Goal: Task Accomplishment & Management: Use online tool/utility

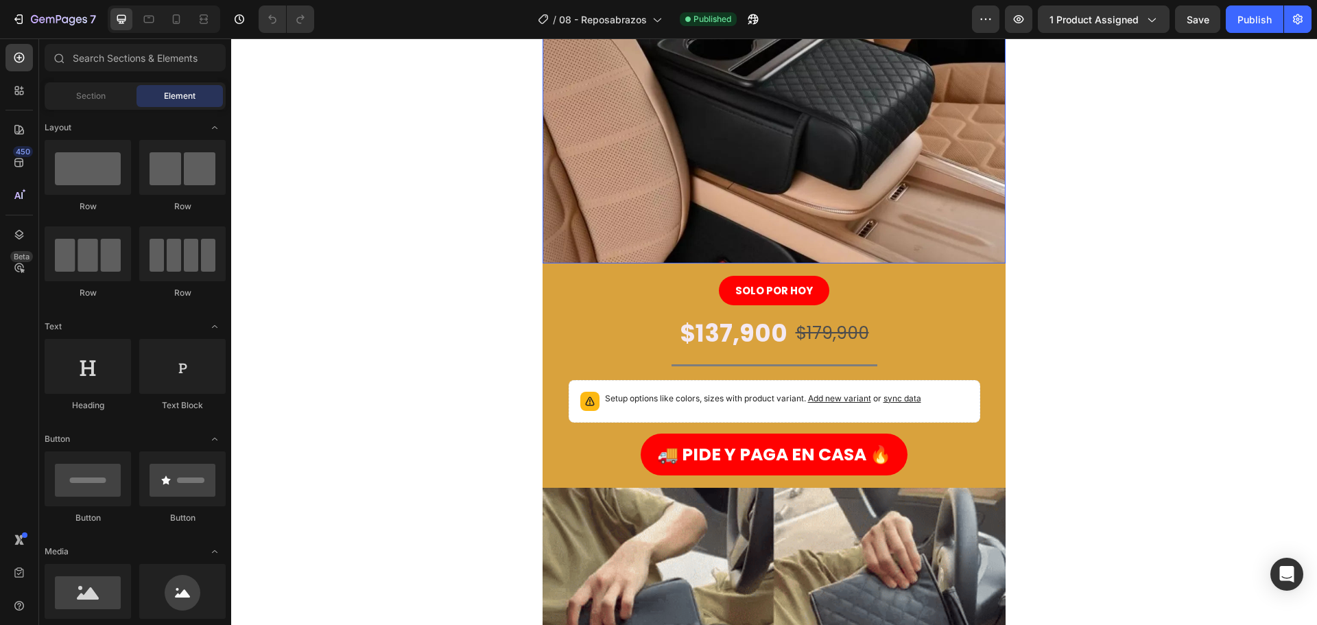
scroll to position [274, 0]
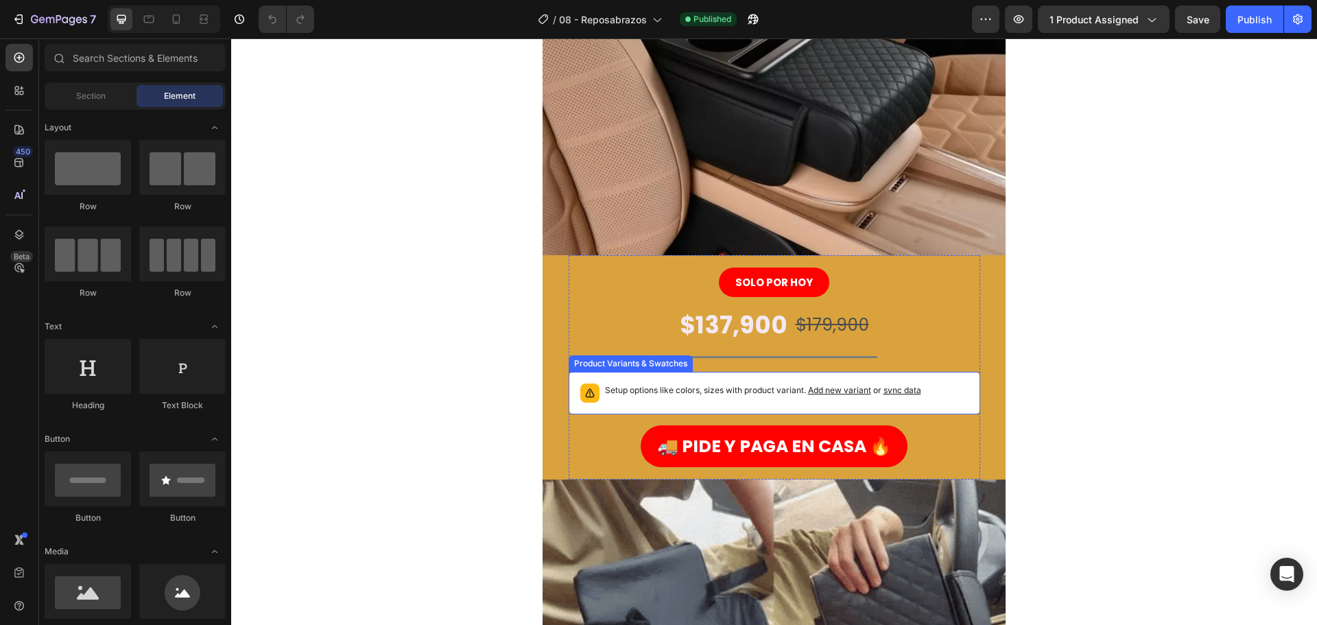
click at [630, 396] on p "Setup options like colors, sizes with product variant. Add new variant or sync …" at bounding box center [763, 390] width 316 height 14
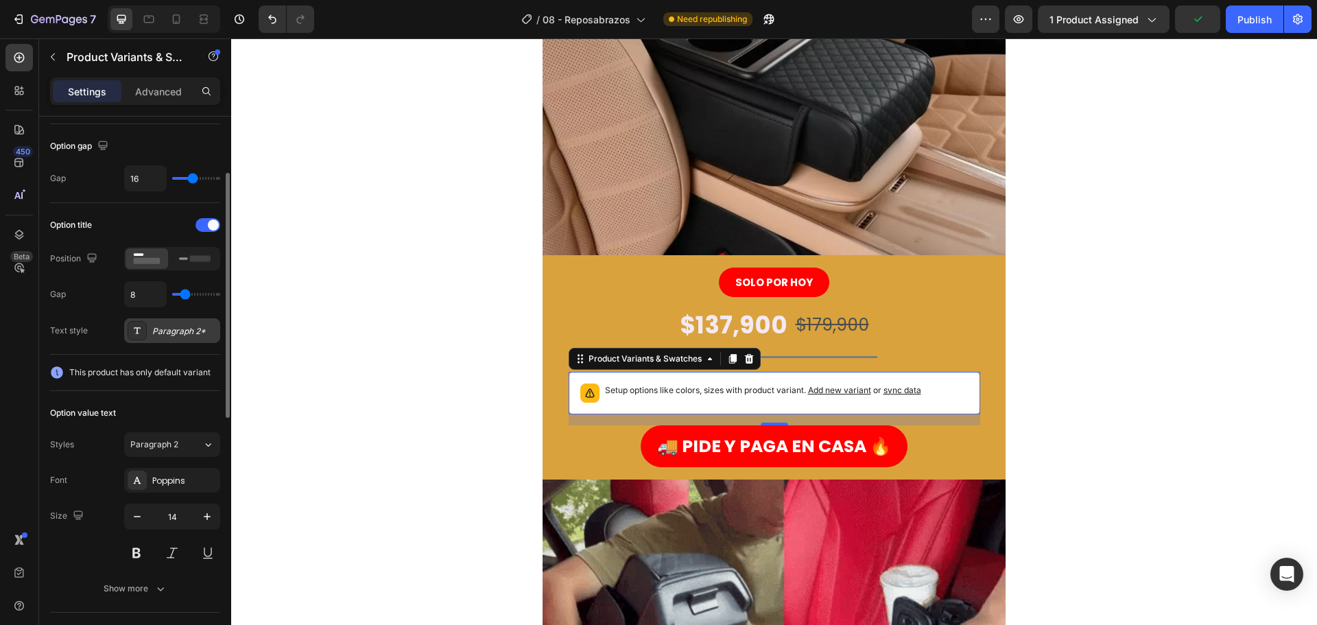
scroll to position [0, 0]
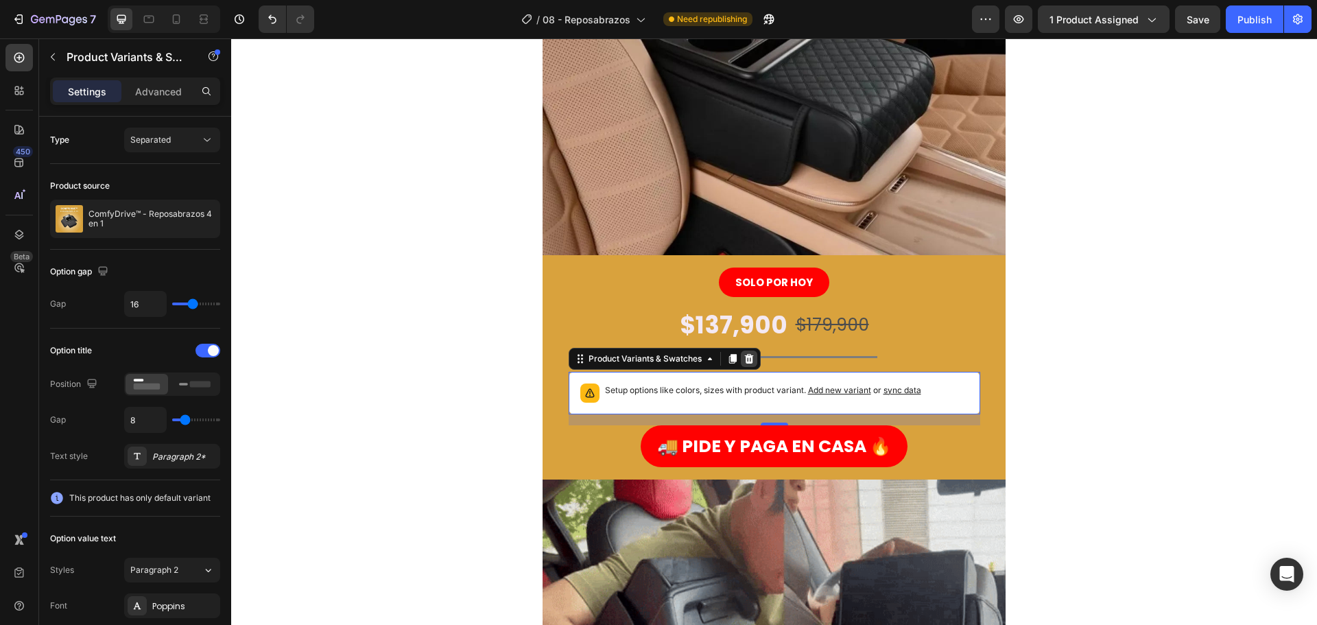
click at [748, 354] on icon at bounding box center [749, 358] width 11 height 11
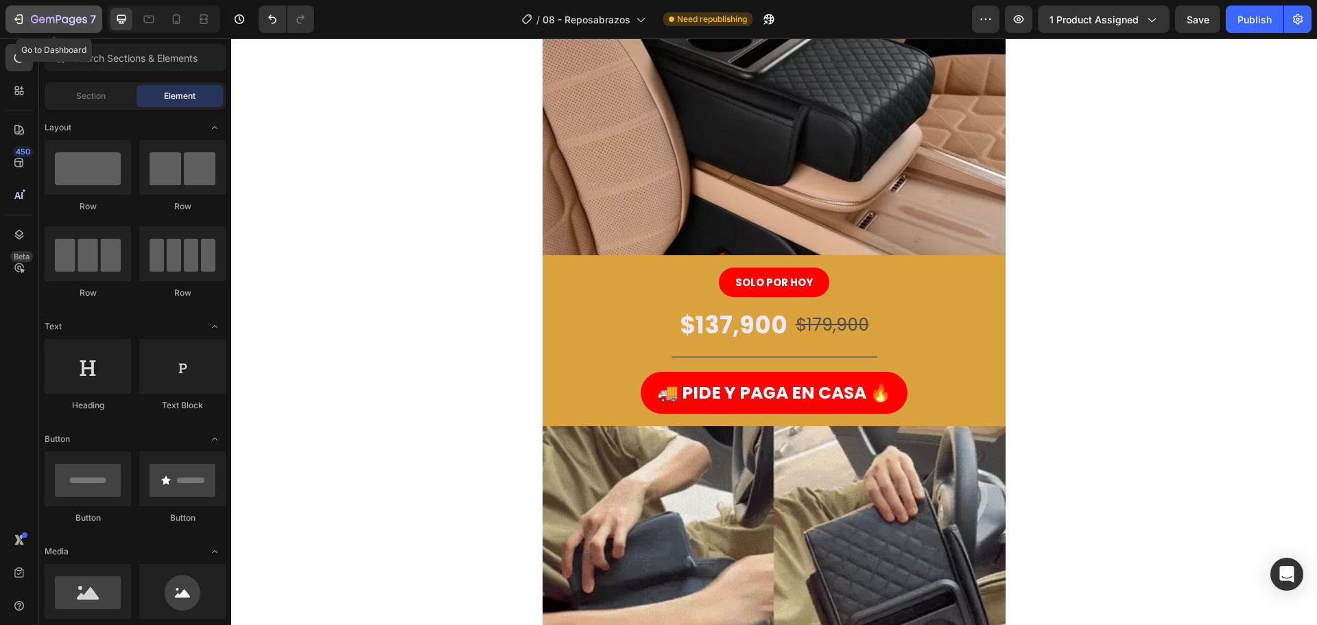
click at [40, 7] on button "7" at bounding box center [53, 18] width 97 height 27
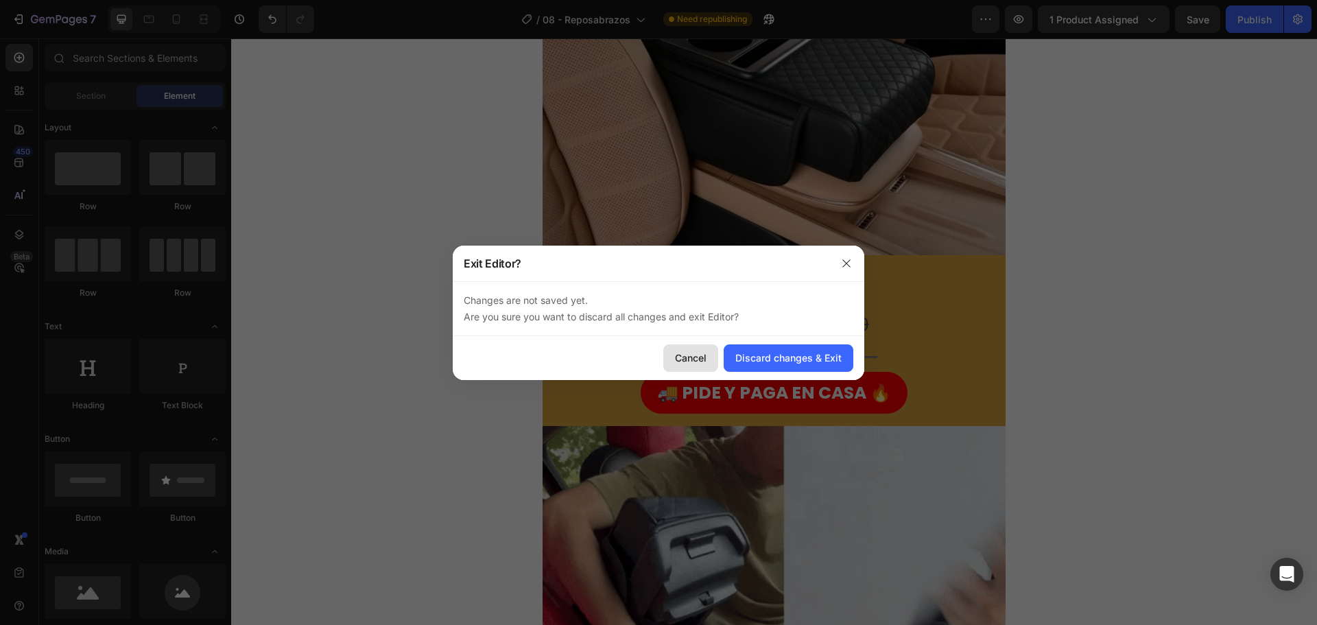
click at [676, 358] on div "Cancel" at bounding box center [691, 358] width 32 height 14
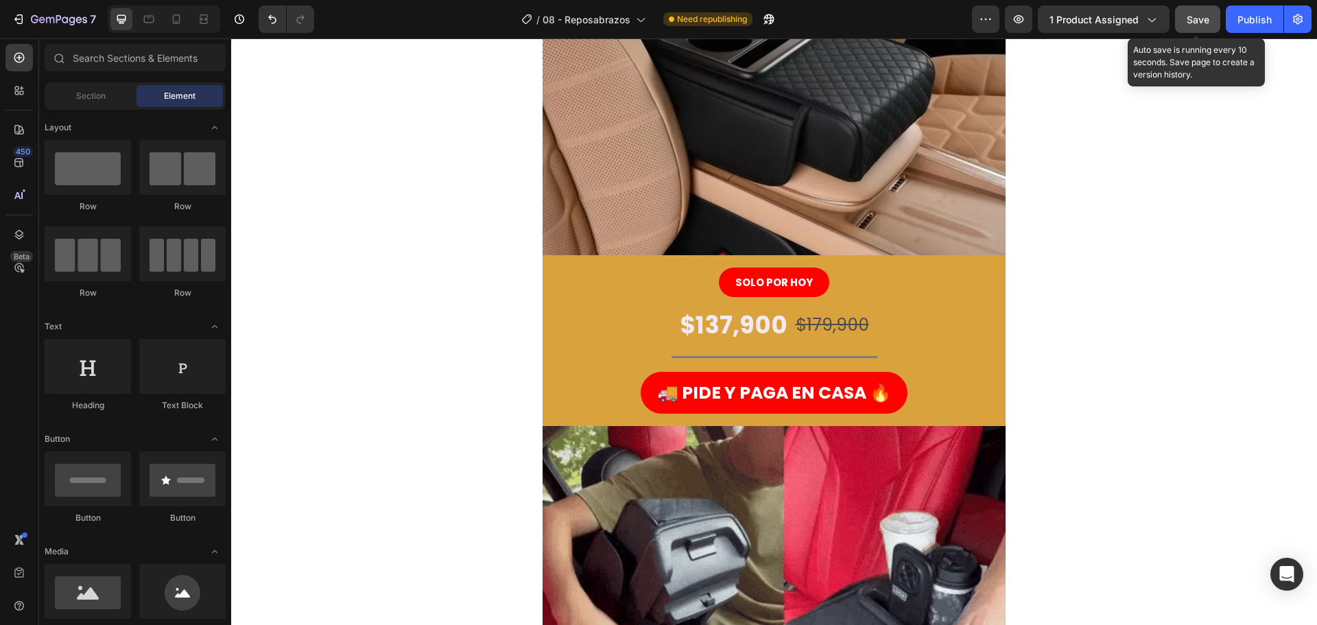
click at [1196, 26] on button "Save" at bounding box center [1197, 18] width 45 height 27
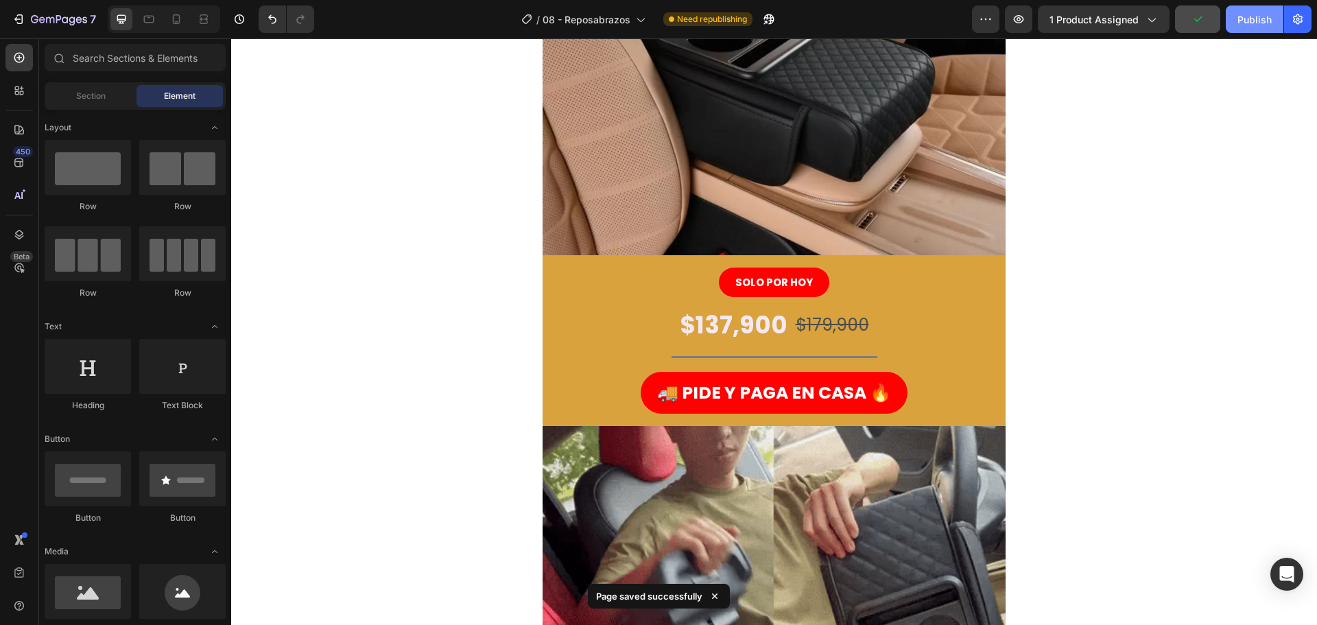
click at [1235, 25] on button "Publish" at bounding box center [1255, 18] width 58 height 27
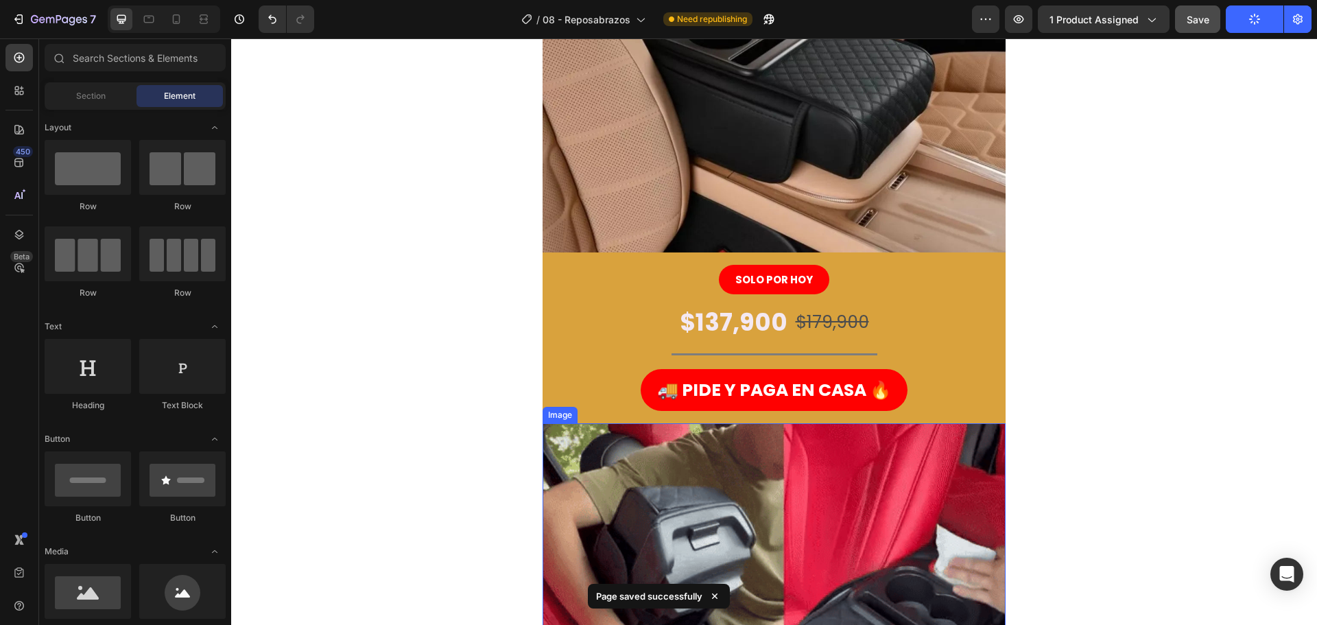
scroll to position [274, 0]
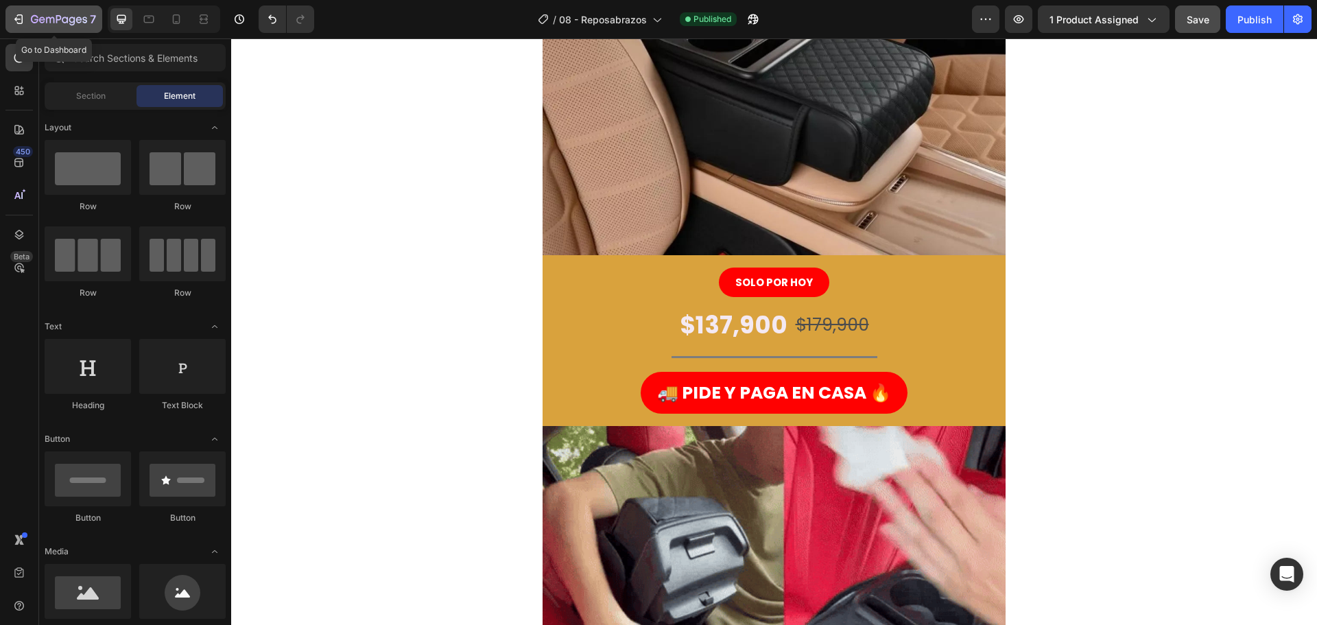
click at [32, 19] on icon "button" at bounding box center [59, 20] width 56 height 12
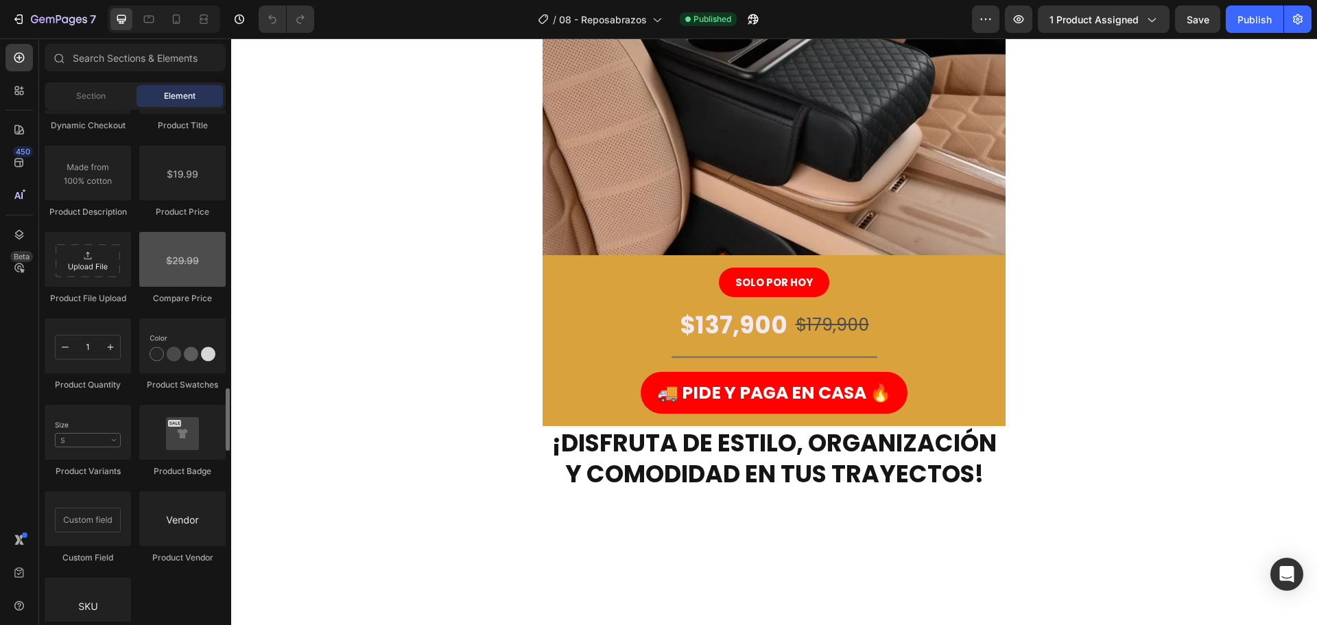
scroll to position [2469, 0]
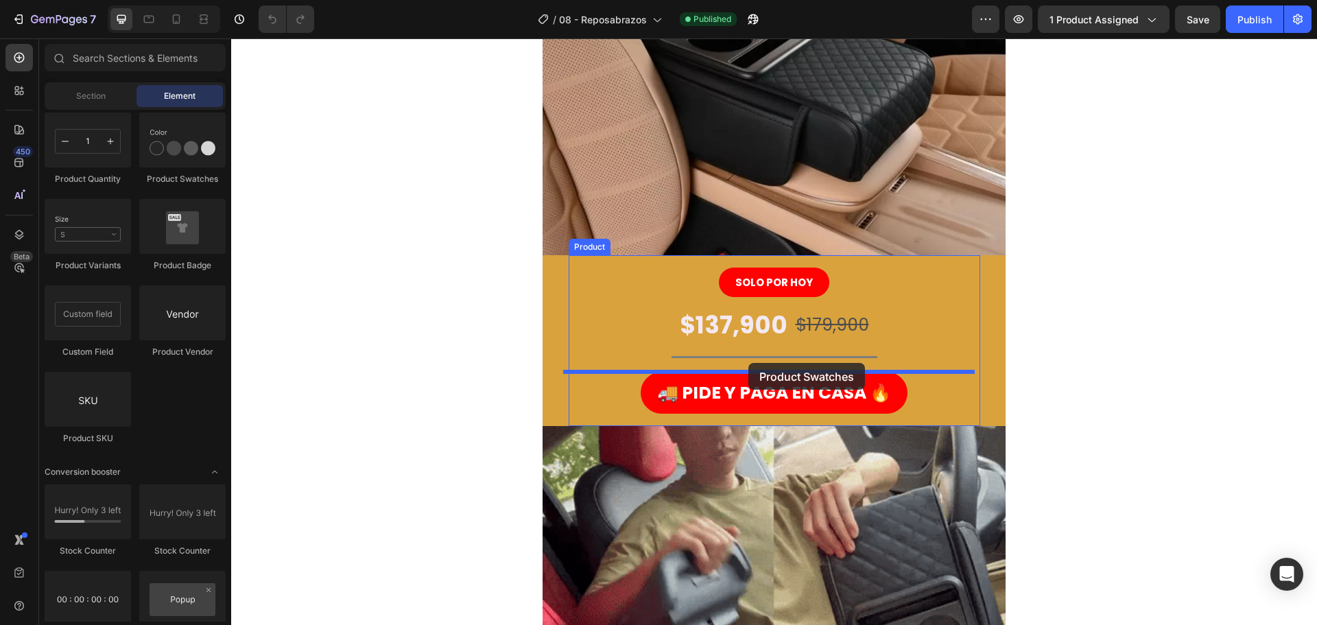
drag, startPoint x: 410, startPoint y: 182, endPoint x: 748, endPoint y: 363, distance: 383.6
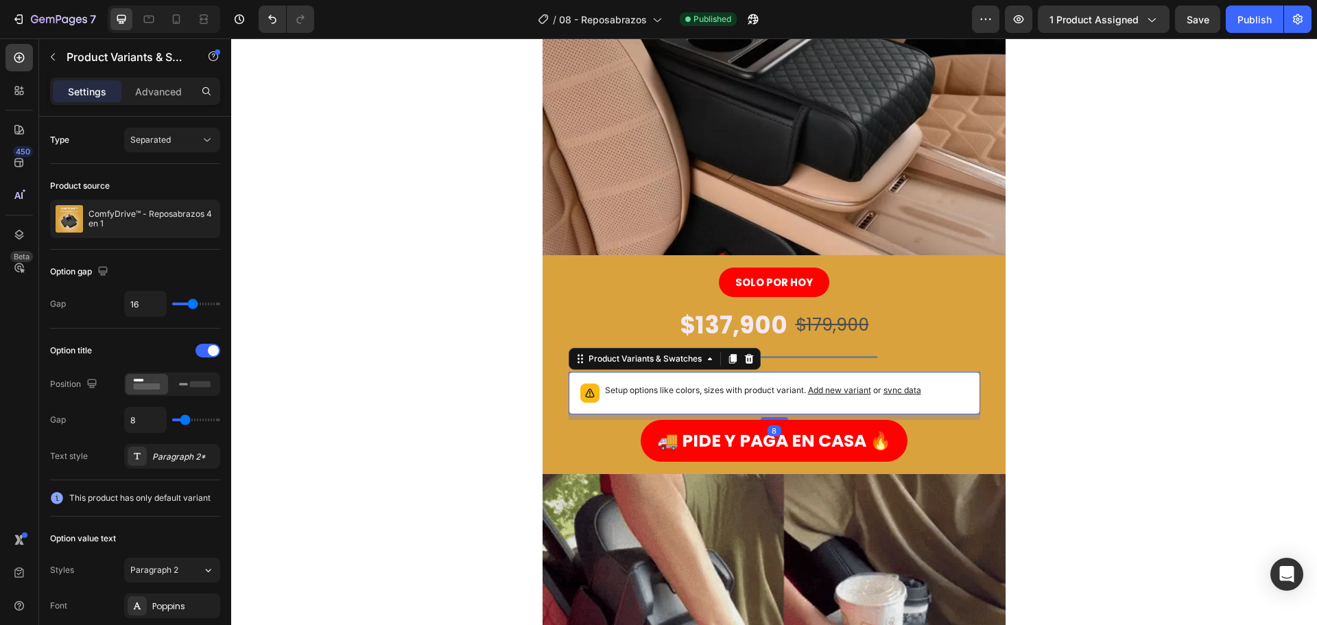
click at [684, 390] on p "Setup options like colors, sizes with product variant. Add new variant or sync …" at bounding box center [763, 390] width 316 height 14
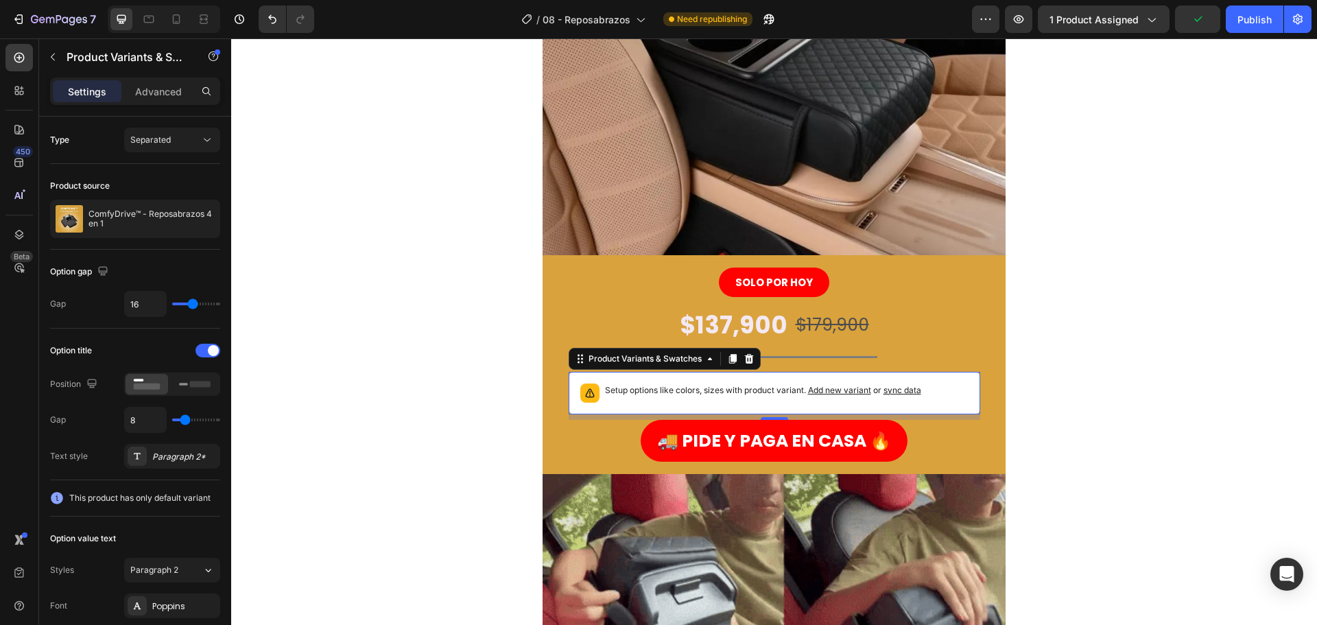
click at [892, 390] on span "sync data" at bounding box center [903, 390] width 38 height 10
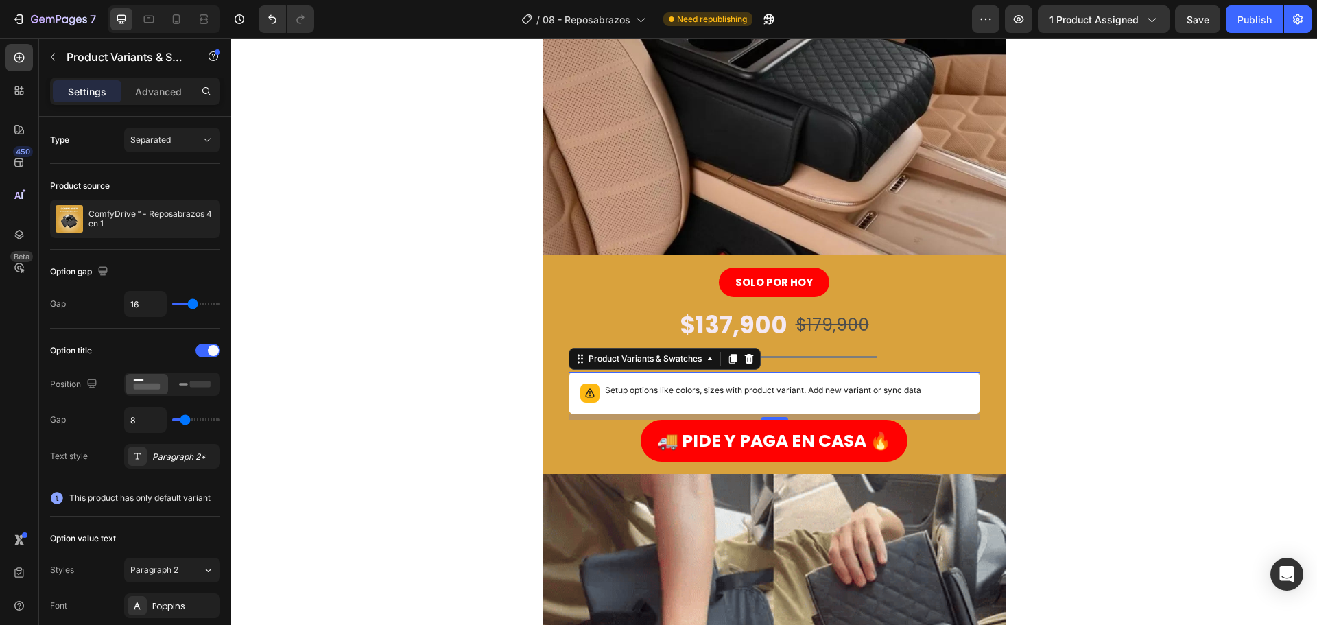
click at [907, 388] on span "sync data" at bounding box center [903, 390] width 38 height 10
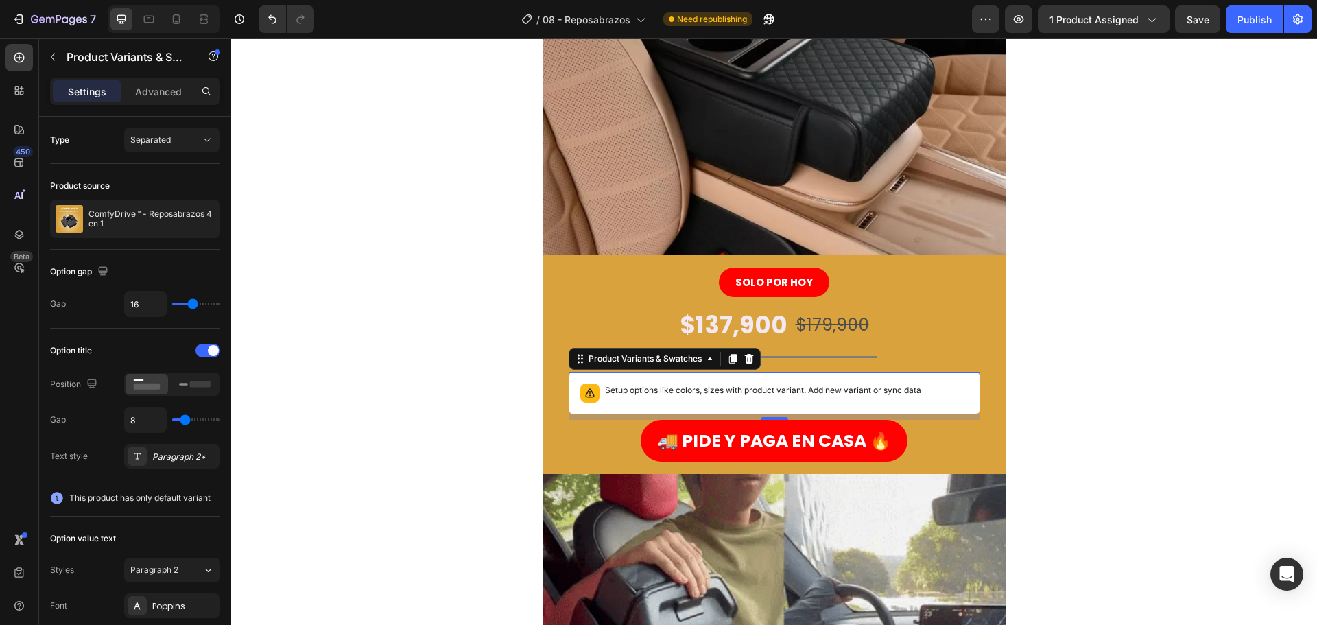
click at [907, 388] on span "sync data" at bounding box center [903, 390] width 38 height 10
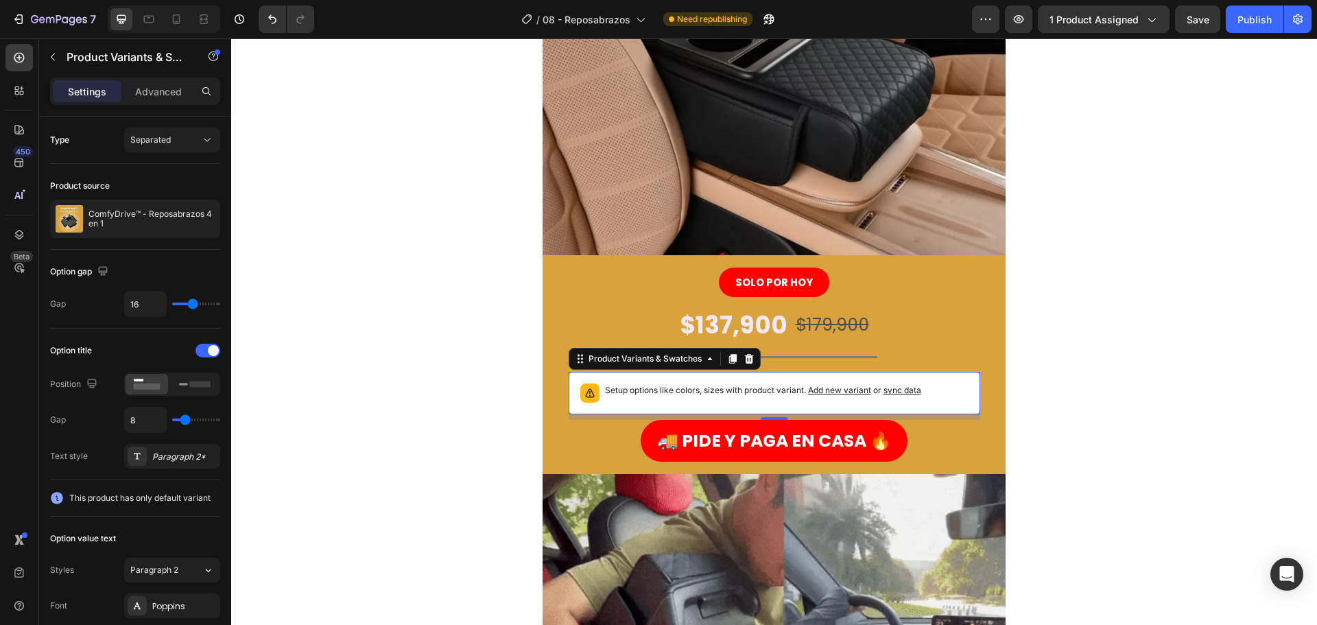
click at [840, 388] on span "Add new variant" at bounding box center [839, 390] width 63 height 10
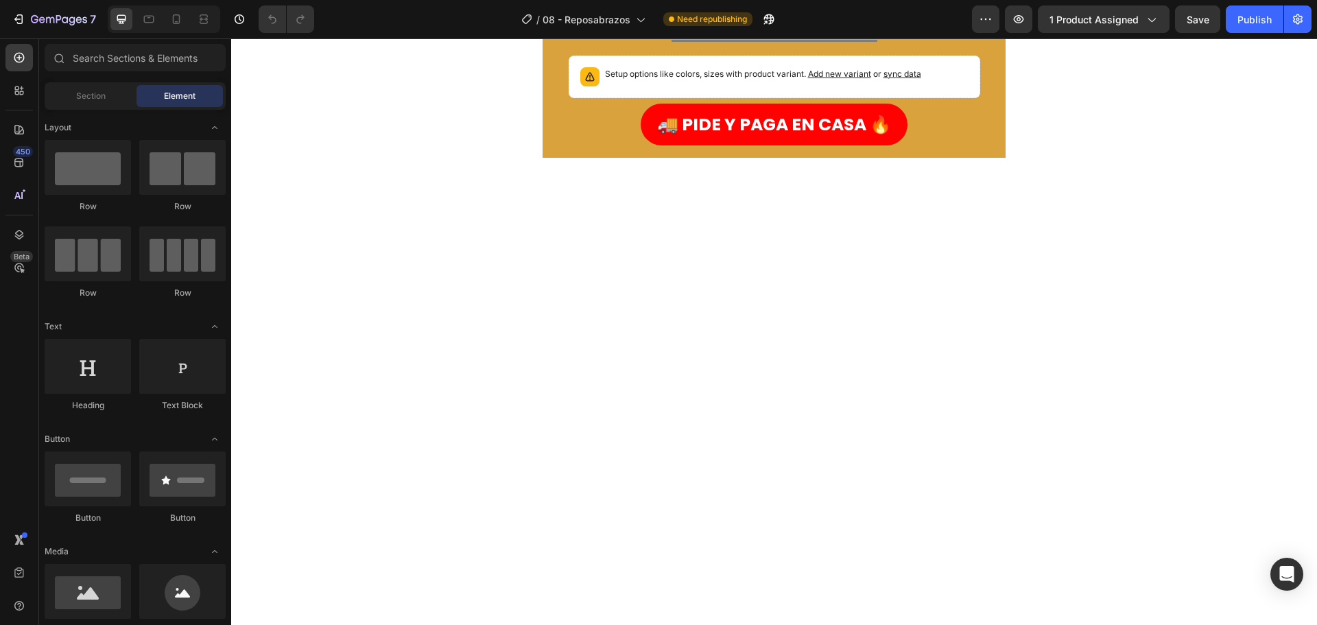
scroll to position [274, 0]
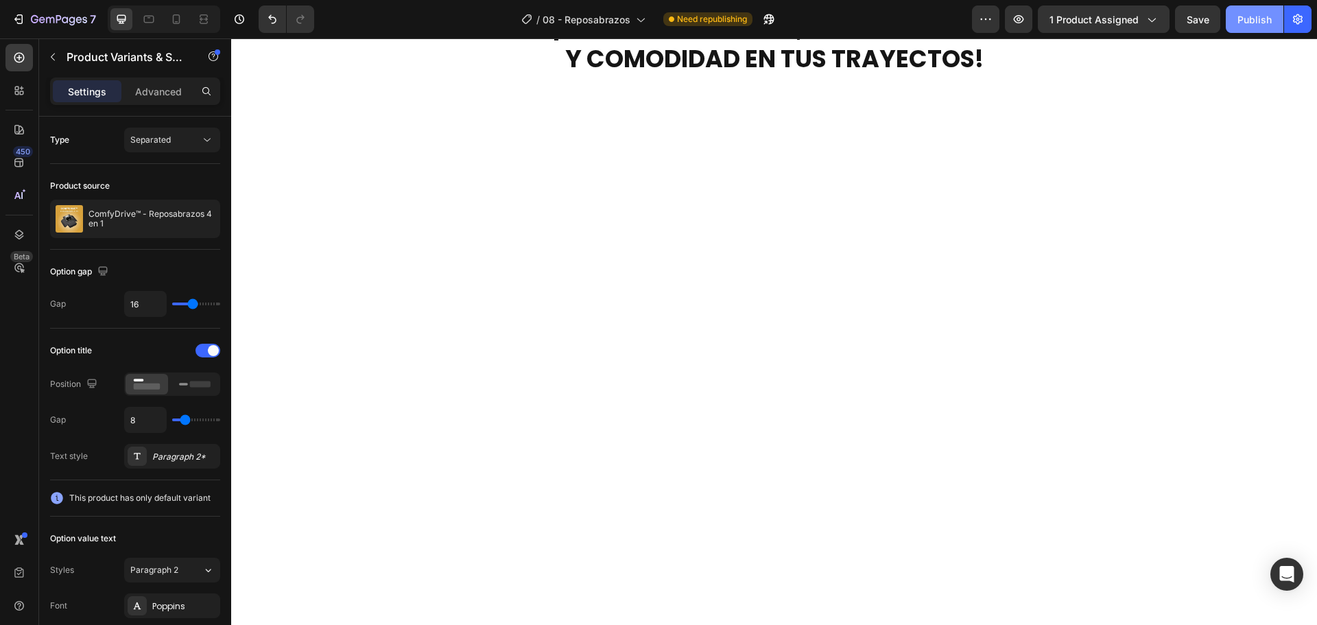
click at [1261, 28] on button "Publish" at bounding box center [1255, 18] width 58 height 27
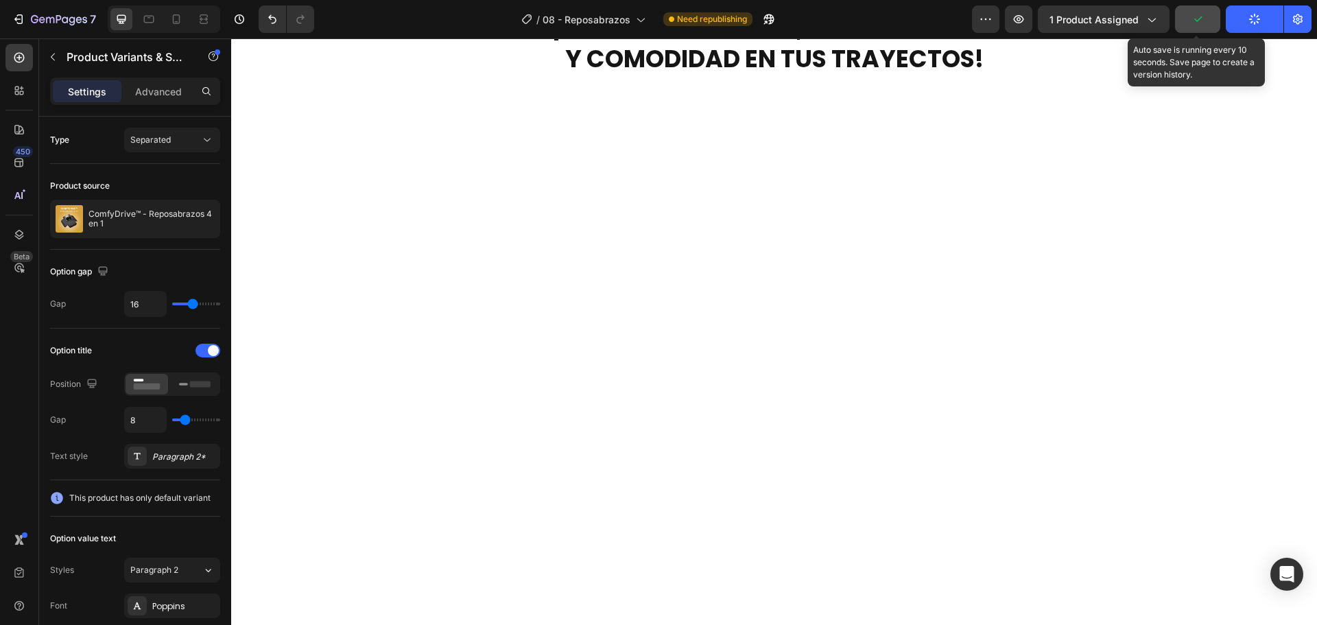
click at [1198, 27] on button "button" at bounding box center [1197, 18] width 45 height 27
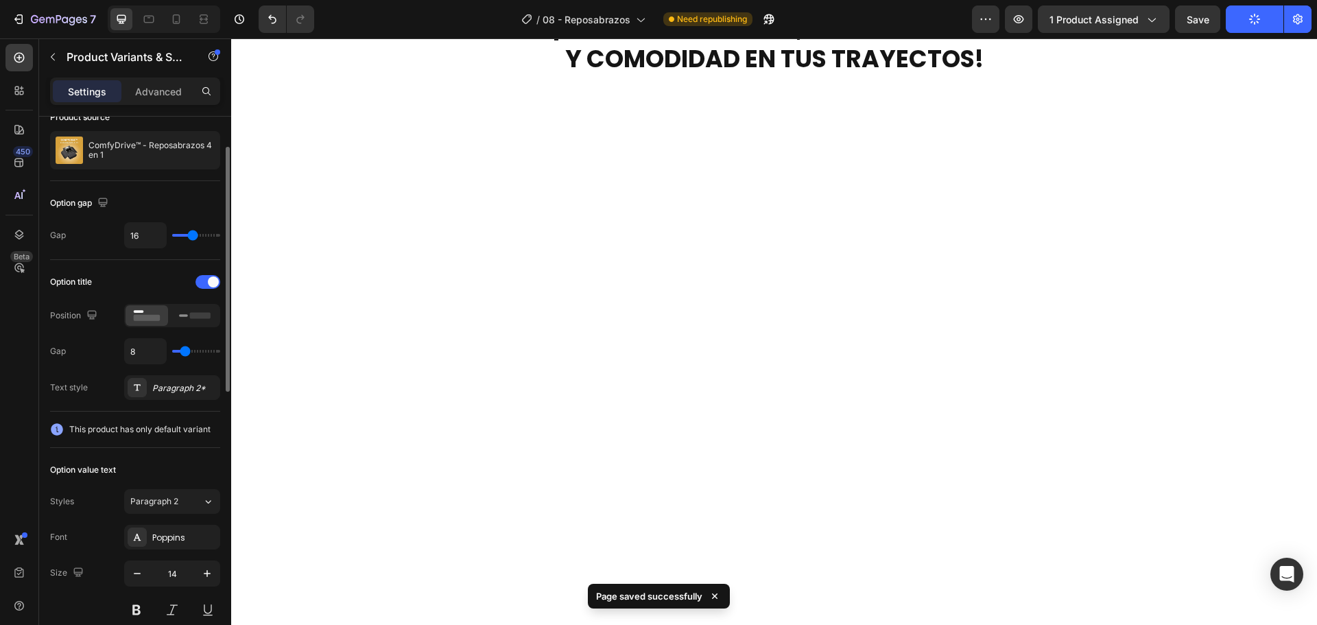
scroll to position [0, 0]
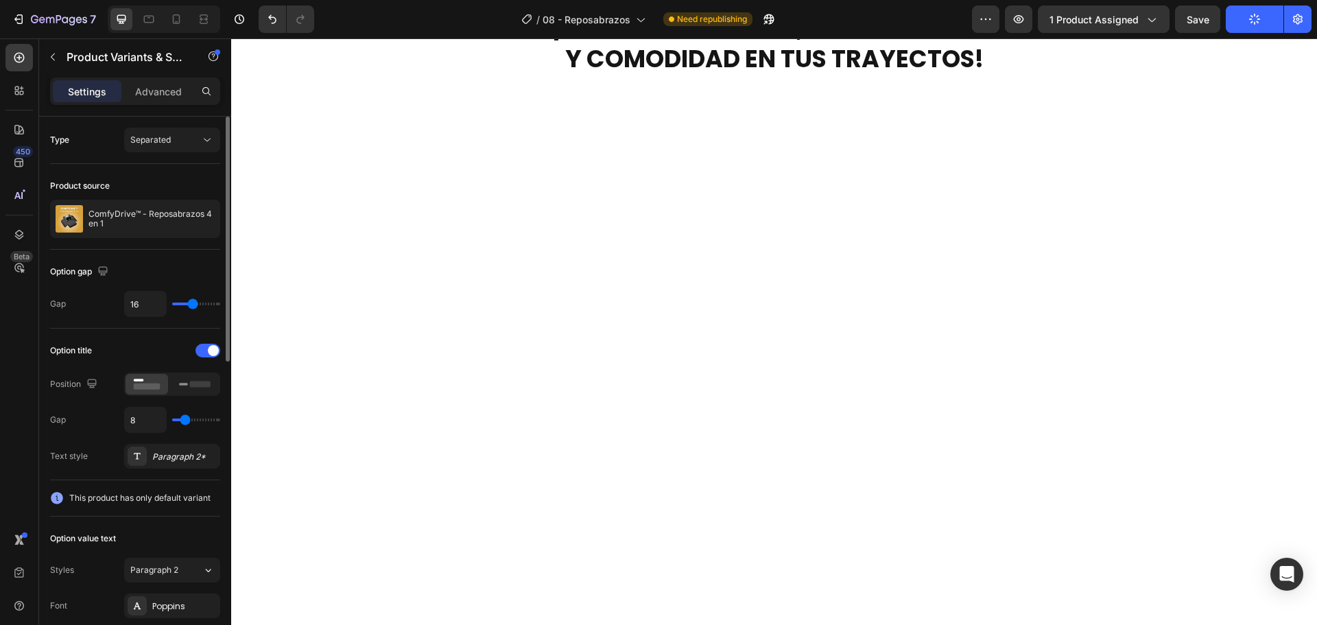
click at [163, 250] on div "Type Separated" at bounding box center [135, 289] width 170 height 79
click at [163, 134] on span "Separated" at bounding box center [150, 140] width 40 height 12
click at [166, 140] on span "Separated" at bounding box center [150, 139] width 40 height 10
click at [166, 92] on p "Advanced" at bounding box center [158, 91] width 47 height 14
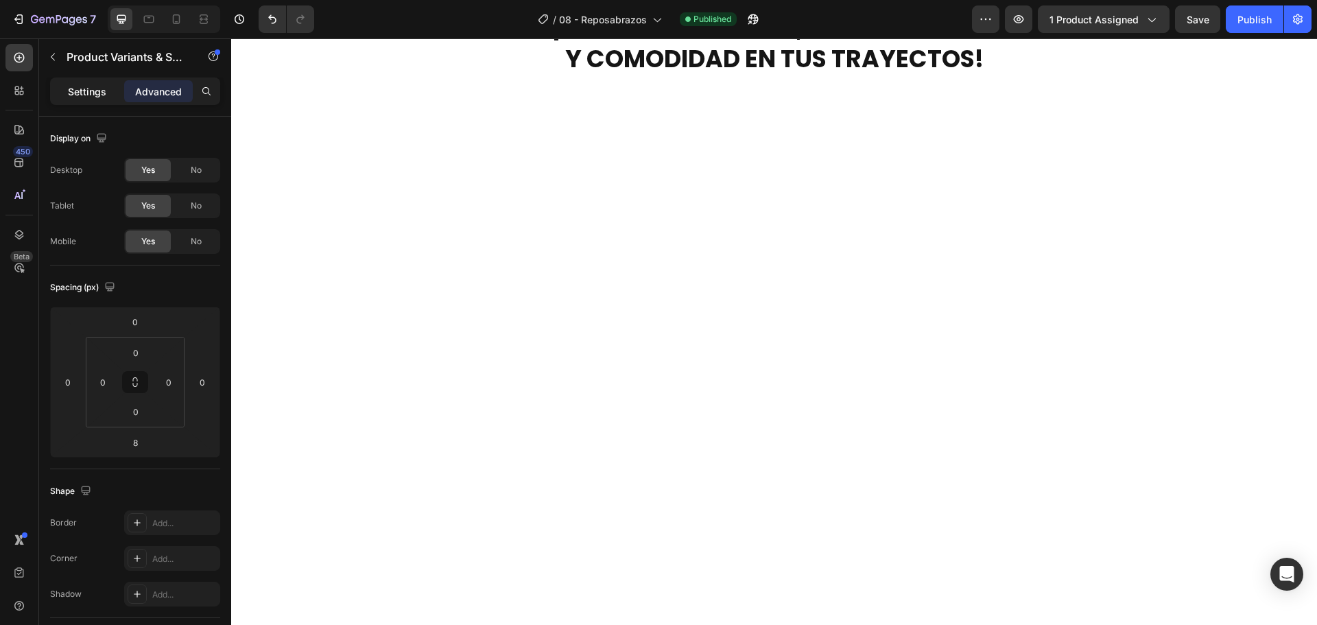
click at [97, 93] on p "Settings" at bounding box center [87, 91] width 38 height 14
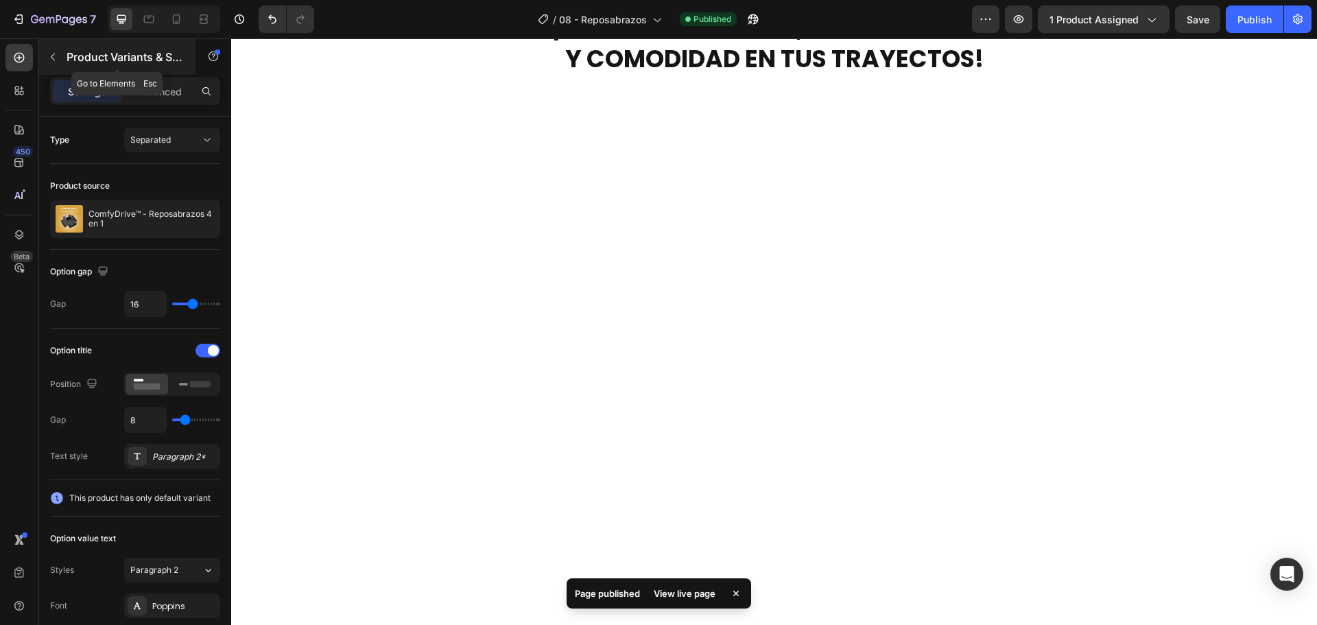
click at [50, 58] on icon "button" at bounding box center [52, 56] width 11 height 11
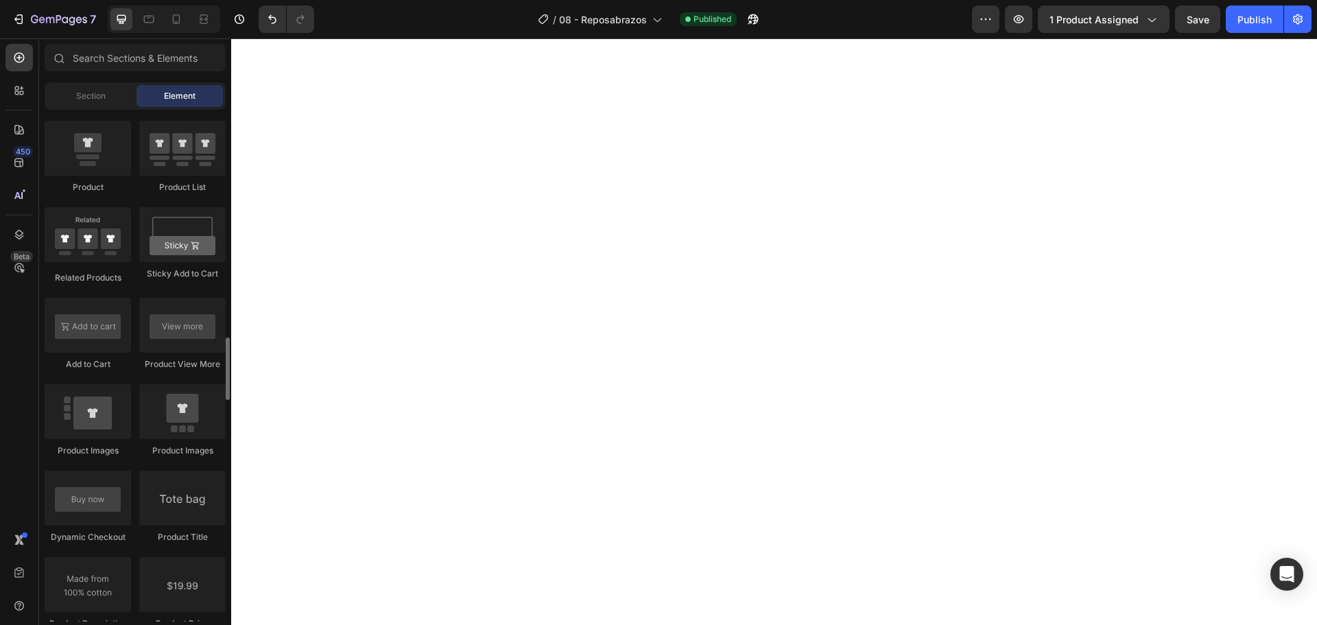
scroll to position [2058, 0]
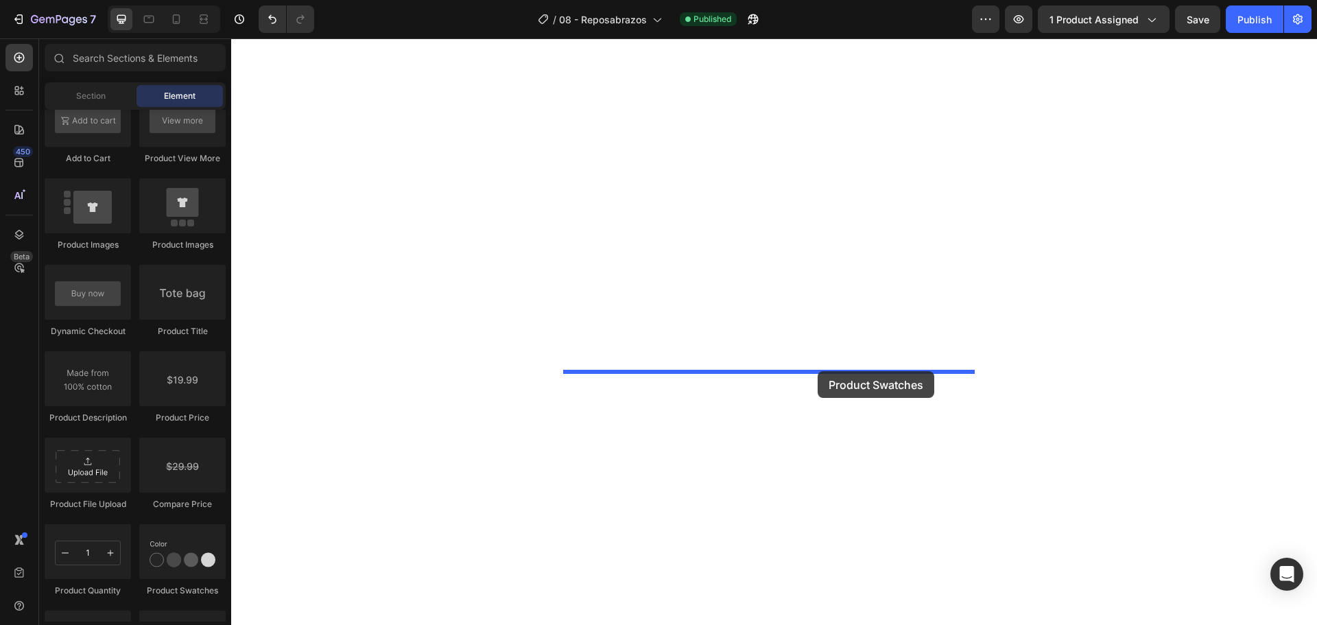
drag, startPoint x: 427, startPoint y: 597, endPoint x: 818, endPoint y: 371, distance: 451.8
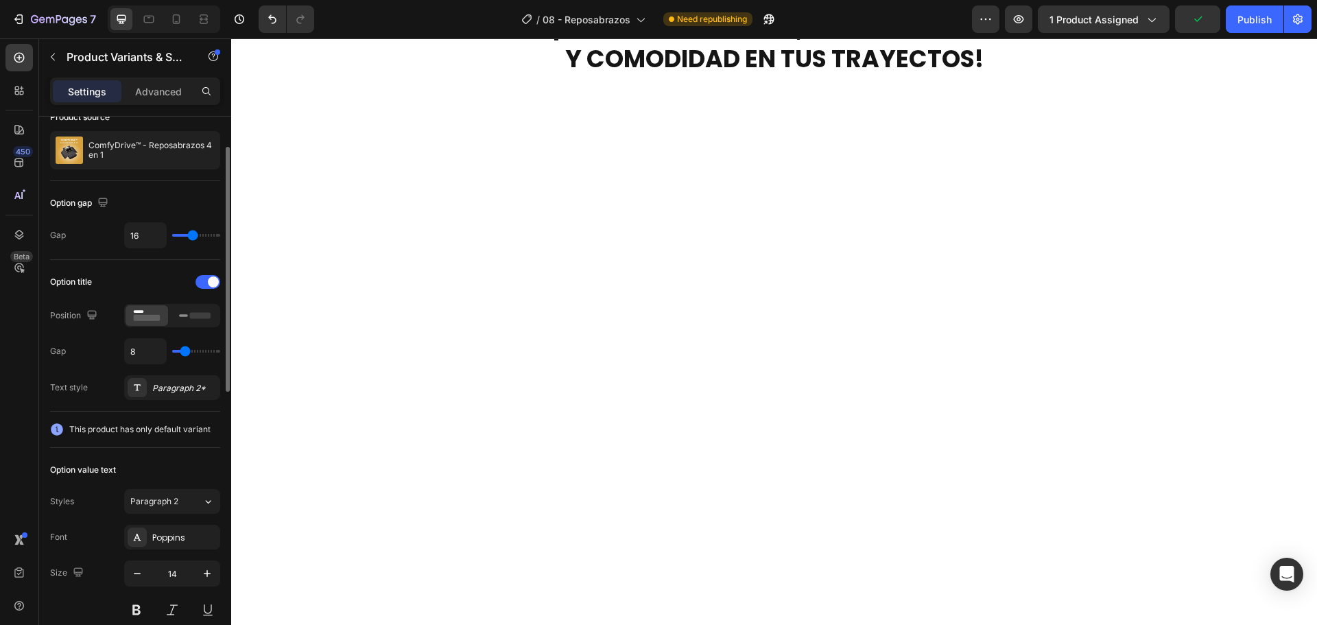
scroll to position [137, 0]
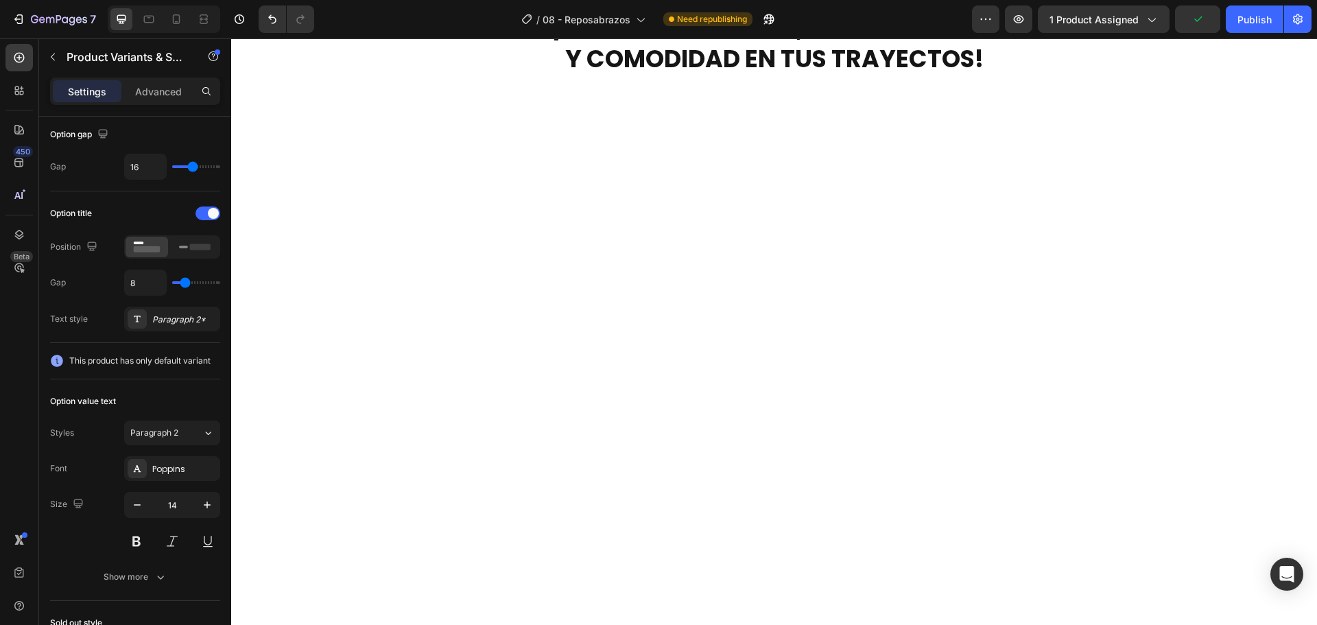
click at [23, 23] on icon "button" at bounding box center [19, 19] width 14 height 14
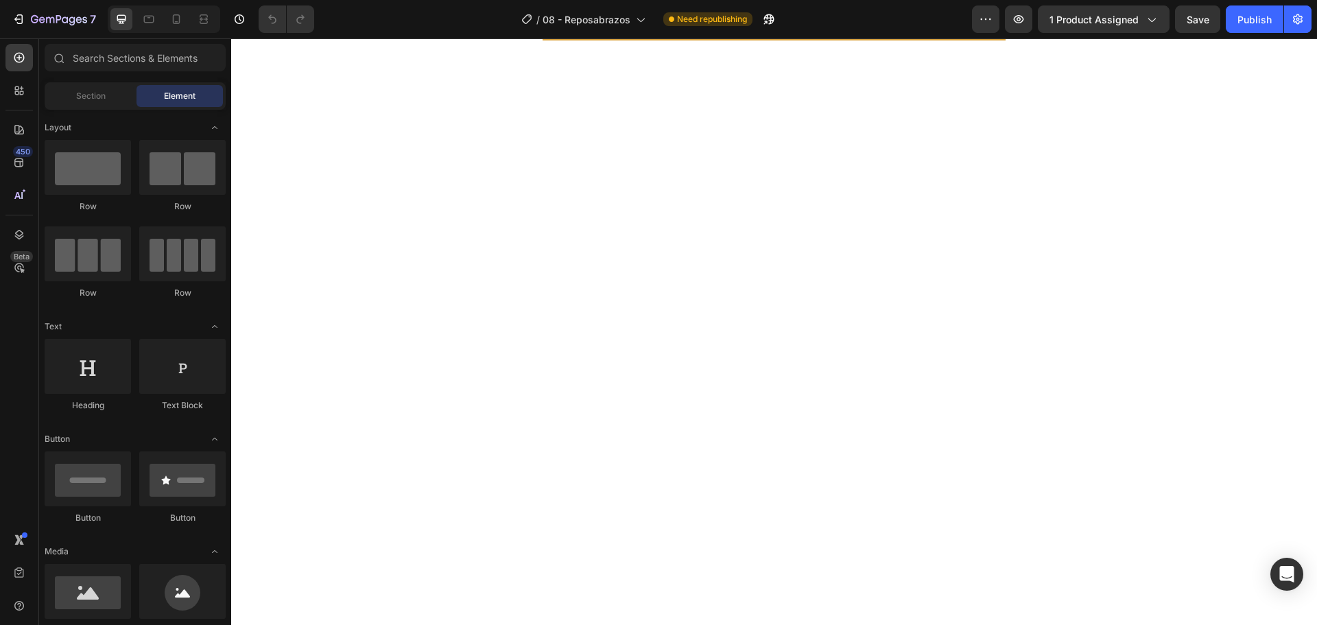
scroll to position [343, 0]
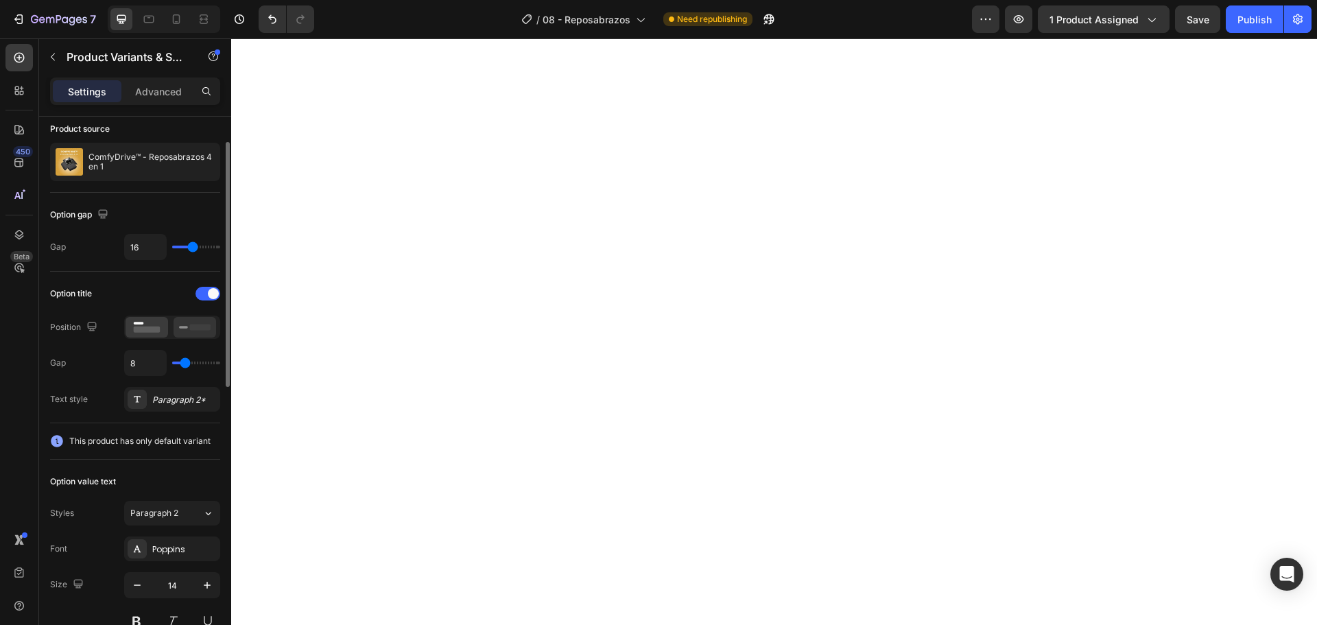
scroll to position [0, 0]
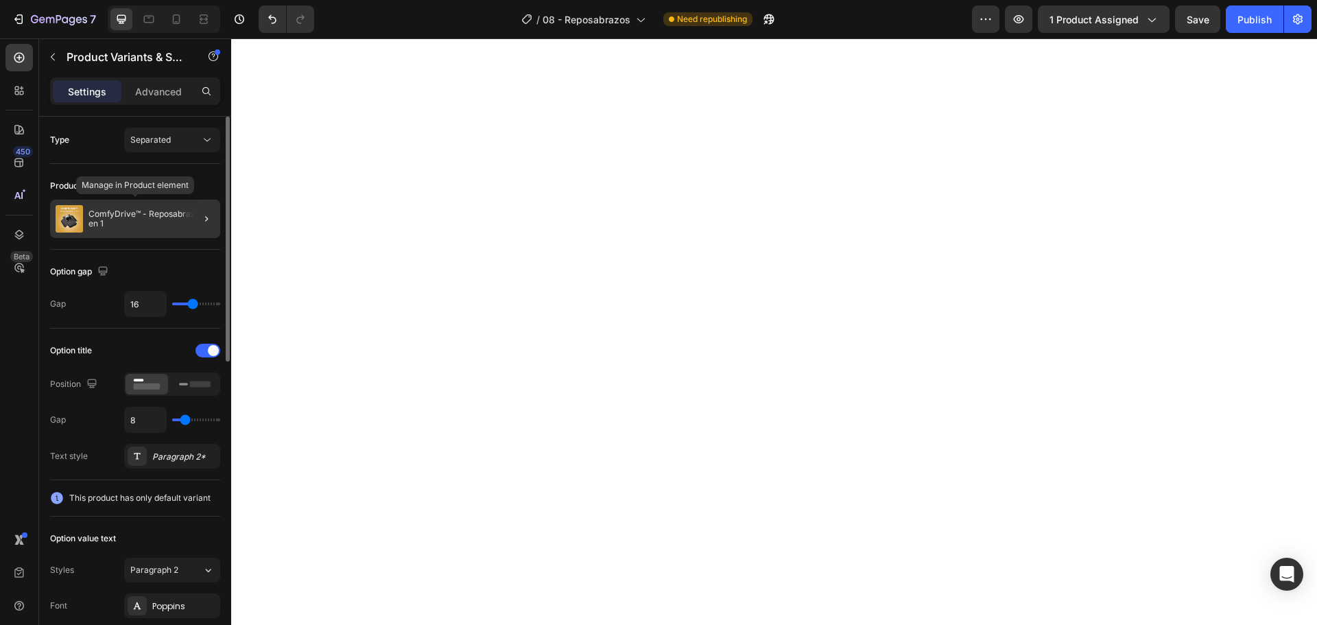
click at [150, 216] on p "ComfyDrive™ - Reposabrazos 4 en 1" at bounding box center [151, 218] width 126 height 19
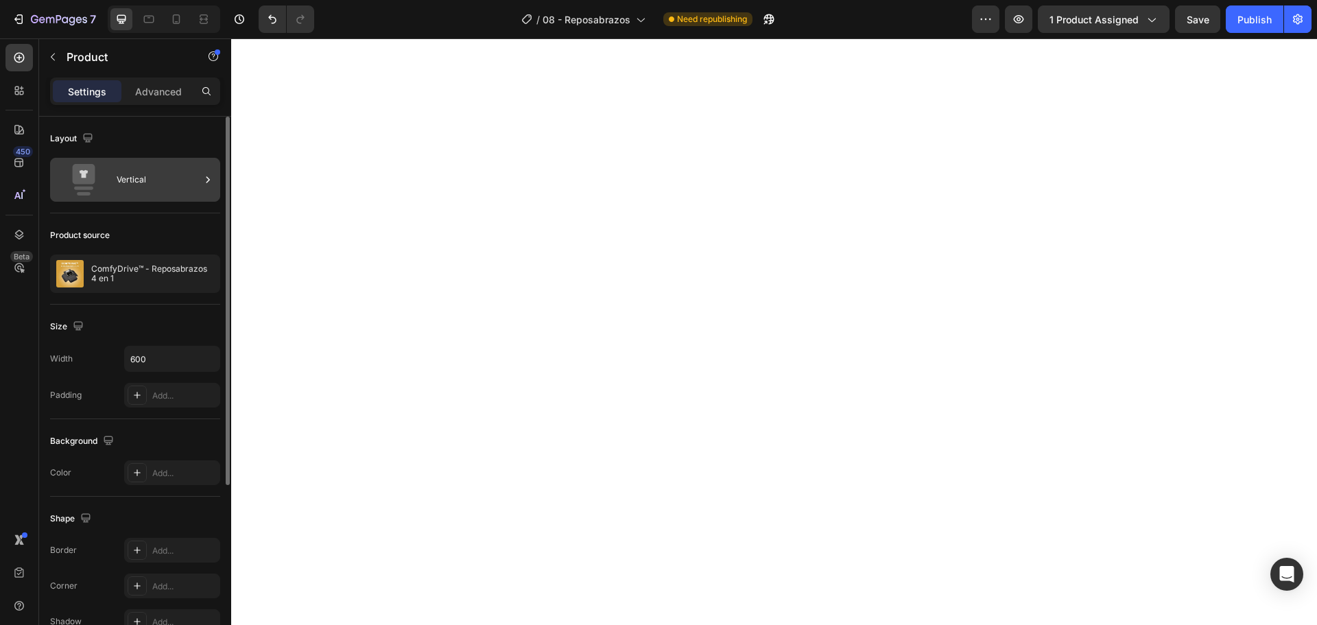
click at [158, 192] on div "Vertical" at bounding box center [159, 180] width 84 height 32
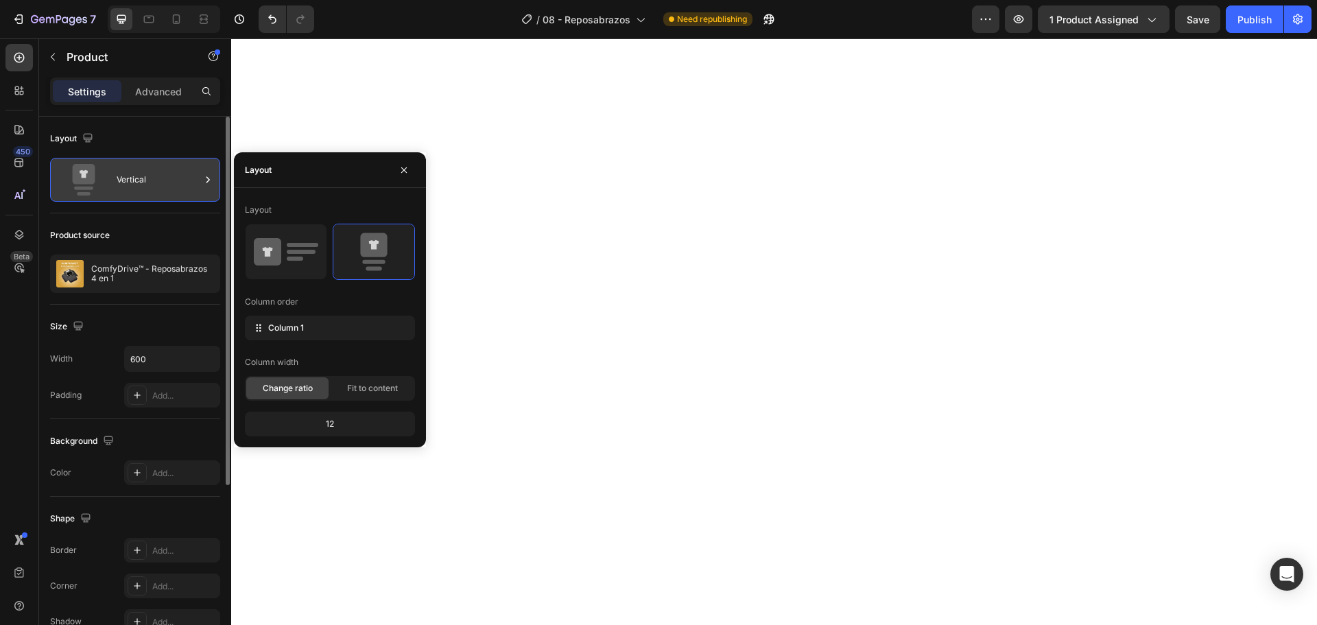
click at [158, 192] on div "Vertical" at bounding box center [159, 180] width 84 height 32
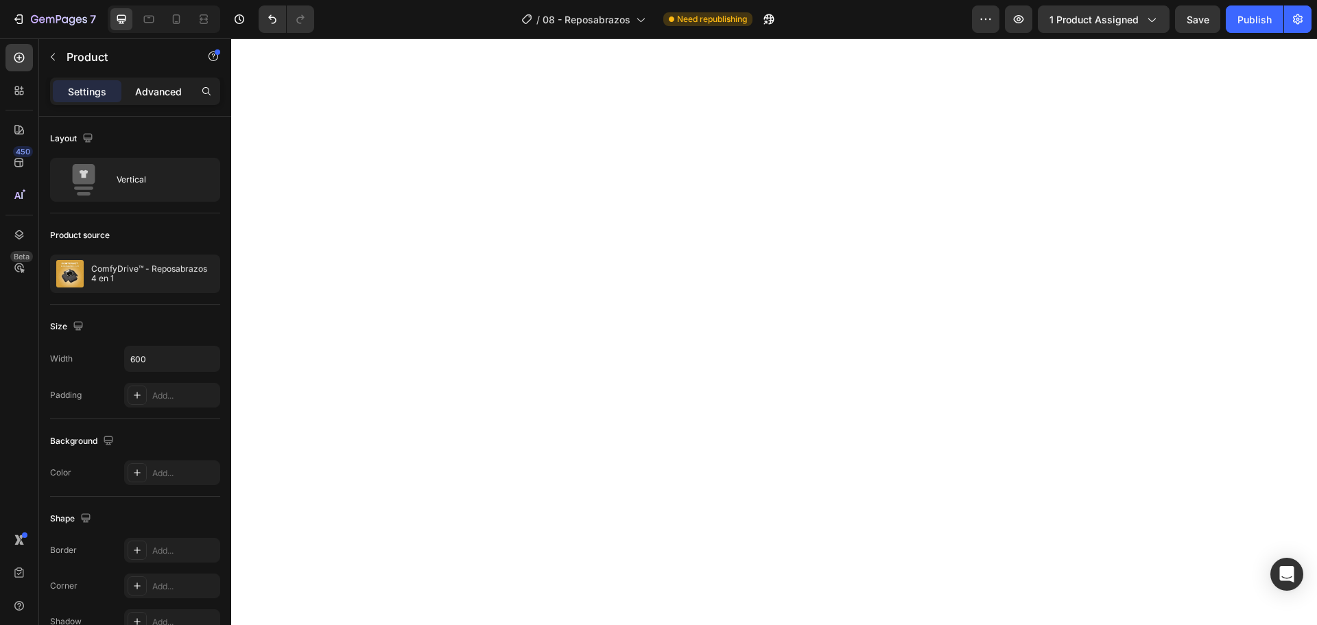
click at [152, 91] on p "Advanced" at bounding box center [158, 91] width 47 height 14
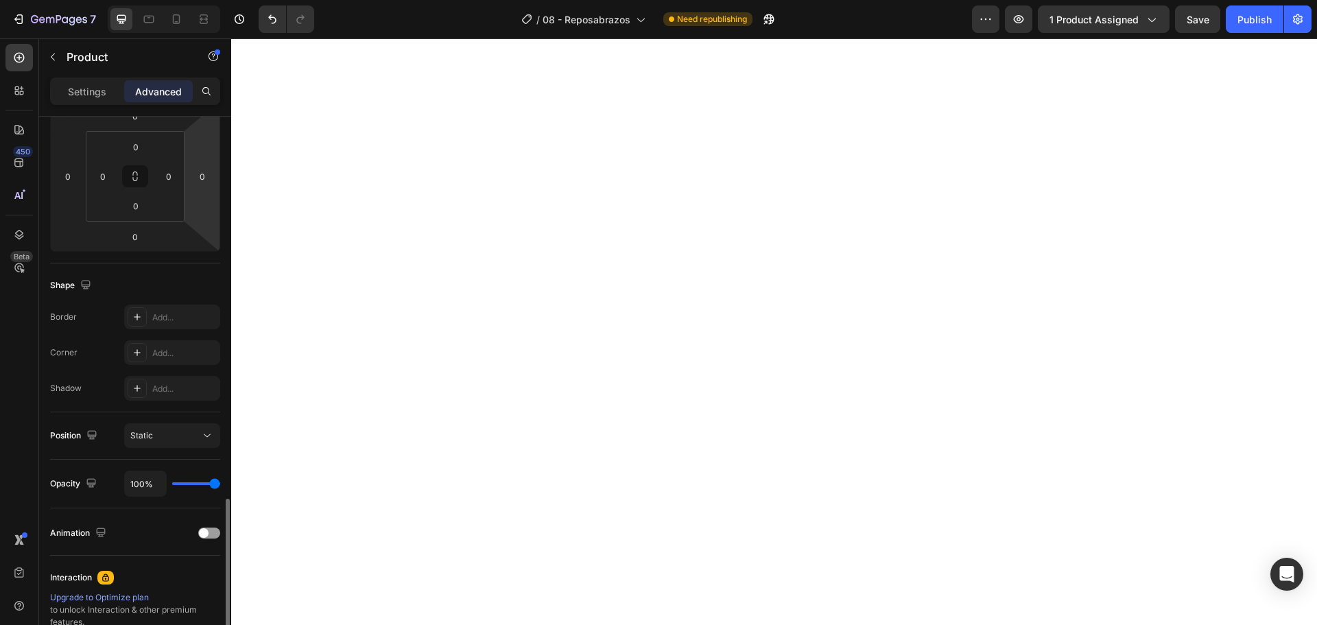
scroll to position [368, 0]
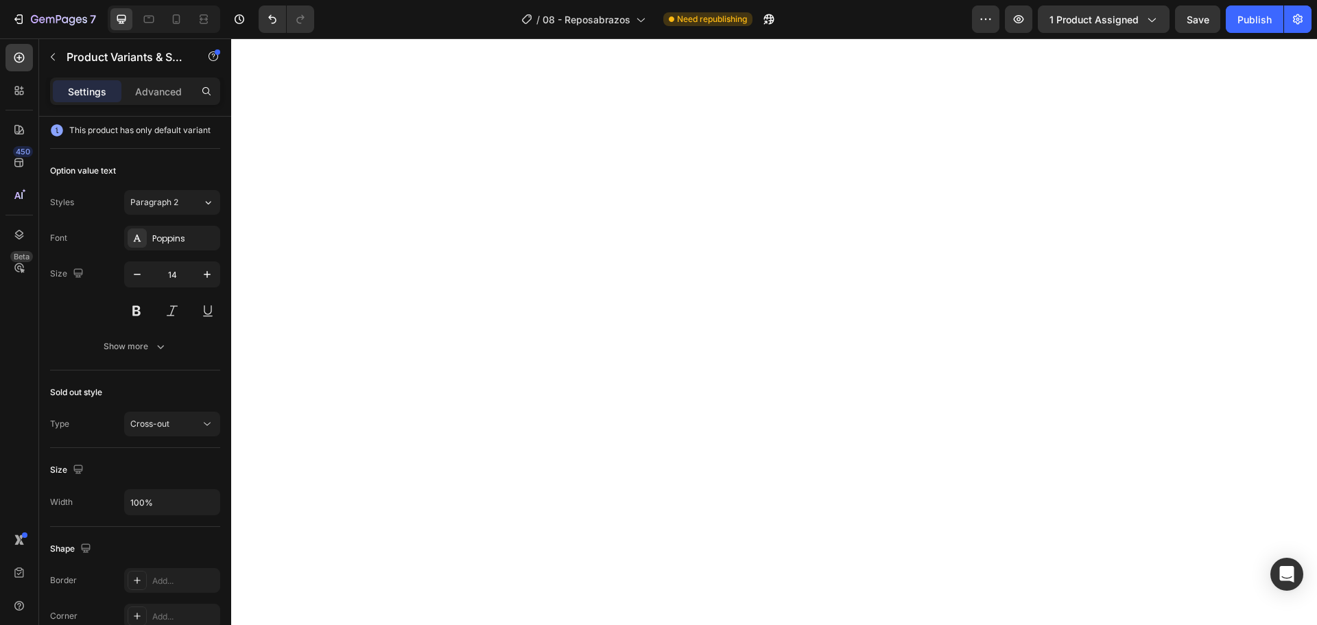
scroll to position [0, 0]
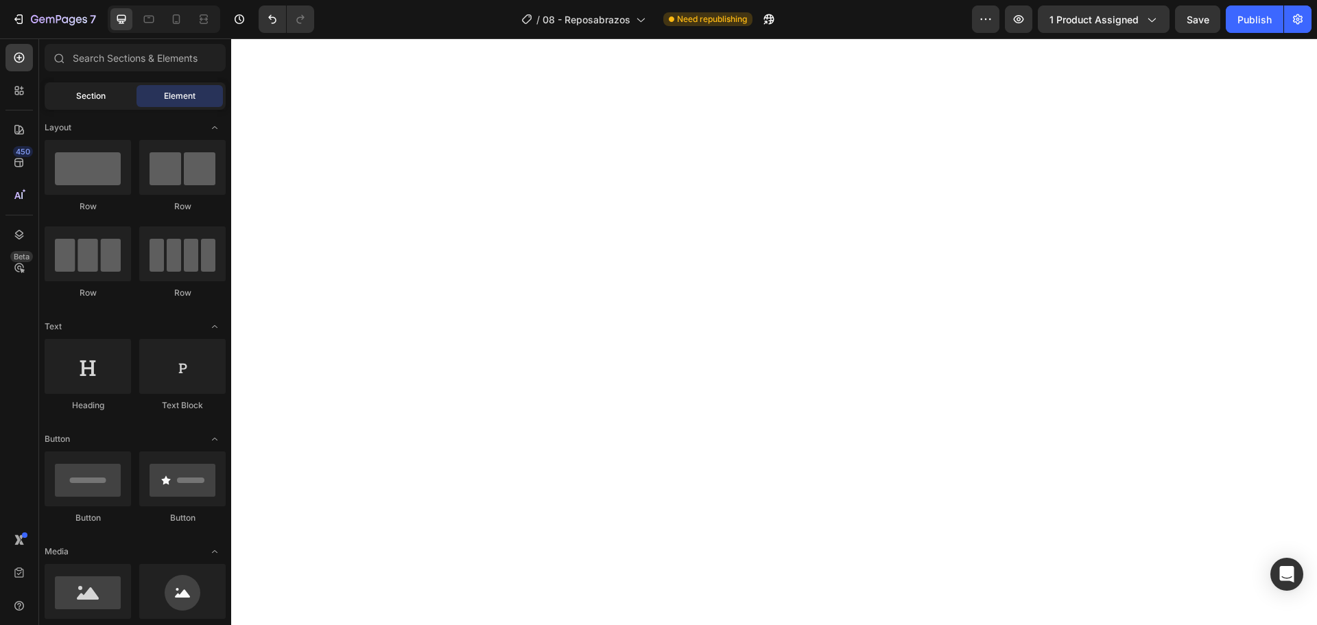
click at [78, 97] on span "Section" at bounding box center [90, 96] width 29 height 12
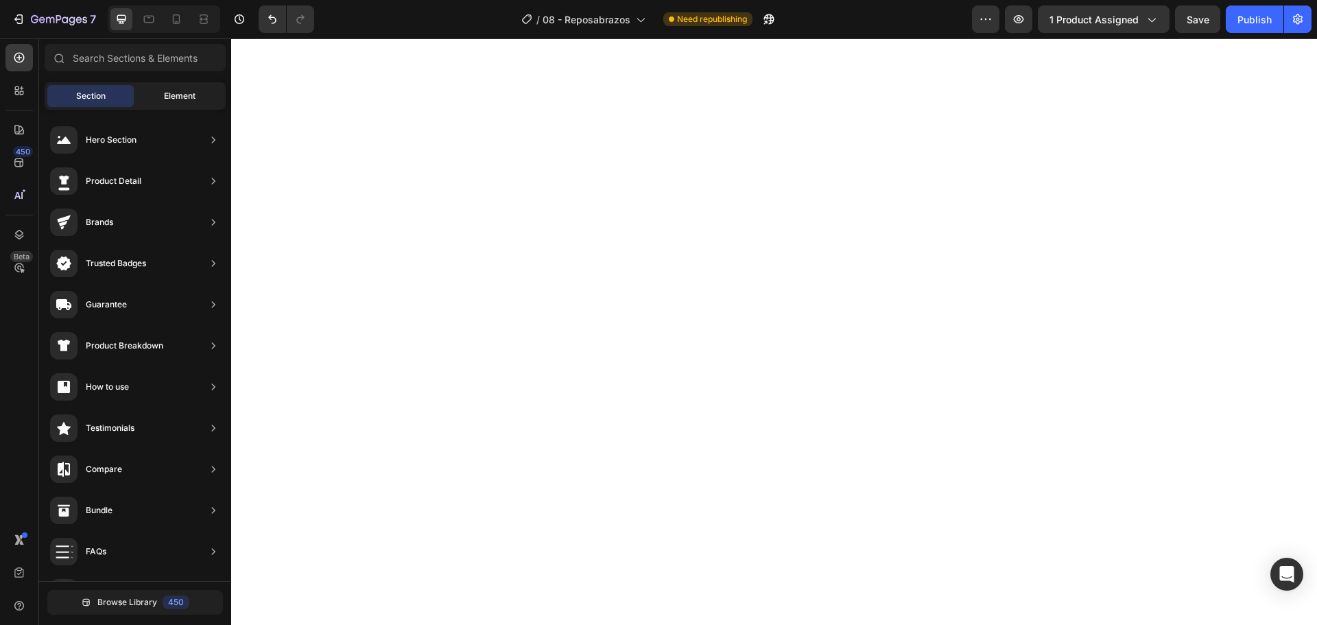
click at [174, 102] on div "Element" at bounding box center [180, 96] width 86 height 22
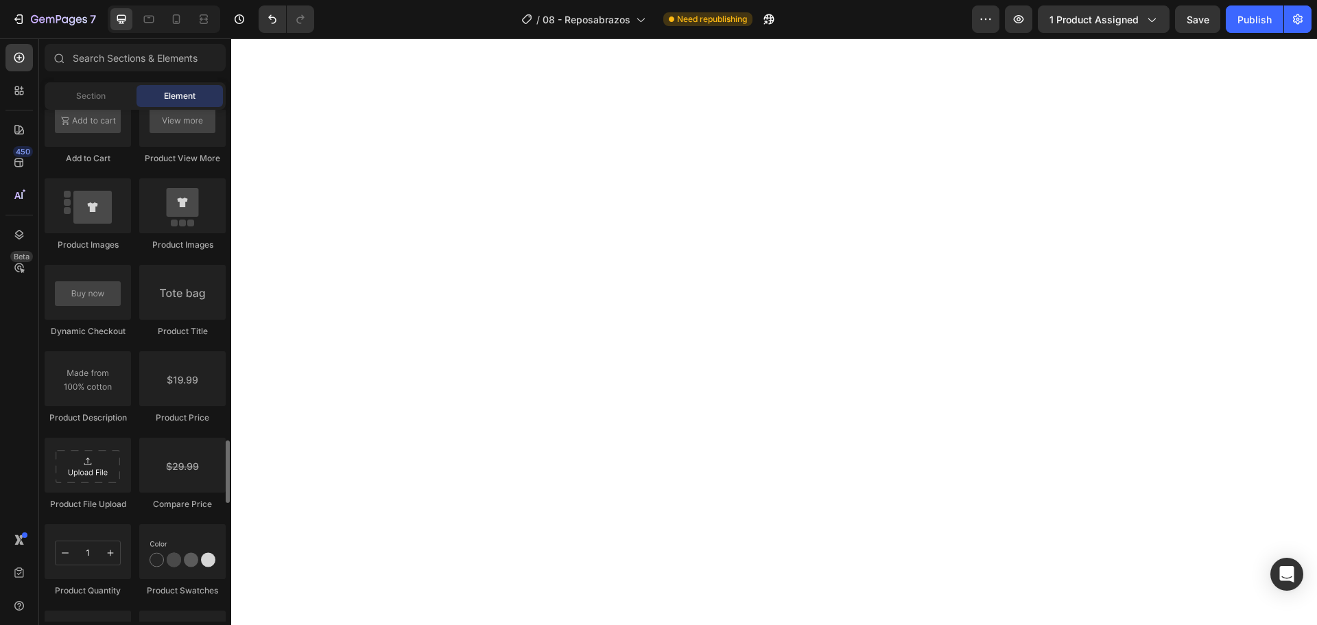
scroll to position [2264, 0]
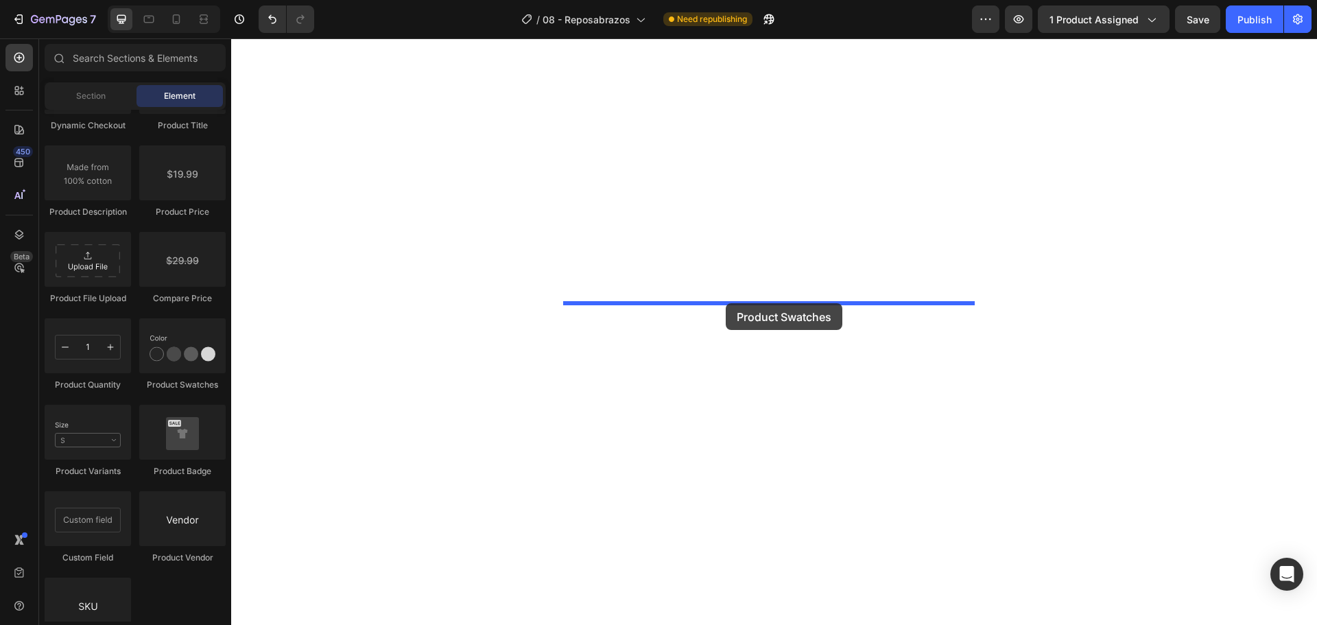
drag, startPoint x: 408, startPoint y: 392, endPoint x: 726, endPoint y: 303, distance: 329.7
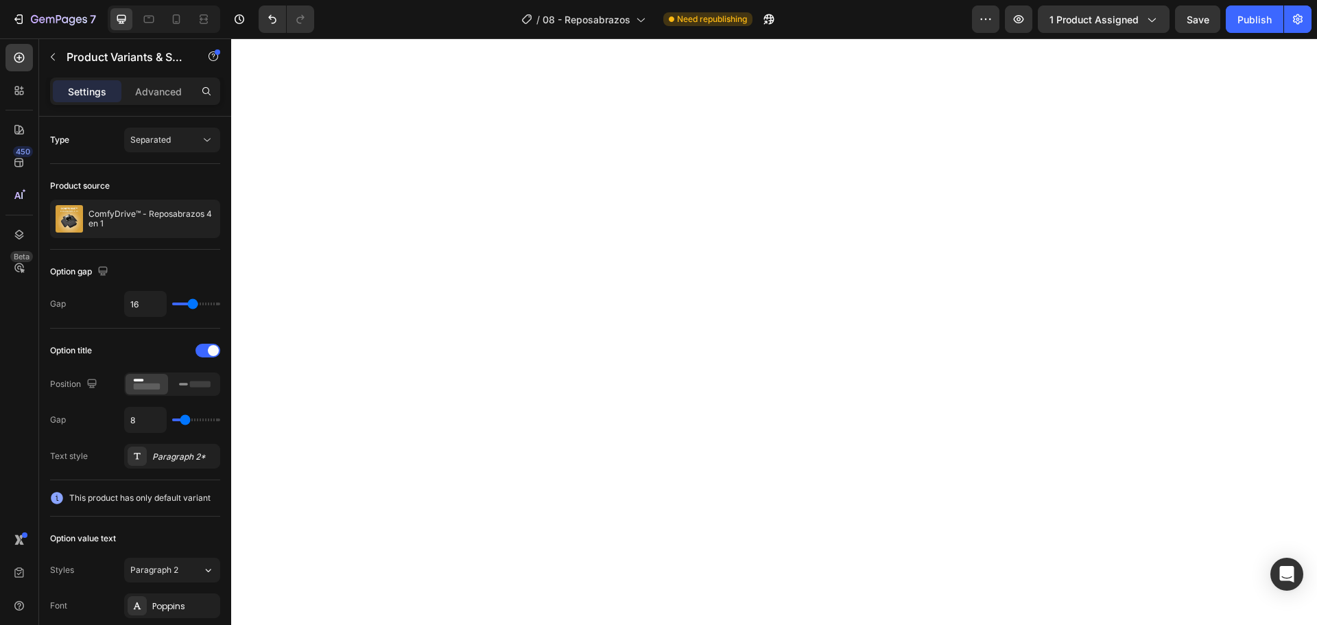
click at [180, 19] on icon at bounding box center [177, 19] width 8 height 10
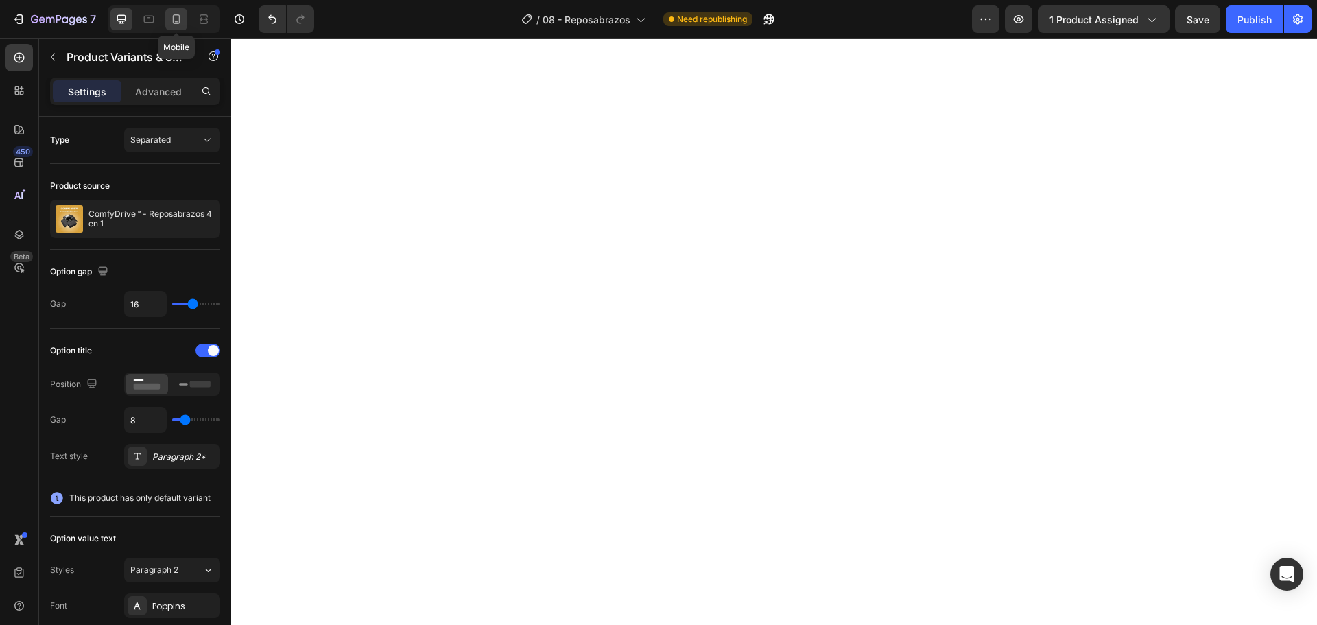
type input "12"
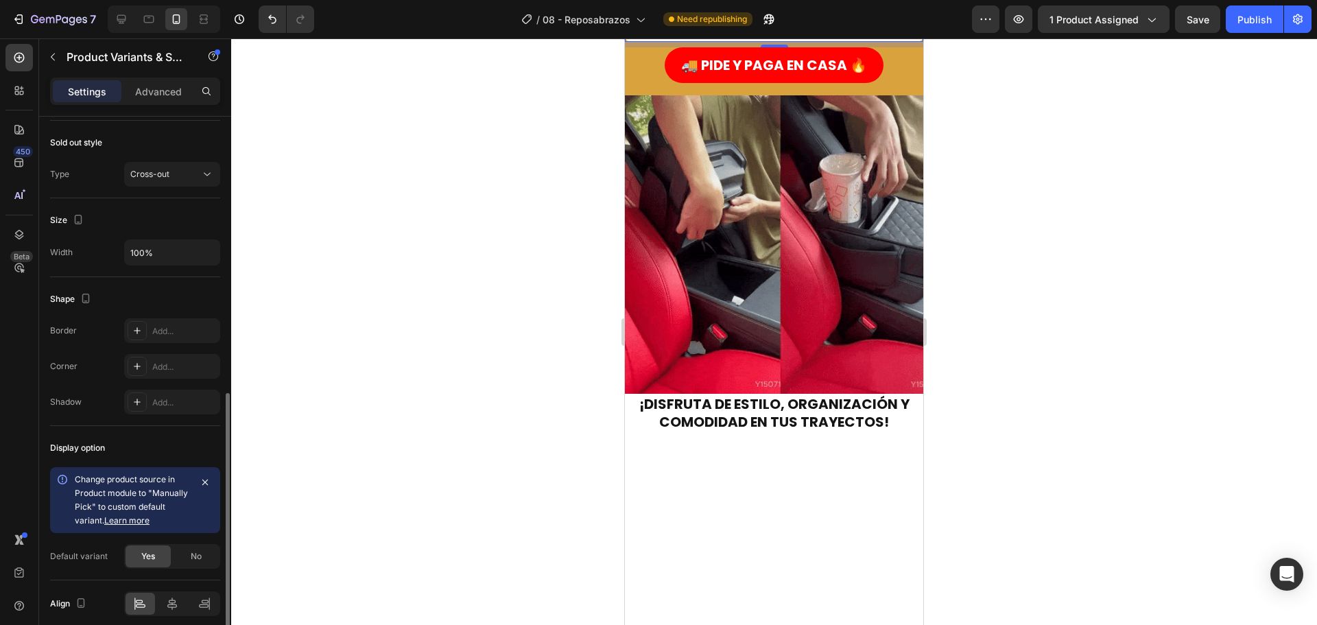
scroll to position [674, 0]
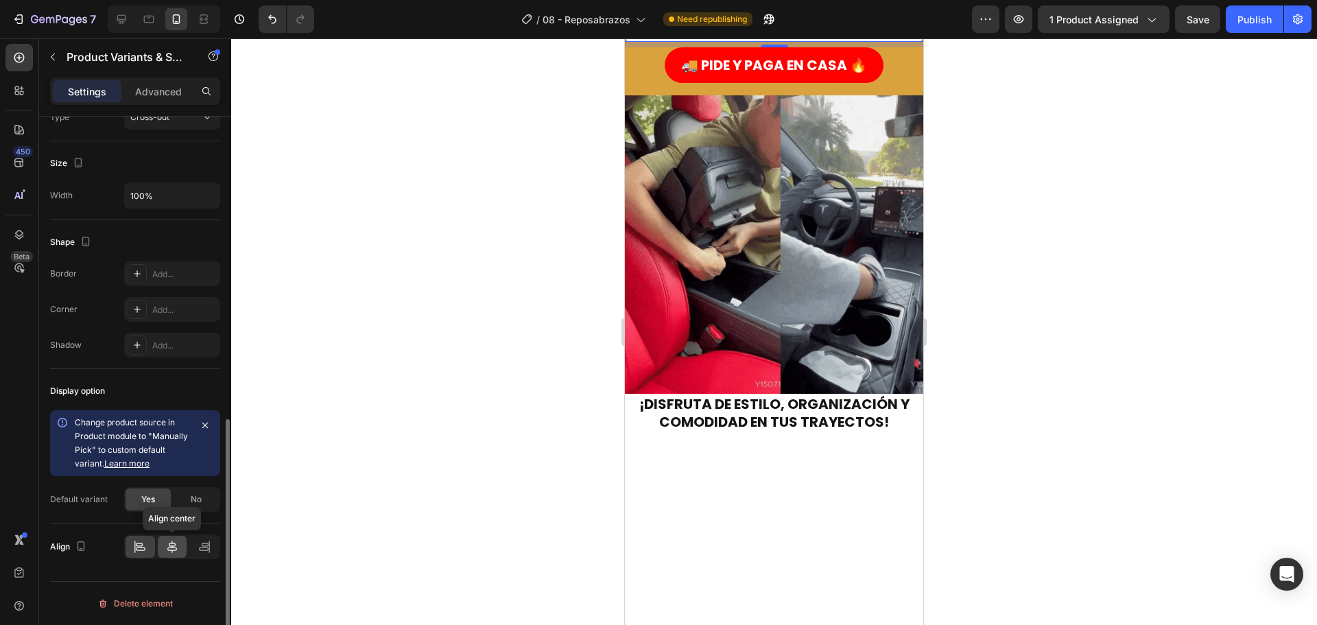
click at [171, 545] on icon at bounding box center [172, 547] width 14 height 14
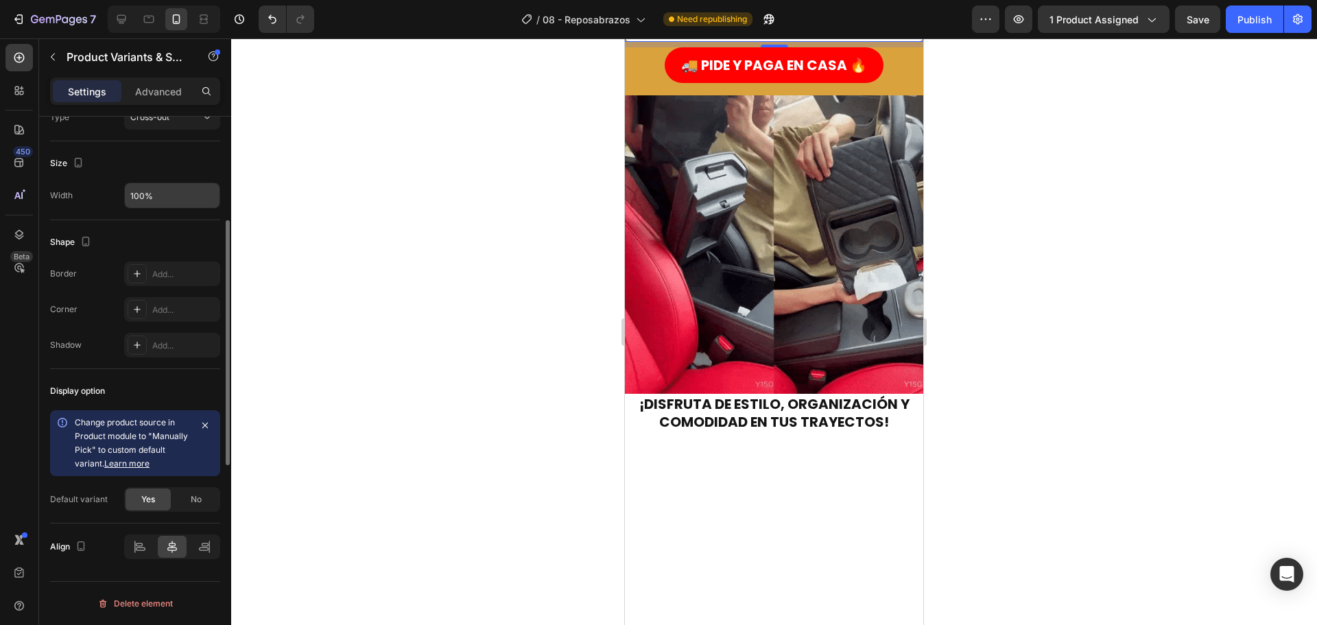
scroll to position [537, 0]
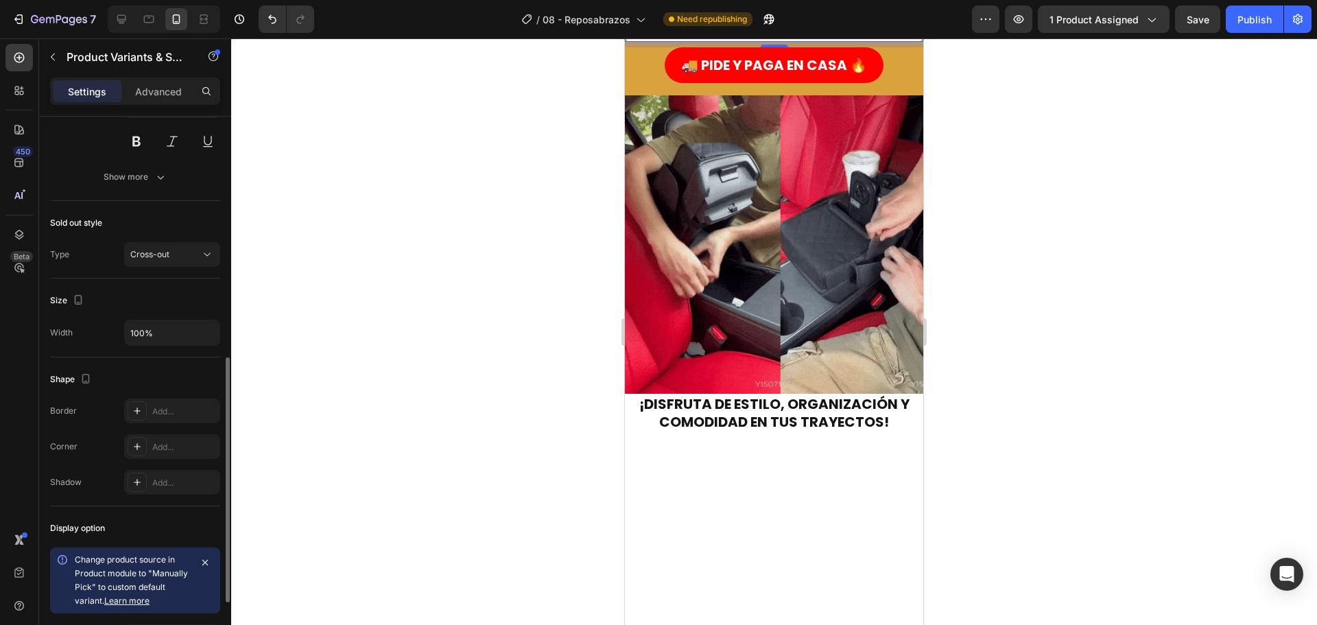
click at [723, 25] on span "sync data" at bounding box center [720, 20] width 38 height 10
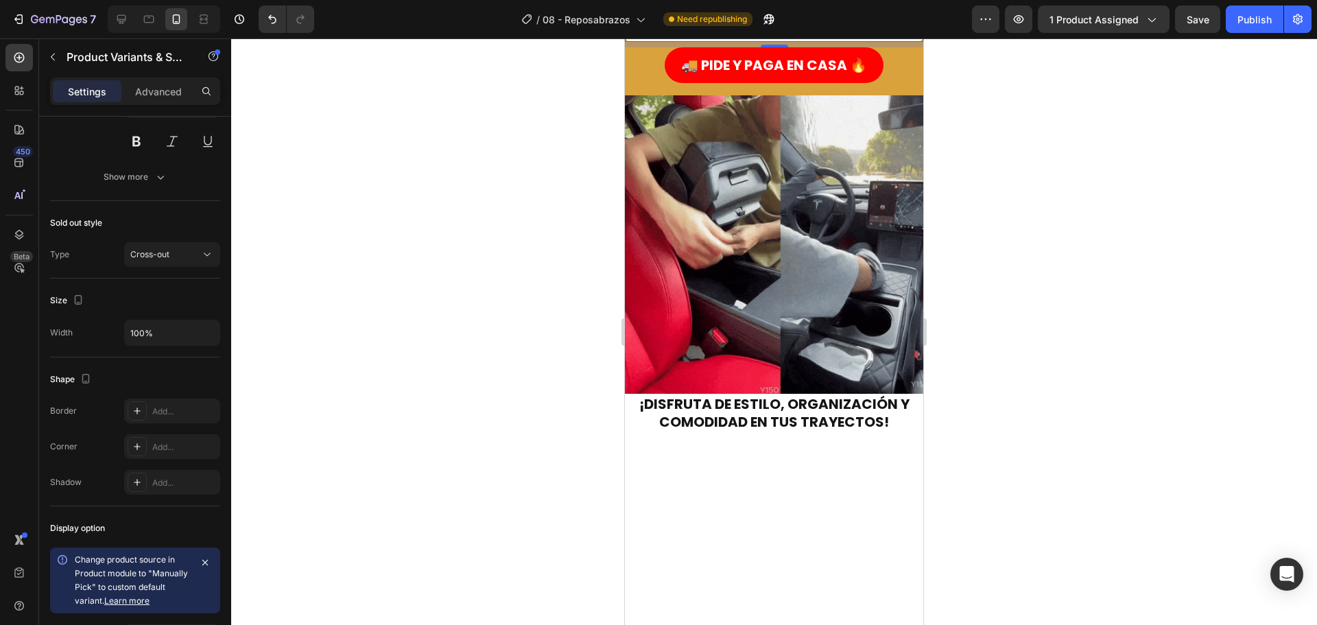
click at [721, 25] on span "sync data" at bounding box center [720, 20] width 38 height 10
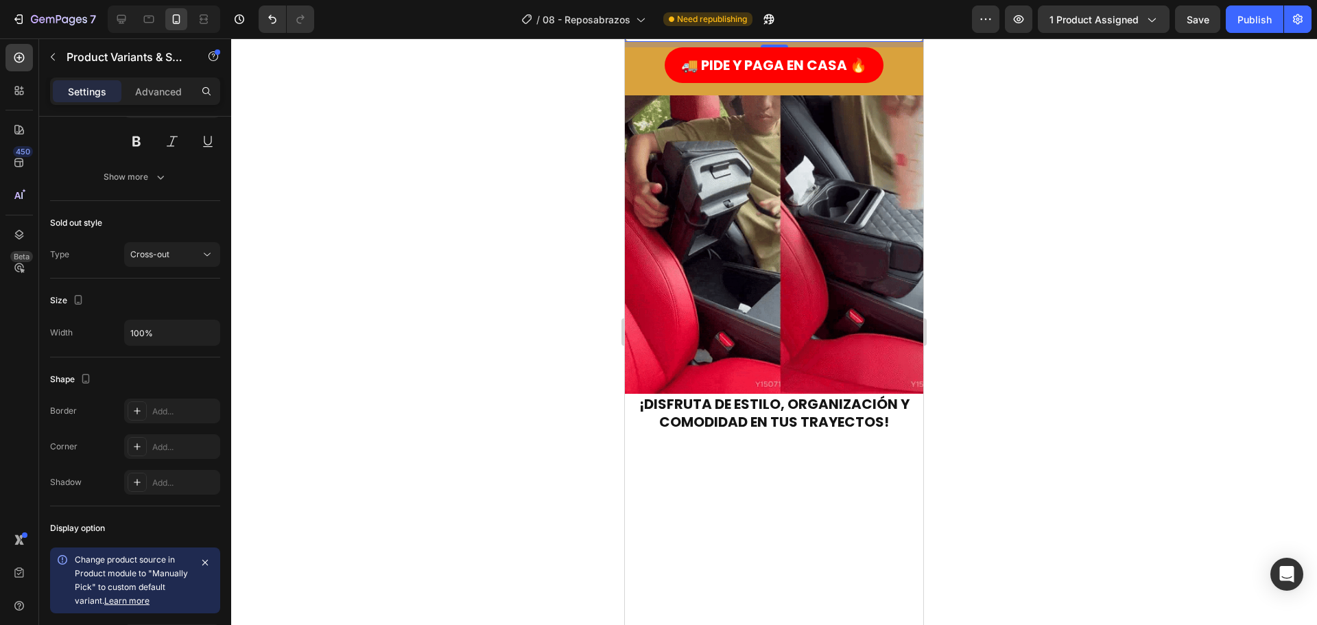
click at [721, 25] on span "sync data" at bounding box center [720, 20] width 38 height 10
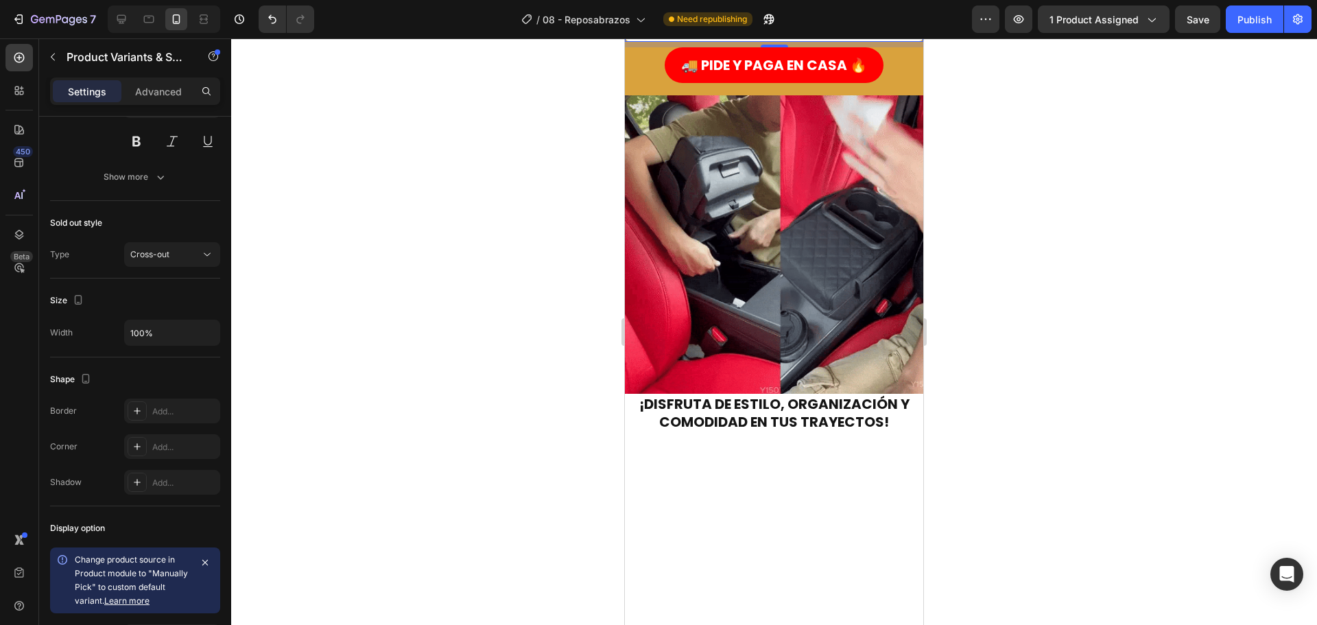
click at [721, 25] on span "sync data" at bounding box center [720, 20] width 38 height 10
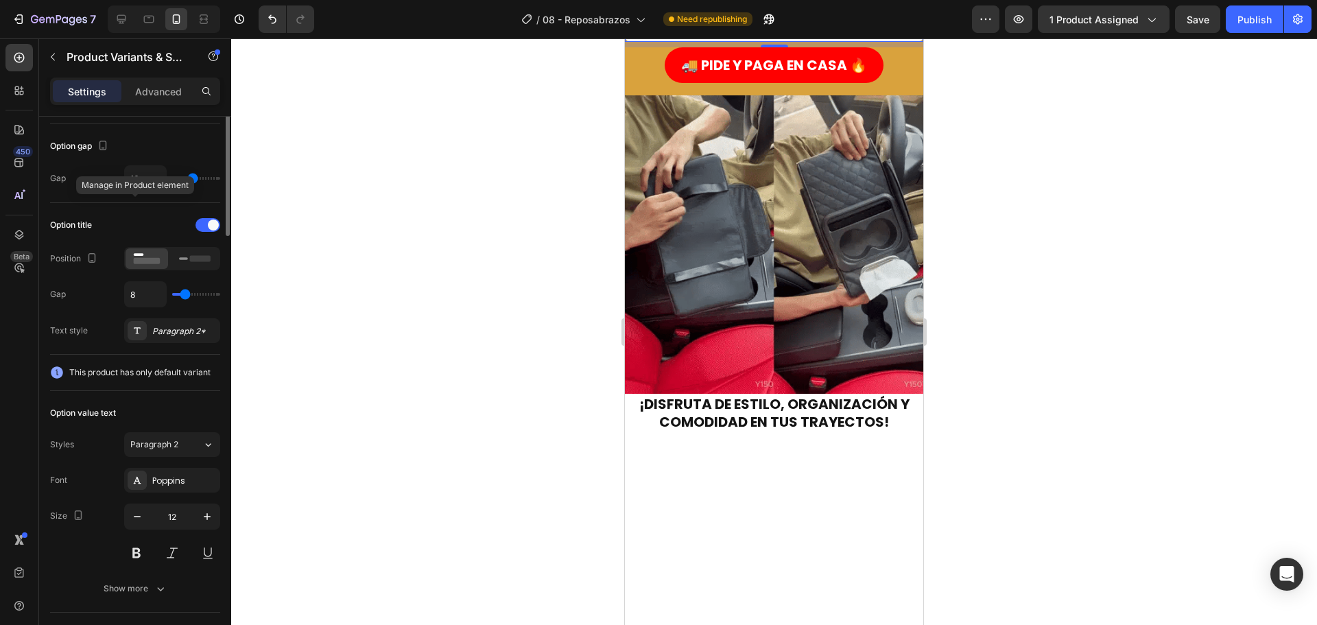
scroll to position [0, 0]
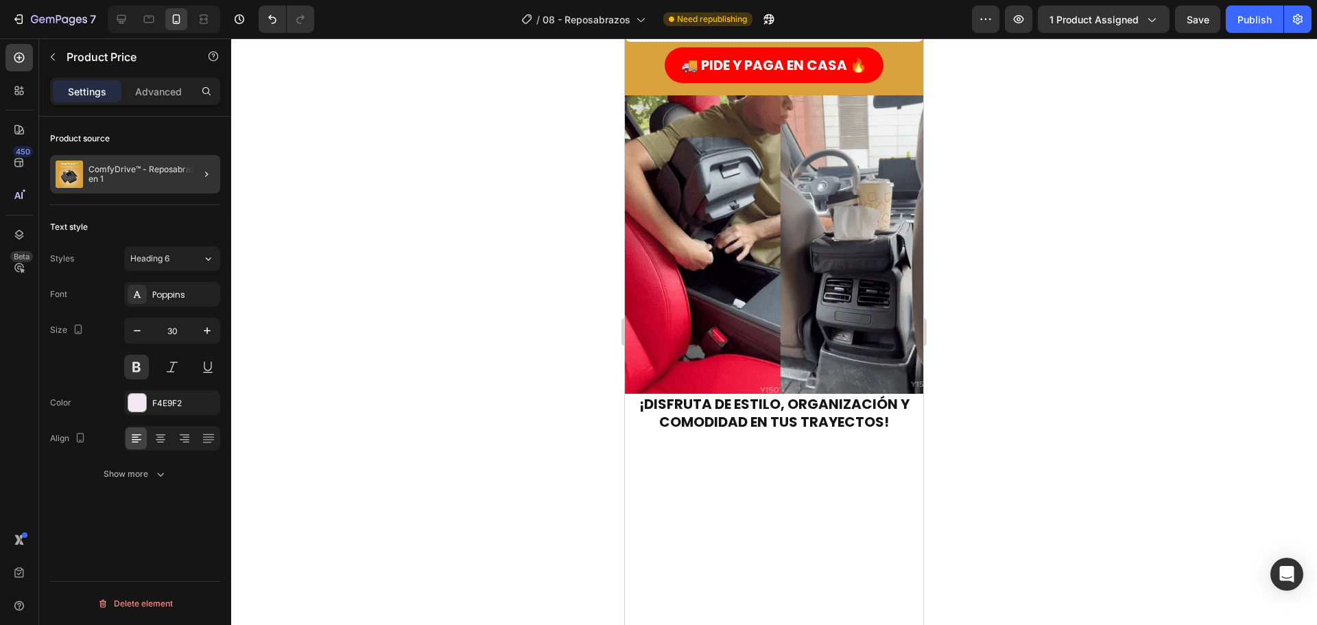
click at [197, 176] on div at bounding box center [201, 174] width 38 height 38
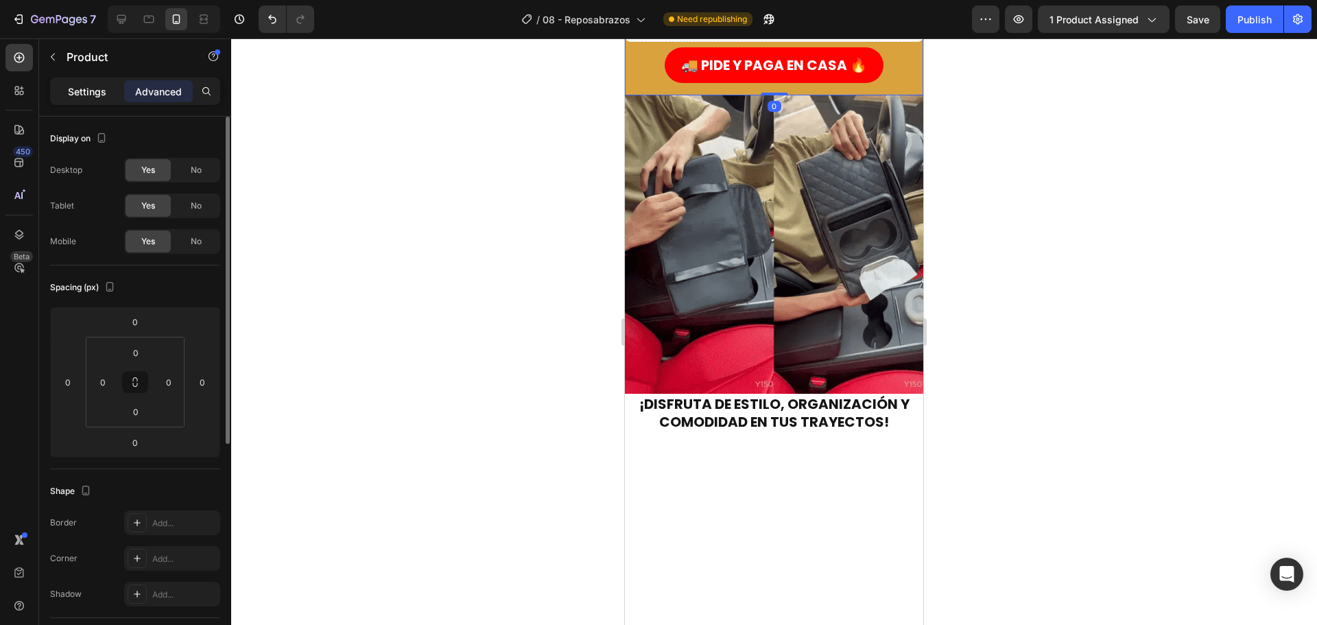
click at [88, 92] on p "Settings" at bounding box center [87, 91] width 38 height 14
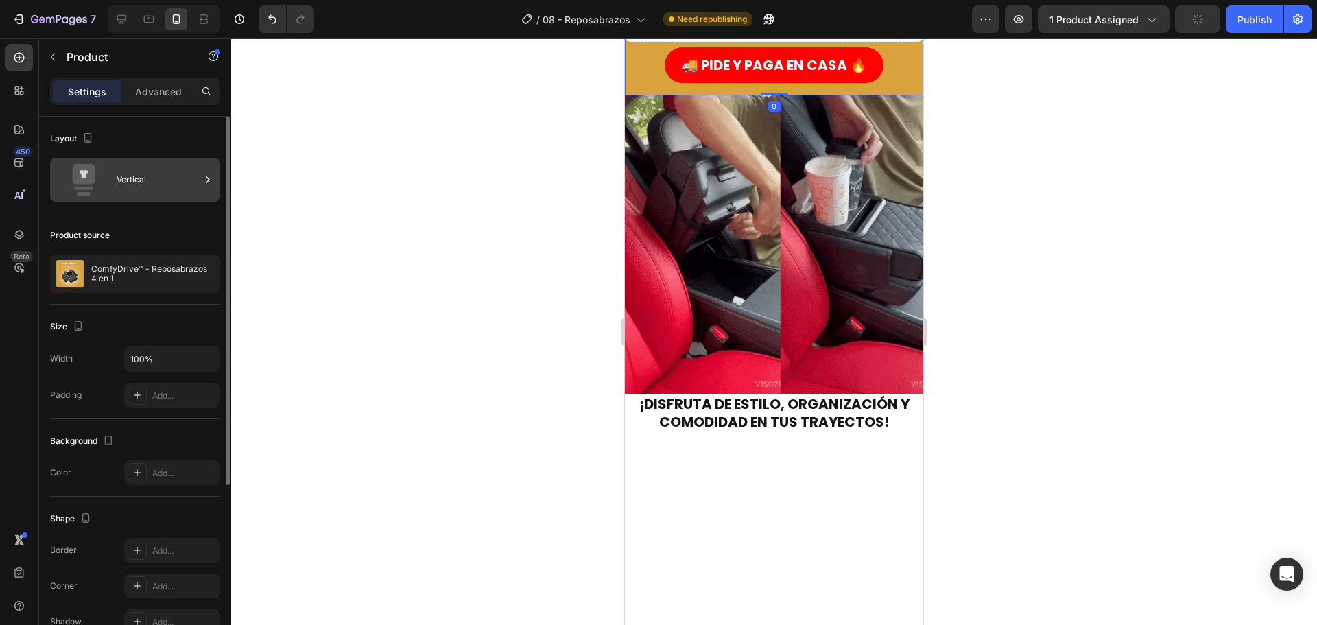
click at [206, 185] on icon at bounding box center [208, 180] width 14 height 14
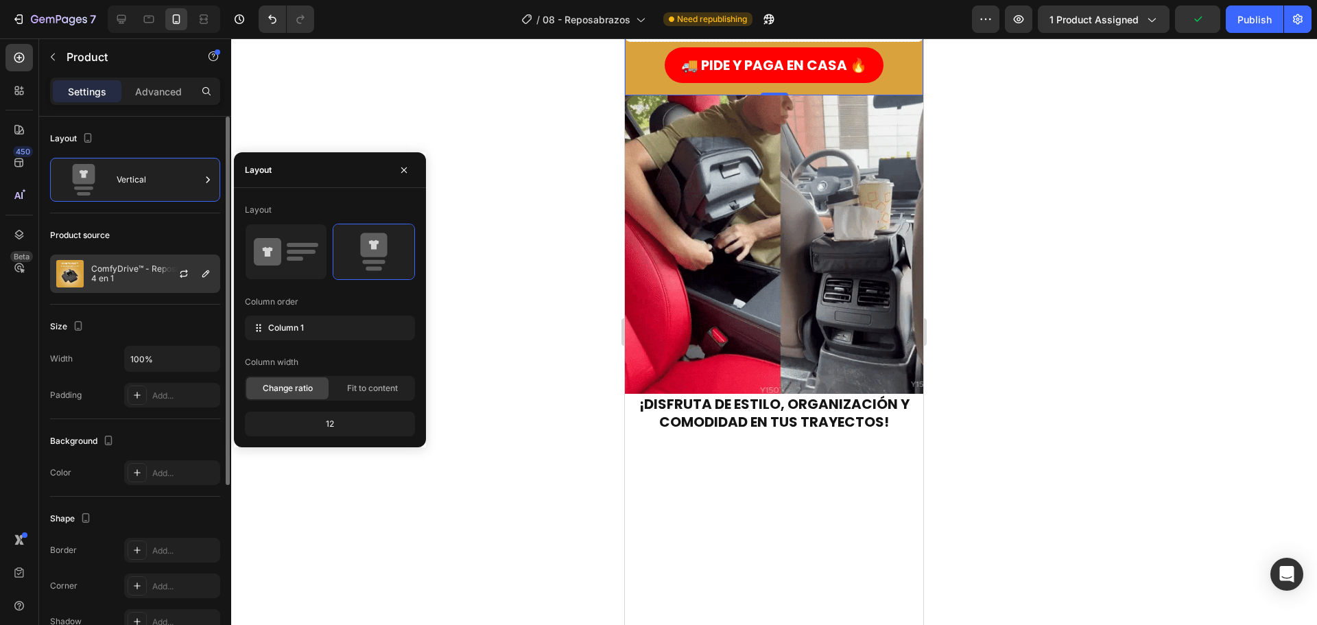
click at [188, 265] on div at bounding box center [189, 273] width 60 height 37
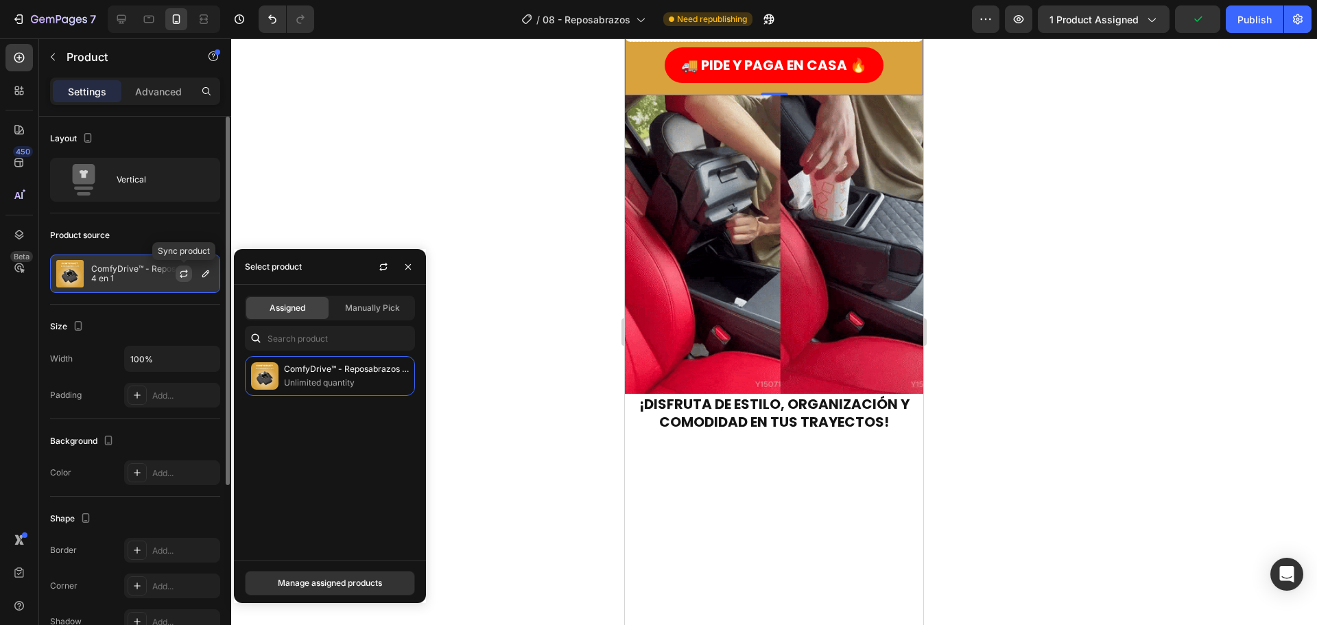
click at [184, 276] on icon "button" at bounding box center [184, 276] width 8 height 4
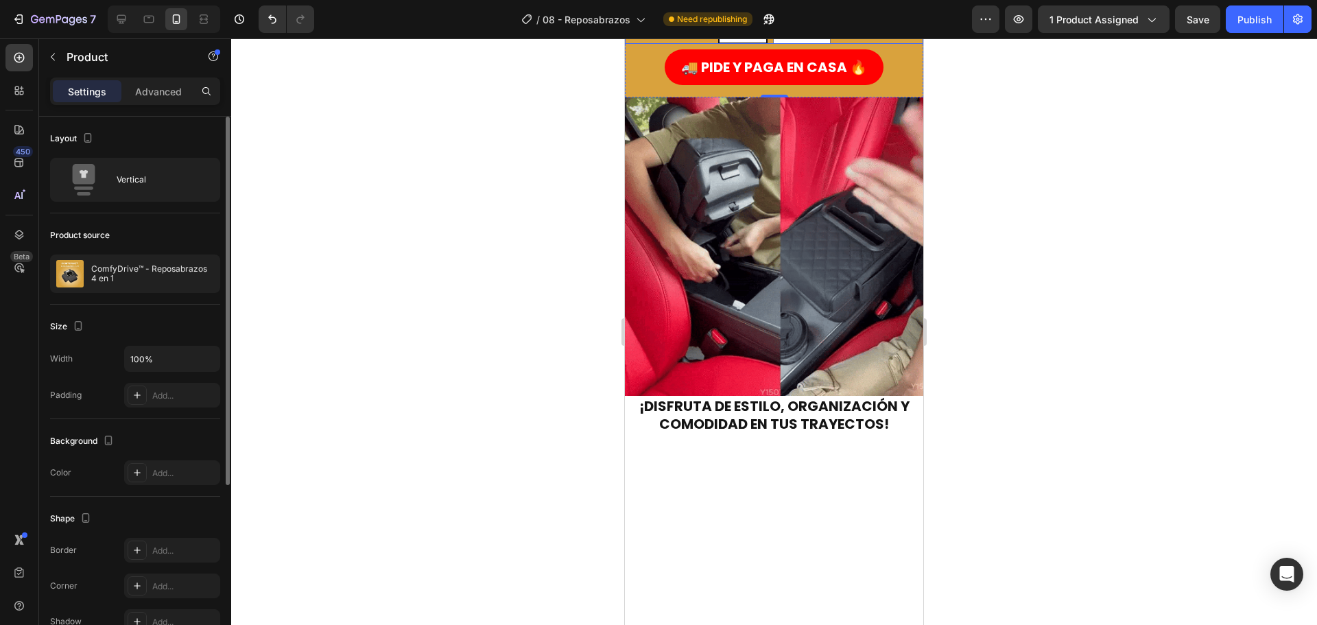
click at [744, 42] on div "Negro" at bounding box center [743, 29] width 47 height 26
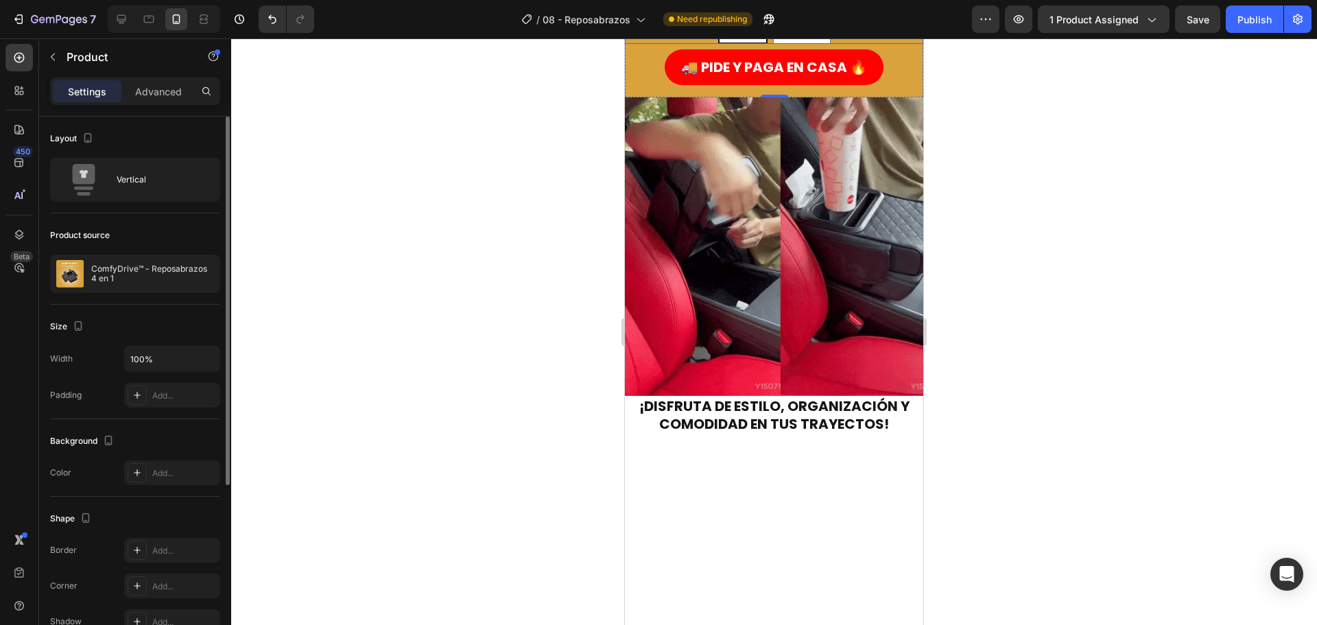
click at [743, 13] on input "Negro Negro Negro" at bounding box center [742, 12] width 1 height 1
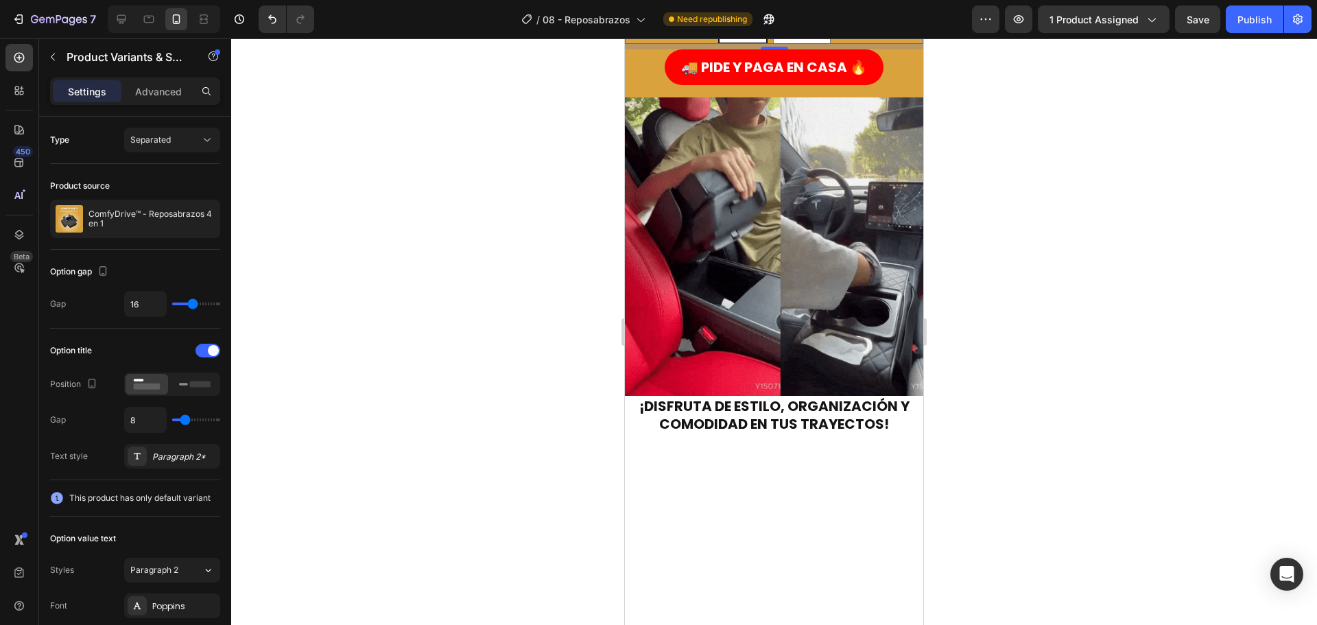
click at [707, 44] on div "Negro Negro Negro Naranja Naranja Naranja" at bounding box center [774, 28] width 298 height 31
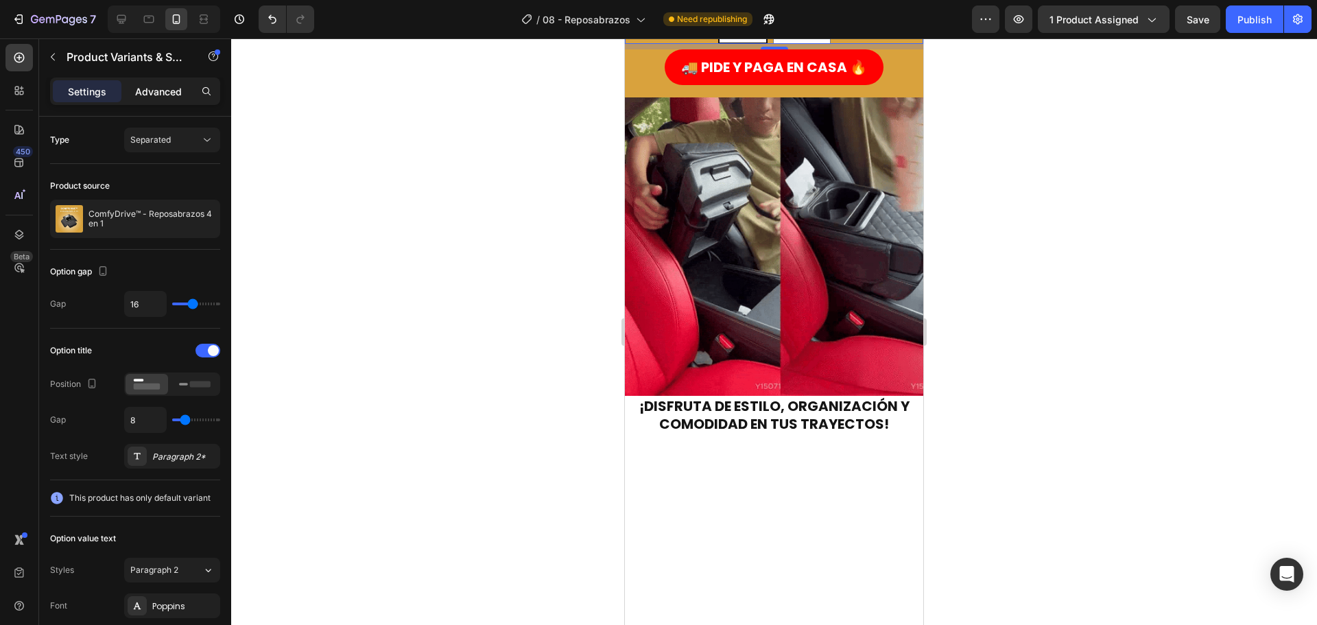
click at [151, 95] on p "Advanced" at bounding box center [158, 91] width 47 height 14
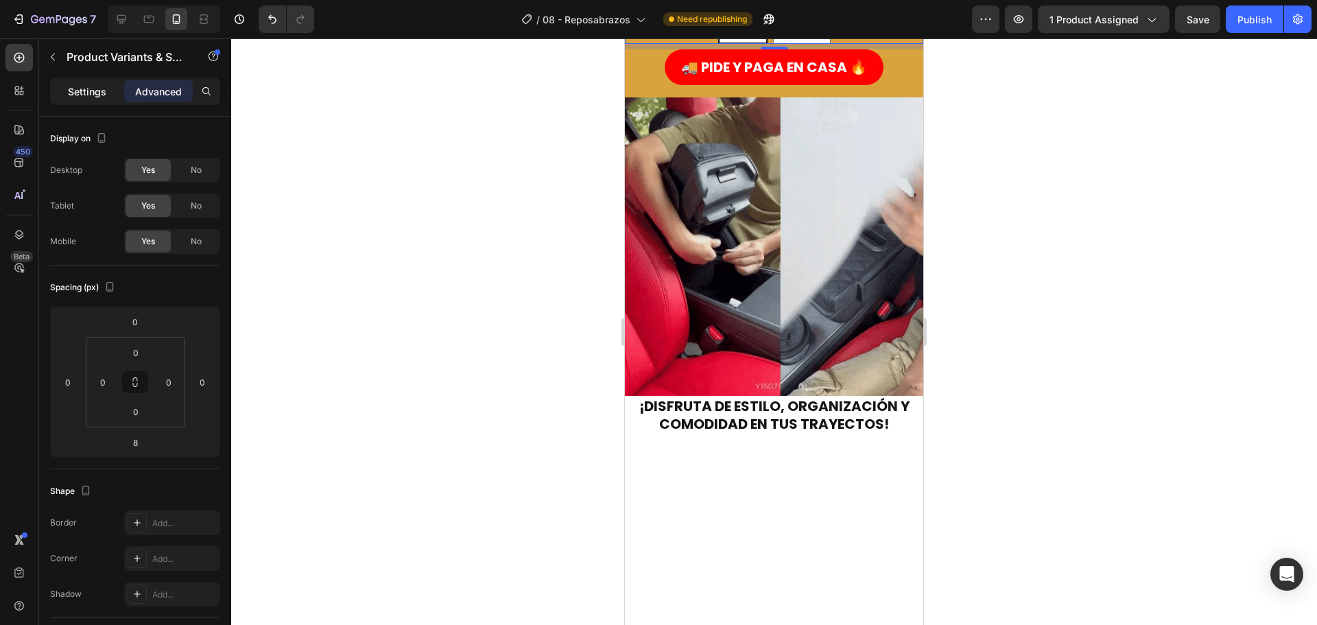
click at [112, 91] on div "Settings" at bounding box center [87, 91] width 69 height 22
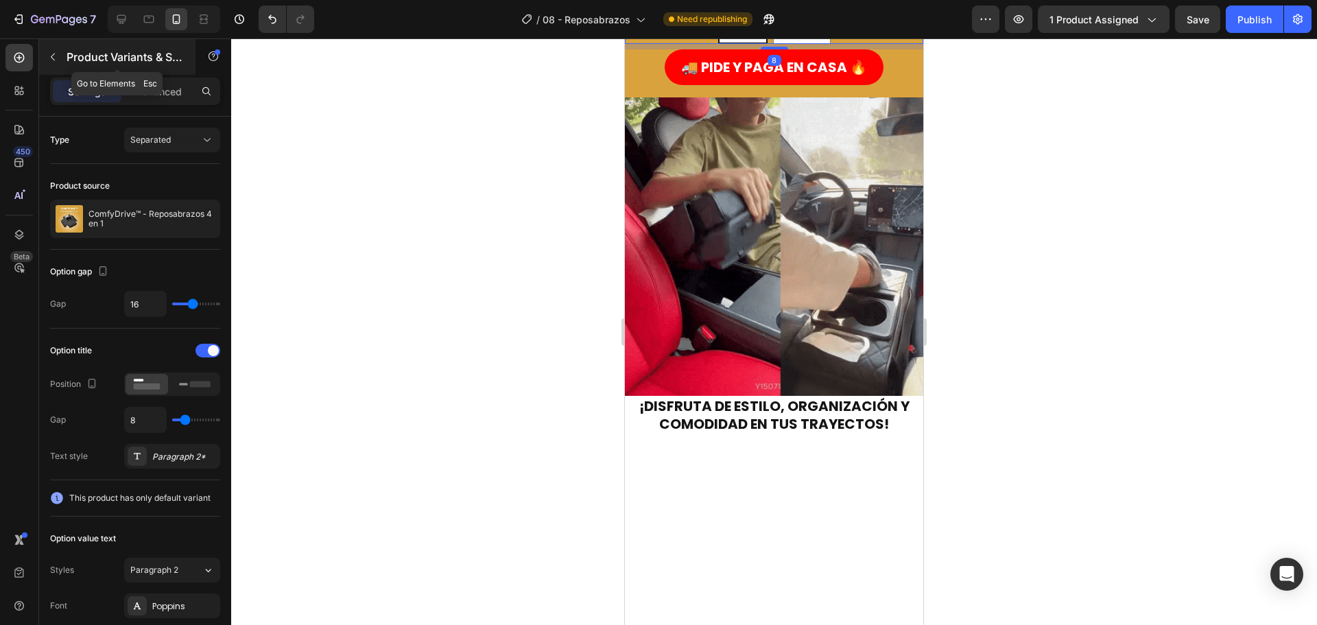
click at [64, 64] on div "Product Variants & Swatches" at bounding box center [117, 57] width 156 height 36
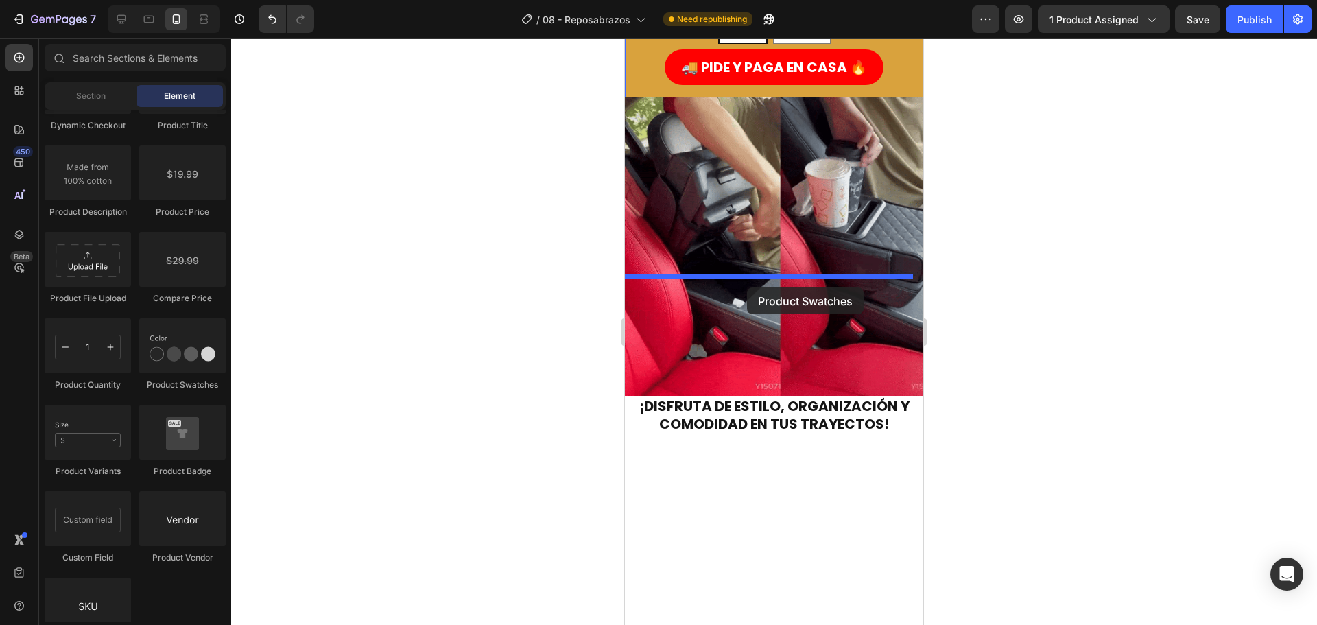
drag, startPoint x: 805, startPoint y: 389, endPoint x: 747, endPoint y: 287, distance: 117.1
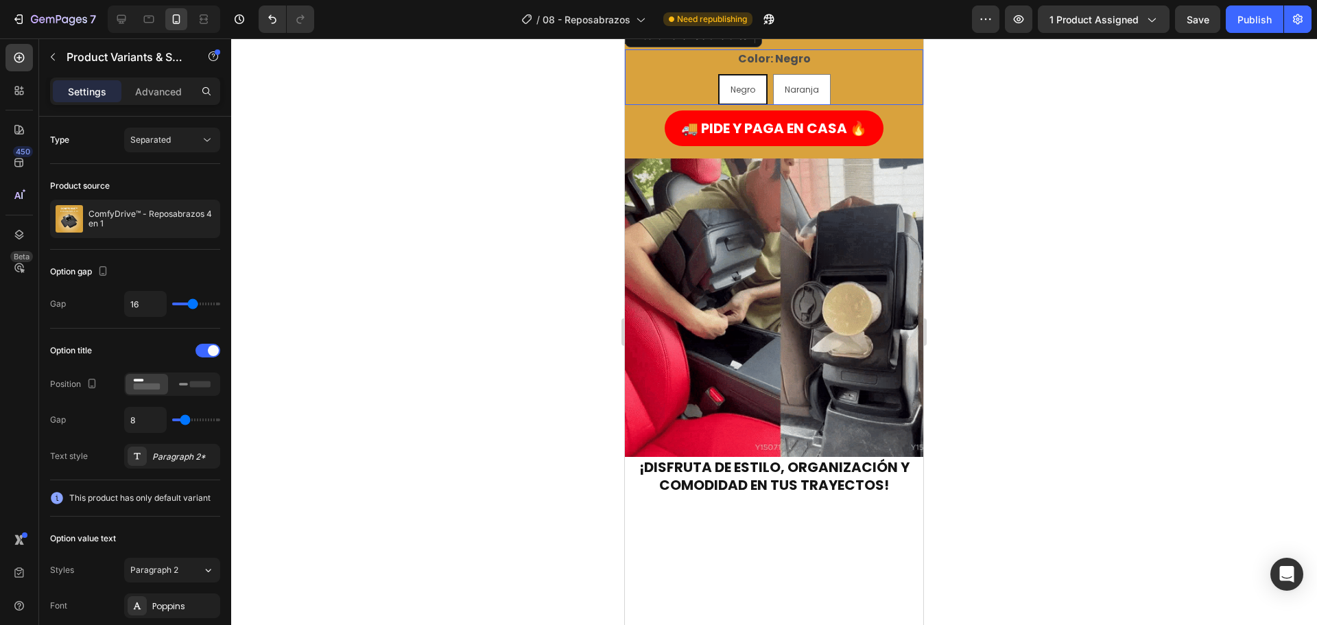
click at [689, 105] on div "Negro Negro Negro Naranja Naranja Naranja" at bounding box center [774, 89] width 298 height 31
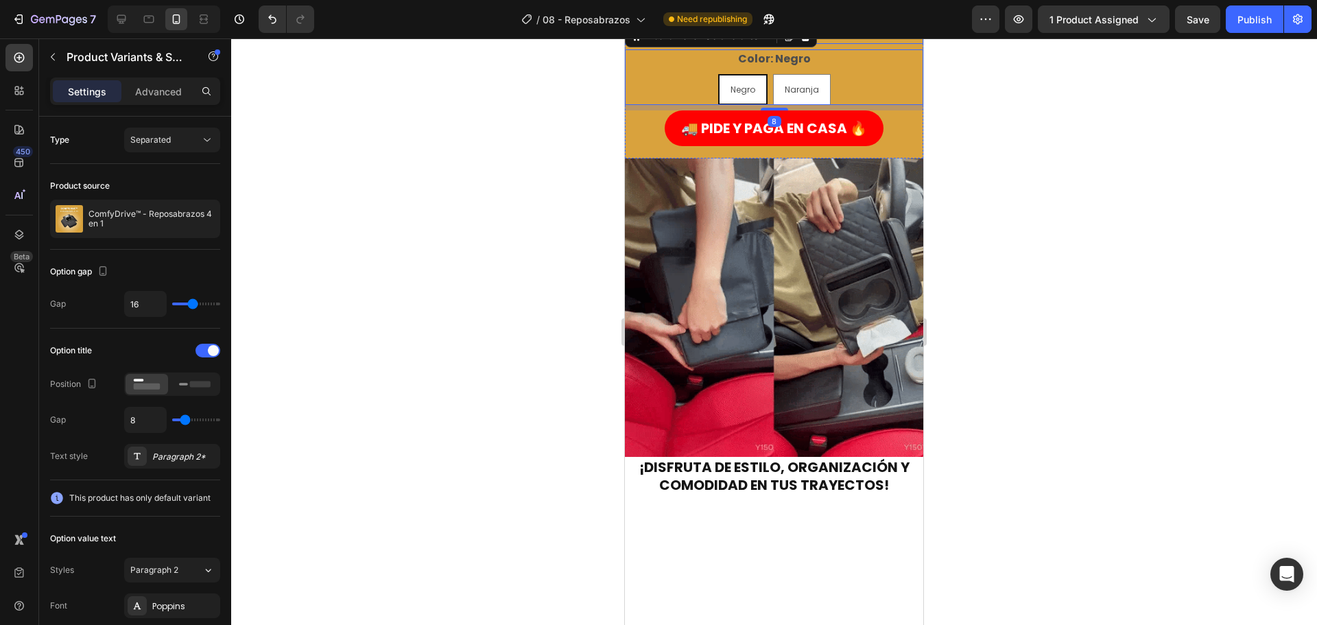
click at [657, 42] on div "Negro" at bounding box center [649, 29] width 47 height 26
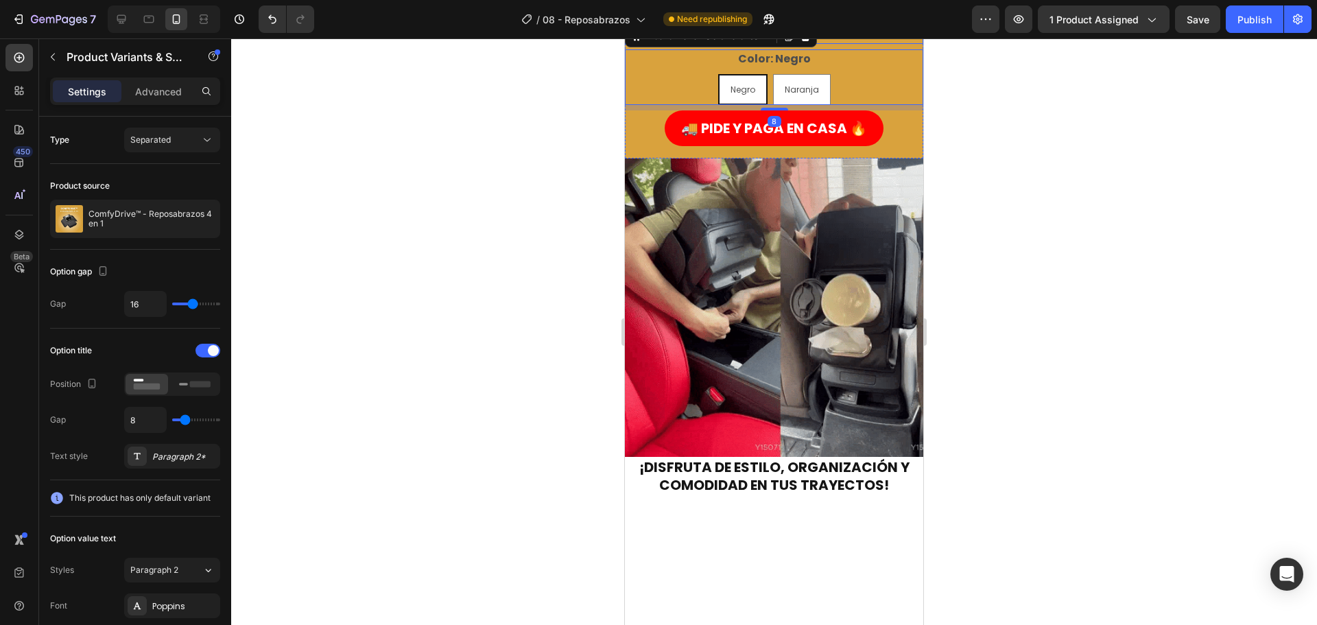
click at [625, 13] on input "Negro Negro Negro" at bounding box center [624, 12] width 1 height 1
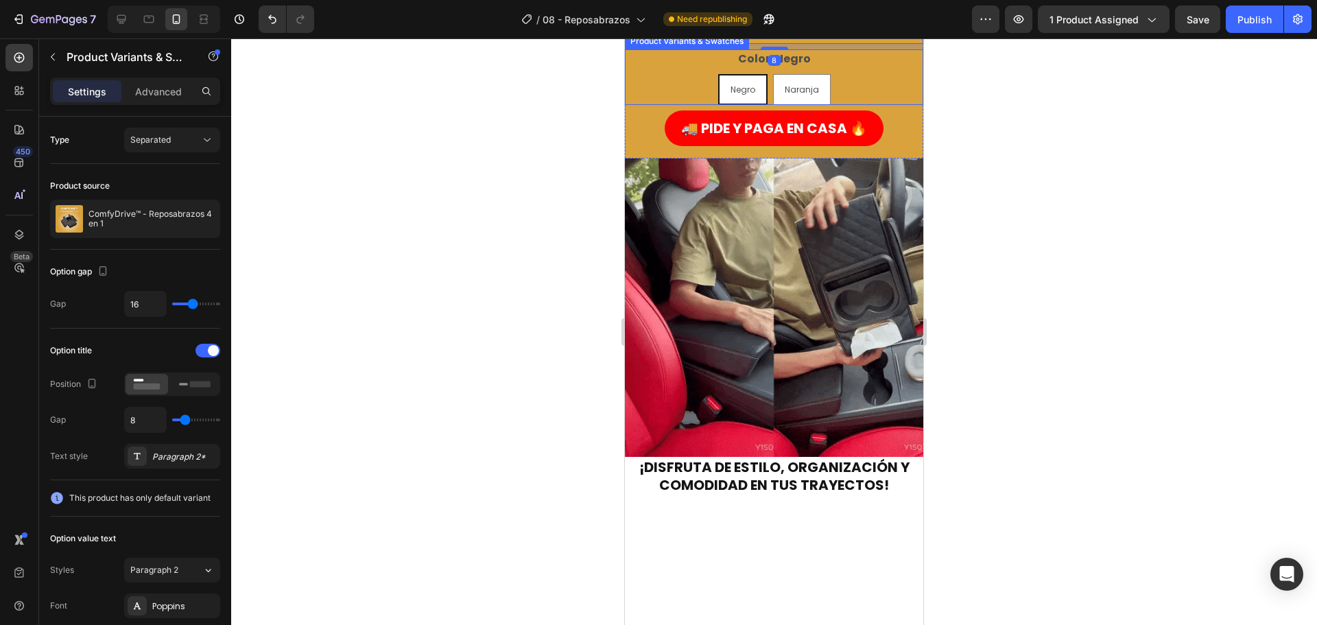
click at [686, 105] on div "Negro Negro Negro Naranja Naranja Naranja" at bounding box center [774, 89] width 298 height 31
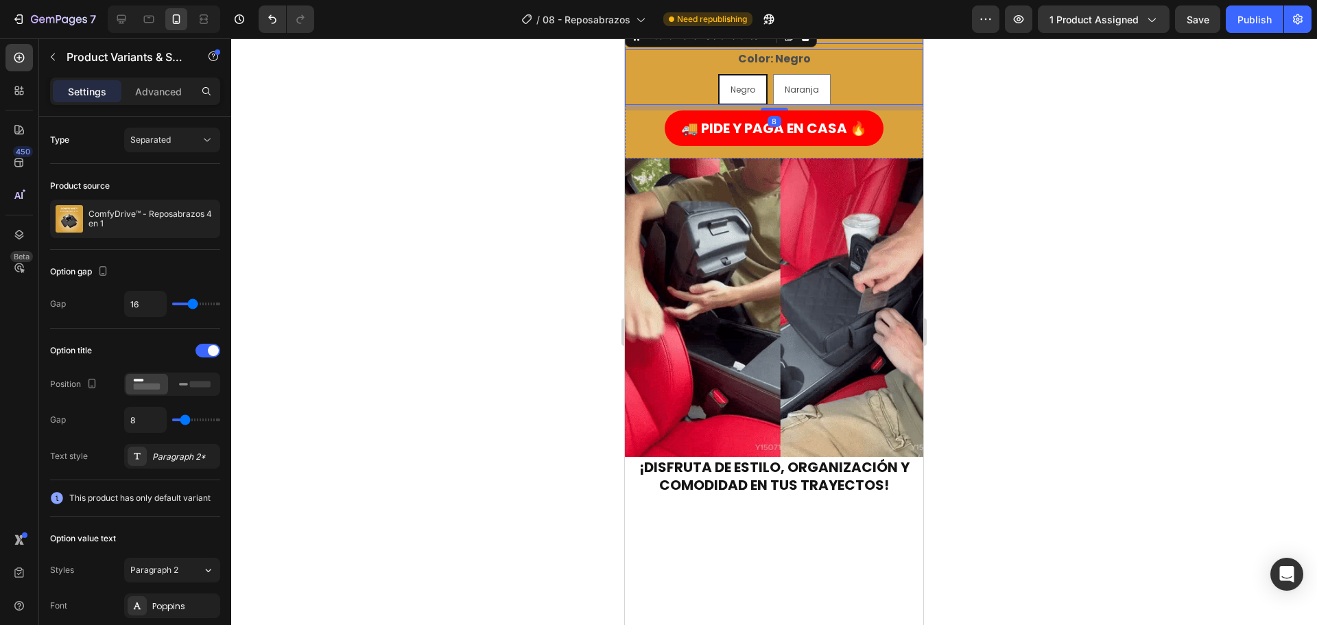
click at [726, 44] on div "Color: Negro Negro Negro Negro Naranja Naranja Naranja" at bounding box center [774, 16] width 298 height 56
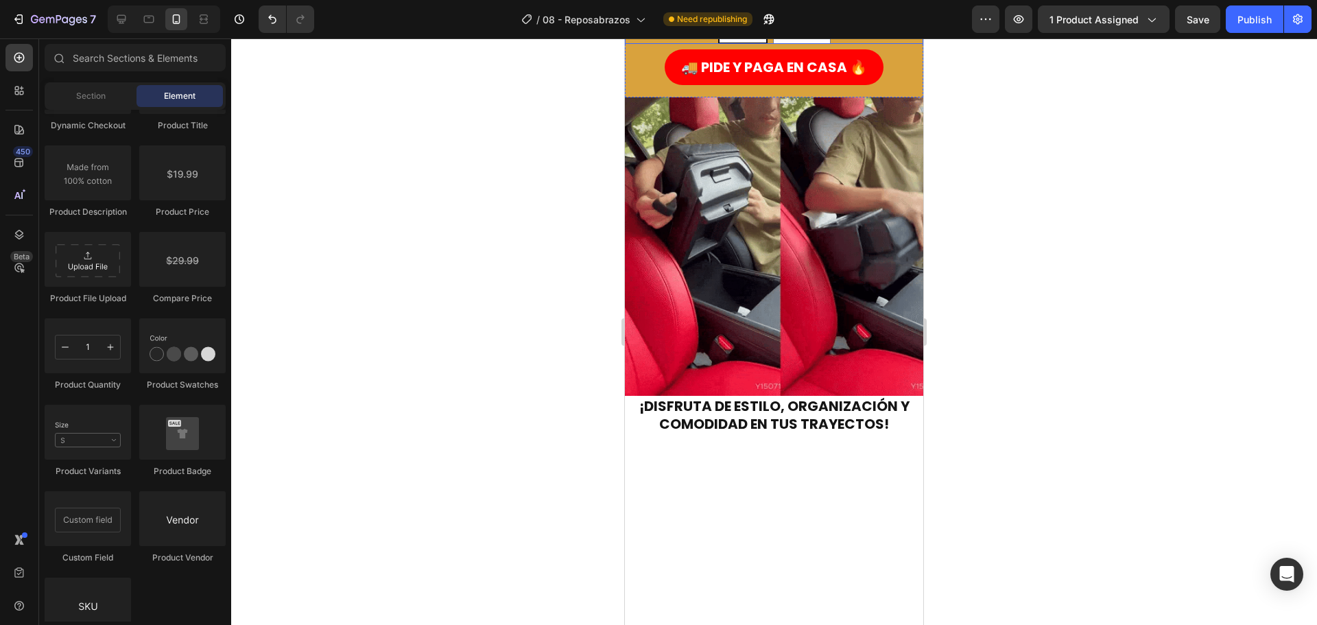
click at [731, 34] on span "Negro" at bounding box center [743, 29] width 25 height 12
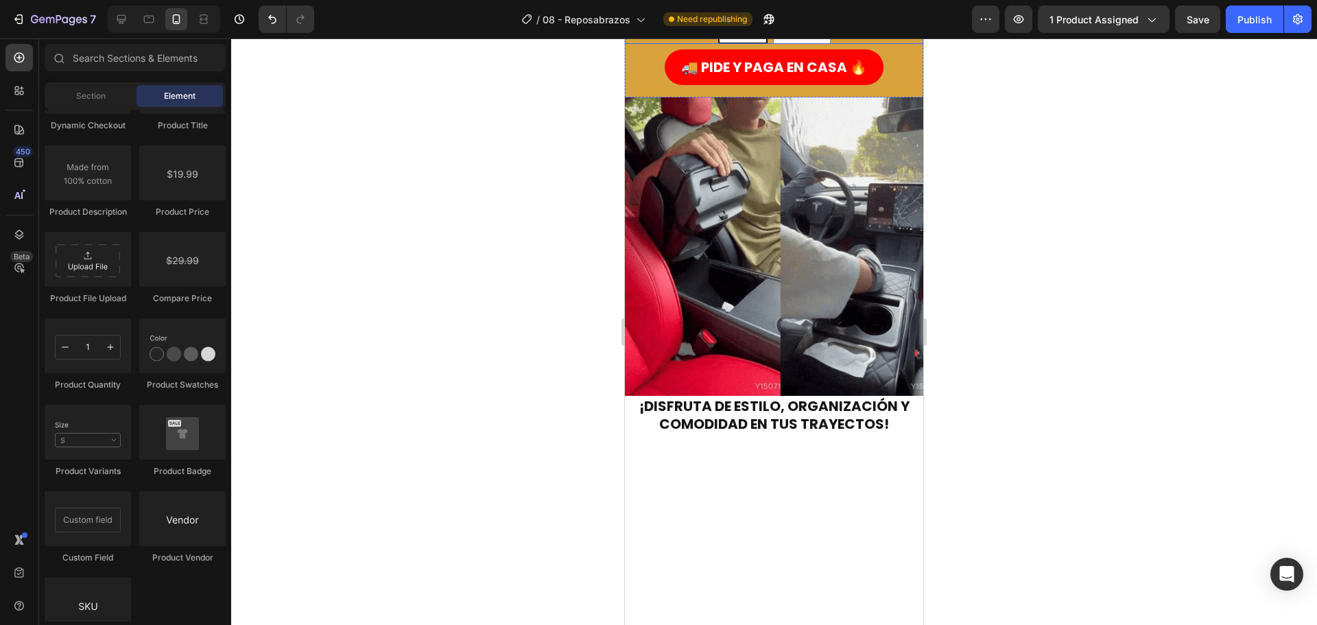
click at [742, 13] on input "Negro Negro Negro" at bounding box center [742, 12] width 1 height 1
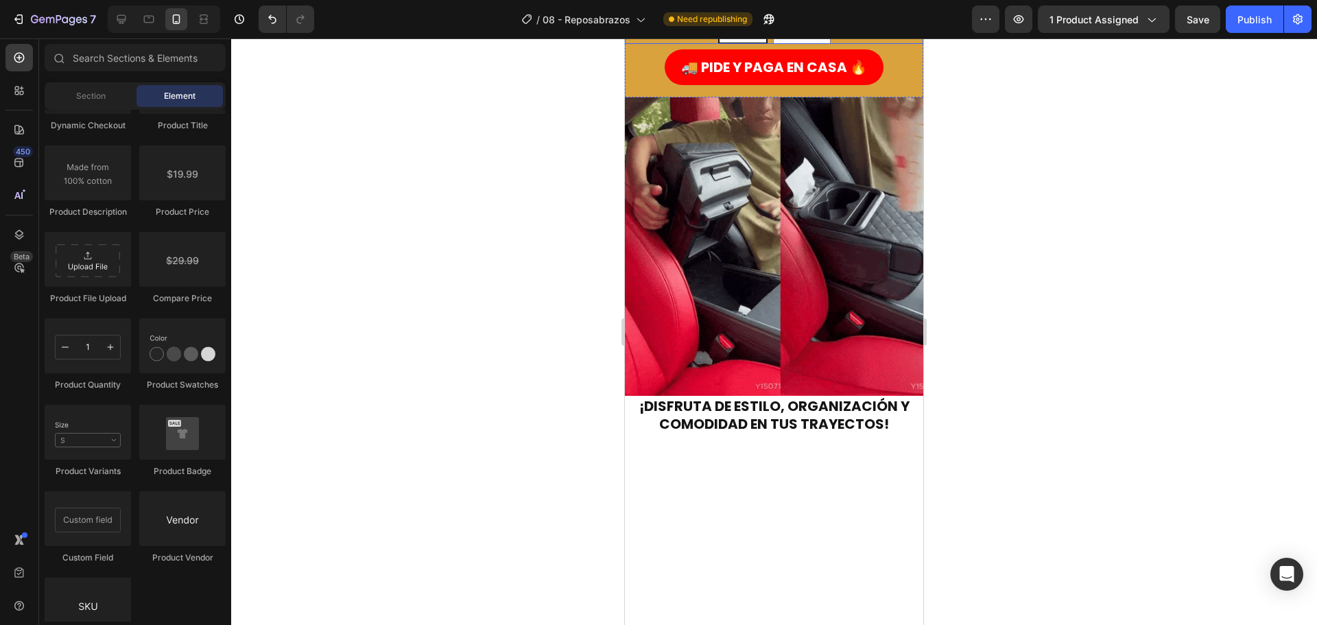
radio input "true"
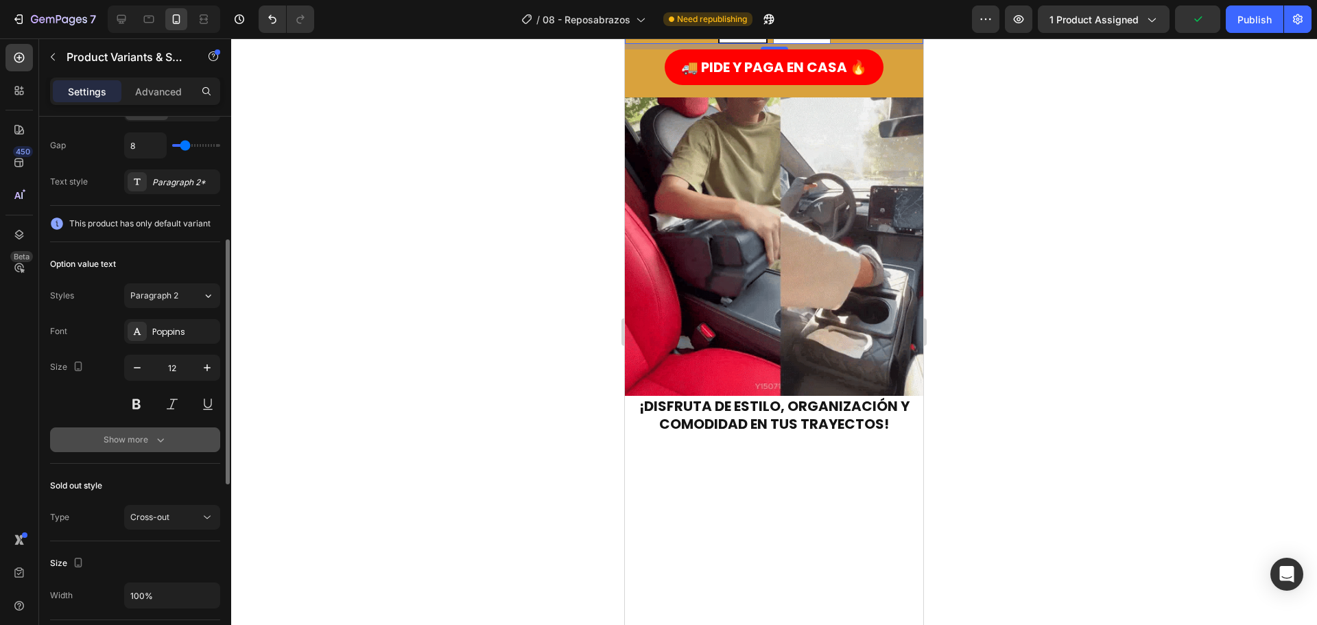
click at [207, 444] on button "Show more" at bounding box center [135, 439] width 170 height 25
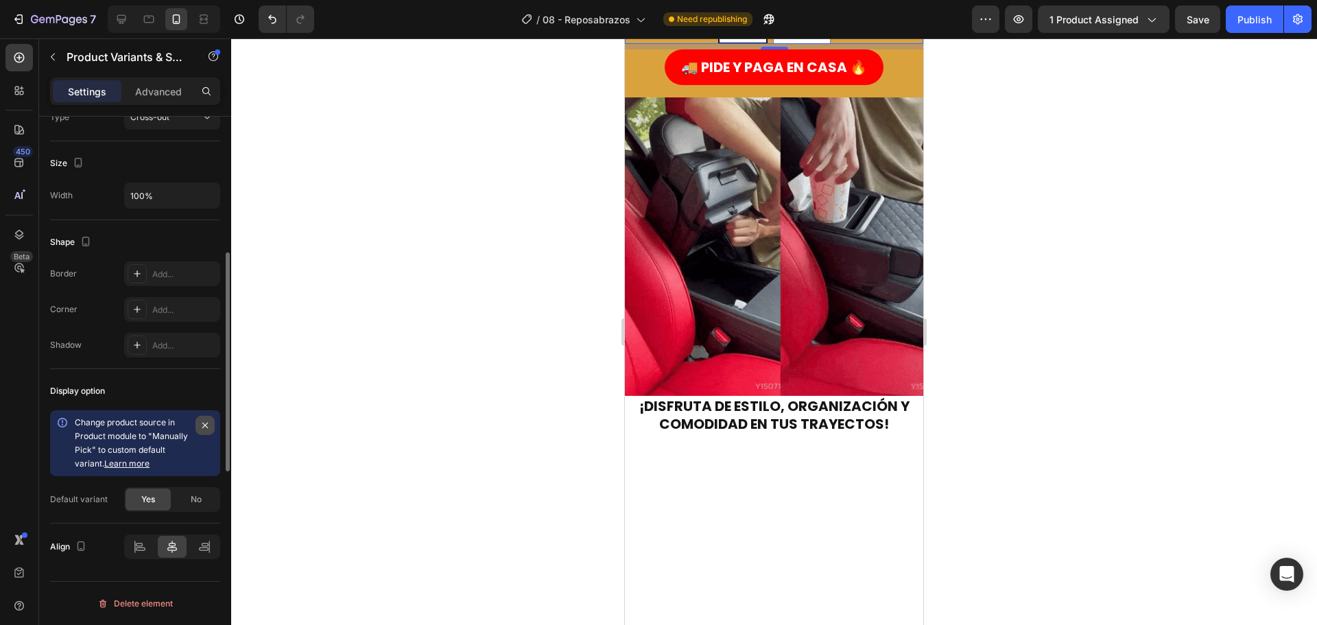
scroll to position [683, 0]
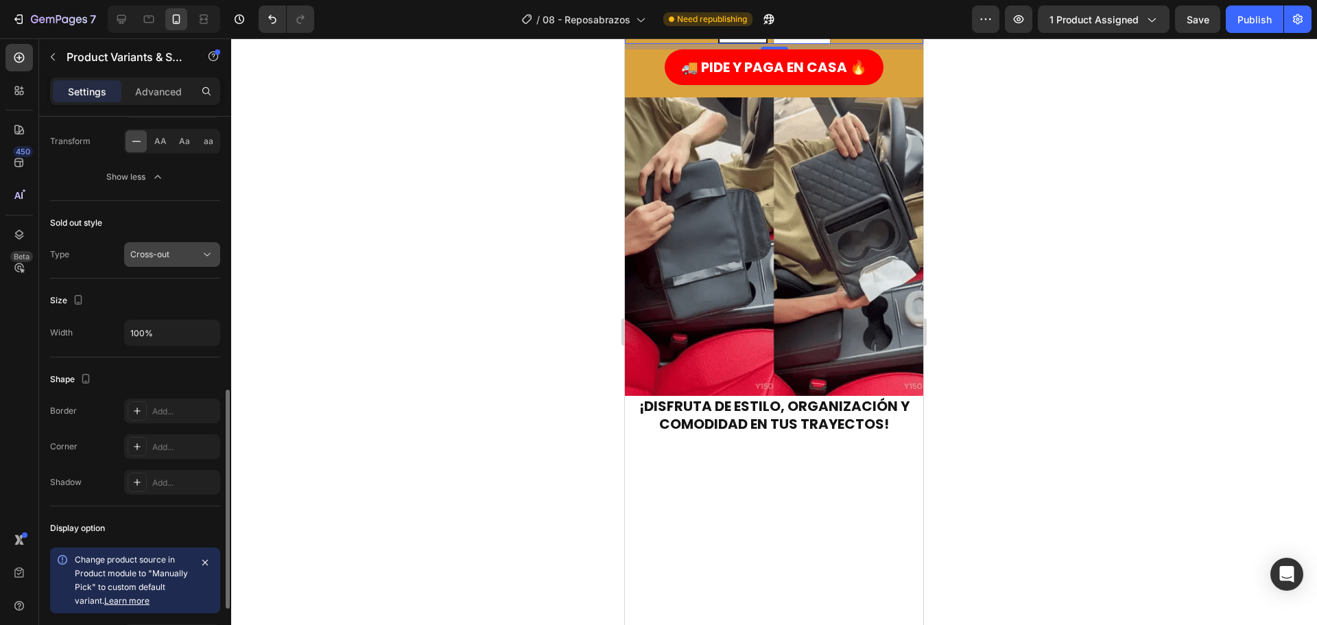
click at [199, 252] on div "Cross-out" at bounding box center [165, 254] width 70 height 12
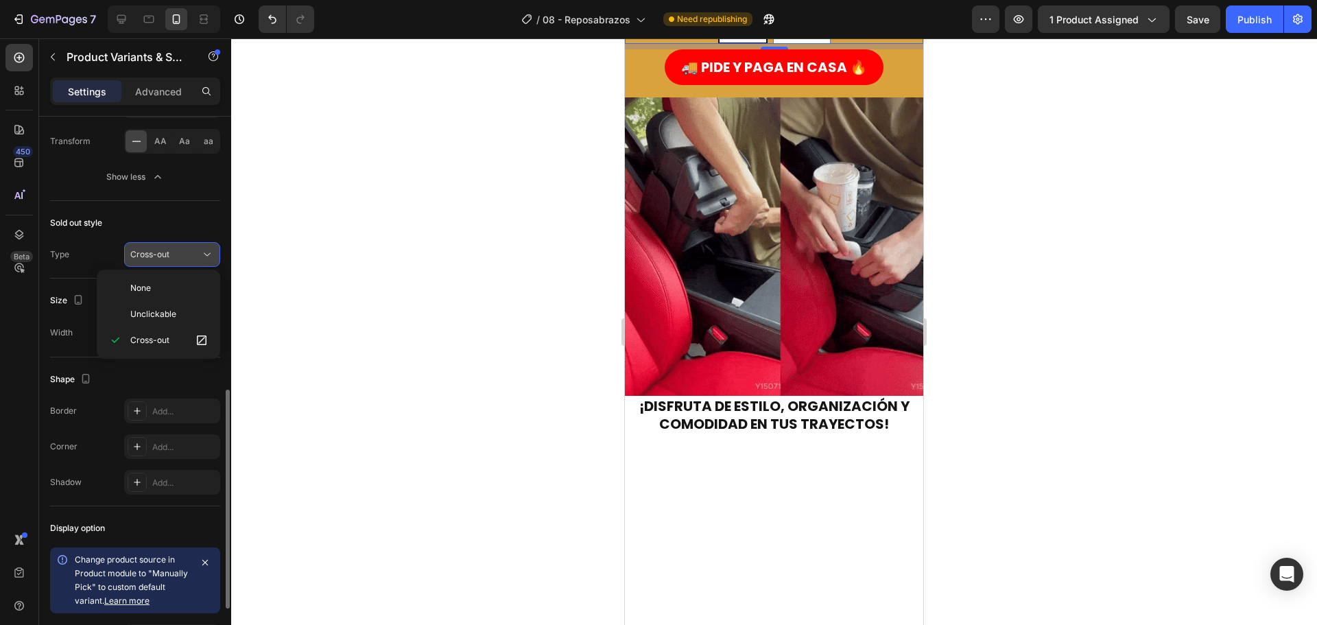
click at [199, 252] on div "Cross-out" at bounding box center [165, 254] width 70 height 12
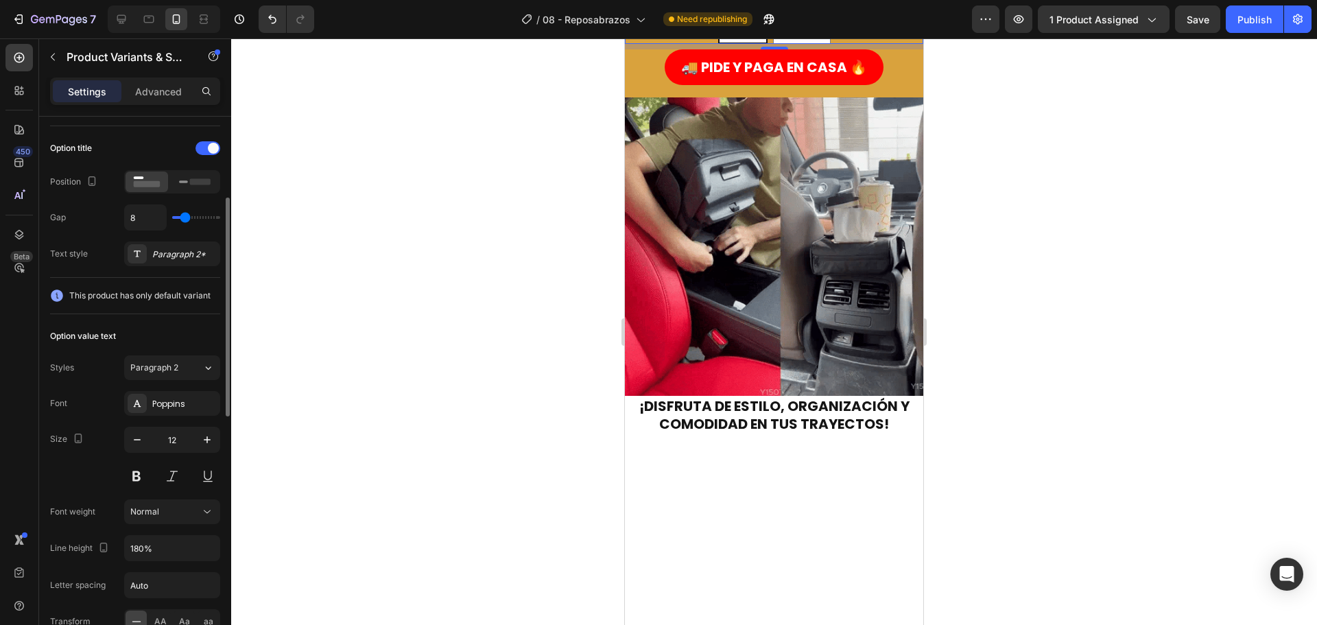
scroll to position [0, 0]
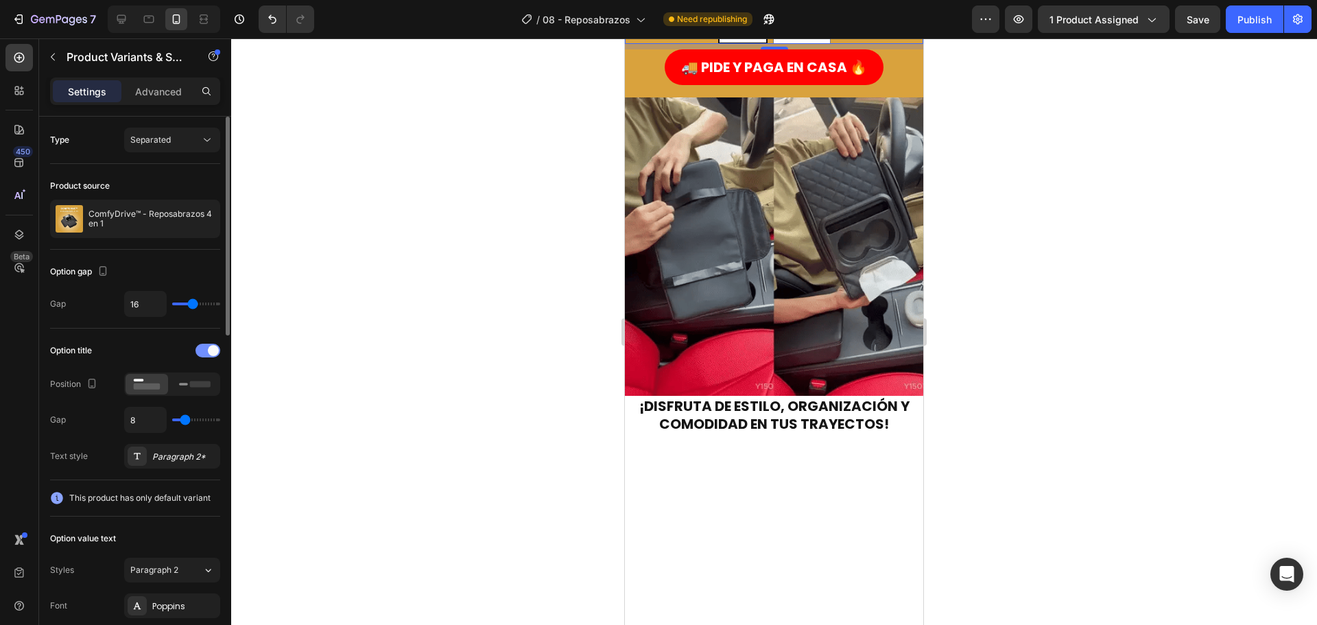
click at [204, 348] on div at bounding box center [207, 351] width 25 height 14
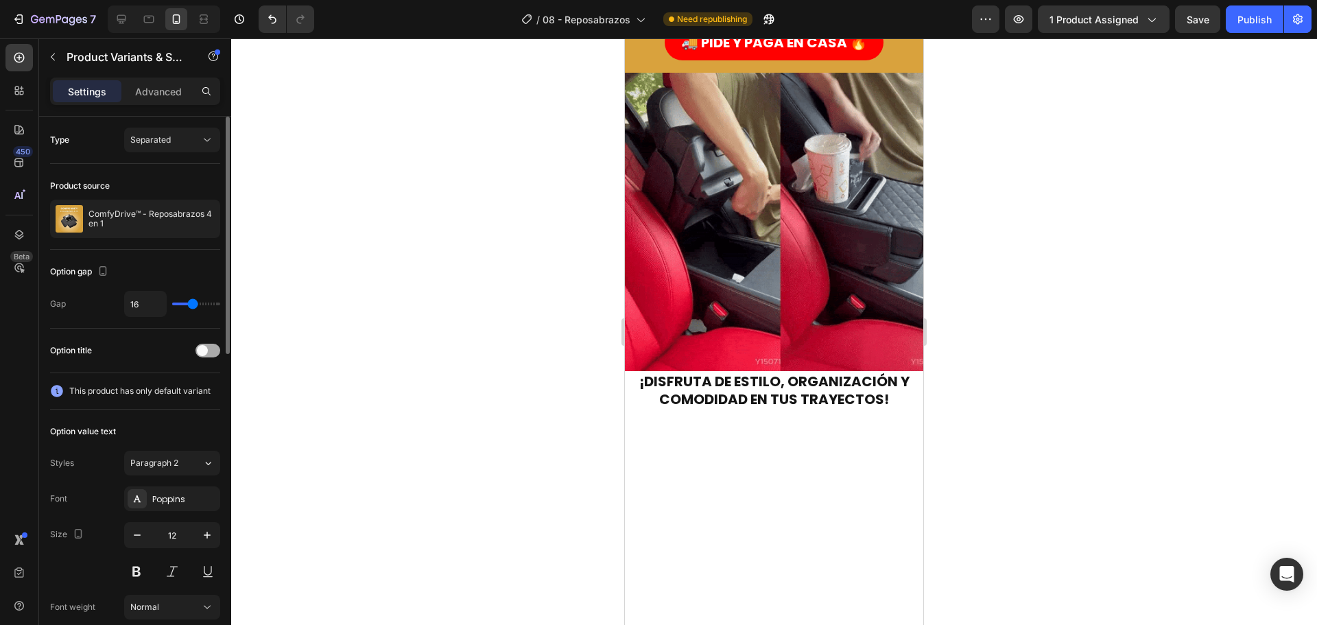
click at [205, 348] on span at bounding box center [202, 350] width 11 height 11
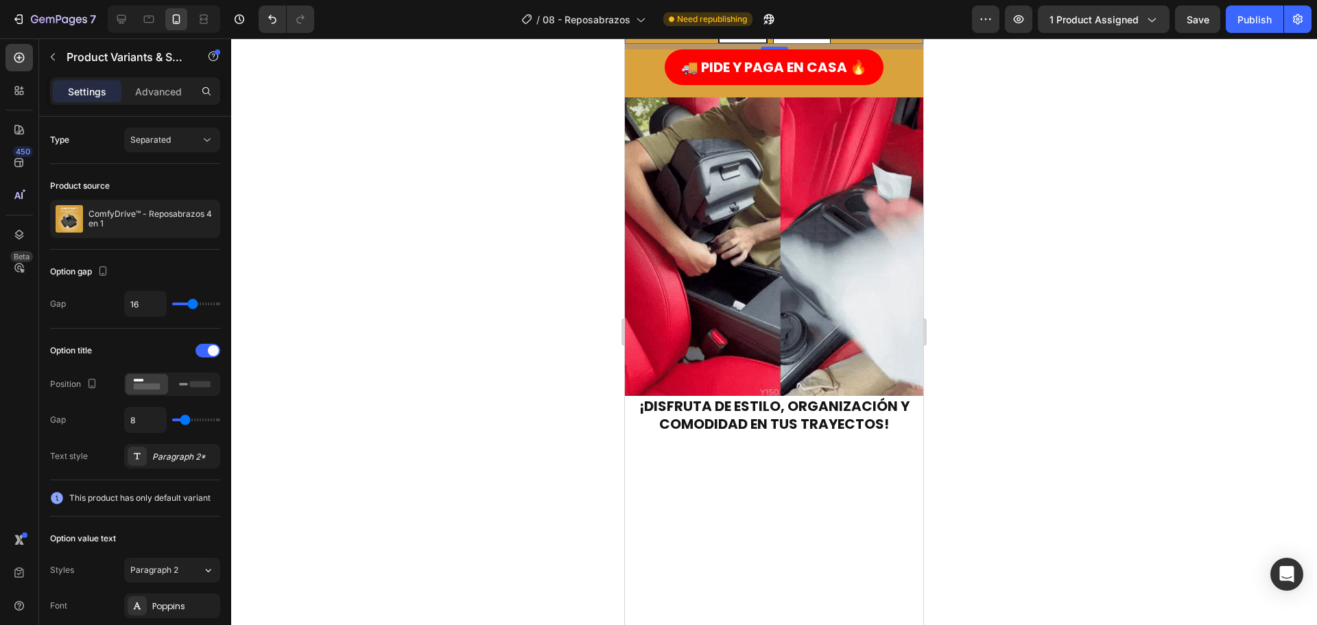
click at [798, 34] on span "Naranja" at bounding box center [802, 29] width 34 height 12
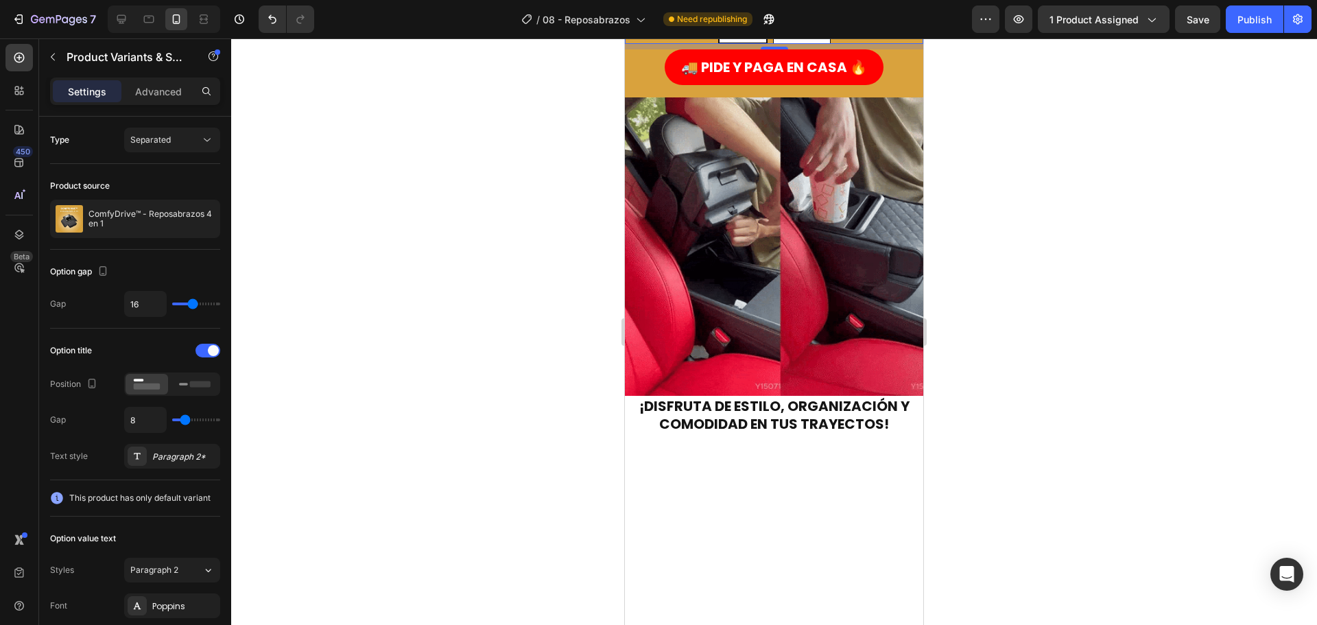
click at [801, 13] on input "Naranja Naranja Naranja" at bounding box center [801, 12] width 1 height 1
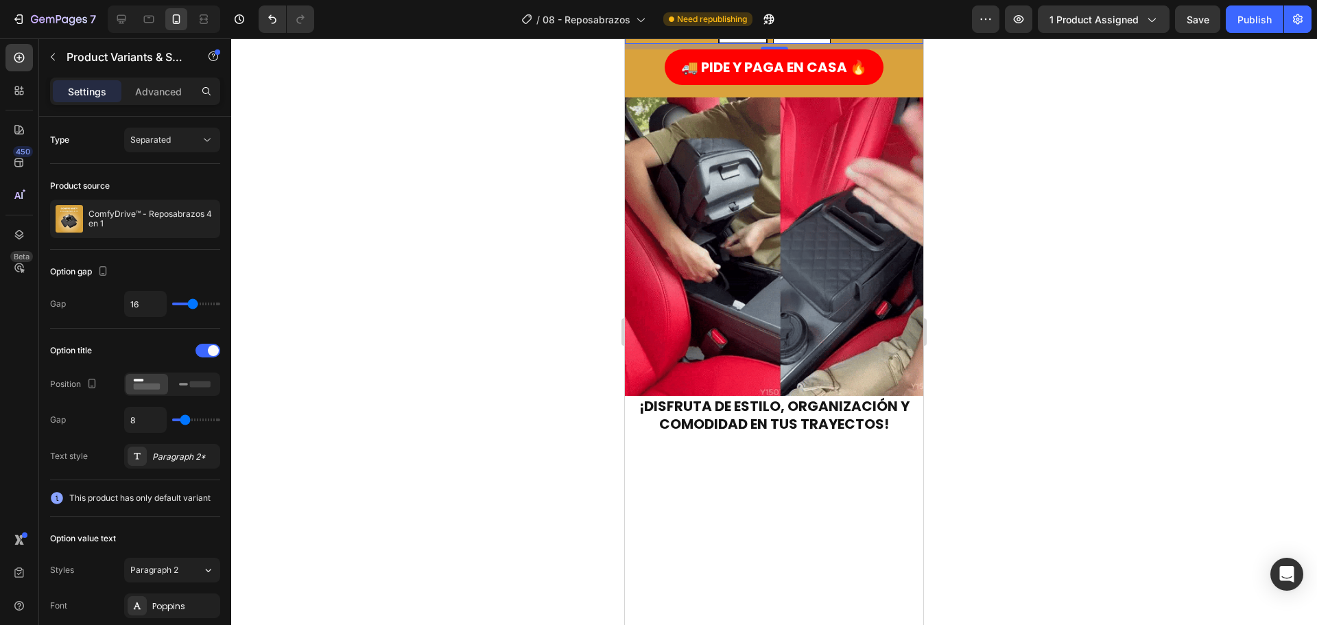
radio input "true"
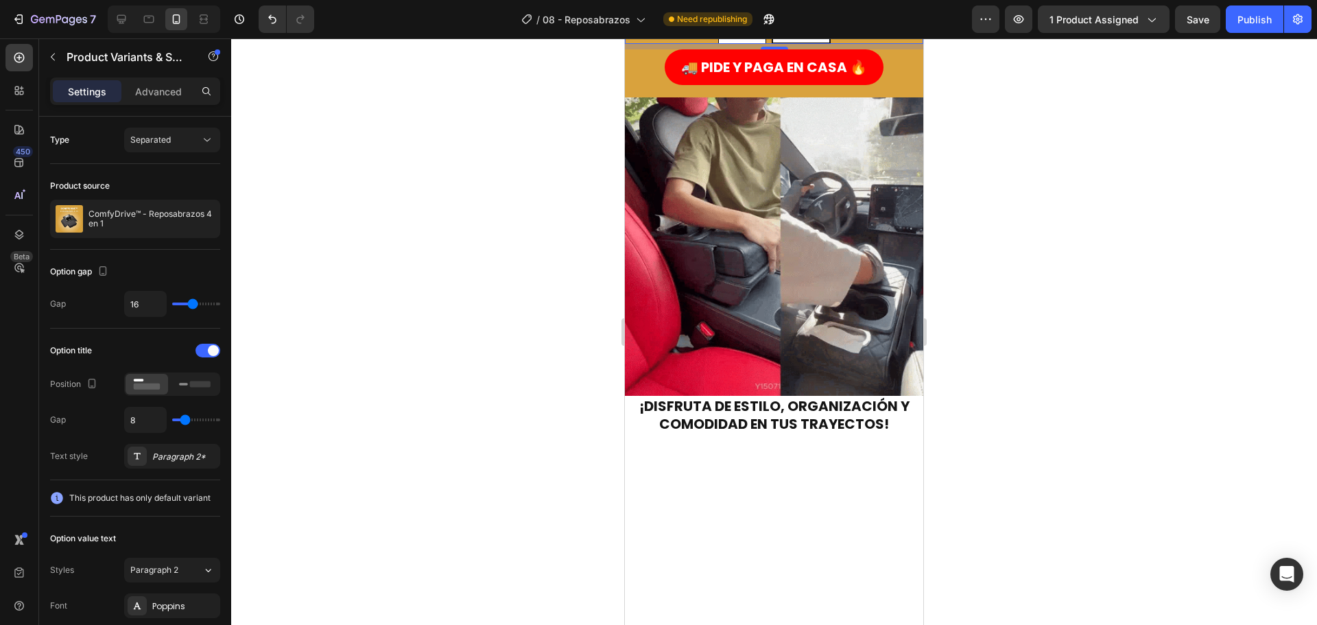
click at [745, 34] on span "Negro" at bounding box center [742, 29] width 25 height 12
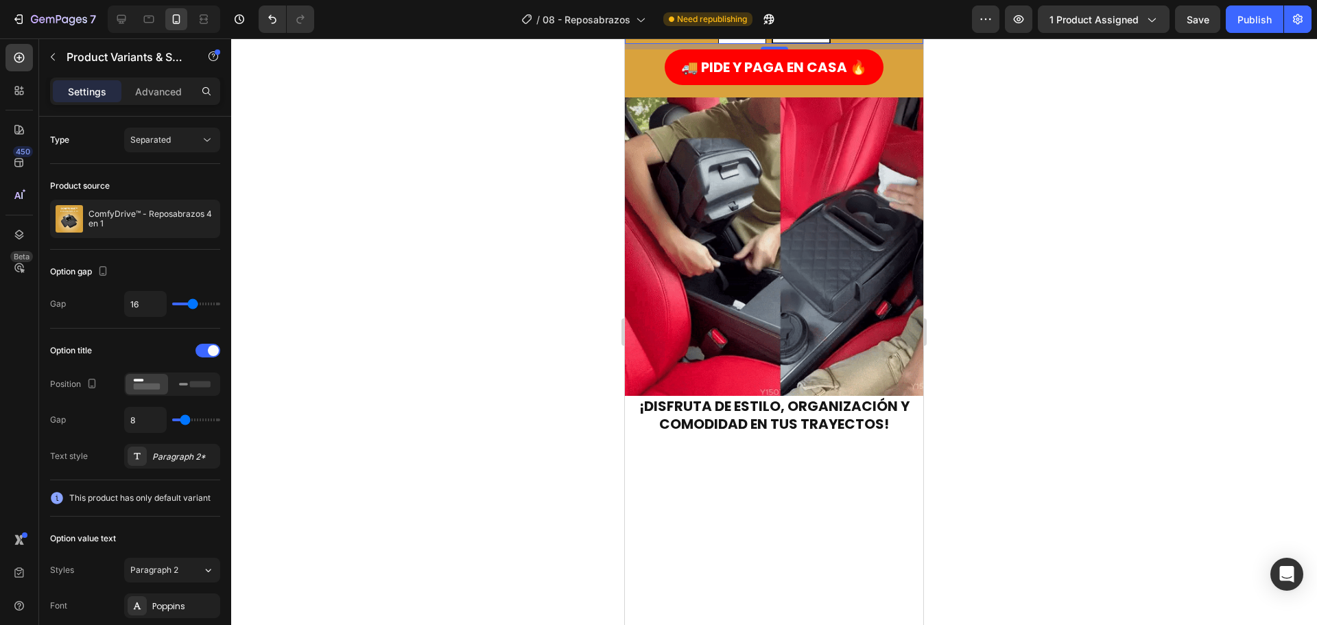
click at [742, 13] on input "Negro Negro Negro" at bounding box center [742, 12] width 1 height 1
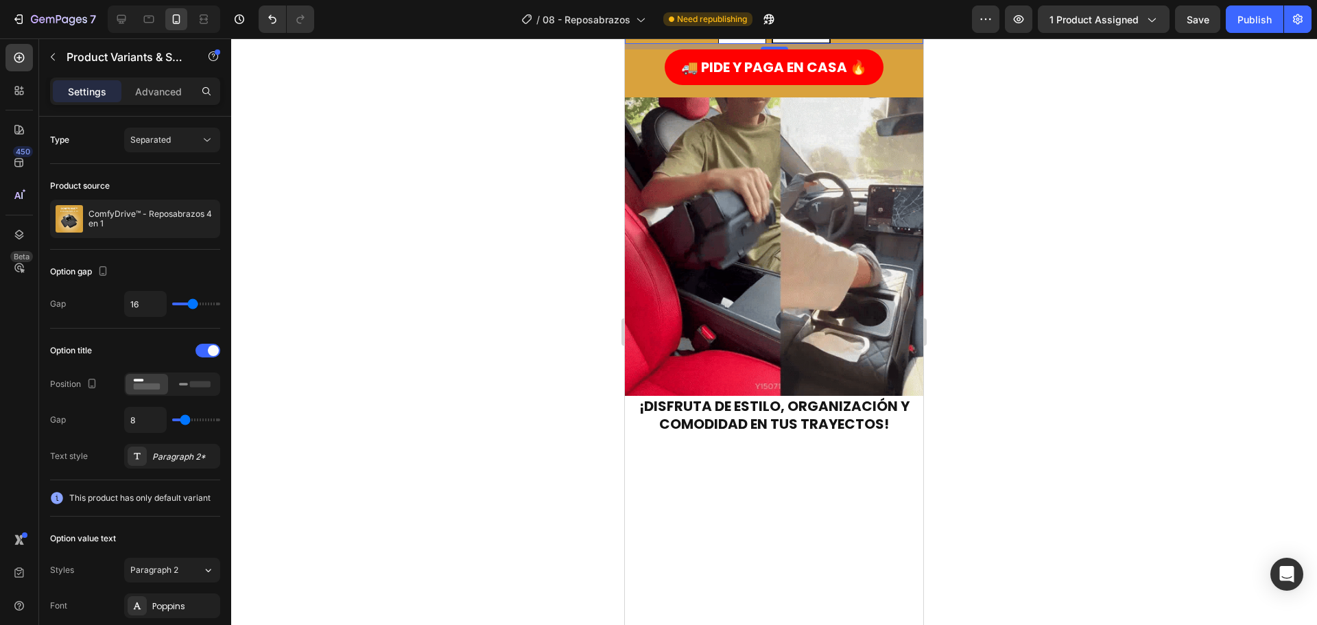
radio input "true"
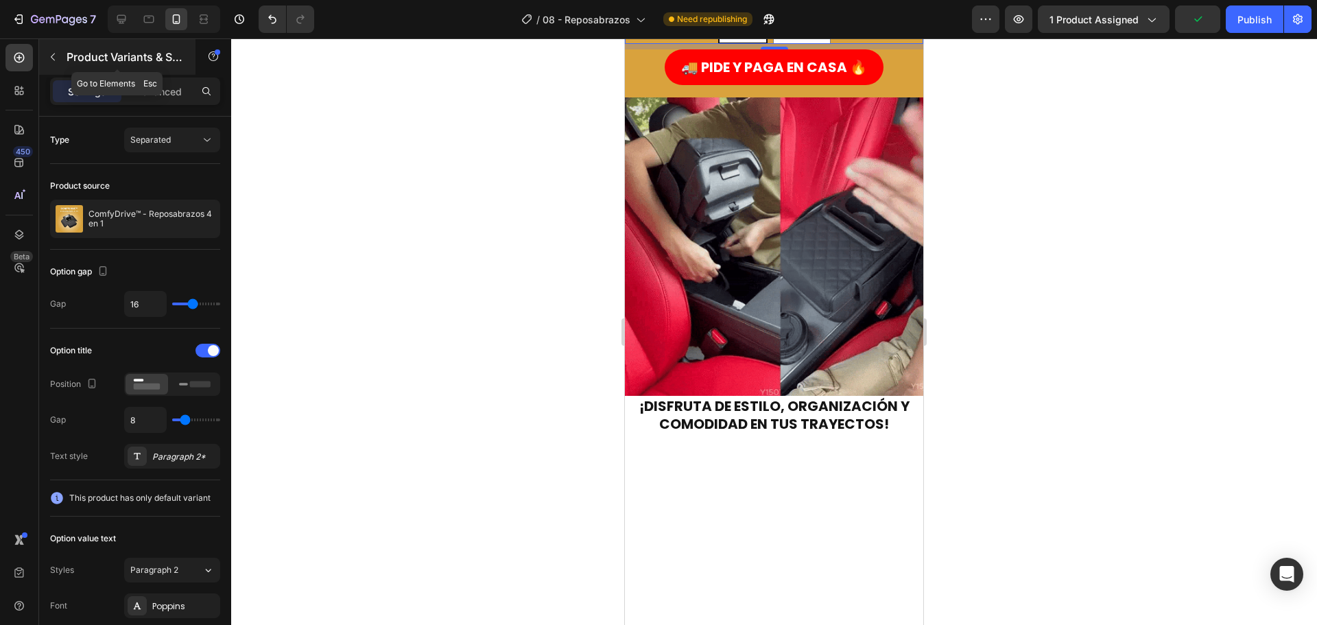
click at [60, 54] on button "button" at bounding box center [53, 57] width 22 height 22
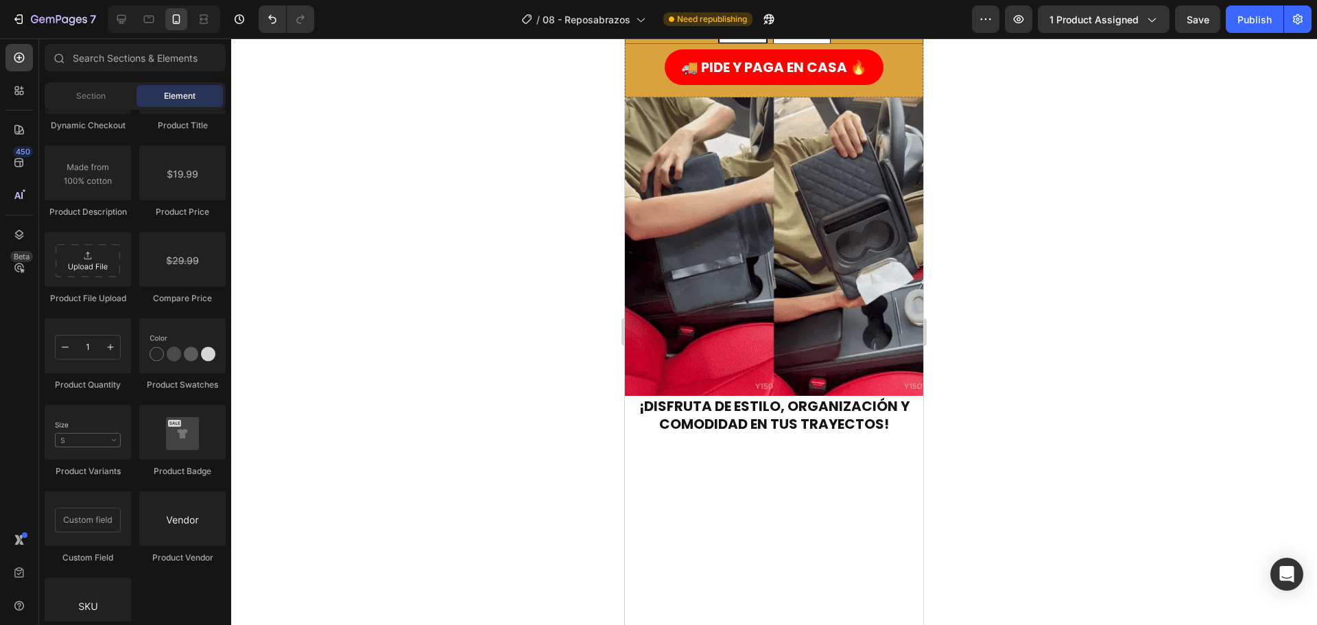
click at [774, 42] on div "Naranja" at bounding box center [802, 29] width 56 height 26
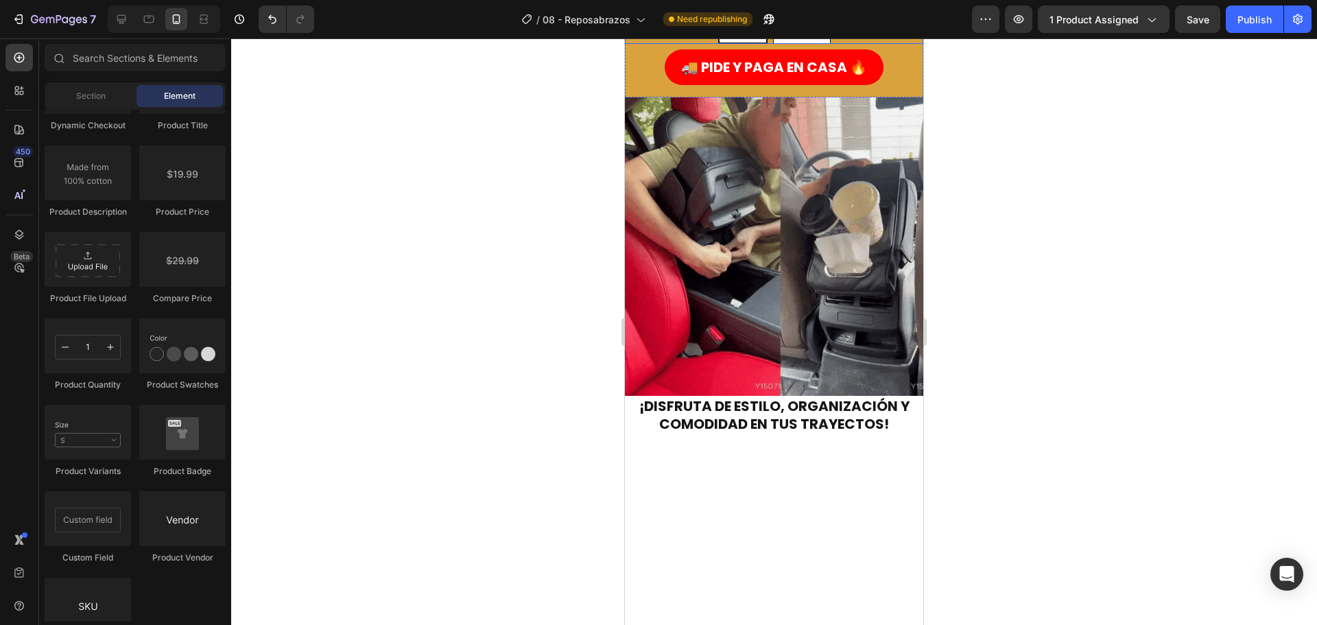
click at [801, 13] on input "Naranja Naranja Naranja" at bounding box center [801, 12] width 1 height 1
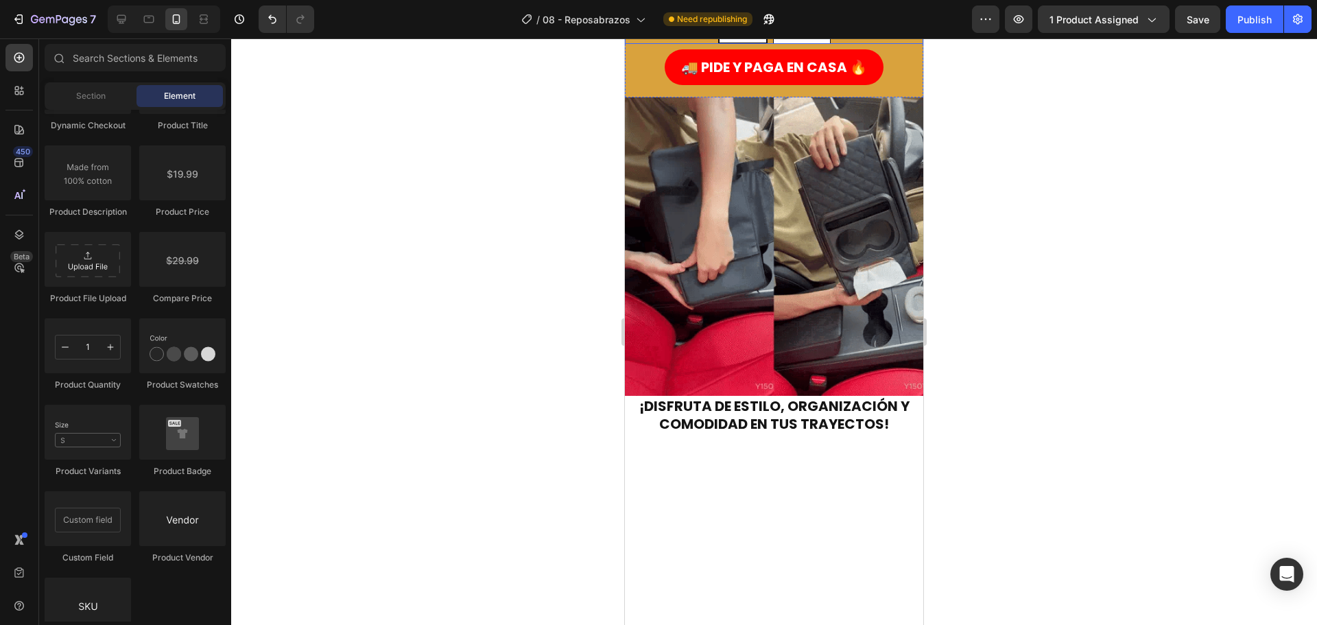
radio input "true"
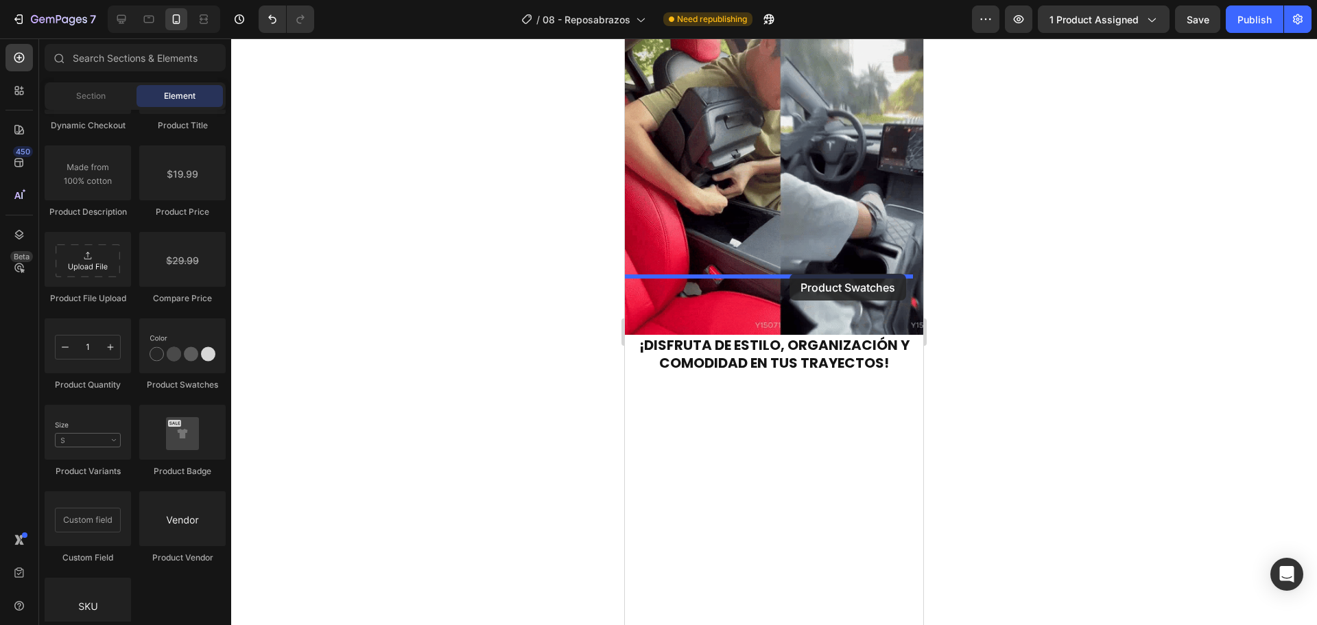
drag, startPoint x: 824, startPoint y: 394, endPoint x: 790, endPoint y: 274, distance: 125.5
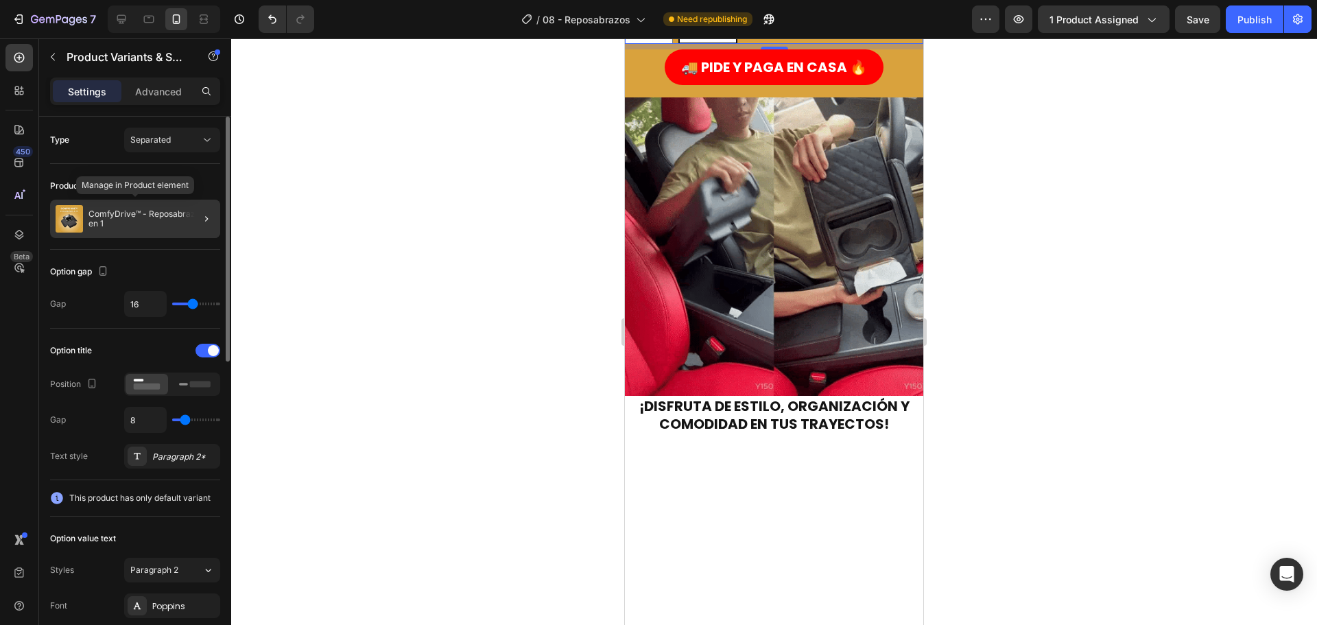
click at [169, 214] on p "ComfyDrive™ - Reposabrazos 4 en 1" at bounding box center [151, 218] width 126 height 19
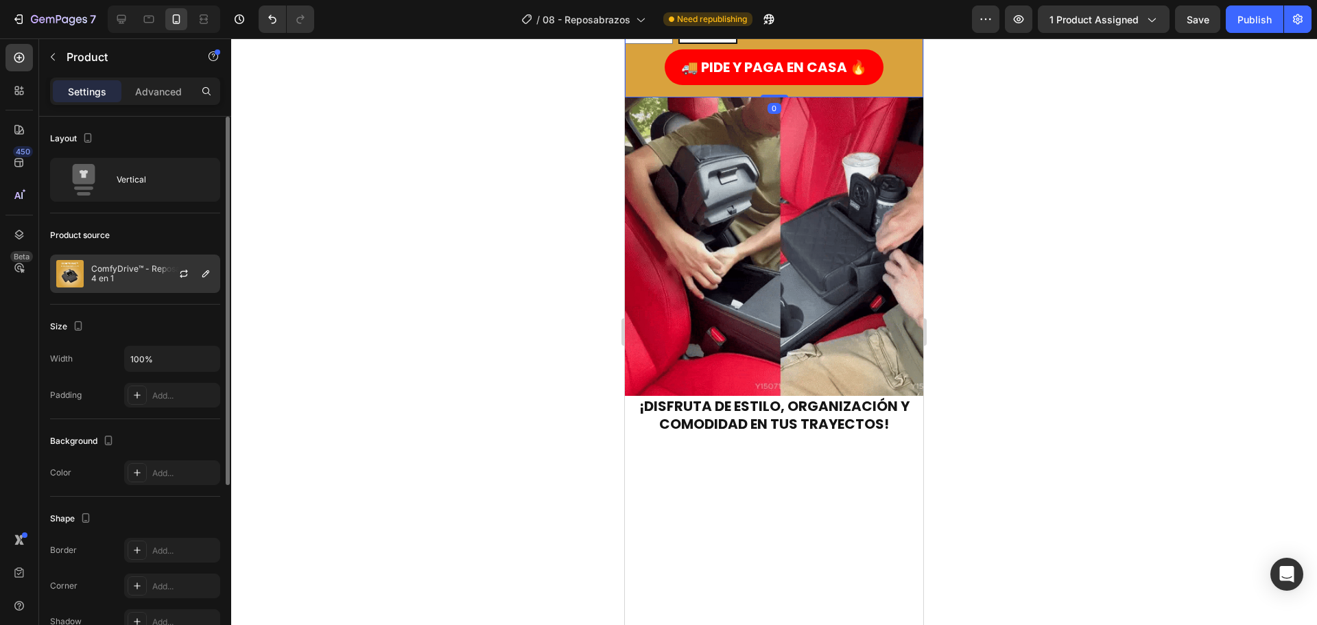
click at [206, 257] on div at bounding box center [189, 273] width 60 height 37
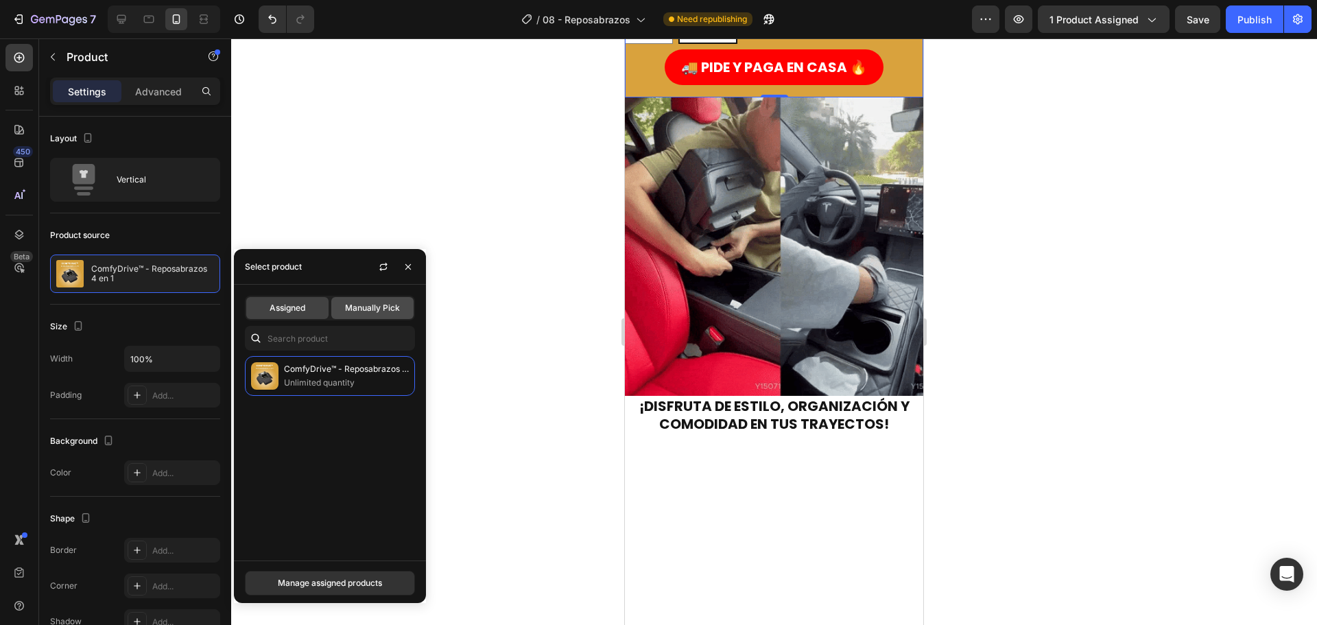
click at [362, 302] on span "Manually Pick" at bounding box center [372, 308] width 55 height 12
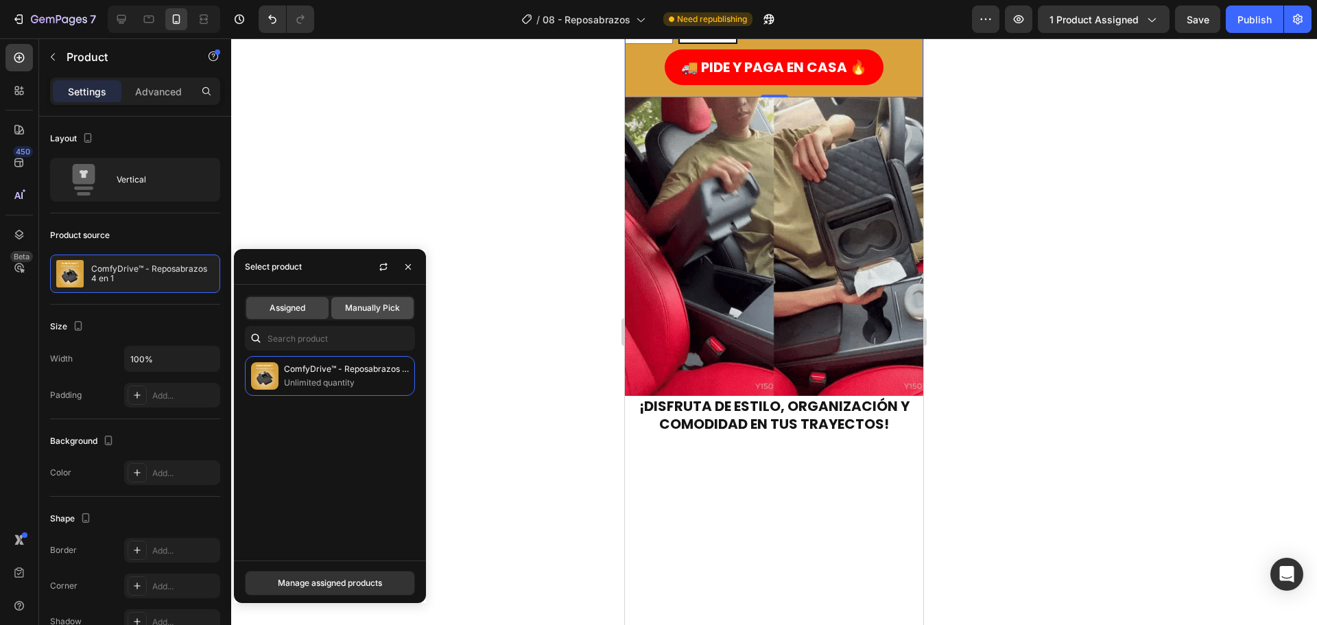
radio input "true"
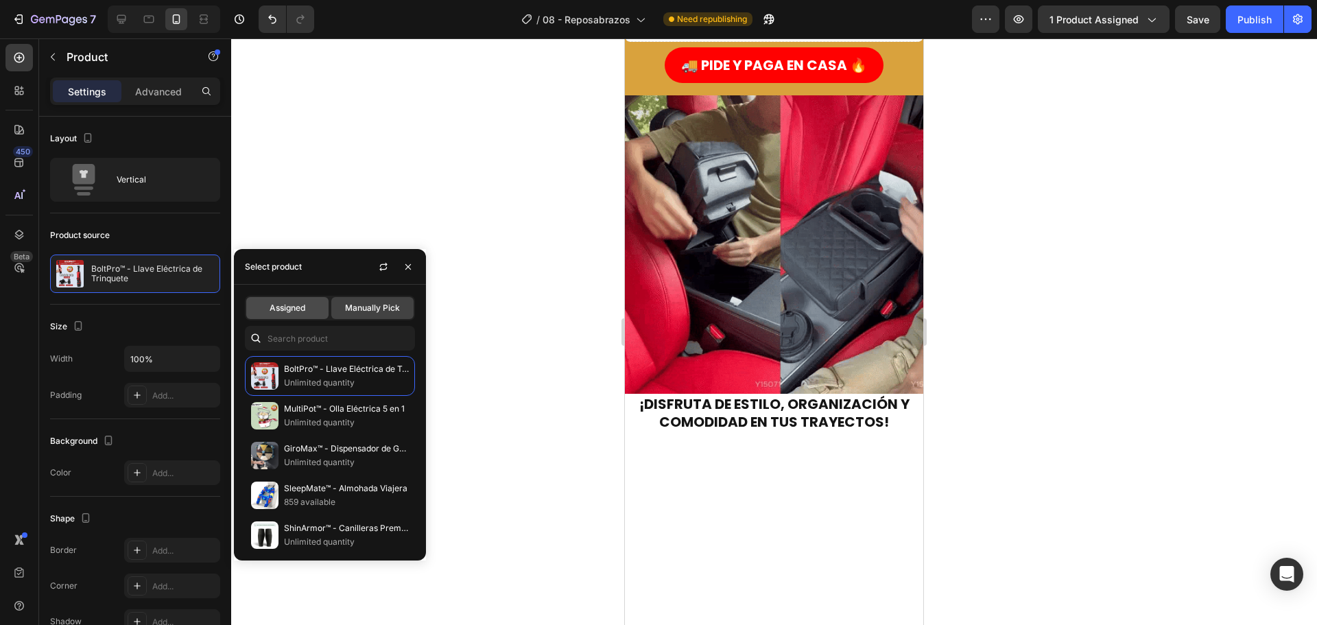
click at [303, 309] on span "Assigned" at bounding box center [288, 308] width 36 height 12
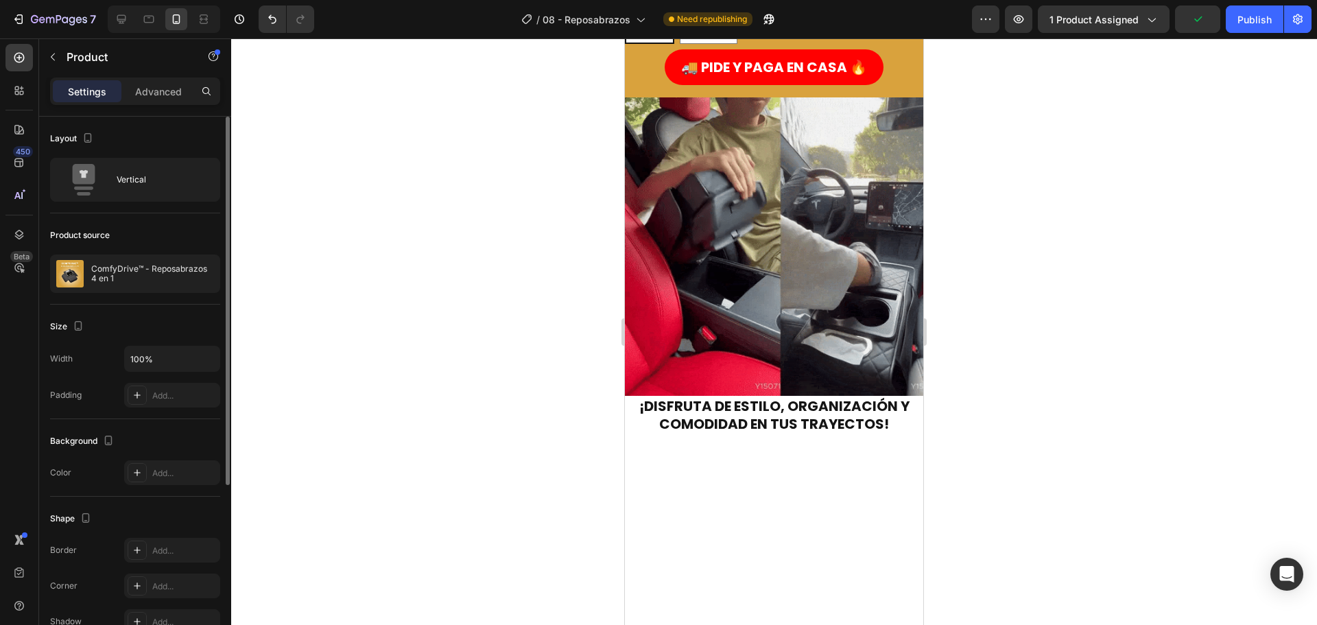
click at [133, 231] on div "Product source" at bounding box center [135, 235] width 170 height 22
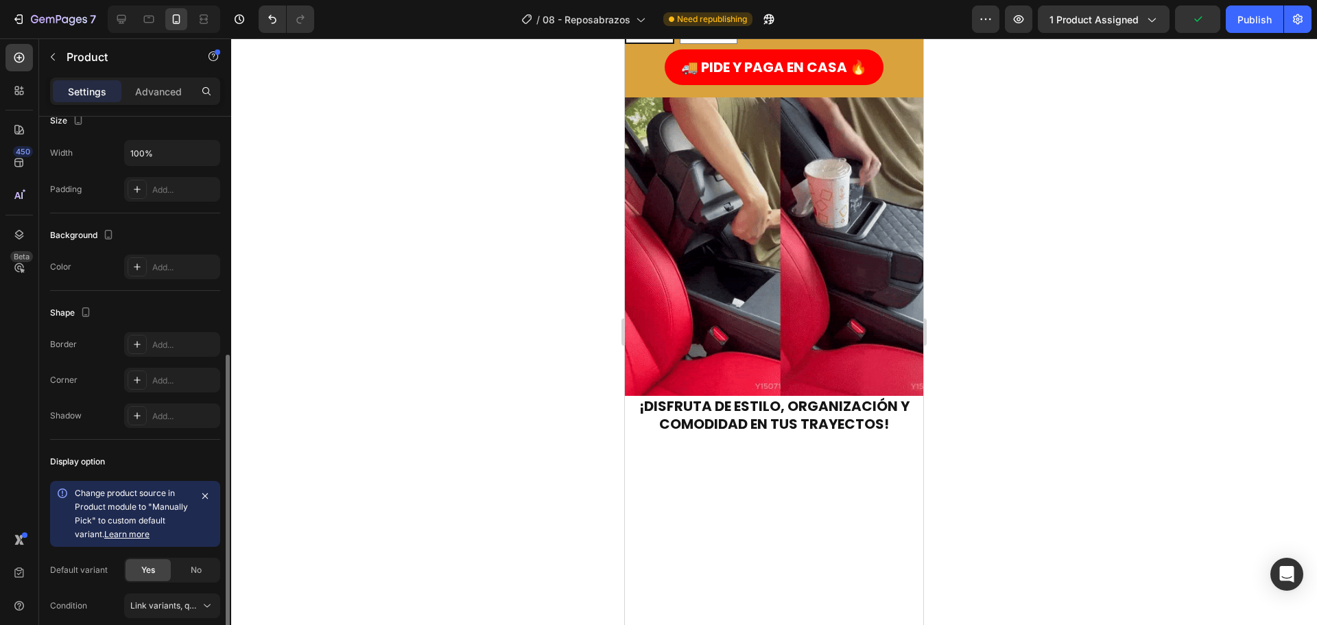
scroll to position [265, 0]
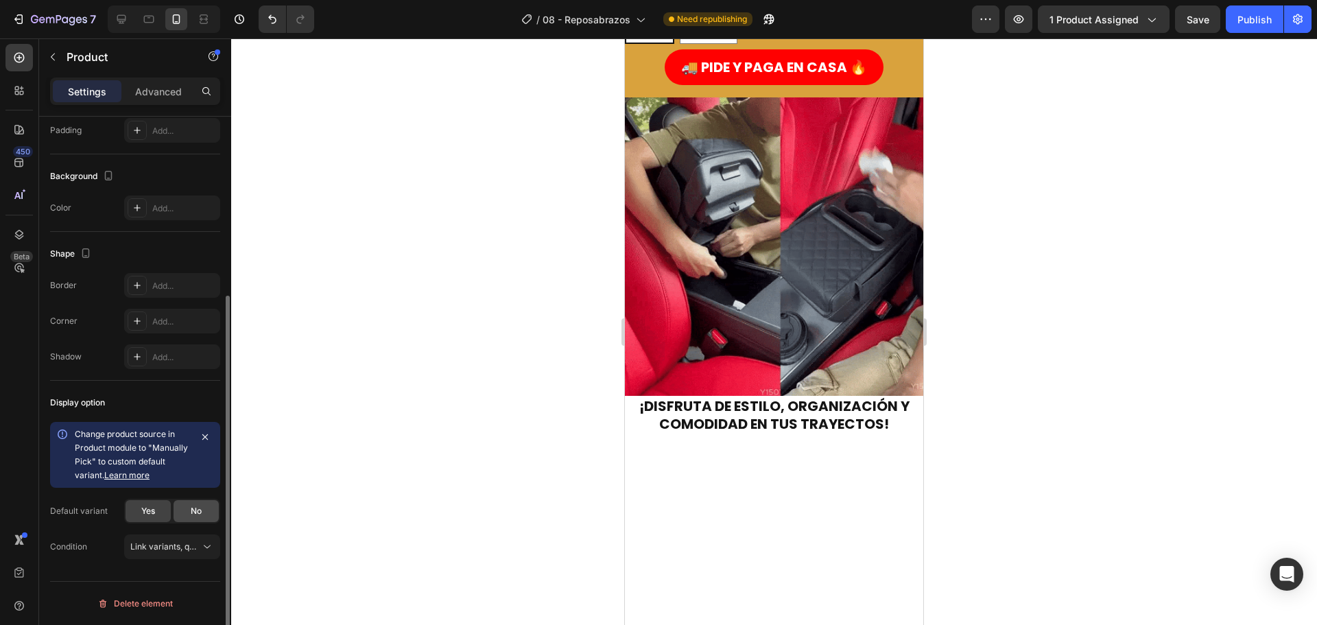
click at [191, 510] on span "No" at bounding box center [196, 511] width 11 height 12
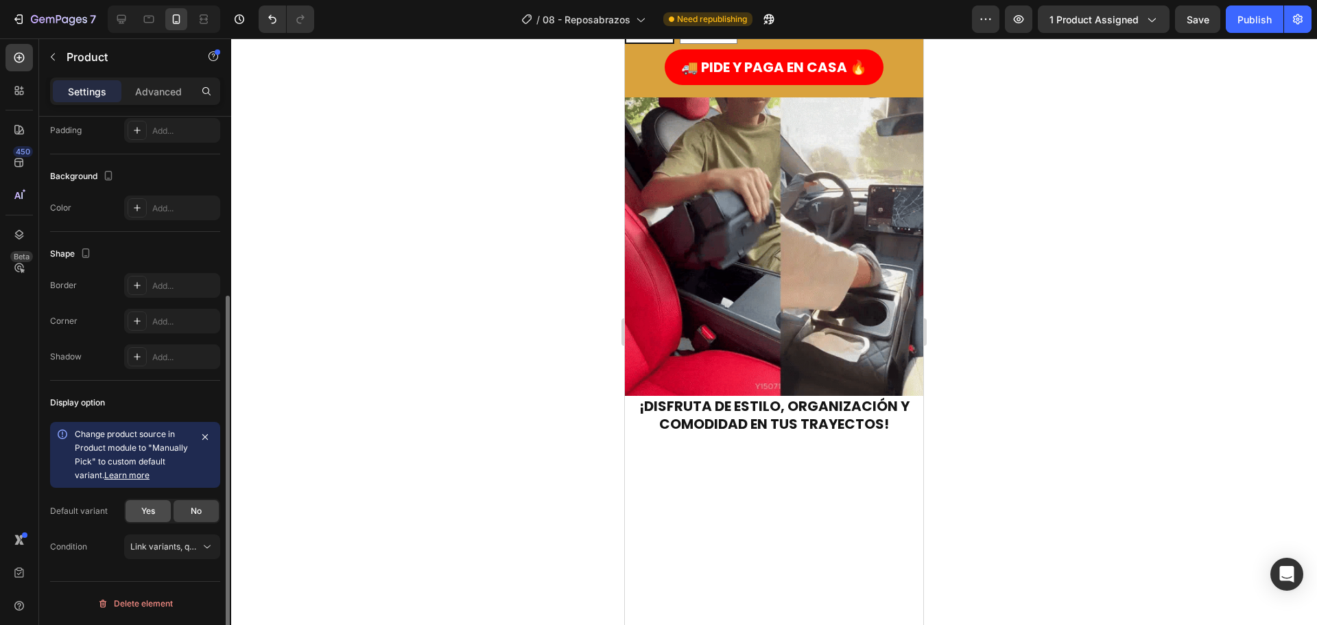
click at [155, 506] on span "Yes" at bounding box center [148, 511] width 14 height 12
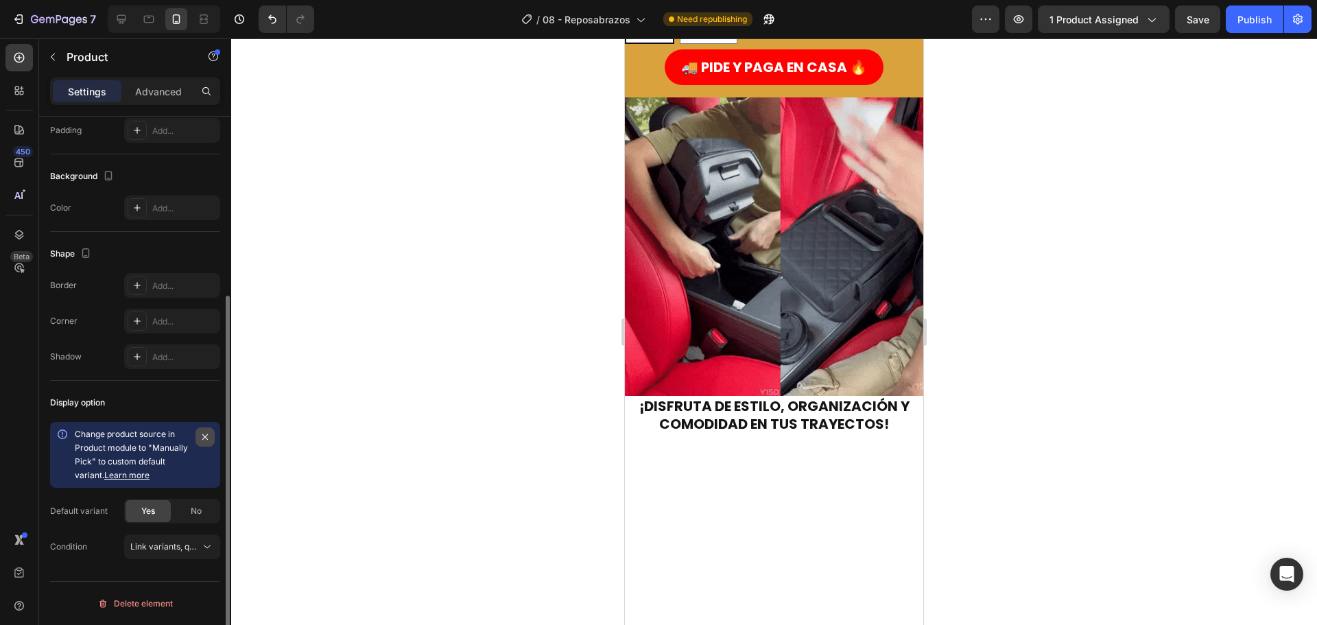
click at [202, 431] on icon "button" at bounding box center [205, 436] width 11 height 11
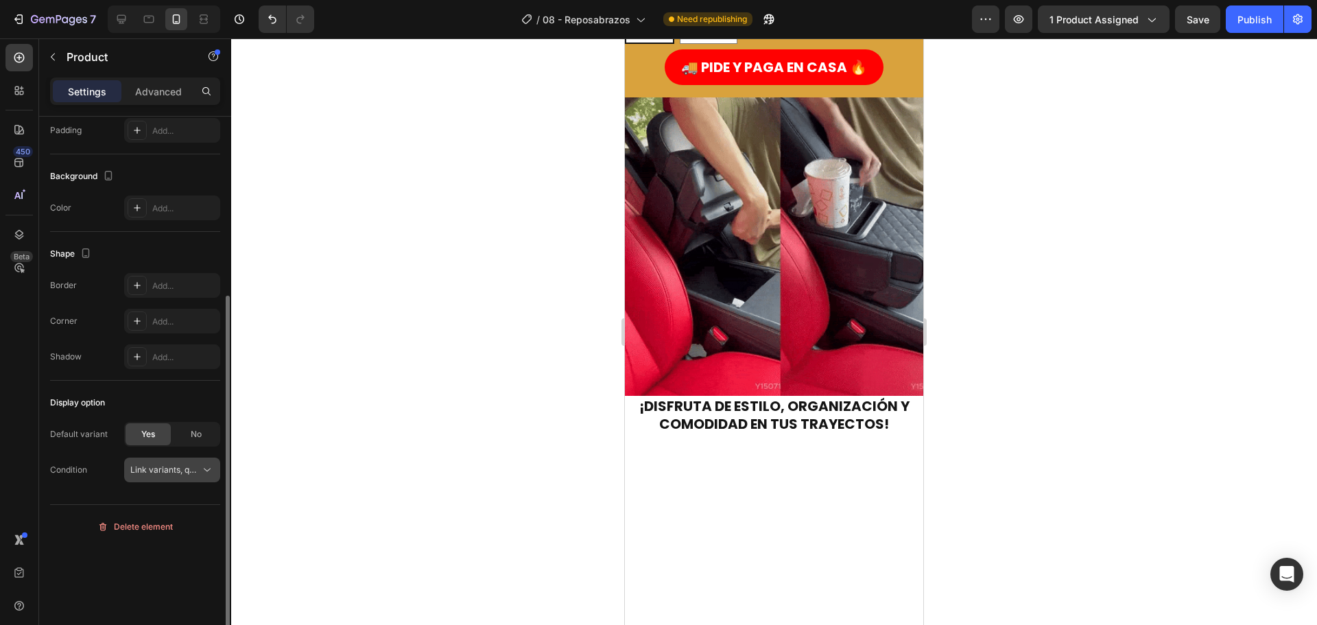
click at [185, 471] on span "Link variants, quantity <br> between same products" at bounding box center [231, 469] width 202 height 10
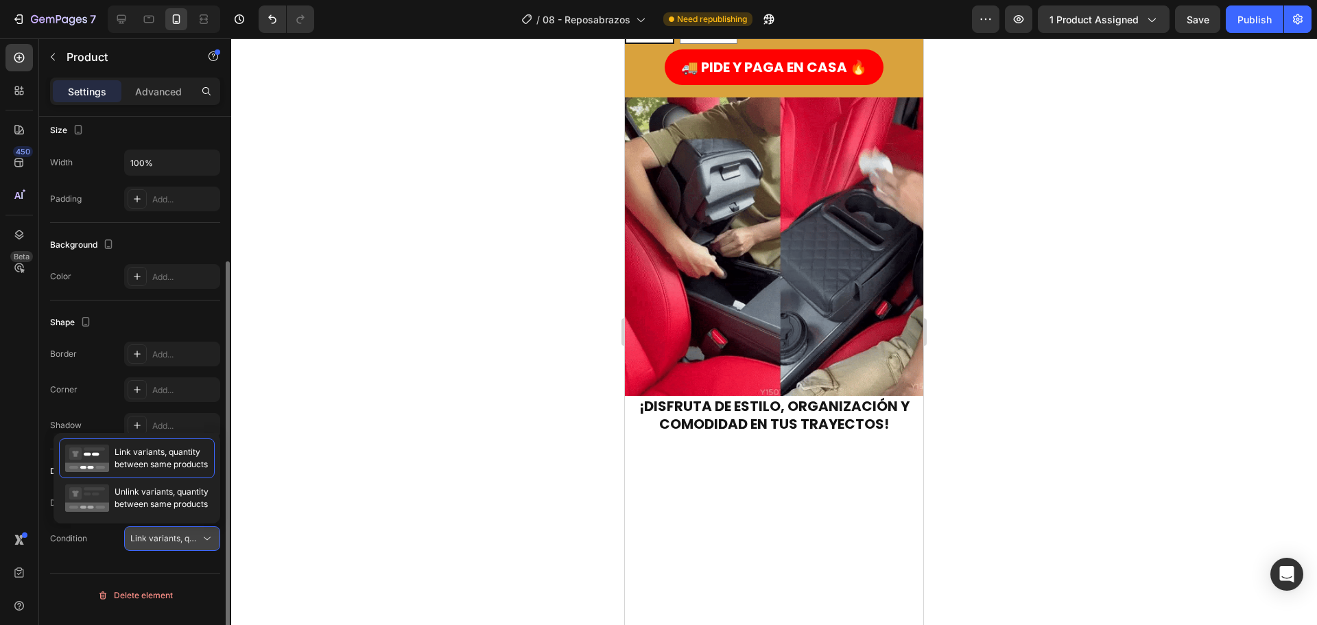
scroll to position [196, 0]
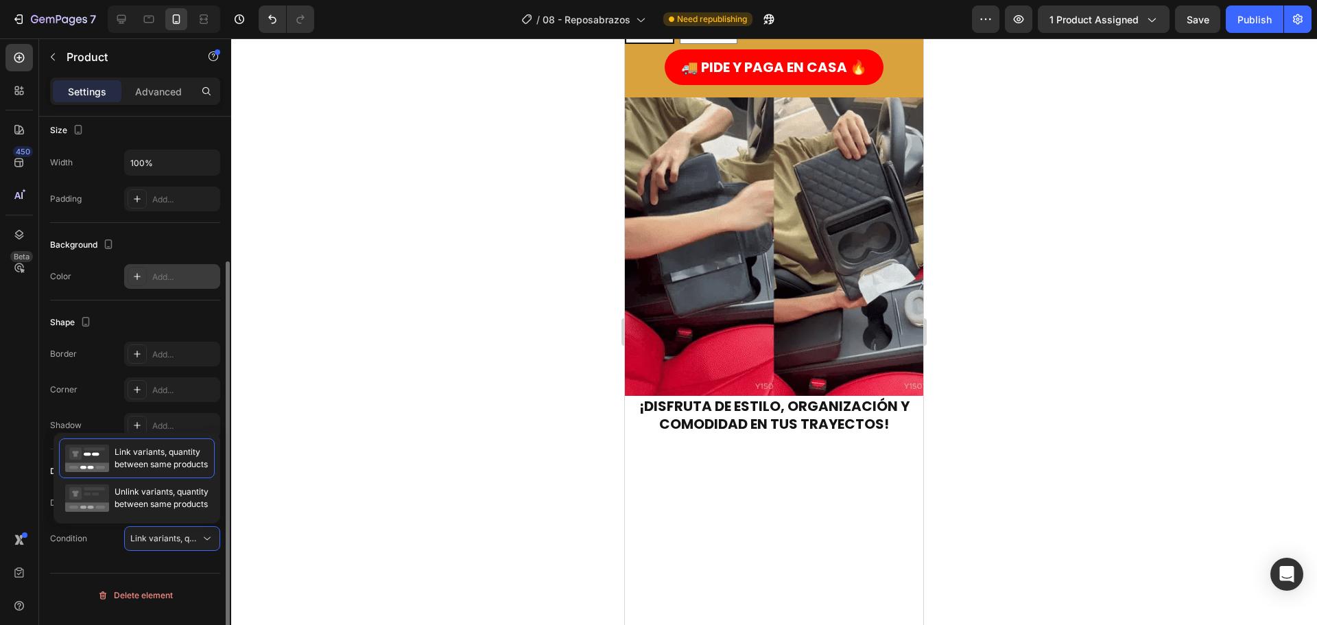
click at [174, 276] on div "Add..." at bounding box center [184, 277] width 64 height 12
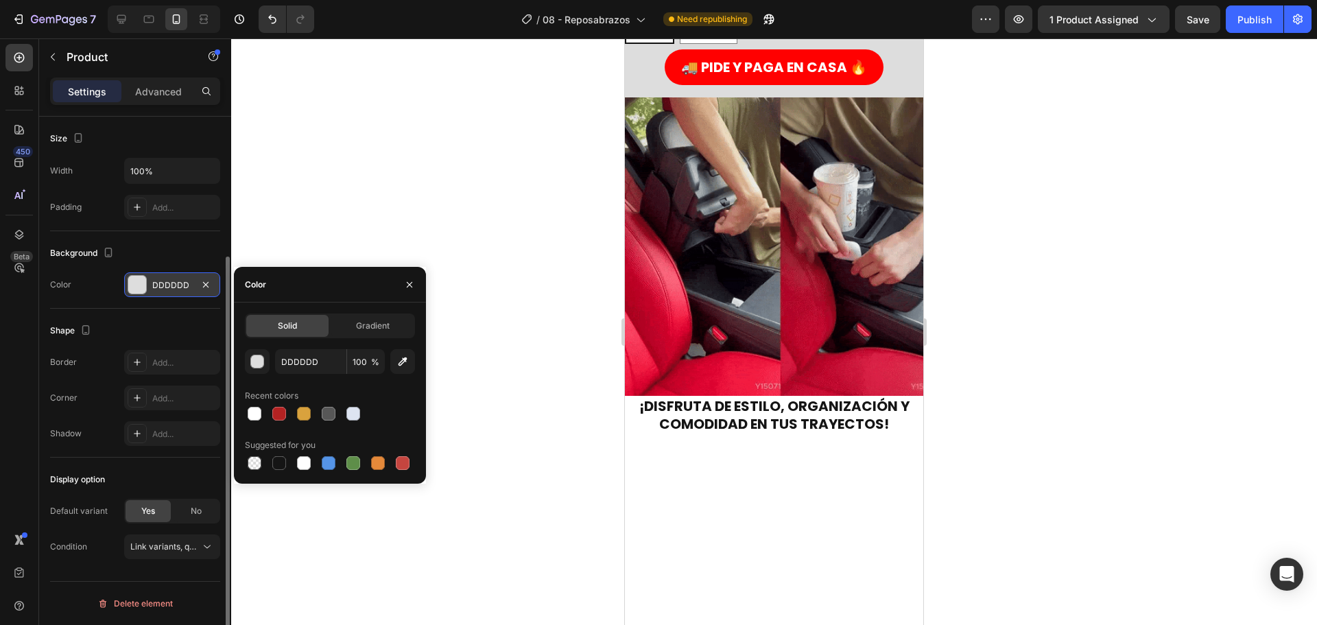
scroll to position [188, 0]
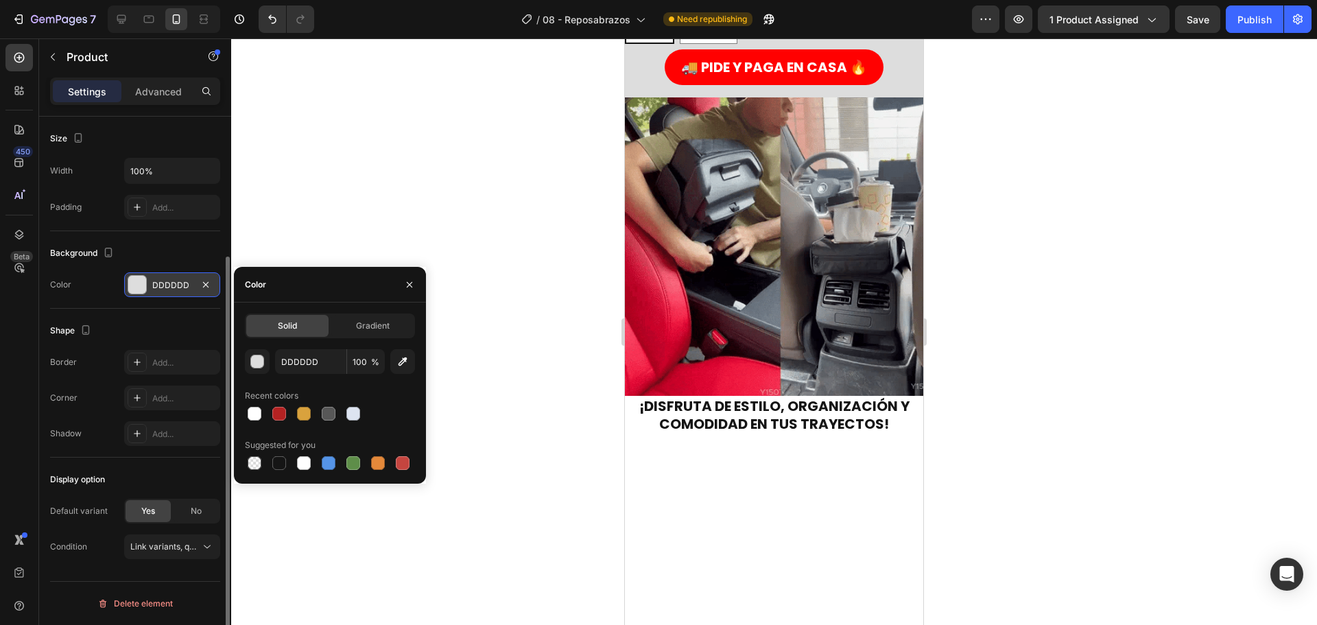
type input "000000"
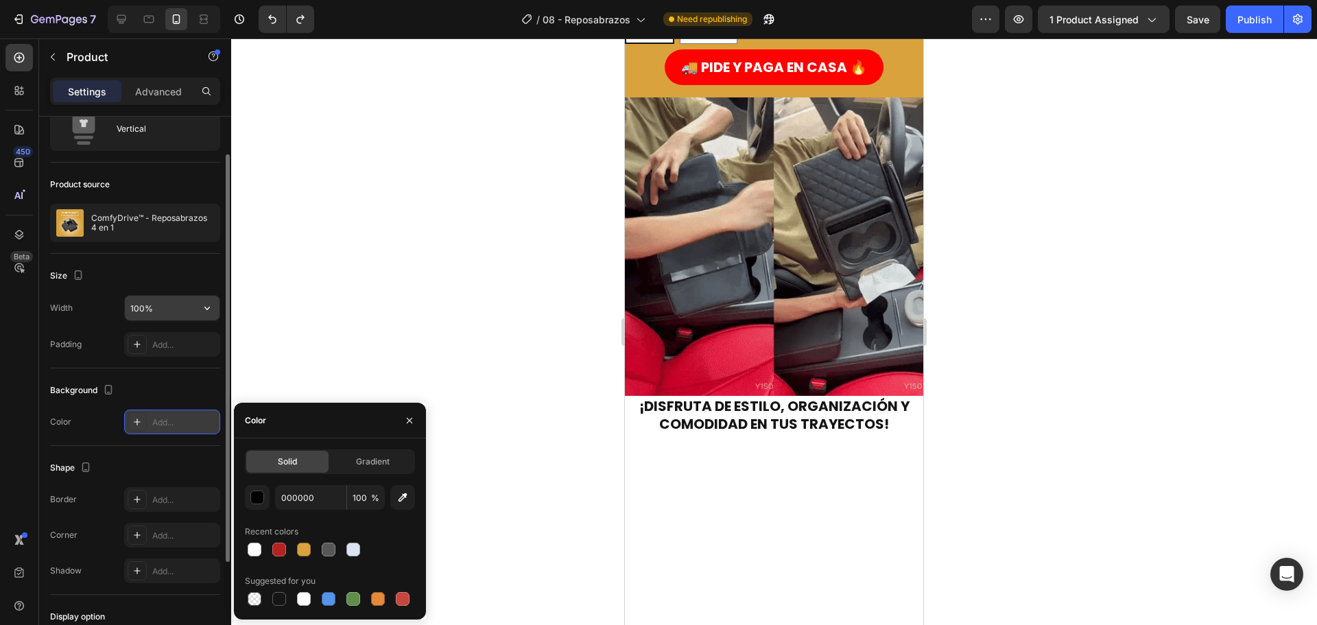
scroll to position [0, 0]
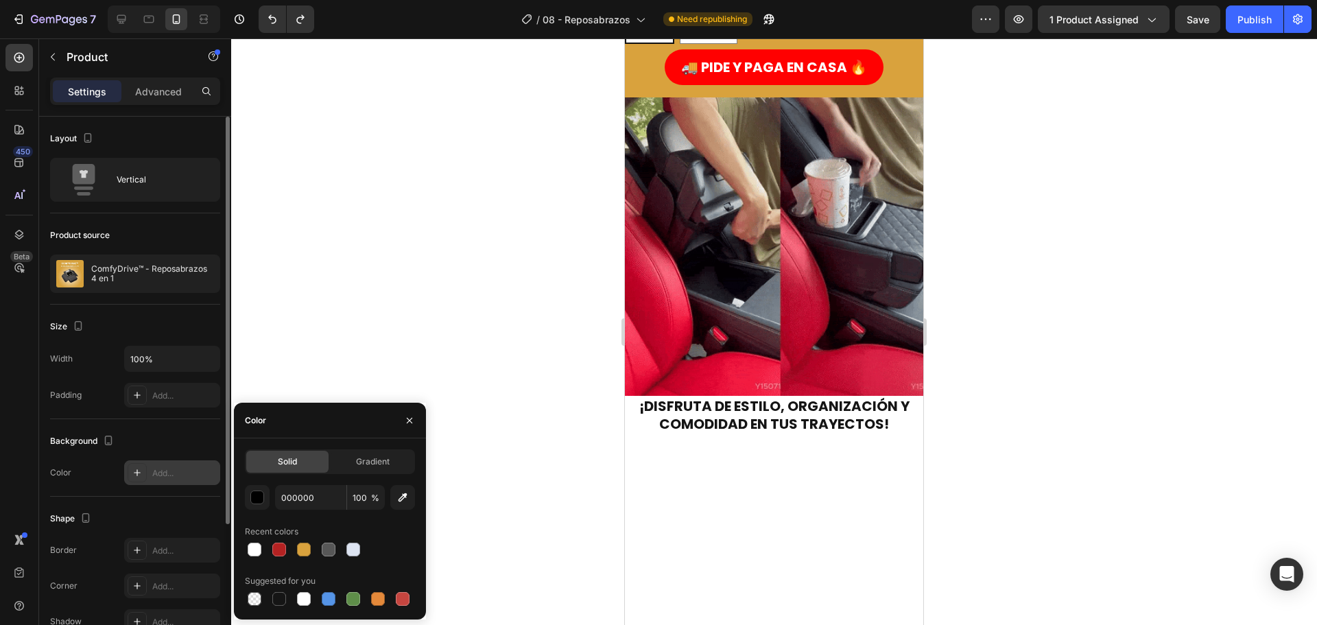
click at [134, 250] on div "Product source ComfyDrive™ - Reposabrazos 4 en 1" at bounding box center [135, 258] width 170 height 91
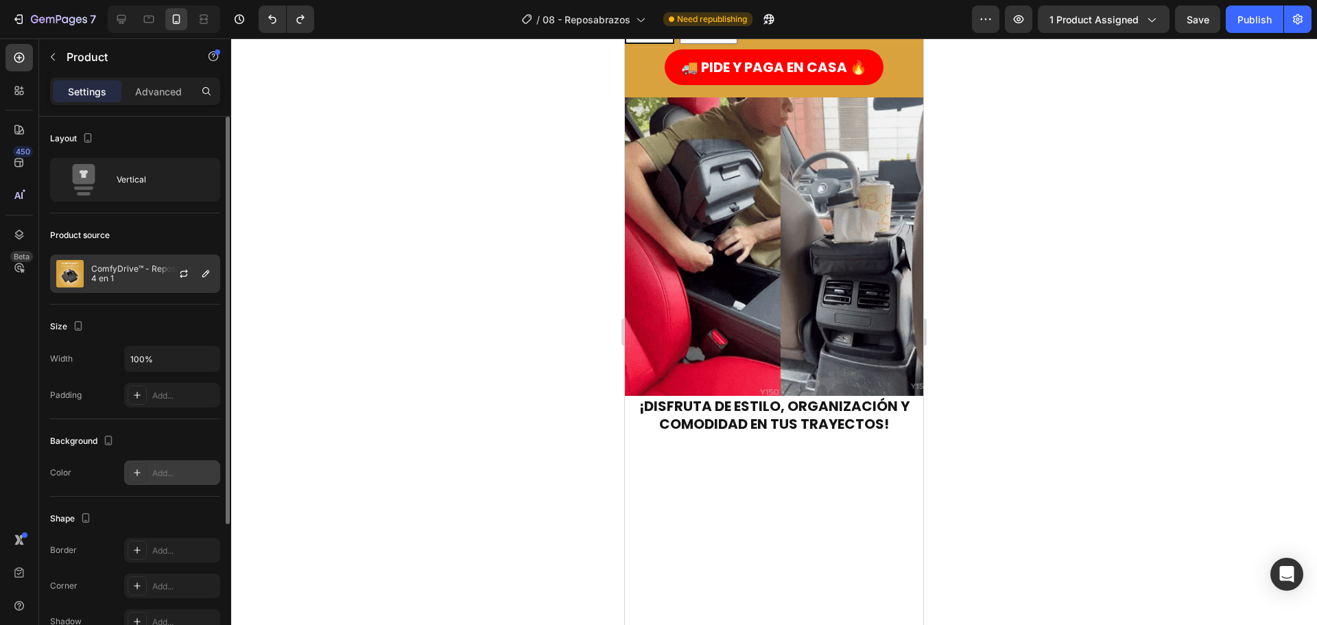
click at [132, 279] on p "ComfyDrive™ - Reposabrazos 4 en 1" at bounding box center [152, 273] width 123 height 19
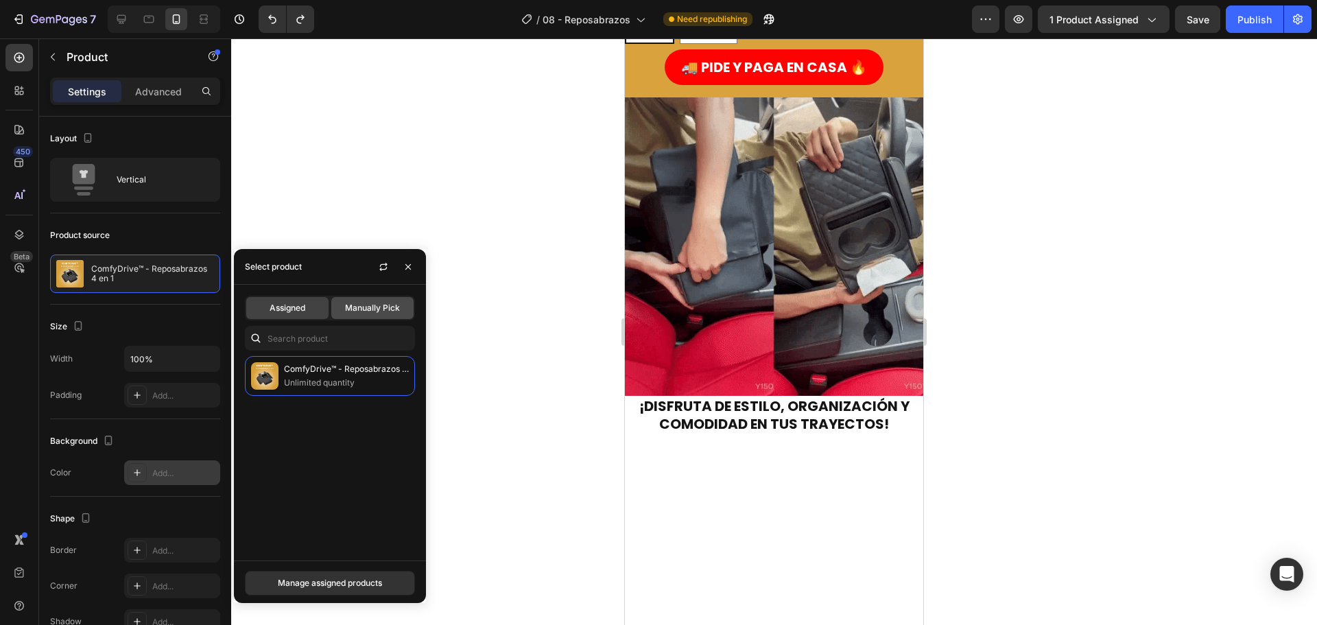
click at [351, 307] on span "Manually Pick" at bounding box center [372, 308] width 55 height 12
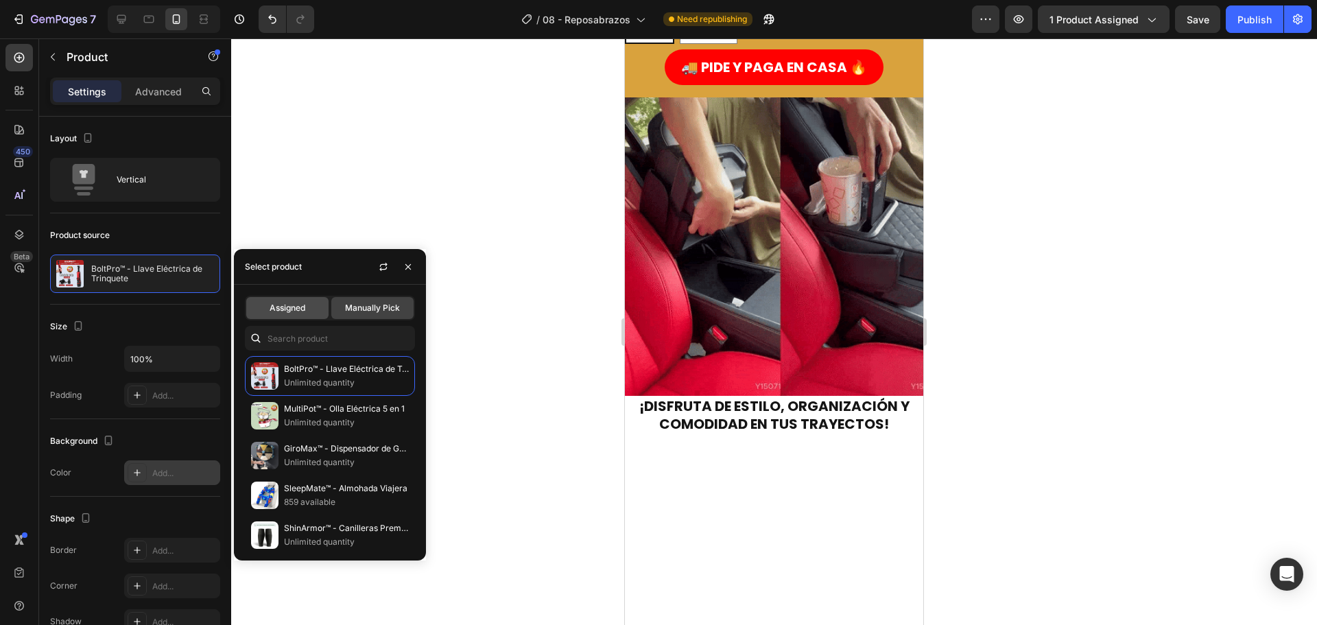
click at [282, 305] on span "Assigned" at bounding box center [288, 308] width 36 height 12
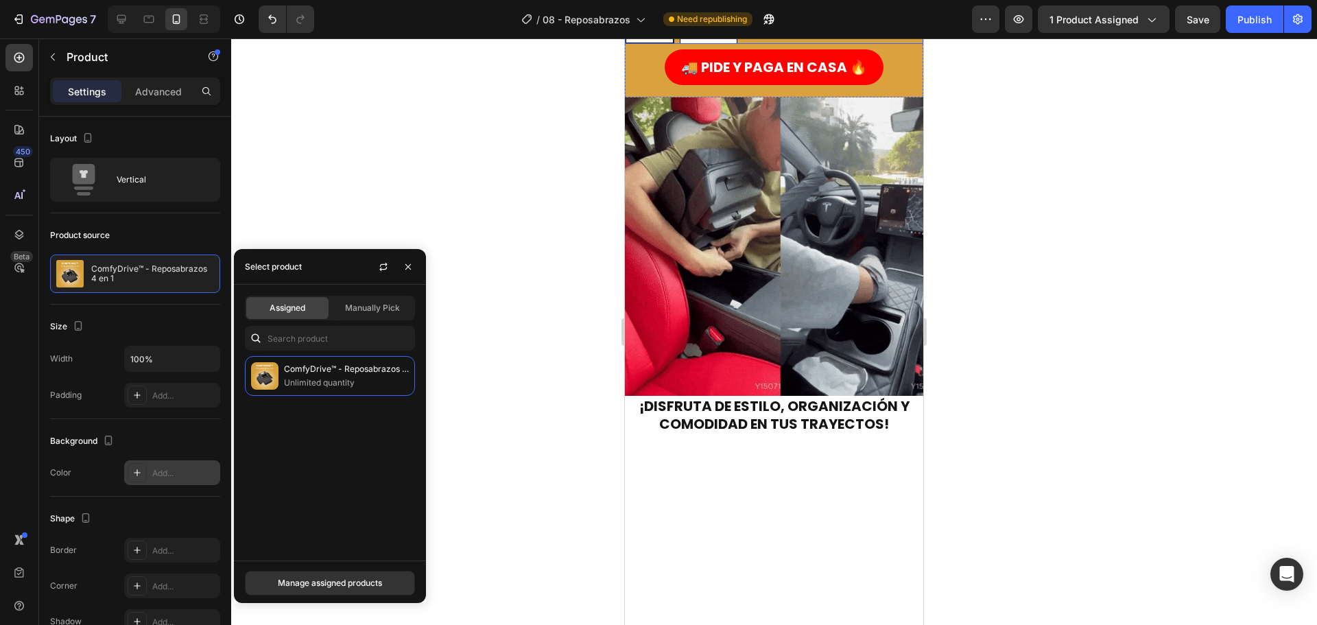
click at [683, 42] on div "Naranja" at bounding box center [708, 29] width 56 height 26
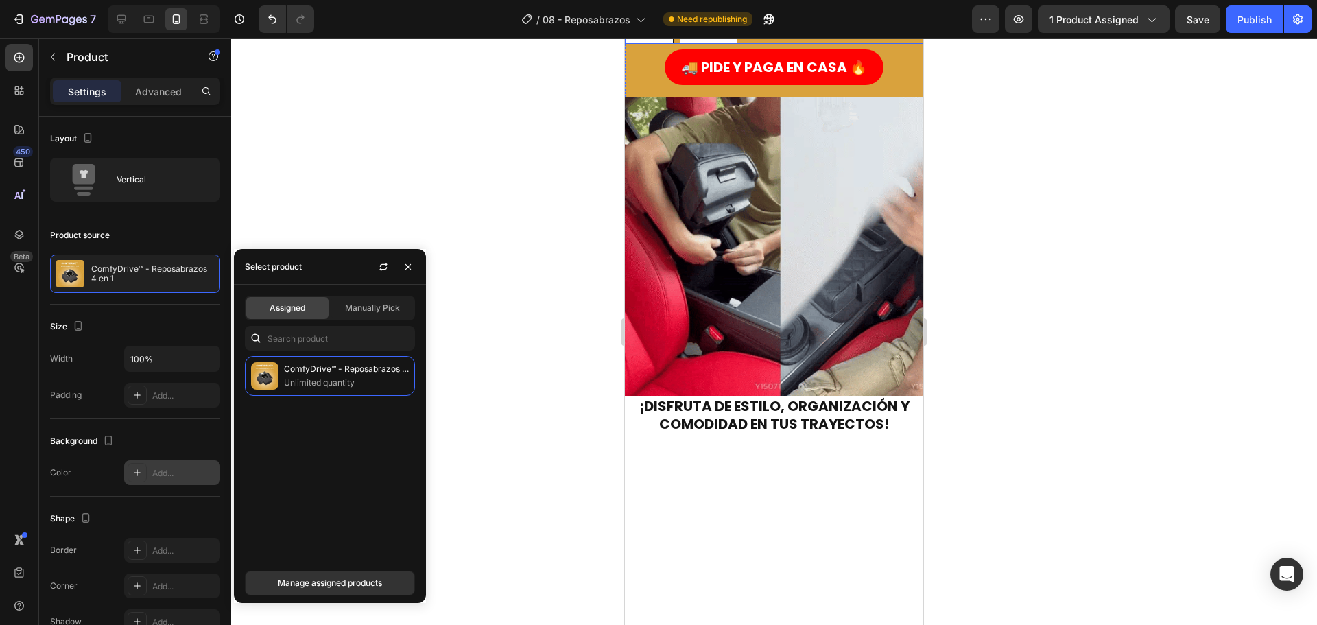
click at [680, 13] on input "Naranja Naranja Naranja" at bounding box center [679, 12] width 1 height 1
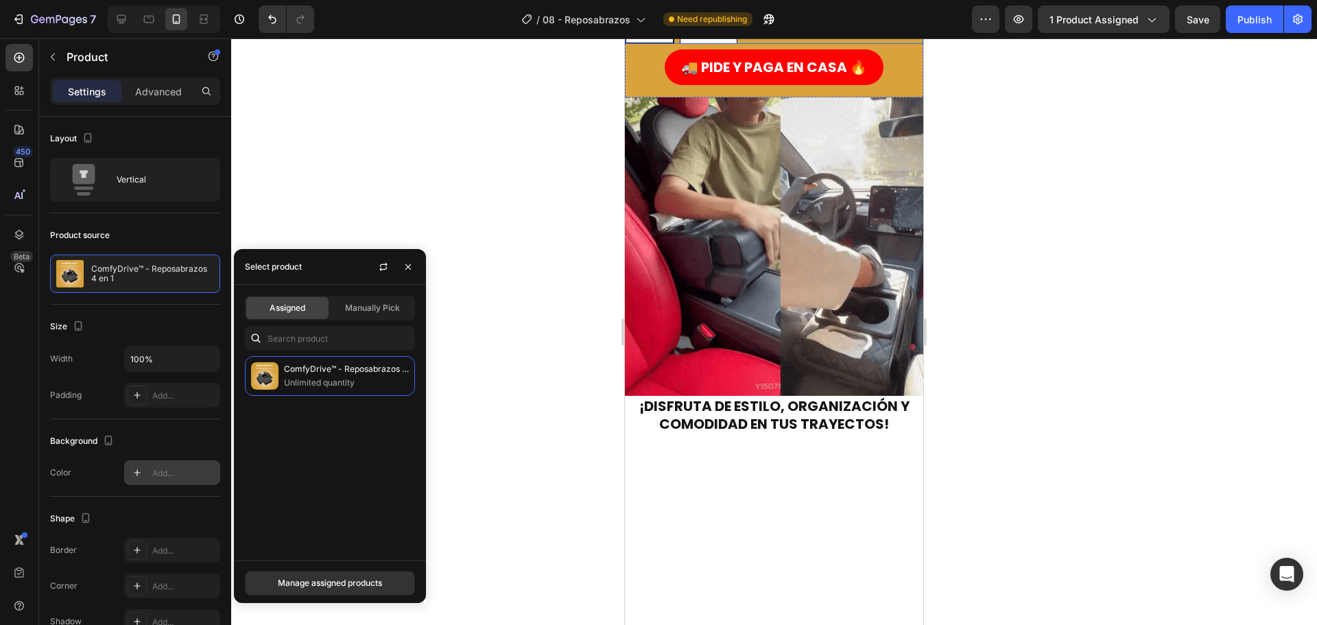
radio input "true"
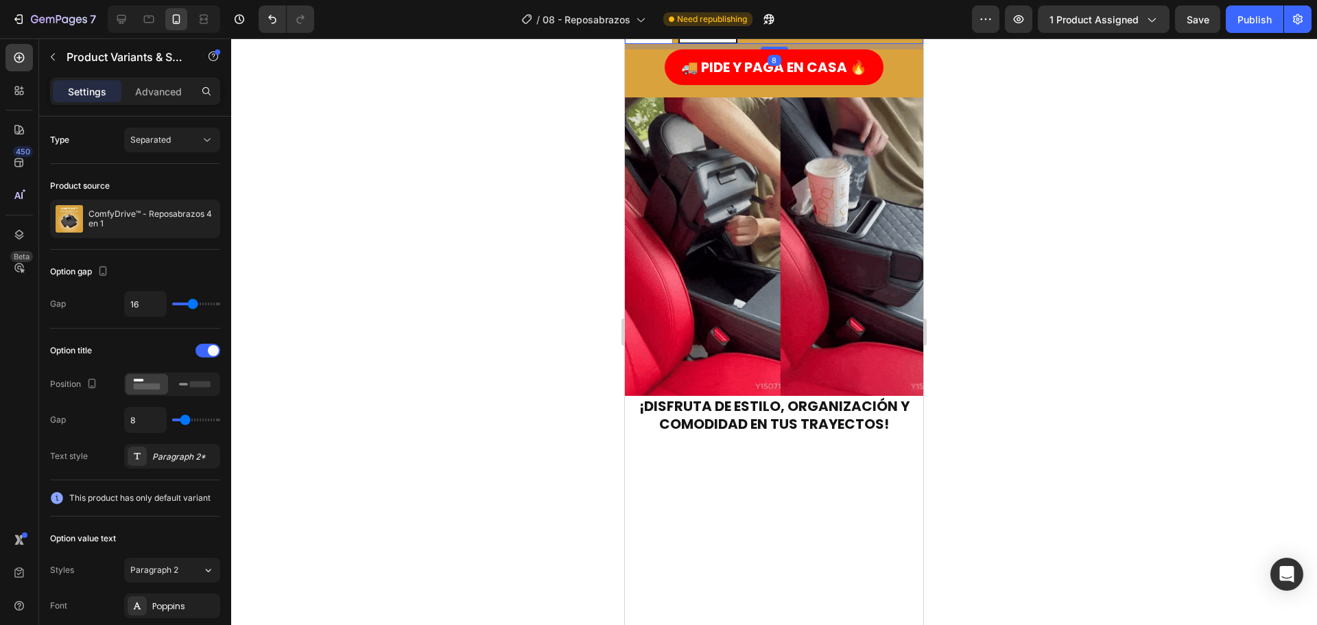
click at [757, 44] on div "Negro Negro Negro Naranja Naranja Naranja" at bounding box center [774, 28] width 298 height 31
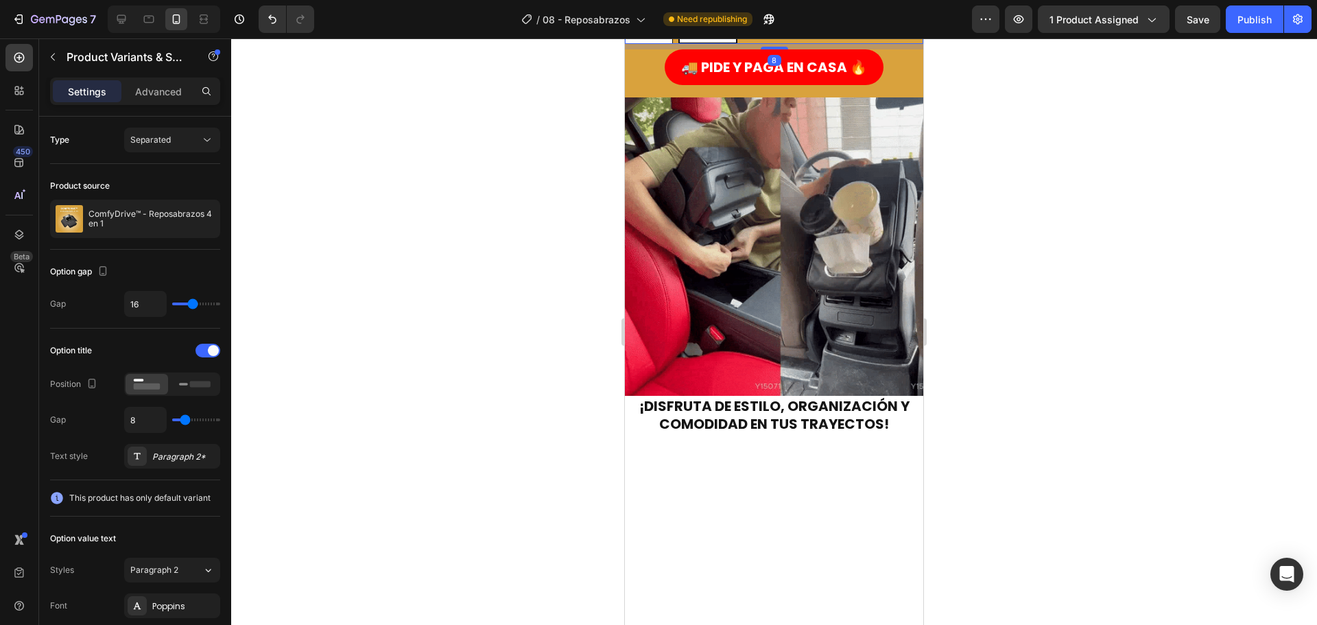
click at [644, 42] on div "Negro" at bounding box center [649, 29] width 47 height 26
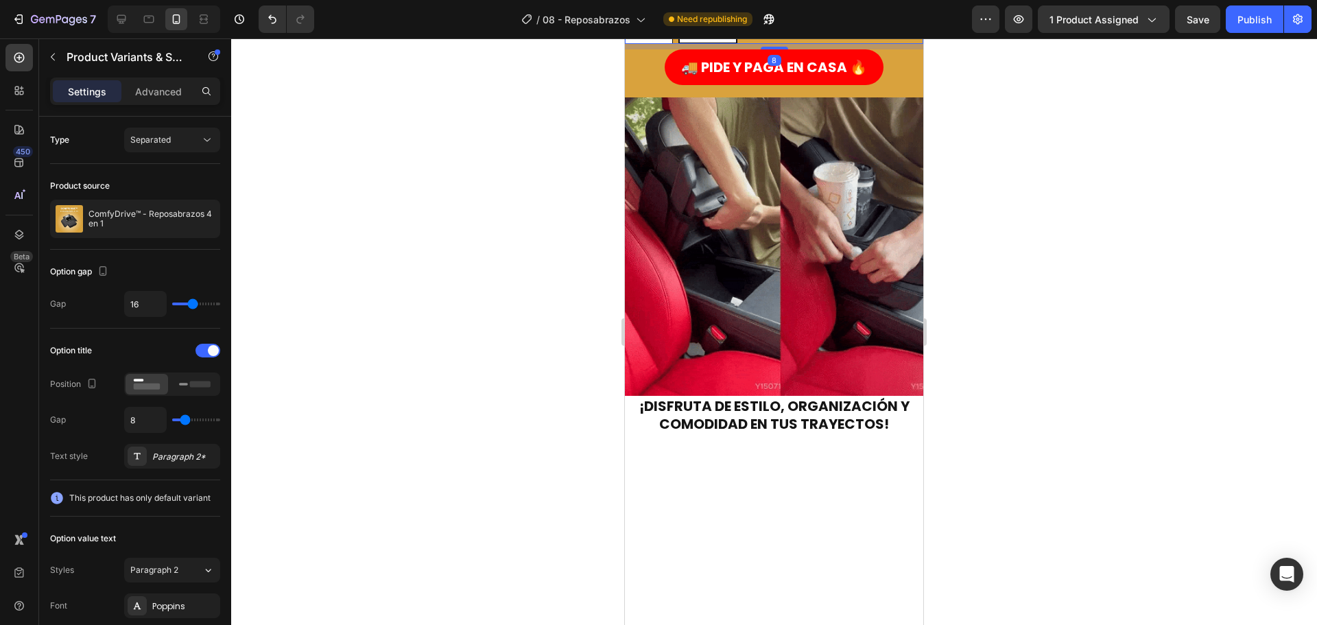
click at [625, 13] on input "Negro Negro Negro" at bounding box center [624, 12] width 1 height 1
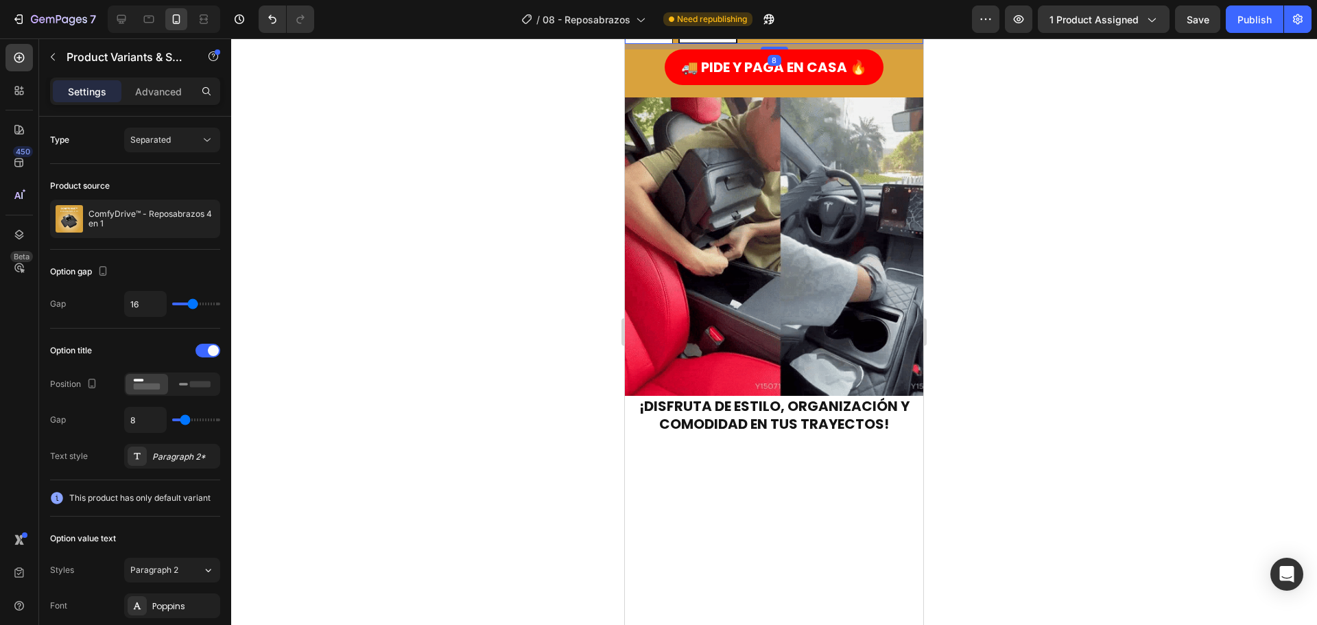
radio input "true"
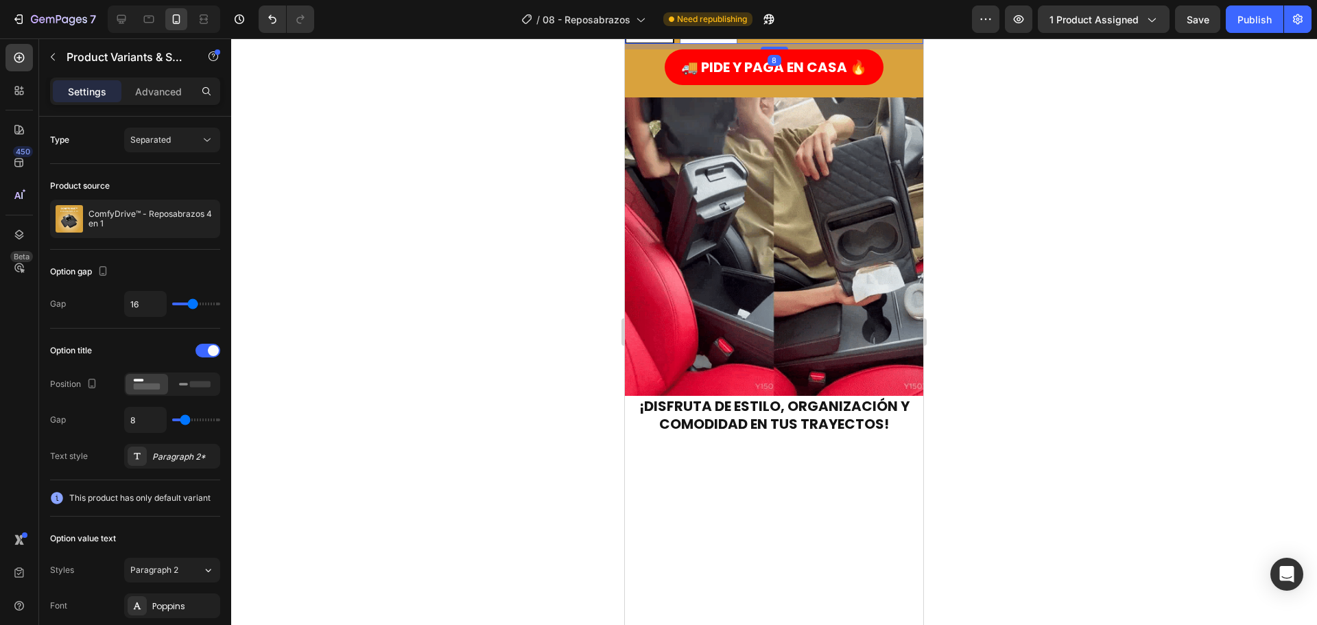
click at [648, 42] on div "Negro" at bounding box center [649, 29] width 47 height 26
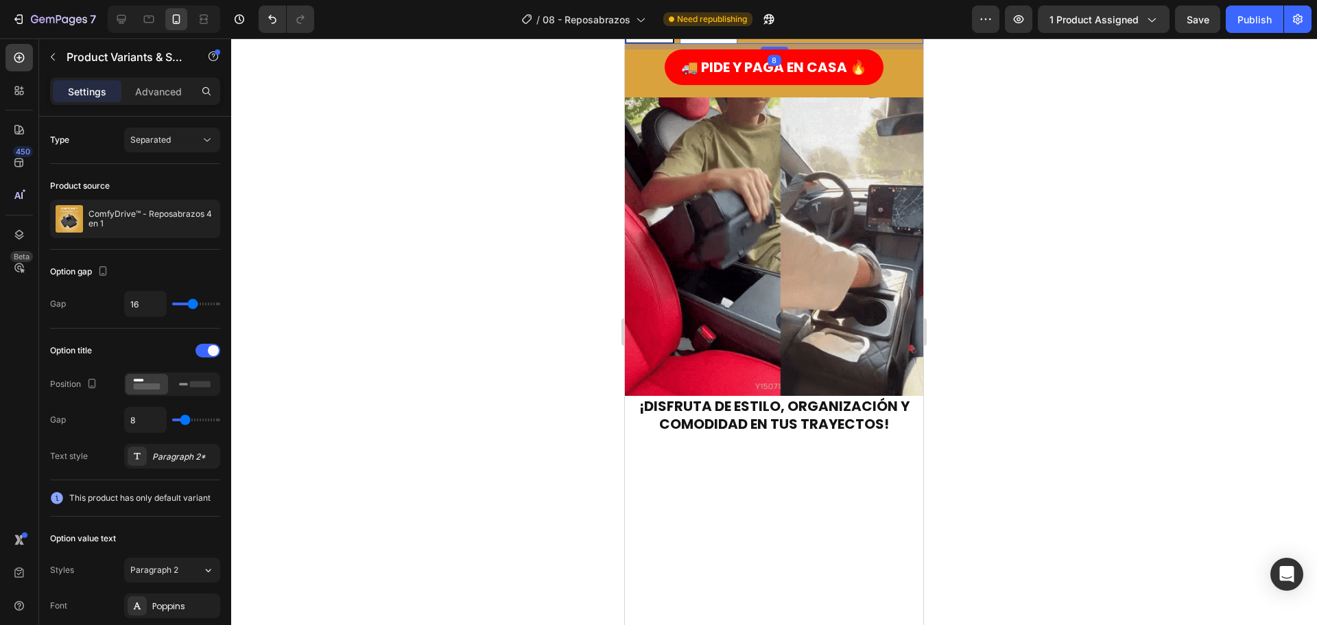
click at [625, 13] on input "Negro Negro Negro" at bounding box center [624, 12] width 1 height 1
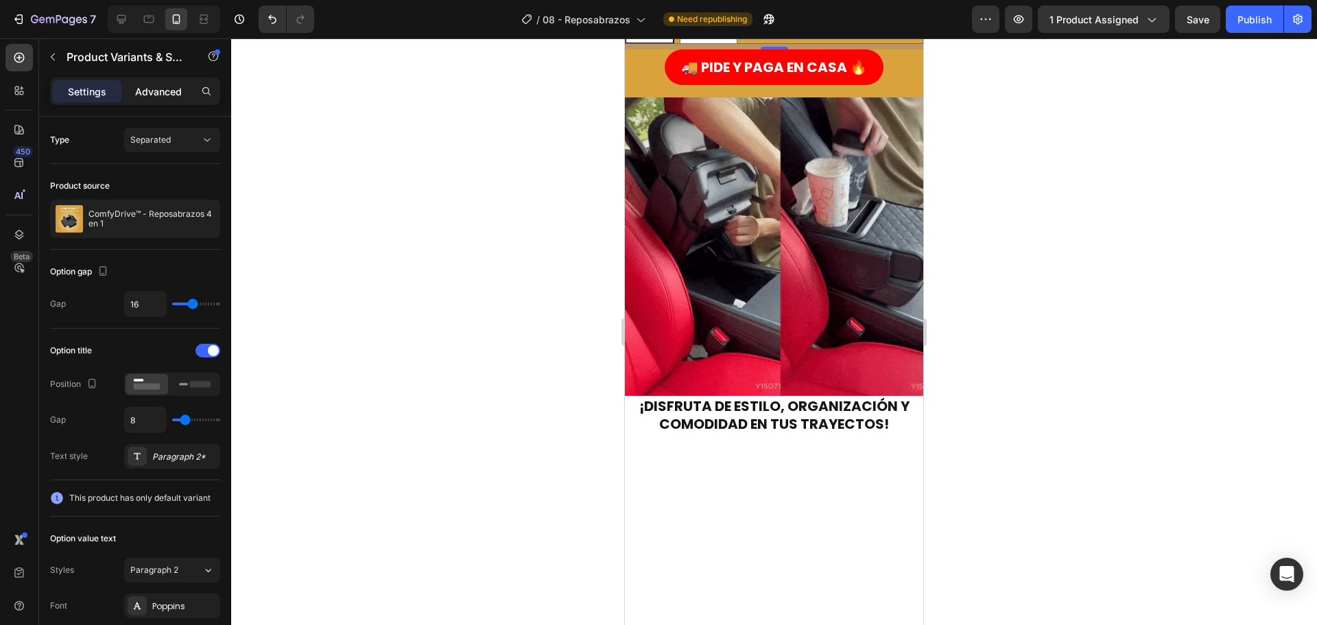
click at [169, 89] on p "Advanced" at bounding box center [158, 91] width 47 height 14
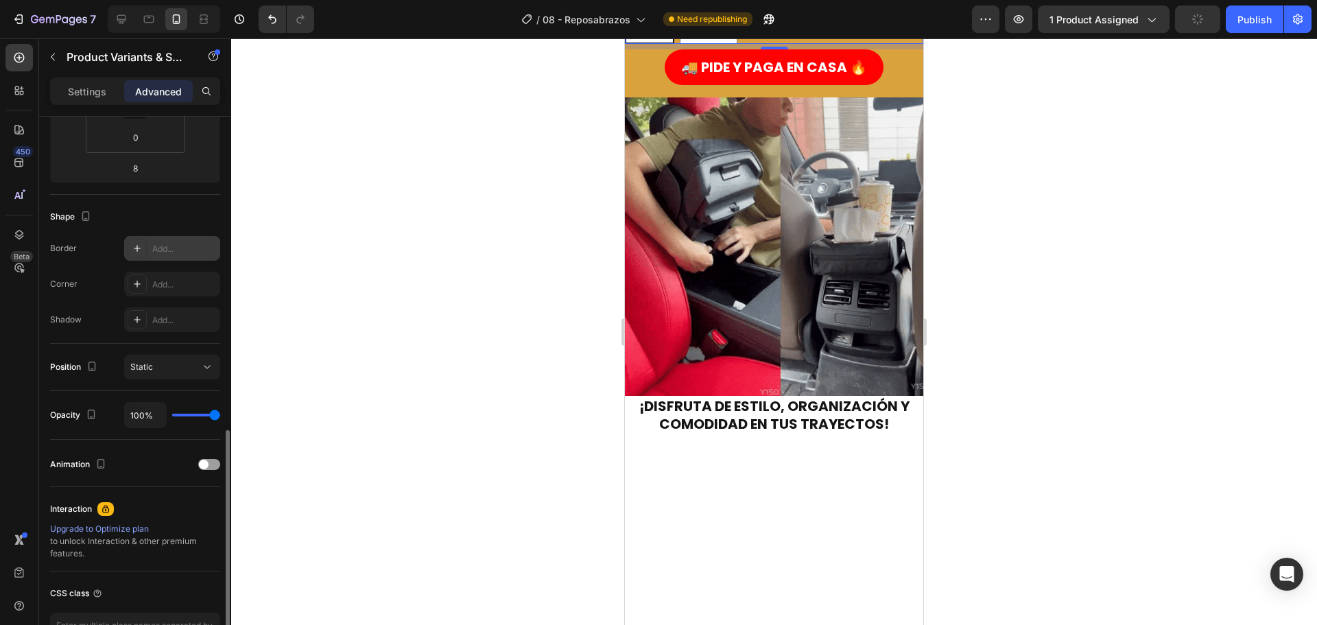
scroll to position [368, 0]
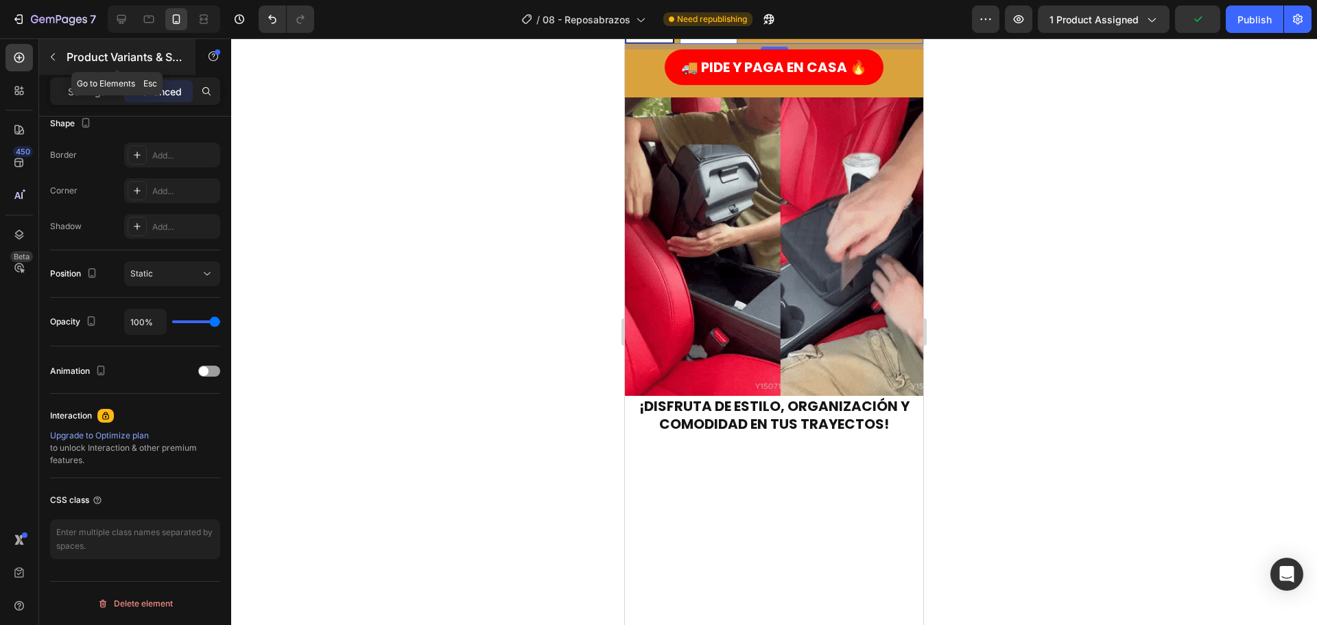
click at [62, 56] on button "button" at bounding box center [53, 57] width 22 height 22
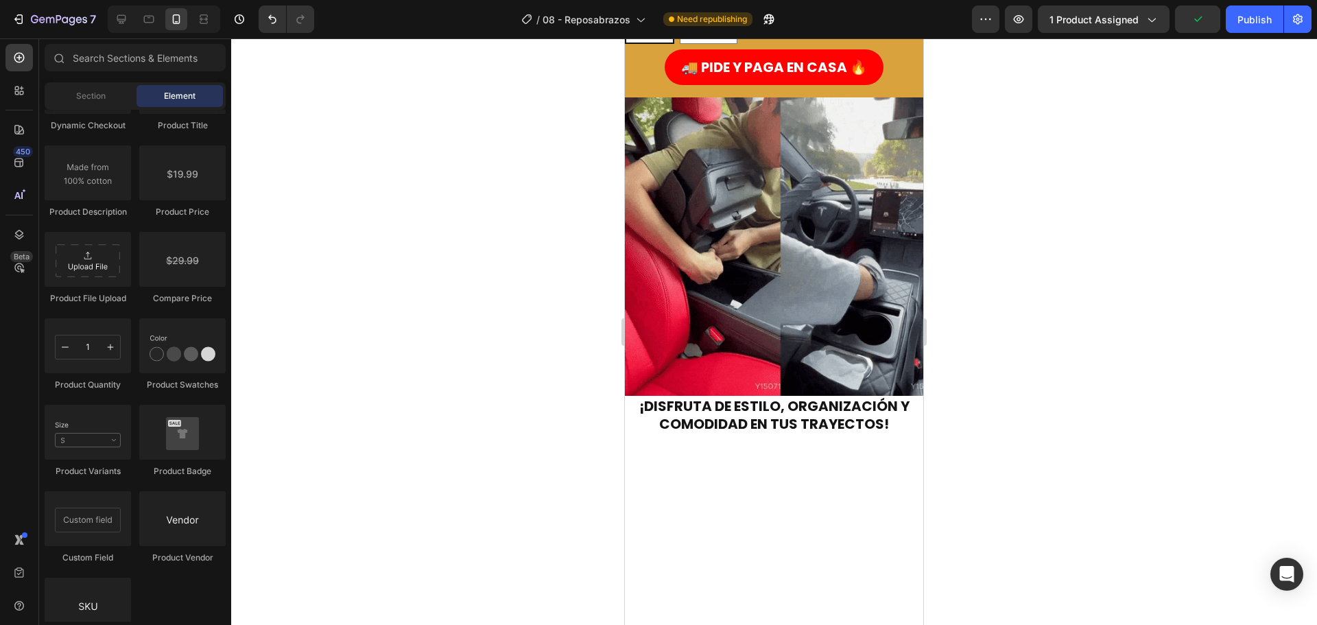
scroll to position [2332, 0]
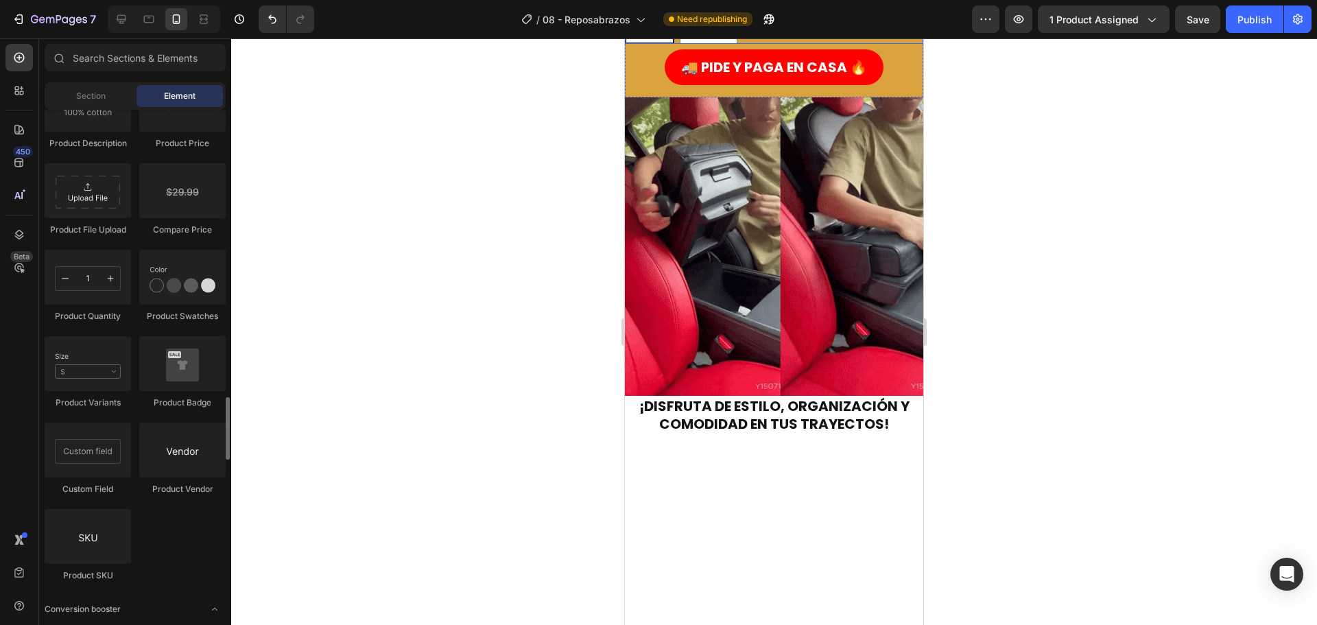
click at [788, 44] on div "Color: Negro Negro Negro Negro Naranja Naranja Naranja" at bounding box center [774, 16] width 298 height 56
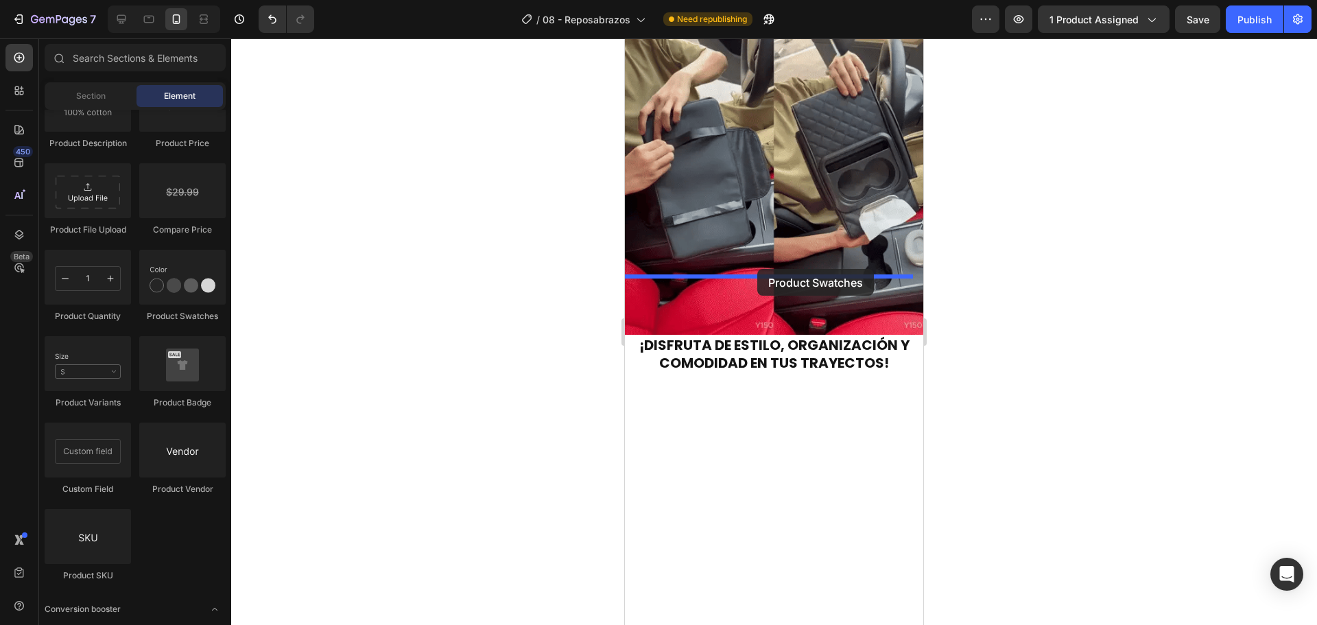
drag, startPoint x: 814, startPoint y: 316, endPoint x: 757, endPoint y: 269, distance: 73.6
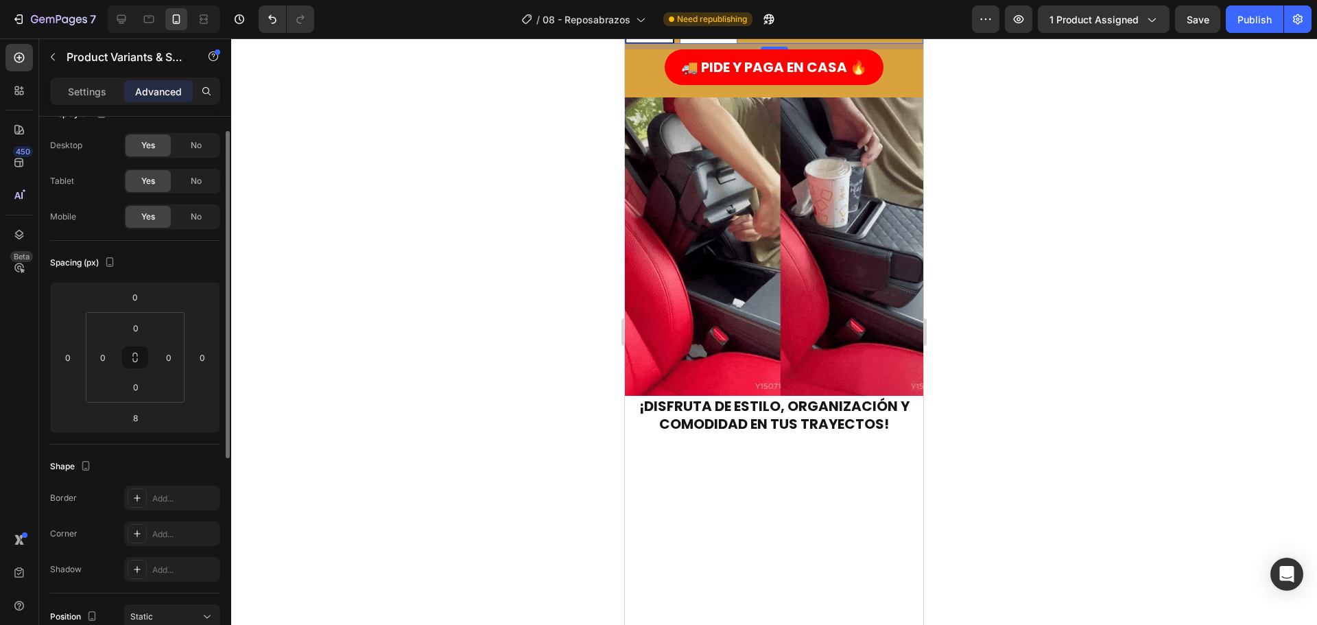
scroll to position [0, 0]
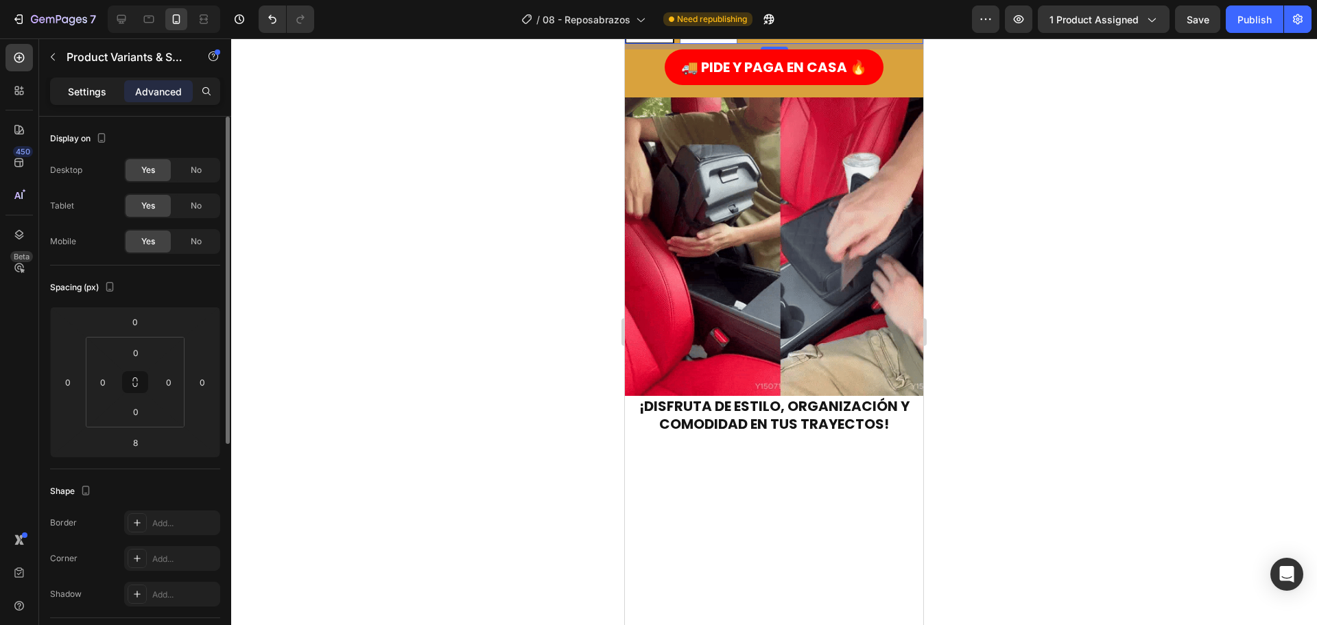
click at [102, 96] on p "Settings" at bounding box center [87, 91] width 38 height 14
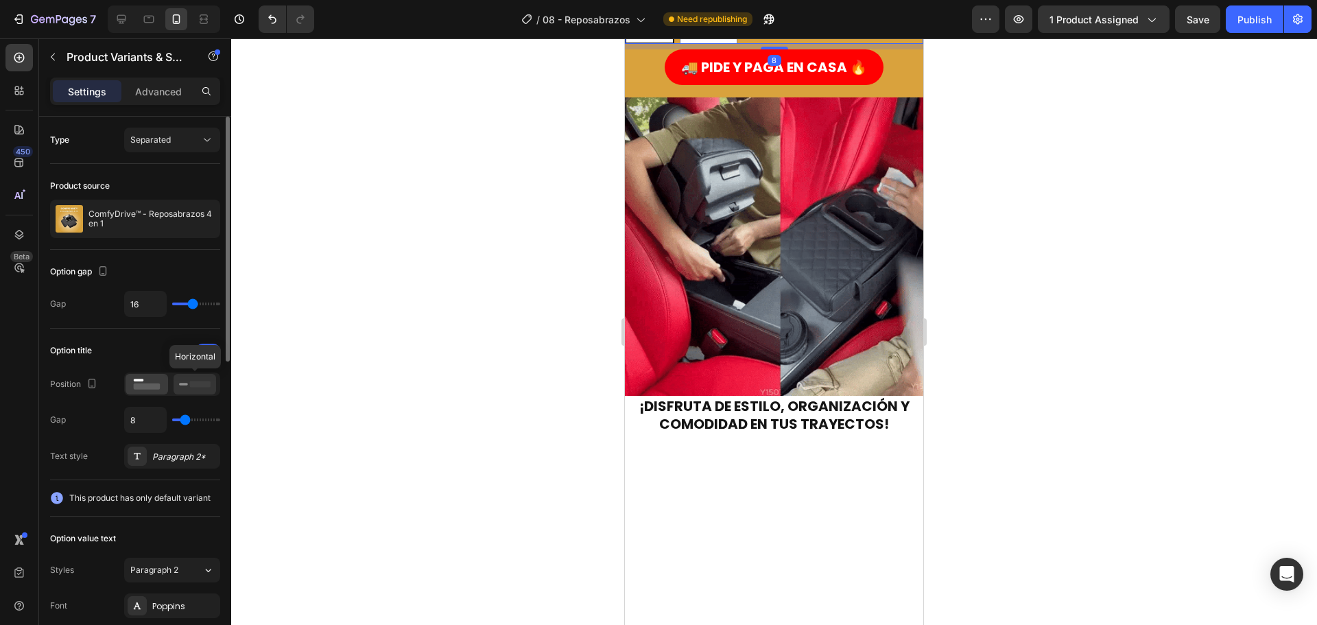
click at [201, 388] on icon at bounding box center [195, 384] width 32 height 15
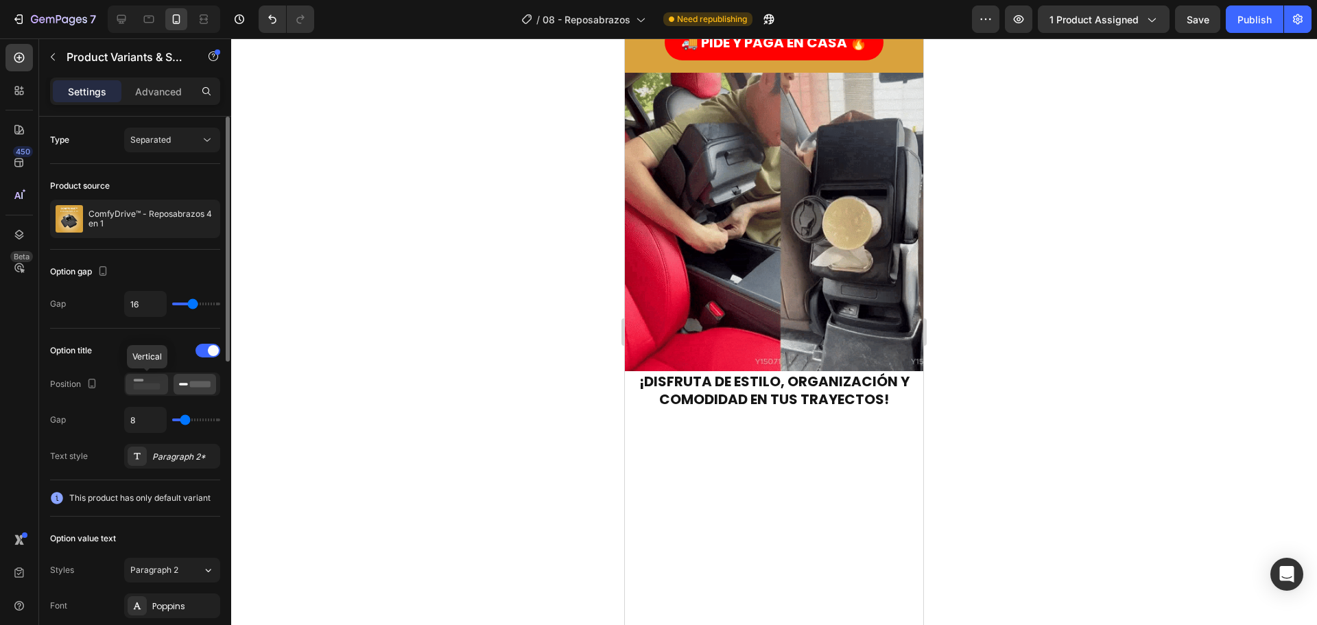
click at [150, 380] on icon at bounding box center [147, 384] width 32 height 15
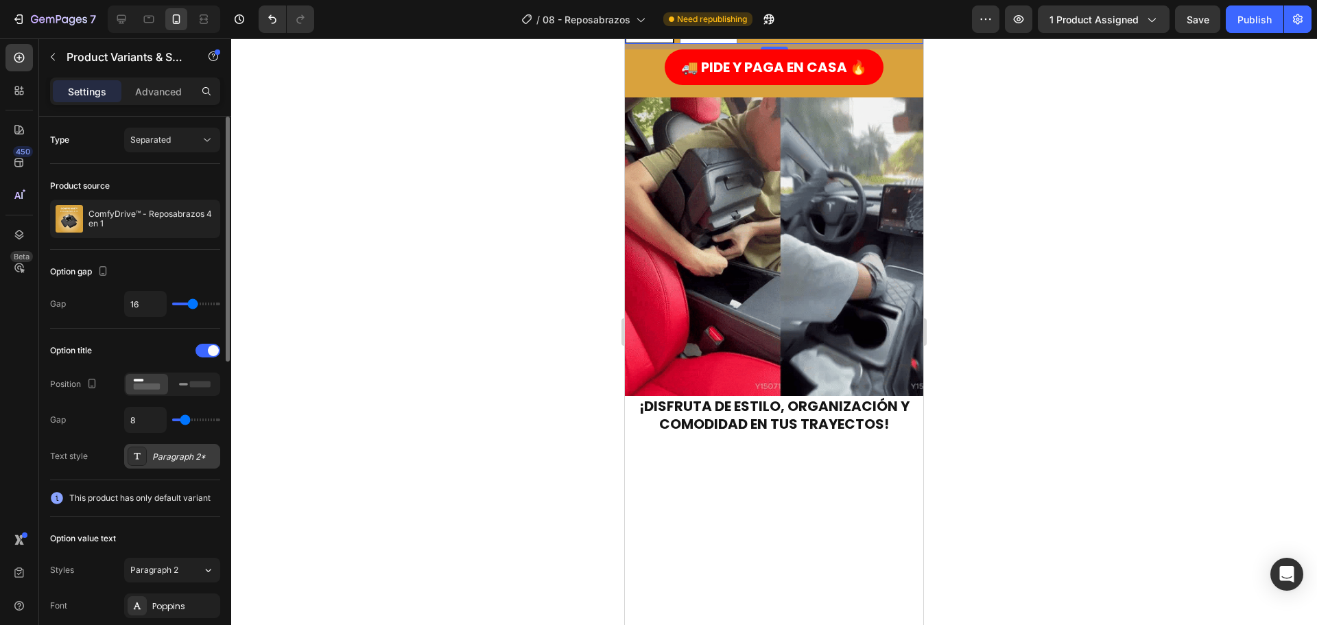
click at [180, 459] on div "Paragraph 2*" at bounding box center [184, 457] width 64 height 12
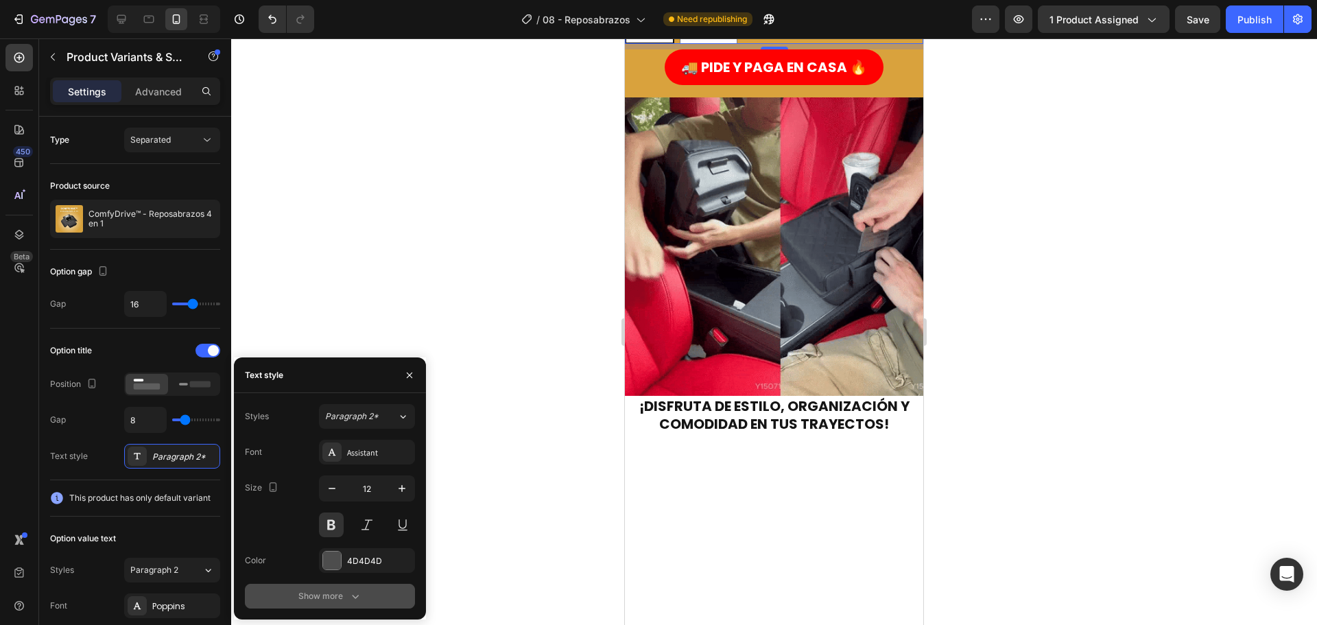
click at [340, 593] on div "Show more" at bounding box center [330, 596] width 64 height 14
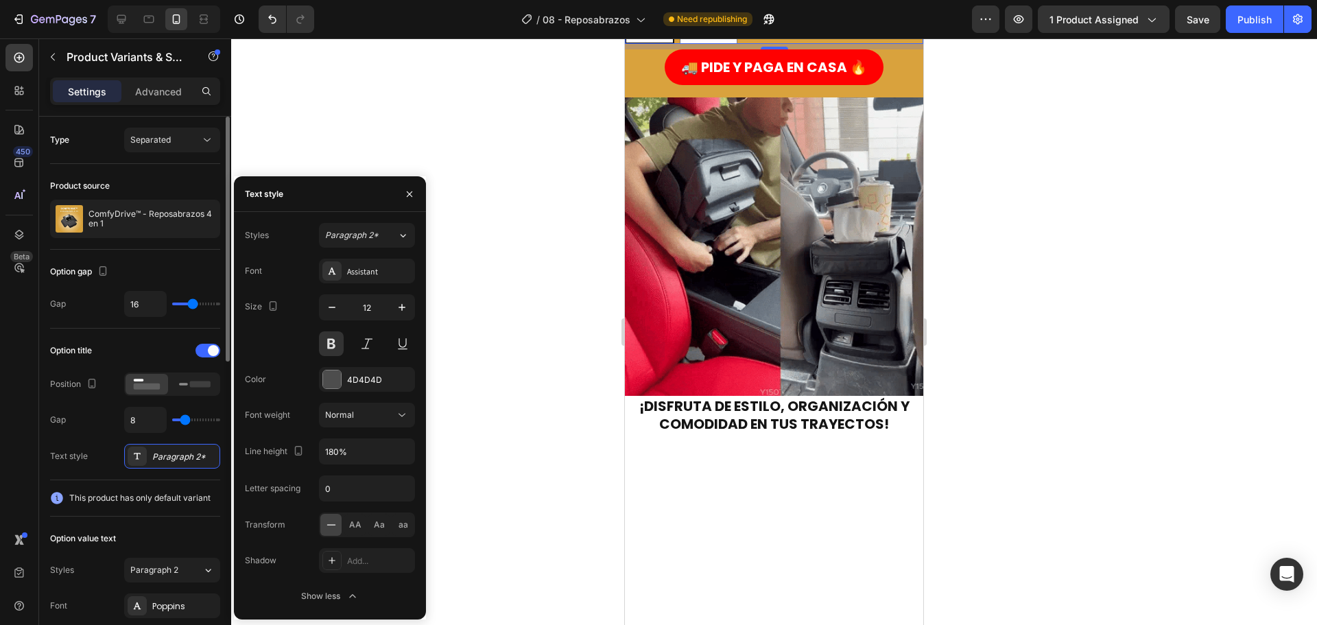
click at [99, 348] on div "Option title" at bounding box center [135, 351] width 170 height 22
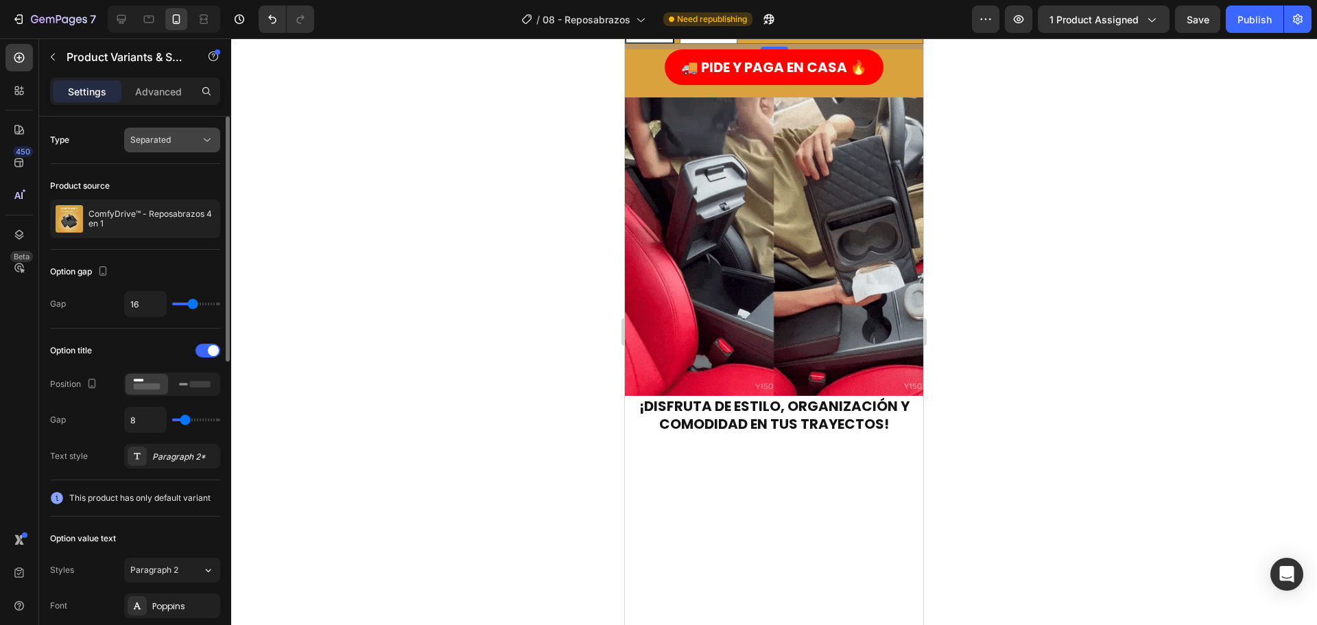
click at [144, 141] on span "Separated" at bounding box center [150, 139] width 40 height 10
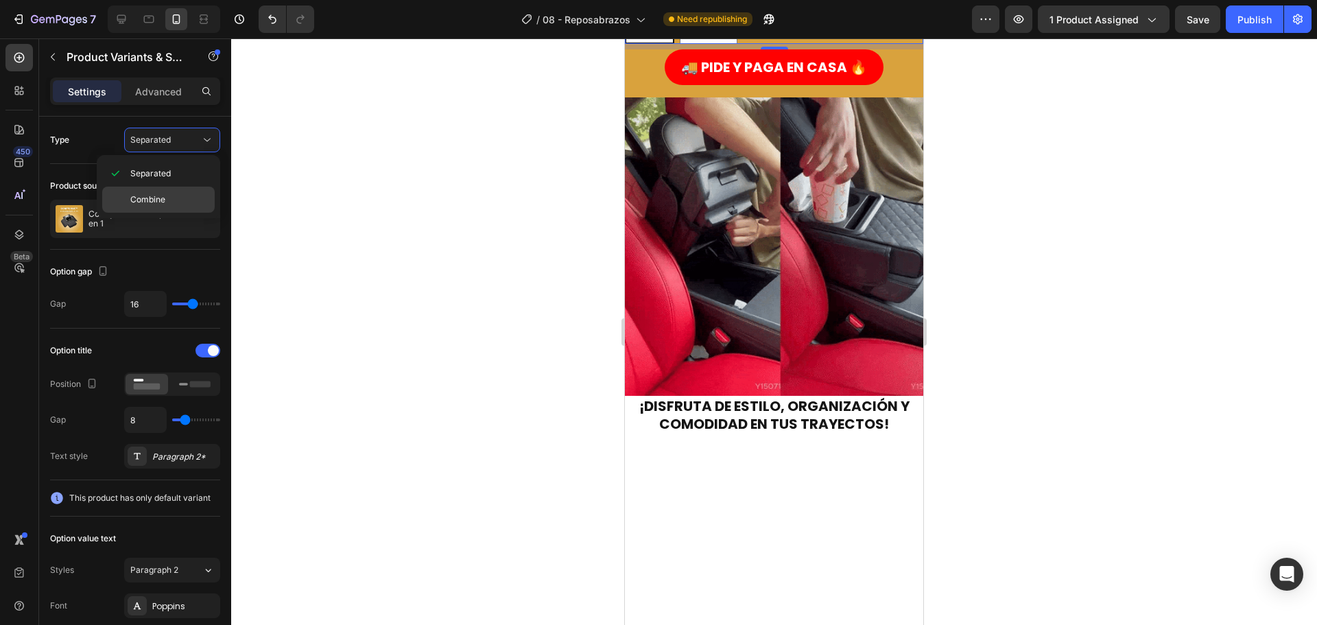
click at [152, 201] on span "Combine" at bounding box center [147, 199] width 35 height 12
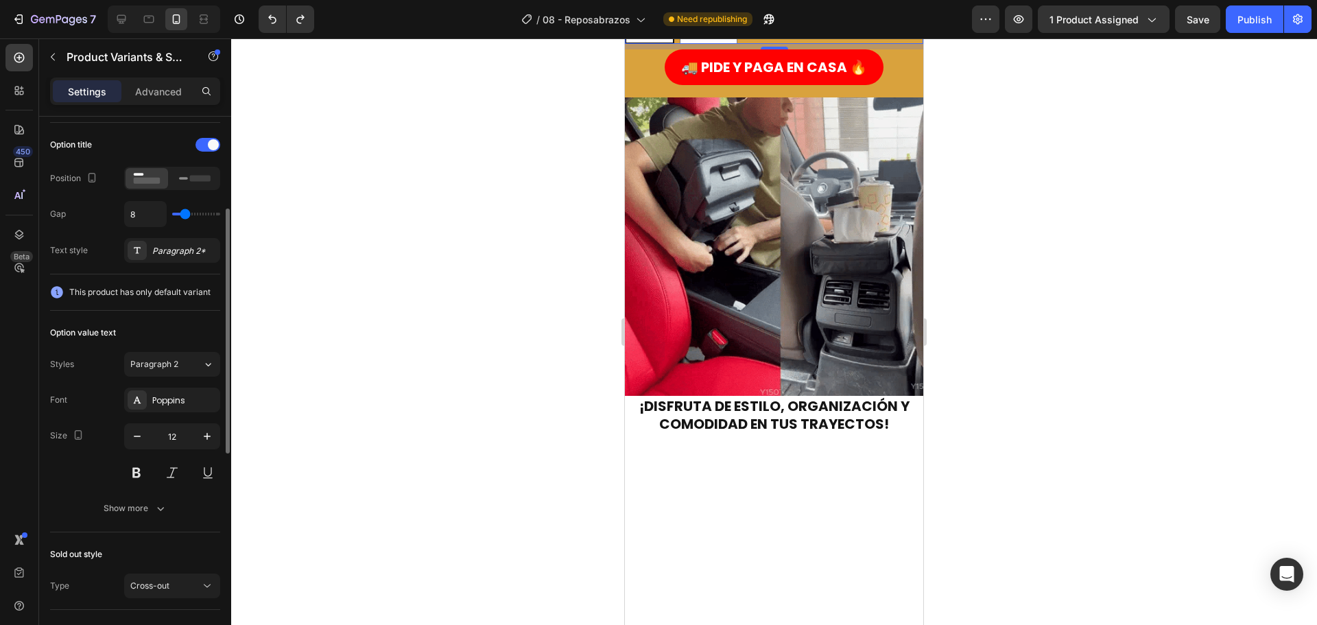
scroll to position [343, 0]
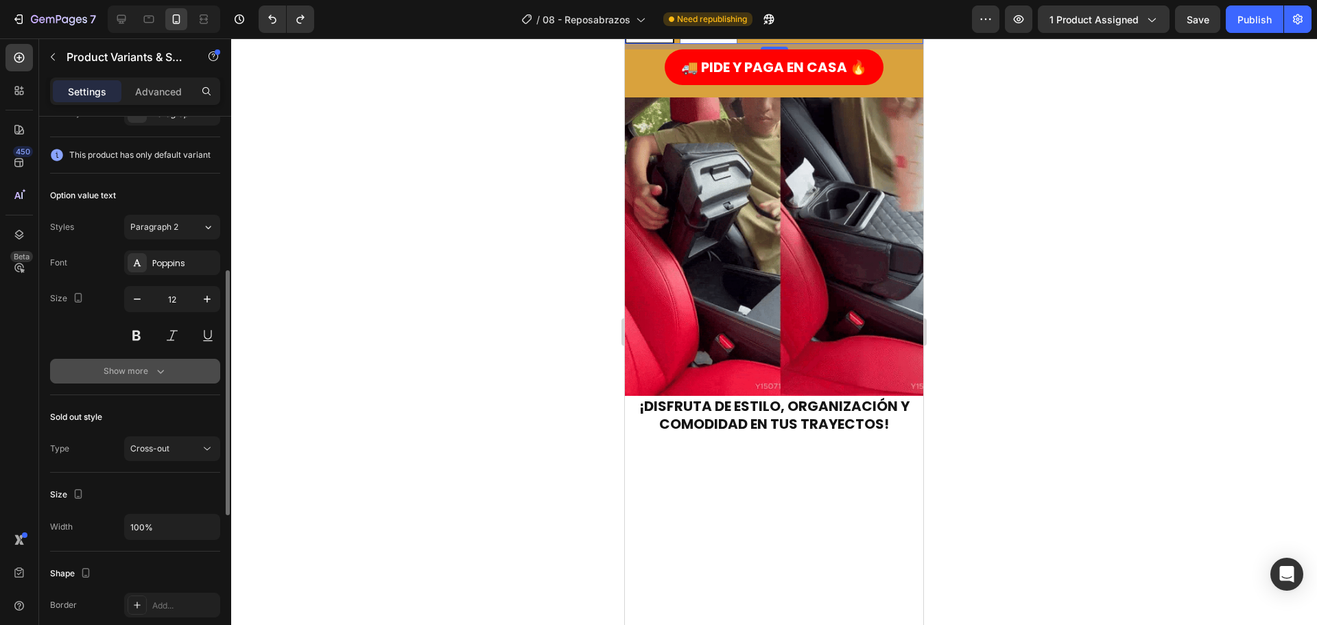
click at [156, 377] on icon "button" at bounding box center [161, 371] width 14 height 14
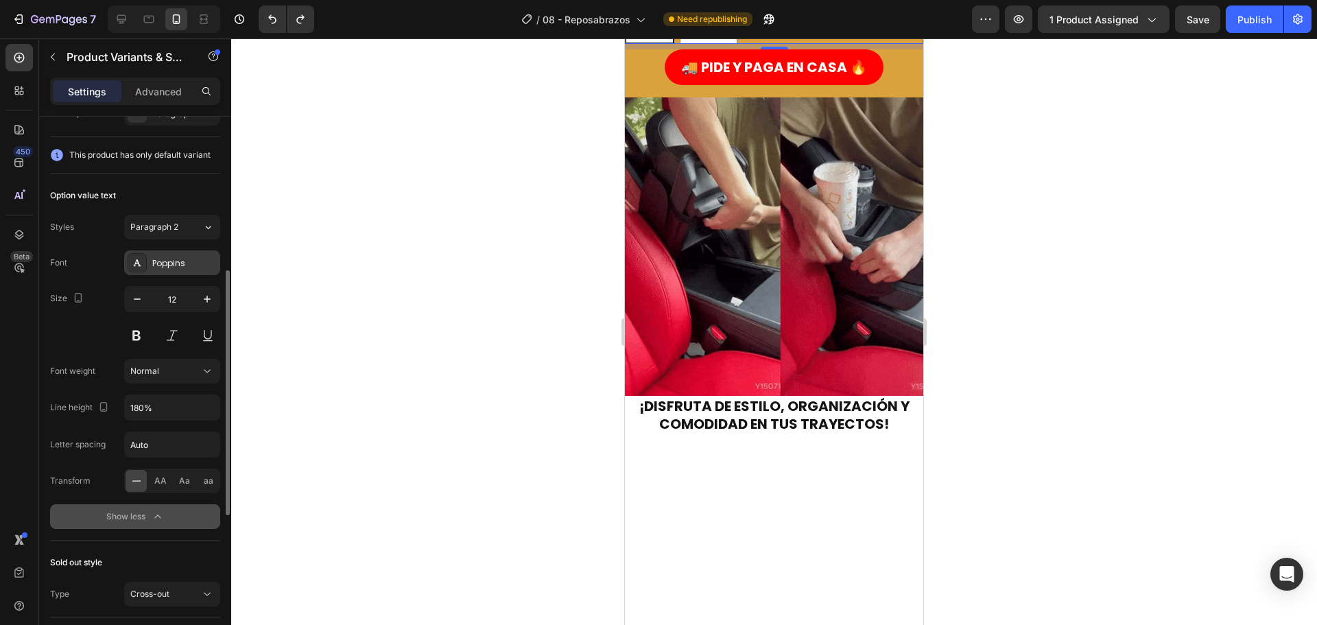
click at [170, 254] on div "Poppins" at bounding box center [172, 262] width 96 height 25
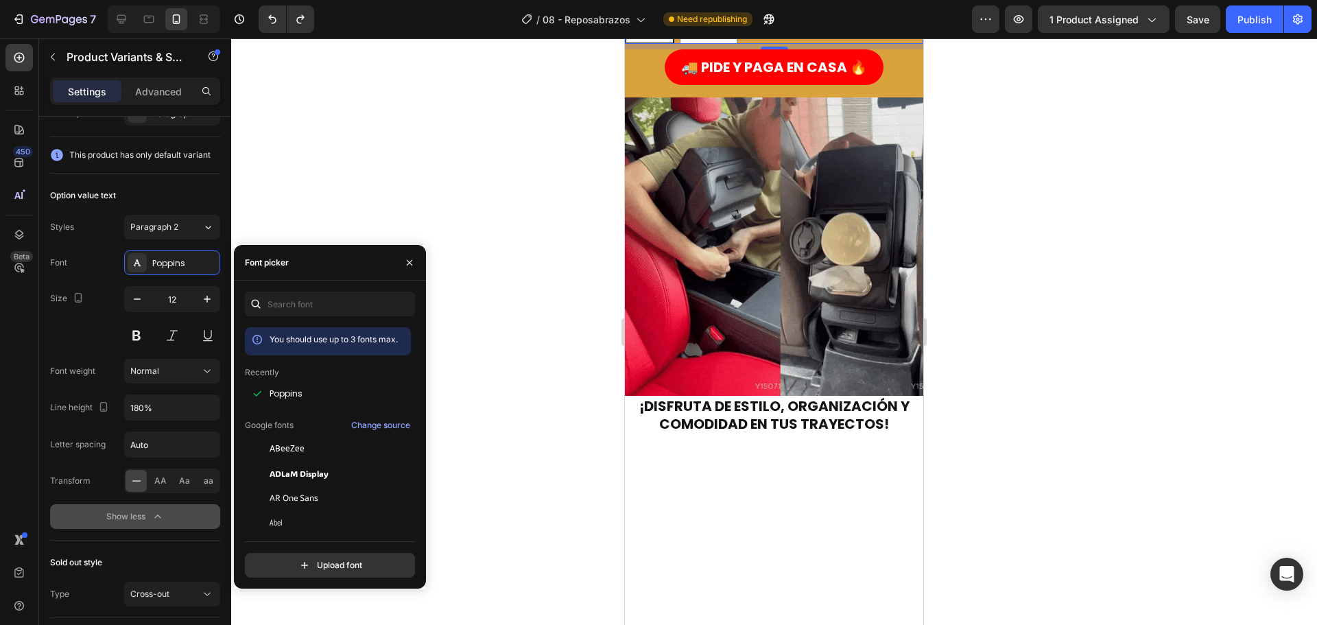
click at [798, 44] on div "Color: Negro Negro Negro Negro Naranja Naranja Naranja" at bounding box center [774, 16] width 298 height 56
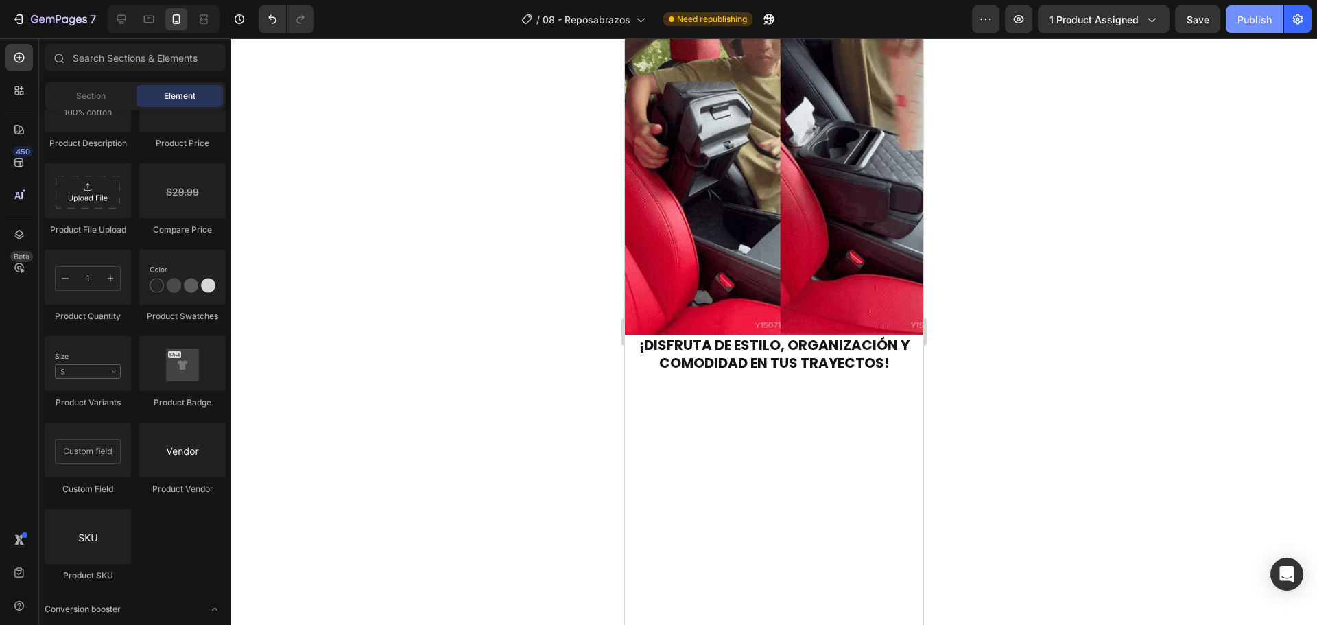
click at [1253, 20] on div "Publish" at bounding box center [1254, 19] width 34 height 14
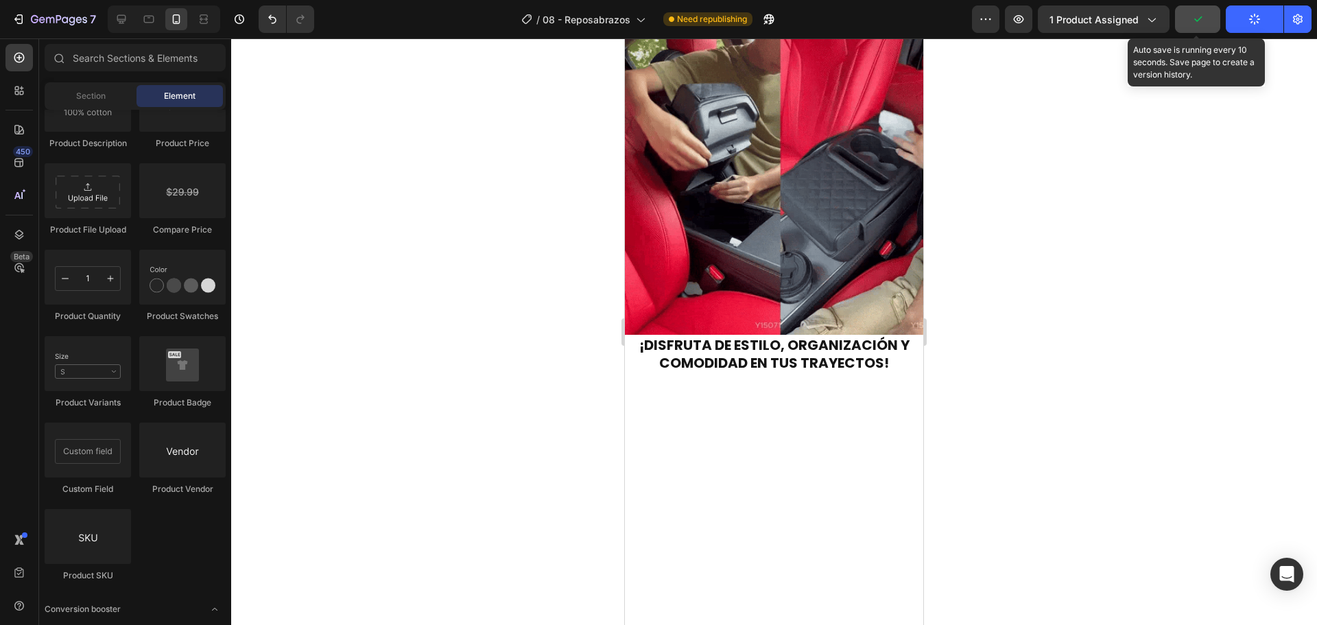
click at [1203, 25] on icon "button" at bounding box center [1198, 19] width 14 height 14
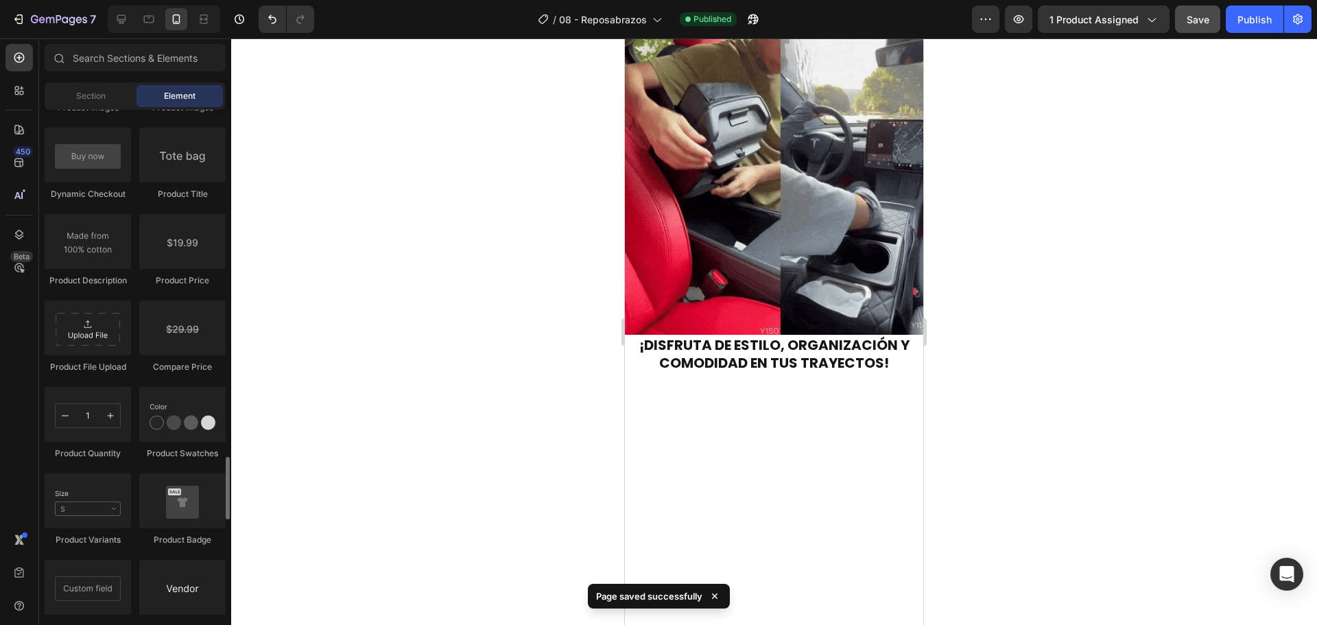
scroll to position [2264, 0]
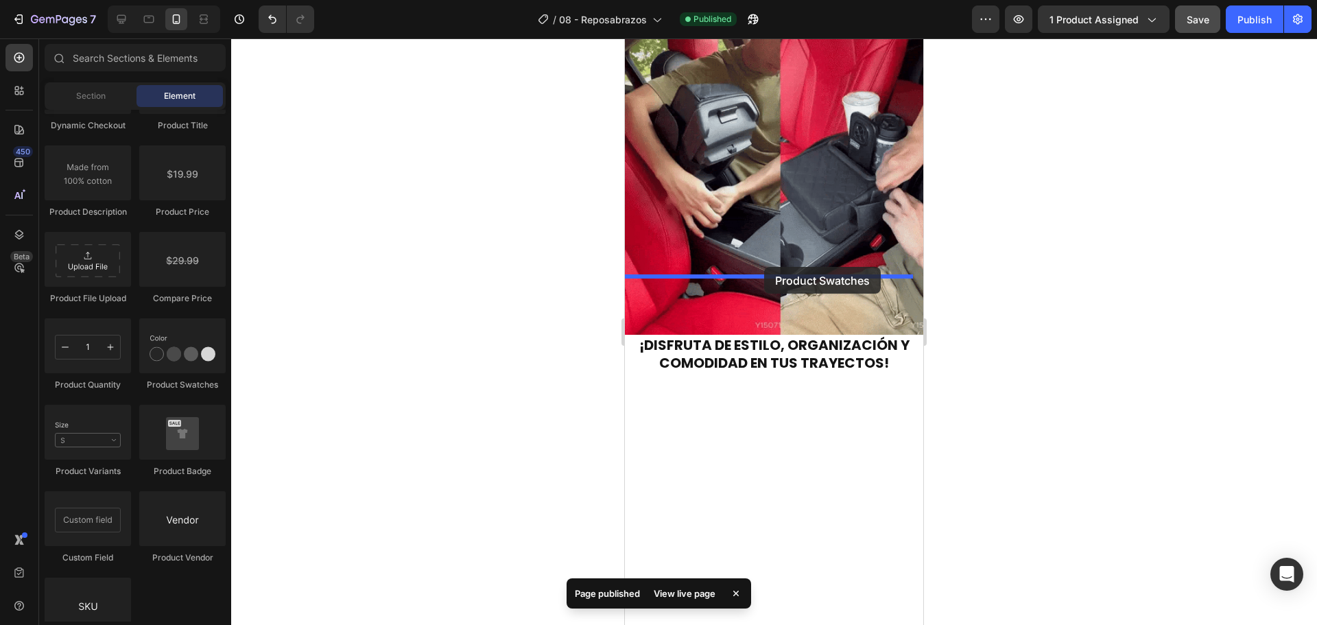
drag, startPoint x: 808, startPoint y: 396, endPoint x: 764, endPoint y: 267, distance: 136.9
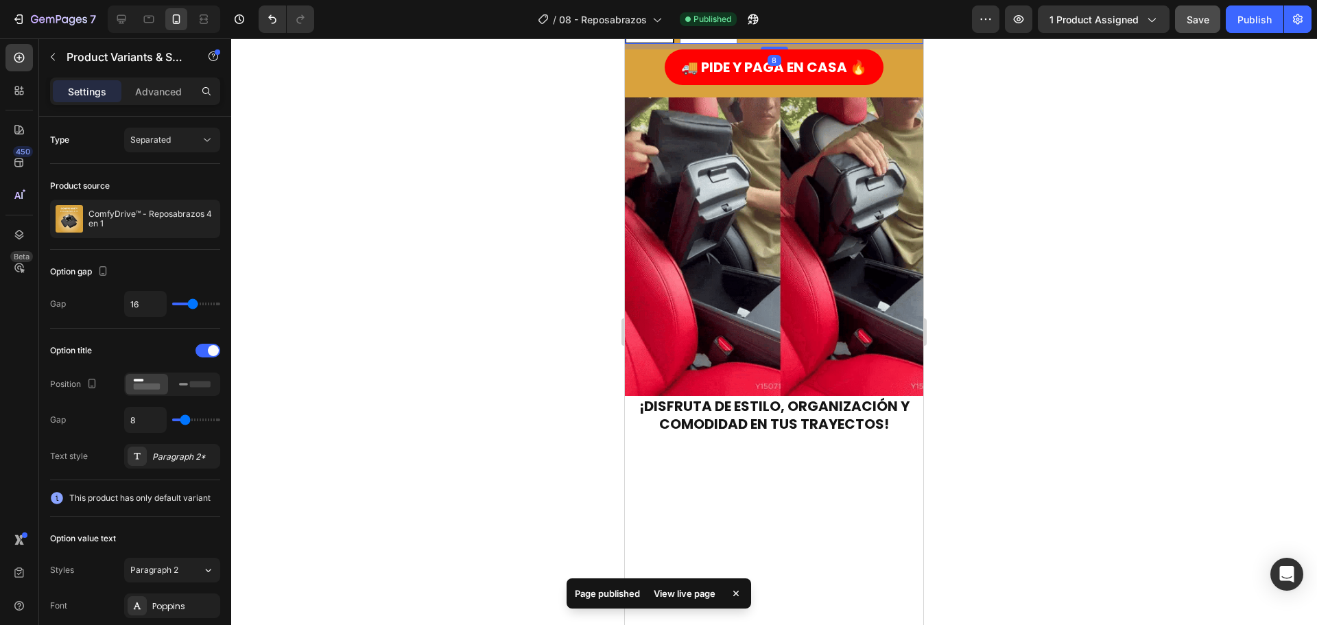
click at [755, 44] on div "Color: Negro Negro Negro Negro Naranja Naranja Naranja" at bounding box center [774, 16] width 298 height 56
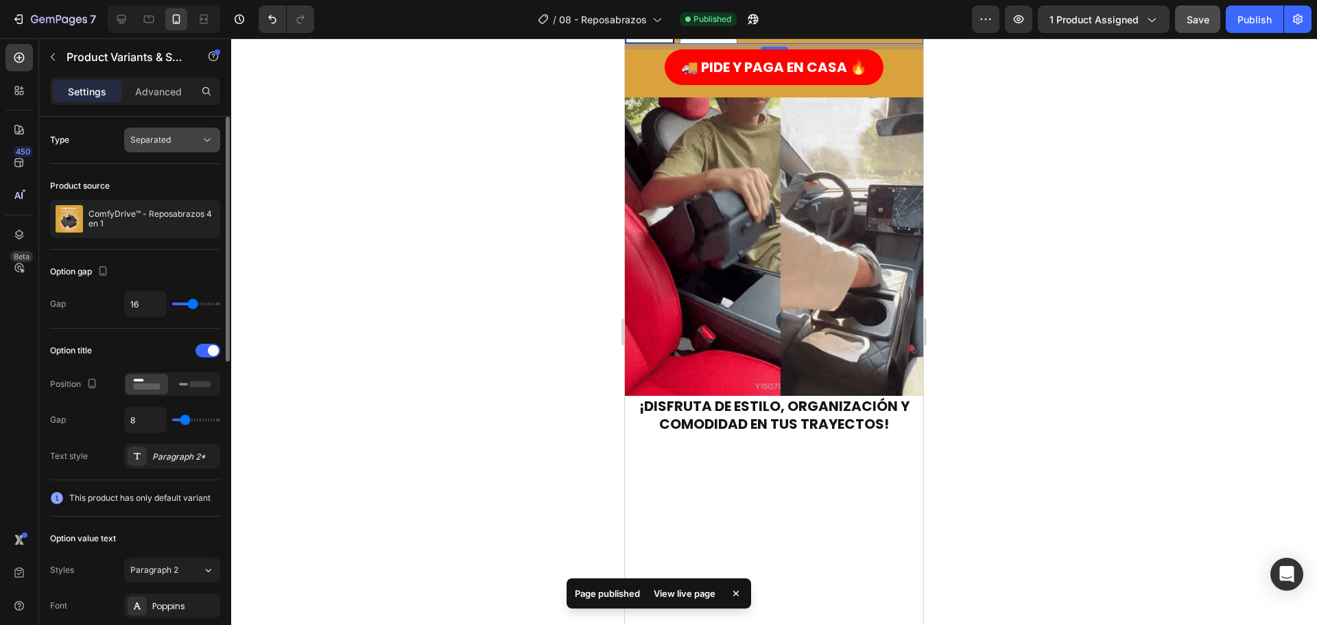
click at [176, 138] on div "Separated" at bounding box center [165, 140] width 70 height 12
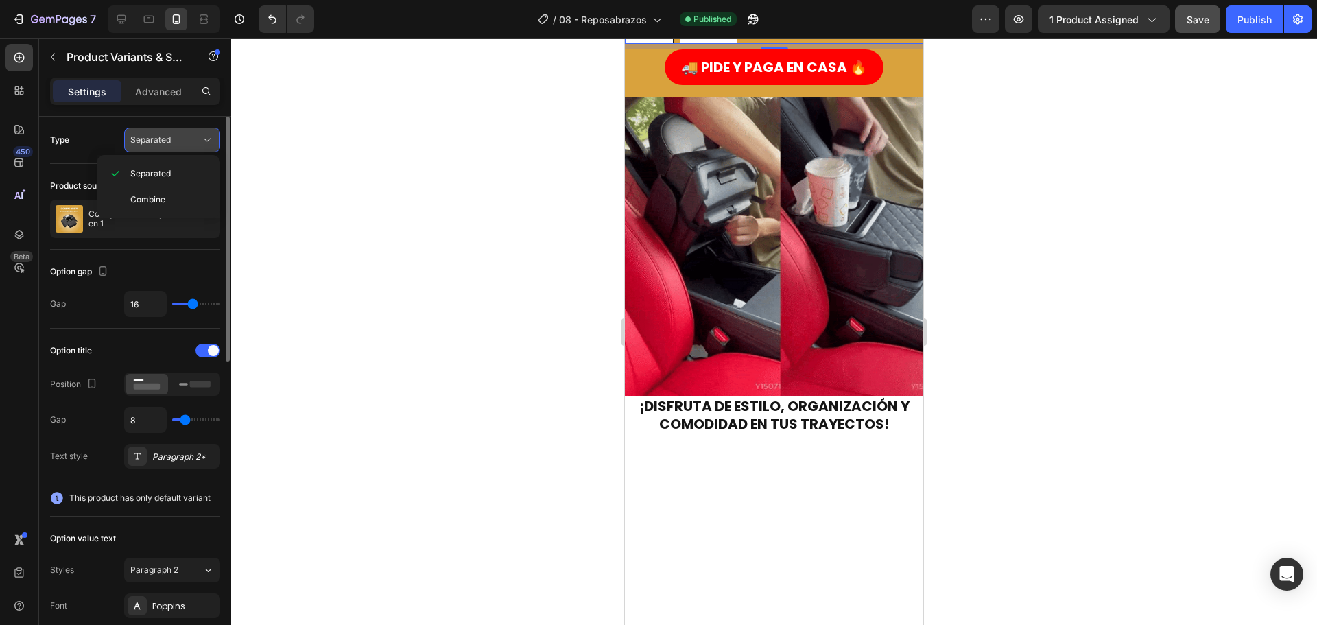
click at [159, 134] on span "Separated" at bounding box center [150, 139] width 40 height 10
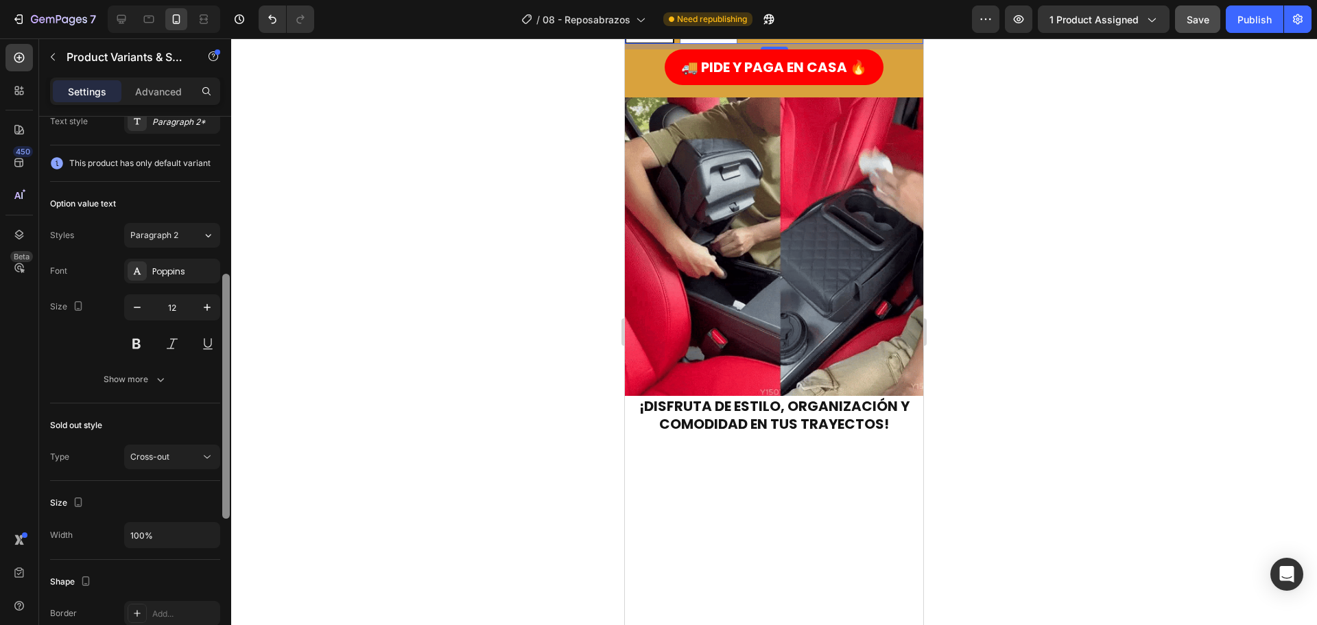
scroll to position [333, 0]
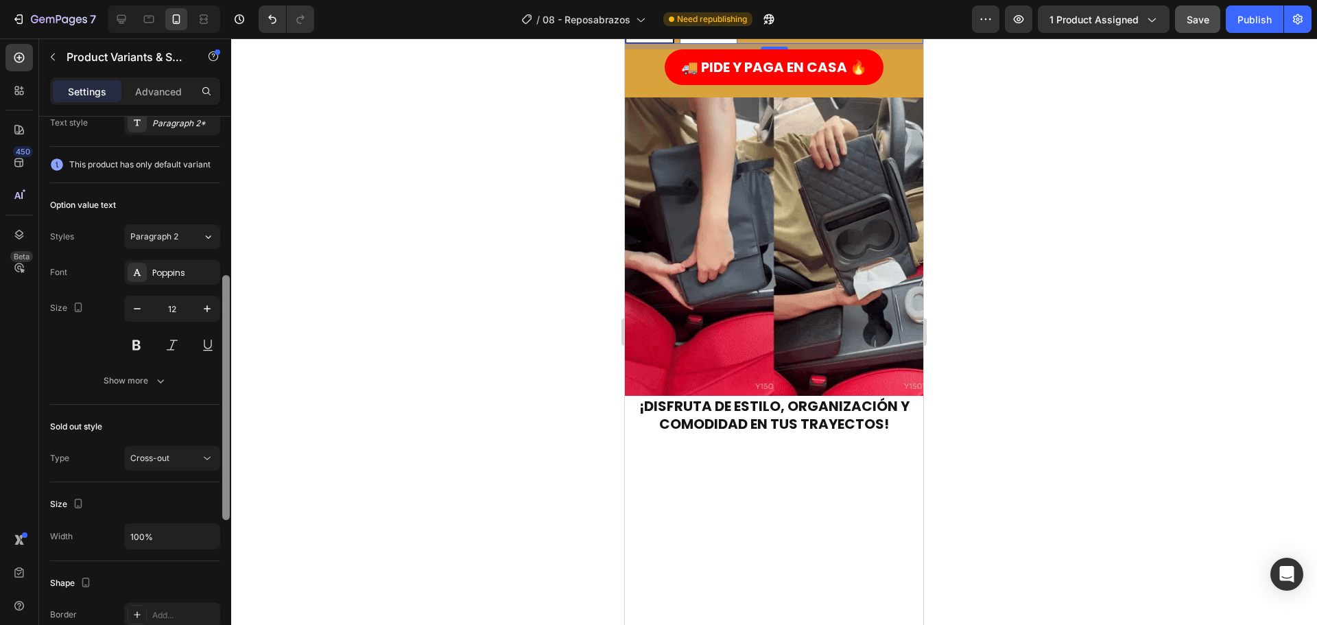
drag, startPoint x: 227, startPoint y: 437, endPoint x: 241, endPoint y: 284, distance: 153.6
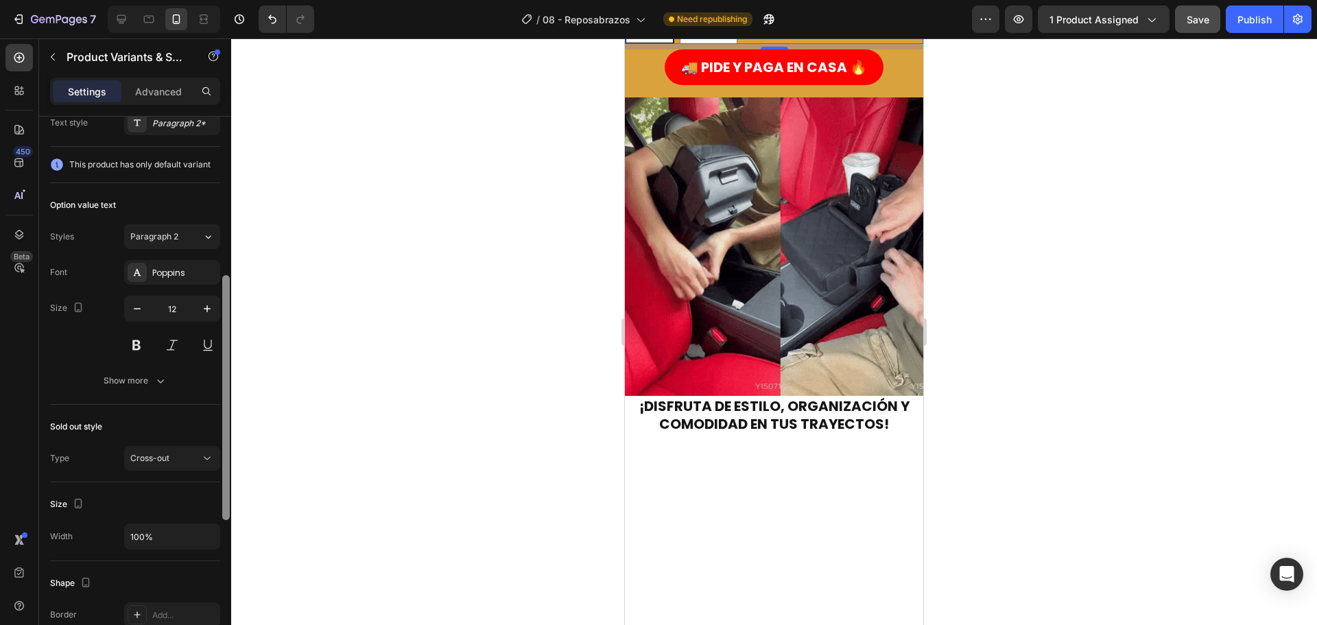
click at [241, 0] on div "7 Version history / 08 - Reposabrazos Need republishing Preview 1 product assig…" at bounding box center [658, 0] width 1317 height 0
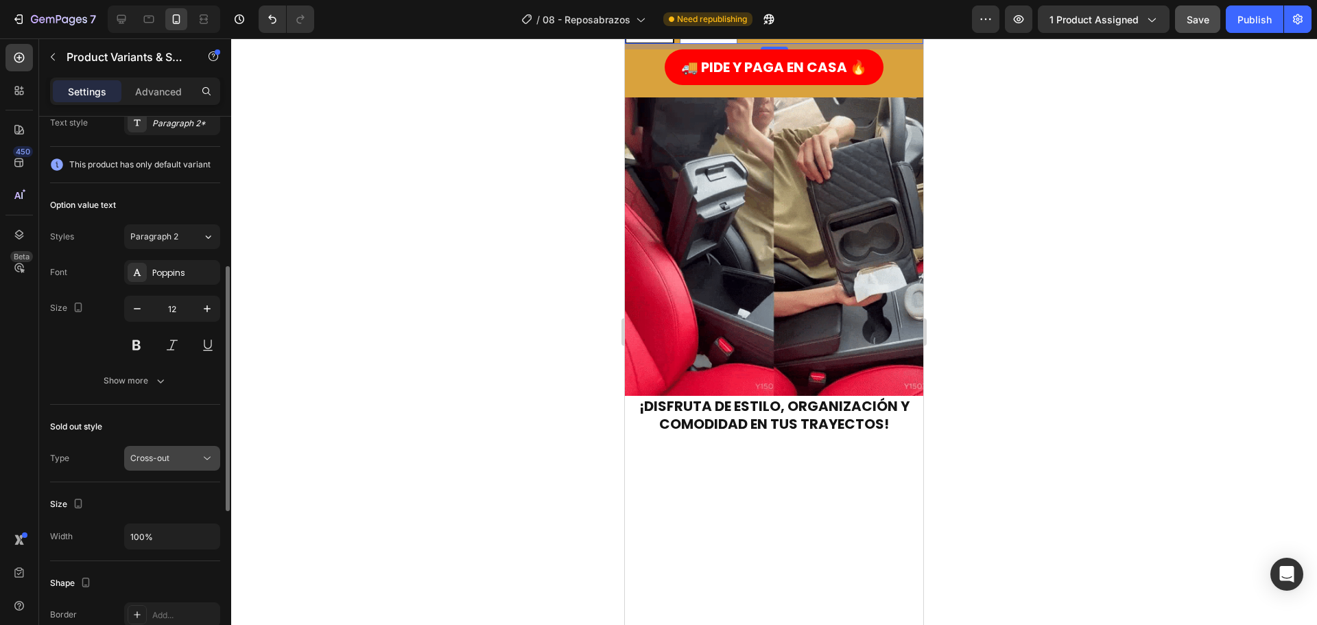
click at [165, 456] on span "Cross-out" at bounding box center [149, 458] width 39 height 10
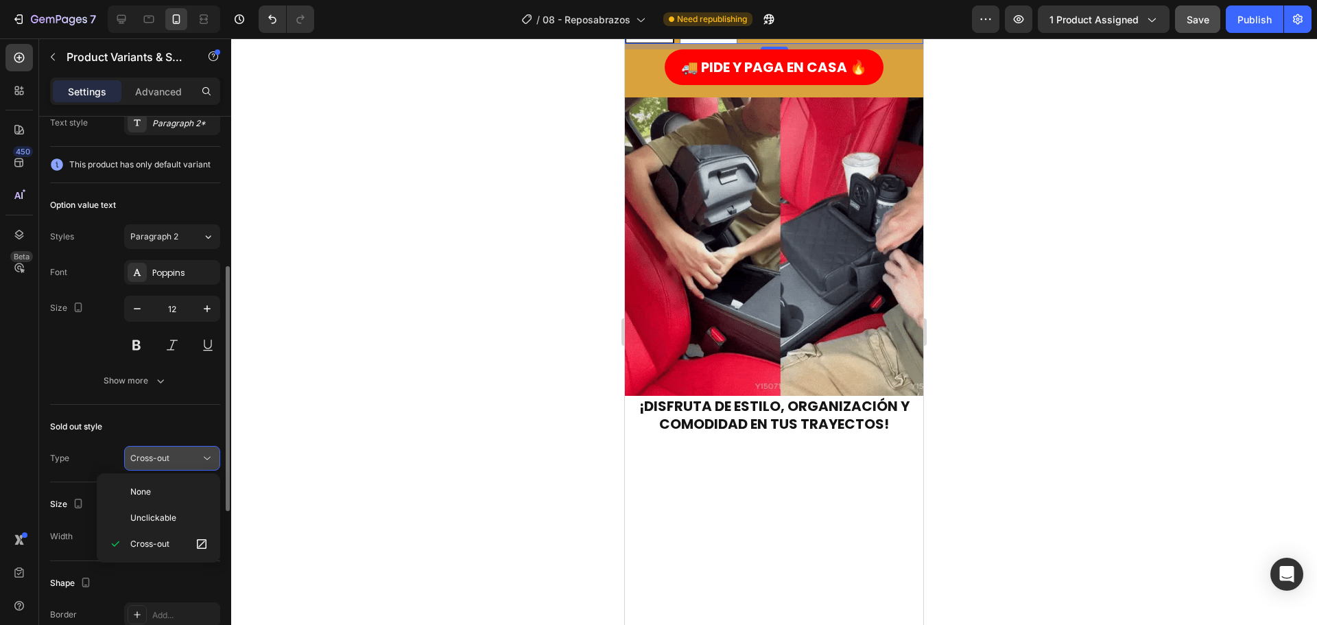
click at [165, 456] on span "Cross-out" at bounding box center [149, 458] width 39 height 10
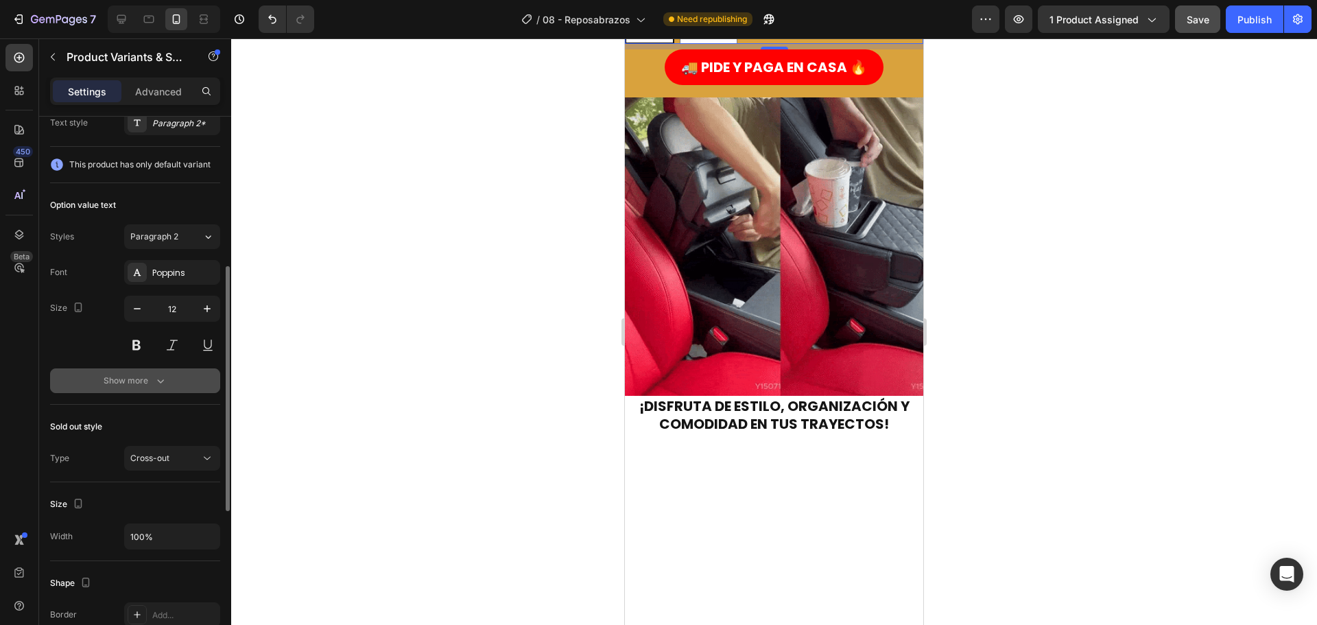
click at [139, 379] on div "Show more" at bounding box center [136, 381] width 64 height 14
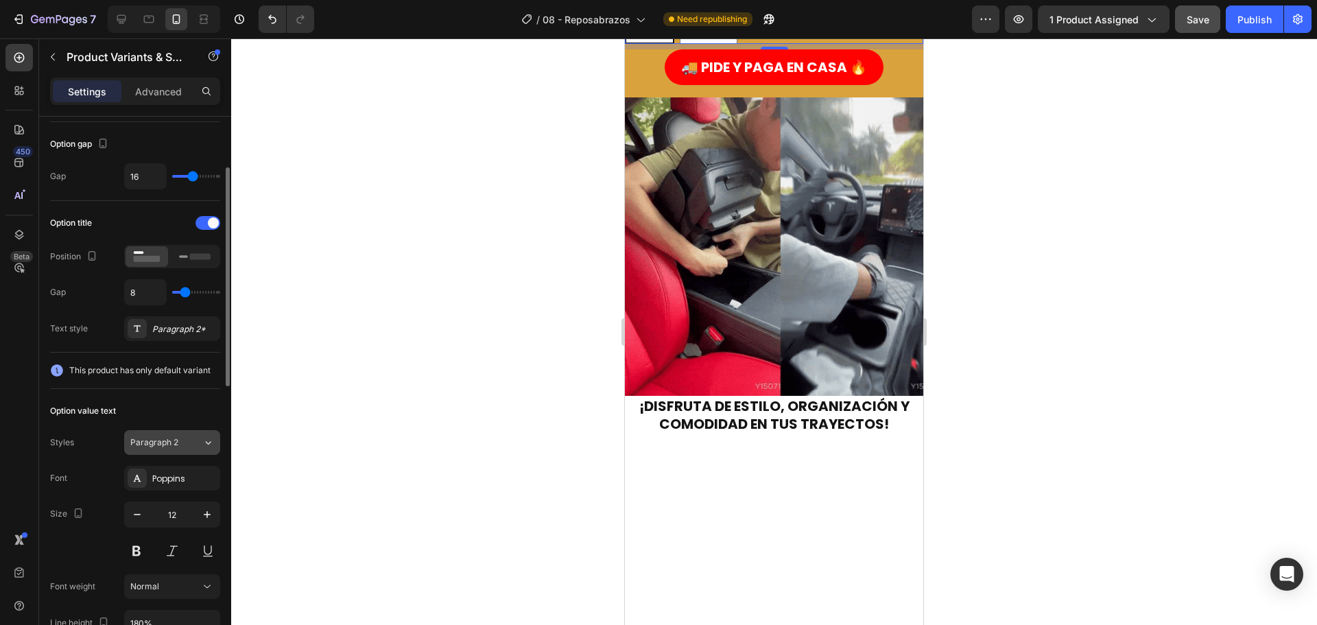
scroll to position [59, 0]
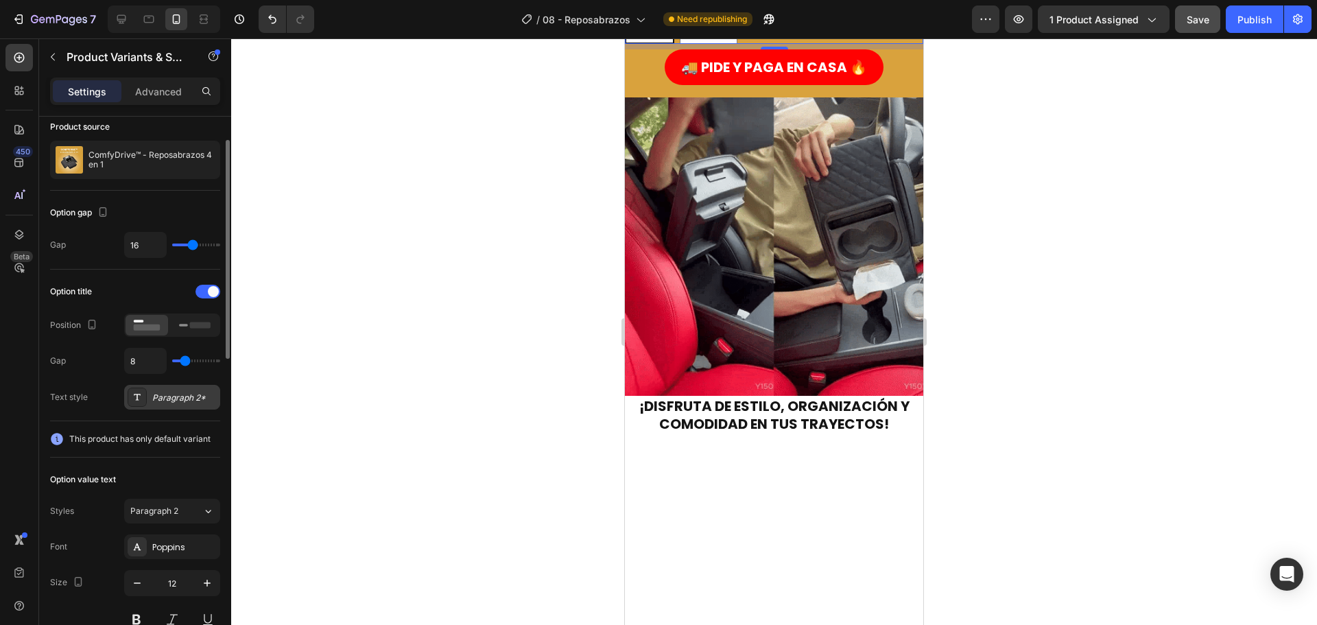
click at [178, 399] on div "Paragraph 2*" at bounding box center [184, 398] width 64 height 12
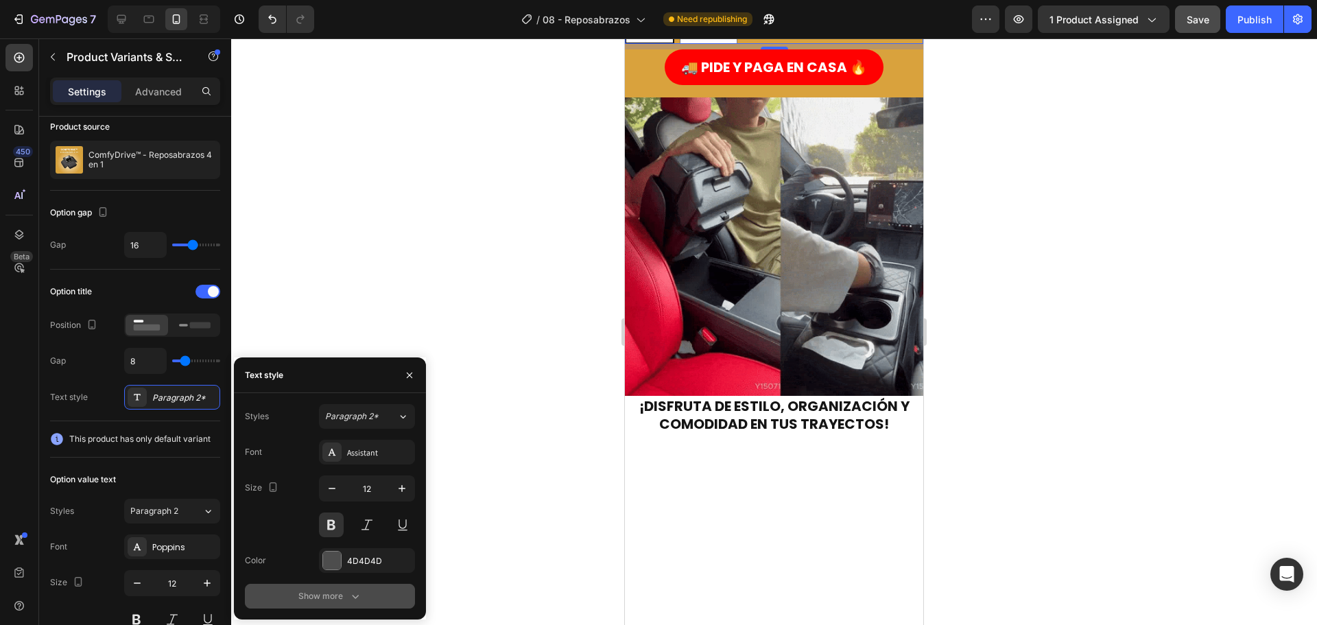
click at [329, 603] on button "Show more" at bounding box center [330, 596] width 170 height 25
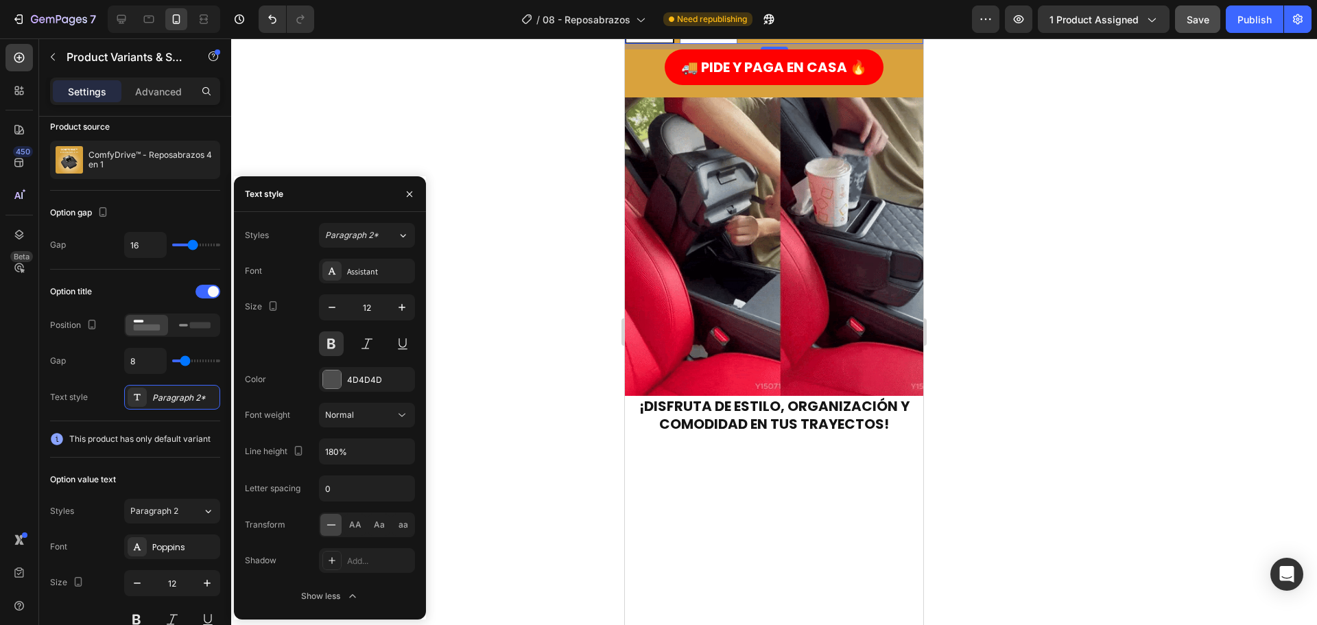
click at [769, 44] on div "Negro Negro Negro Naranja Naranja Naranja" at bounding box center [774, 28] width 298 height 31
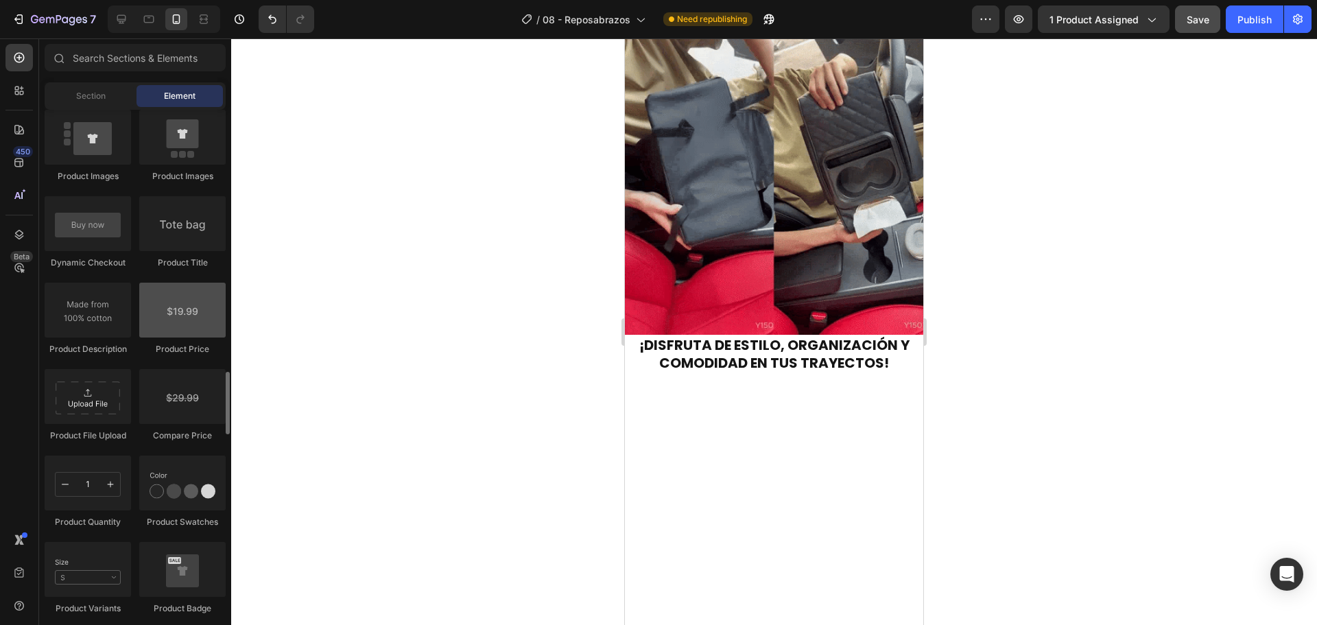
scroll to position [2195, 0]
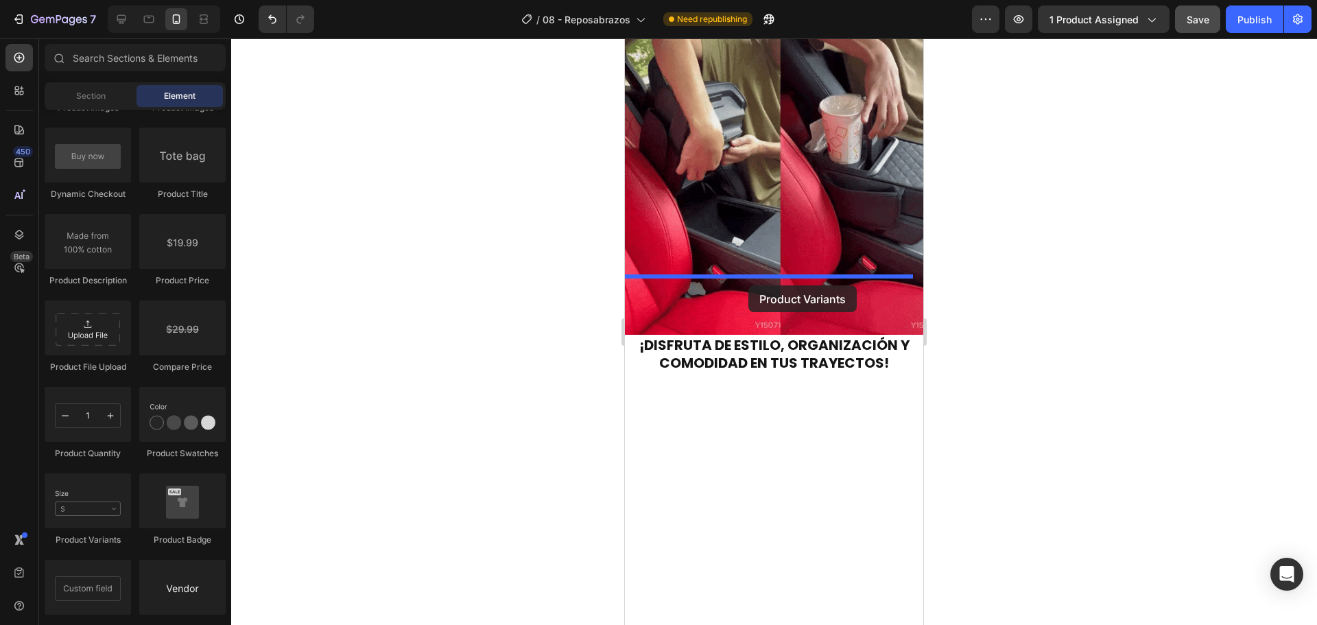
drag, startPoint x: 727, startPoint y: 560, endPoint x: 744, endPoint y: 268, distance: 292.7
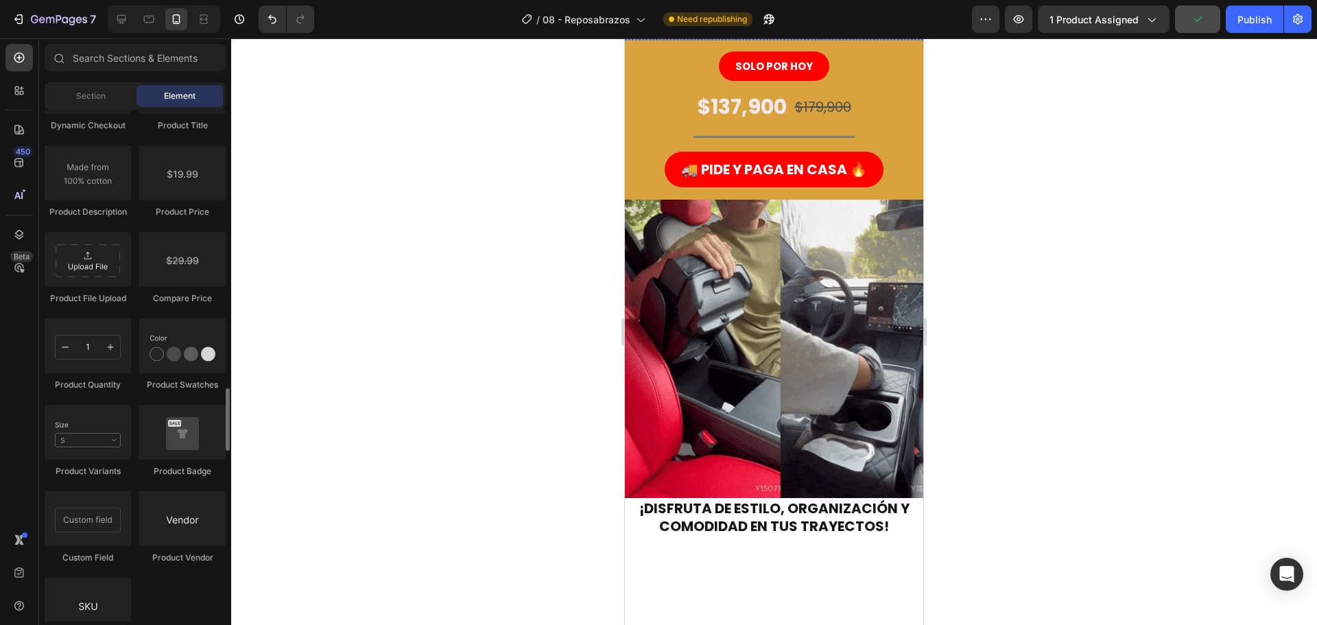
scroll to position [0, 0]
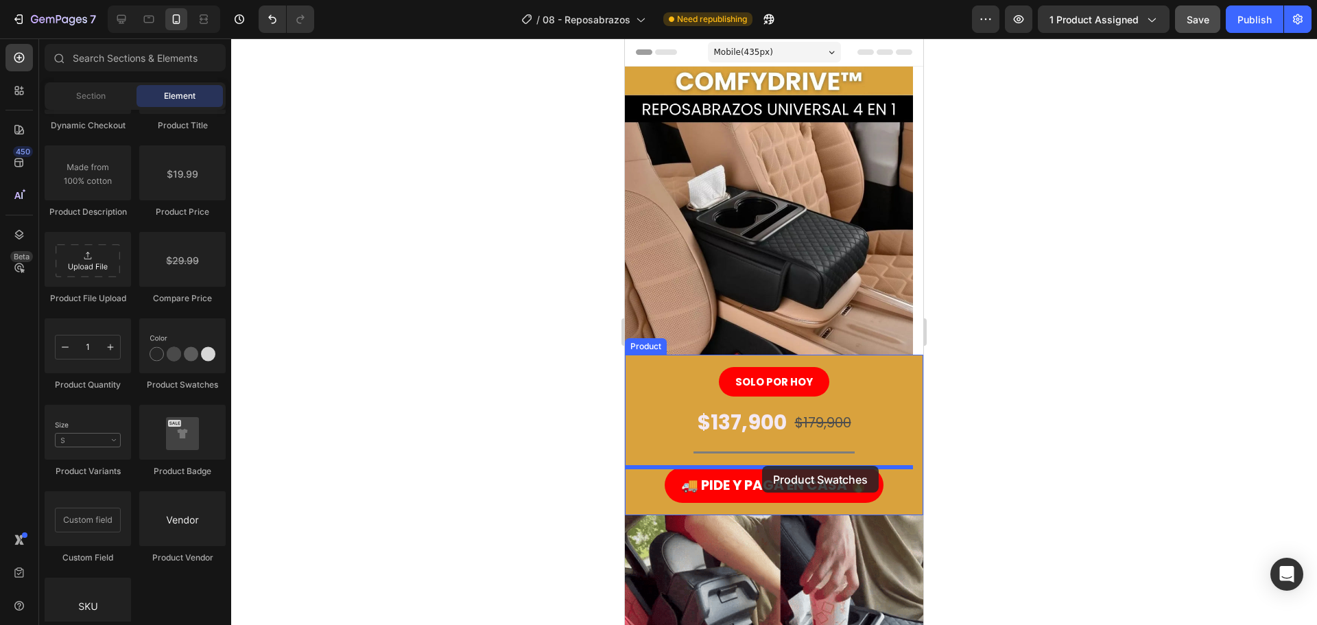
drag, startPoint x: 806, startPoint y: 390, endPoint x: 762, endPoint y: 466, distance: 87.3
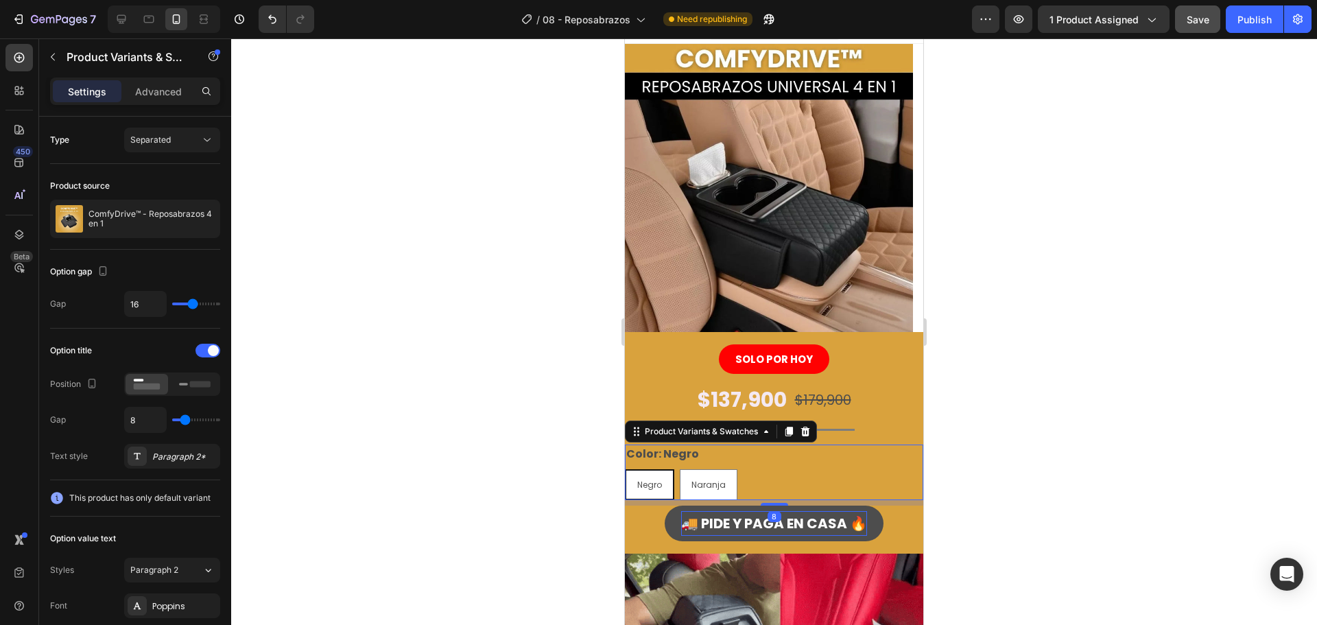
scroll to position [137, 0]
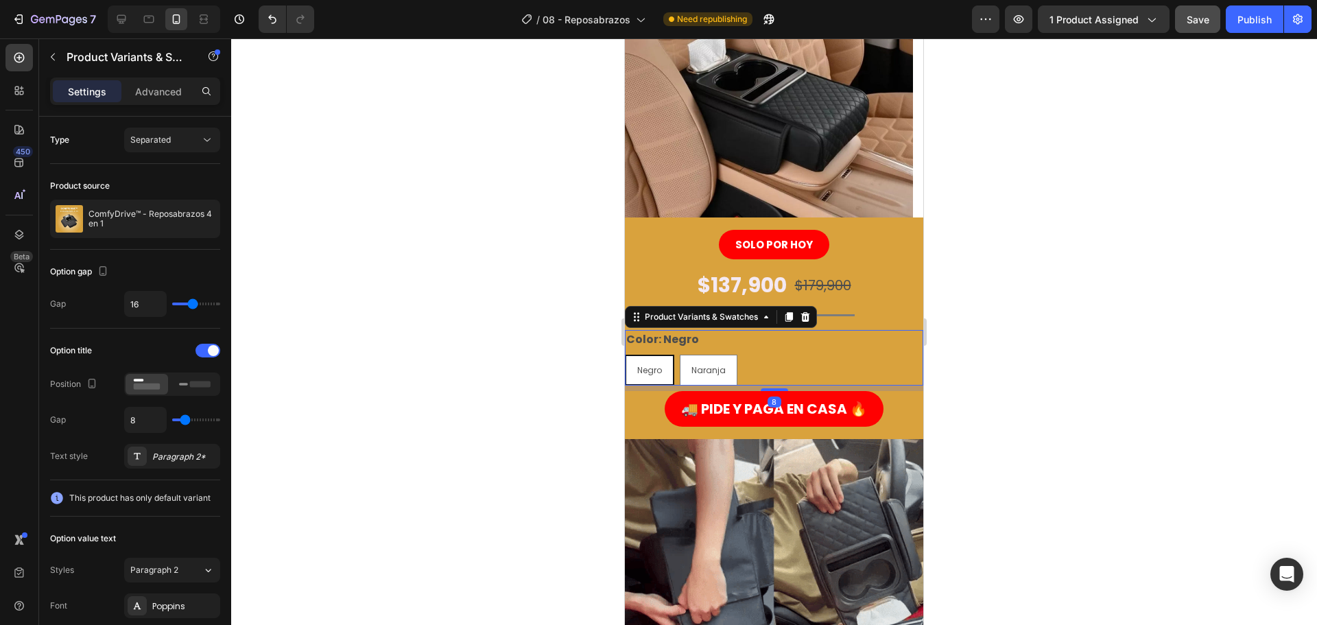
click at [658, 368] on span "Negro" at bounding box center [649, 370] width 25 height 12
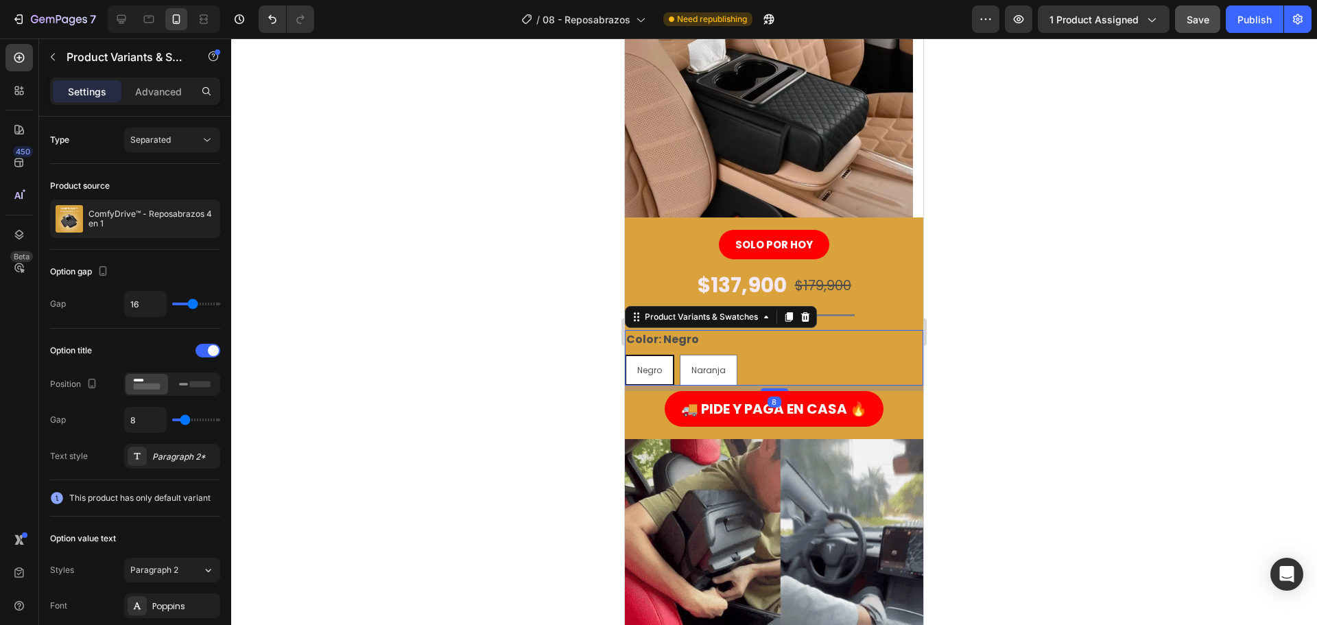
click at [625, 355] on input "Negro Negro Negro" at bounding box center [624, 354] width 1 height 1
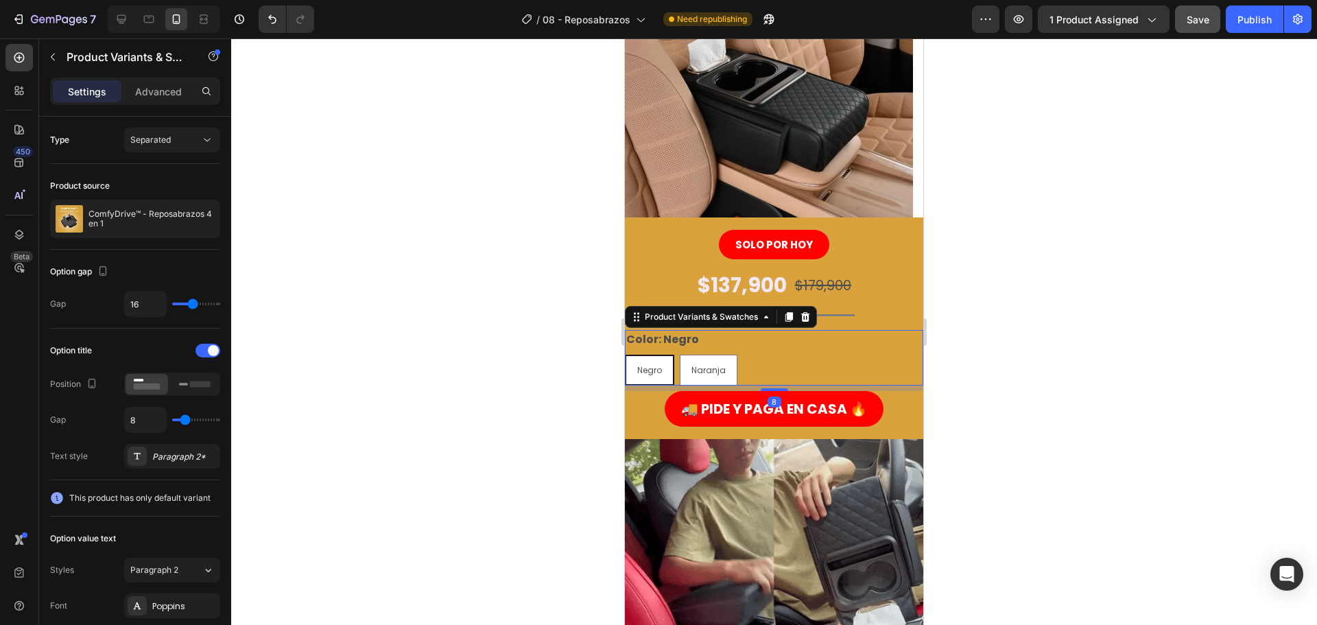
click at [658, 368] on span "Negro" at bounding box center [649, 370] width 25 height 12
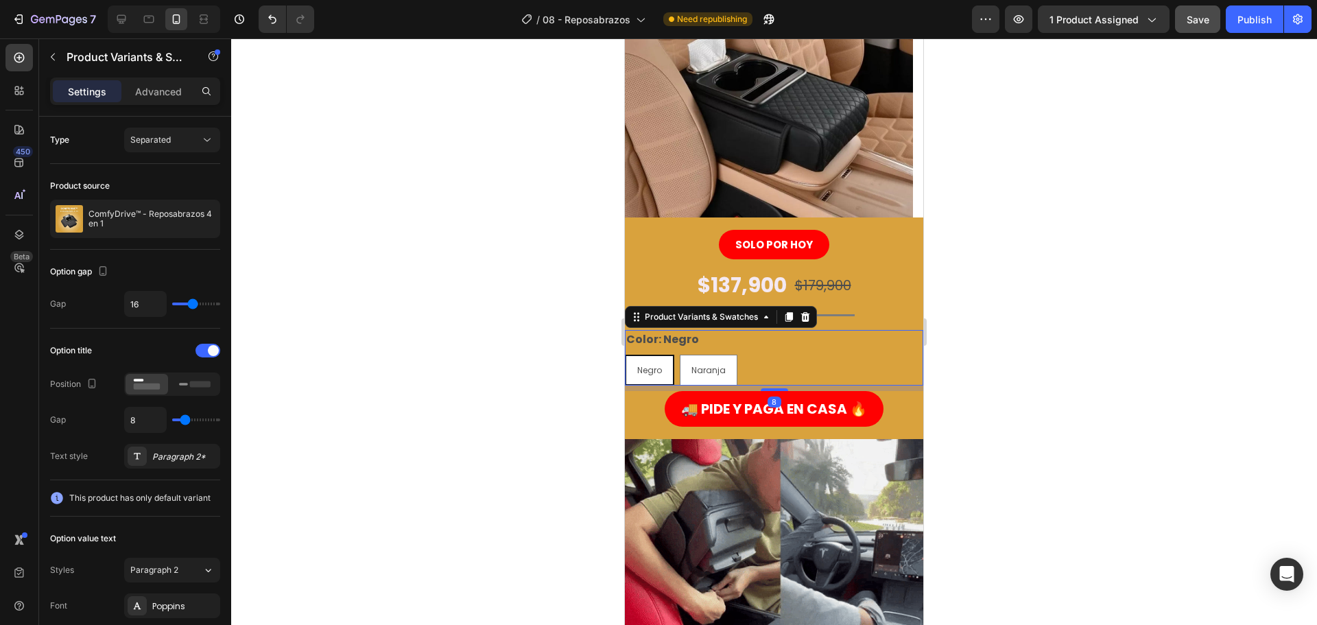
click at [625, 355] on input "Negro Negro Negro" at bounding box center [624, 354] width 1 height 1
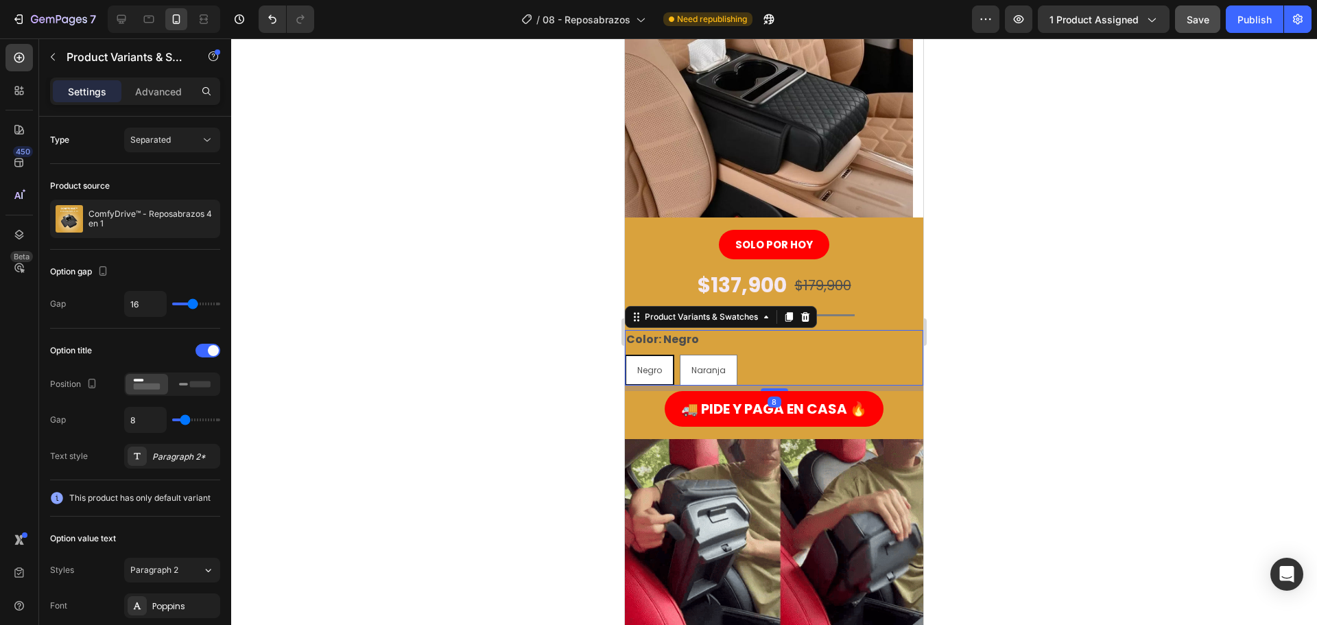
click at [658, 368] on span "Negro" at bounding box center [649, 370] width 25 height 12
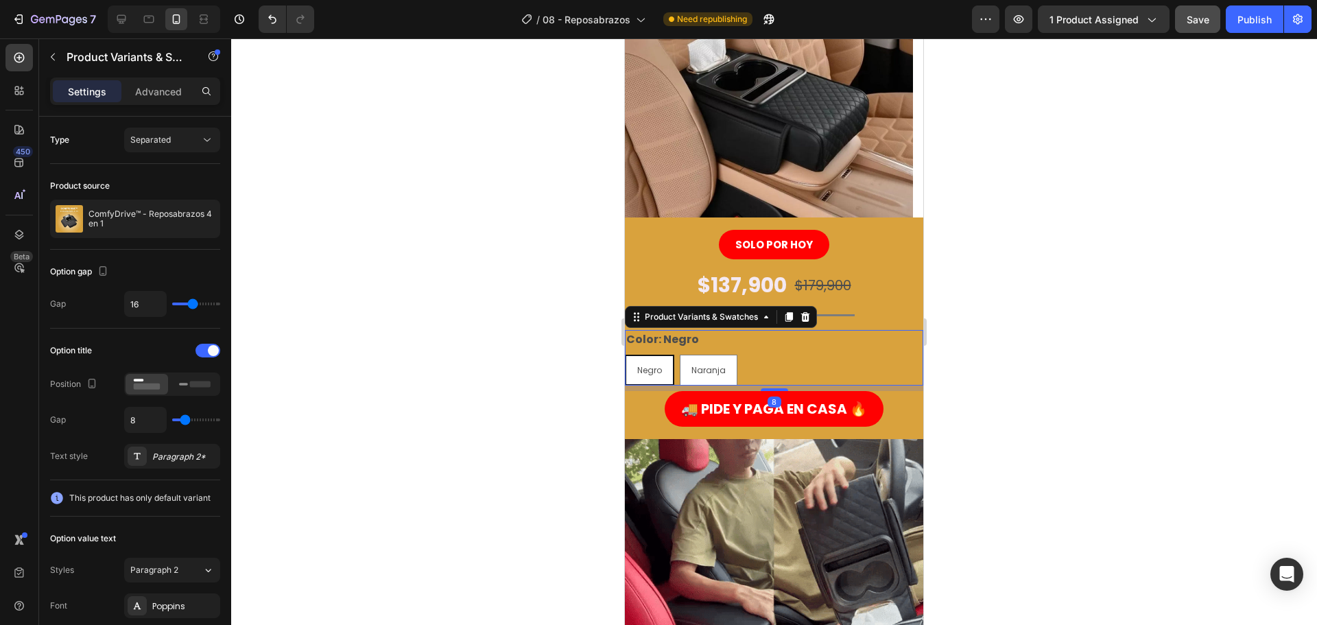
click at [625, 355] on input "Negro Negro Negro" at bounding box center [624, 354] width 1 height 1
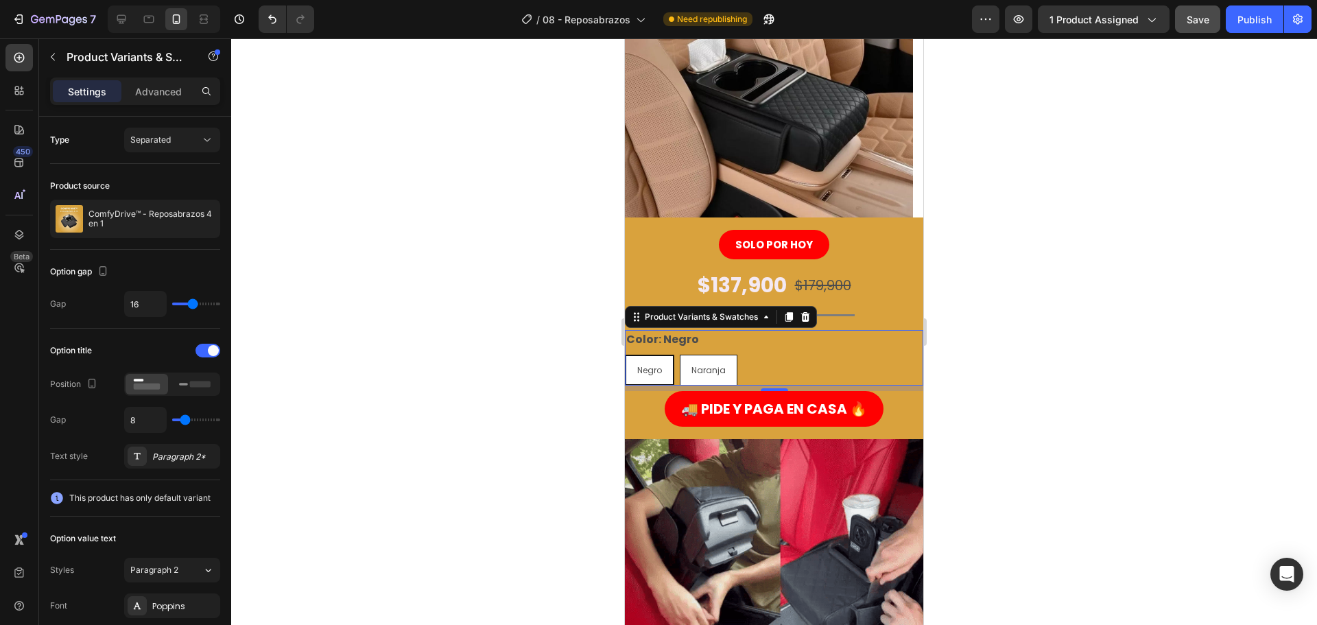
click at [735, 368] on div "Naranja" at bounding box center [708, 370] width 56 height 26
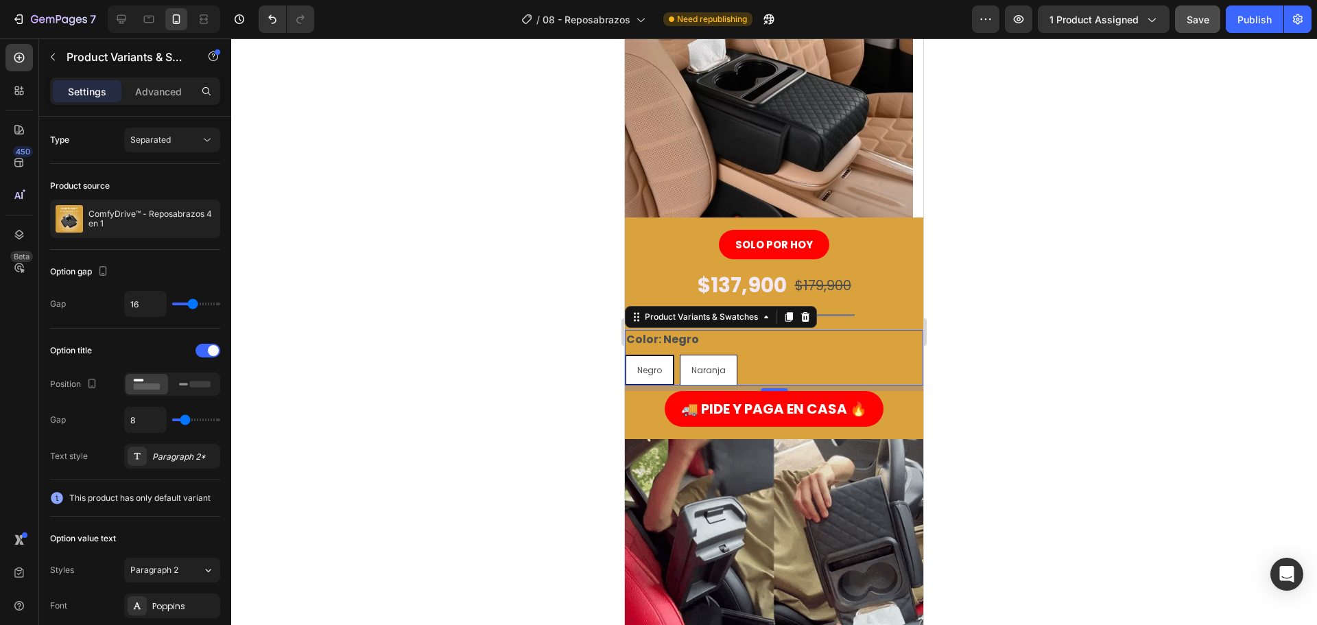
click at [680, 355] on input "Naranja Naranja Naranja" at bounding box center [679, 354] width 1 height 1
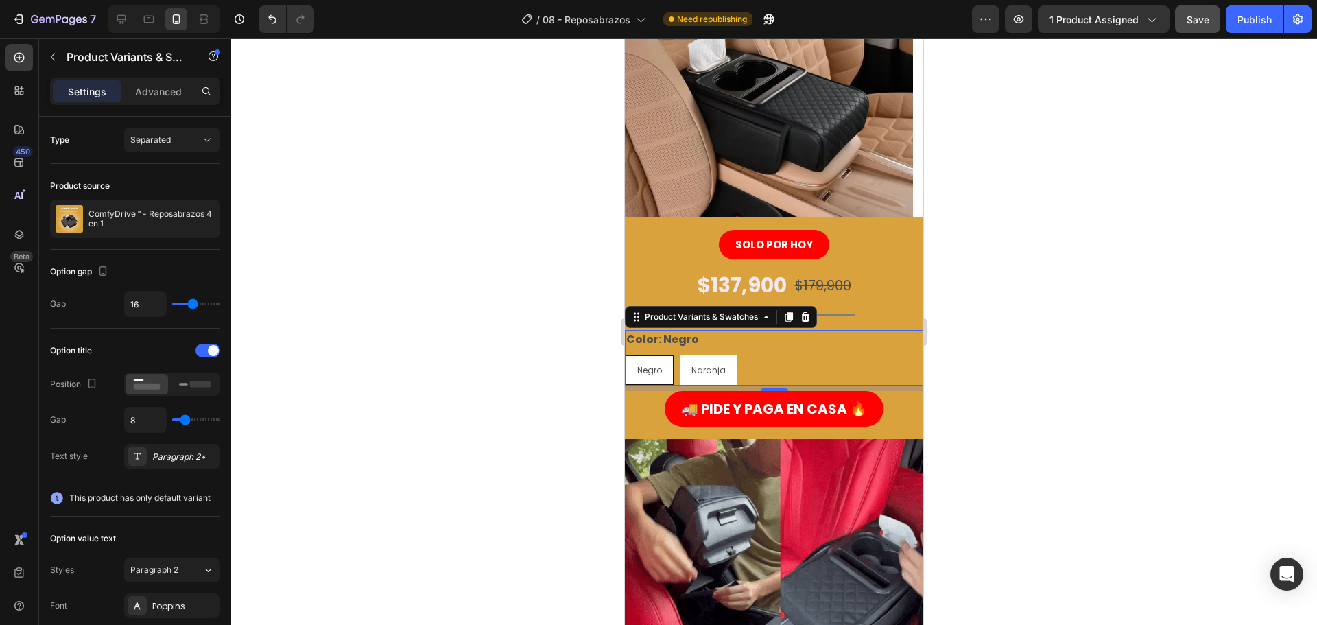
radio input "true"
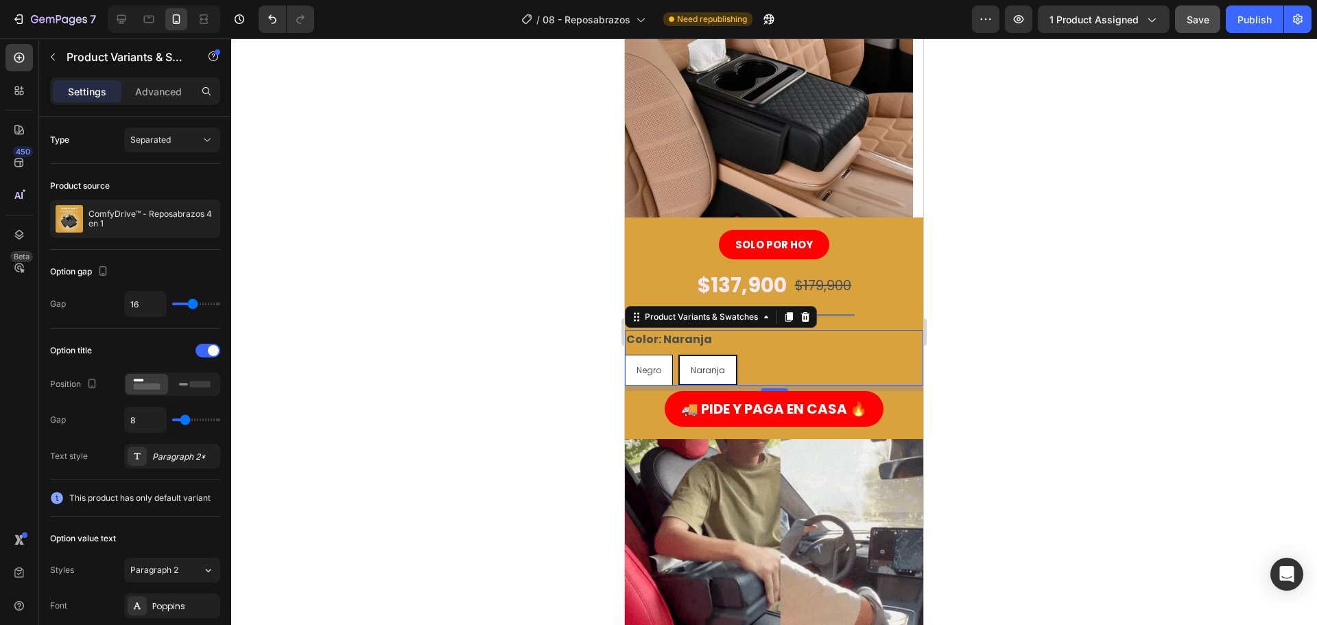
click at [648, 370] on span "Negro" at bounding box center [649, 370] width 25 height 12
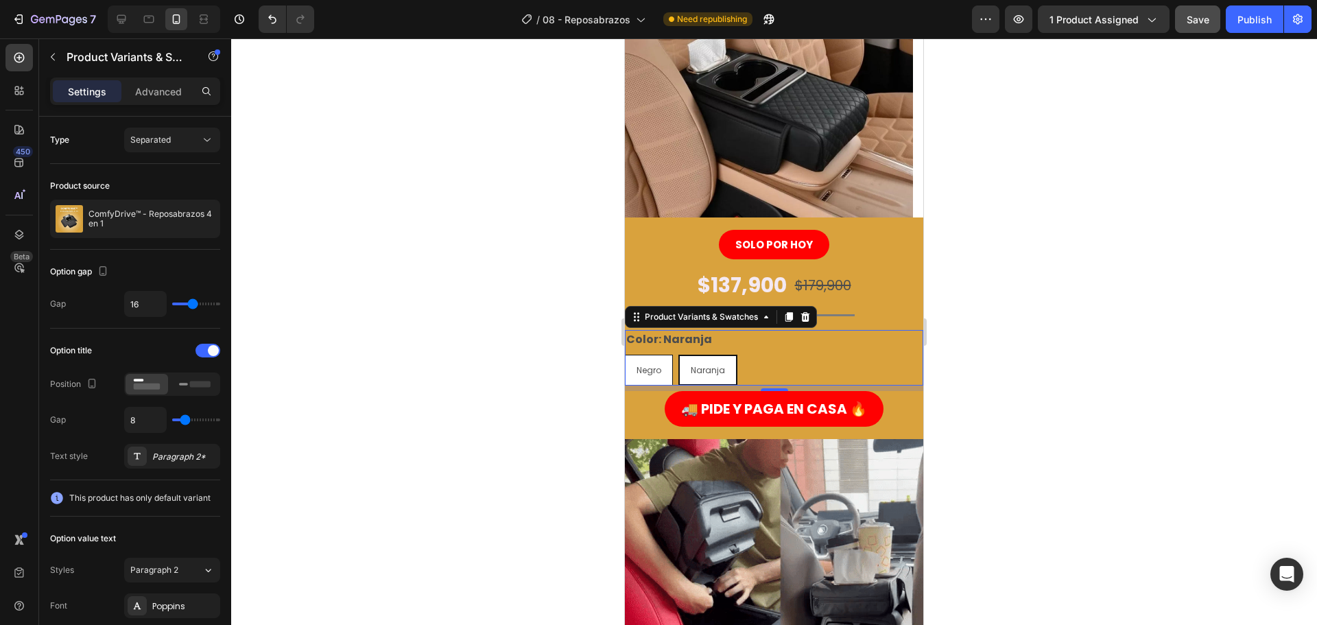
click at [625, 355] on input "Negro Negro Negro" at bounding box center [624, 354] width 1 height 1
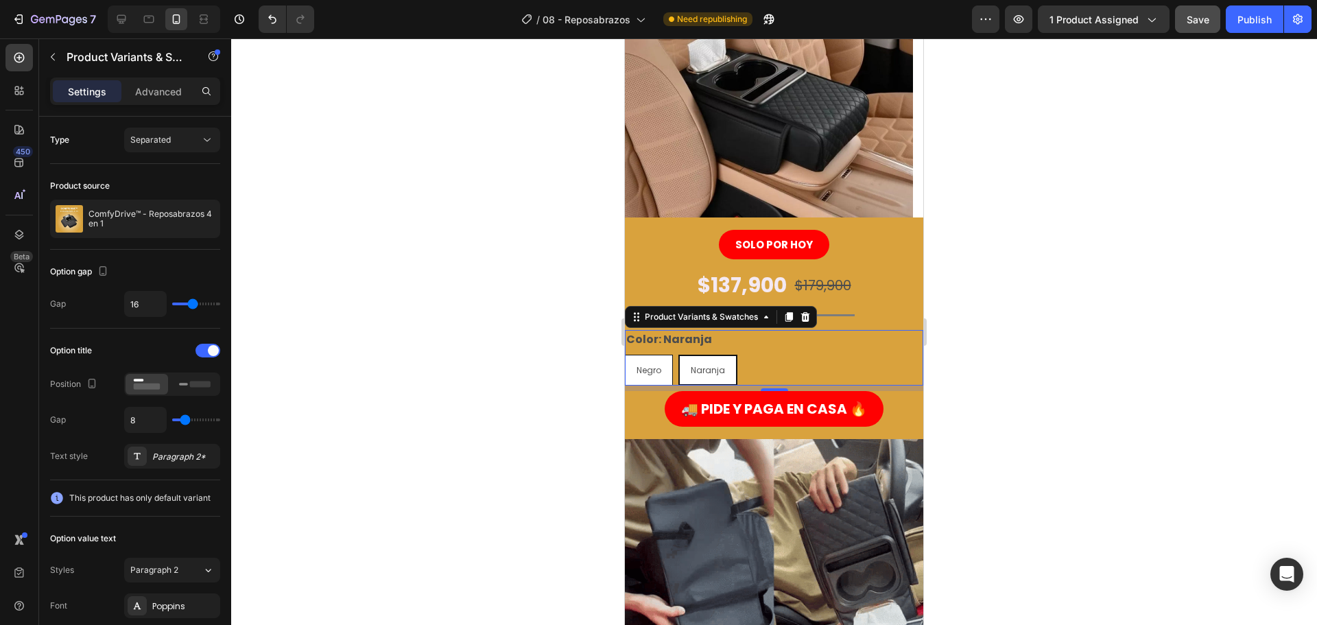
radio input "true"
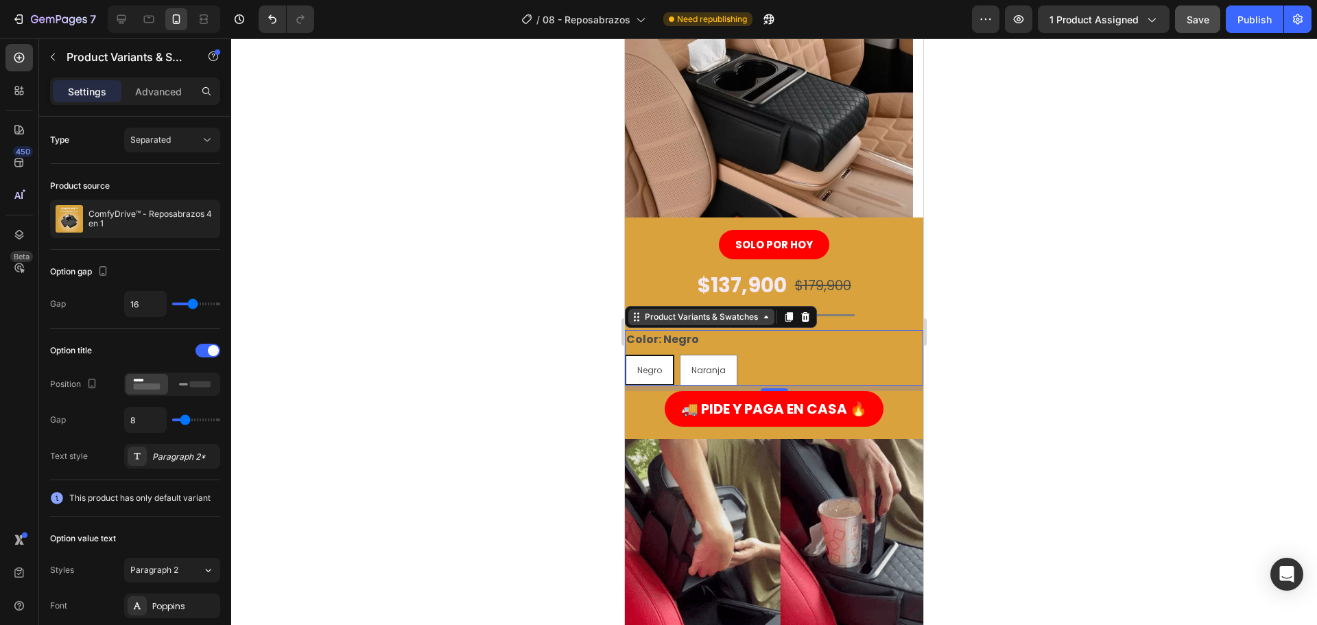
click at [761, 315] on icon at bounding box center [766, 316] width 11 height 11
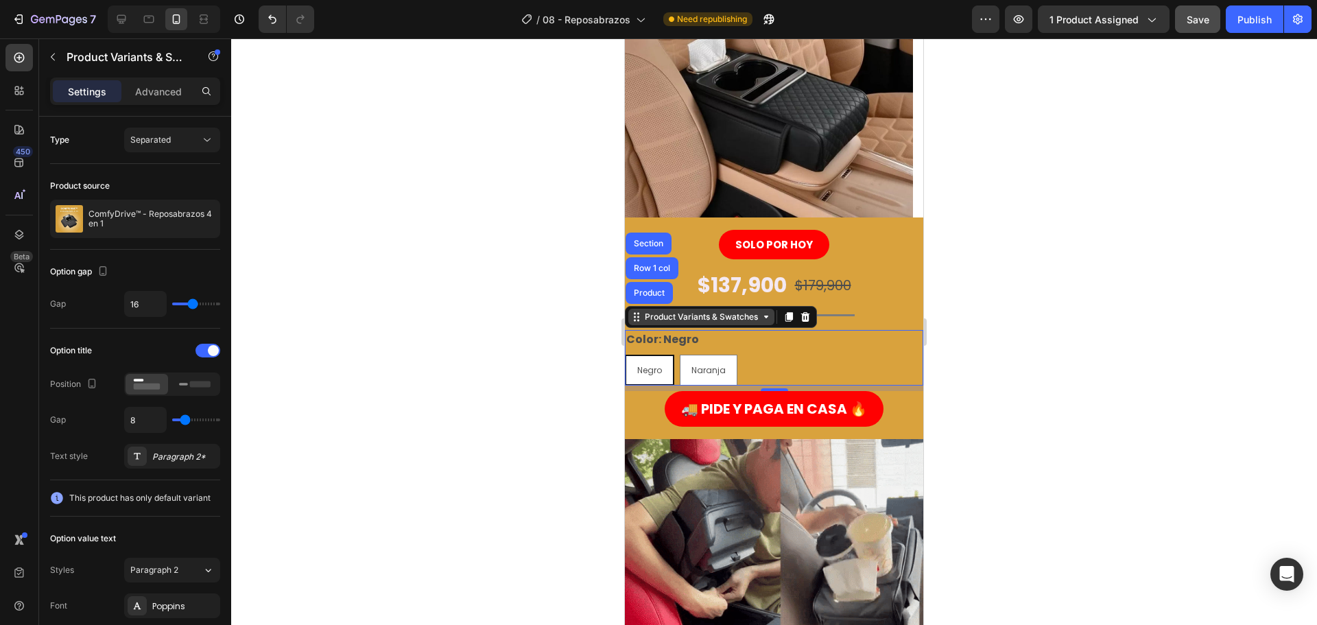
click at [748, 318] on div "Product Variants & Swatches" at bounding box center [701, 317] width 119 height 12
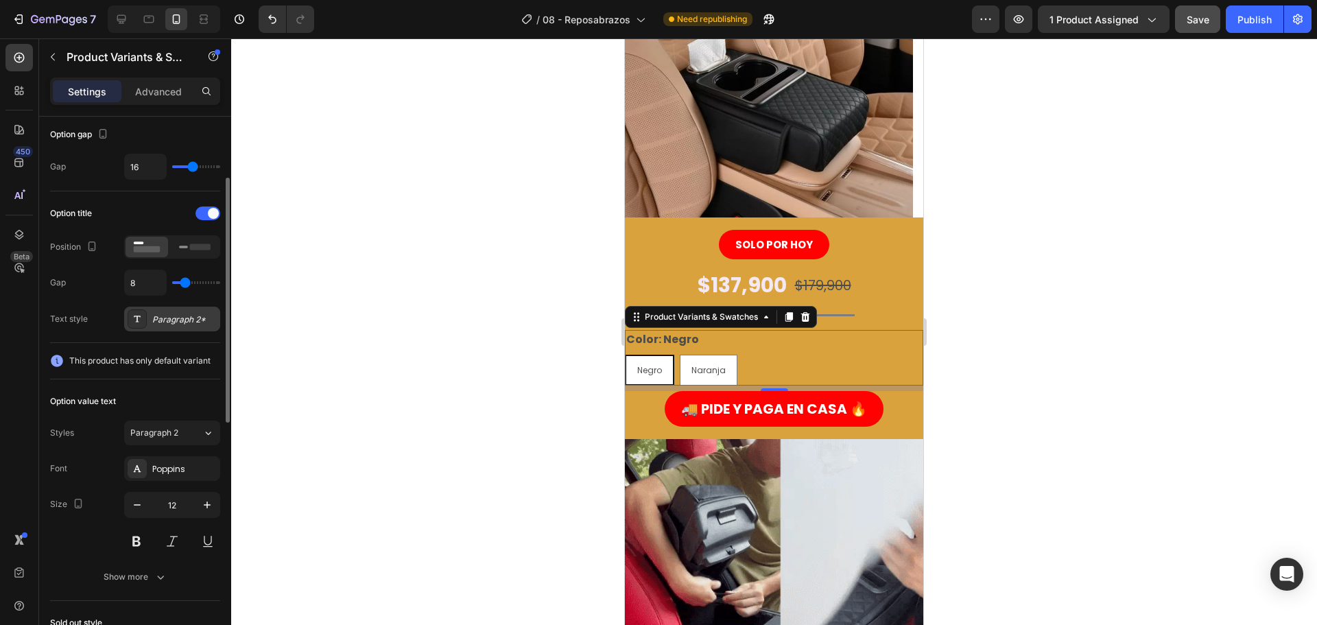
click at [176, 318] on div "Paragraph 2*" at bounding box center [184, 319] width 64 height 12
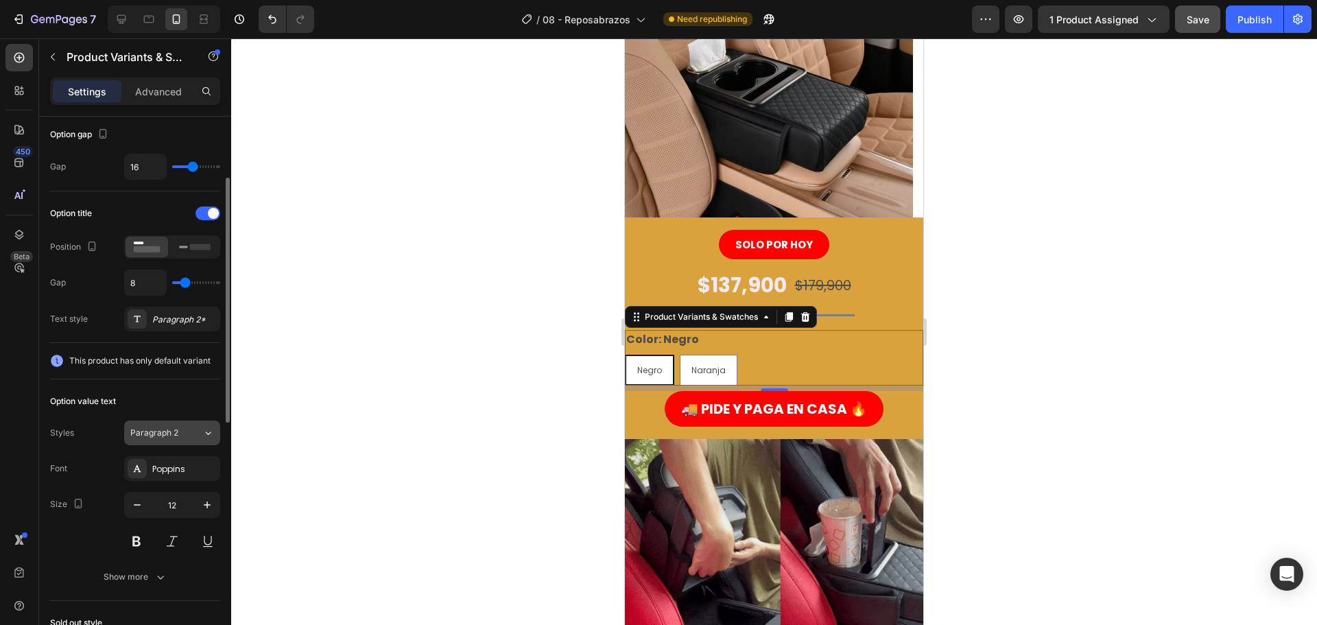
click at [180, 426] on button "Paragraph 2" at bounding box center [172, 432] width 96 height 25
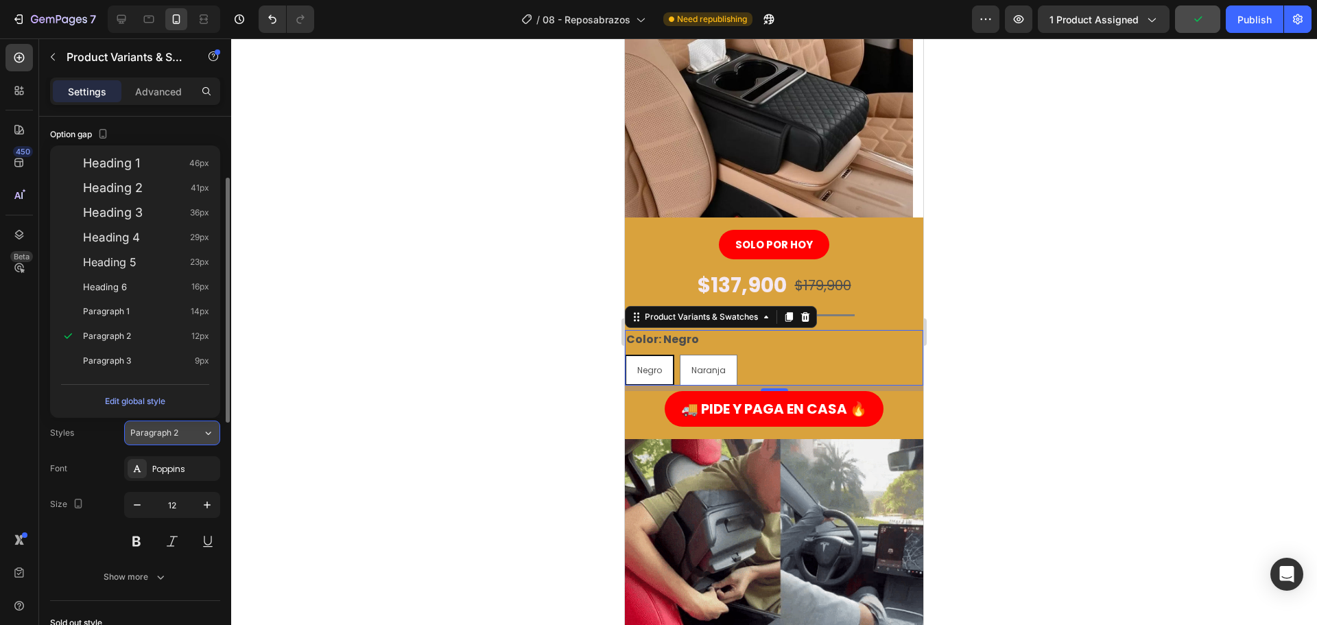
click at [167, 436] on span "Paragraph 2" at bounding box center [154, 433] width 48 height 12
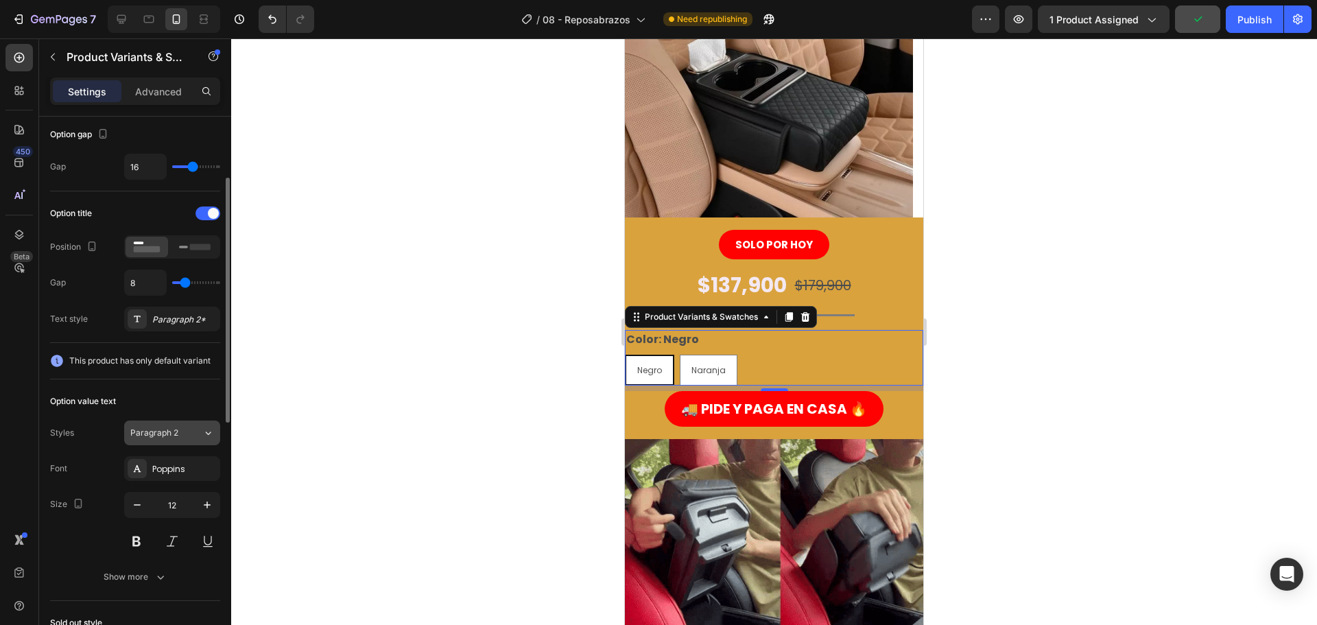
scroll to position [274, 0]
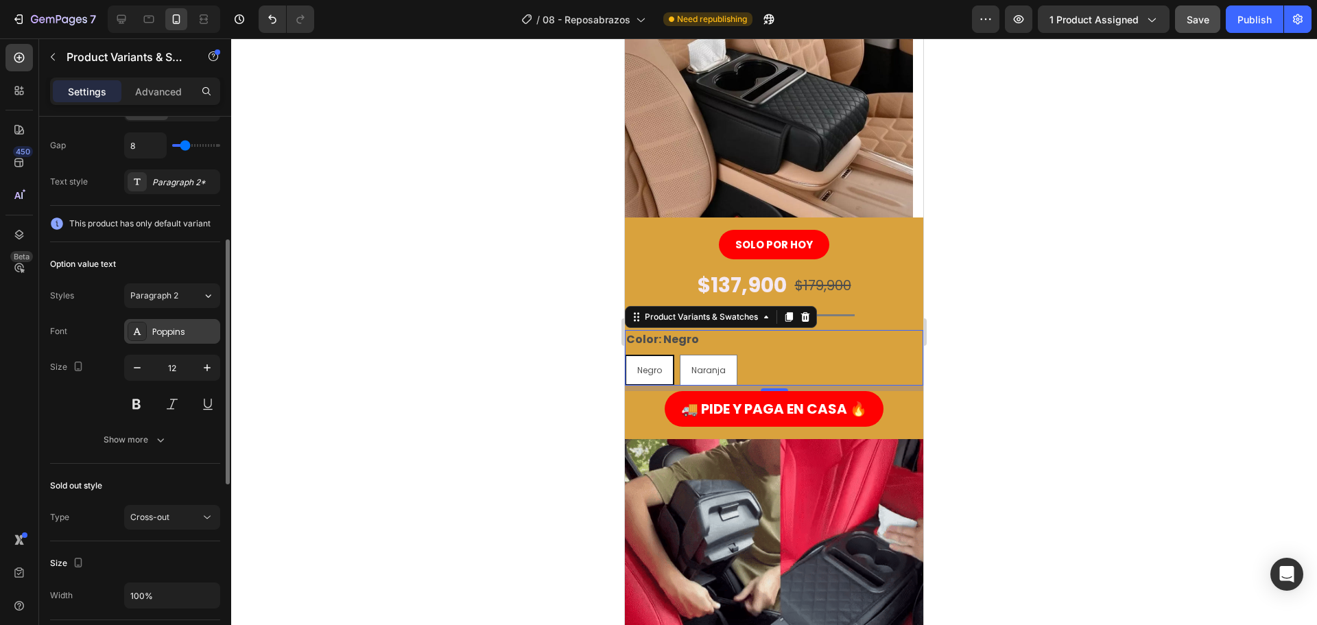
click at [169, 330] on div "Poppins" at bounding box center [184, 332] width 64 height 12
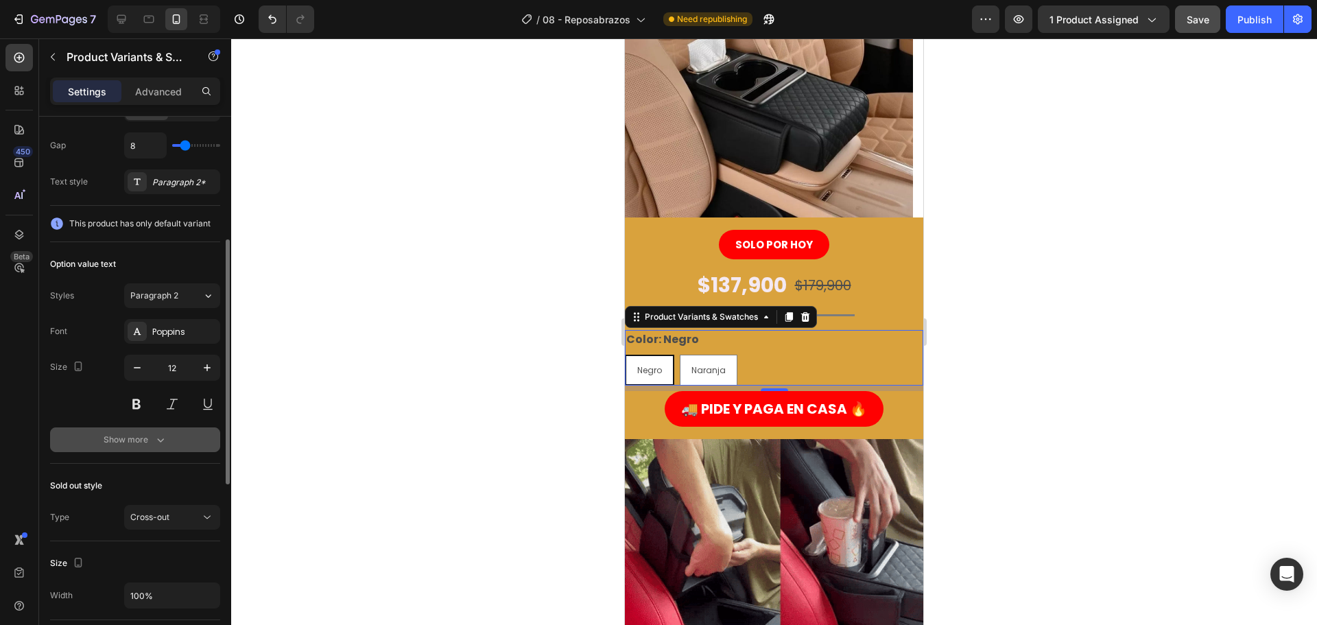
click at [135, 434] on div "Show more" at bounding box center [136, 440] width 64 height 14
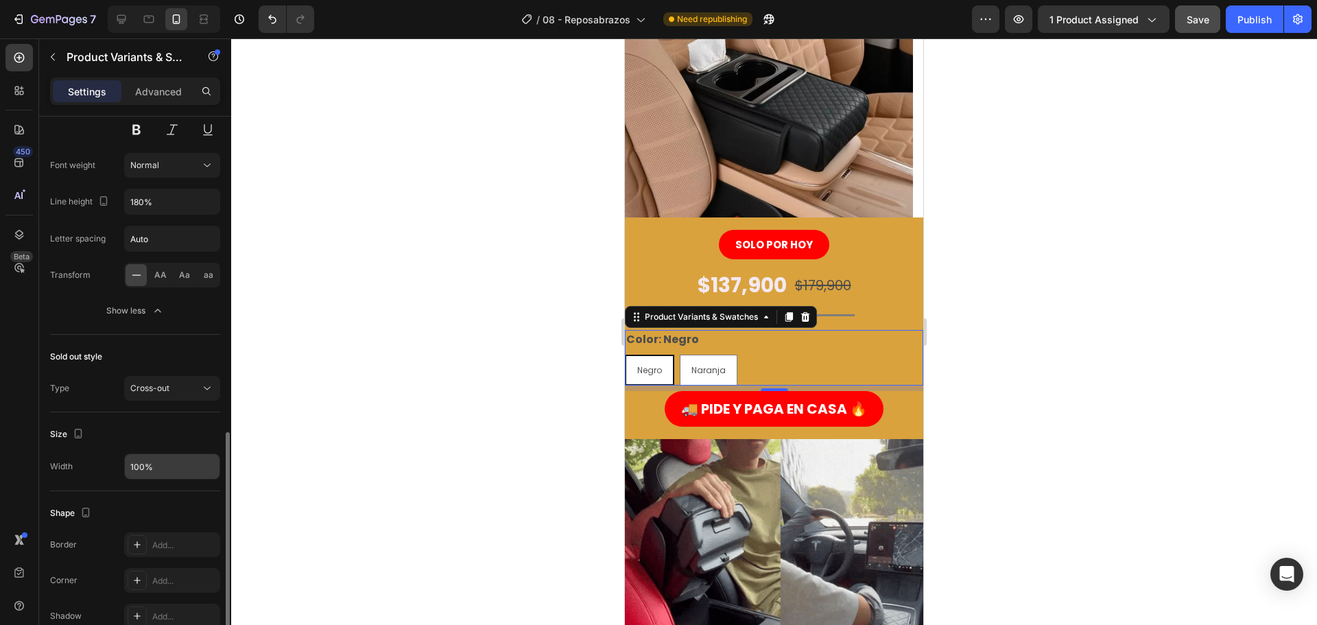
scroll to position [617, 0]
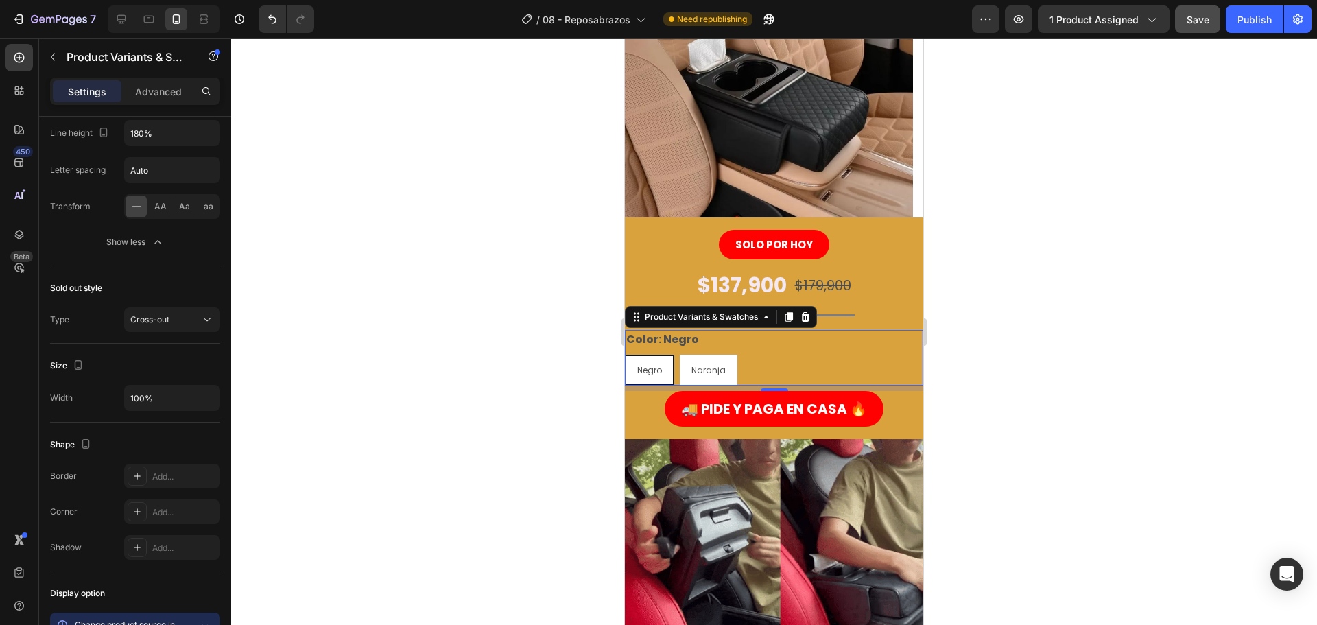
click at [711, 348] on div "Naranja" at bounding box center [708, 339] width 45 height 18
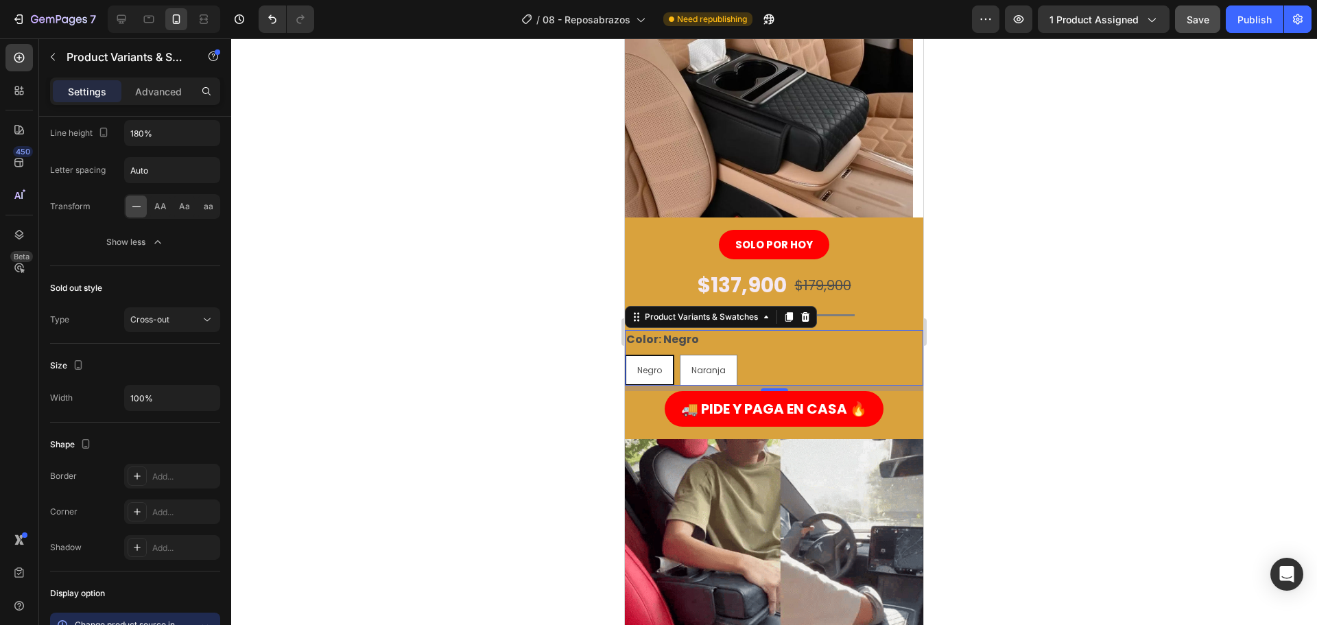
click at [680, 354] on input "Naranja Naranja Naranja" at bounding box center [679, 354] width 1 height 1
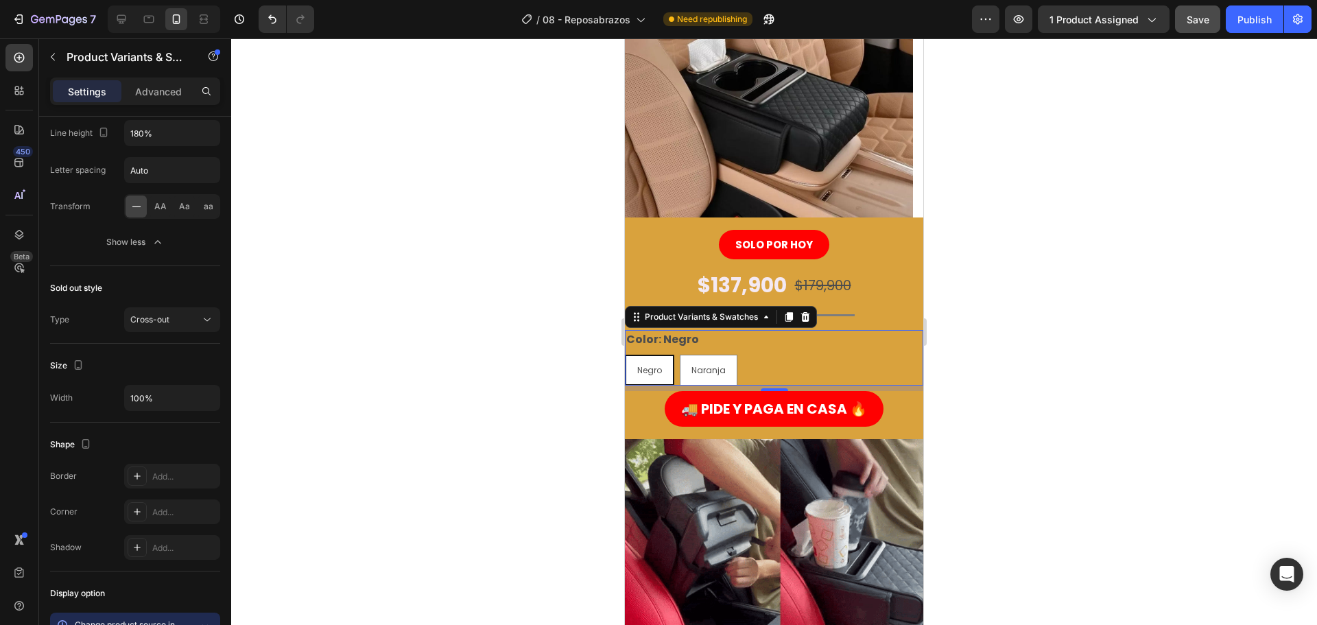
radio input "true"
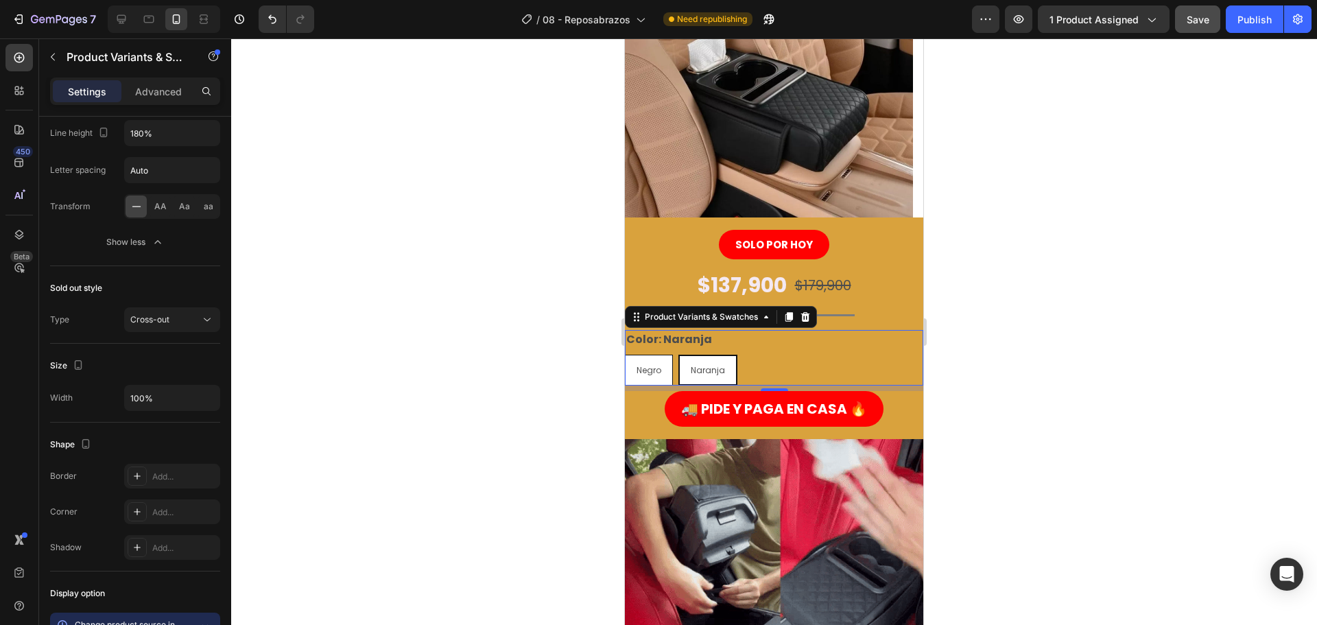
click at [661, 357] on div "Negro" at bounding box center [649, 370] width 47 height 26
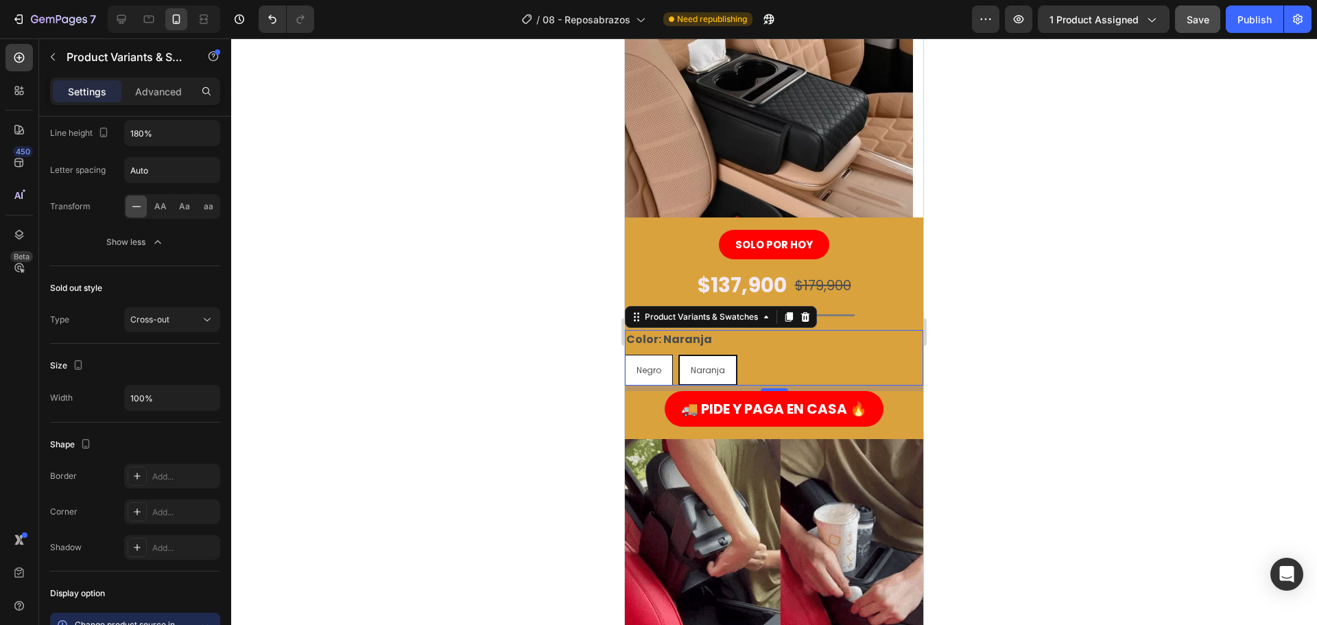
click at [625, 355] on input "Negro Negro Negro" at bounding box center [624, 354] width 1 height 1
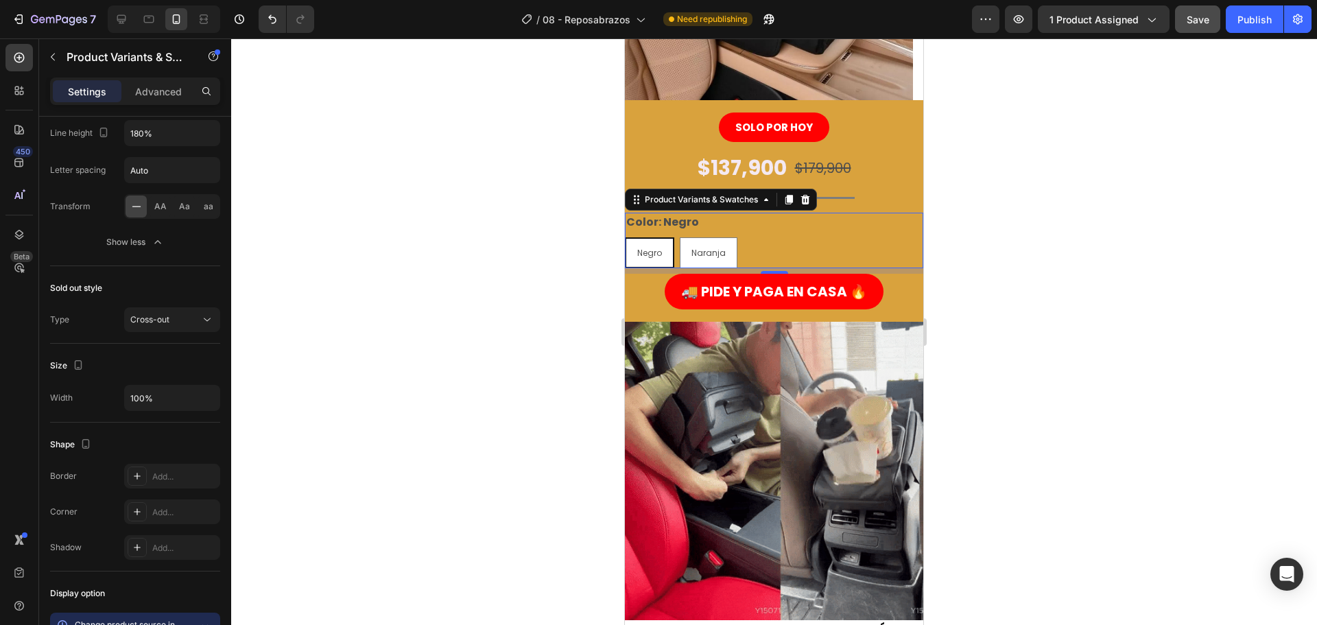
scroll to position [274, 0]
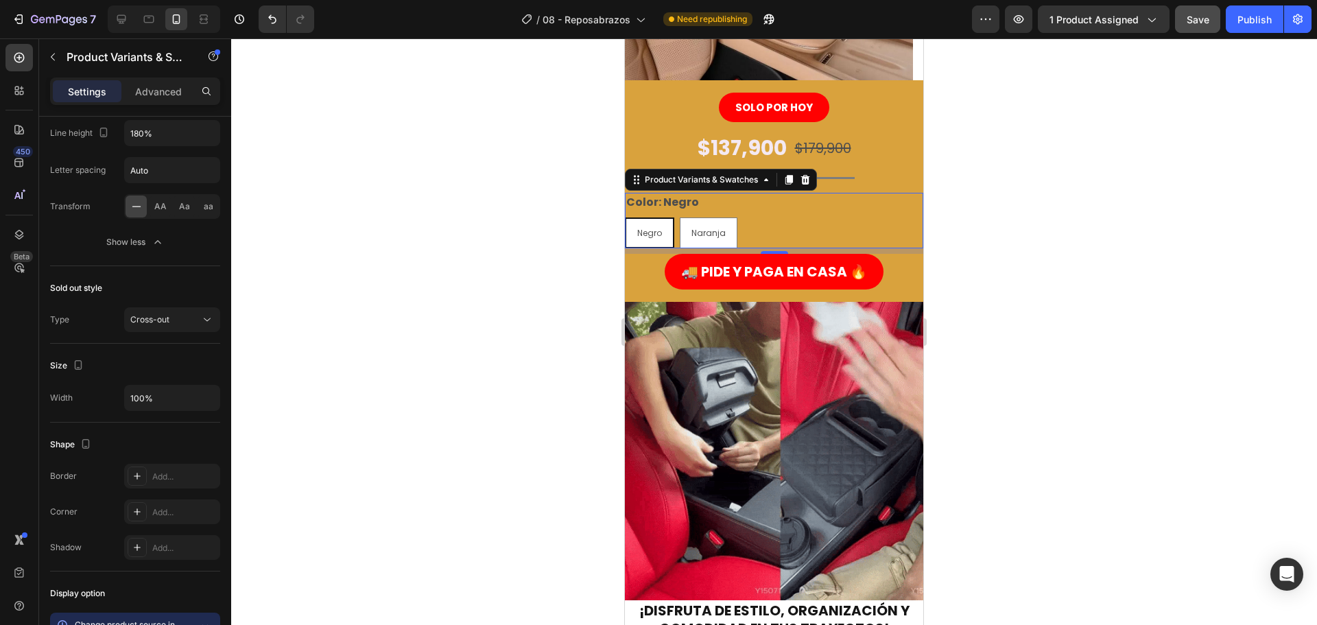
drag, startPoint x: 575, startPoint y: 332, endPoint x: 582, endPoint y: 336, distance: 8.0
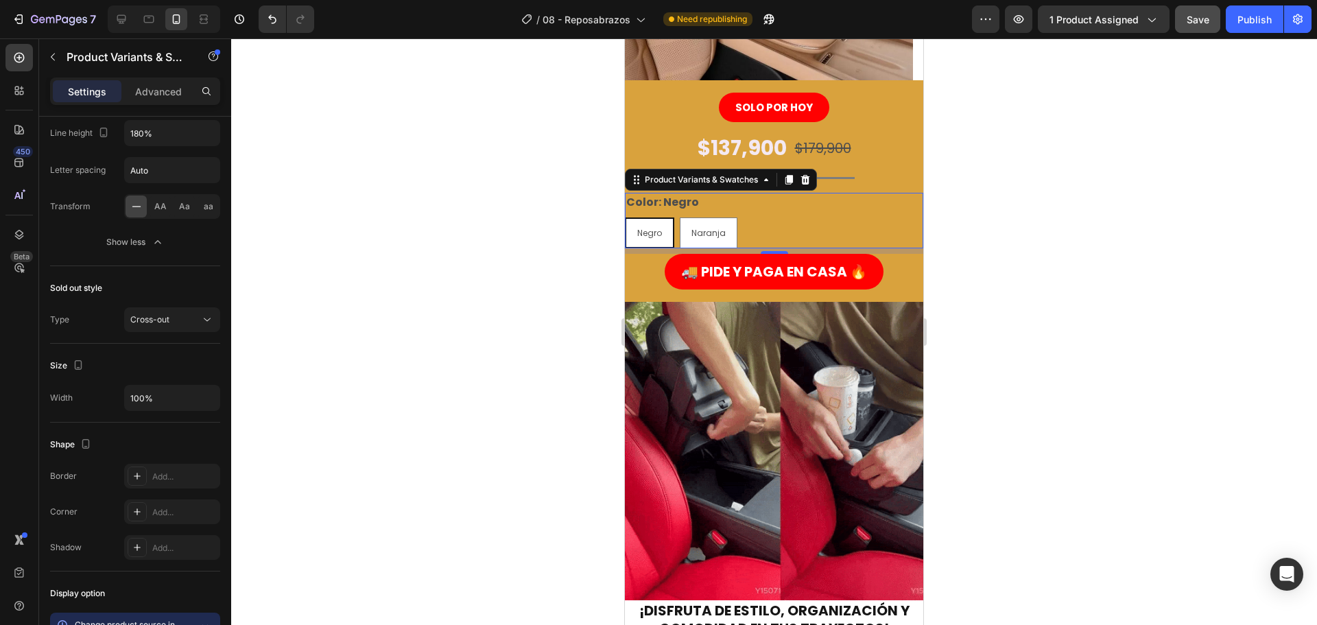
click at [576, 334] on div at bounding box center [774, 331] width 1086 height 586
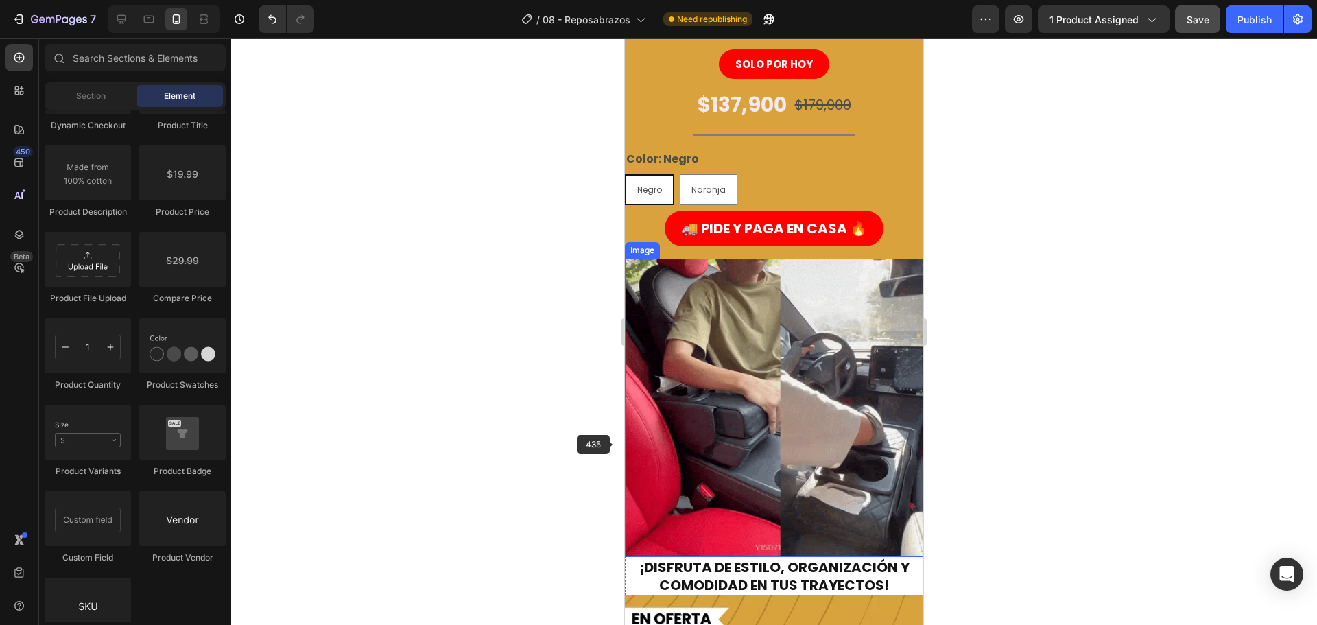
scroll to position [343, 0]
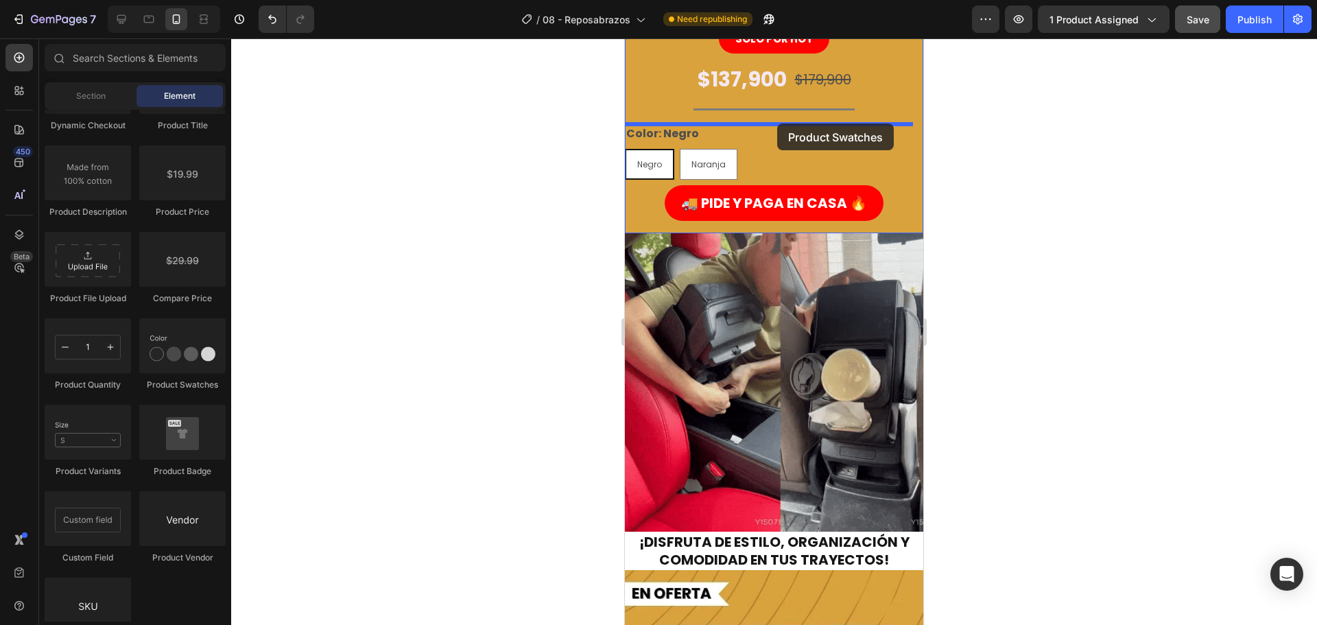
drag, startPoint x: 798, startPoint y: 382, endPoint x: 777, endPoint y: 124, distance: 258.8
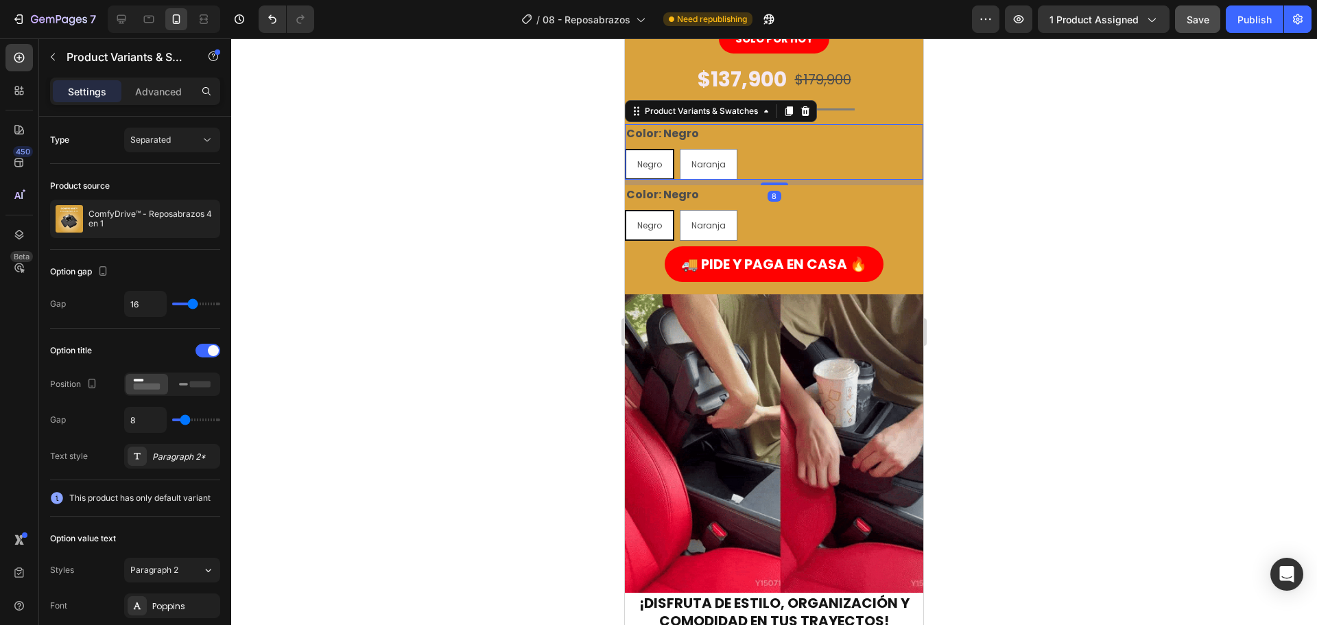
click at [746, 163] on div "Negro Negro Negro Naranja Naranja Naranja" at bounding box center [774, 164] width 298 height 31
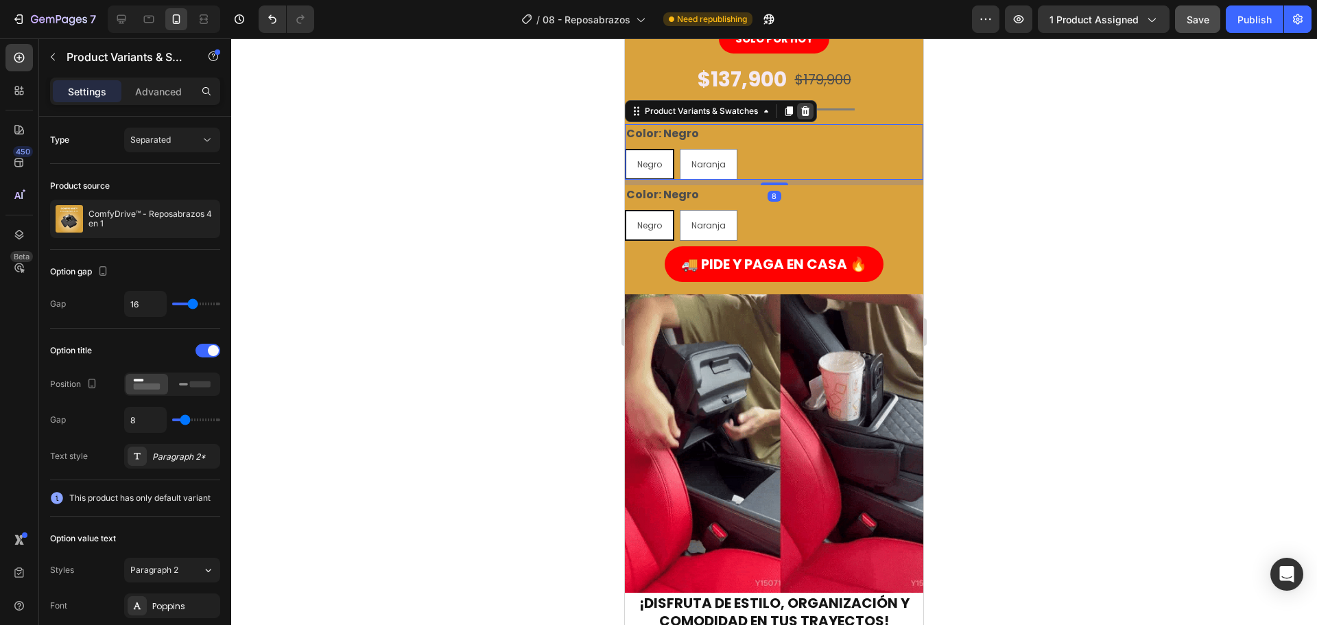
click at [798, 112] on div at bounding box center [805, 111] width 16 height 16
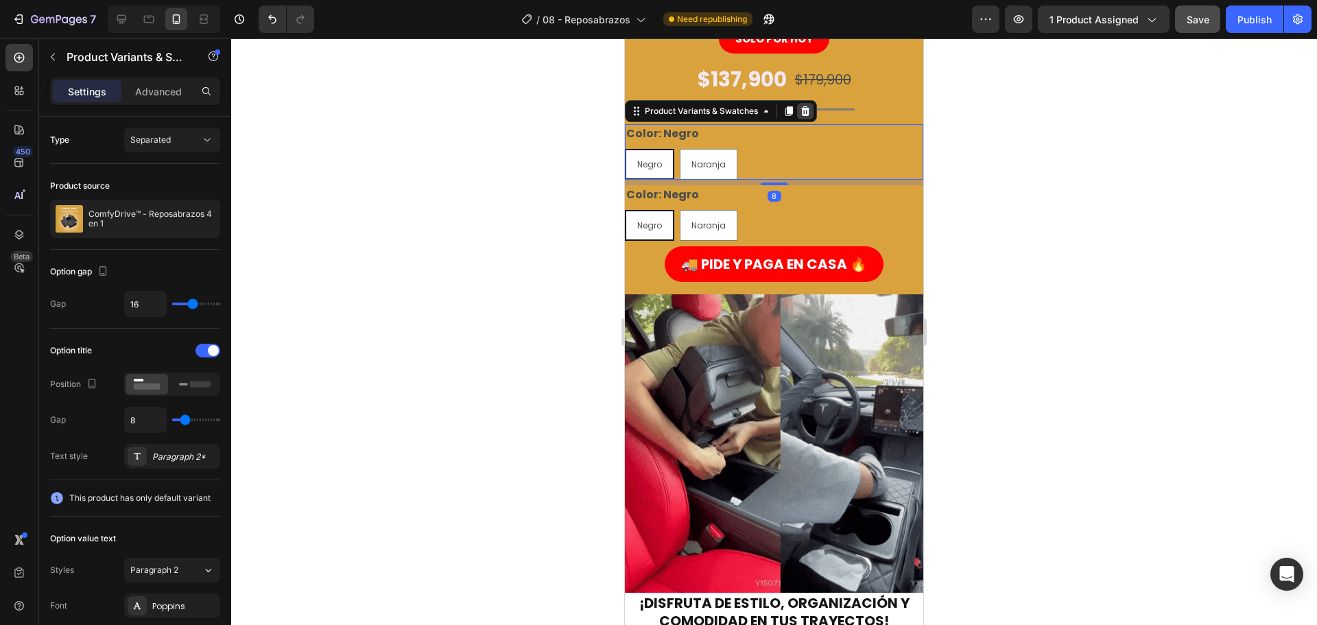
radio input "true"
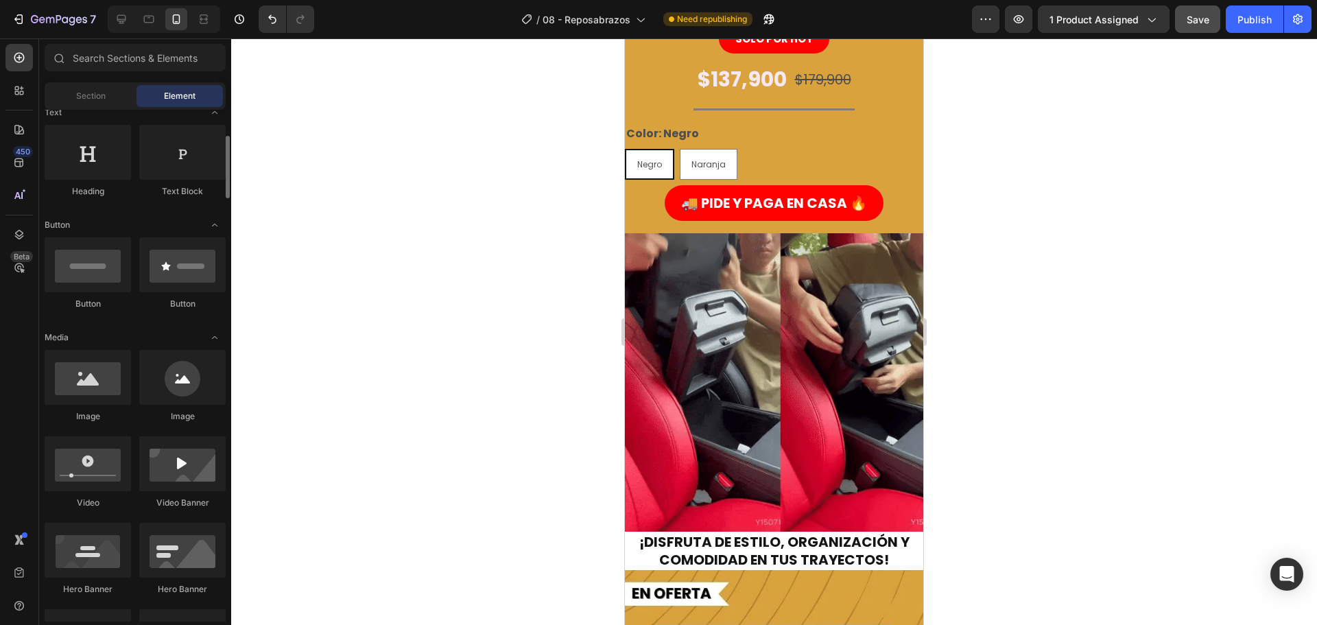
scroll to position [0, 0]
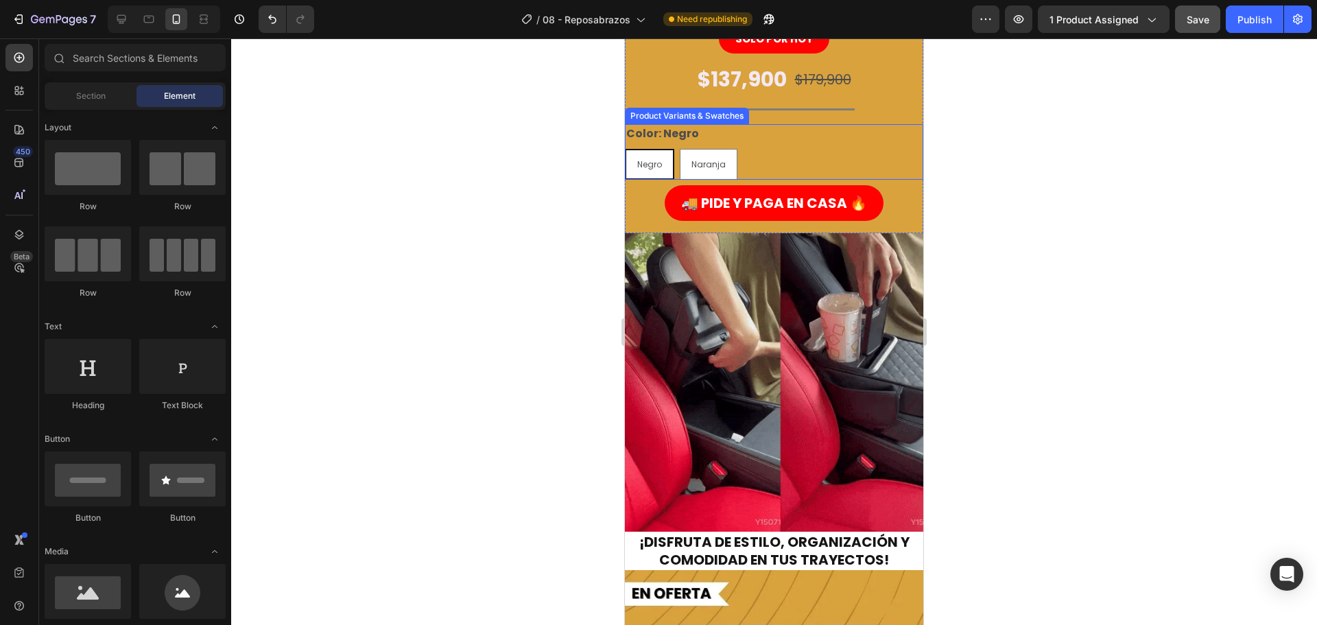
click at [659, 163] on span "Negro" at bounding box center [649, 164] width 25 height 12
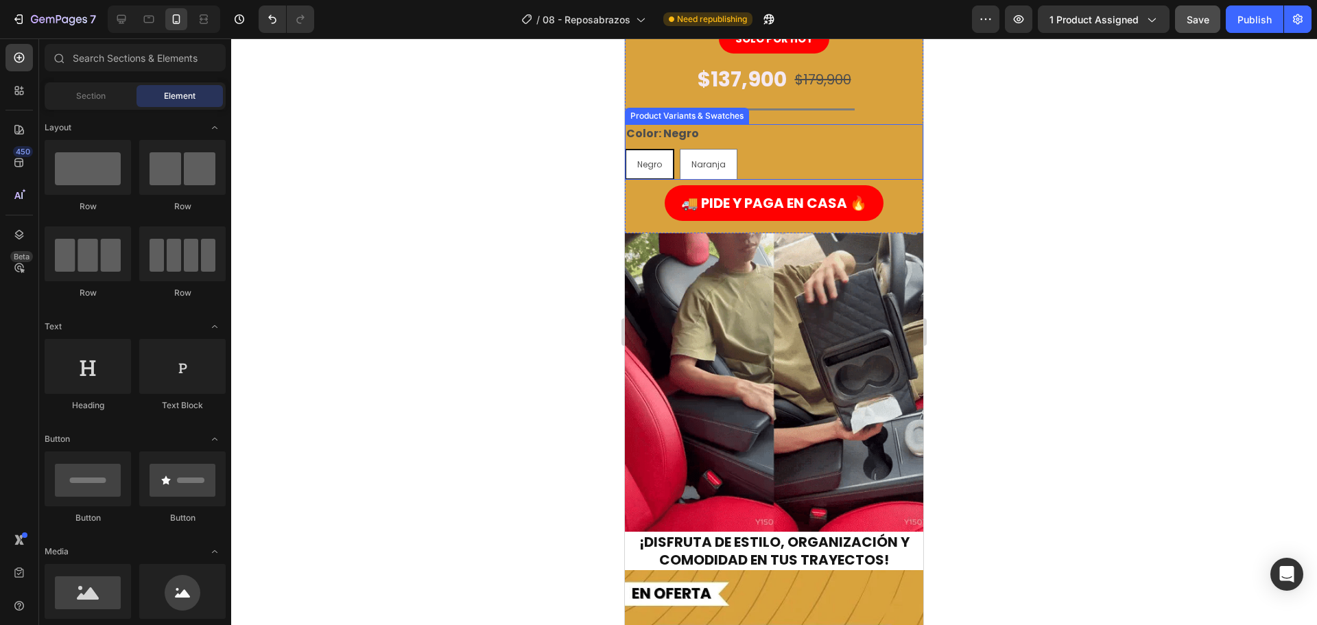
click at [625, 149] on input "Negro Negro Negro" at bounding box center [624, 148] width 1 height 1
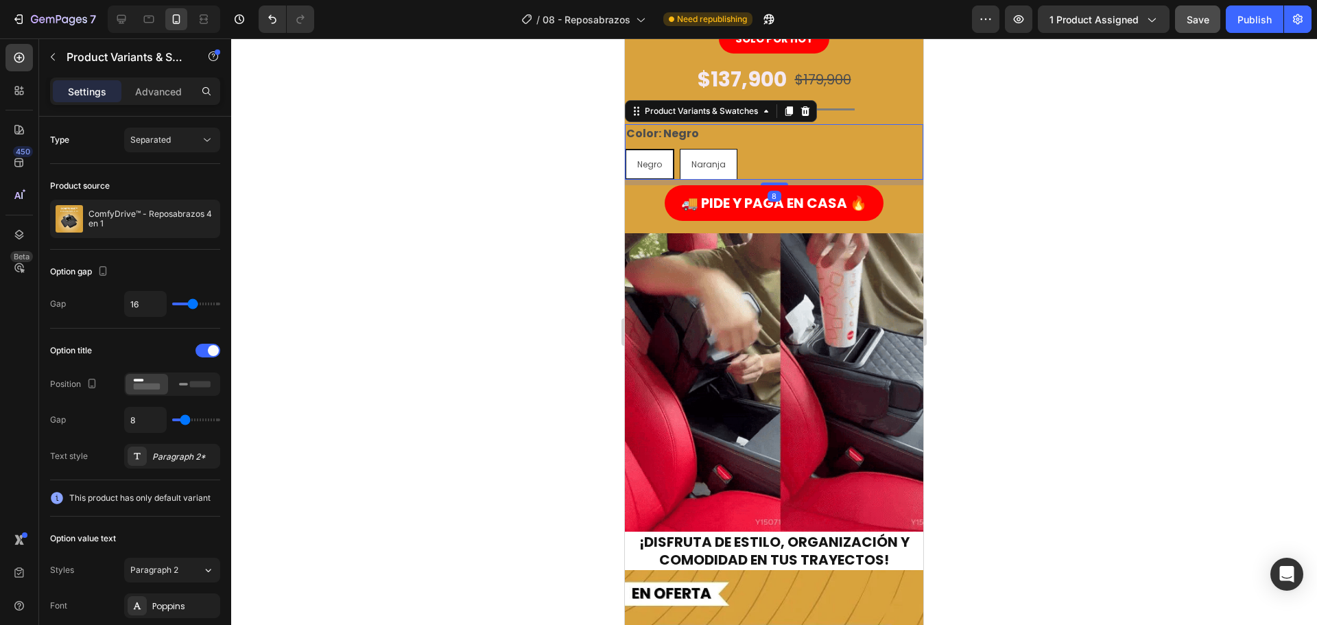
click at [713, 165] on span "Naranja" at bounding box center [708, 164] width 34 height 12
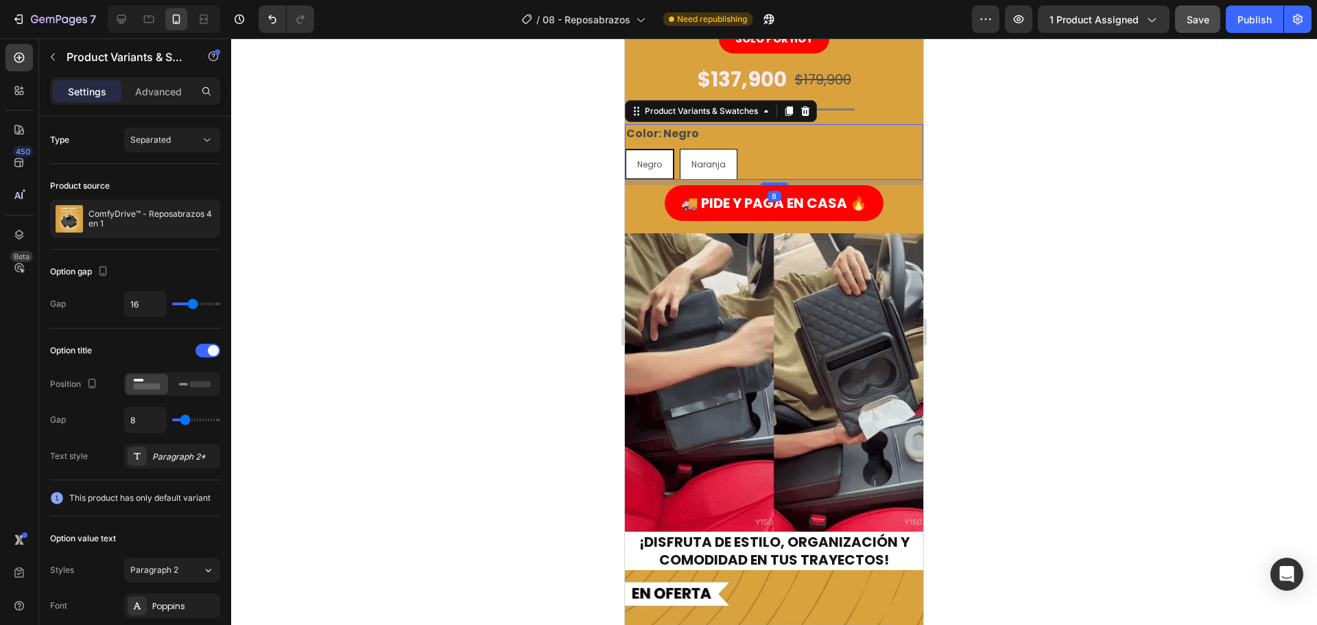
click at [680, 149] on input "Naranja Naranja Naranja" at bounding box center [679, 148] width 1 height 1
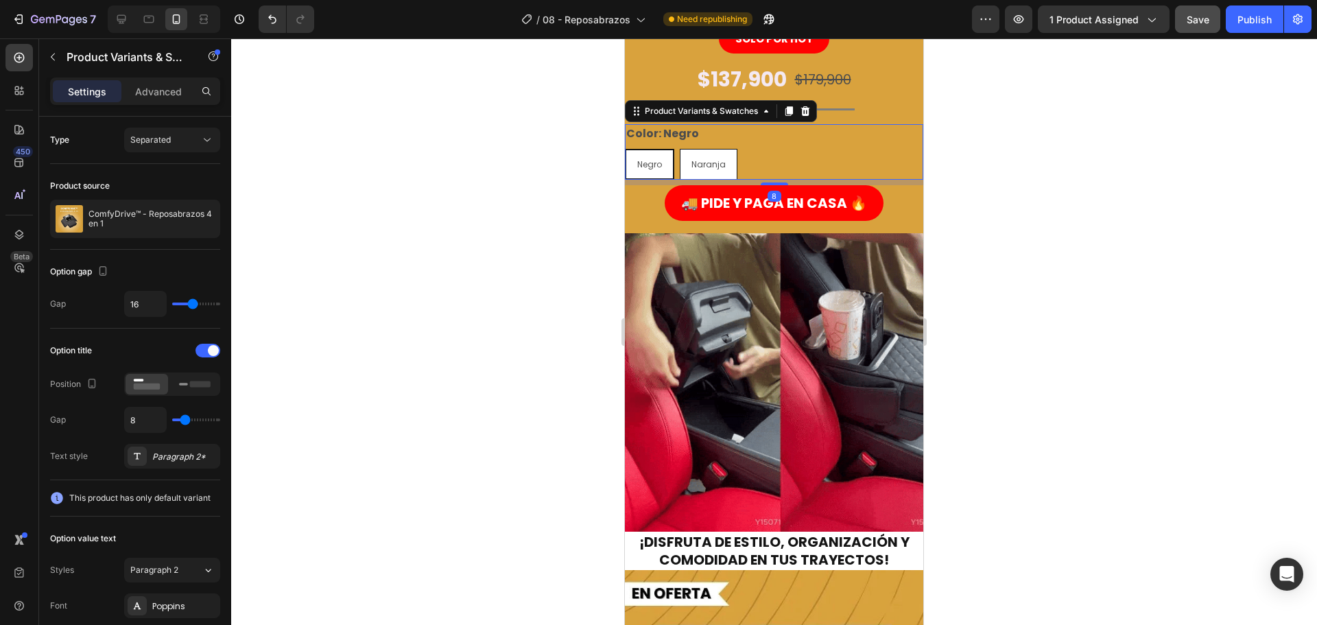
radio input "true"
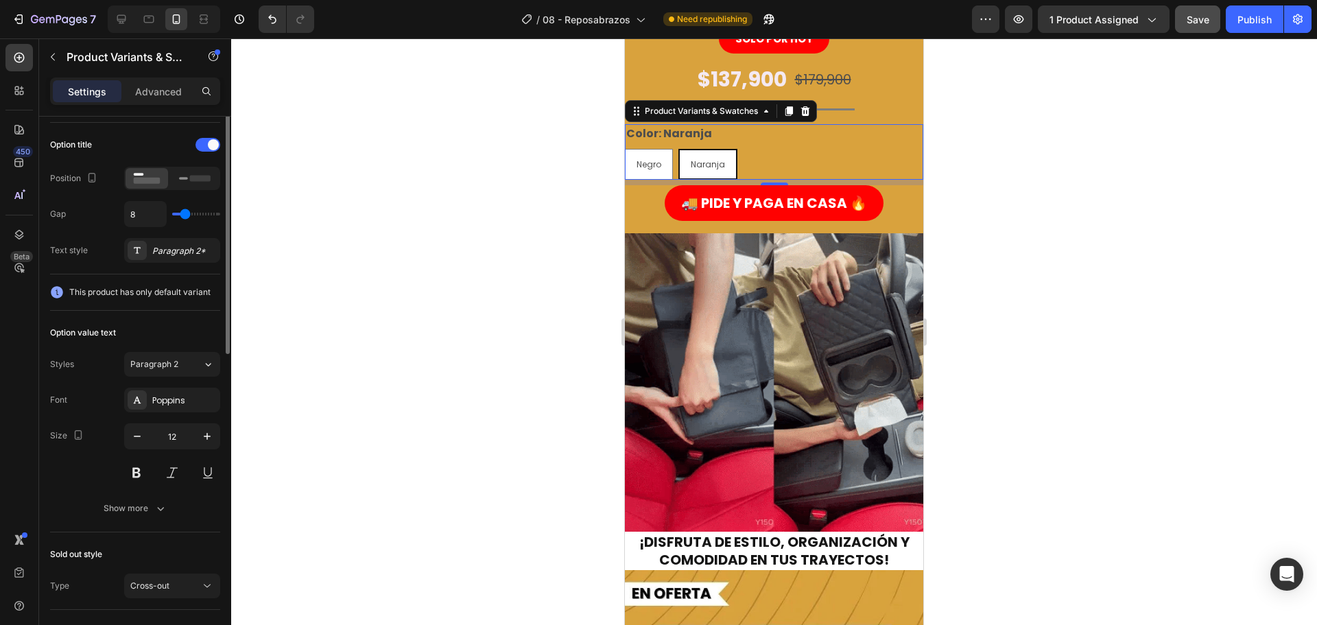
scroll to position [274, 0]
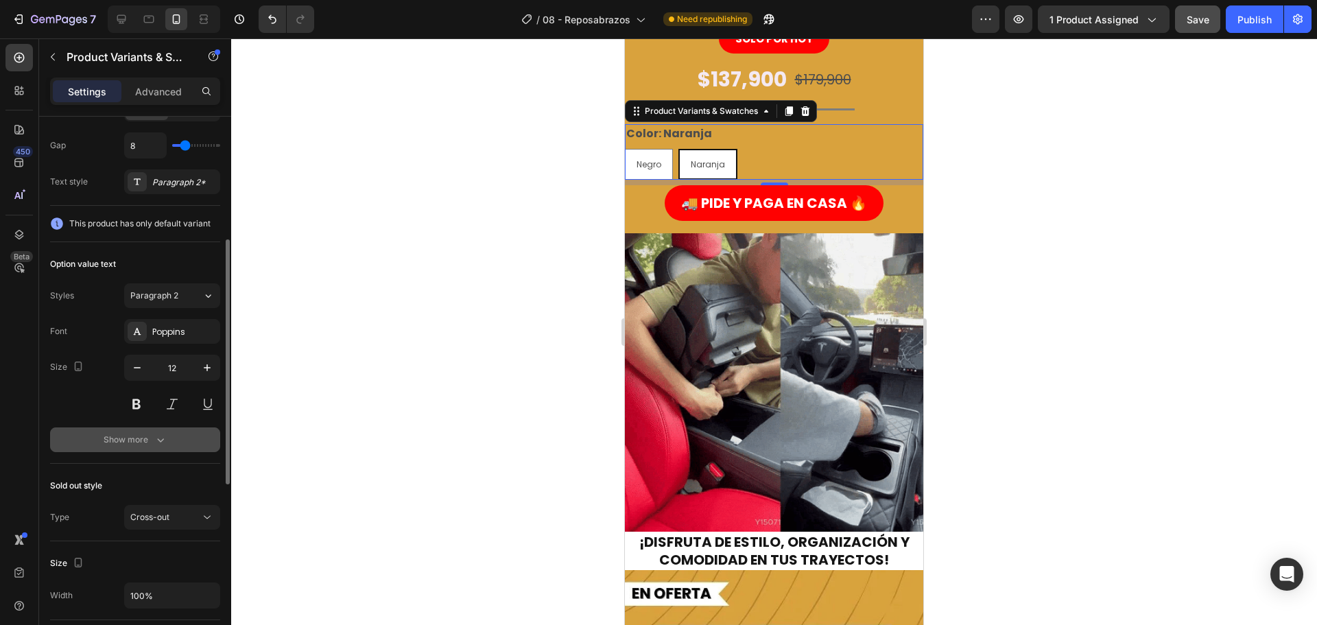
click at [150, 439] on div "Show more" at bounding box center [136, 440] width 64 height 14
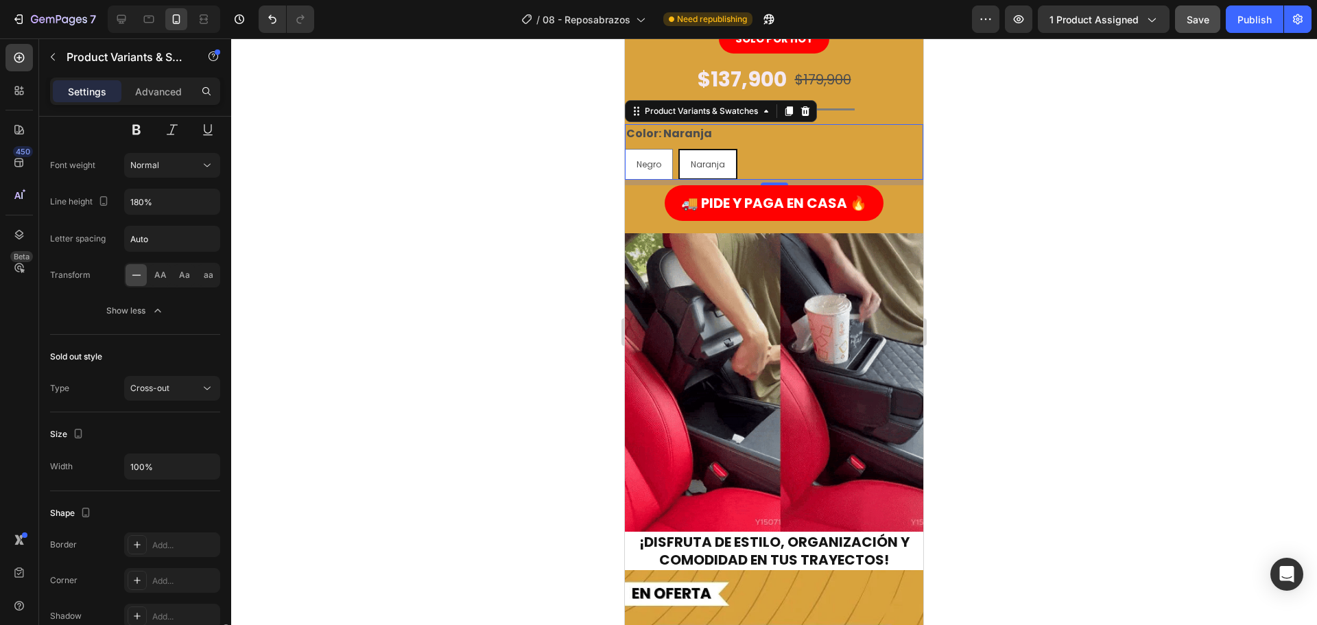
scroll to position [820, 0]
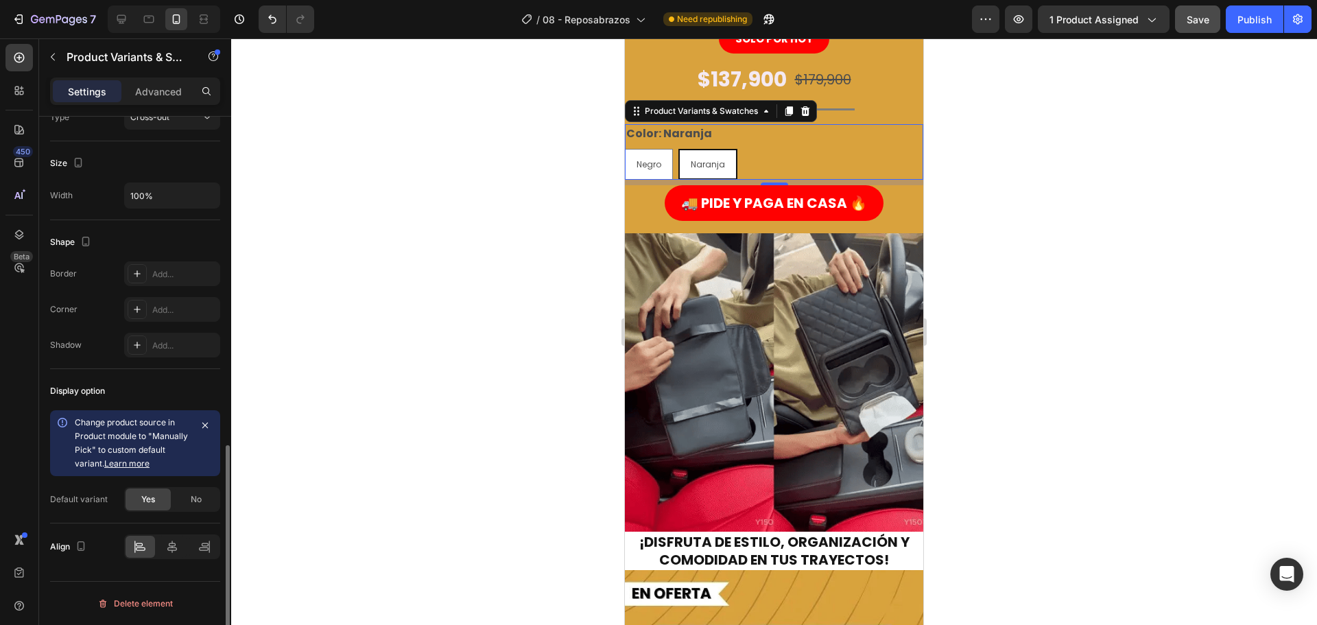
click at [134, 465] on link "Learn more" at bounding box center [126, 463] width 45 height 10
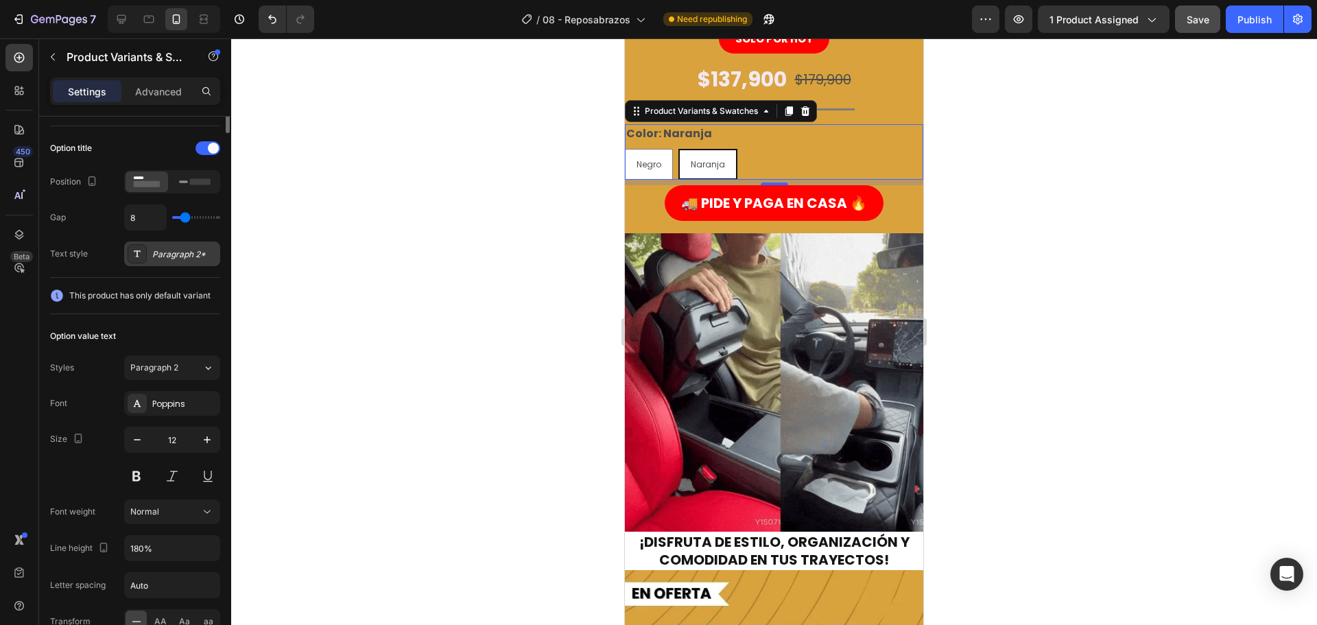
scroll to position [0, 0]
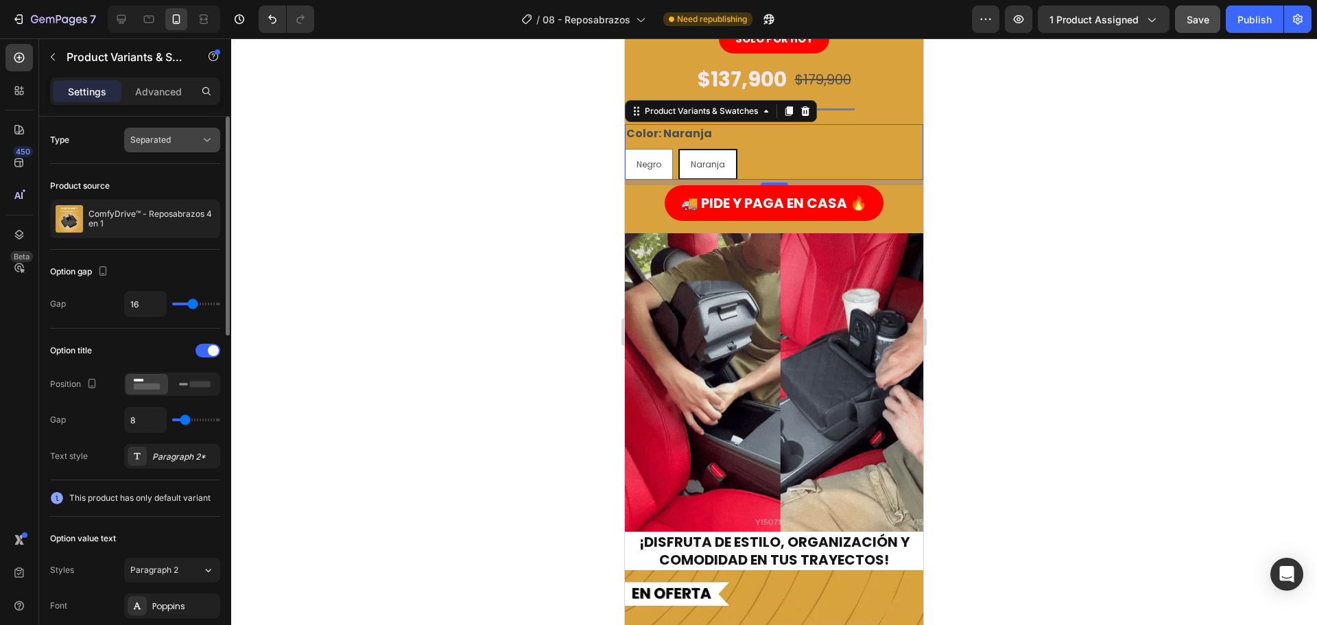
click at [161, 130] on button "Separated" at bounding box center [172, 140] width 96 height 25
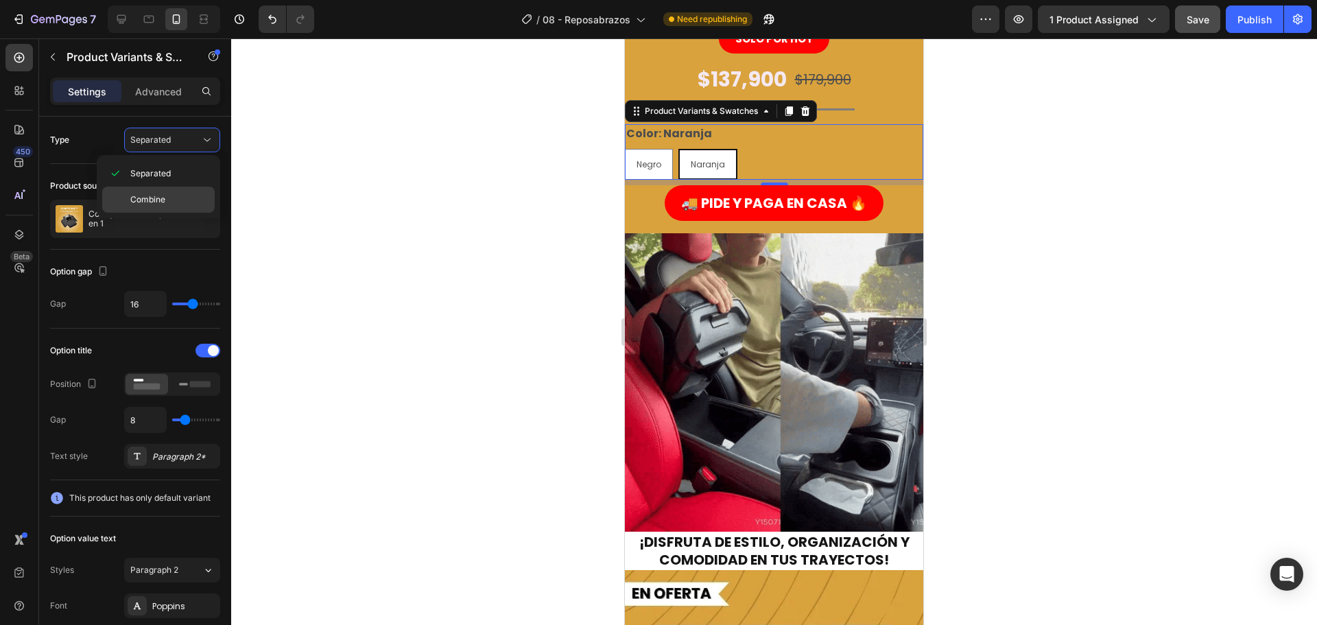
click at [178, 191] on div "Combine" at bounding box center [158, 200] width 112 height 26
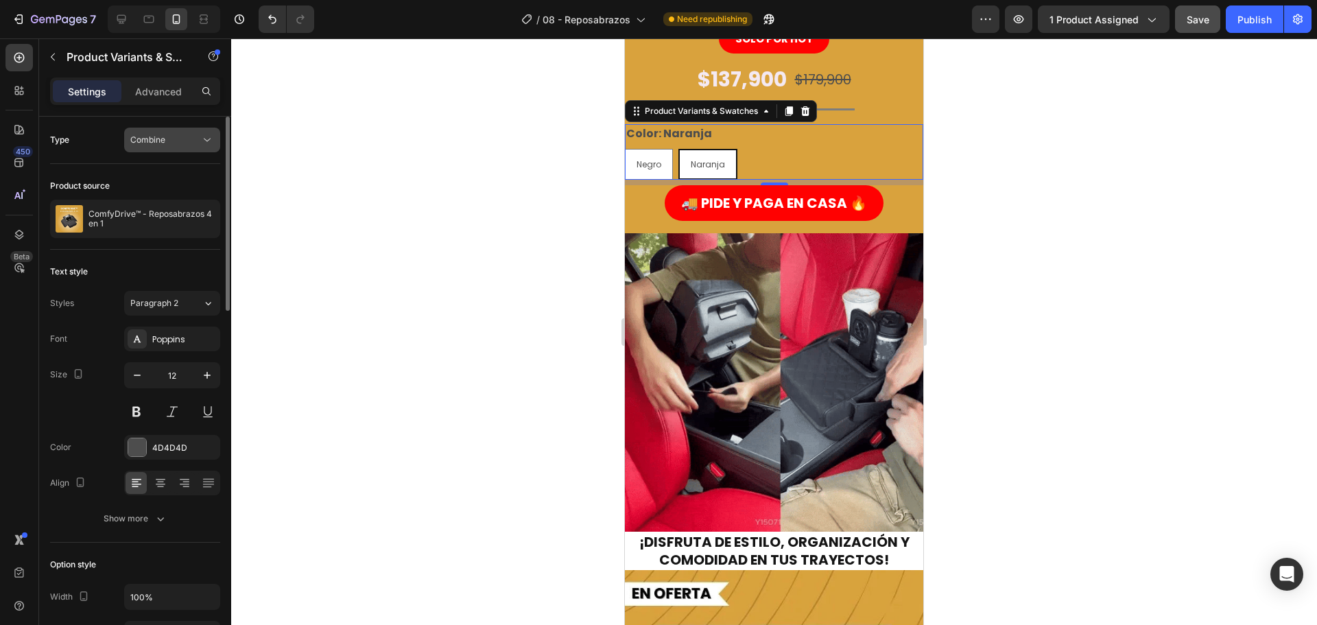
select select "581838749709697662"
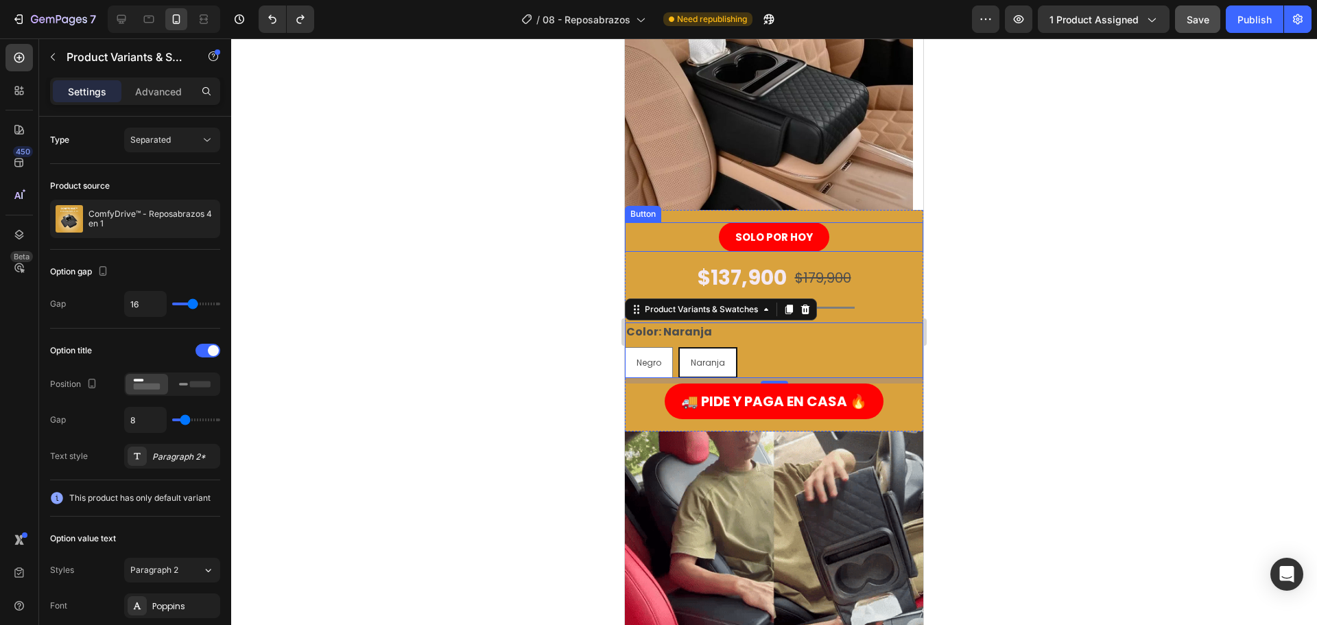
scroll to position [69, 0]
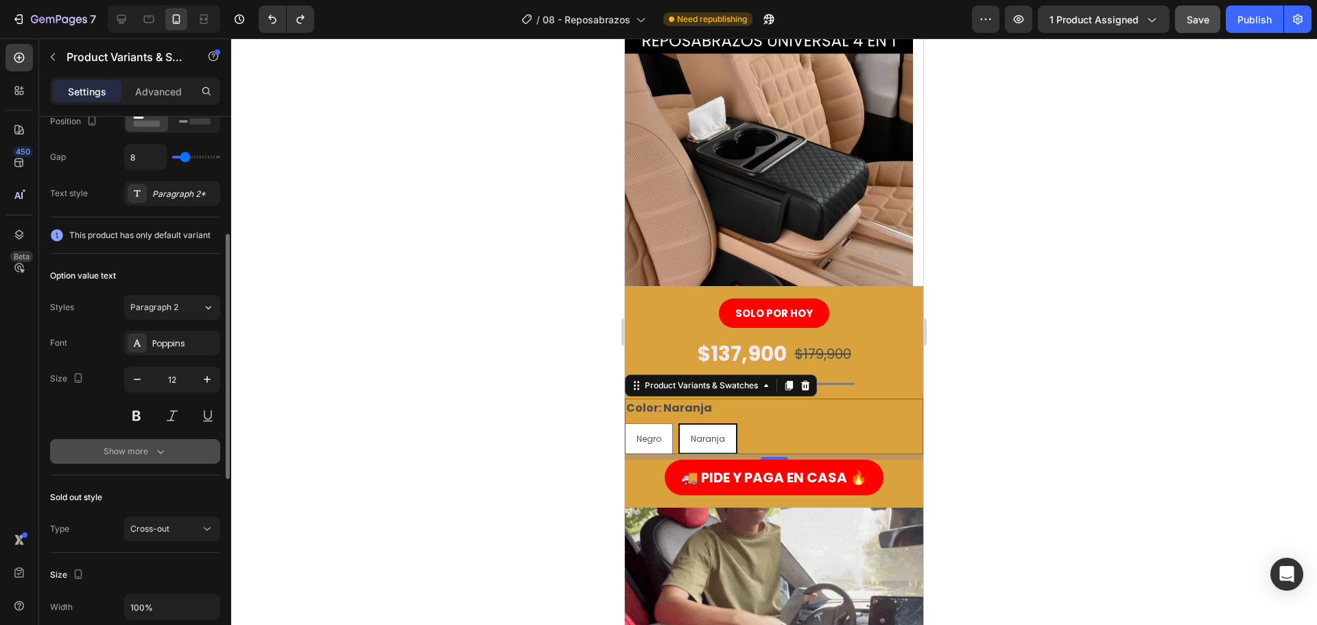
click at [169, 451] on button "Show more" at bounding box center [135, 451] width 170 height 25
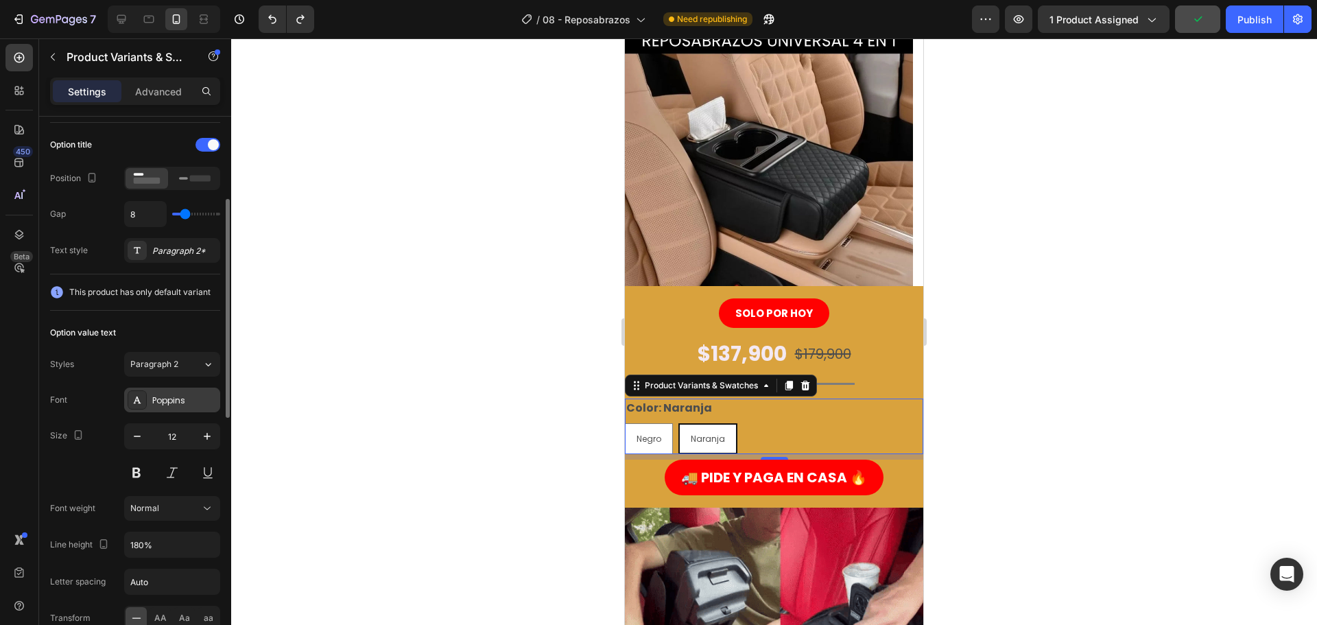
scroll to position [274, 0]
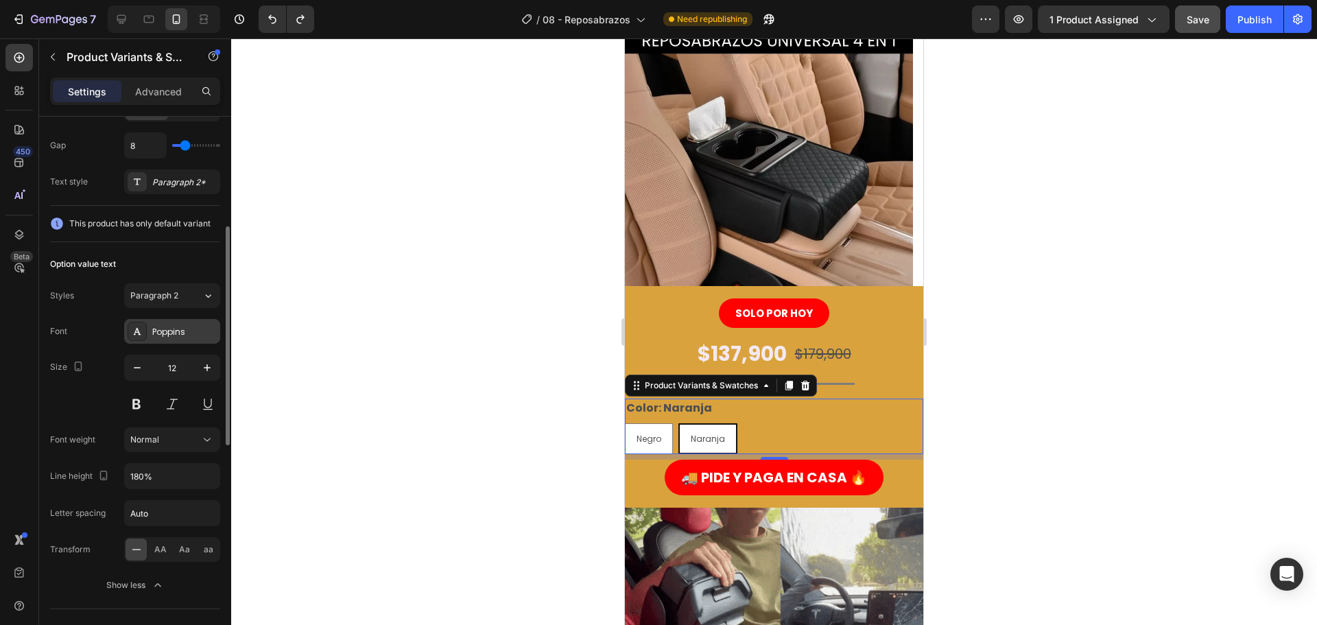
click at [169, 330] on div "Poppins" at bounding box center [184, 332] width 64 height 12
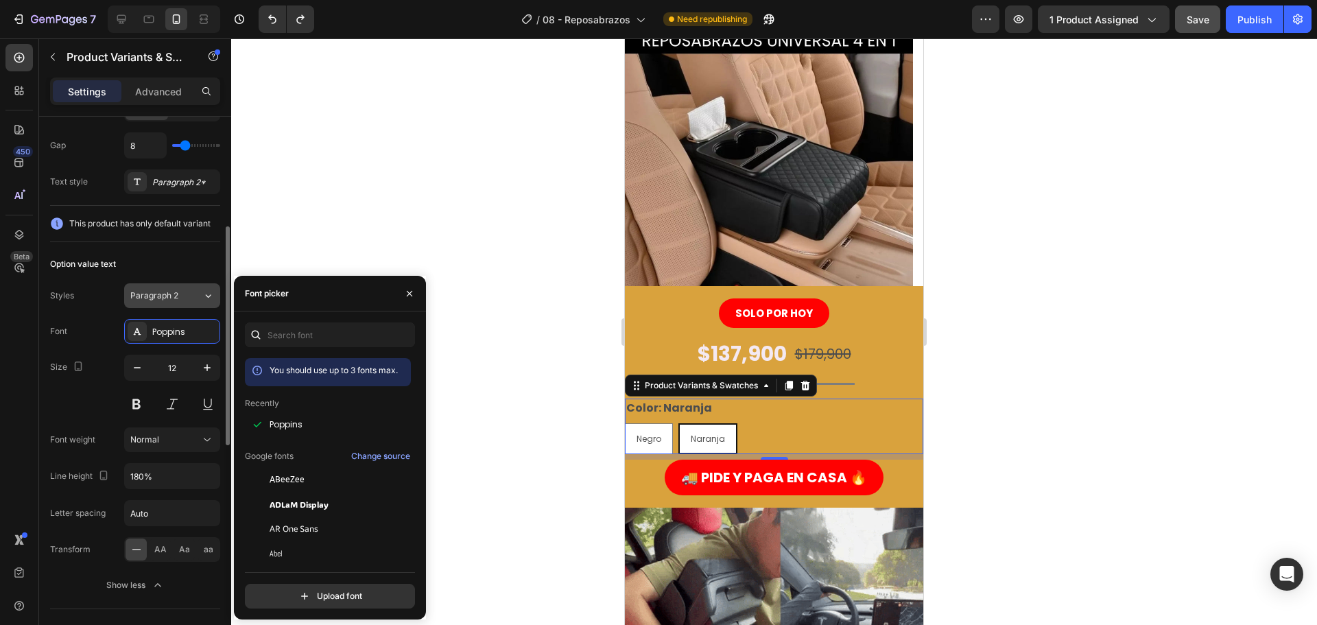
click at [158, 296] on span "Paragraph 2" at bounding box center [154, 295] width 48 height 12
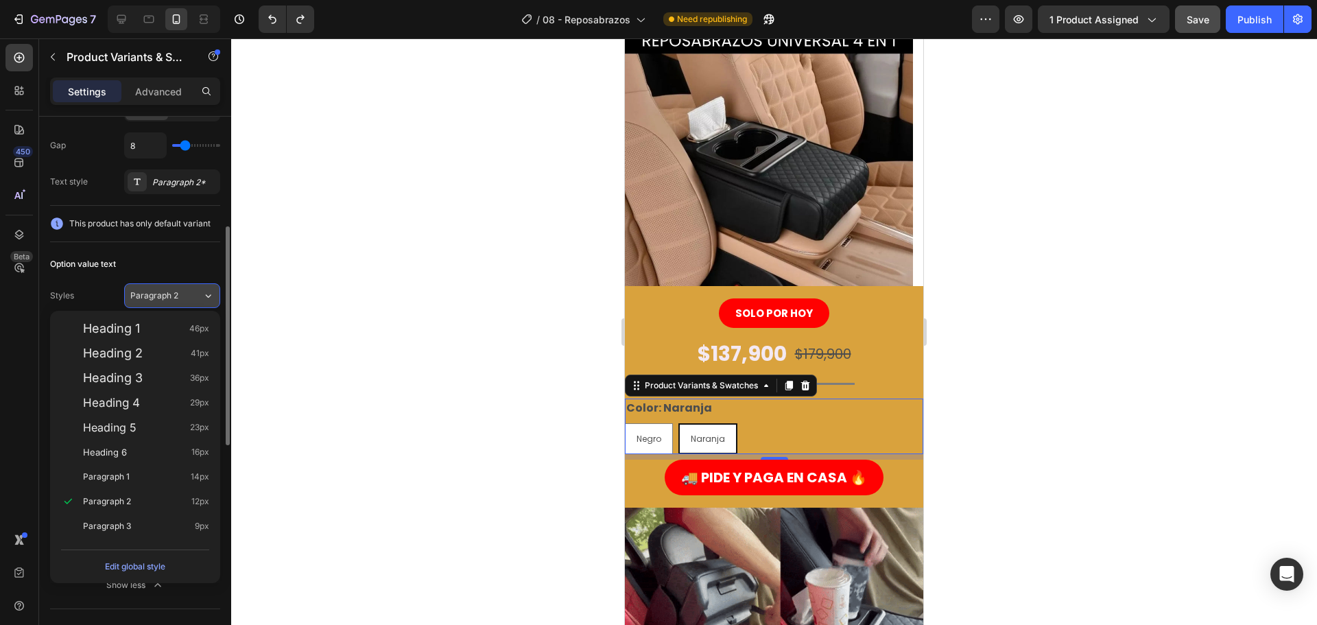
click at [152, 289] on span "Paragraph 2" at bounding box center [154, 295] width 48 height 12
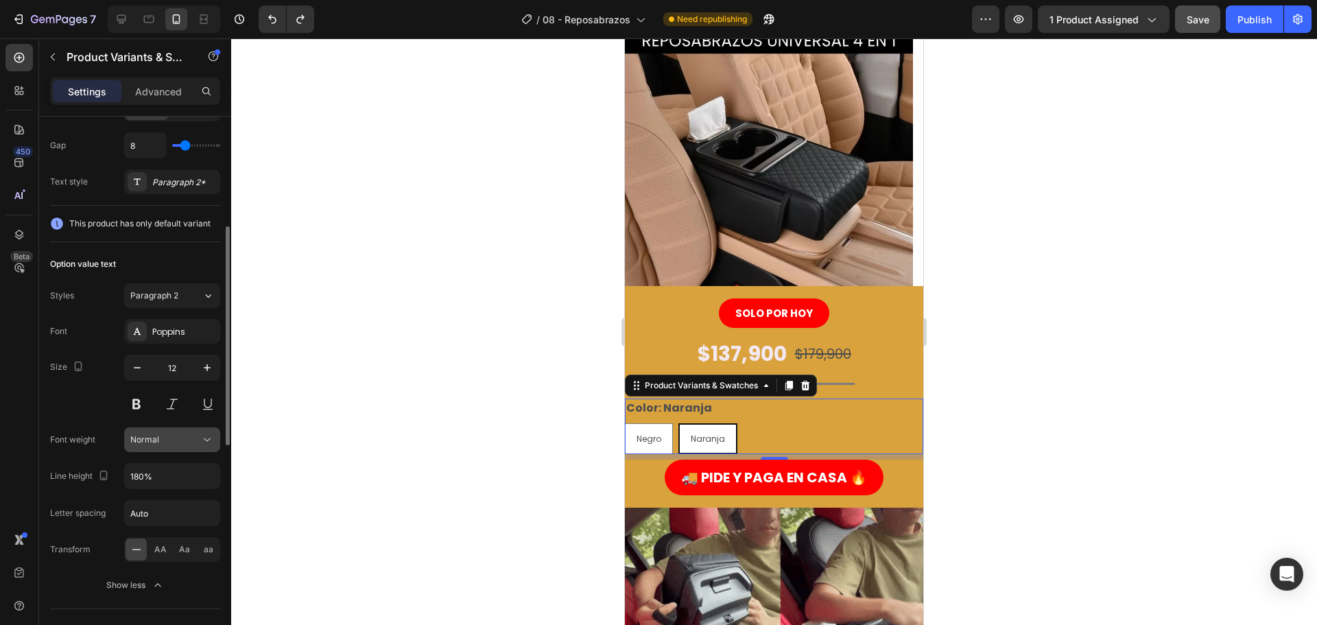
click at [176, 447] on div "Normal" at bounding box center [172, 440] width 84 height 14
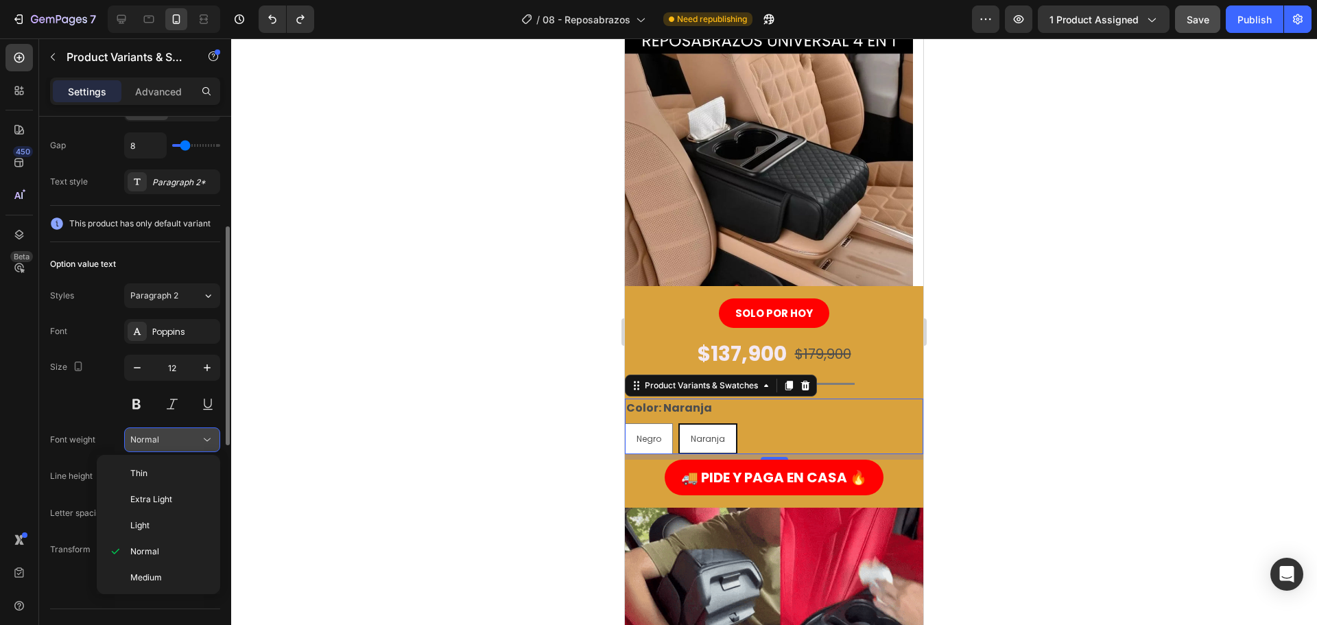
click at [161, 445] on div "Normal" at bounding box center [165, 440] width 70 height 12
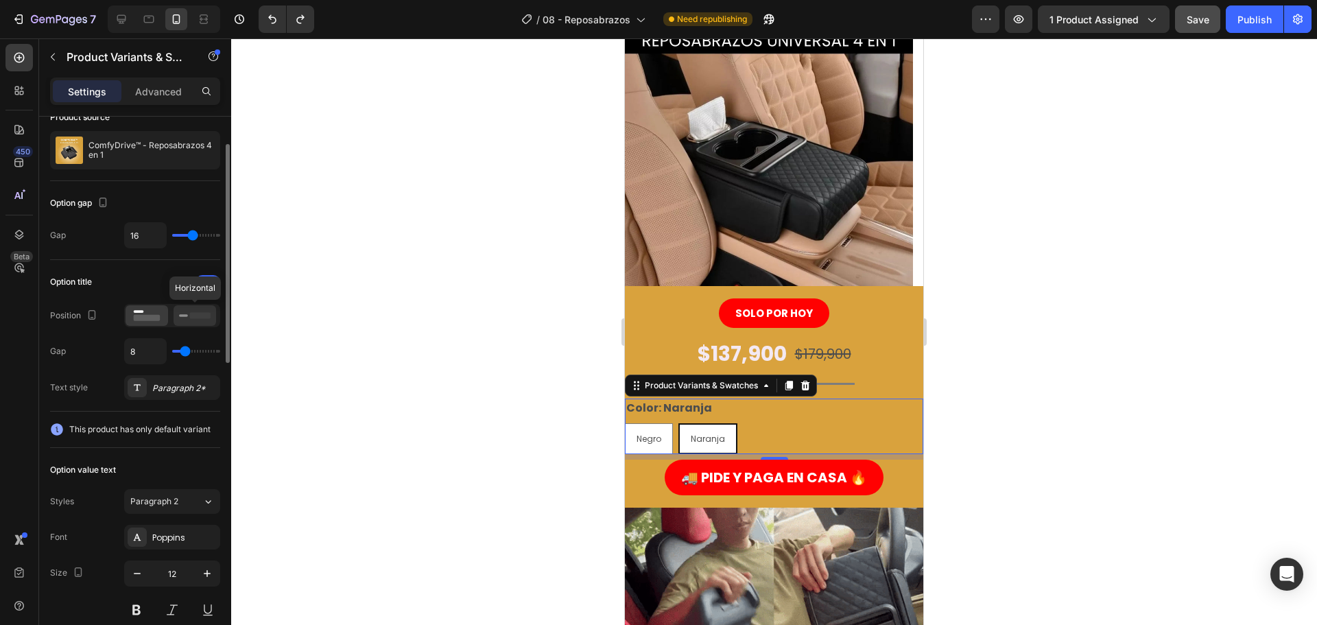
scroll to position [137, 0]
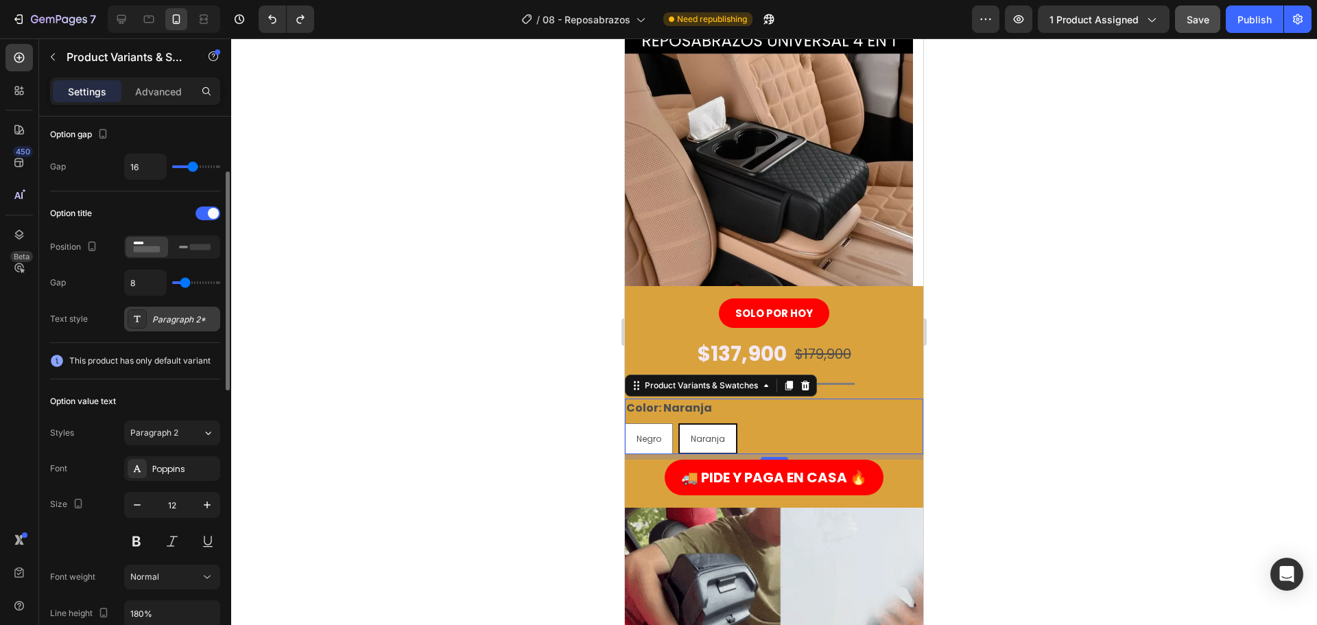
click at [180, 322] on div "Paragraph 2*" at bounding box center [184, 319] width 64 height 12
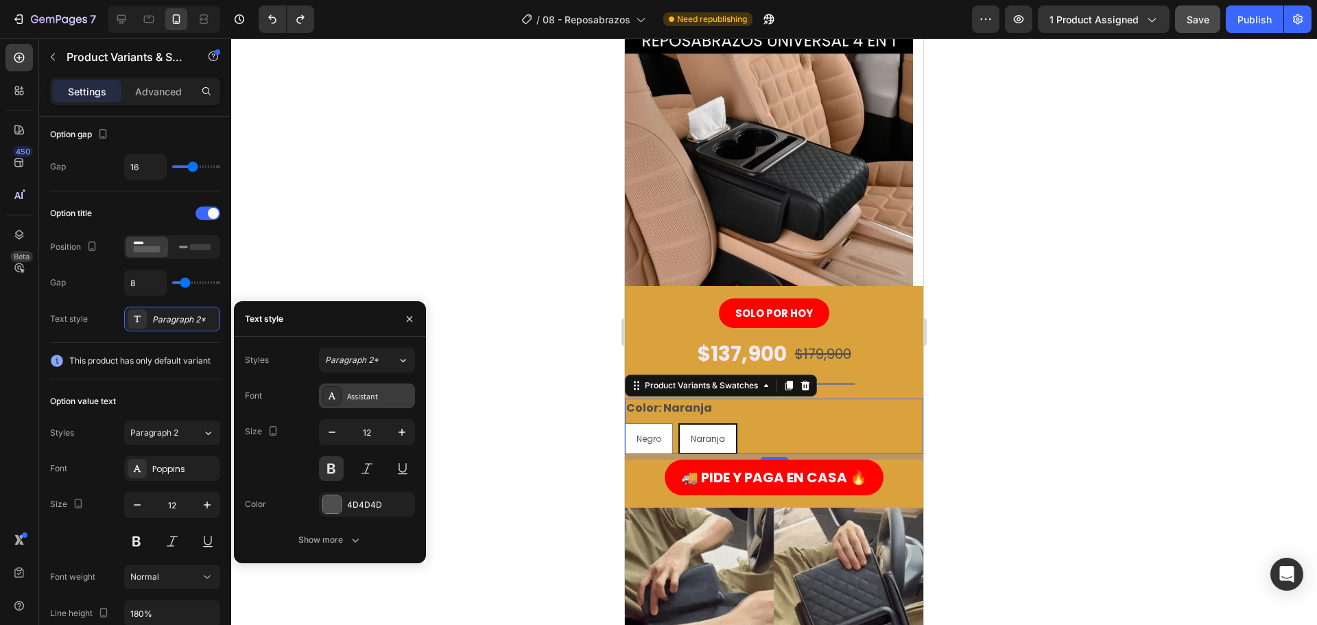
click at [359, 401] on div "Assistant" at bounding box center [379, 396] width 64 height 12
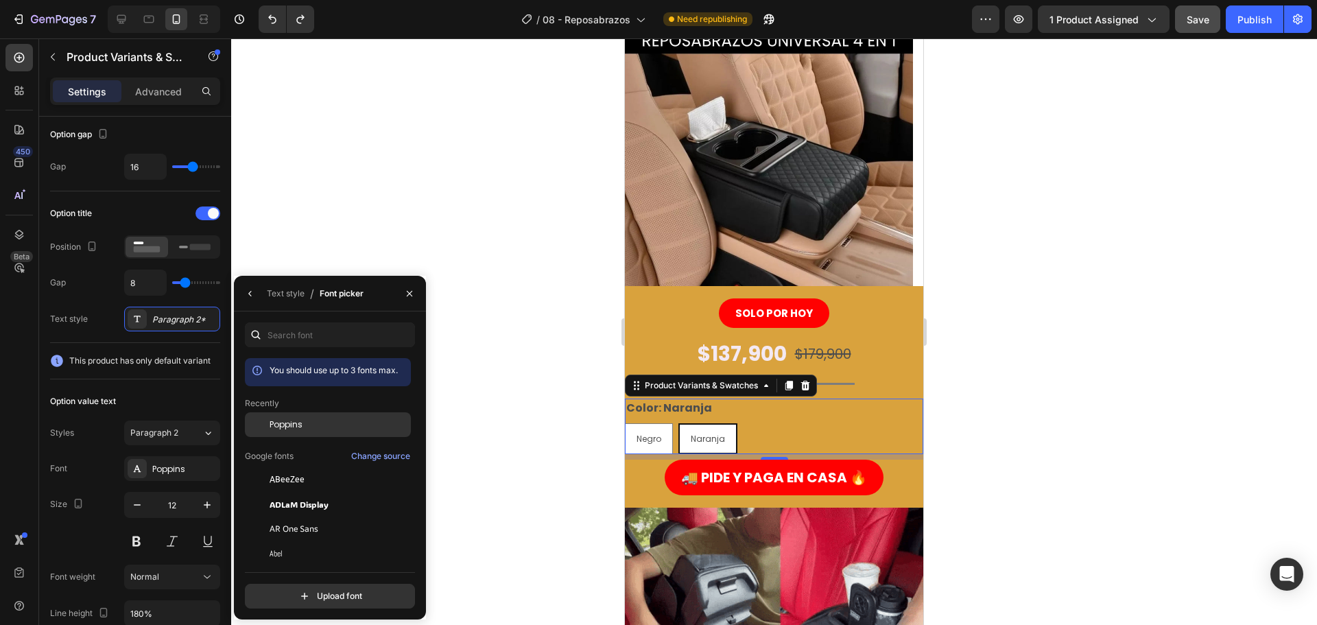
click at [0, 0] on span "Poppins" at bounding box center [0, 0] width 0 height 0
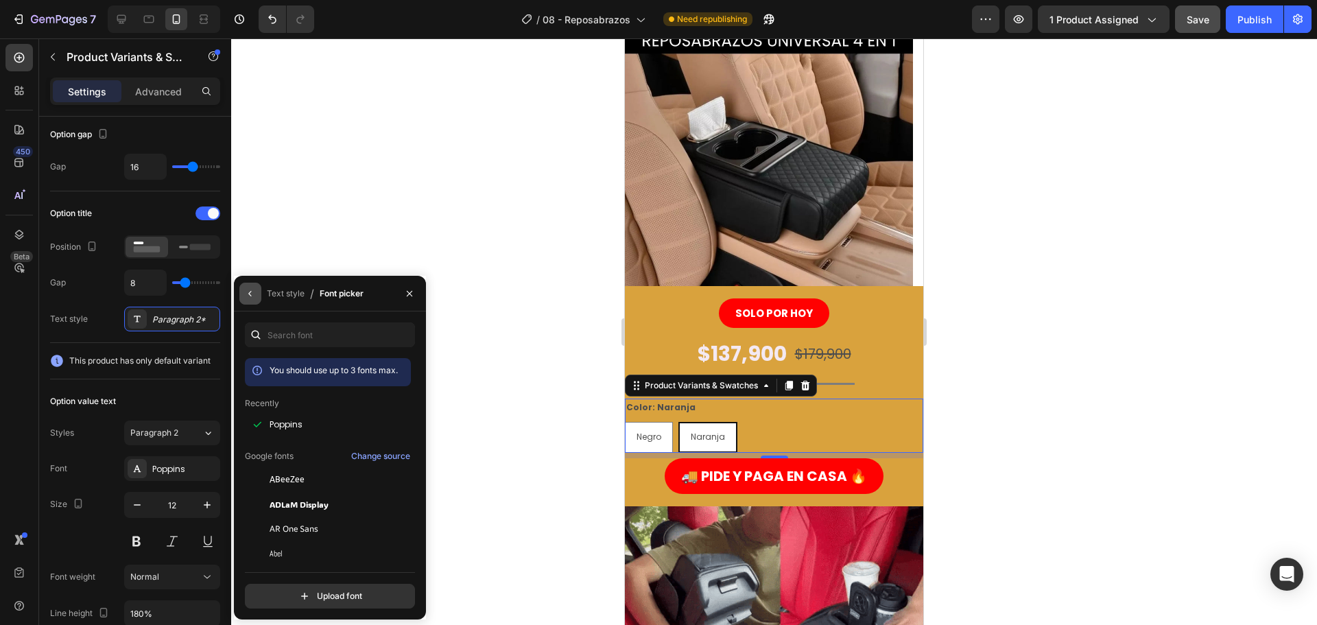
click at [257, 288] on button "button" at bounding box center [250, 294] width 22 height 22
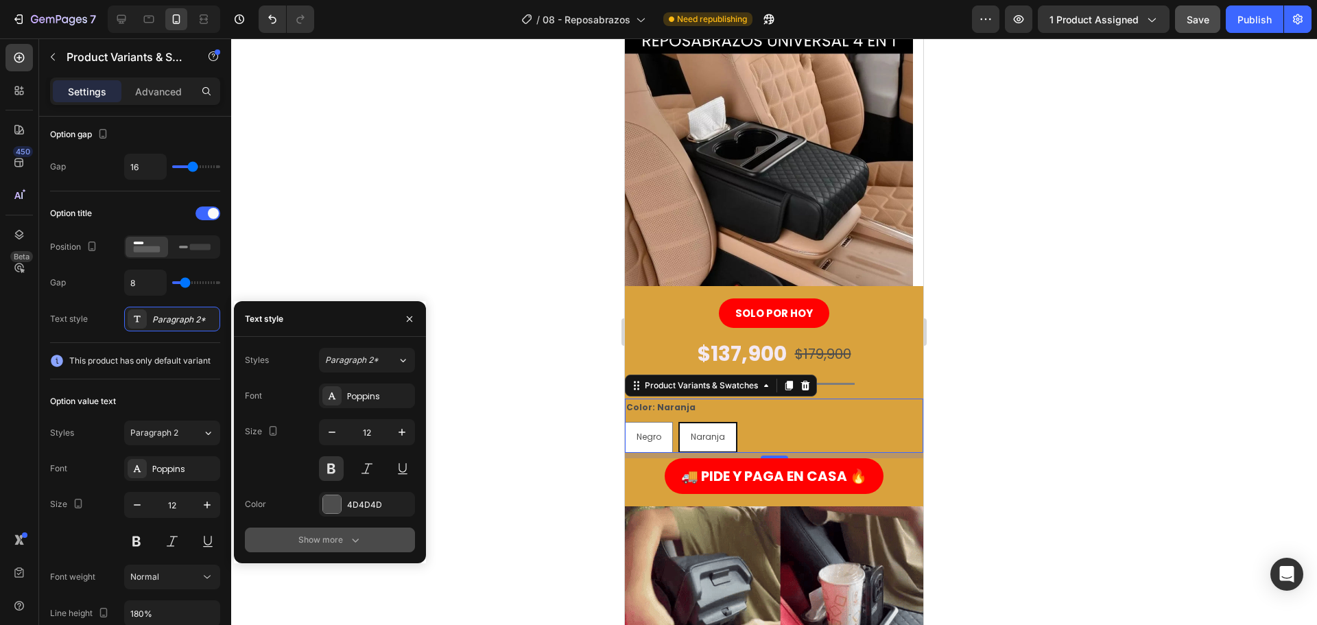
click at [342, 543] on div "Show more" at bounding box center [330, 540] width 64 height 14
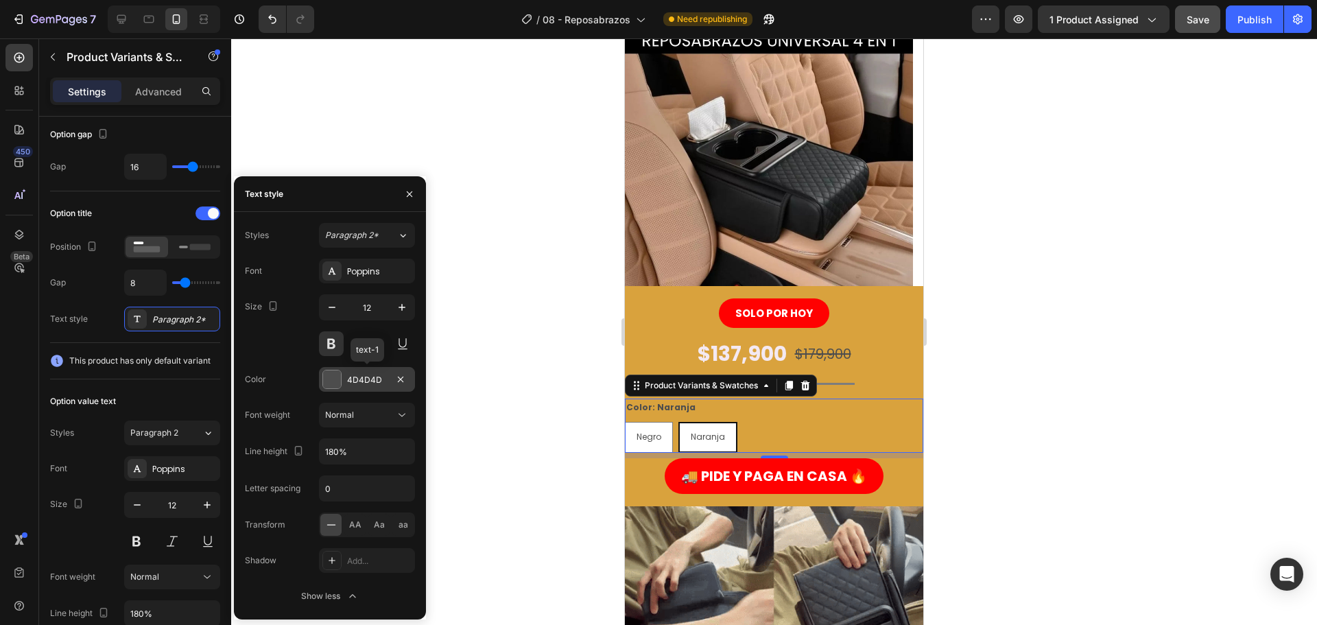
click at [333, 377] on div at bounding box center [332, 379] width 18 height 18
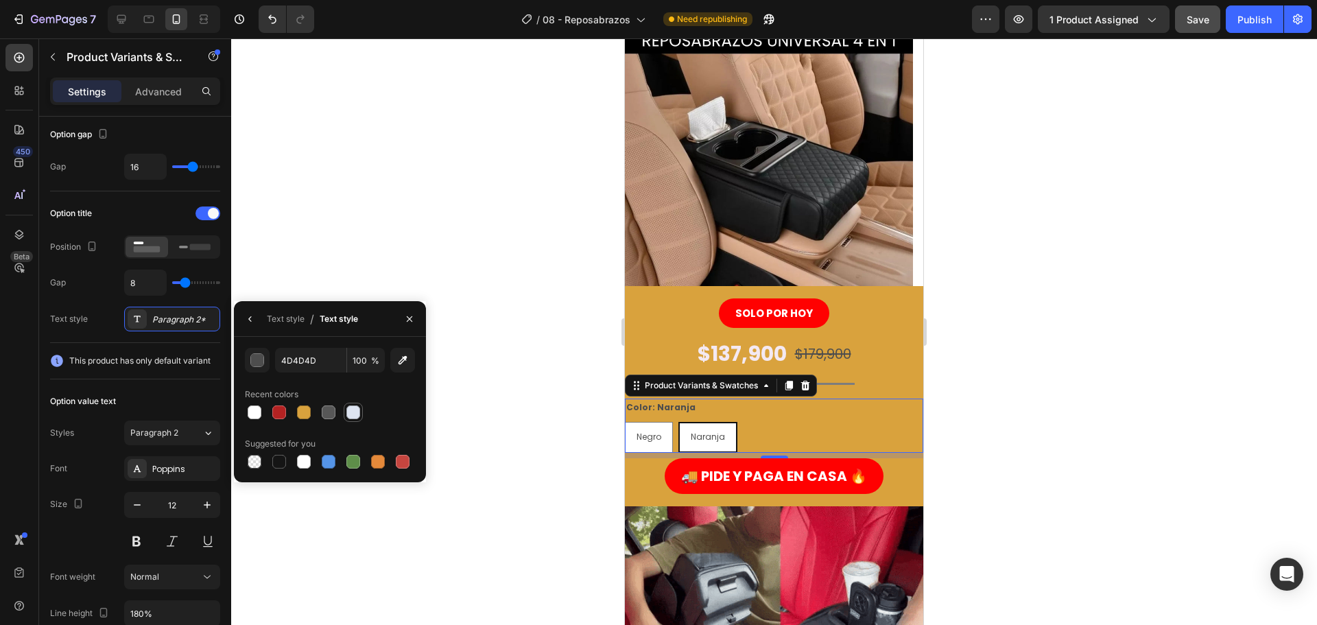
click at [348, 414] on div at bounding box center [353, 412] width 14 height 14
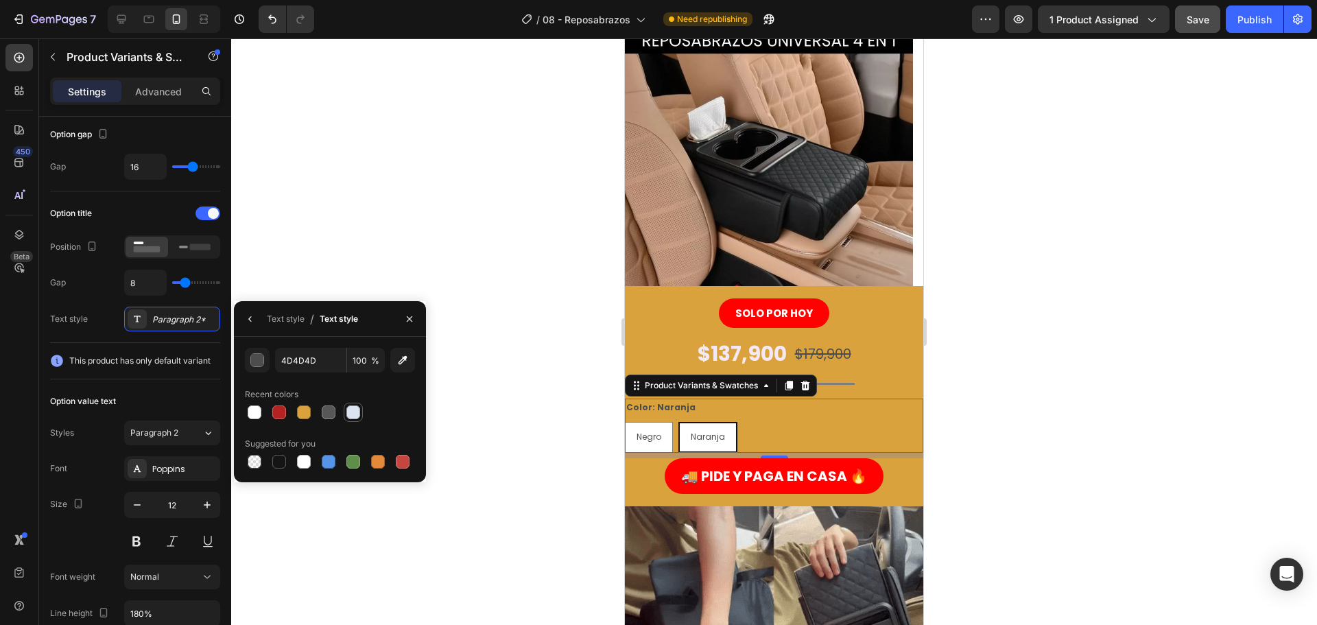
type input "DDE4F1"
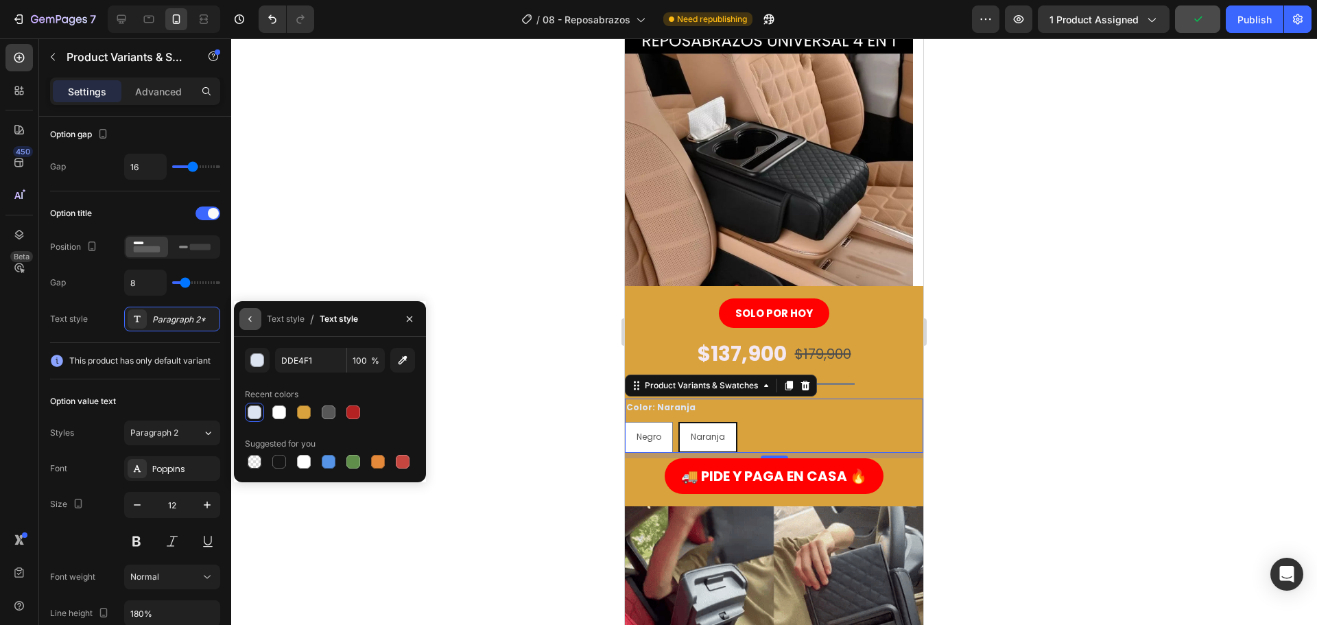
click at [244, 322] on button "button" at bounding box center [250, 319] width 22 height 22
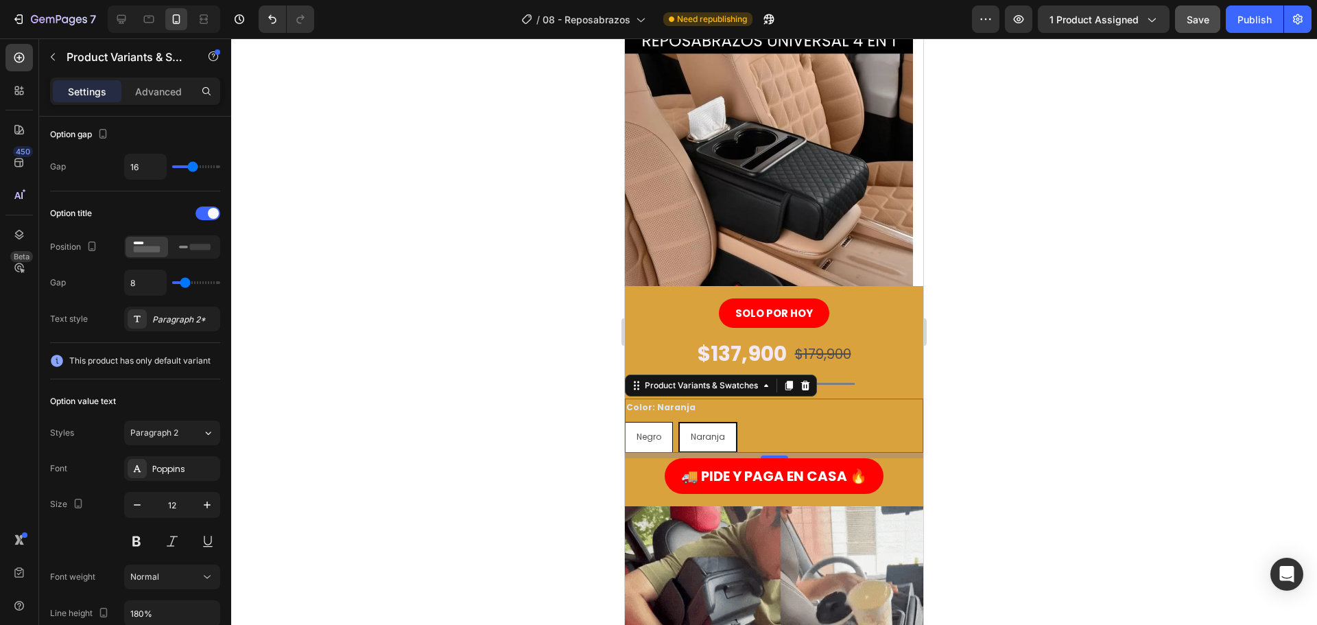
click at [645, 440] on span "Negro" at bounding box center [649, 437] width 25 height 12
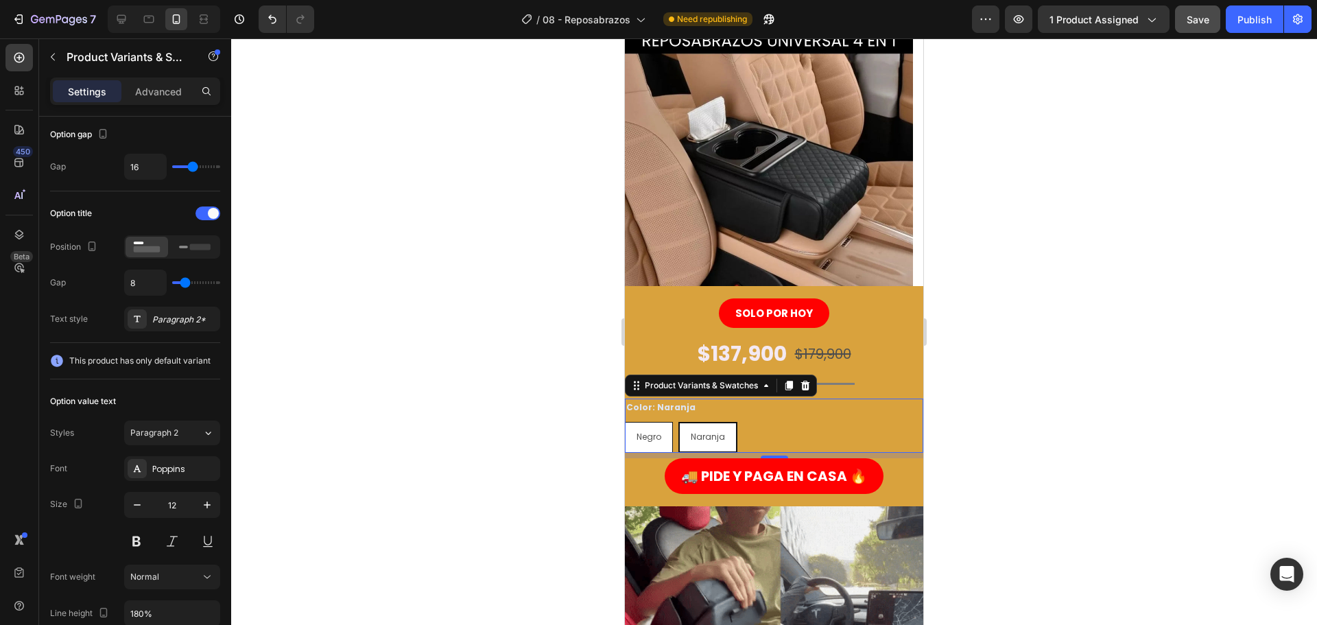
click at [625, 422] on input "Negro Negro Negro" at bounding box center [624, 421] width 1 height 1
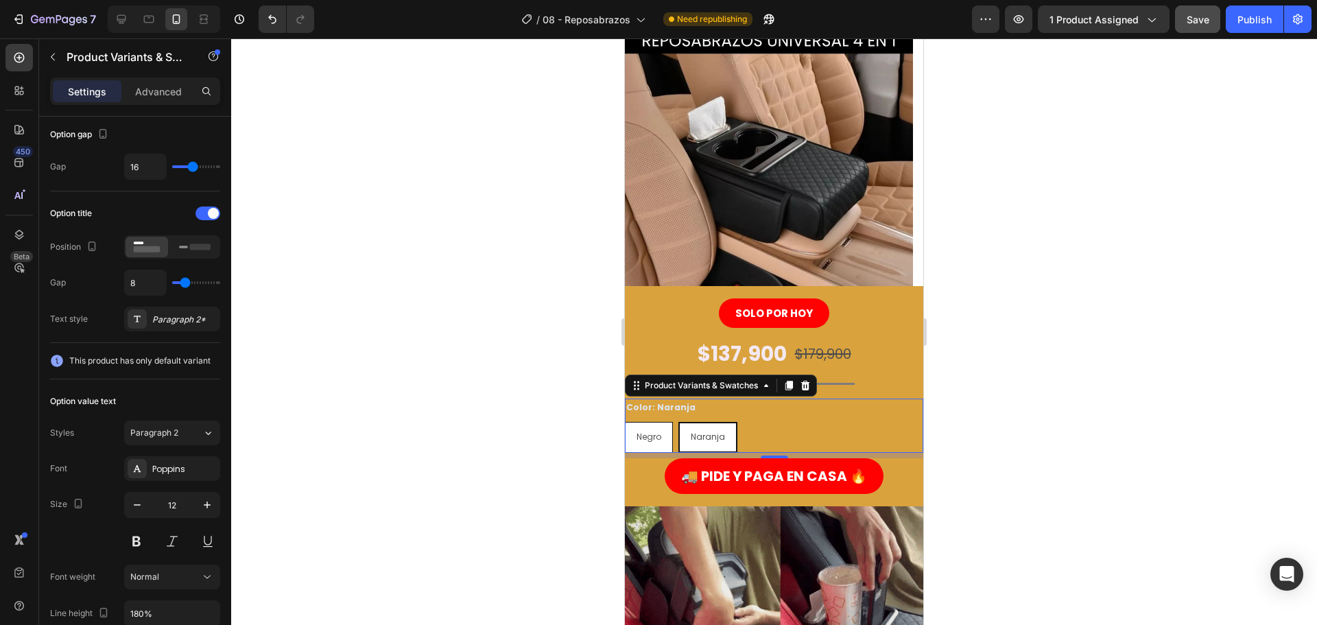
radio input "true"
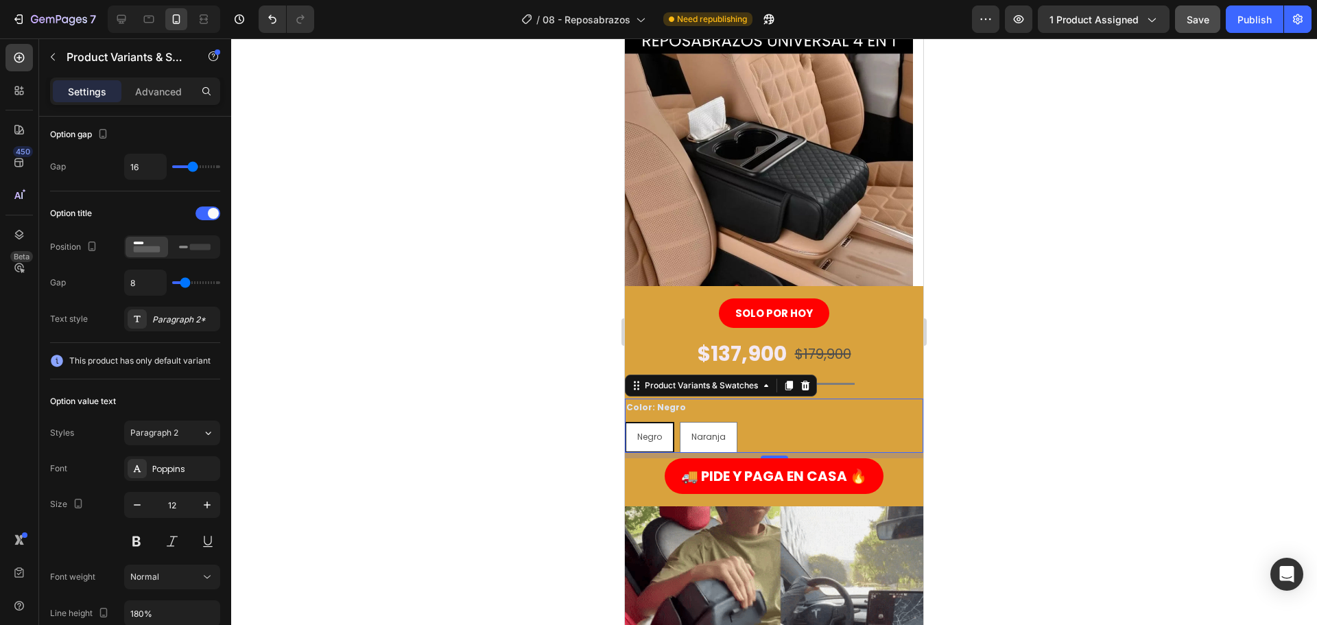
click at [645, 440] on span "Negro" at bounding box center [649, 437] width 25 height 12
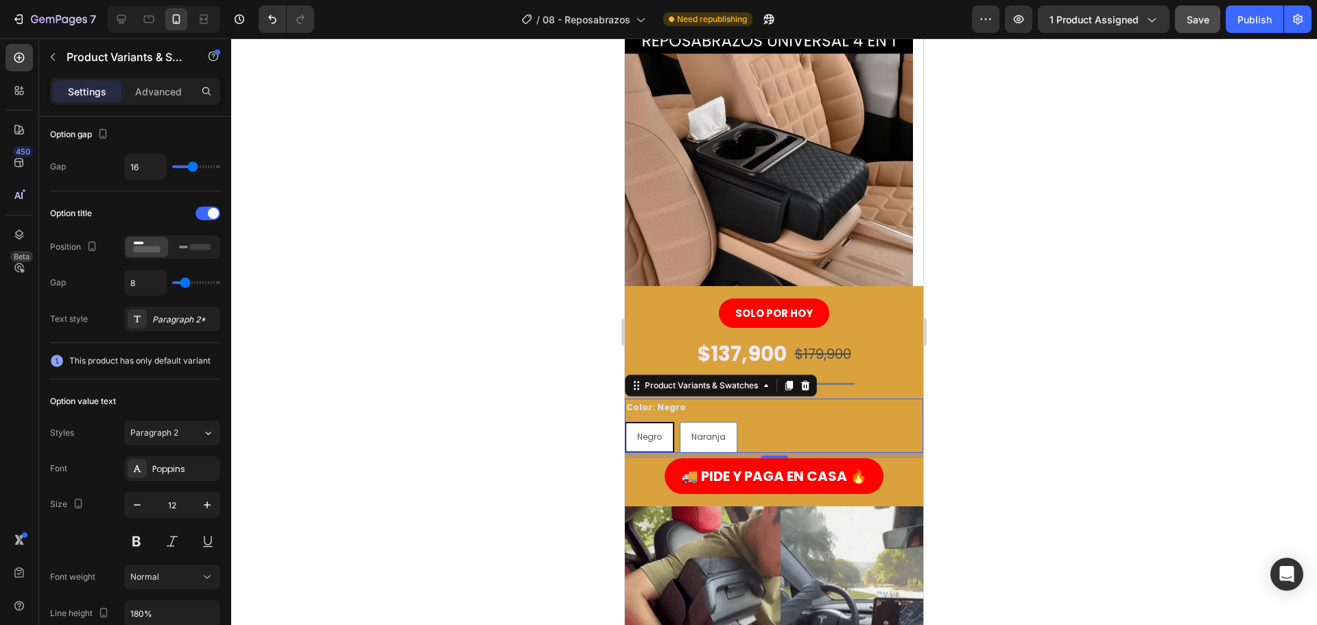
click at [625, 422] on input "Negro Negro Negro" at bounding box center [624, 421] width 1 height 1
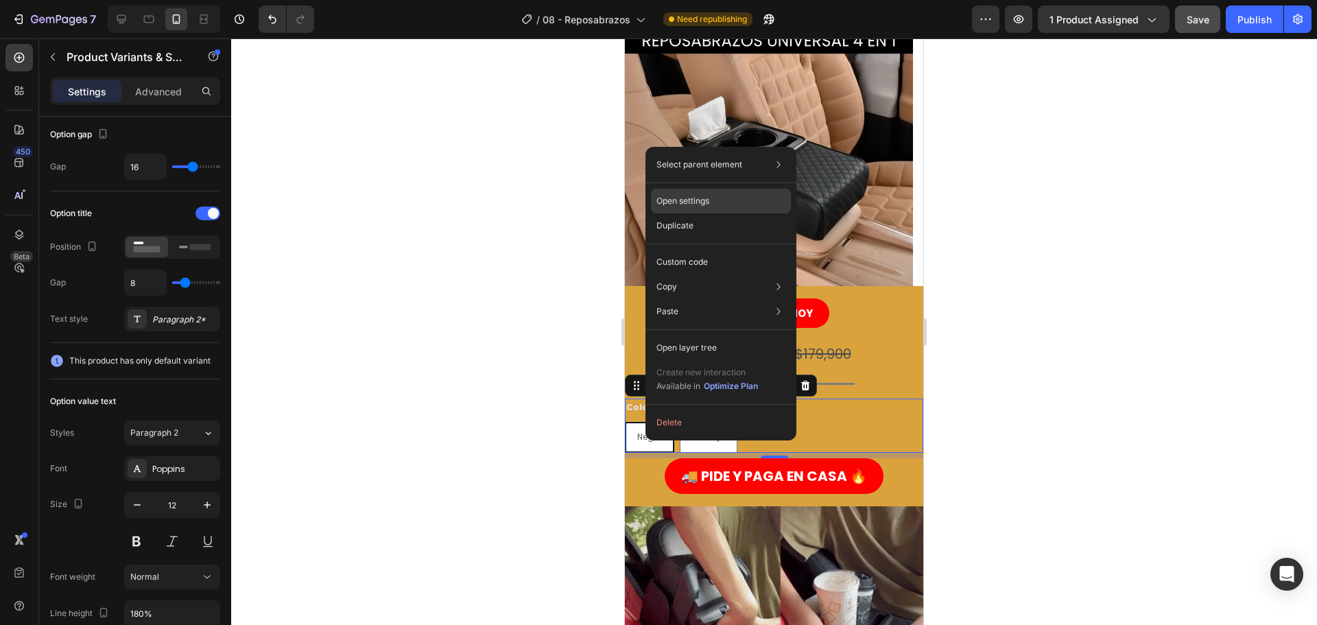
click at [701, 196] on p "Open settings" at bounding box center [682, 201] width 53 height 12
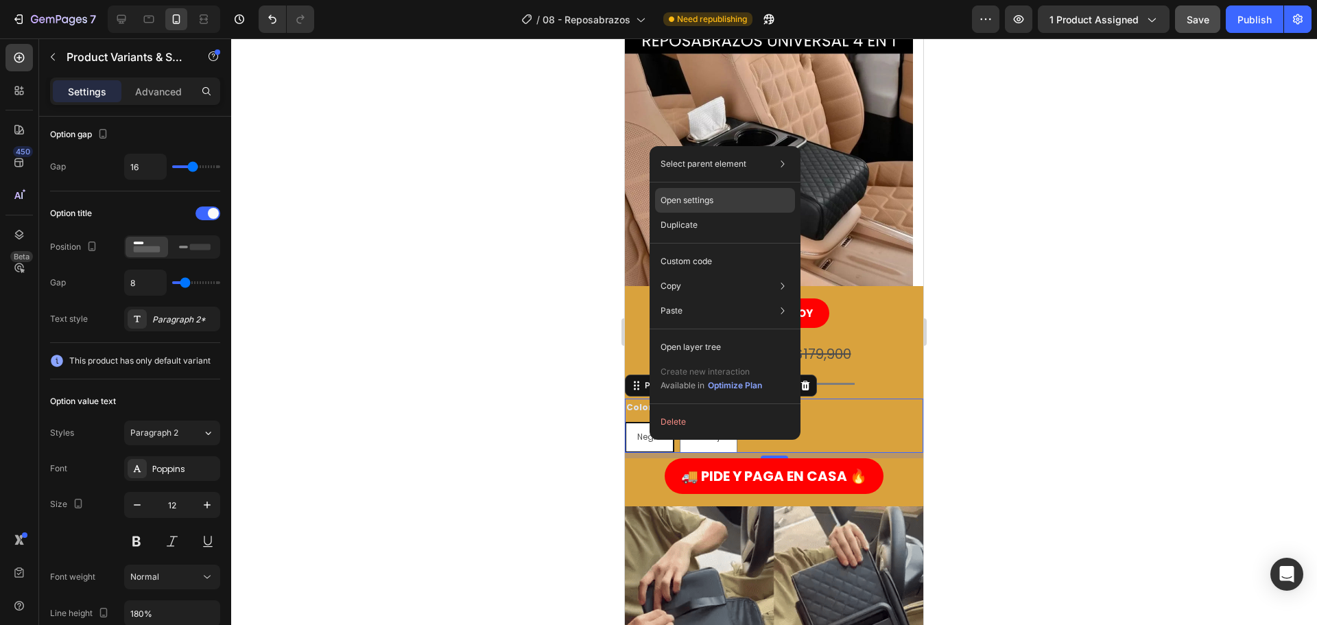
click at [727, 199] on div "Open settings" at bounding box center [725, 200] width 140 height 25
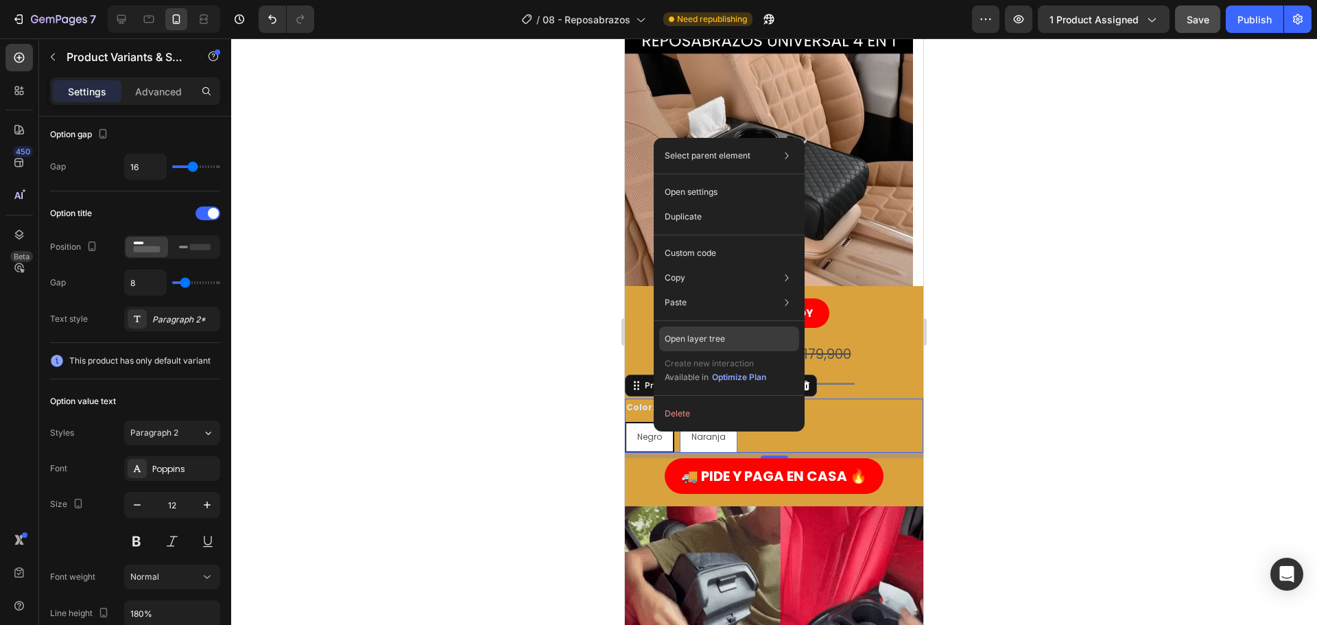
click at [717, 340] on p "Open layer tree" at bounding box center [695, 339] width 60 height 12
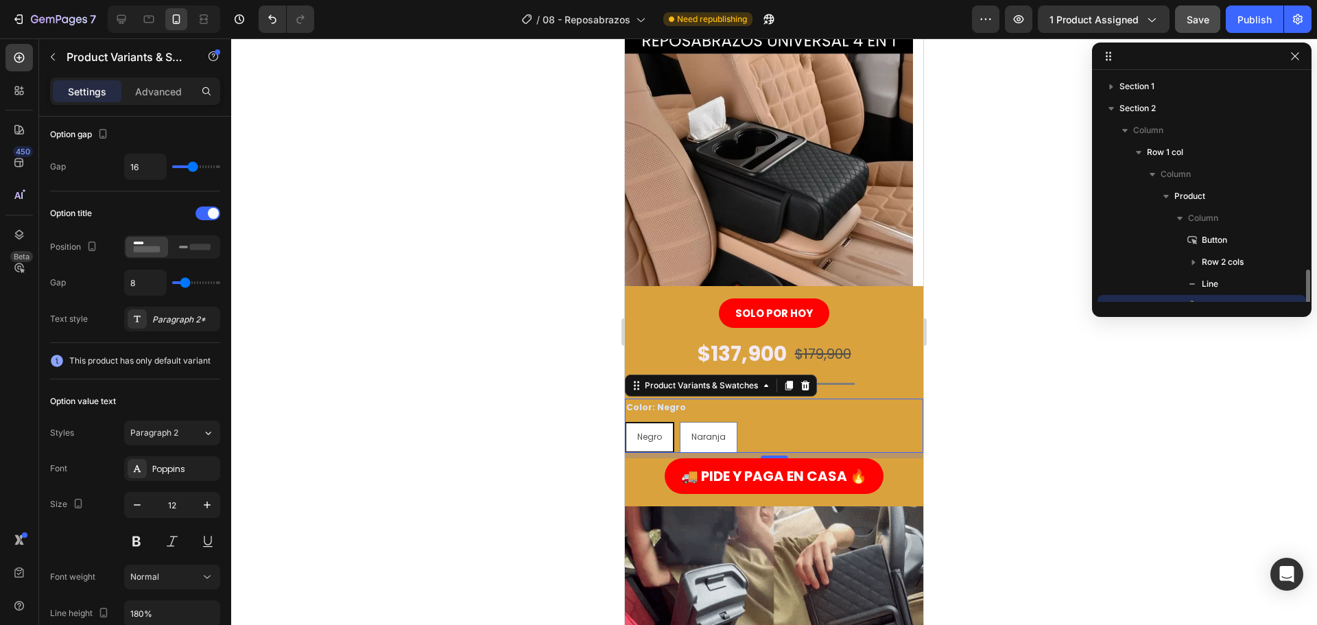
scroll to position [128, 0]
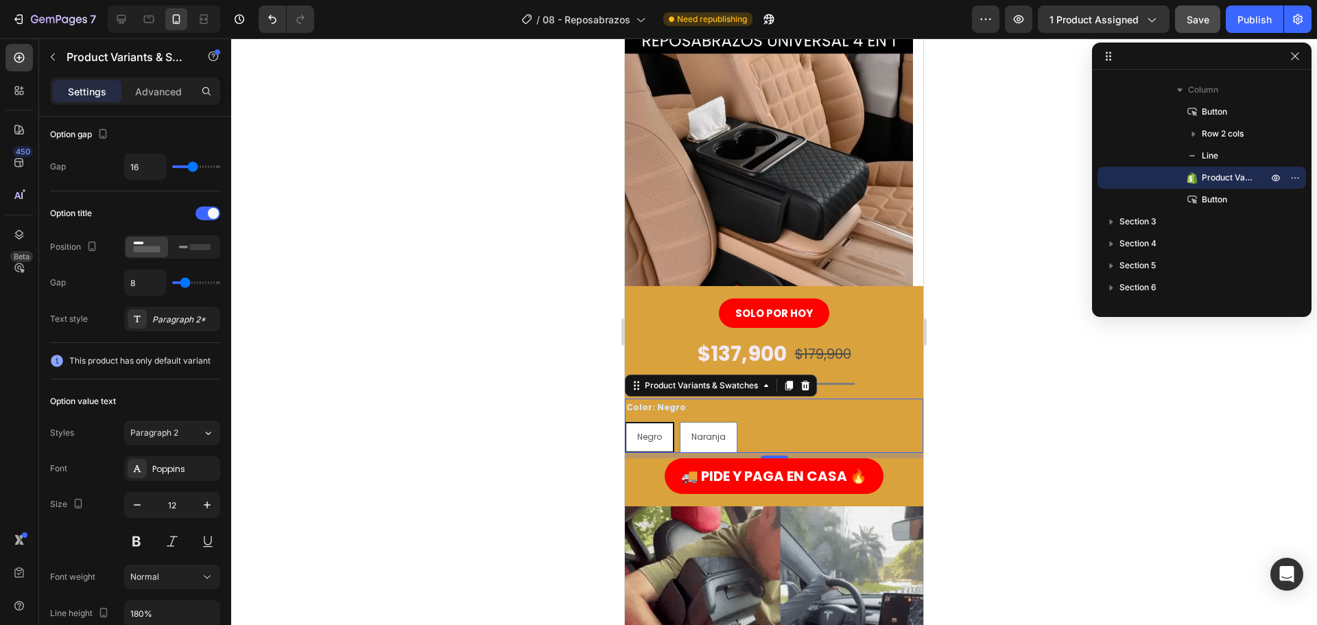
click at [1040, 182] on div at bounding box center [774, 331] width 1086 height 586
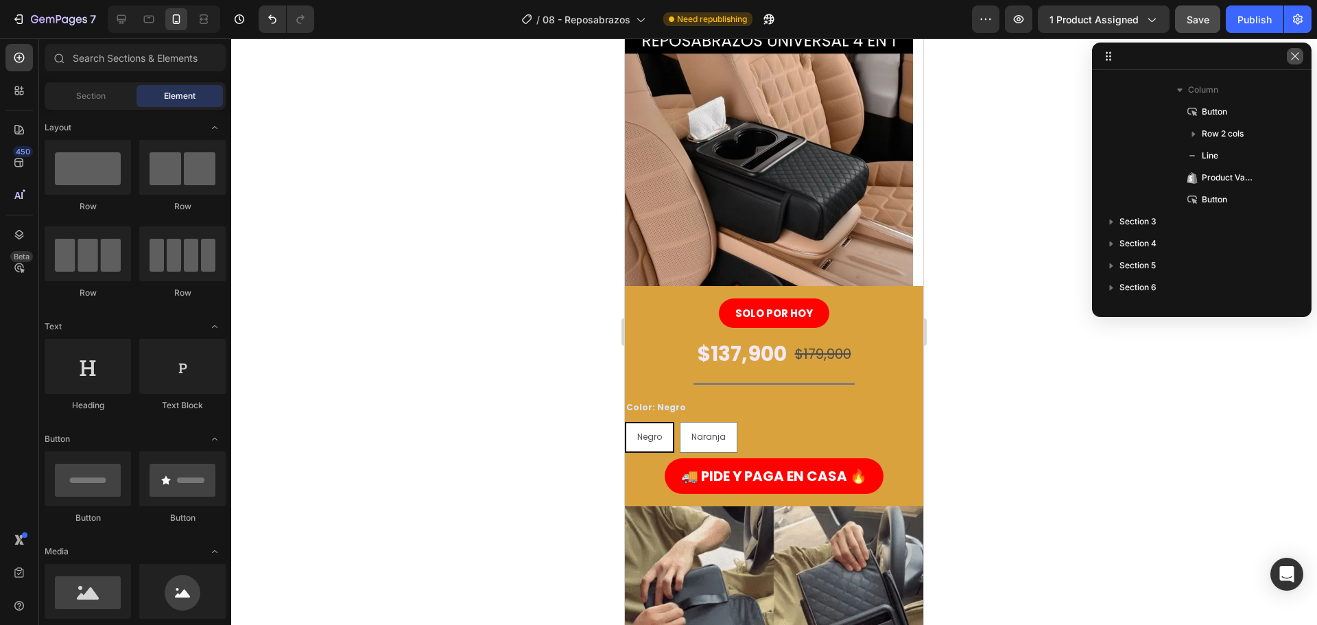
click at [1301, 55] on button "button" at bounding box center [1295, 56] width 16 height 16
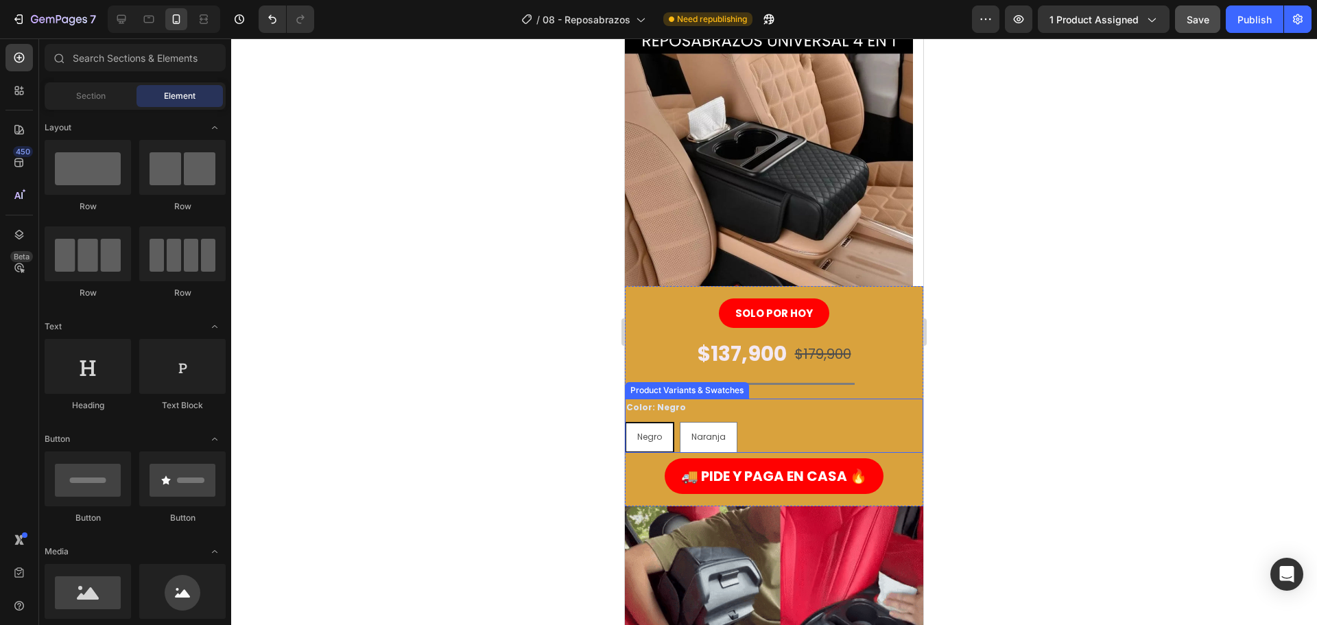
click at [648, 431] on span "Negro" at bounding box center [649, 437] width 25 height 12
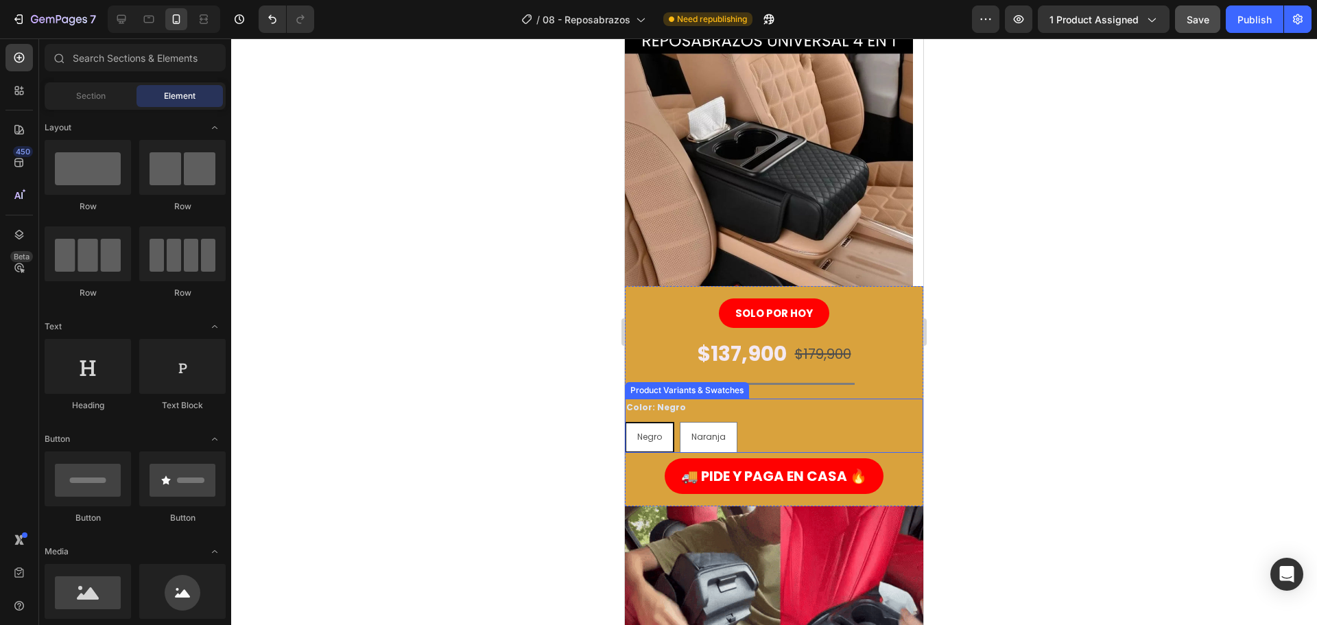
click at [625, 422] on input "Negro Negro Negro" at bounding box center [624, 421] width 1 height 1
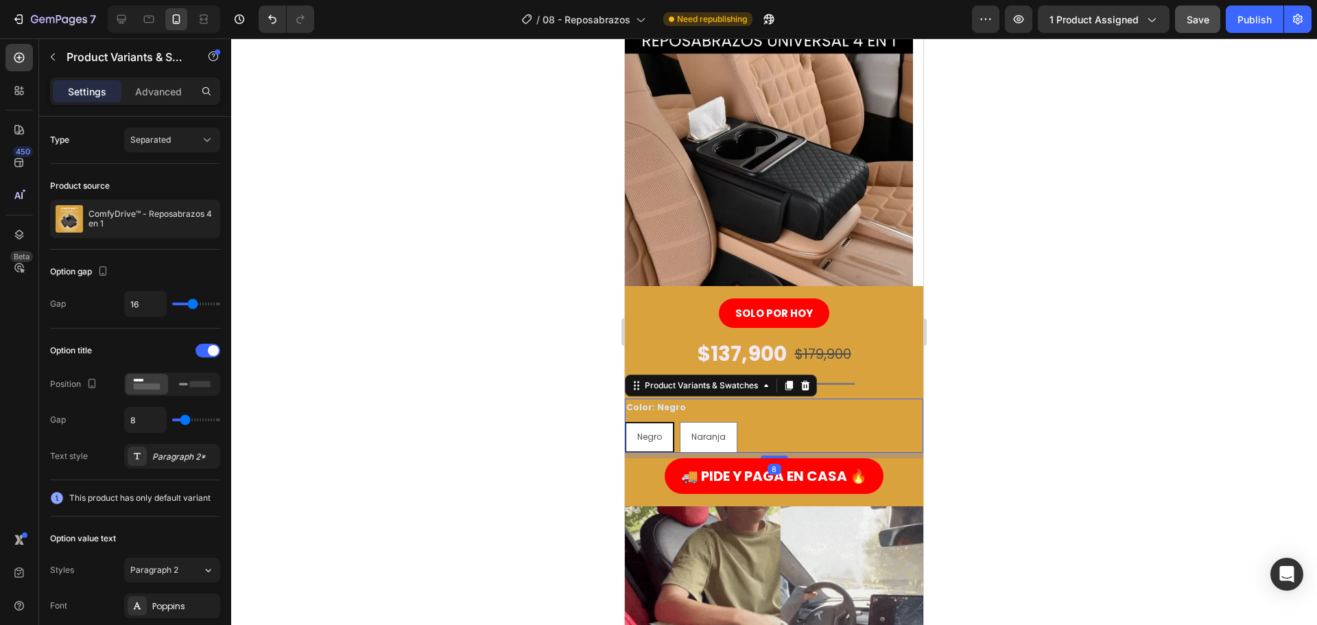
click at [646, 440] on span "Negro" at bounding box center [649, 437] width 25 height 12
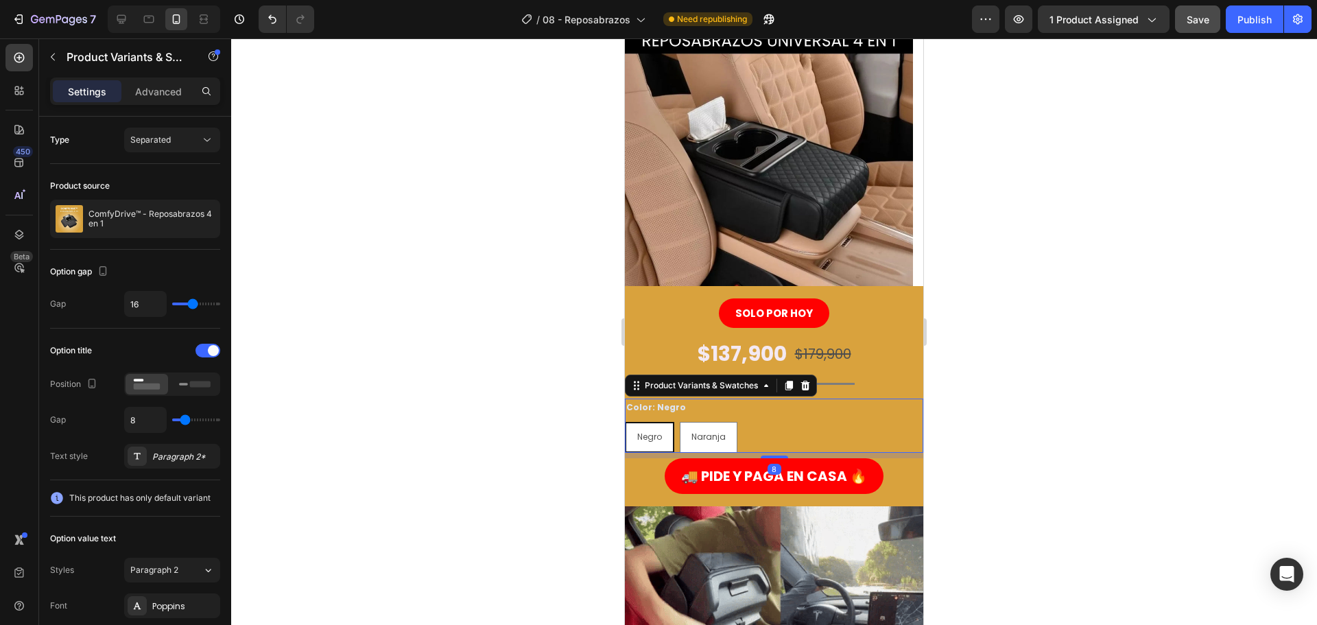
click at [625, 422] on input "Negro Negro Negro" at bounding box center [624, 421] width 1 height 1
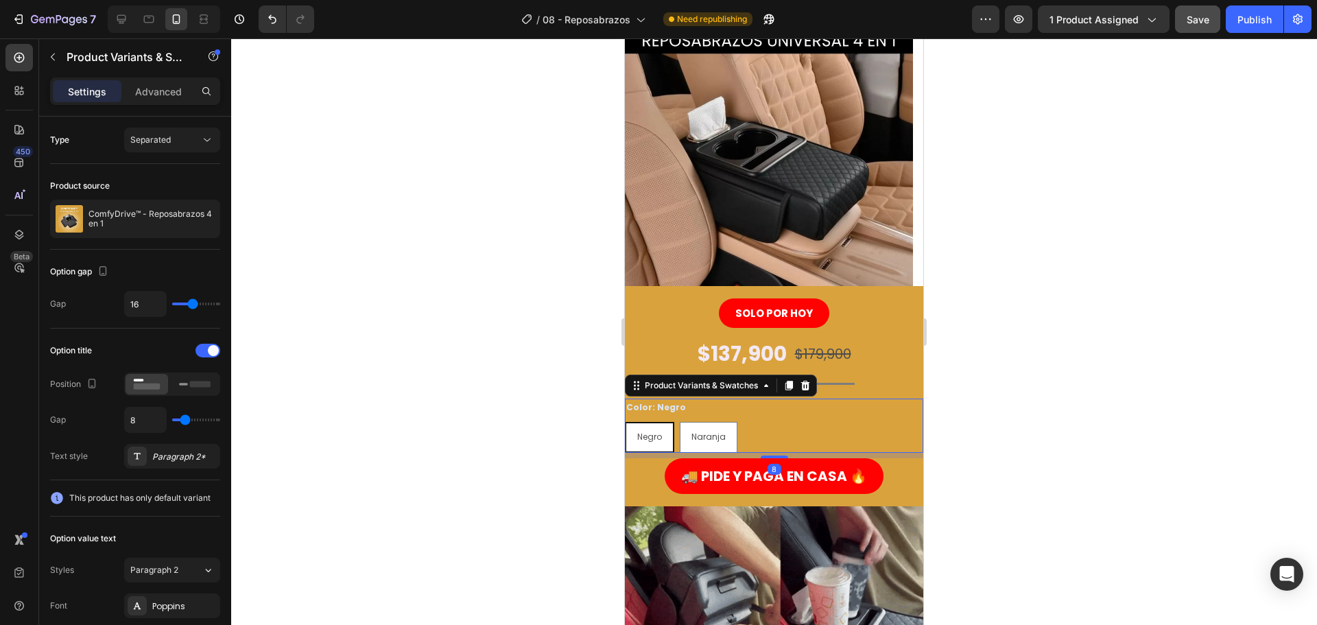
click at [646, 440] on span "Negro" at bounding box center [649, 437] width 25 height 12
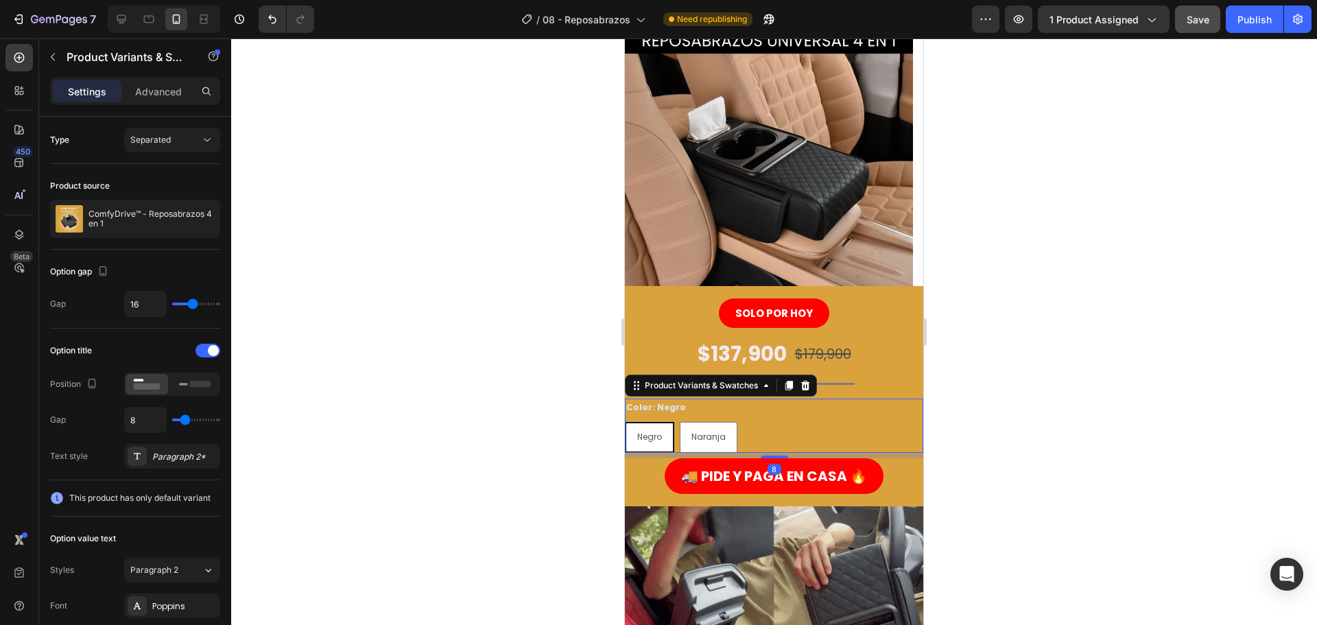
click at [625, 422] on input "Negro Negro Negro" at bounding box center [624, 421] width 1 height 1
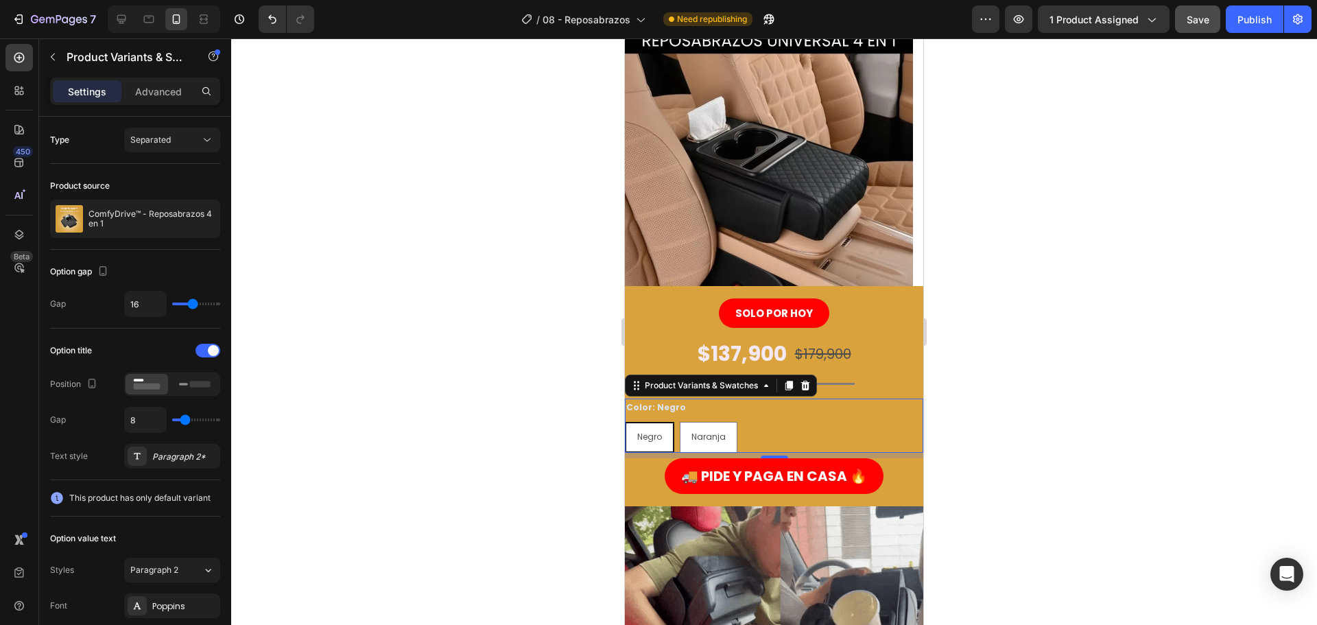
click at [648, 439] on span "Negro" at bounding box center [649, 437] width 25 height 12
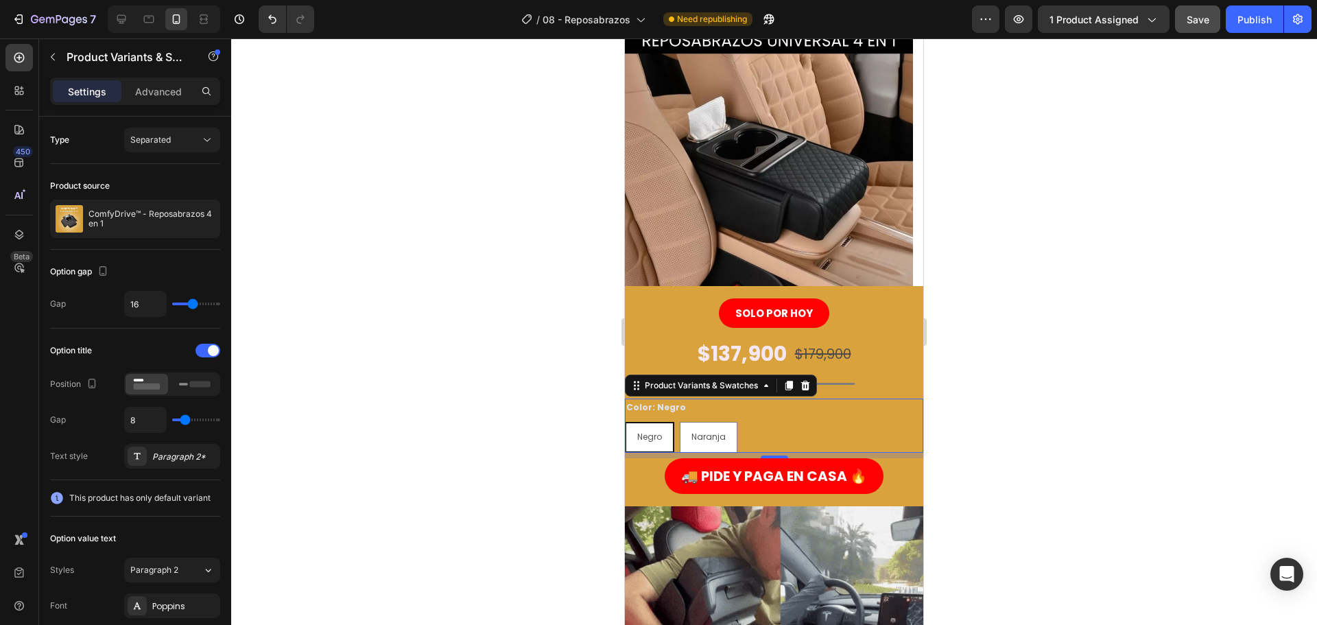
click at [625, 422] on input "Negro Negro Negro" at bounding box center [624, 421] width 1 height 1
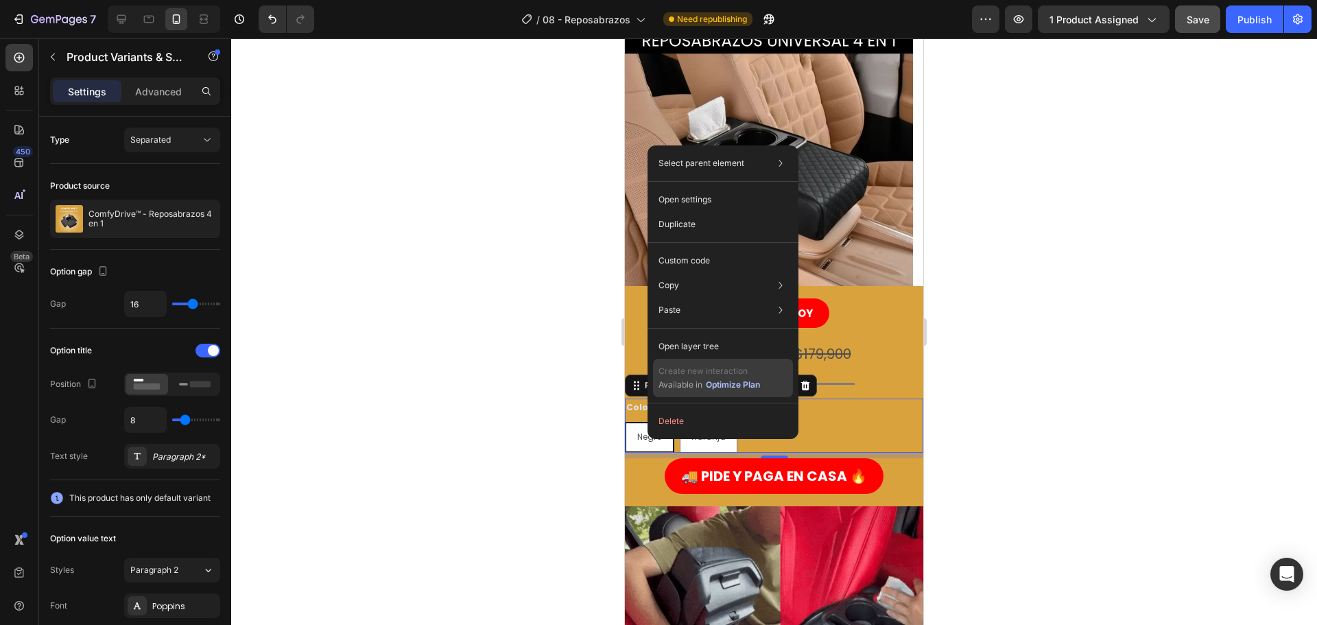
click at [729, 383] on div "Optimize Plan" at bounding box center [733, 385] width 54 height 12
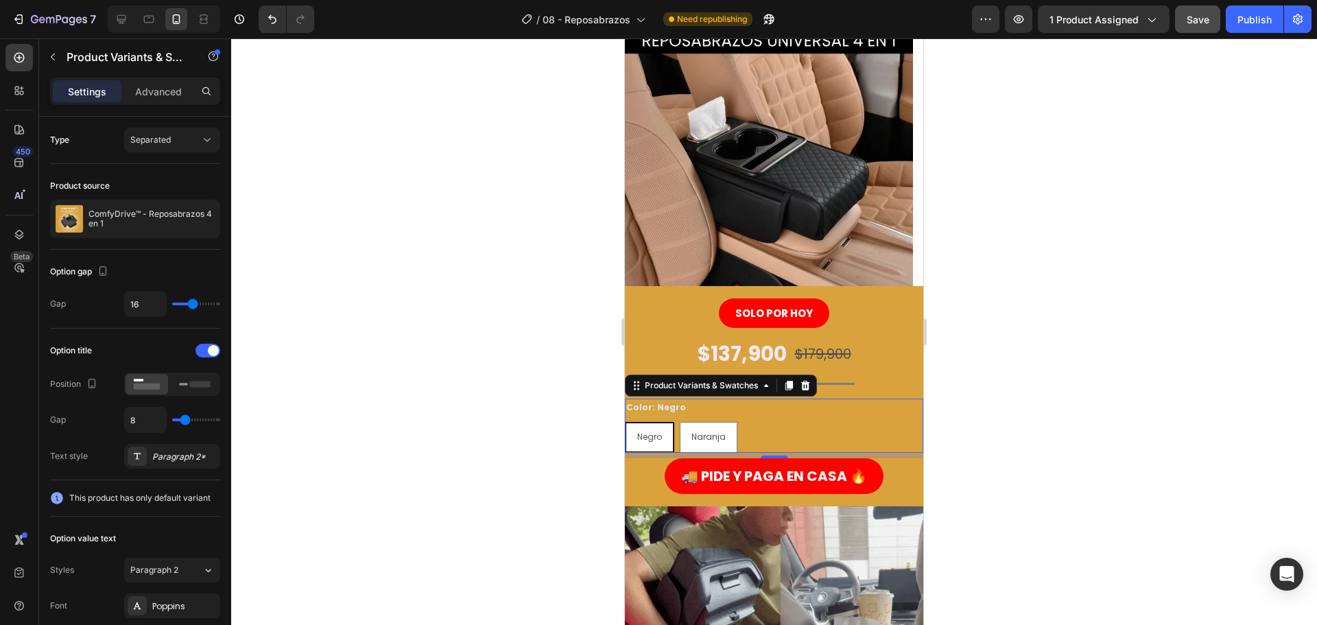
drag, startPoint x: 1037, startPoint y: 391, endPoint x: 270, endPoint y: 360, distance: 768.2
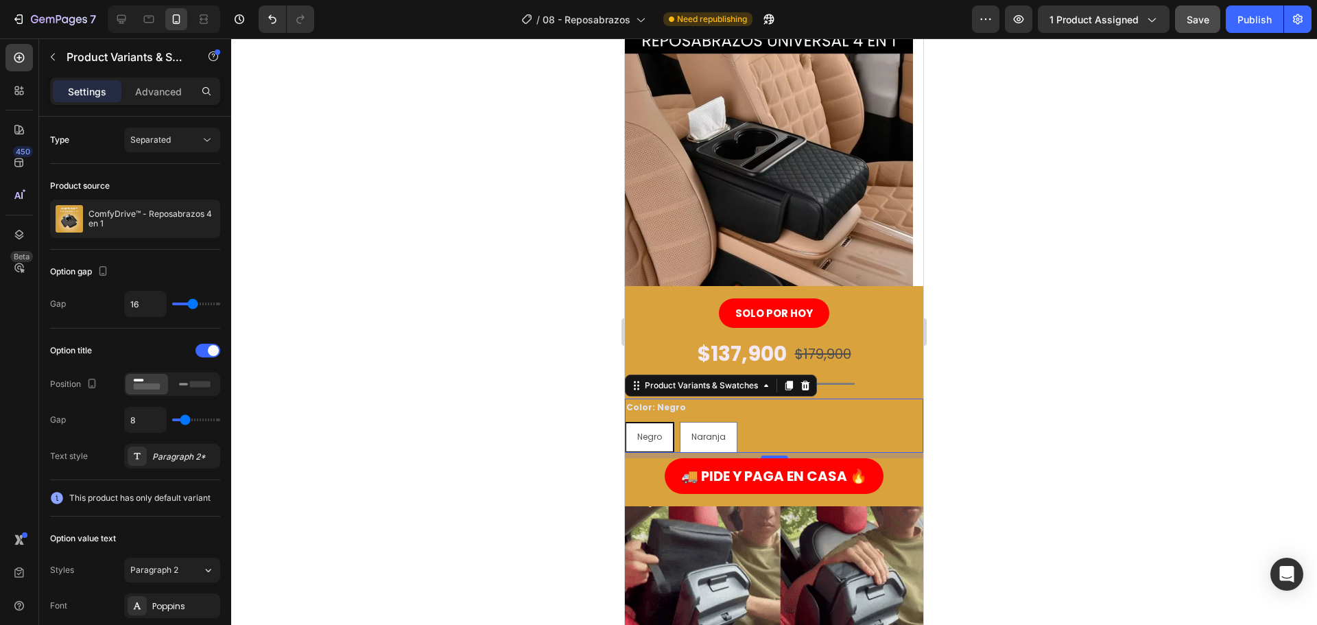
click at [1037, 391] on div at bounding box center [774, 331] width 1086 height 586
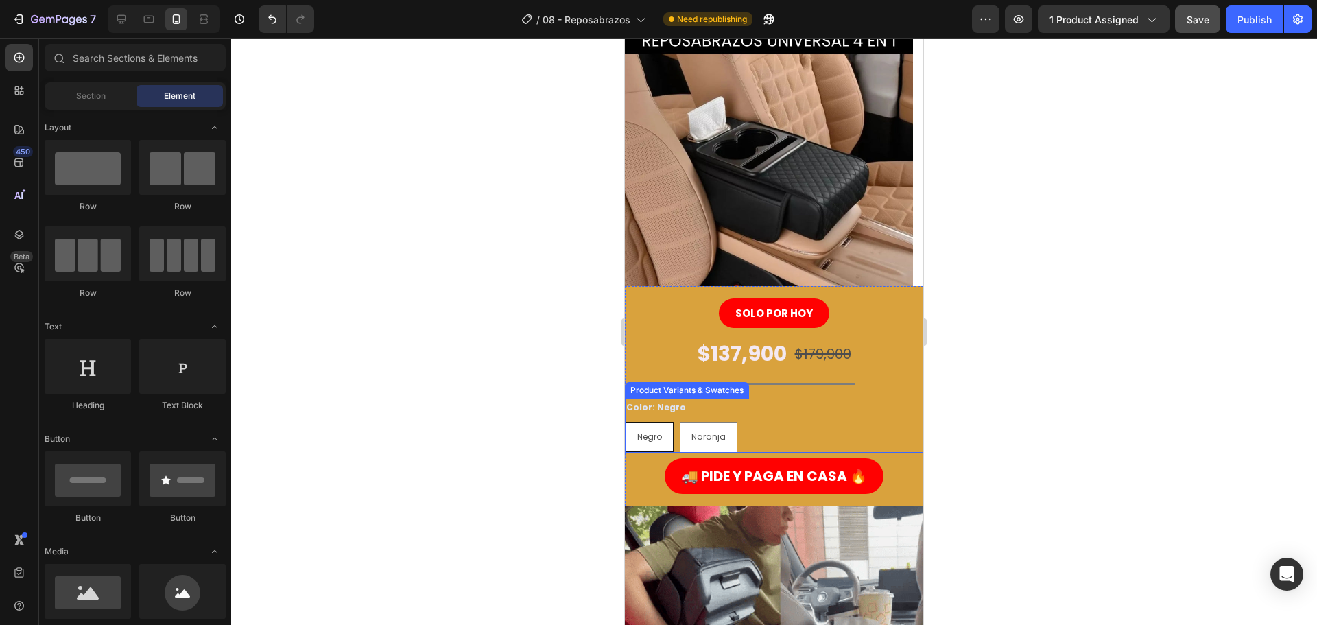
click at [826, 412] on div "Color: Negro Negro Negro Negro Naranja Naranja Naranja" at bounding box center [774, 426] width 298 height 54
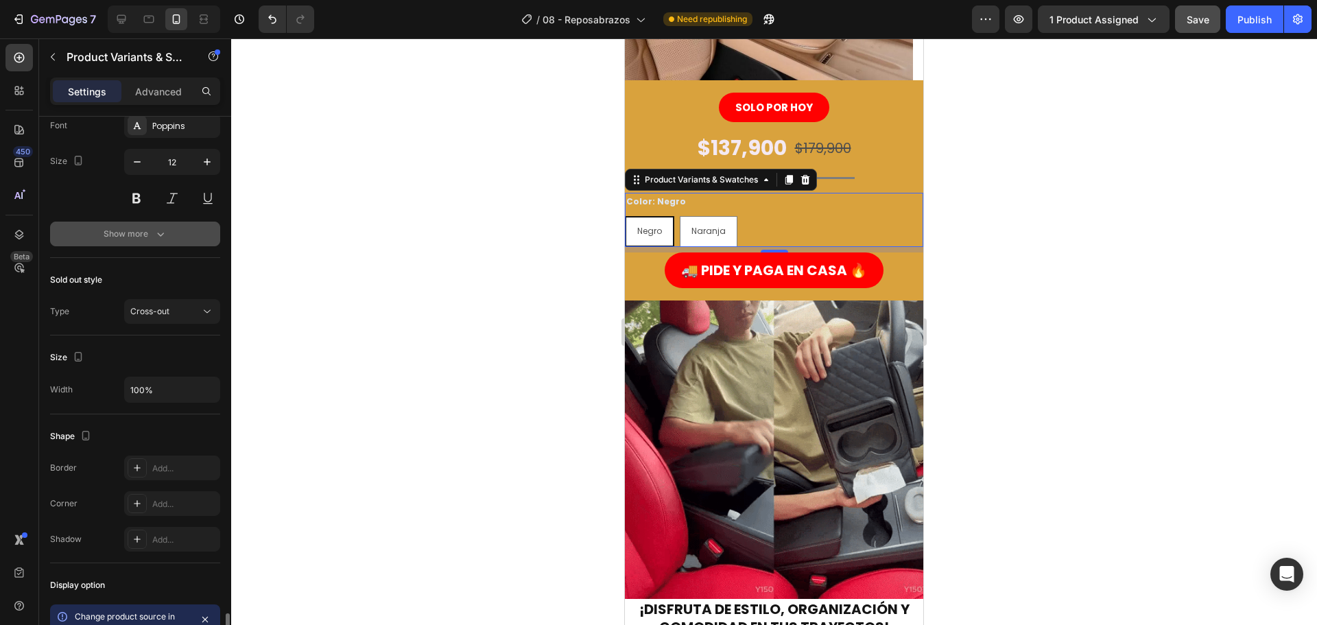
scroll to position [674, 0]
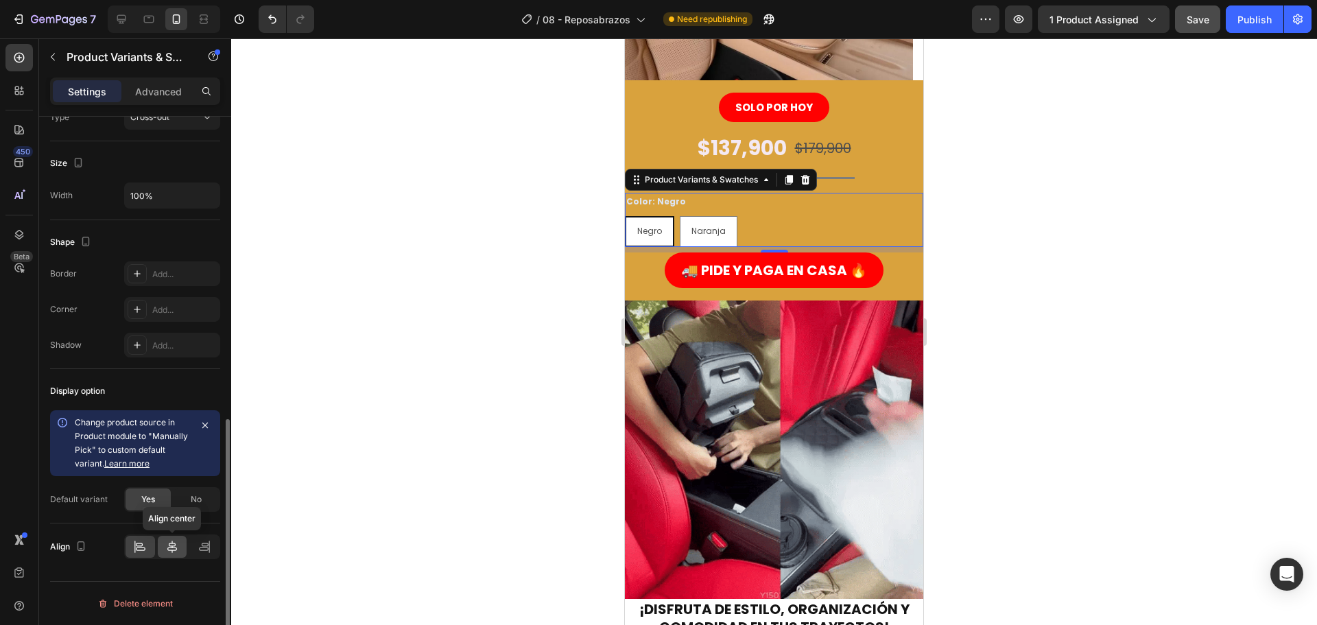
click at [172, 543] on icon at bounding box center [172, 547] width 10 height 12
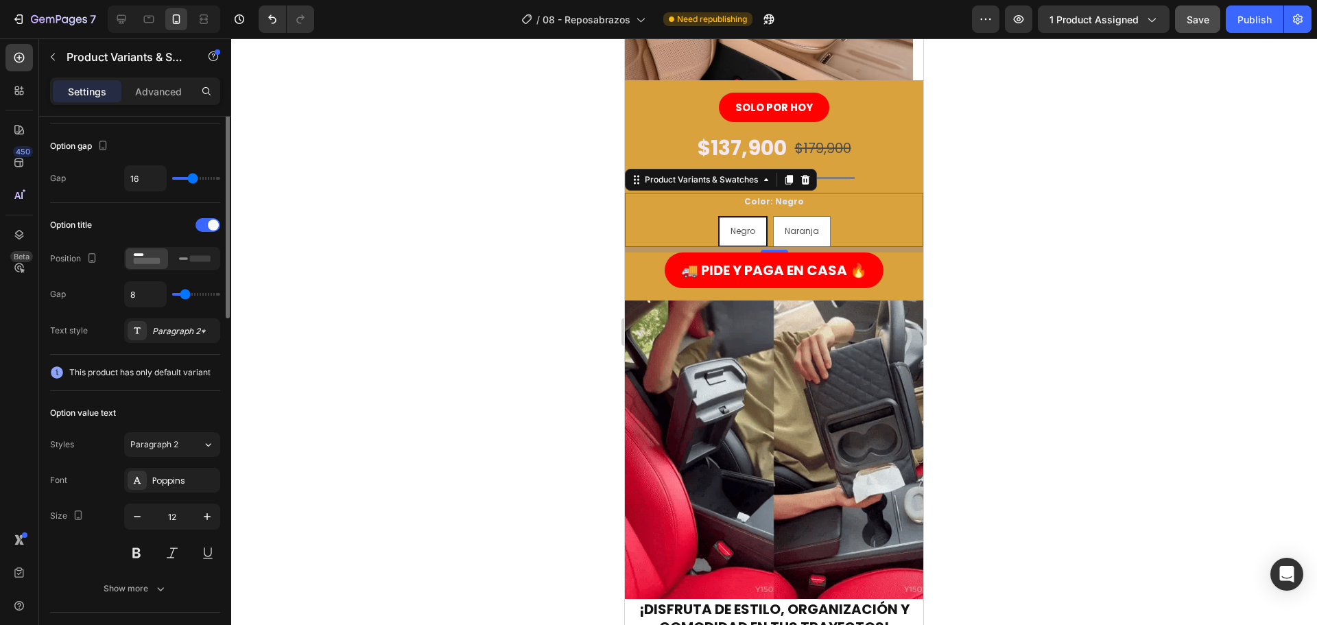
scroll to position [0, 0]
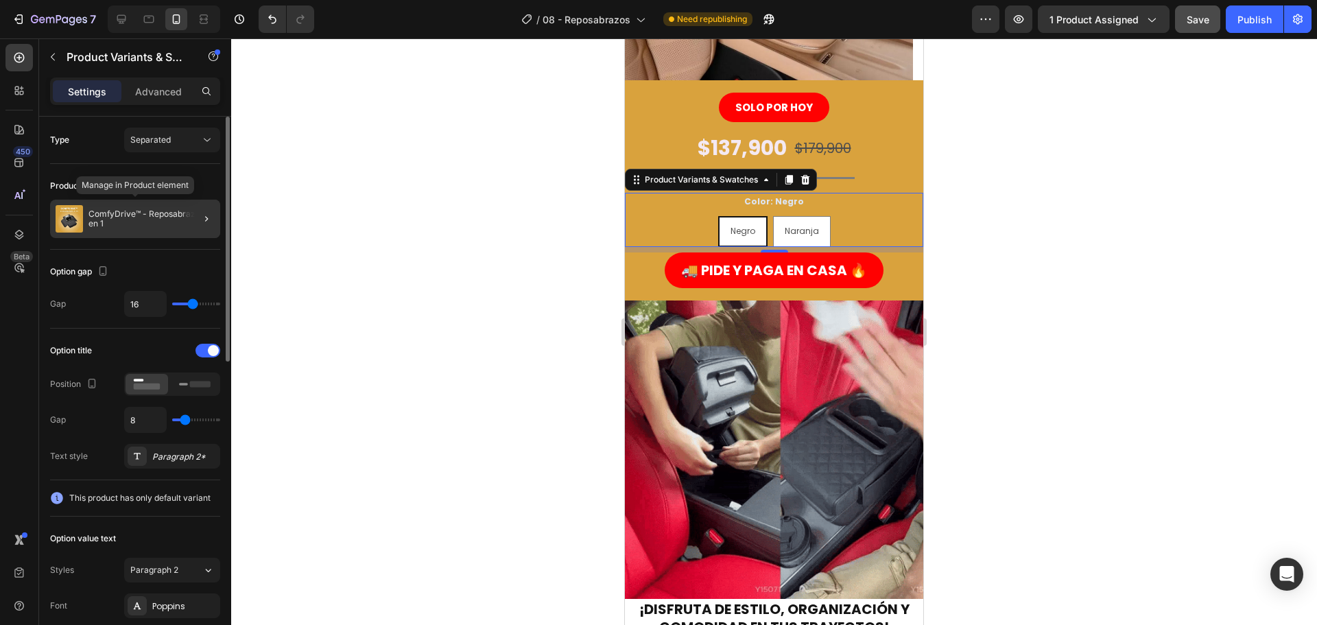
click at [154, 223] on p "ComfyDrive™ - Reposabrazos 4 en 1" at bounding box center [151, 218] width 126 height 19
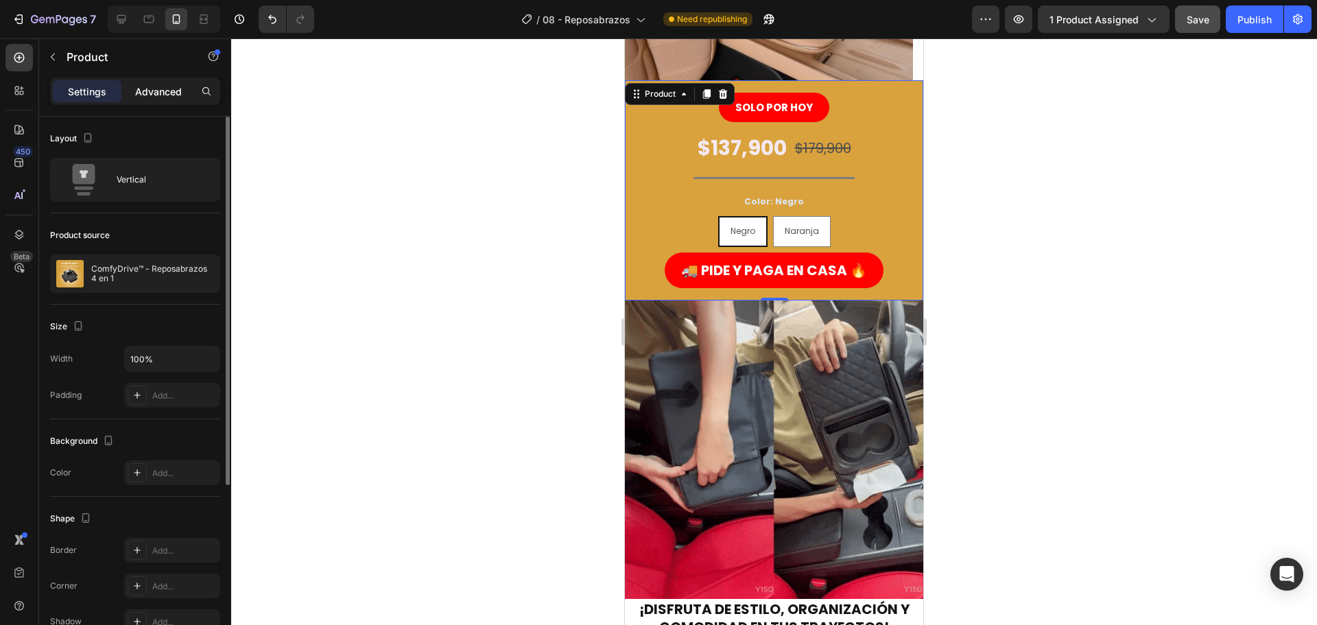
click at [163, 90] on p "Advanced" at bounding box center [158, 91] width 47 height 14
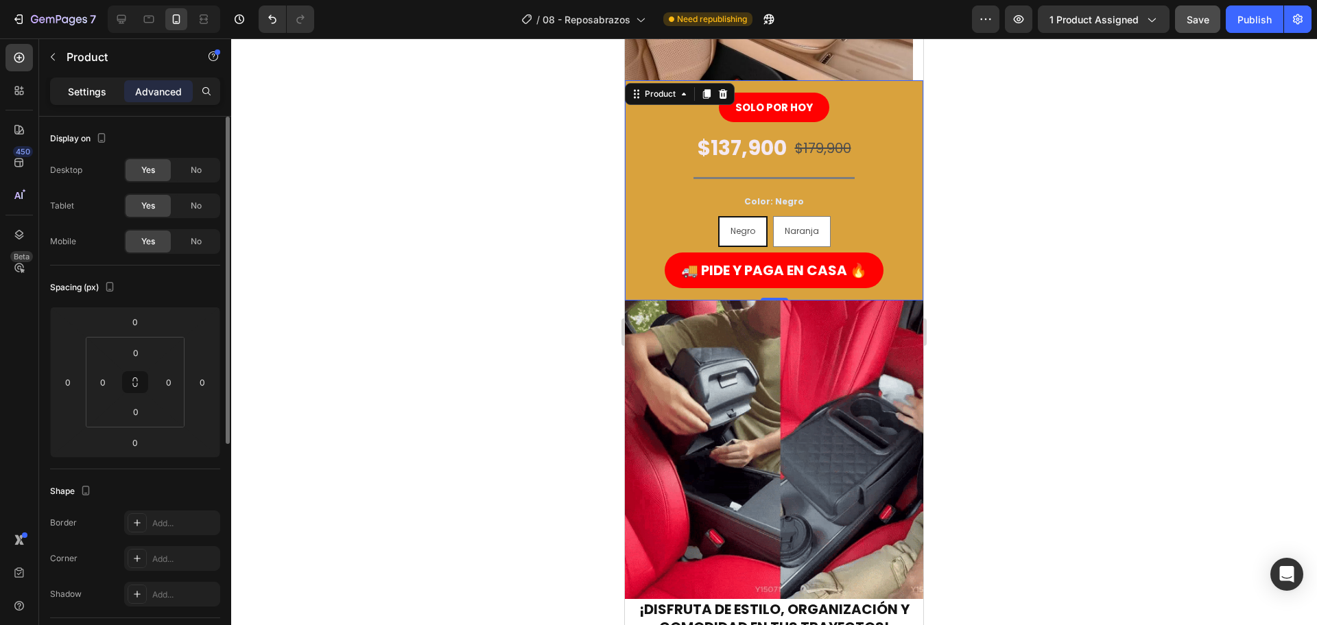
click at [97, 82] on div "Settings" at bounding box center [87, 91] width 69 height 22
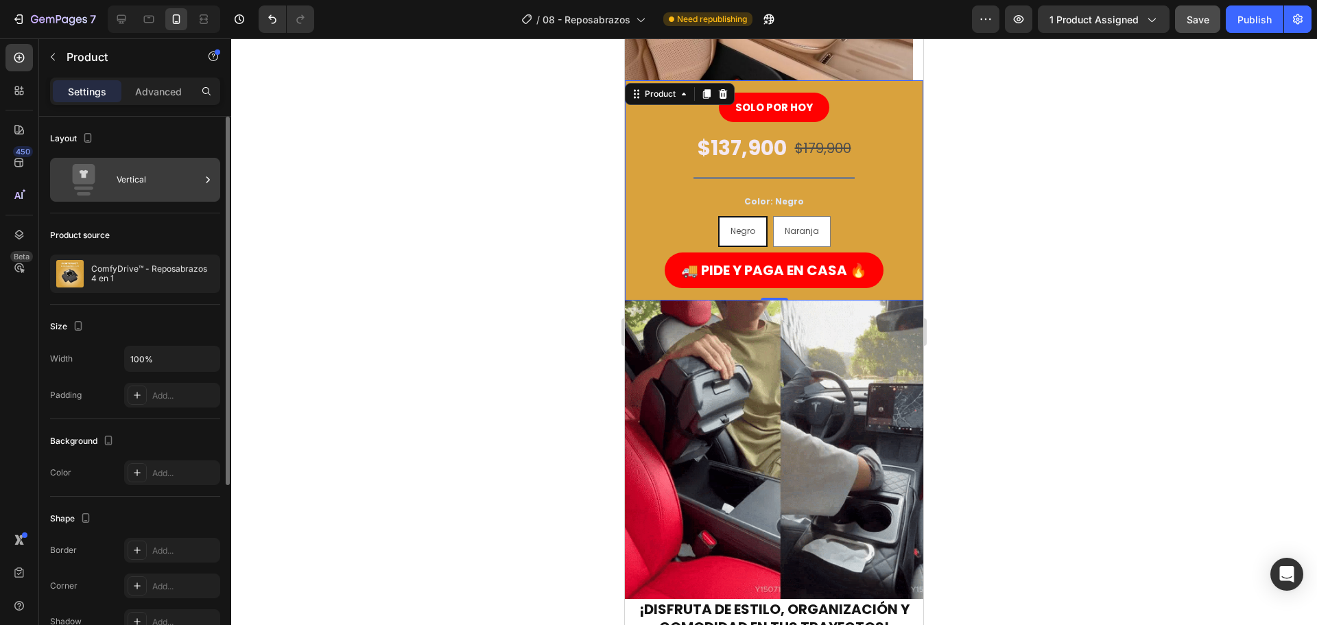
click at [152, 171] on div "Vertical" at bounding box center [159, 180] width 84 height 32
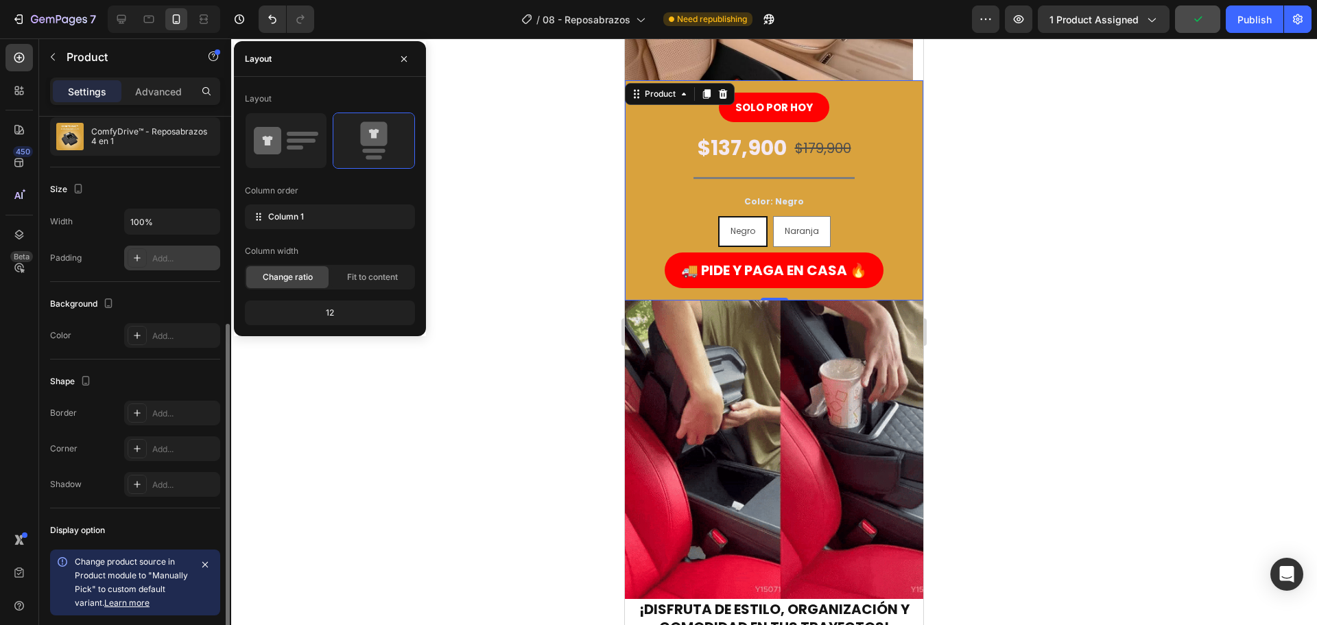
scroll to position [265, 0]
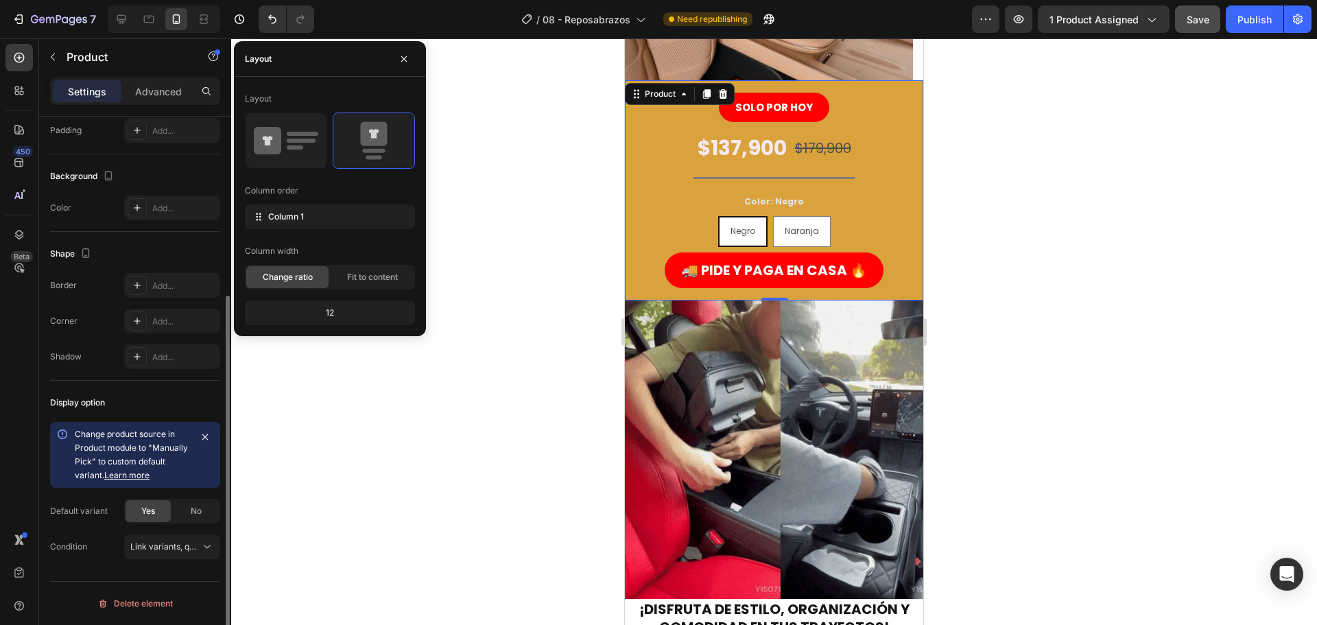
click at [173, 220] on div "Background The changes might be hidden by the video. Color Add..." at bounding box center [135, 193] width 170 height 78
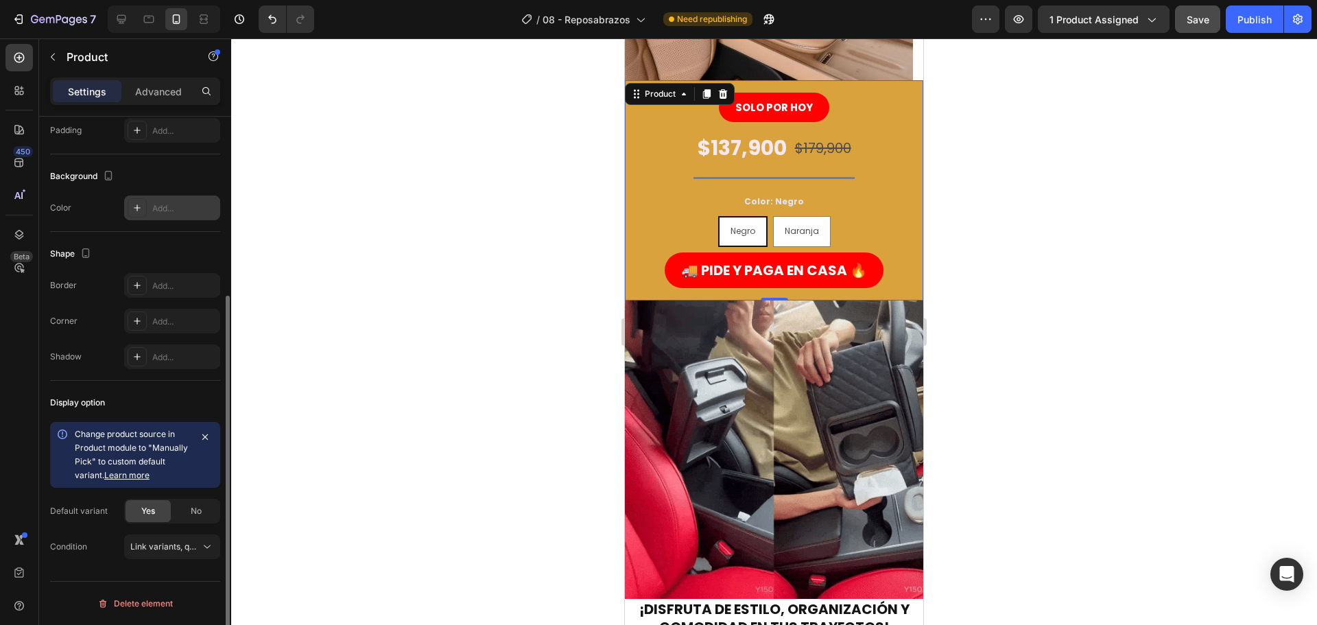
click at [173, 212] on div "Add..." at bounding box center [184, 208] width 64 height 12
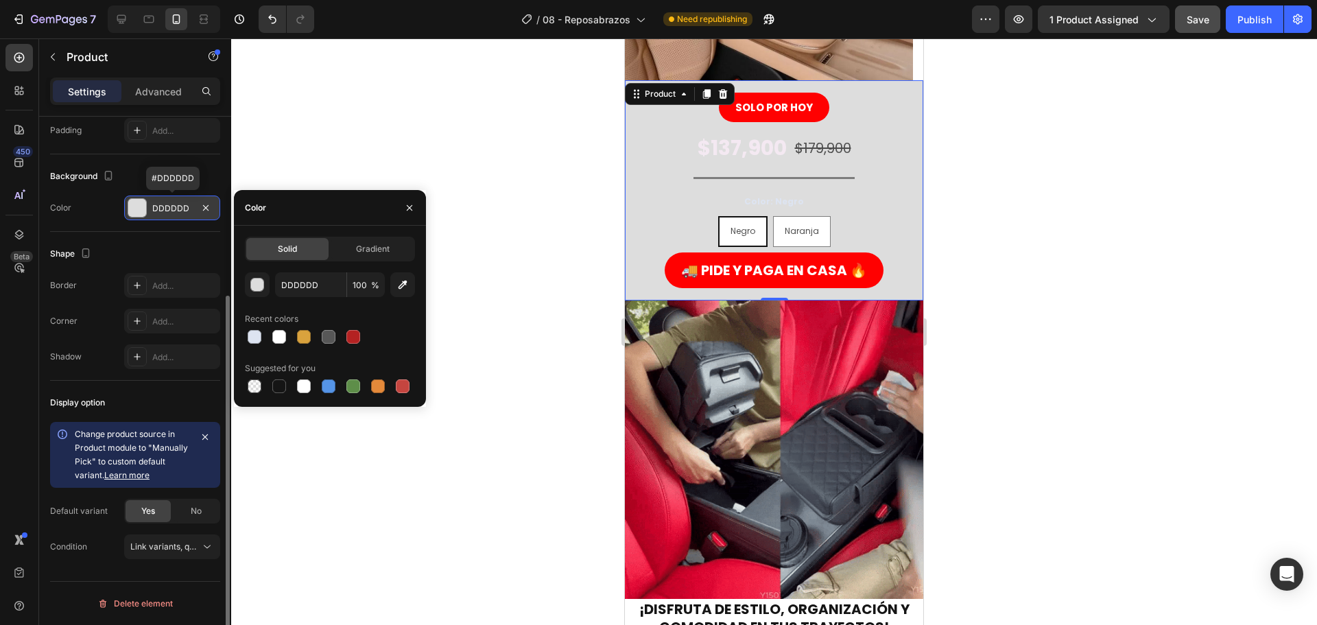
type input "000000"
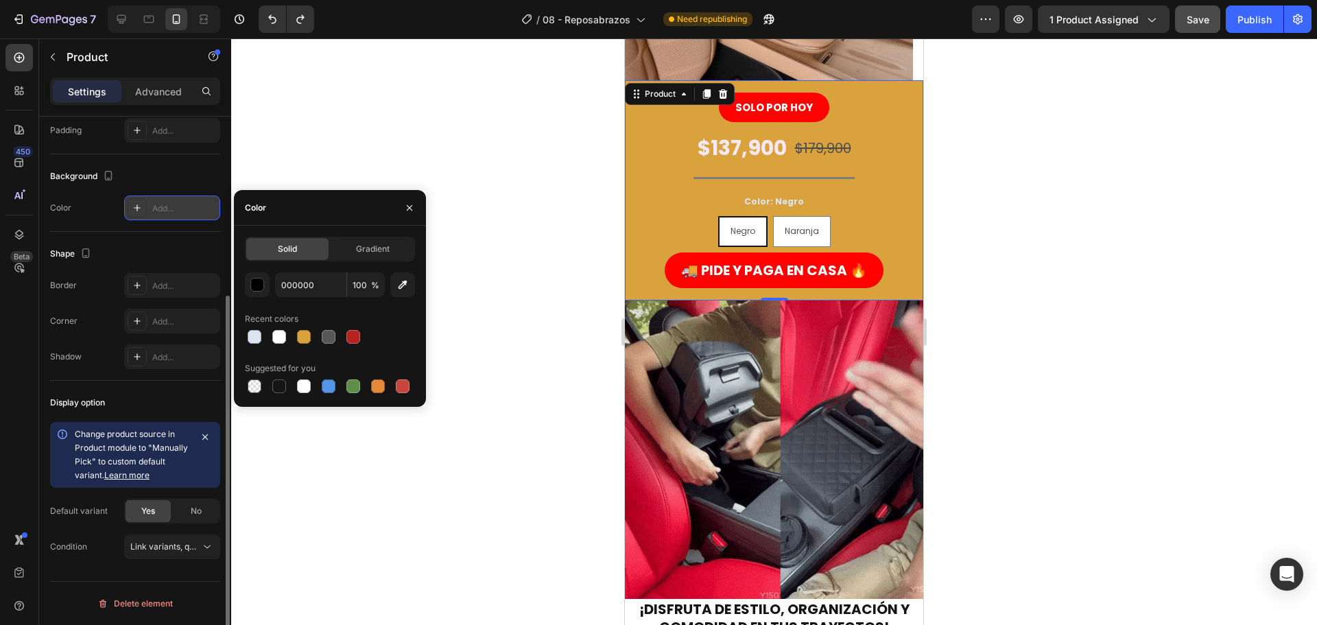
drag, startPoint x: 766, startPoint y: 235, endPoint x: 758, endPoint y: 236, distance: 7.6
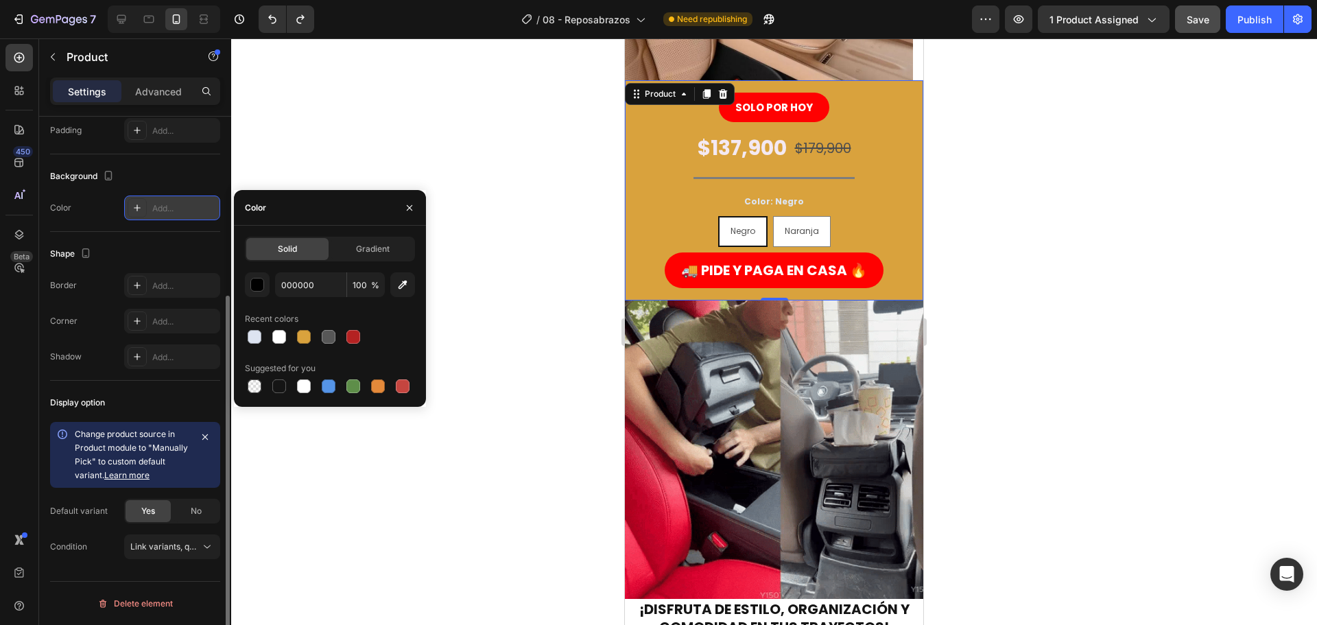
click at [766, 235] on div "Negro Negro Negro Naranja Naranja Naranja" at bounding box center [774, 231] width 298 height 31
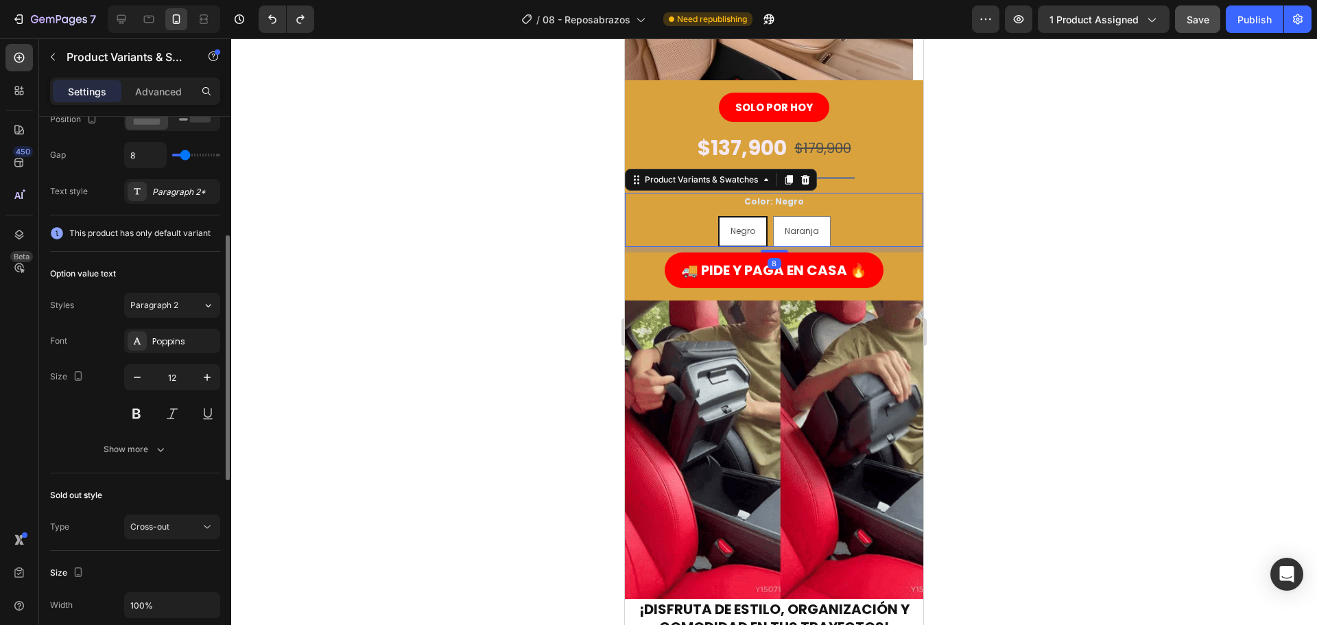
scroll to position [0, 0]
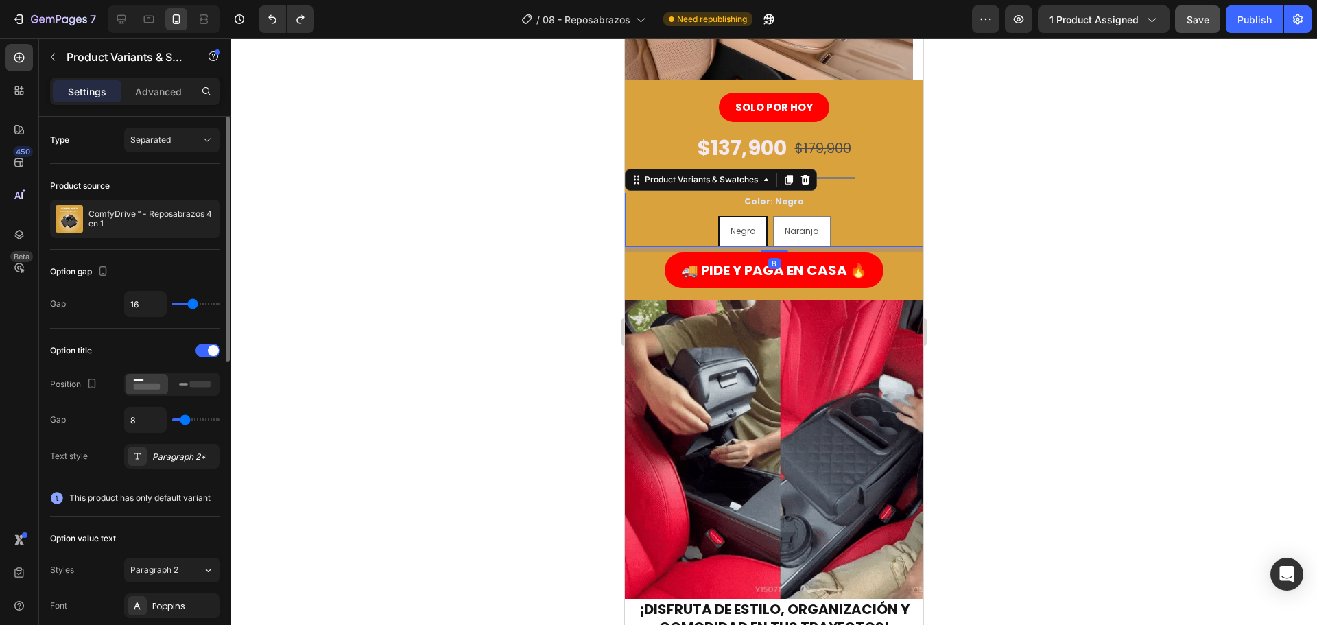
click at [736, 235] on span "Negro" at bounding box center [743, 231] width 25 height 12
click at [742, 216] on input "Negro Negro Negro" at bounding box center [742, 215] width 1 height 1
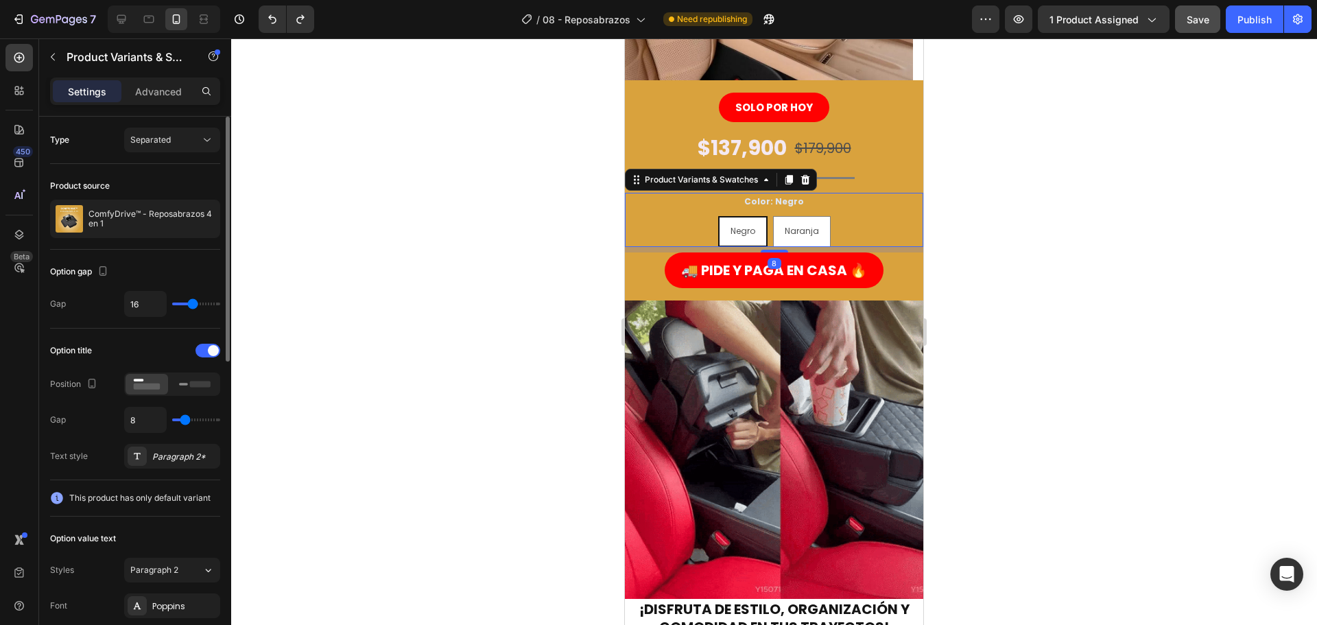
click at [736, 235] on span "Negro" at bounding box center [743, 231] width 25 height 12
click at [742, 216] on input "Negro Negro Negro" at bounding box center [742, 215] width 1 height 1
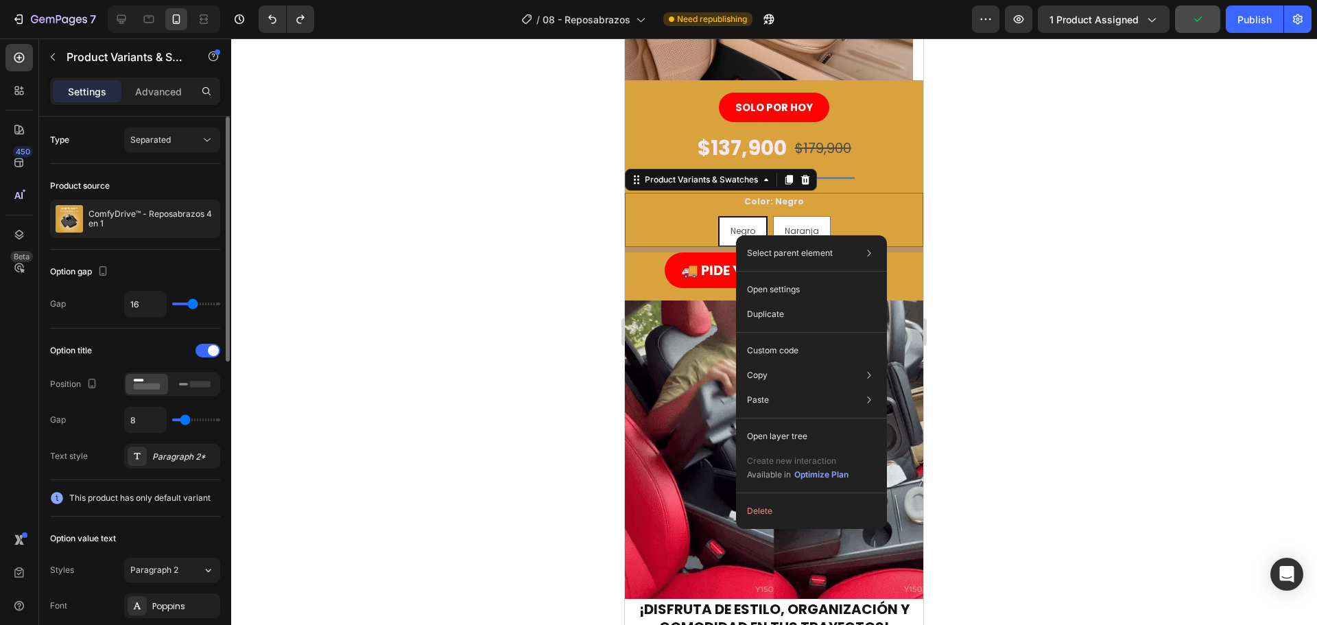
click at [731, 228] on span "Negro" at bounding box center [743, 231] width 25 height 12
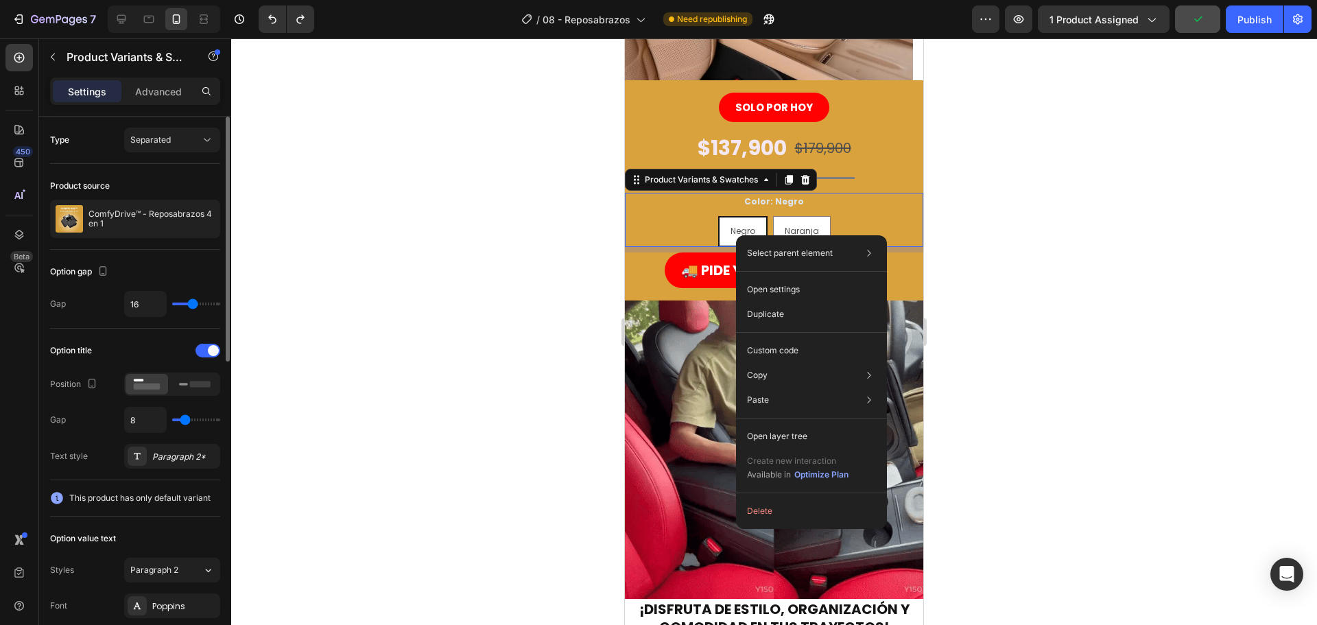
click at [742, 216] on input "Negro Negro Negro" at bounding box center [742, 215] width 1 height 1
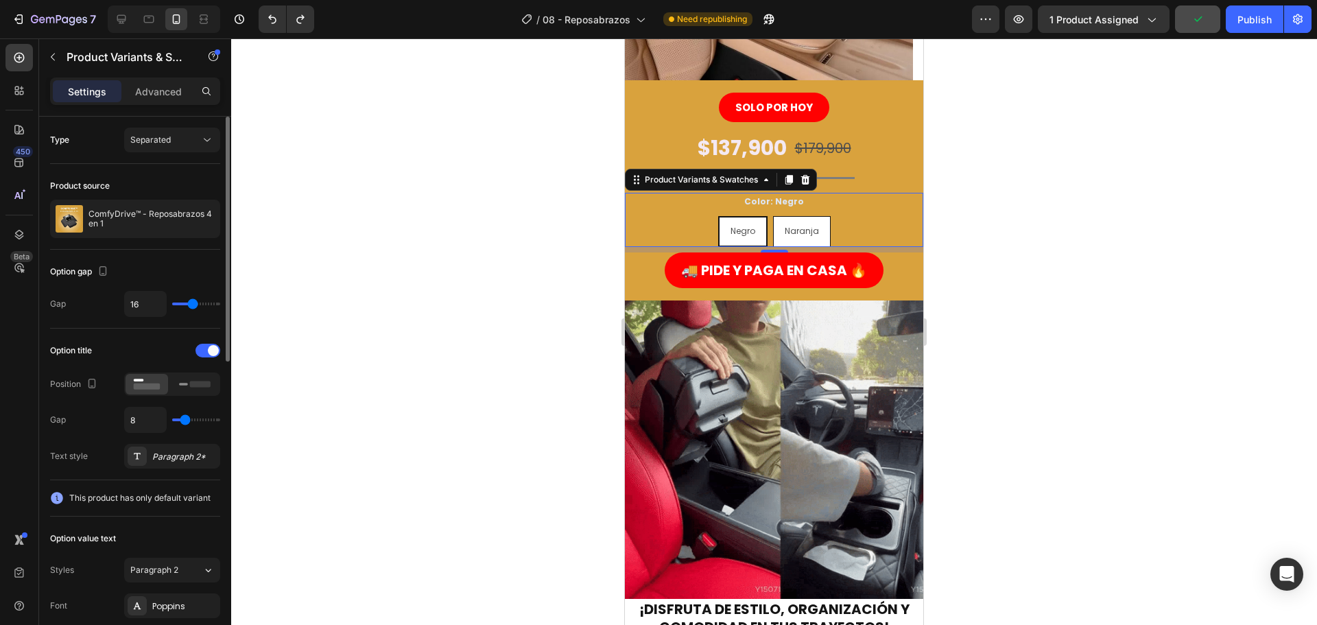
click at [787, 223] on div "Naranja" at bounding box center [802, 231] width 56 height 26
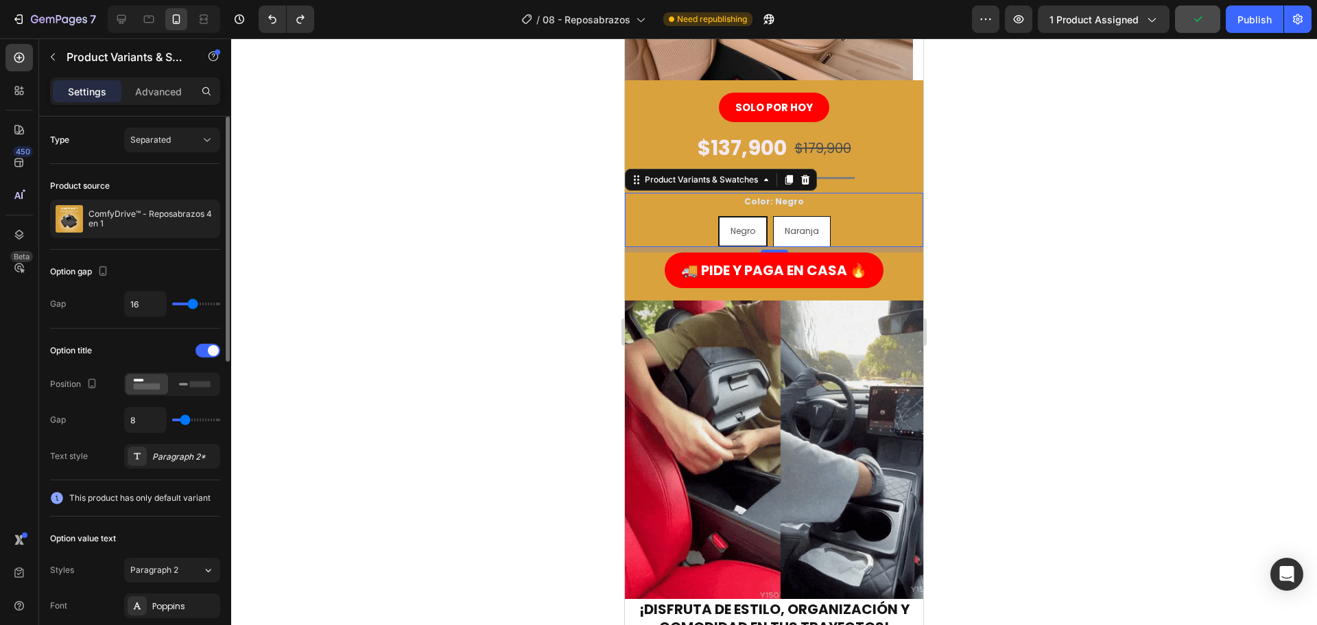
click at [801, 216] on input "Naranja Naranja Naranja" at bounding box center [801, 215] width 1 height 1
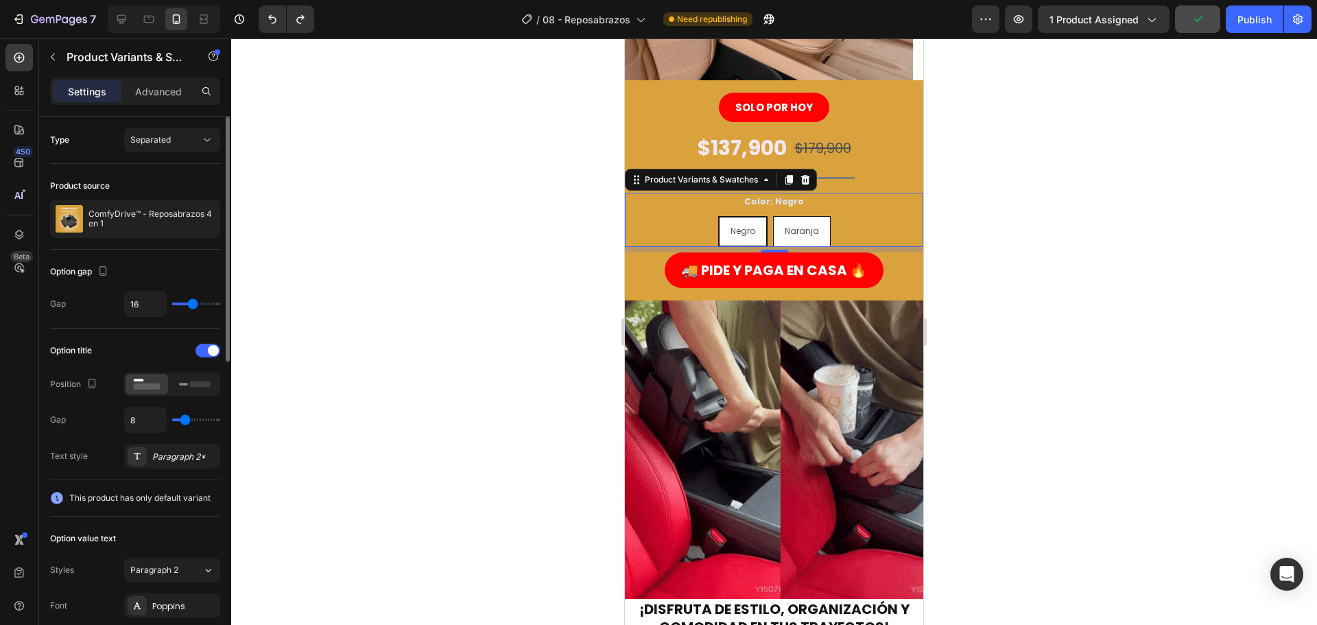
radio input "true"
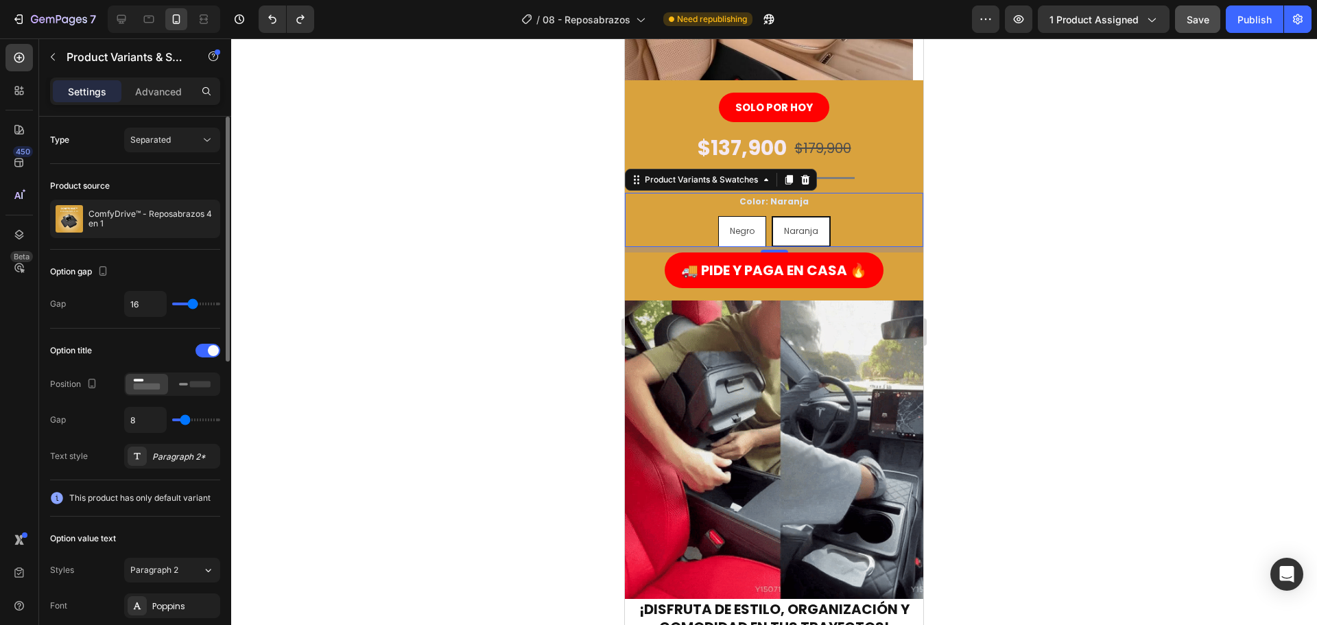
click at [733, 224] on div "Negro" at bounding box center [742, 231] width 47 height 26
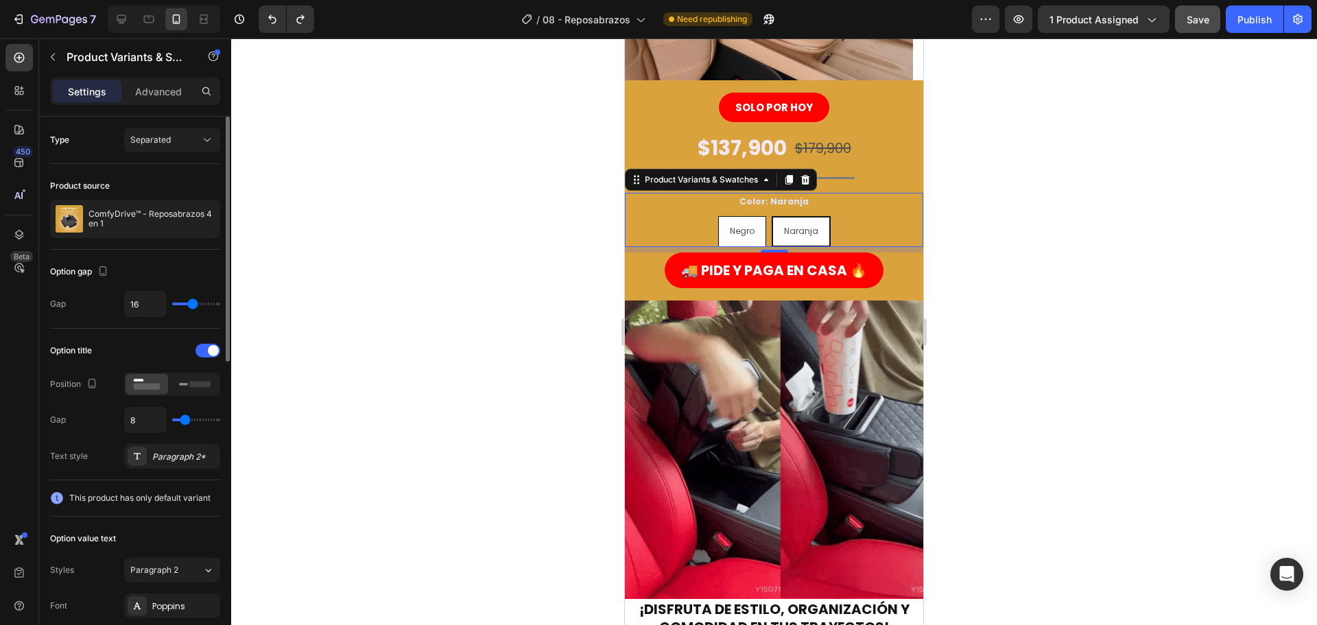
click at [742, 216] on input "Negro Negro Negro" at bounding box center [742, 215] width 1 height 1
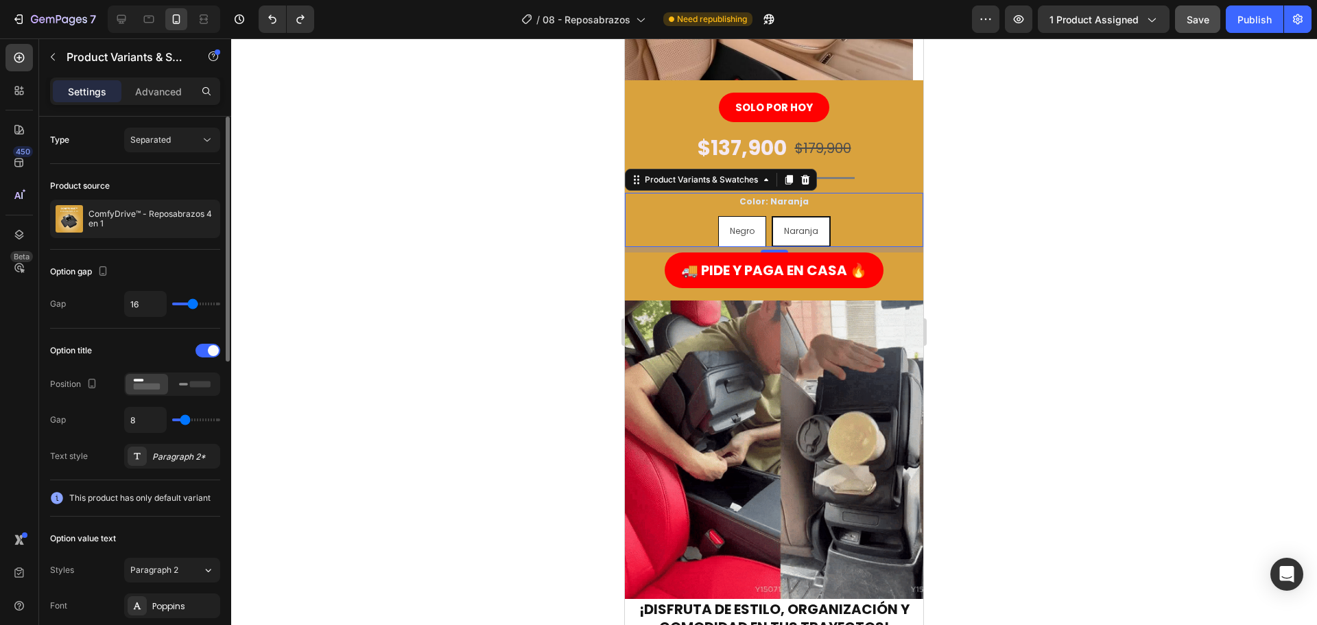
radio input "true"
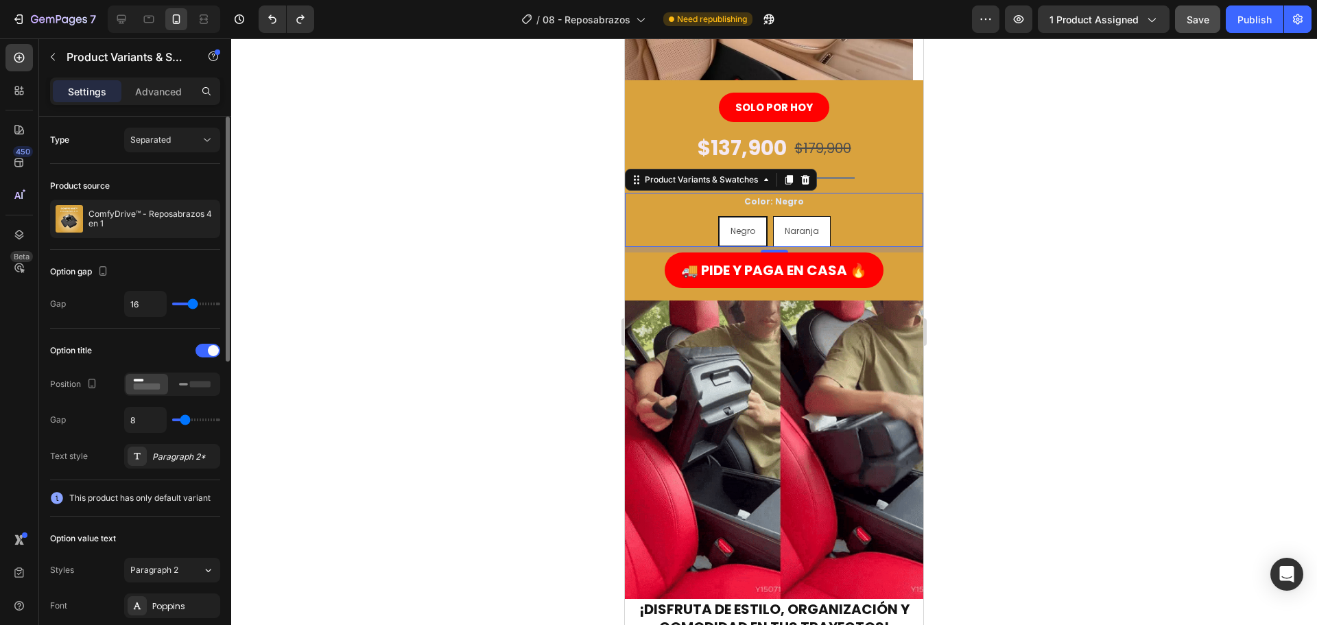
click at [803, 226] on span "Naranja" at bounding box center [802, 231] width 34 height 12
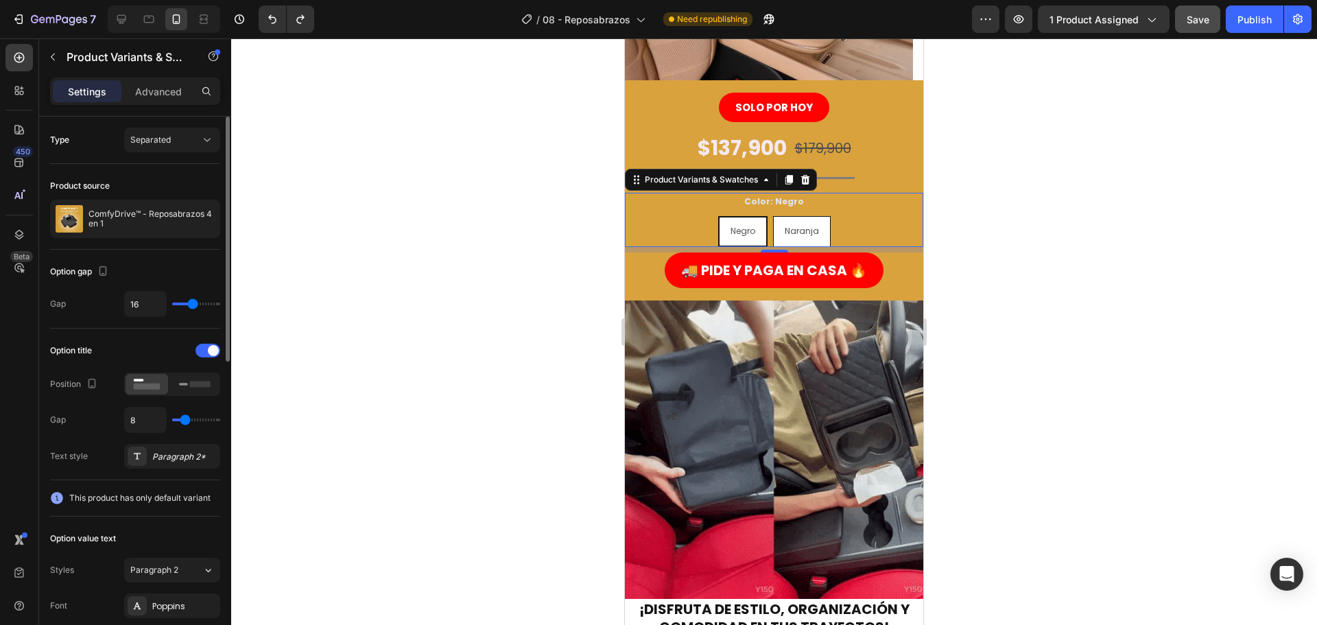
click at [802, 216] on input "Naranja Naranja Naranja" at bounding box center [801, 215] width 1 height 1
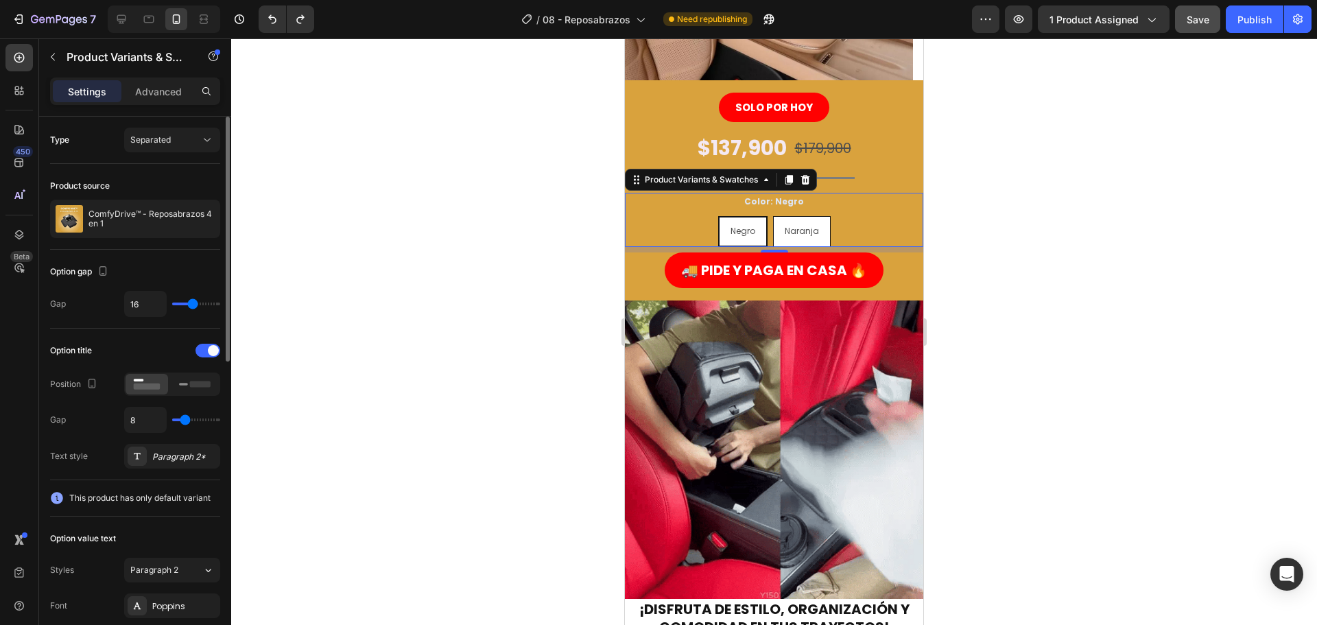
radio input "true"
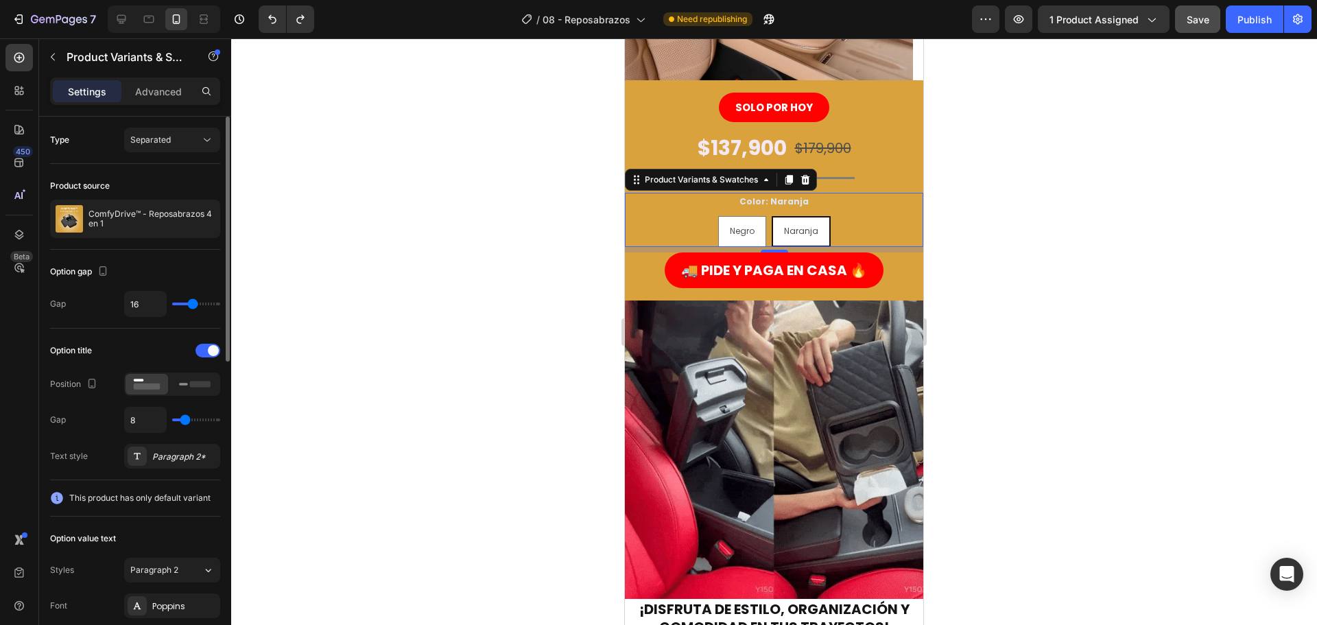
click at [788, 232] on span "Naranja" at bounding box center [801, 231] width 34 height 12
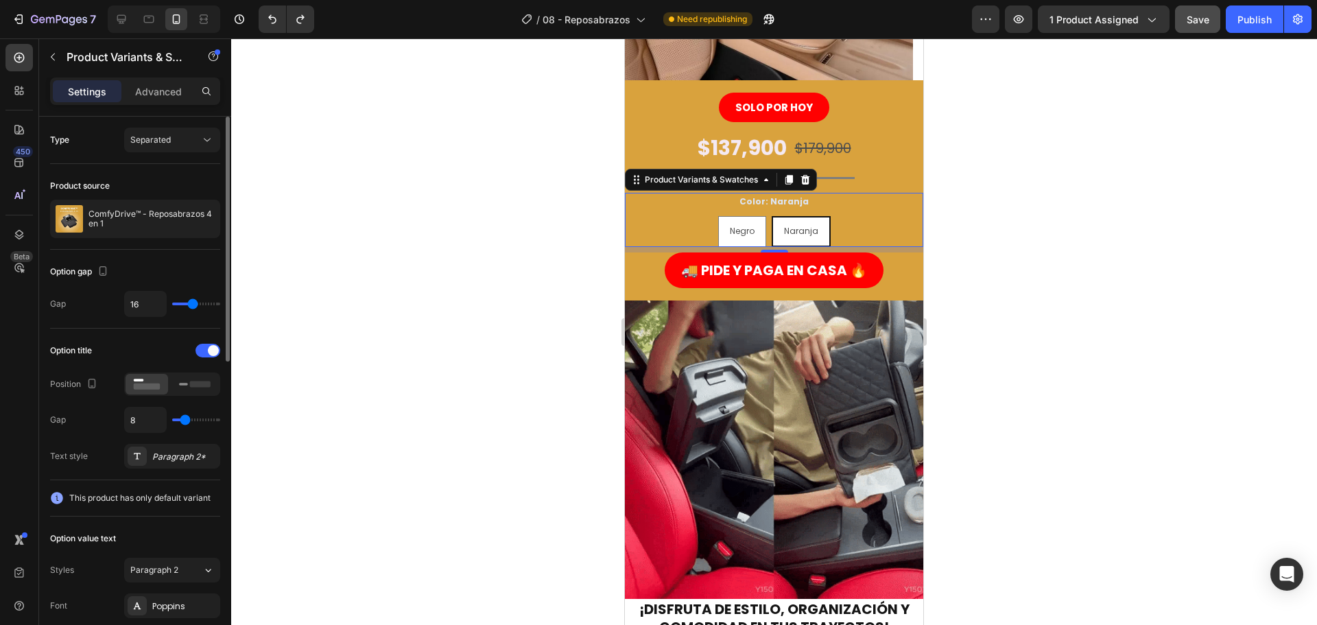
click at [801, 216] on input "Naranja Naranja Naranja" at bounding box center [801, 215] width 1 height 1
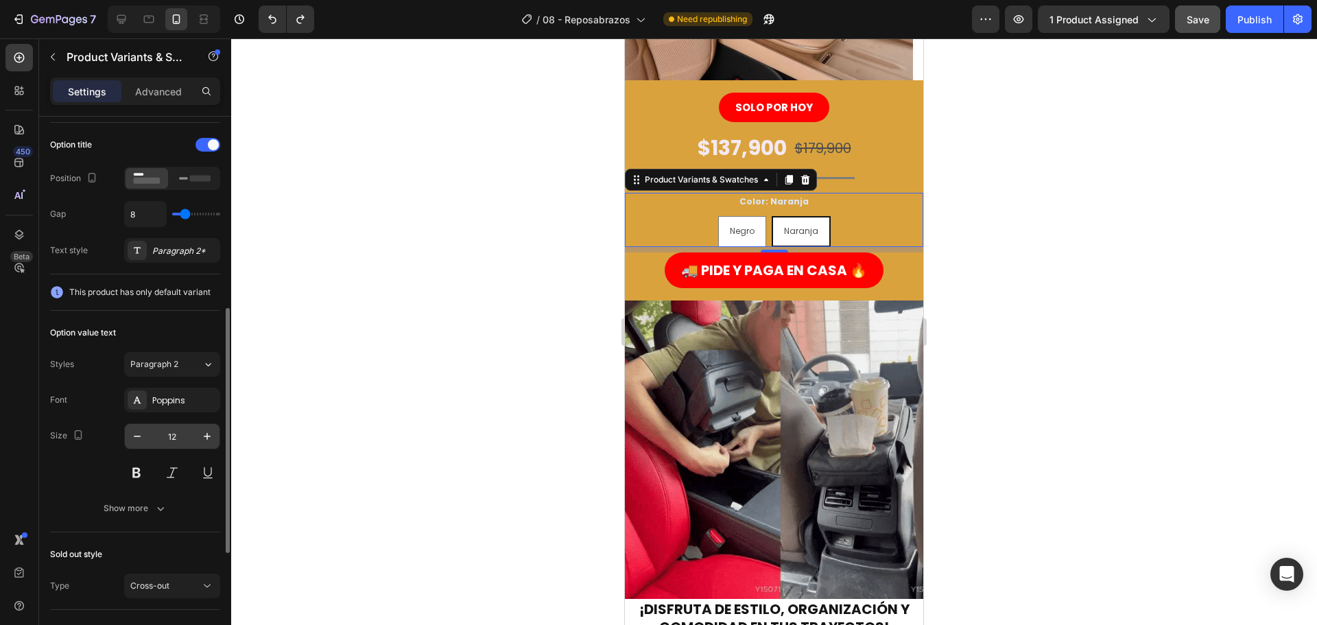
scroll to position [274, 0]
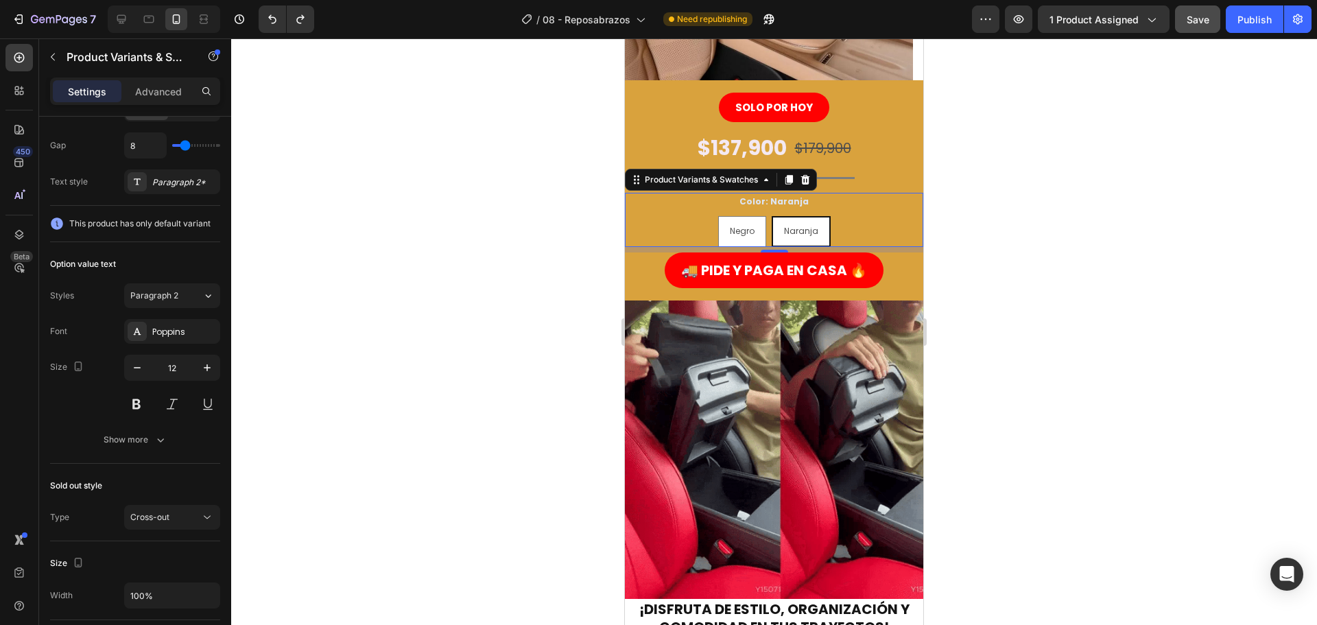
click at [785, 197] on p "Naranja" at bounding box center [801, 200] width 34 height 12
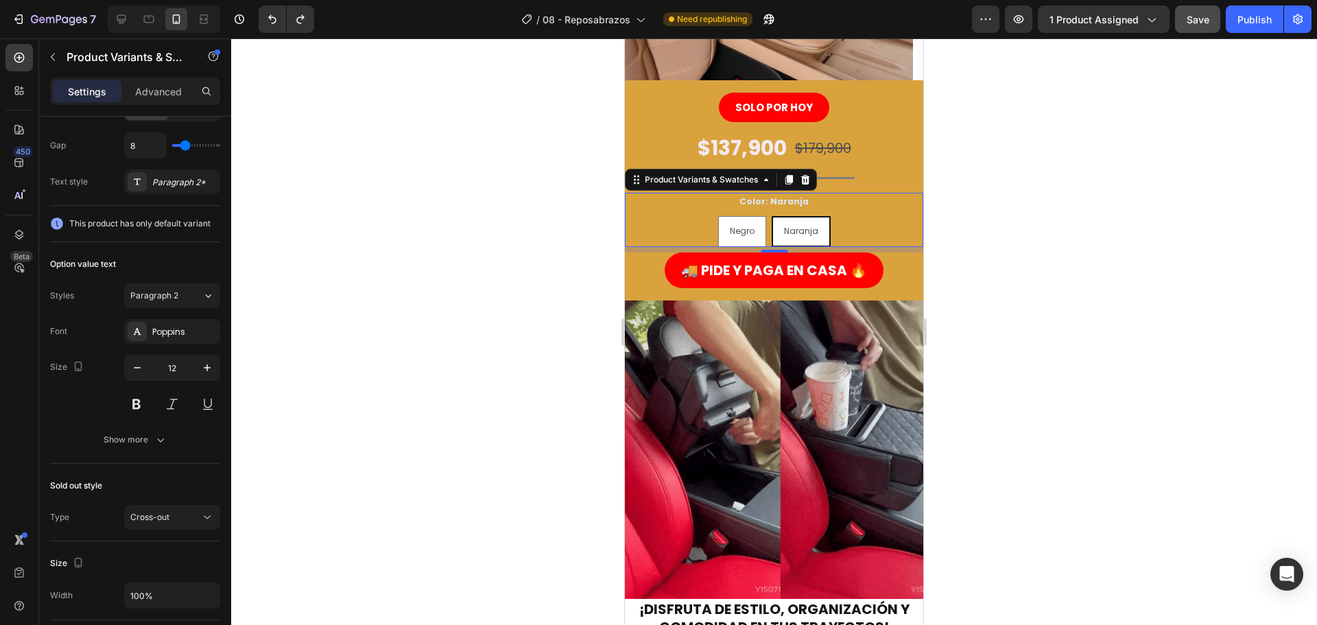
click at [801, 215] on input "Naranja Naranja Naranja" at bounding box center [801, 215] width 1 height 1
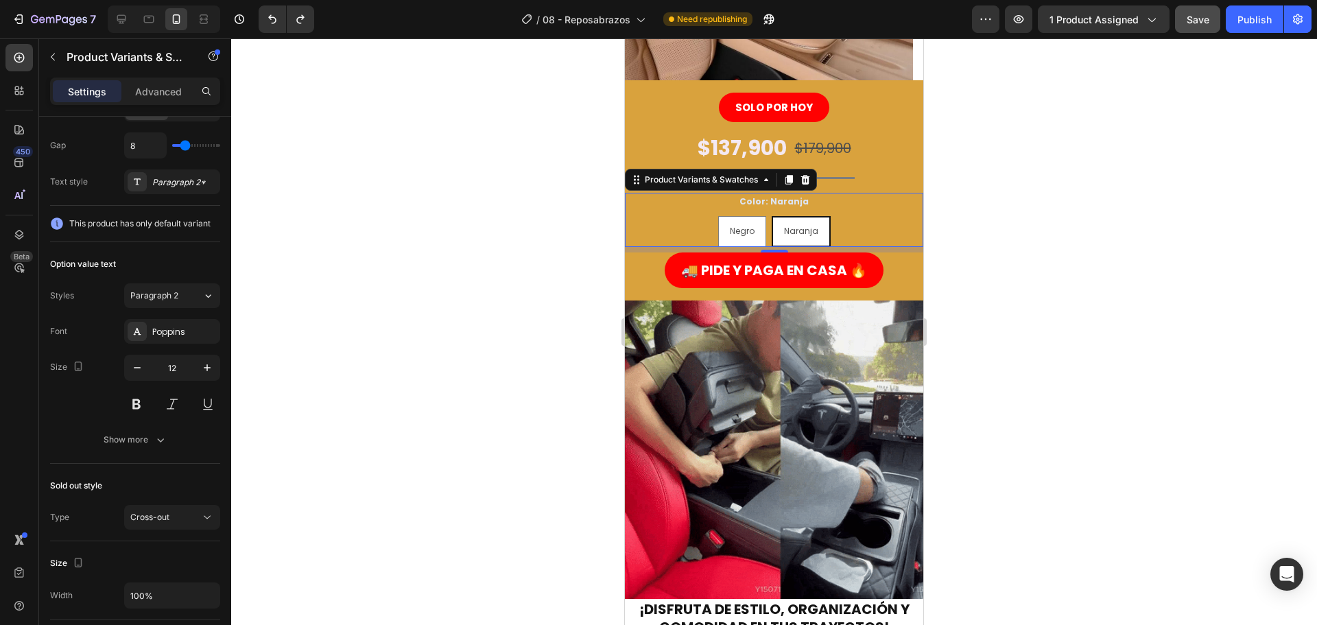
click at [745, 200] on legend "Color: Naranja" at bounding box center [774, 202] width 72 height 18
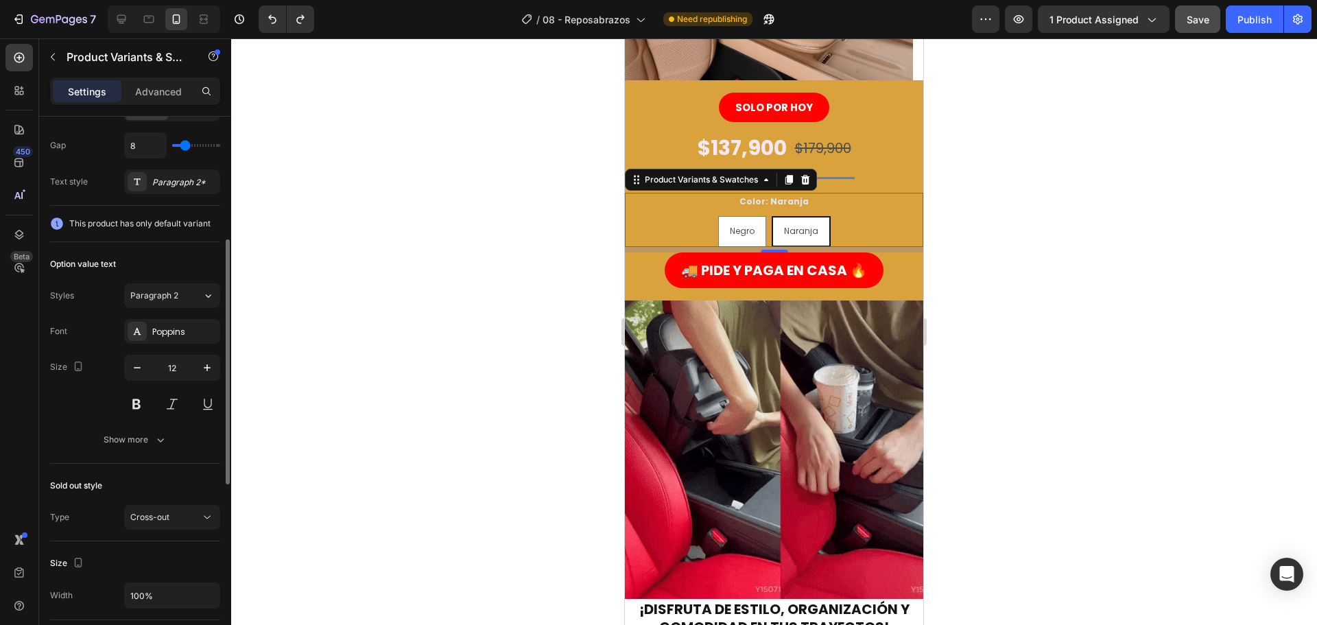
scroll to position [137, 0]
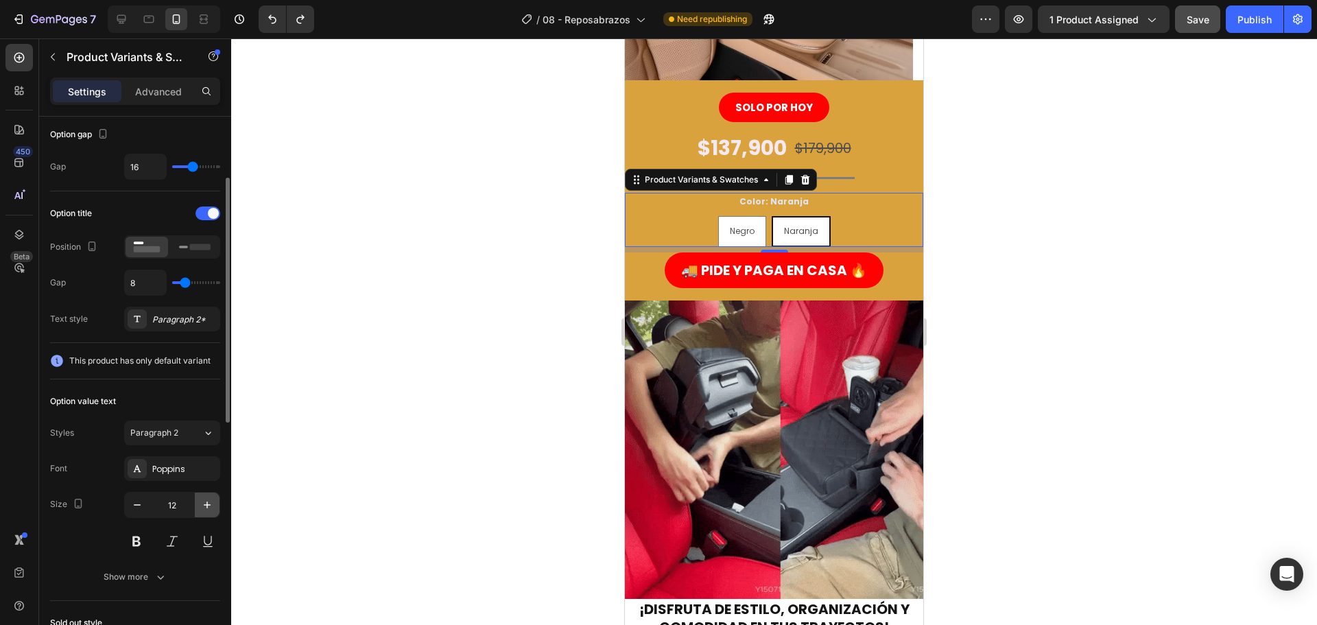
click at [206, 511] on icon "button" at bounding box center [207, 505] width 14 height 14
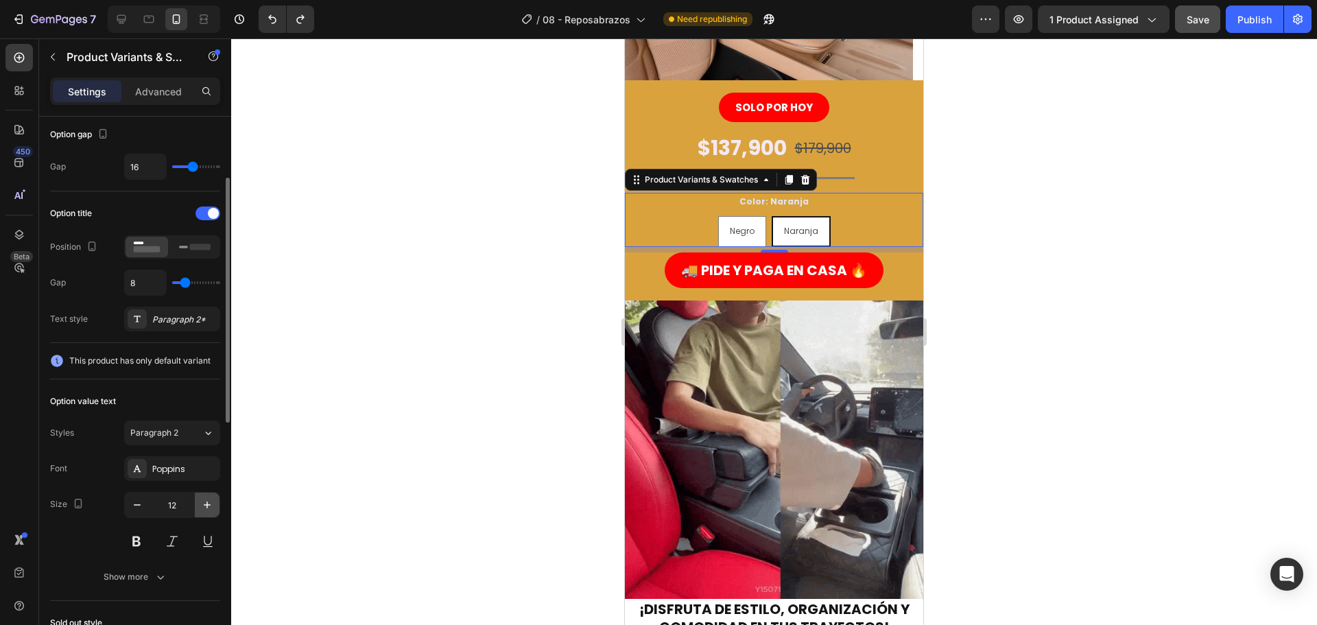
type input "13"
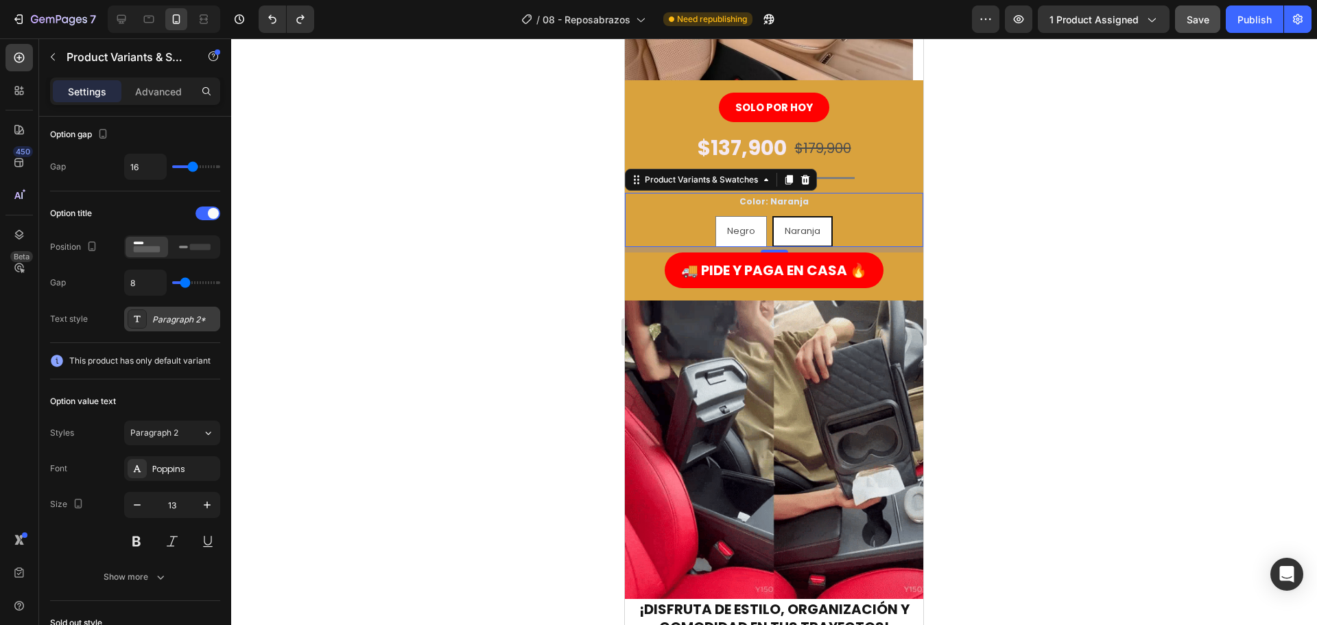
scroll to position [0, 0]
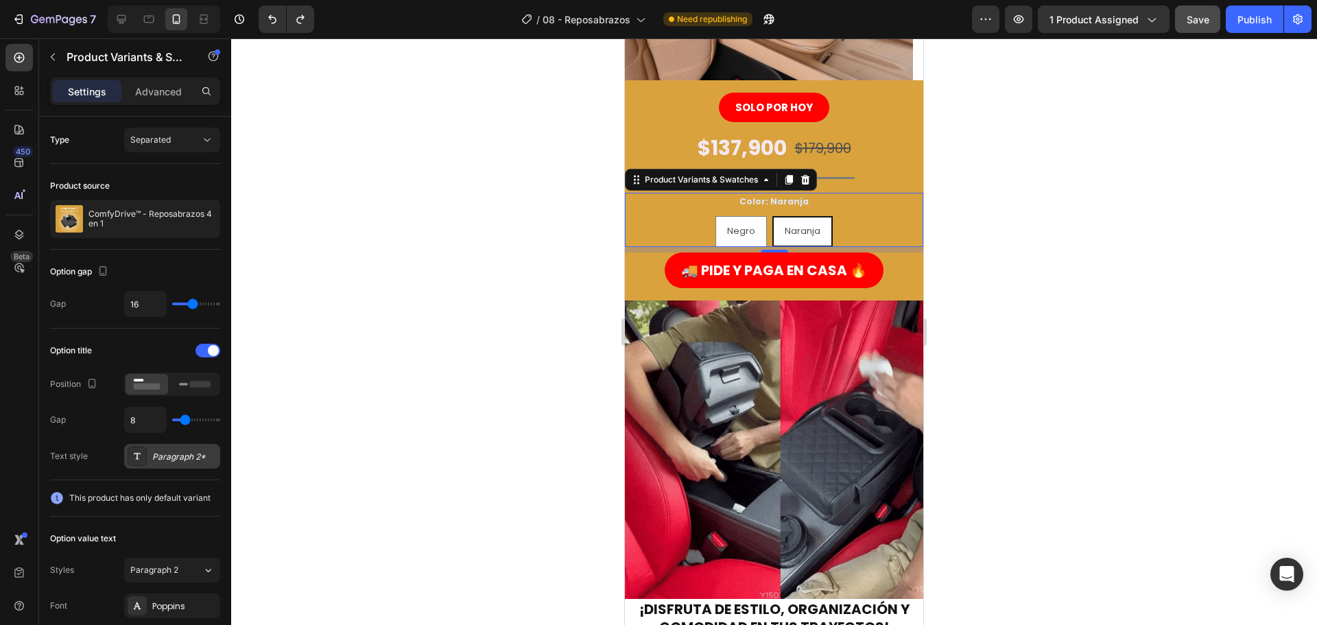
click at [193, 462] on div "Paragraph 2*" at bounding box center [184, 457] width 64 height 12
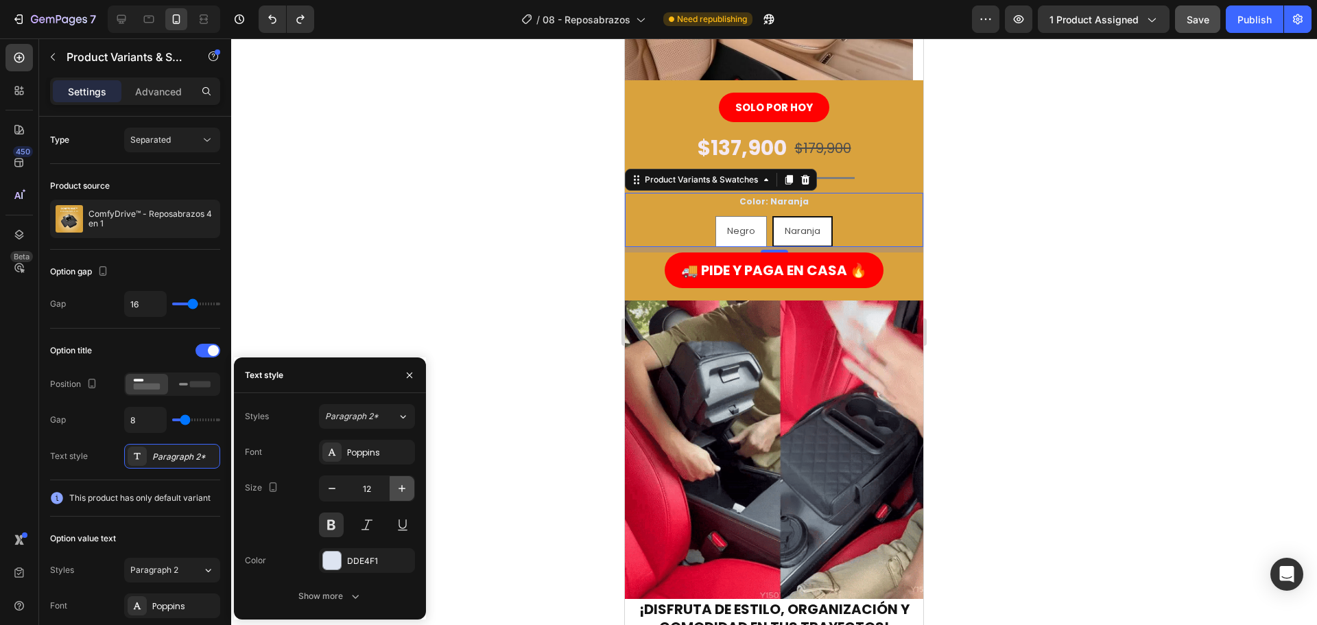
click at [396, 491] on icon "button" at bounding box center [402, 489] width 14 height 14
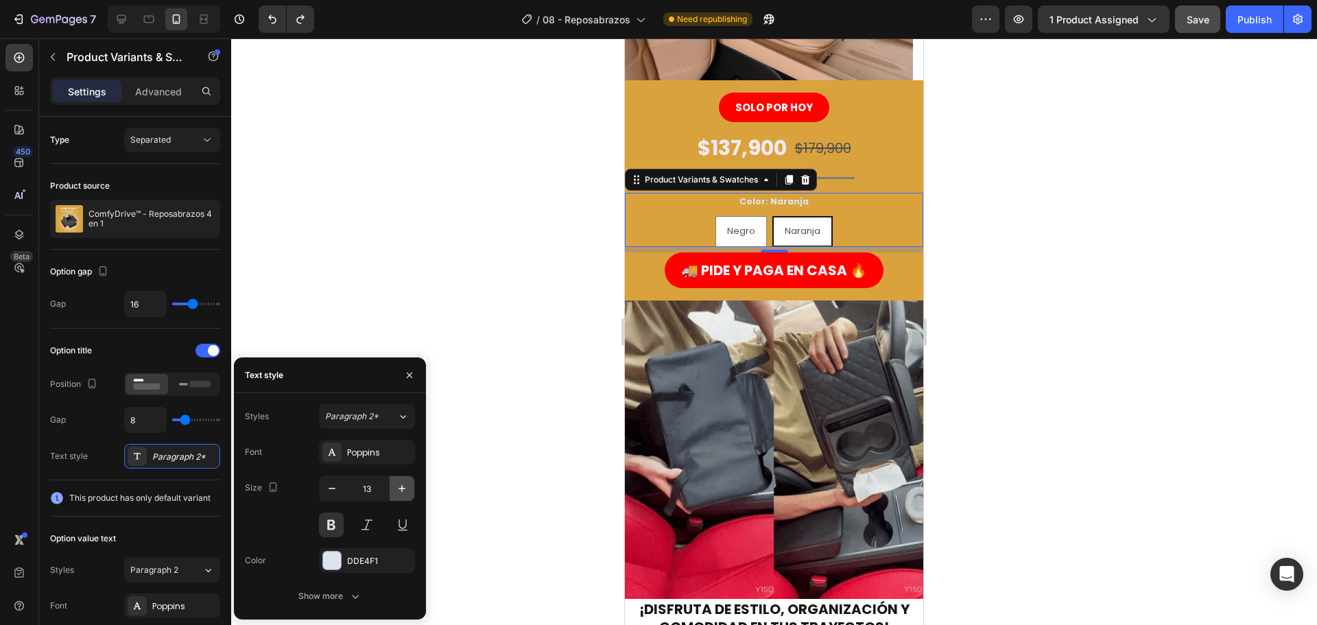
click at [396, 491] on icon "button" at bounding box center [402, 489] width 14 height 14
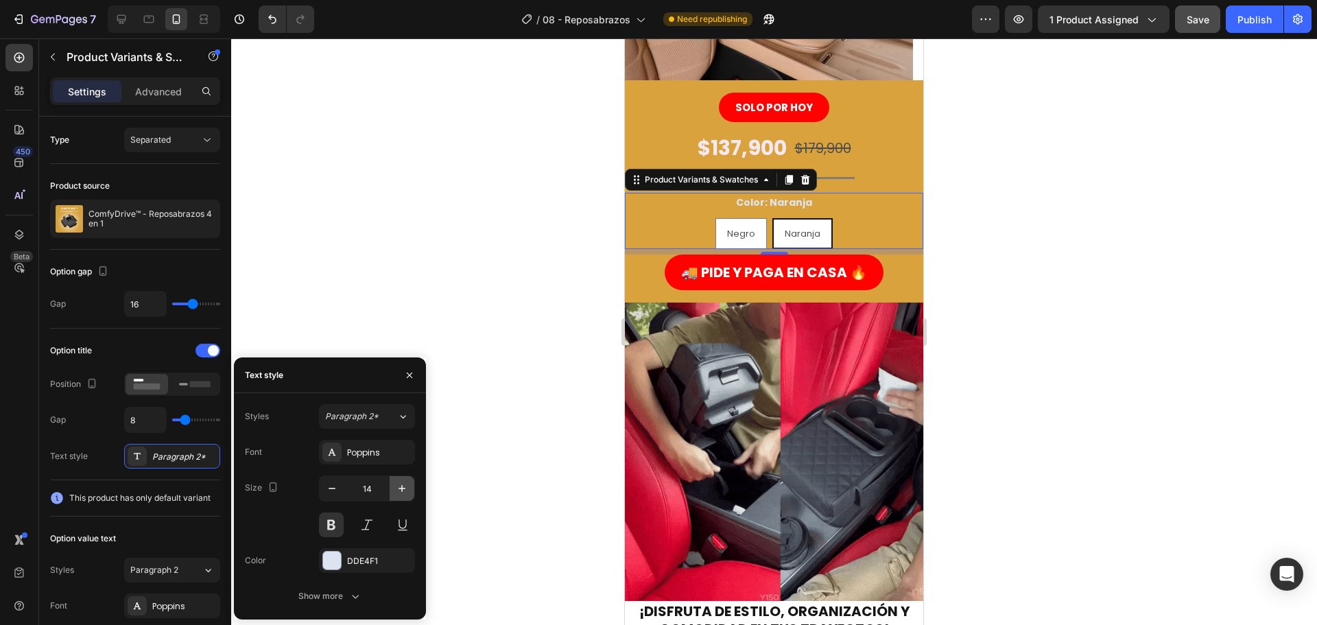
click at [396, 490] on icon "button" at bounding box center [402, 489] width 14 height 14
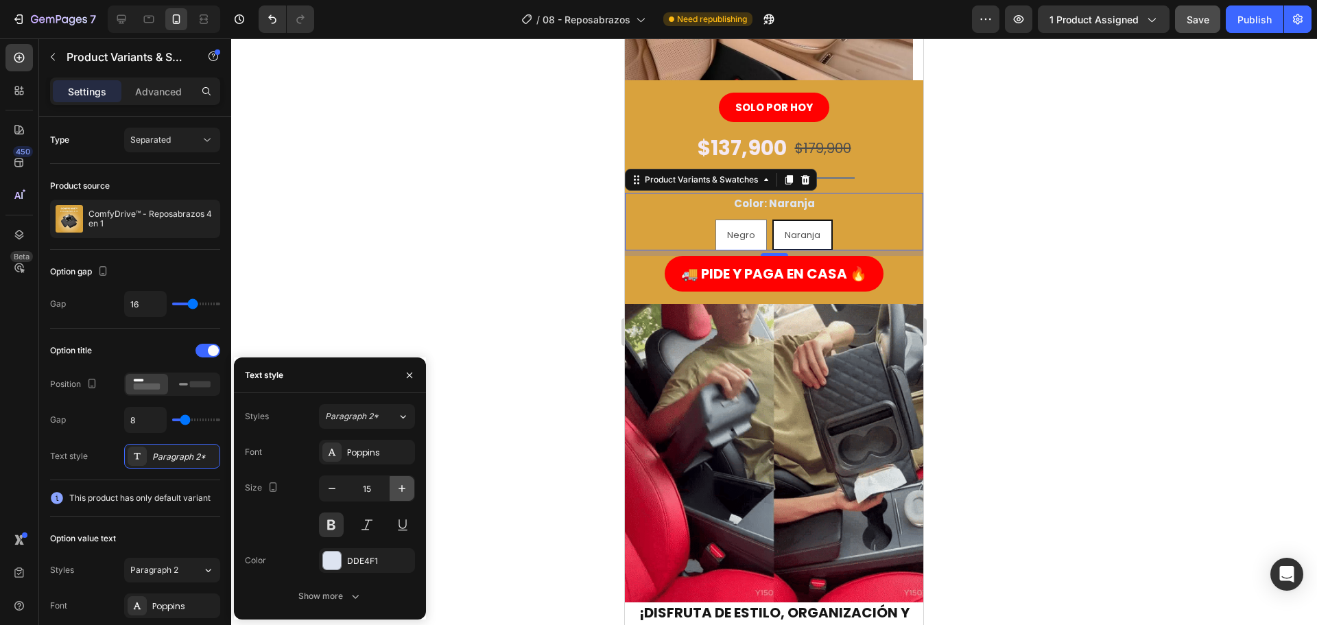
click at [396, 489] on icon "button" at bounding box center [402, 489] width 14 height 14
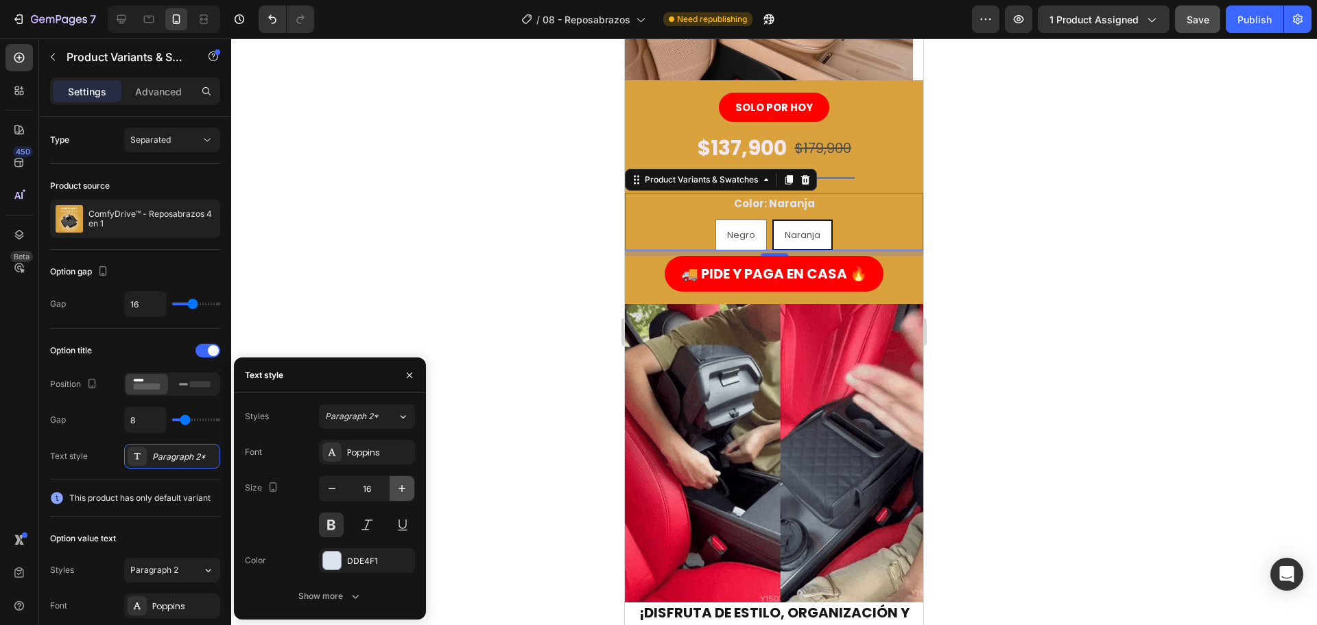
click at [396, 489] on icon "button" at bounding box center [402, 489] width 14 height 14
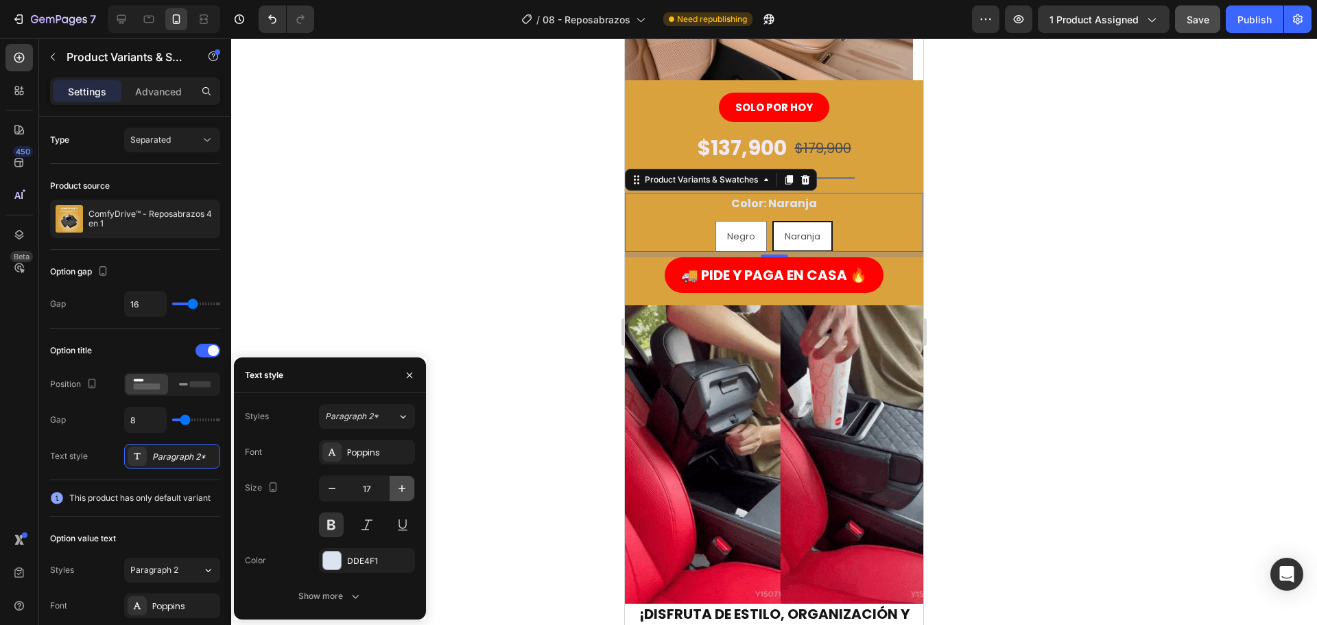
click at [396, 488] on icon "button" at bounding box center [402, 489] width 14 height 14
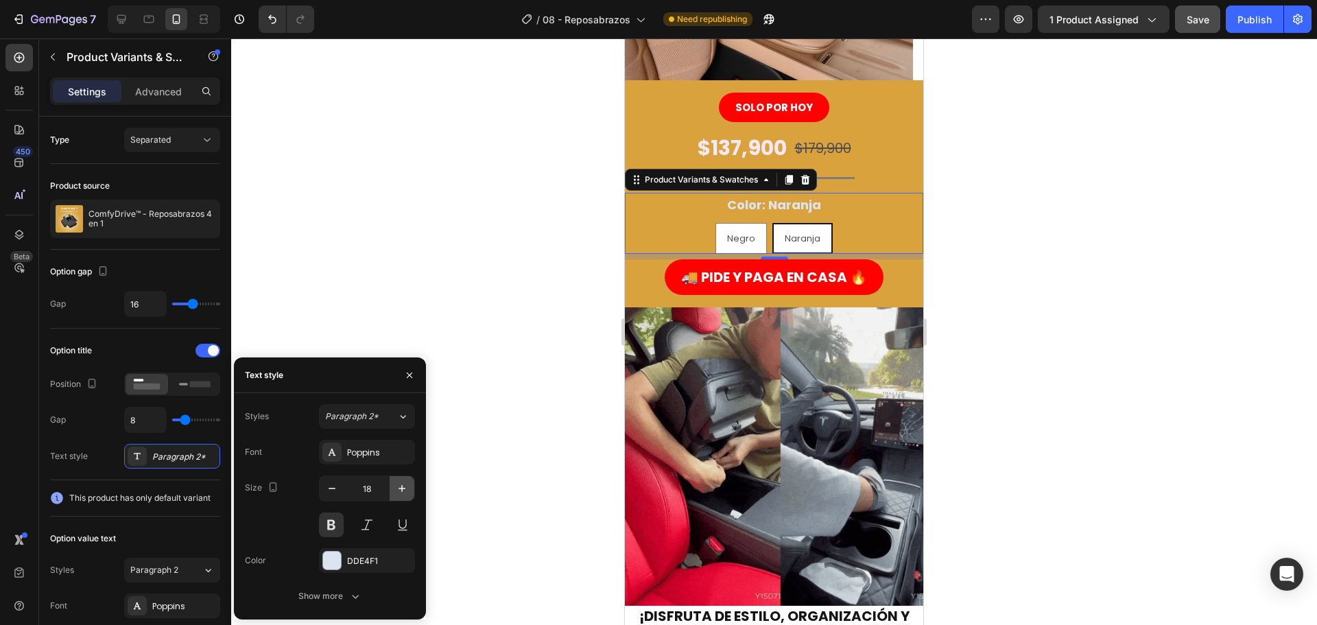
click at [396, 488] on icon "button" at bounding box center [402, 489] width 14 height 14
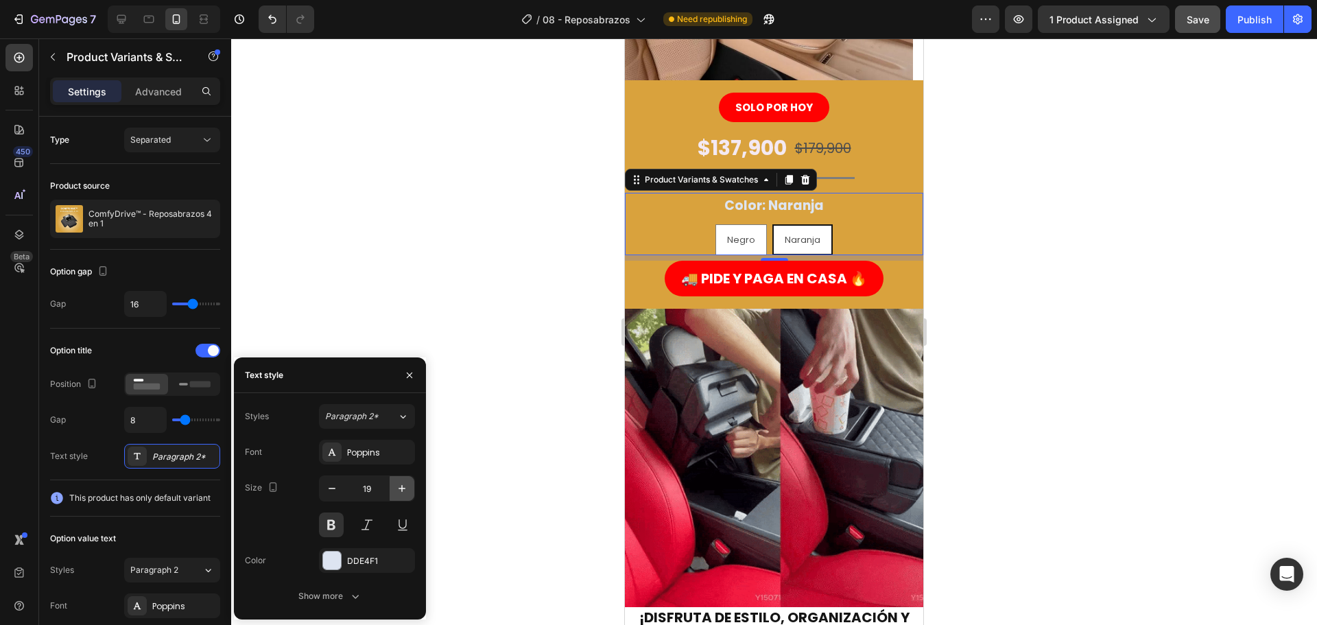
click at [396, 488] on icon "button" at bounding box center [402, 489] width 14 height 14
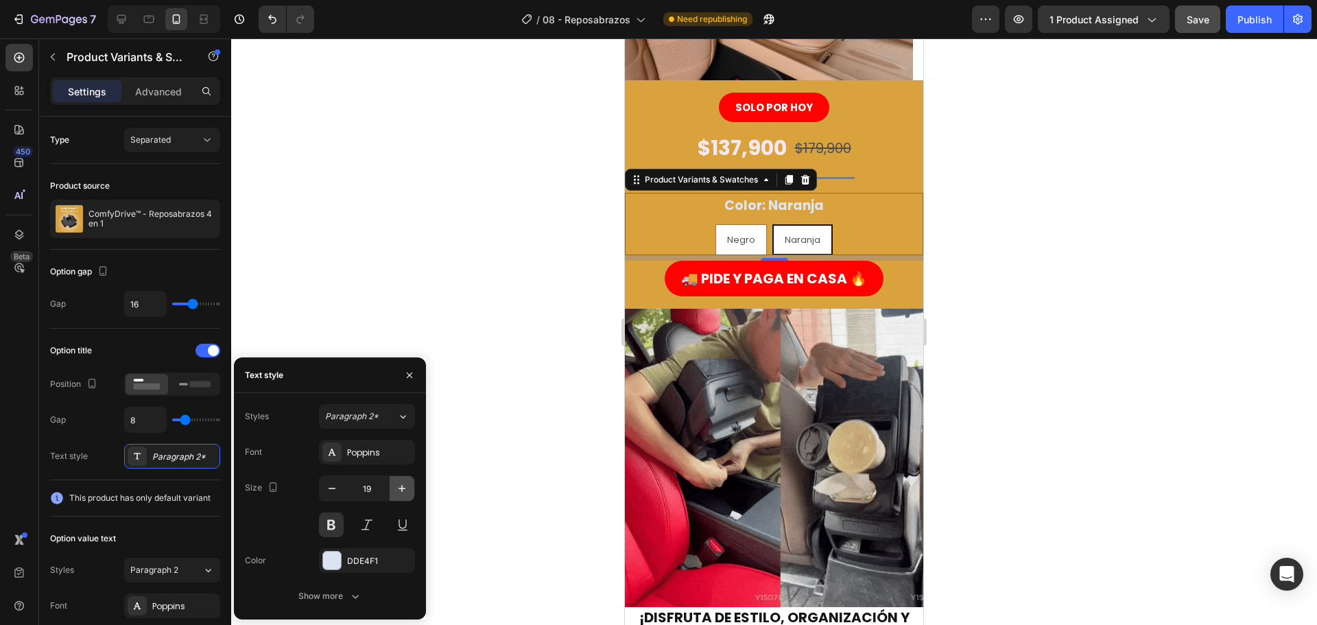
type input "20"
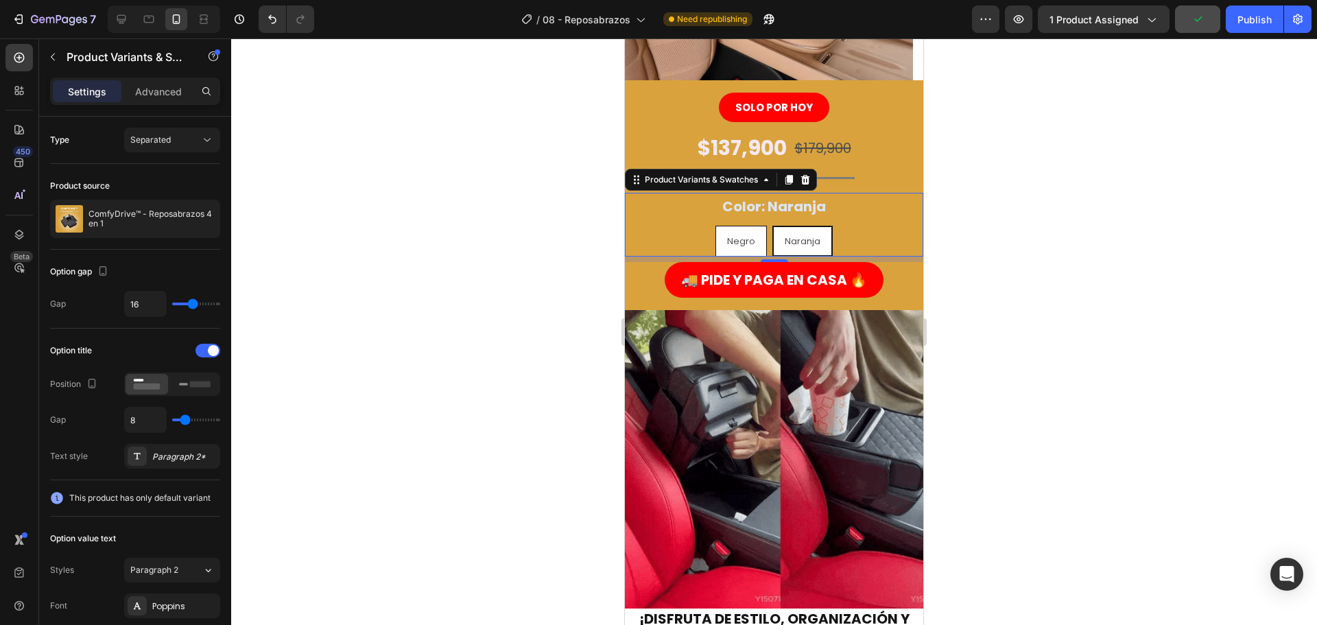
click at [727, 238] on span "Negro" at bounding box center [741, 241] width 28 height 13
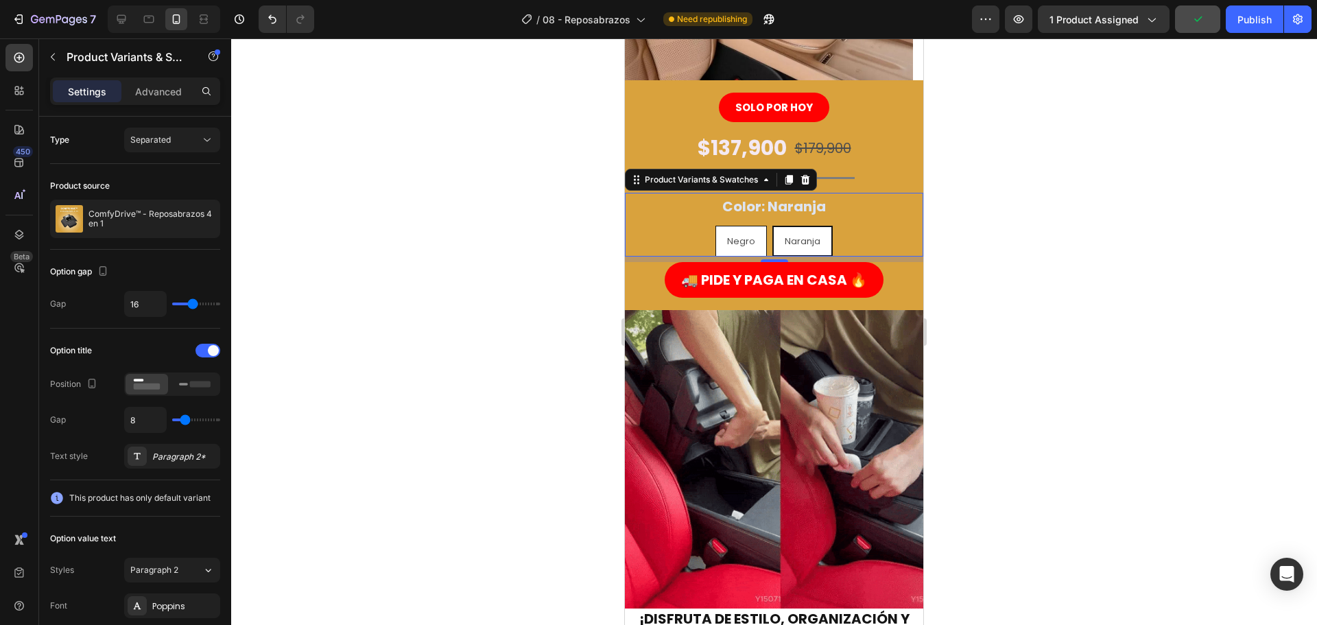
click at [741, 226] on input "Negro Negro Negro" at bounding box center [741, 225] width 1 height 1
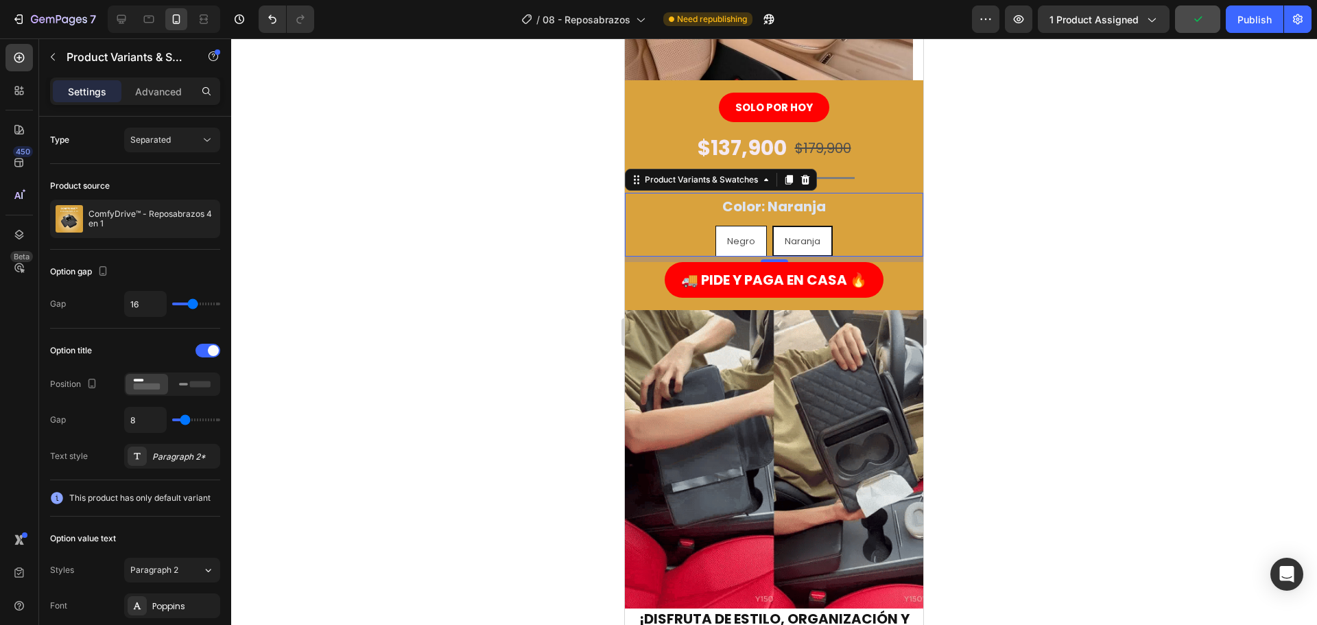
radio input "true"
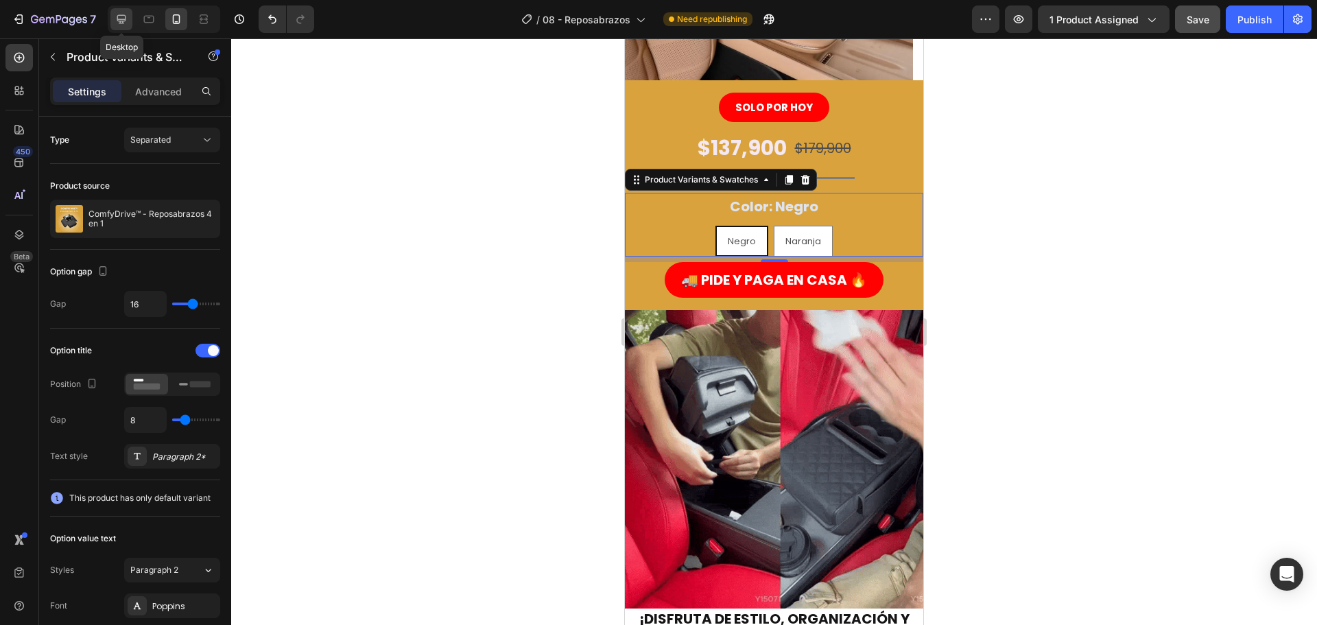
click at [118, 19] on icon at bounding box center [121, 19] width 9 height 9
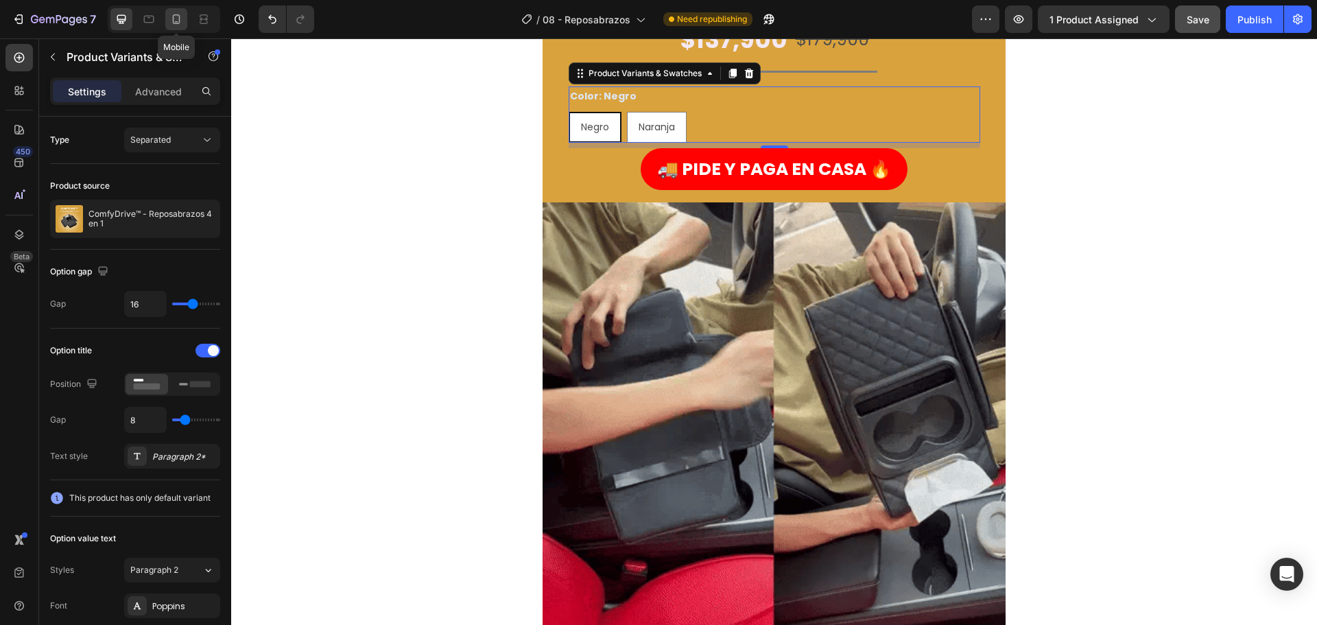
drag, startPoint x: 174, startPoint y: 19, endPoint x: 184, endPoint y: 21, distance: 10.0
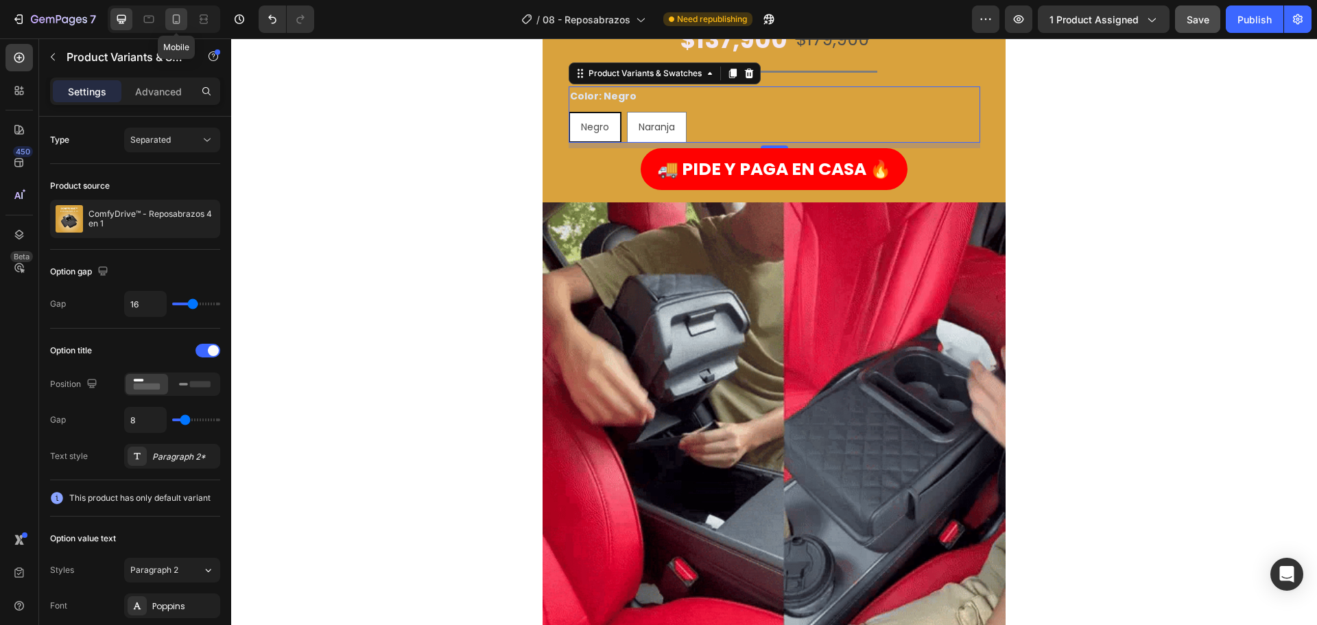
click at [174, 19] on icon at bounding box center [176, 19] width 14 height 14
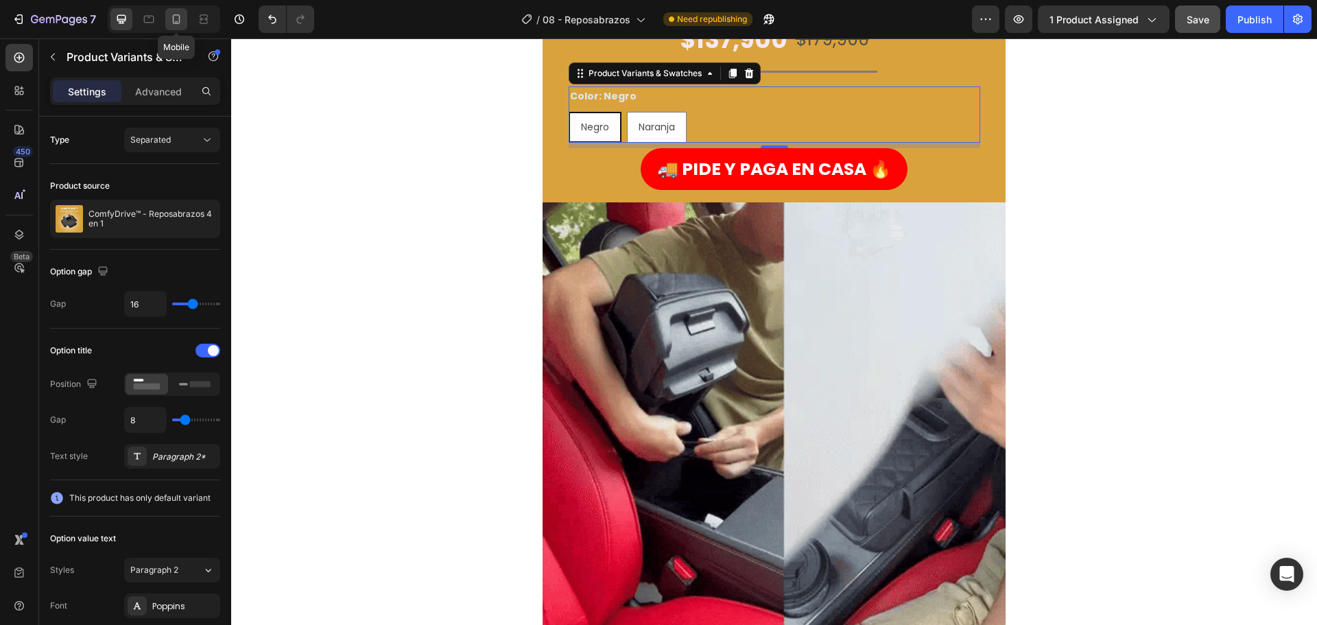
type input "13"
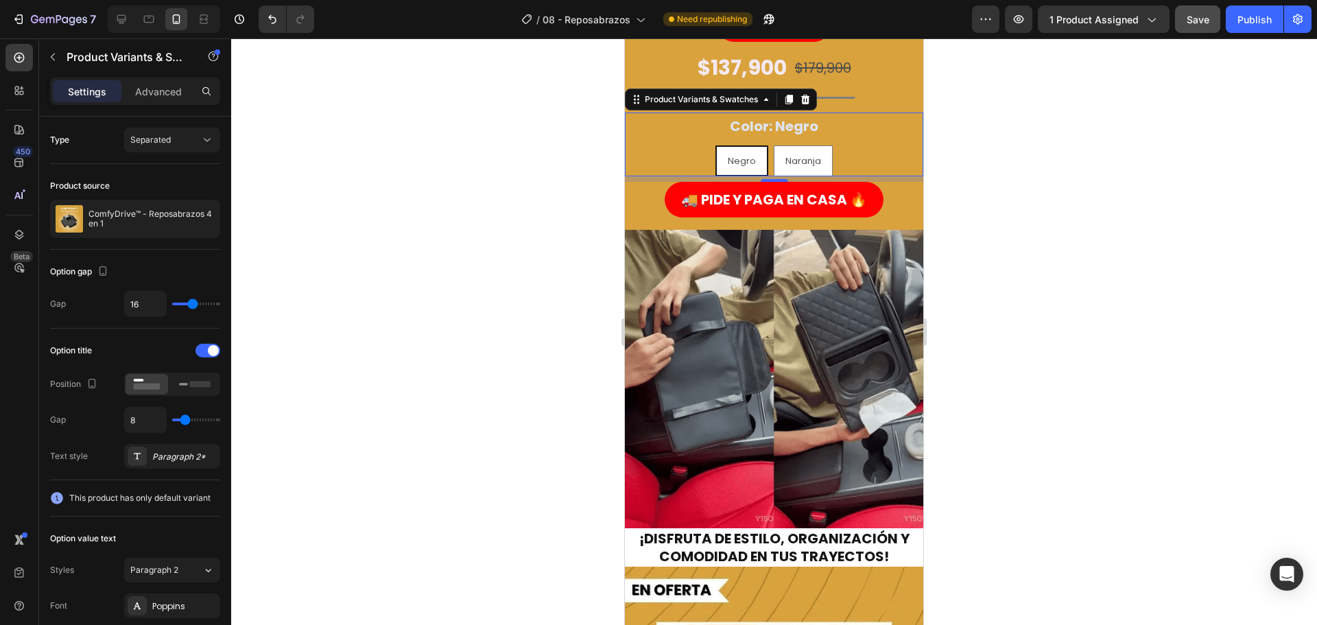
scroll to position [281, 0]
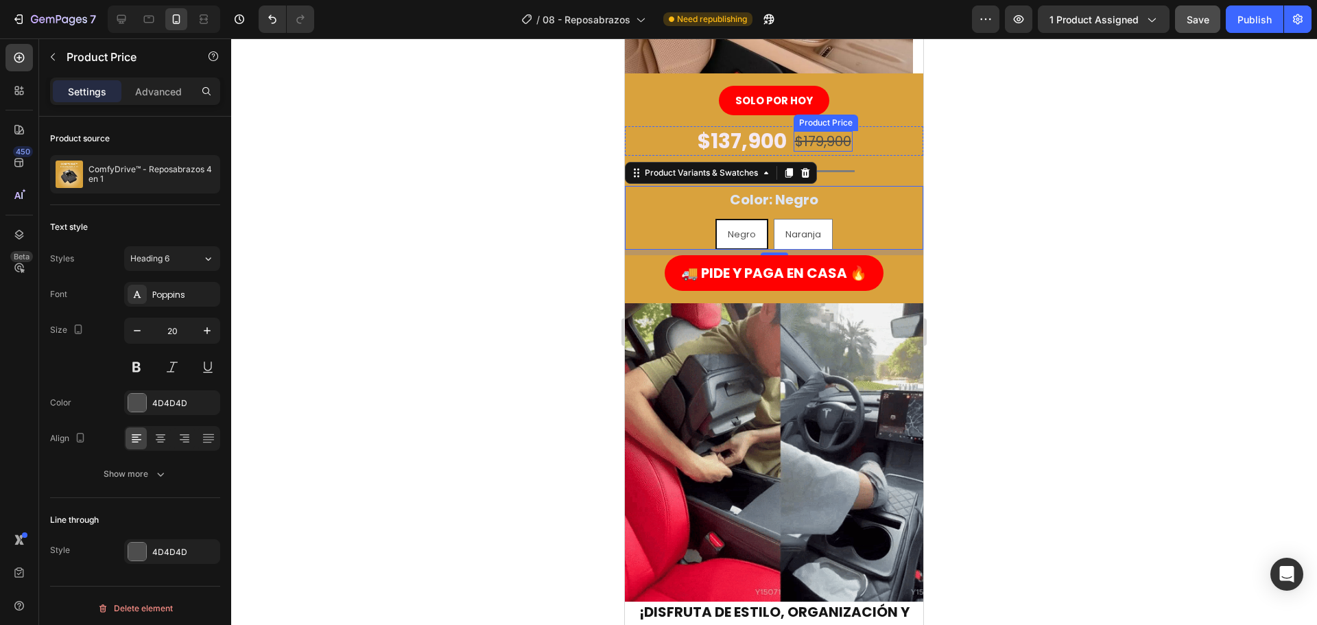
click at [820, 148] on div "$179,900 Product Price Product Price" at bounding box center [823, 141] width 59 height 21
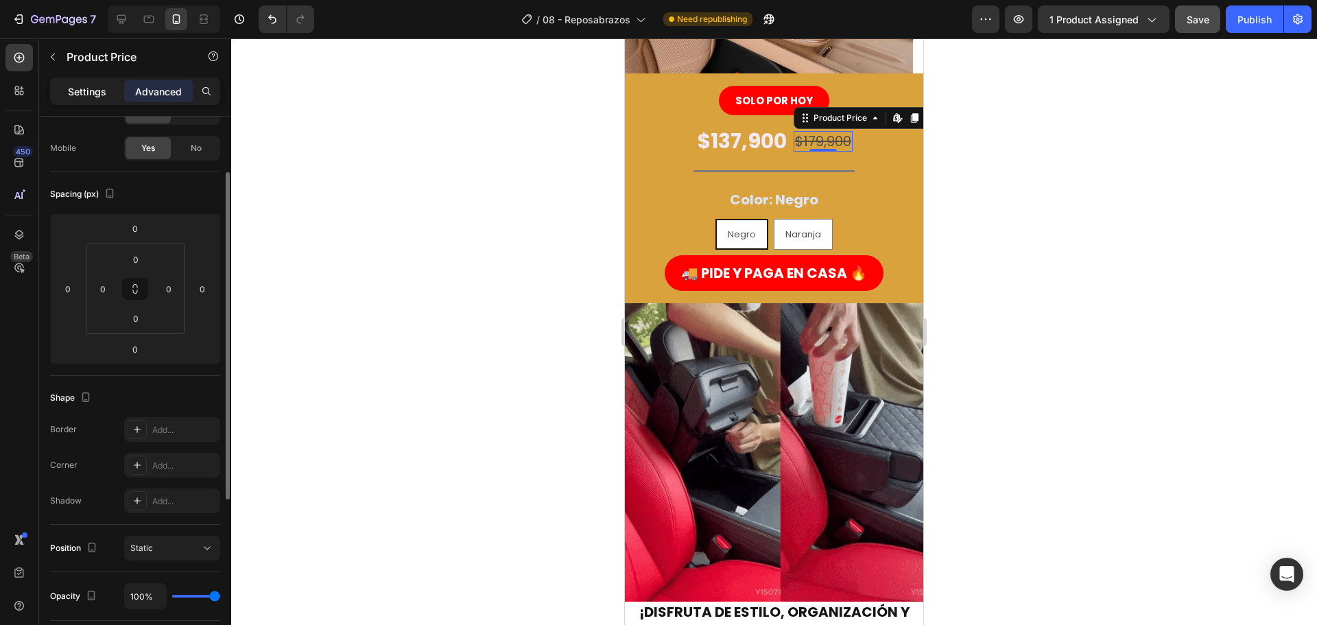
click at [107, 86] on div "Settings" at bounding box center [87, 91] width 69 height 22
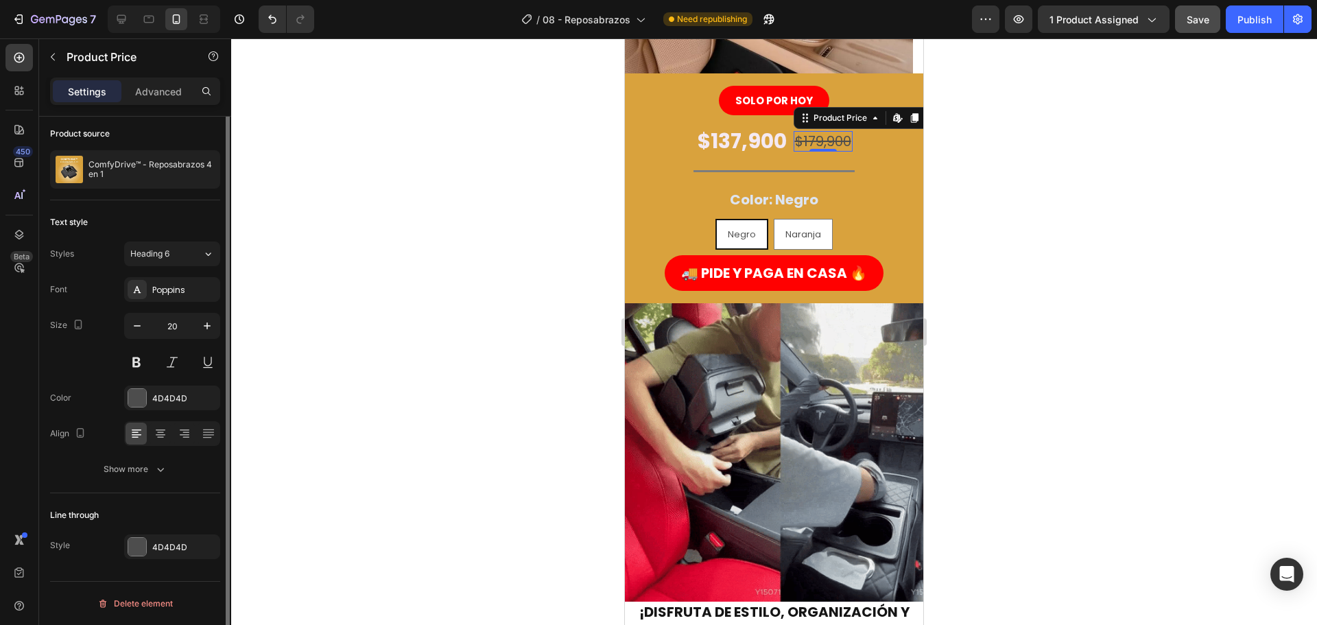
scroll to position [0, 0]
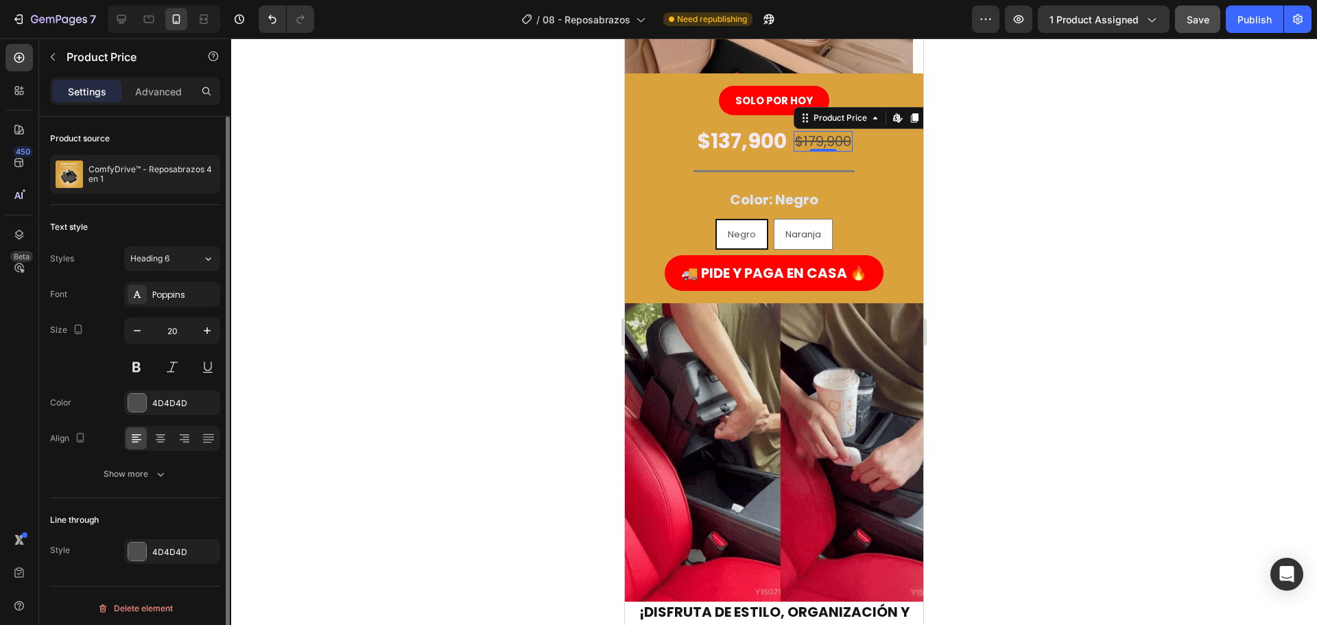
click at [521, 221] on div at bounding box center [774, 331] width 1086 height 586
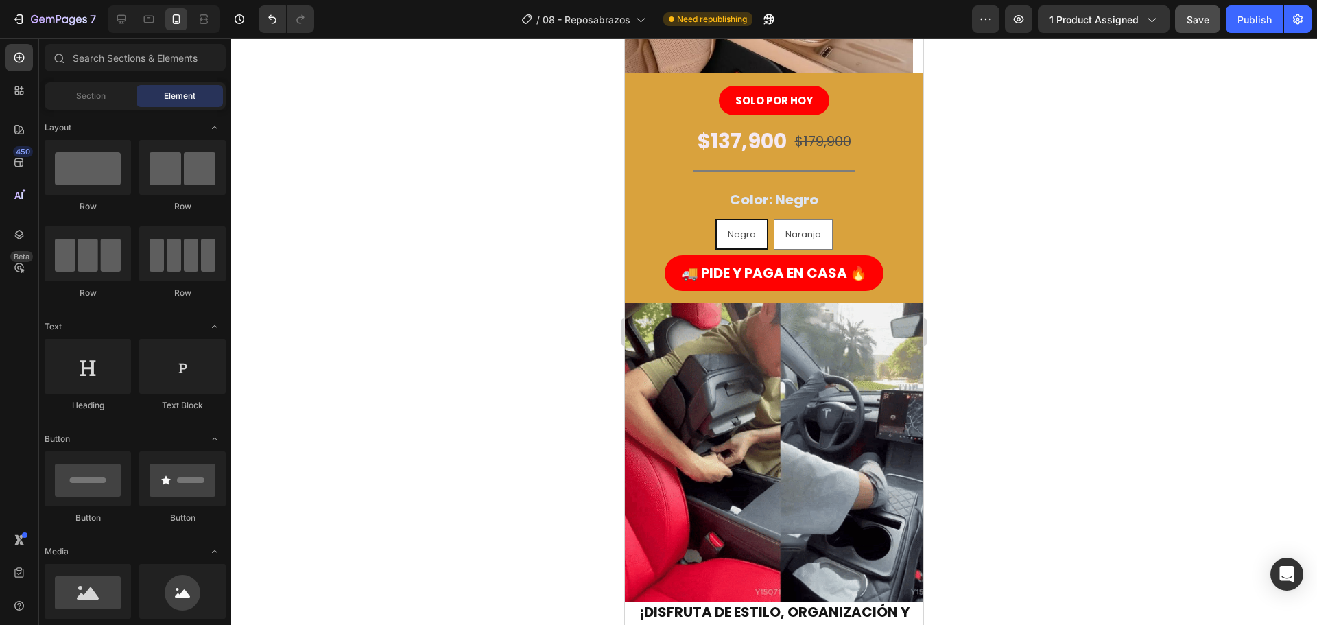
click at [508, 224] on div at bounding box center [774, 331] width 1086 height 586
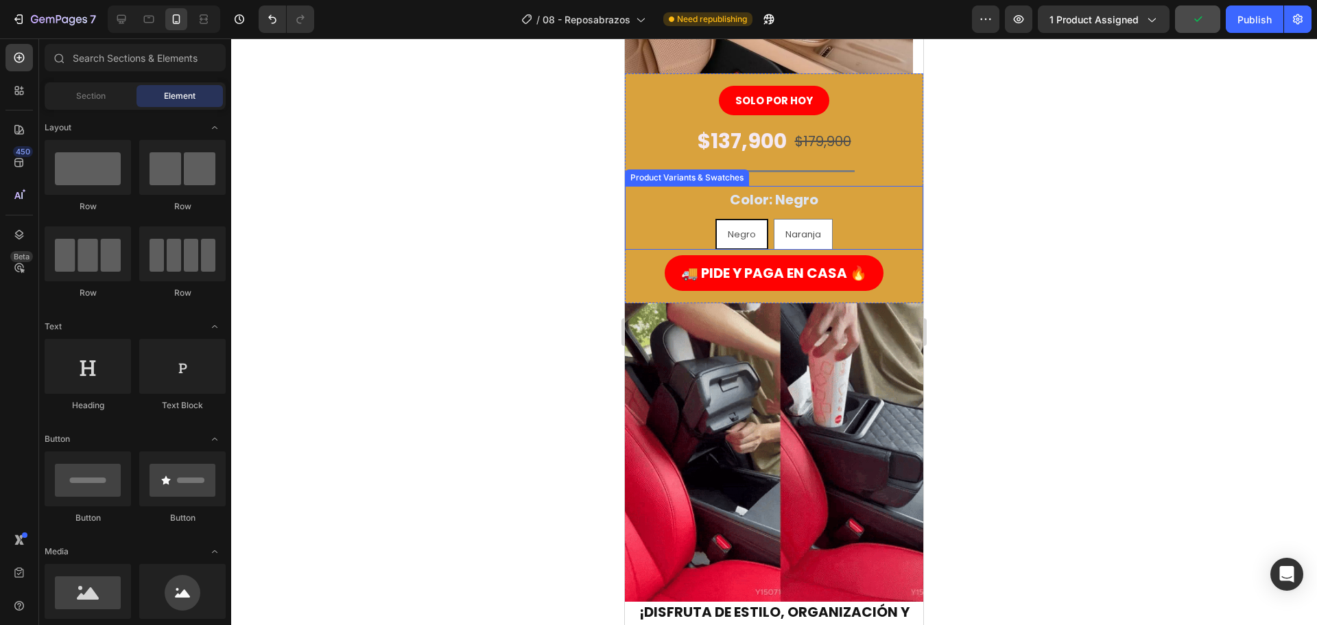
click at [676, 217] on div "Color: Negro Negro Negro Negro Naranja Naranja Naranja" at bounding box center [774, 218] width 298 height 64
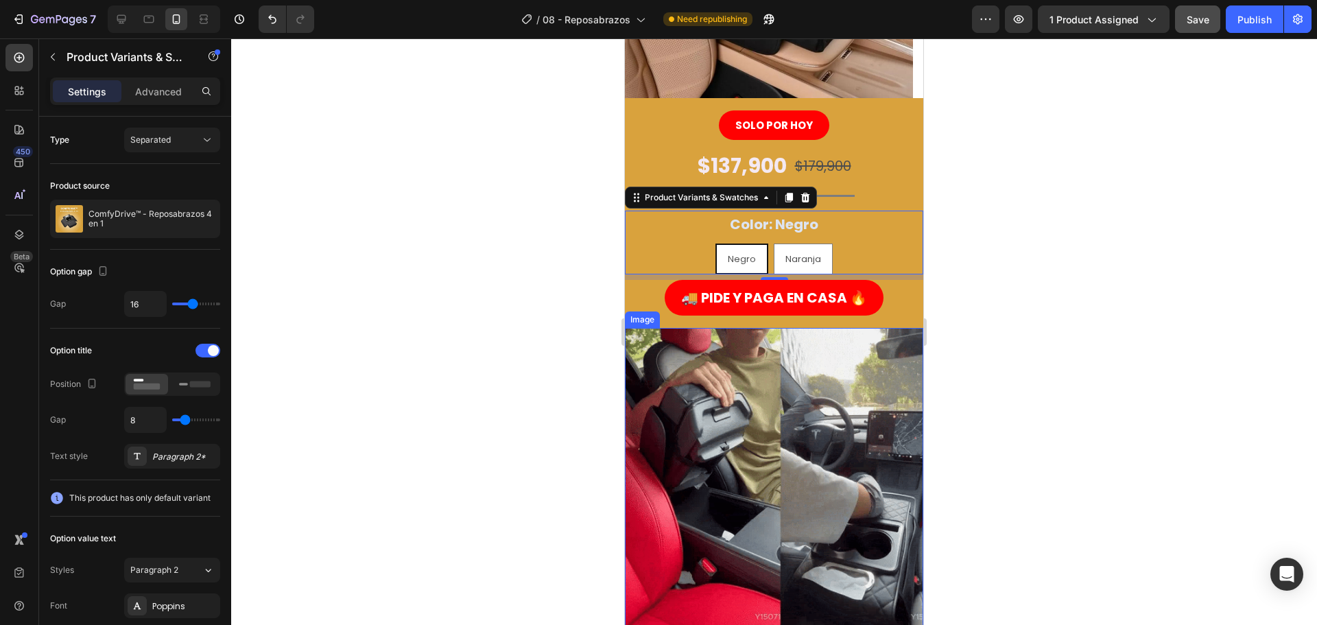
scroll to position [213, 0]
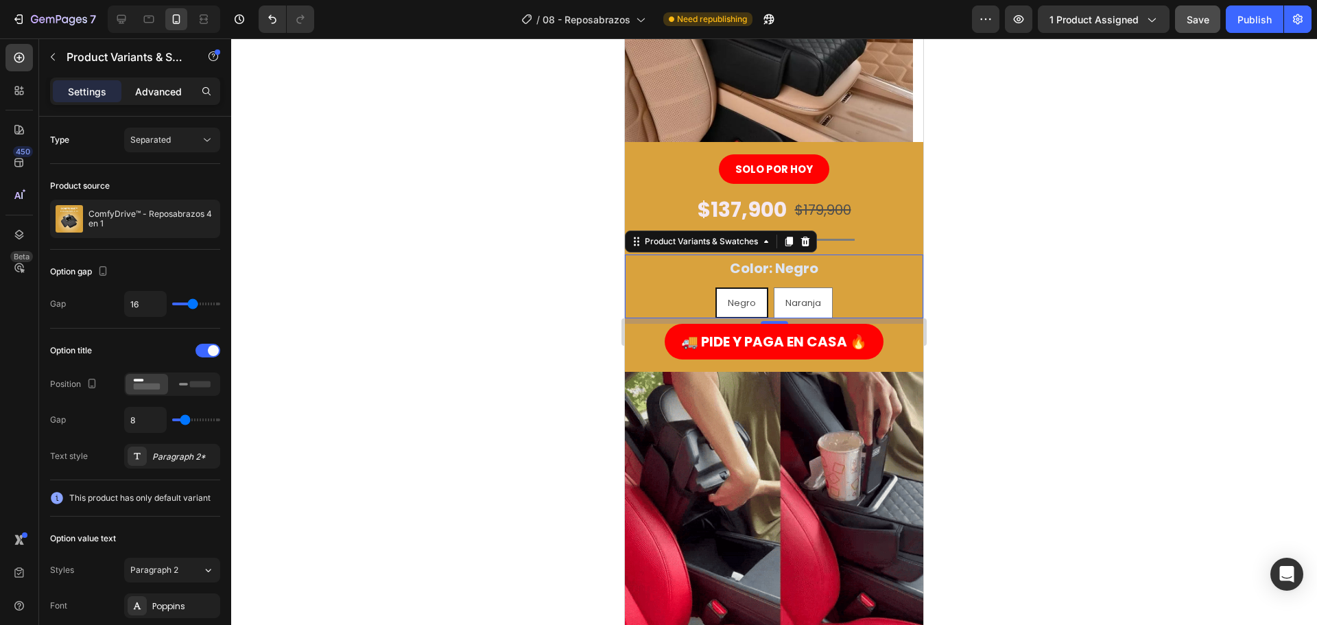
click at [167, 101] on div "Advanced" at bounding box center [158, 91] width 69 height 22
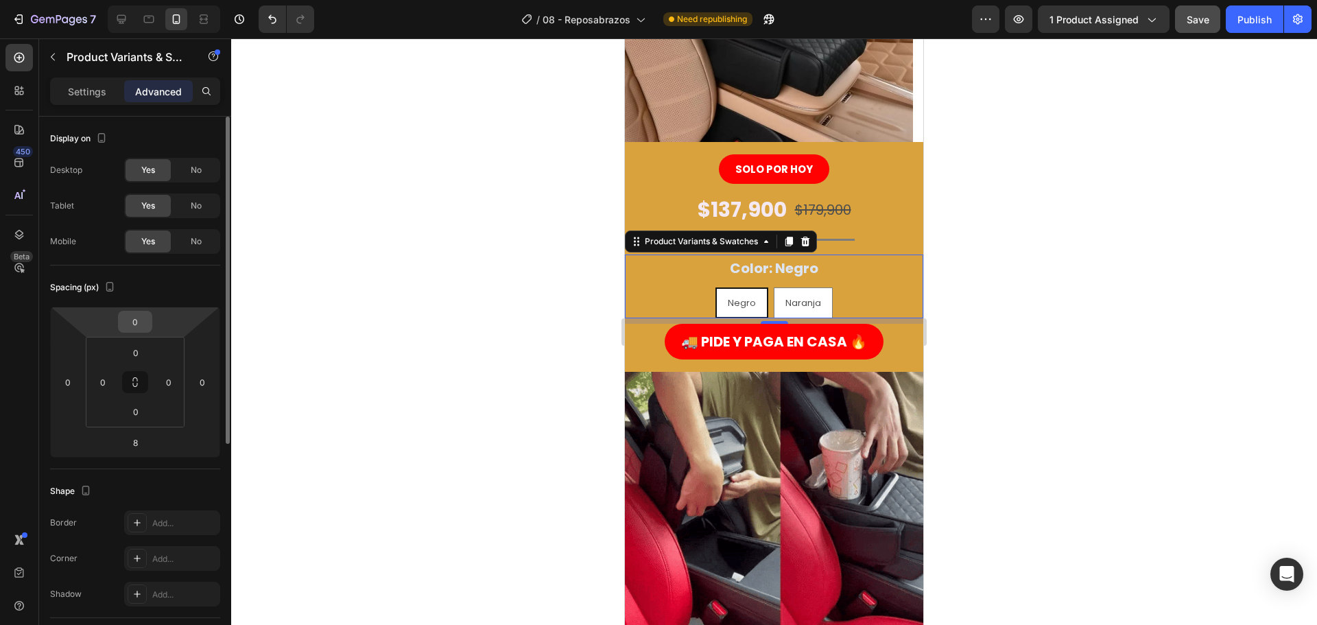
click at [135, 320] on input "0" at bounding box center [134, 321] width 27 height 21
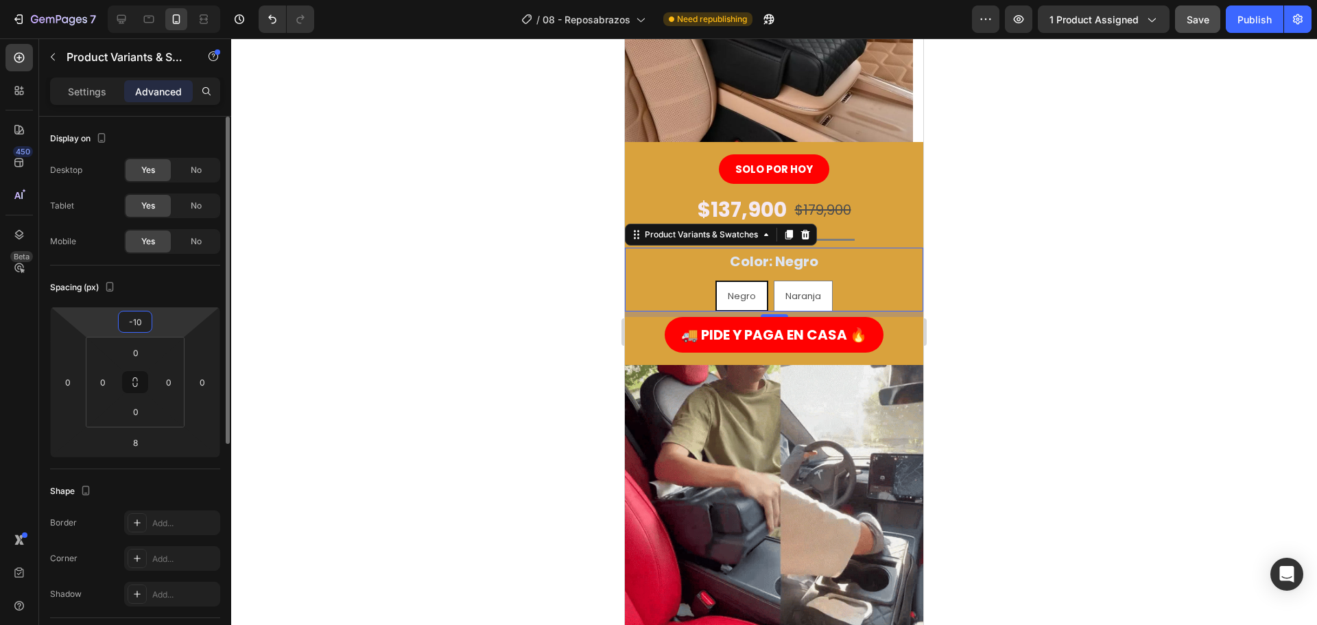
type input "-1"
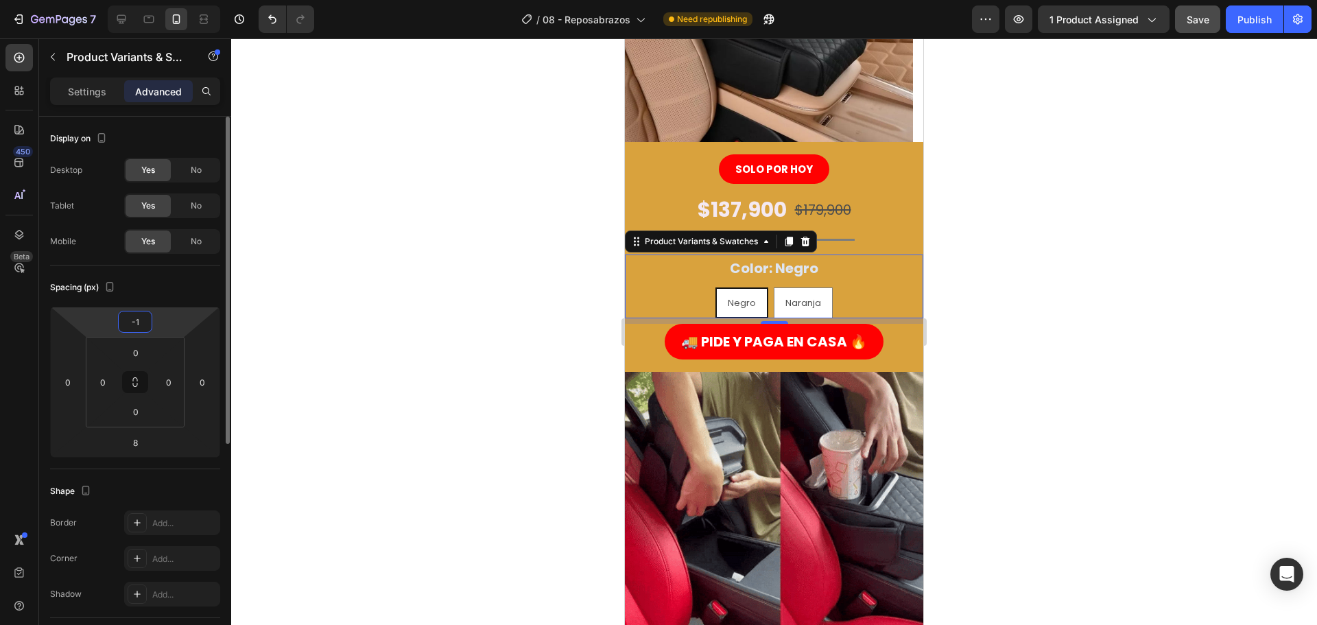
type input "-15"
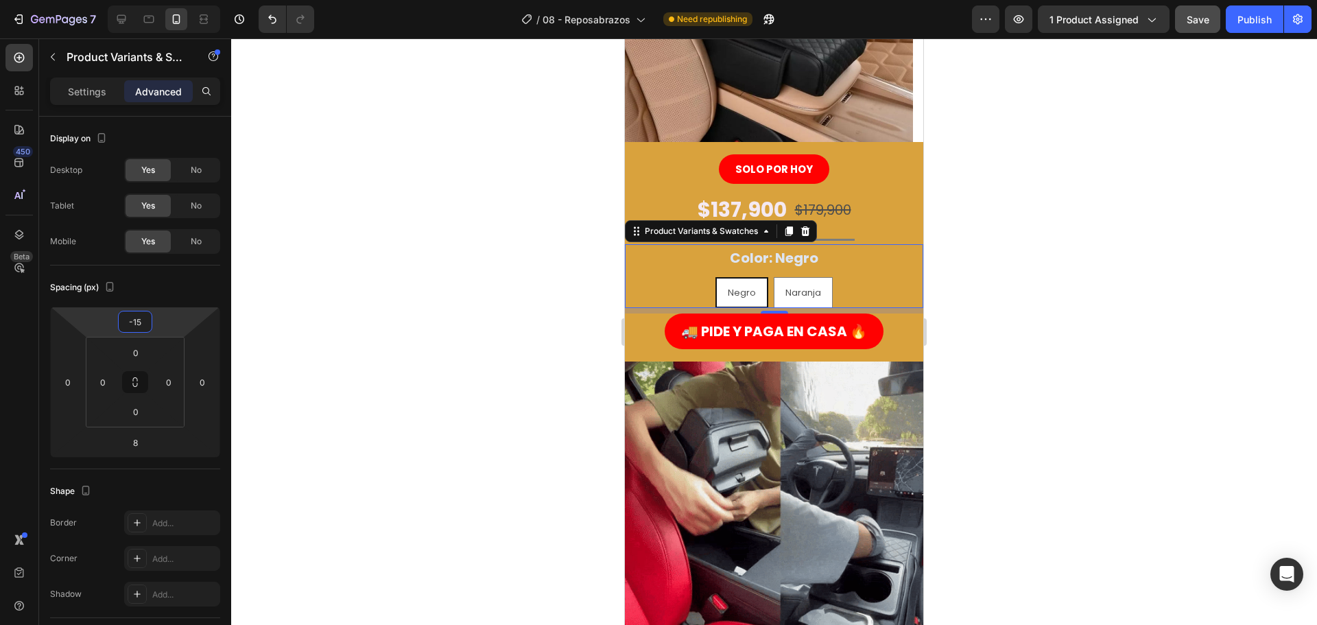
click at [571, 284] on div at bounding box center [774, 331] width 1086 height 586
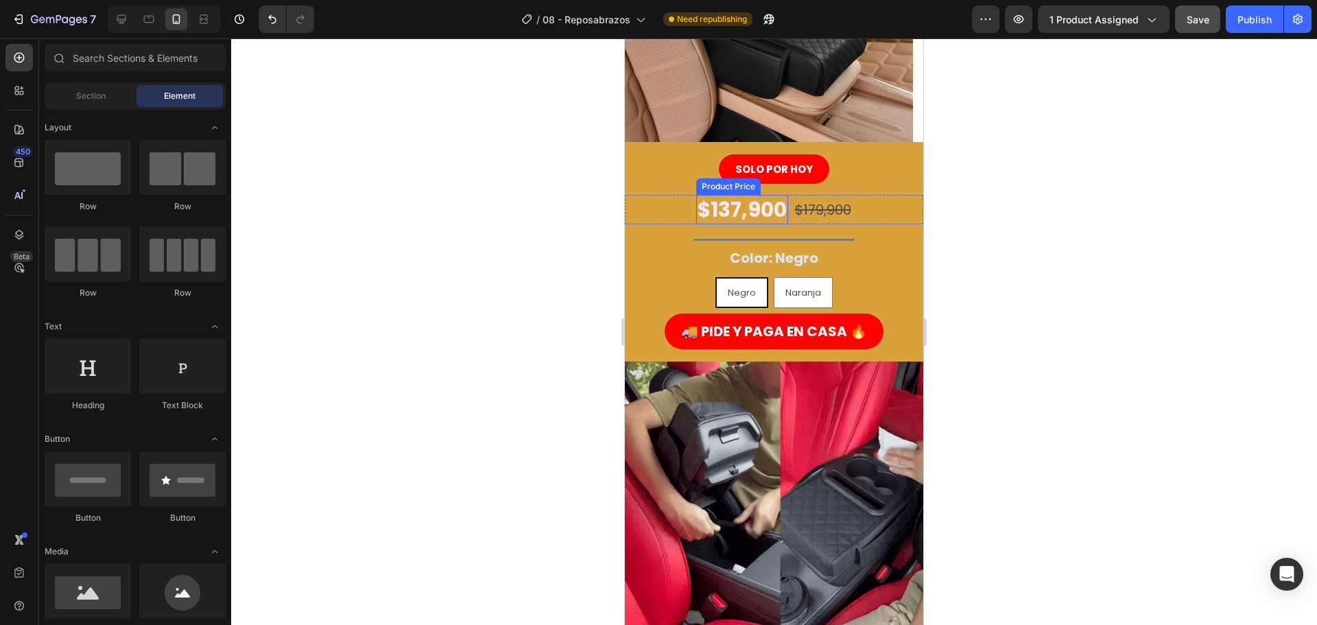
click at [782, 223] on div "$137,900" at bounding box center [742, 209] width 92 height 29
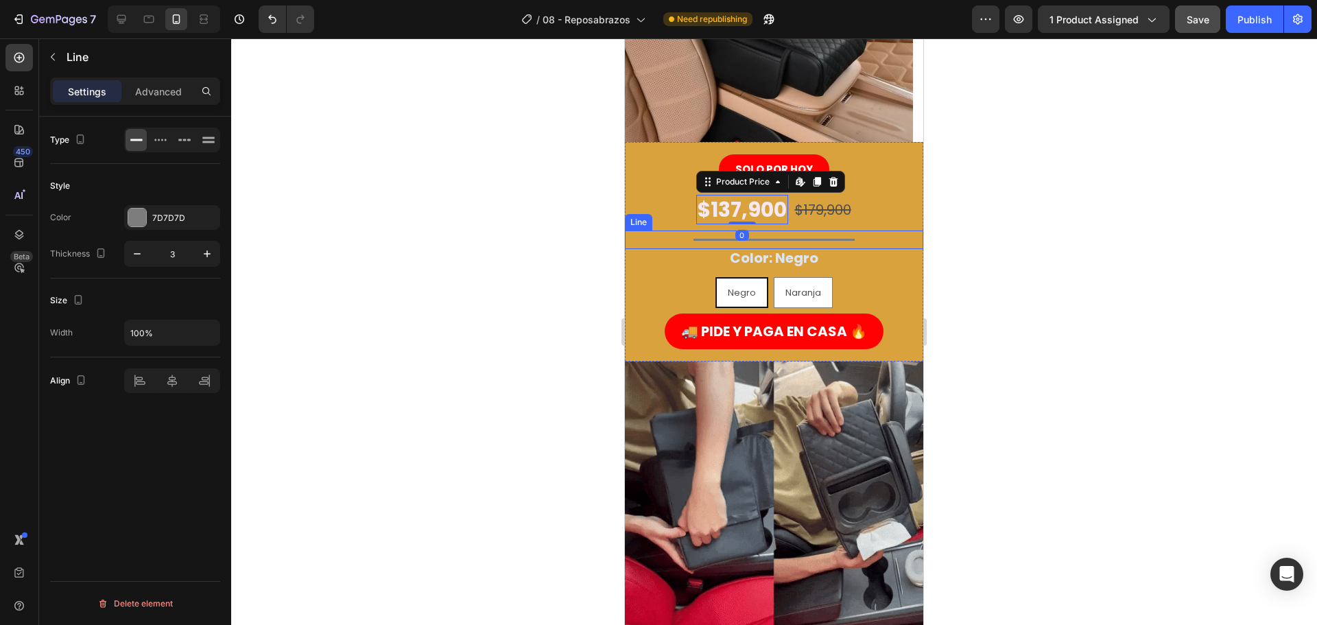
click at [797, 230] on div "Title Line" at bounding box center [774, 239] width 298 height 19
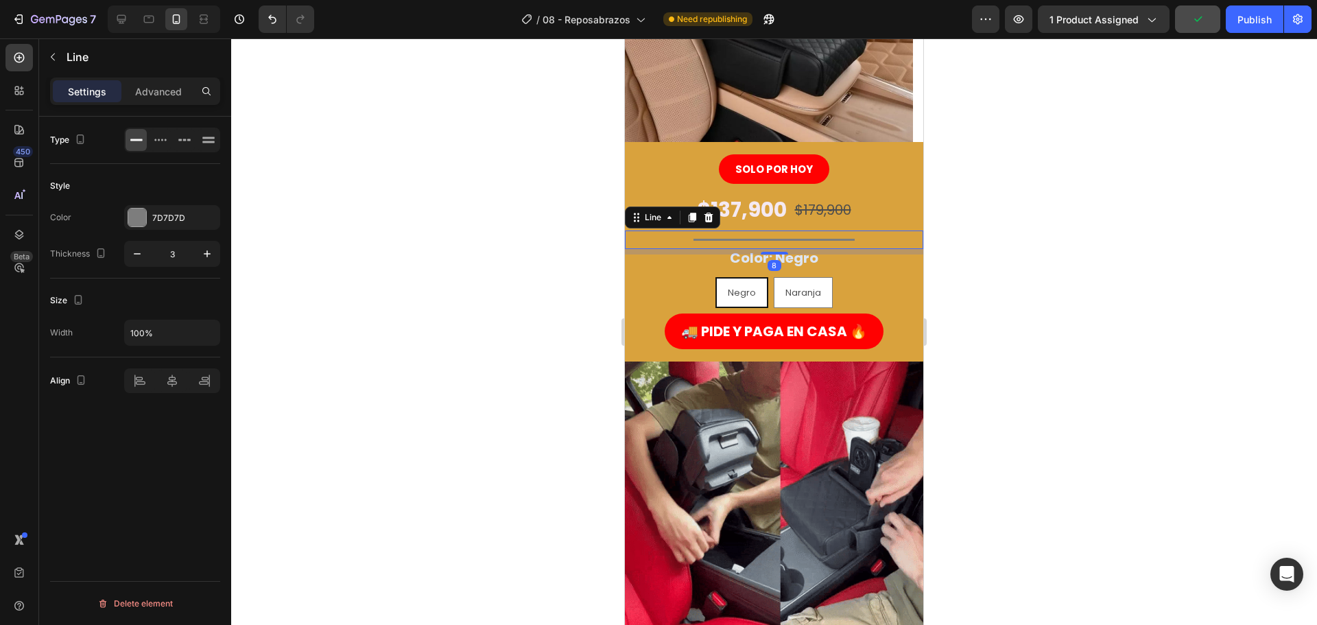
click at [1050, 278] on div at bounding box center [774, 331] width 1086 height 586
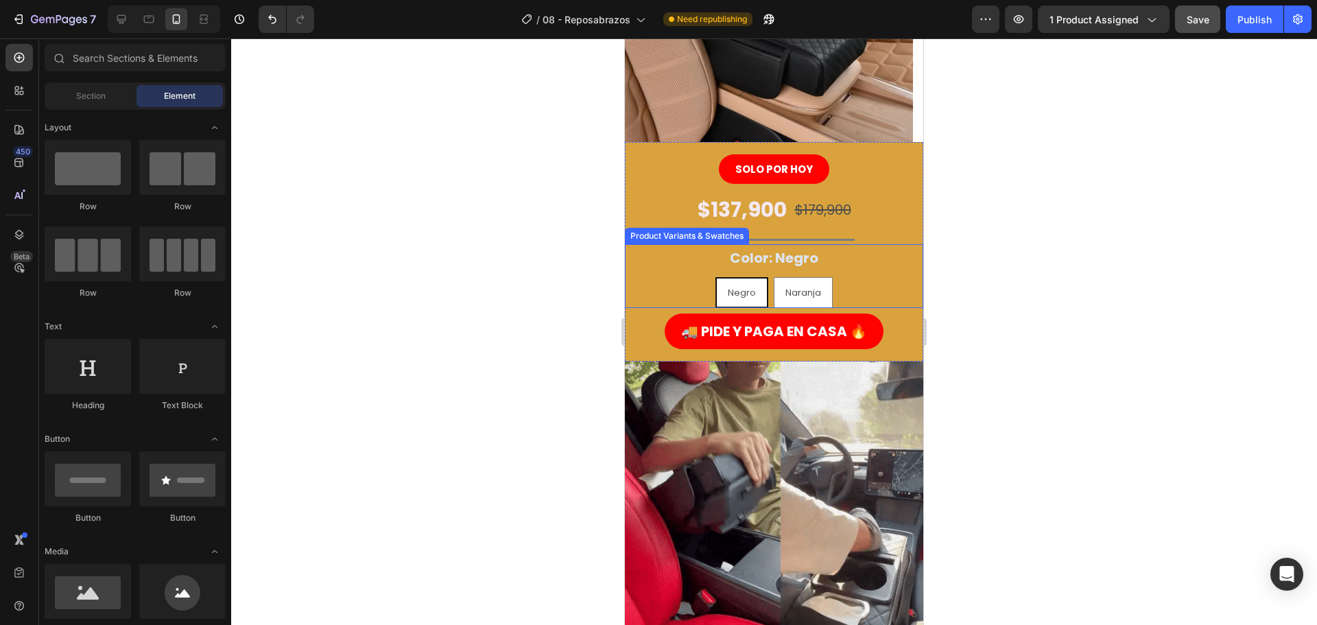
click at [875, 283] on div "Negro Negro Negro Naranja Naranja Naranja" at bounding box center [774, 292] width 298 height 31
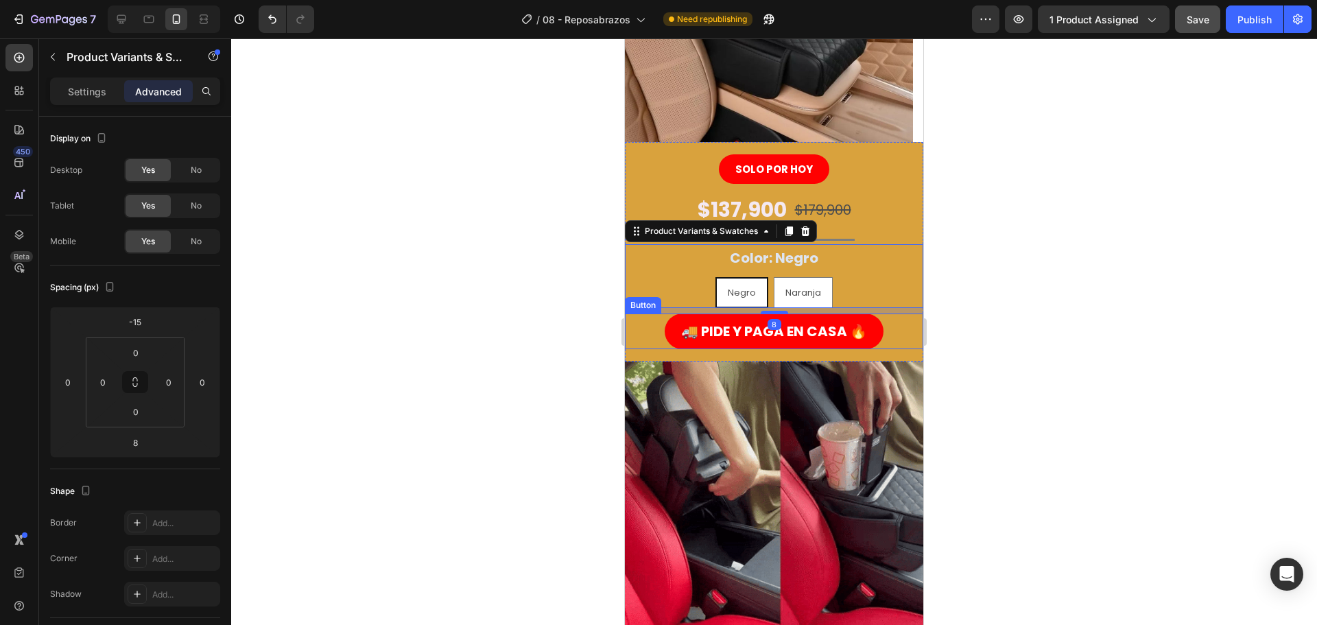
click at [905, 327] on div "🚚 PIDE Y PAGA EN CASA 🔥 Button" at bounding box center [774, 331] width 298 height 36
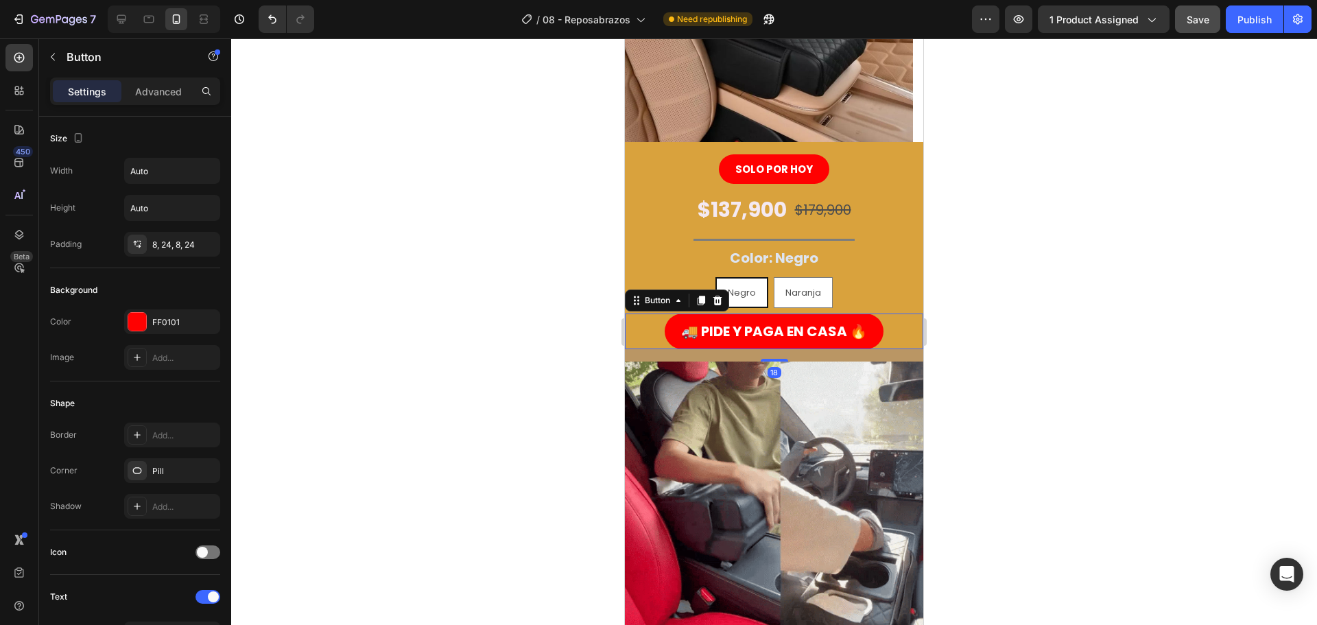
click at [1065, 311] on div at bounding box center [774, 331] width 1086 height 586
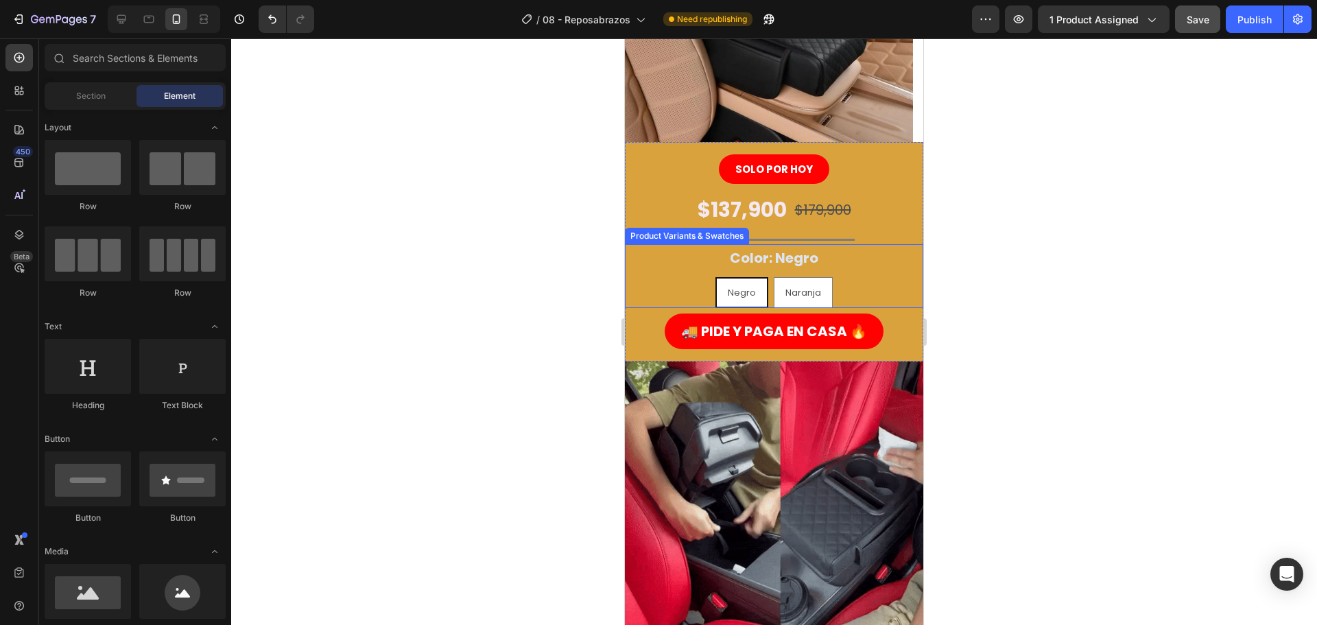
click at [747, 289] on span "Negro" at bounding box center [742, 292] width 28 height 13
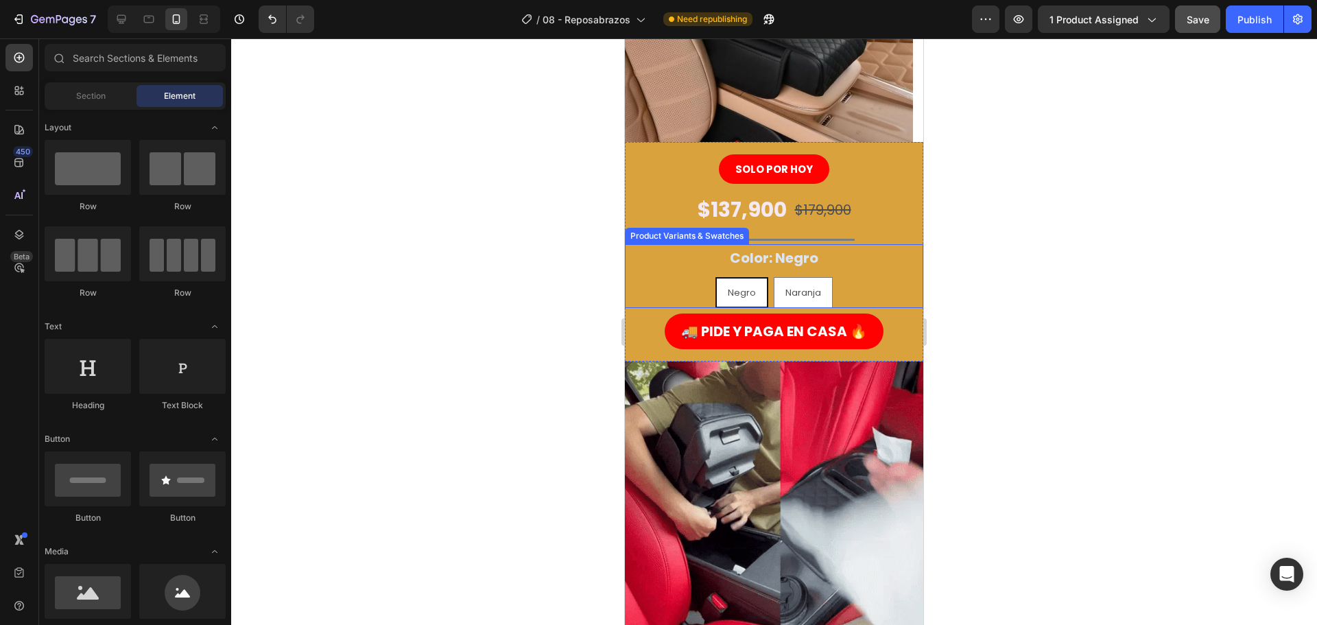
click at [742, 277] on input "Negro Negro Negro" at bounding box center [742, 276] width 1 height 1
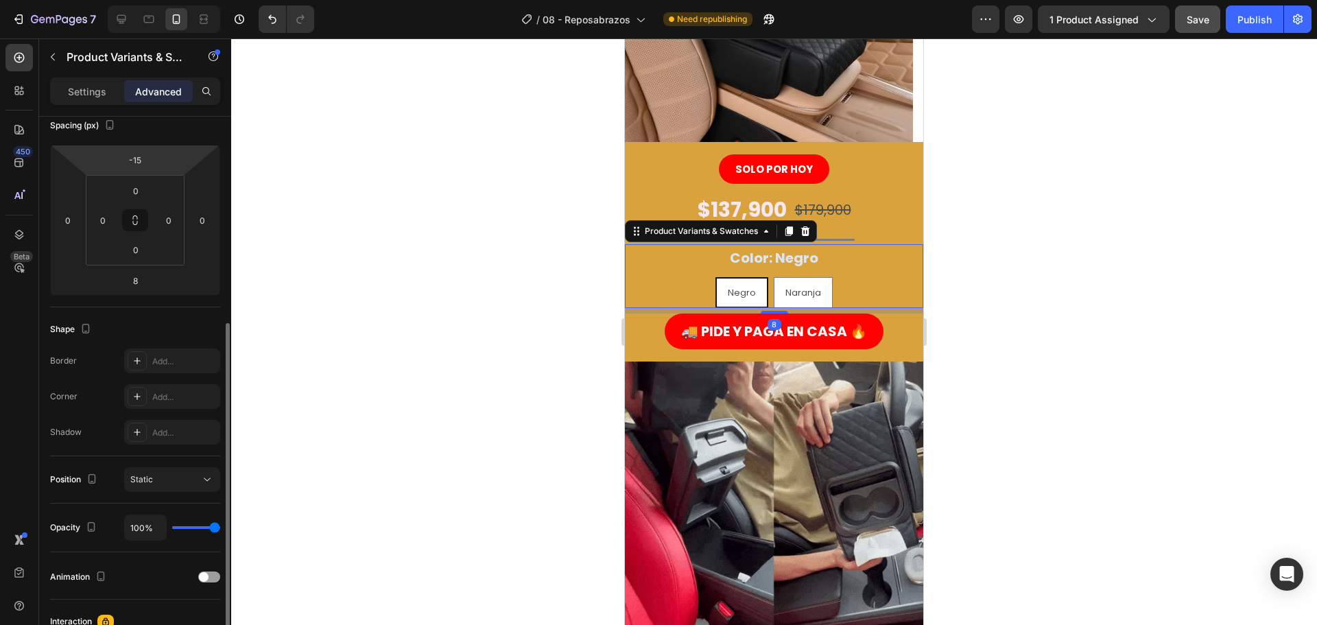
scroll to position [0, 0]
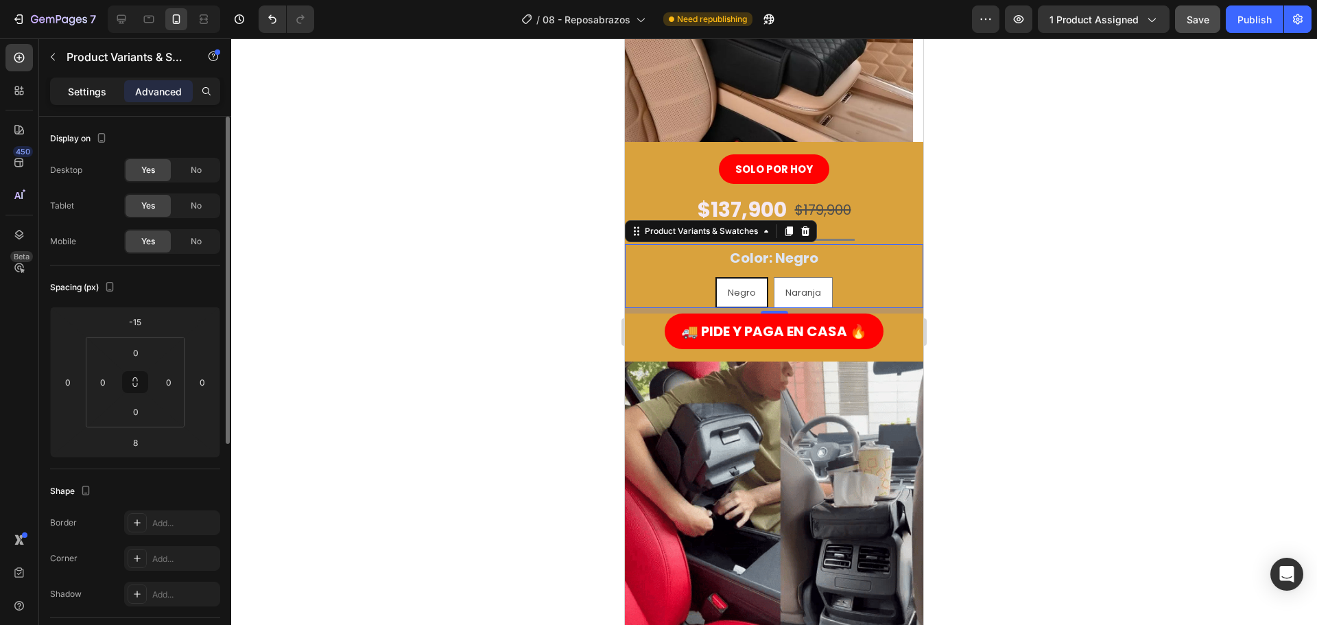
click at [91, 86] on p "Settings" at bounding box center [87, 91] width 38 height 14
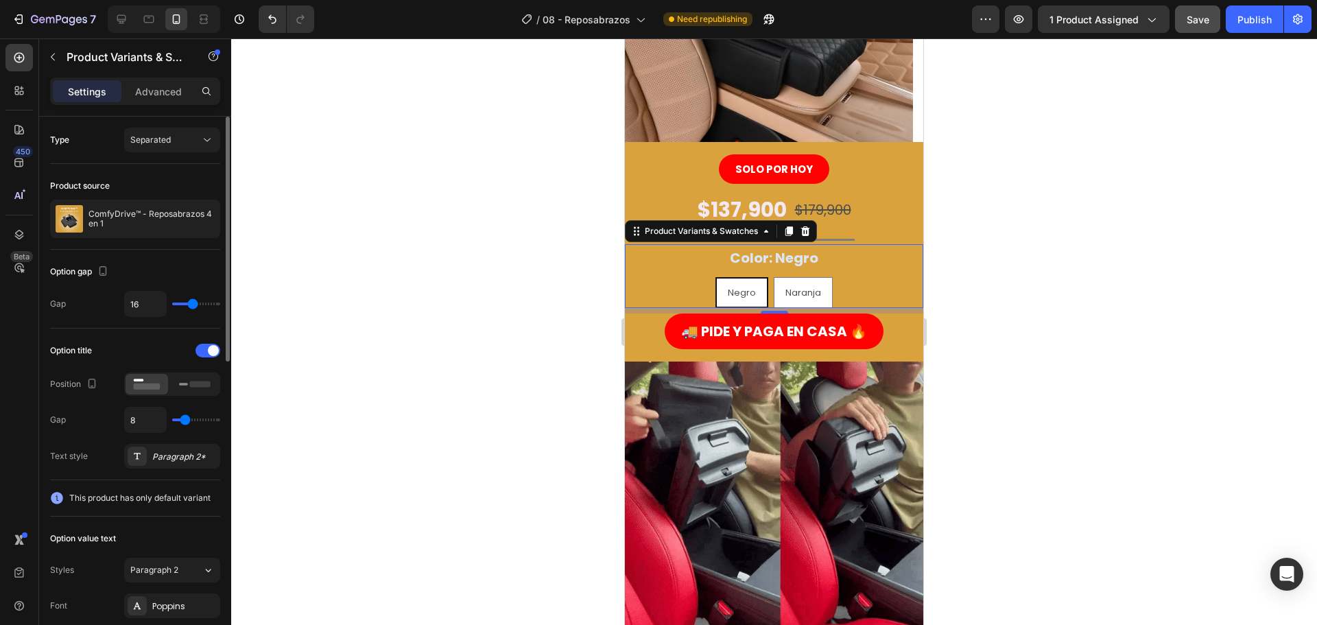
scroll to position [137, 0]
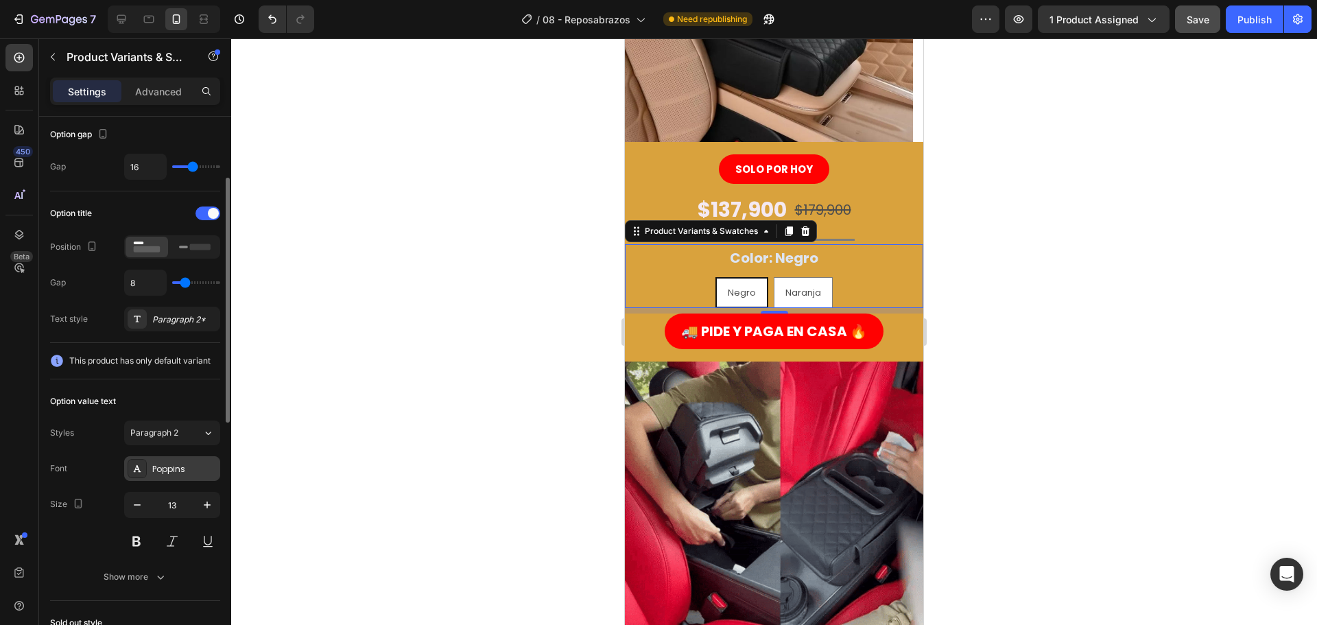
click at [168, 471] on div "Poppins" at bounding box center [184, 469] width 64 height 12
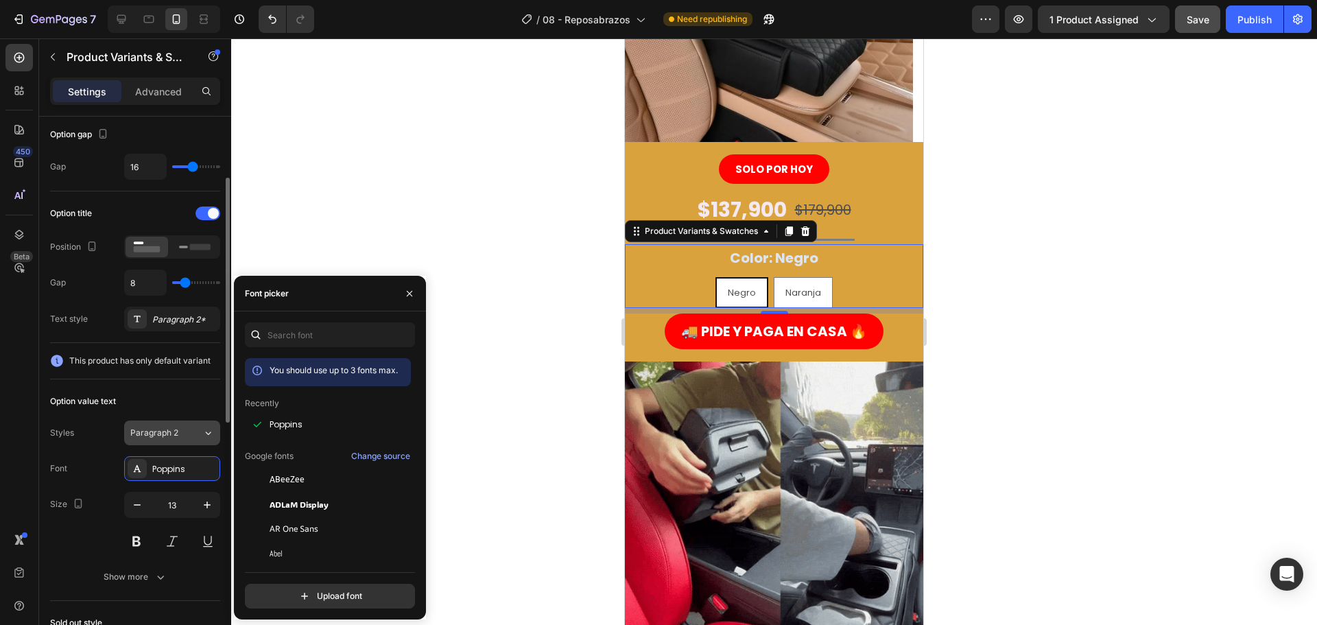
click at [174, 438] on span "Paragraph 2" at bounding box center [154, 433] width 48 height 12
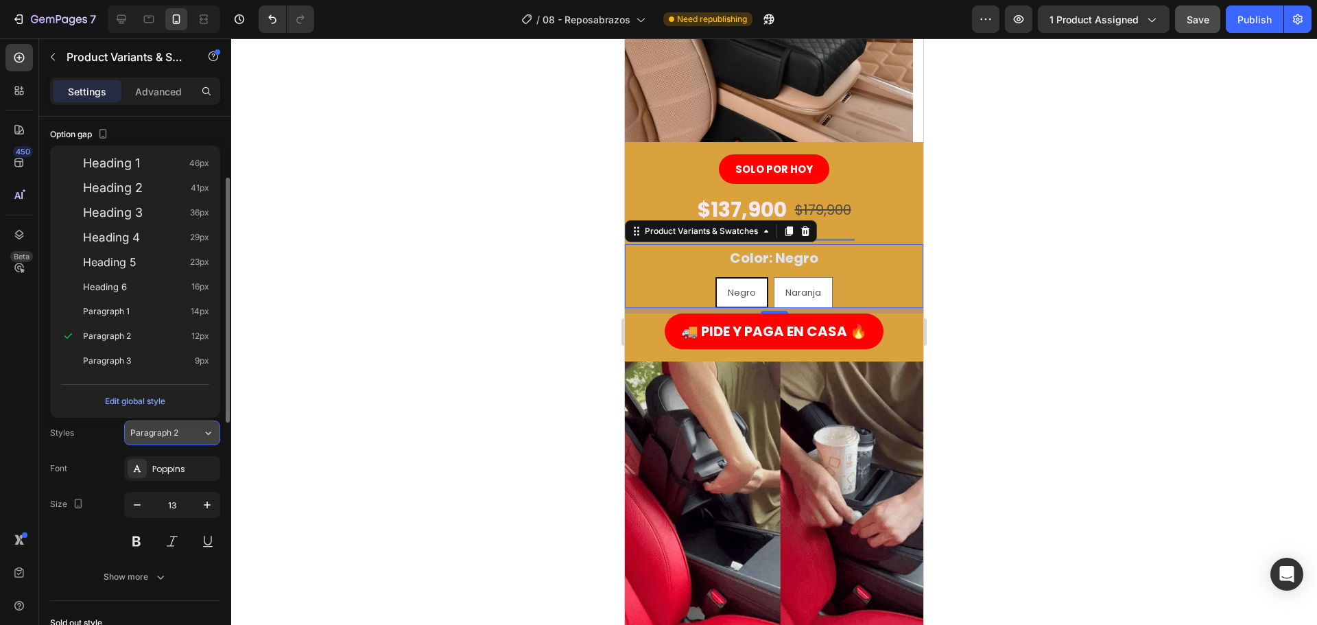
click at [174, 437] on span "Paragraph 2" at bounding box center [154, 433] width 48 height 12
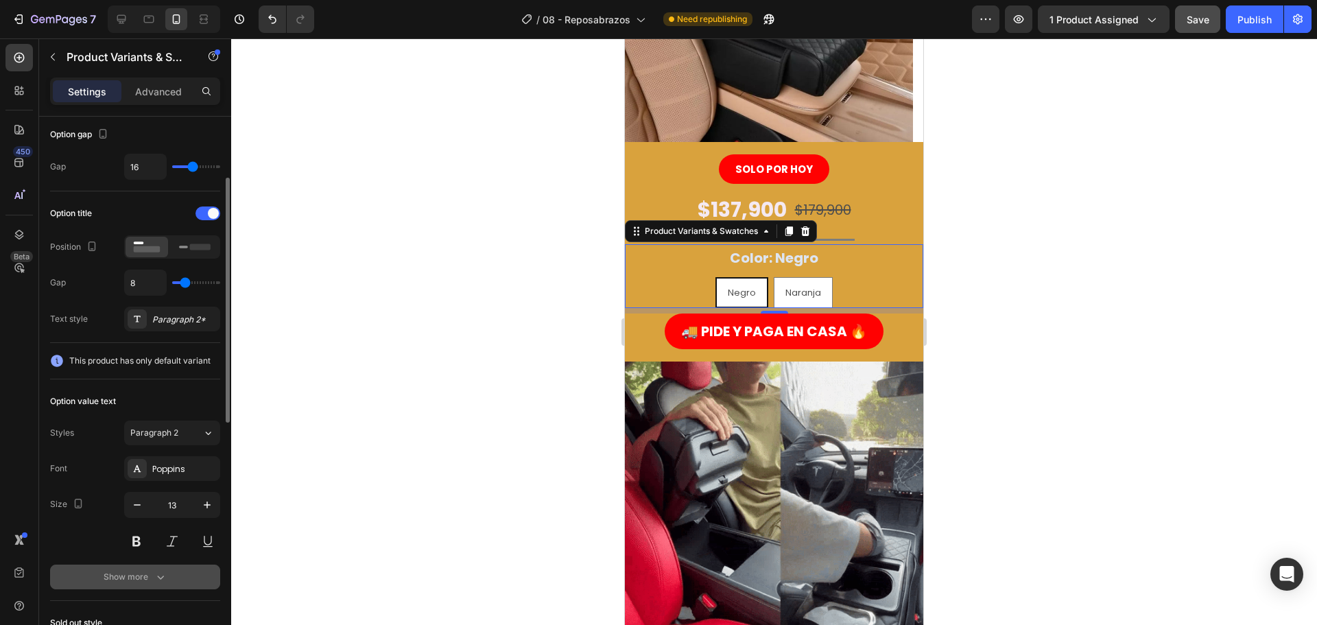
scroll to position [206, 0]
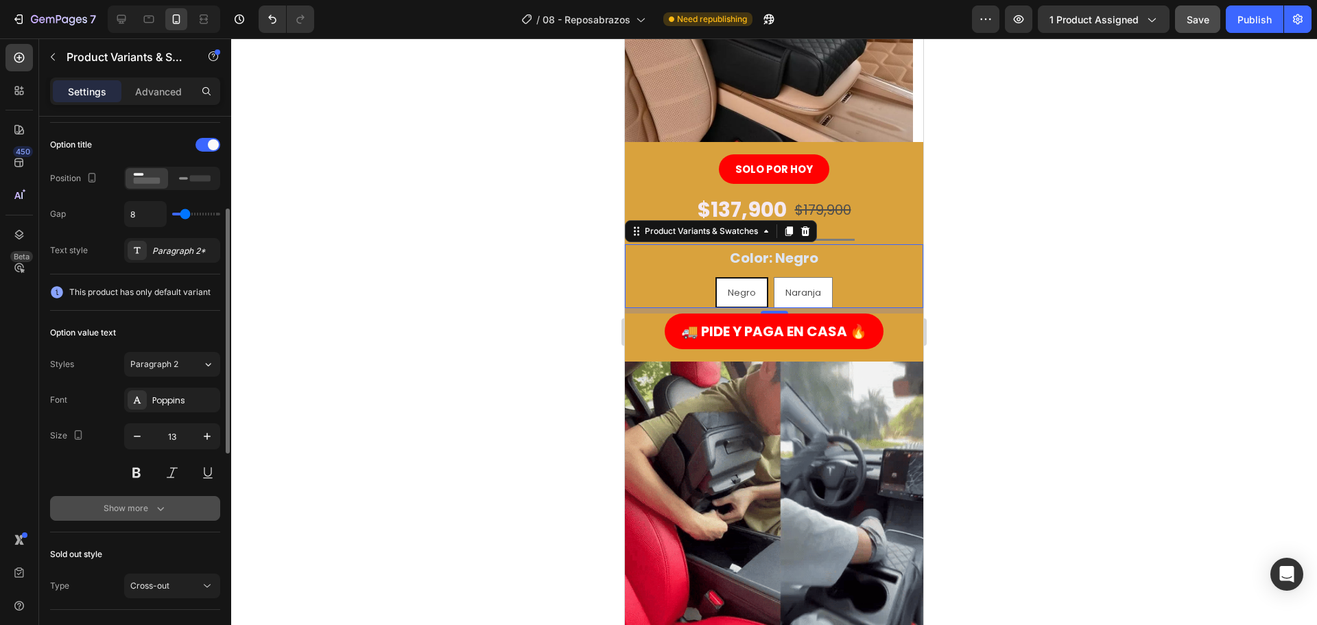
click at [166, 501] on icon "button" at bounding box center [161, 508] width 14 height 14
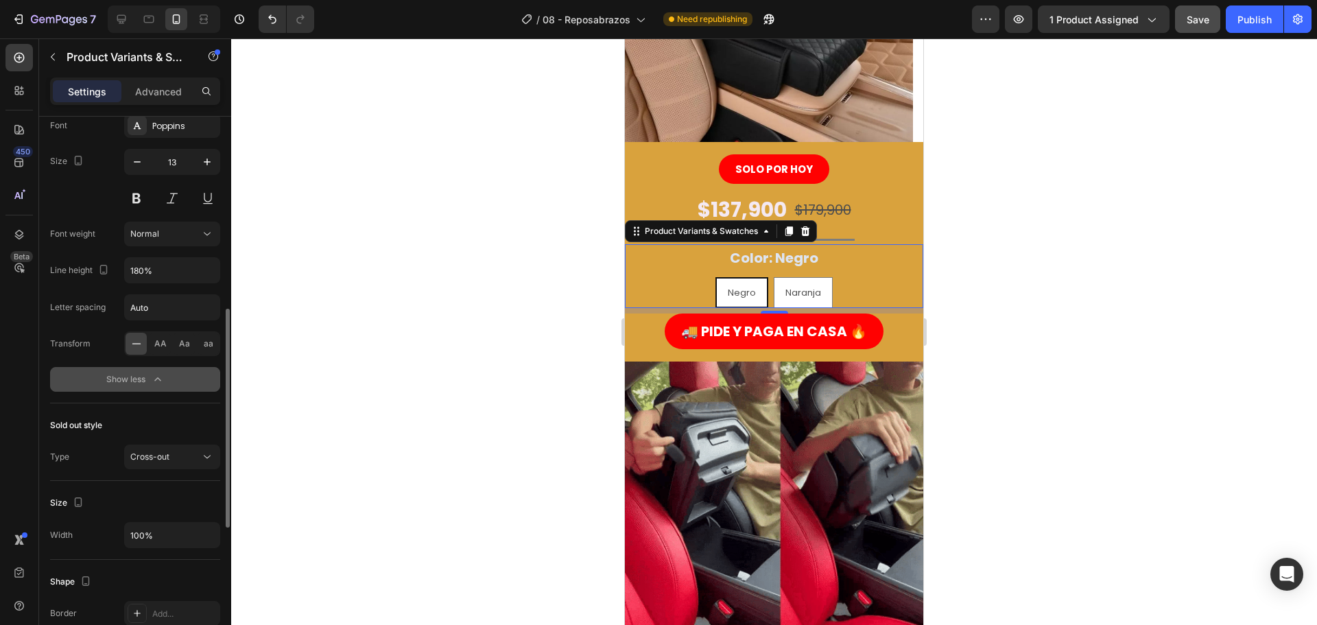
scroll to position [549, 0]
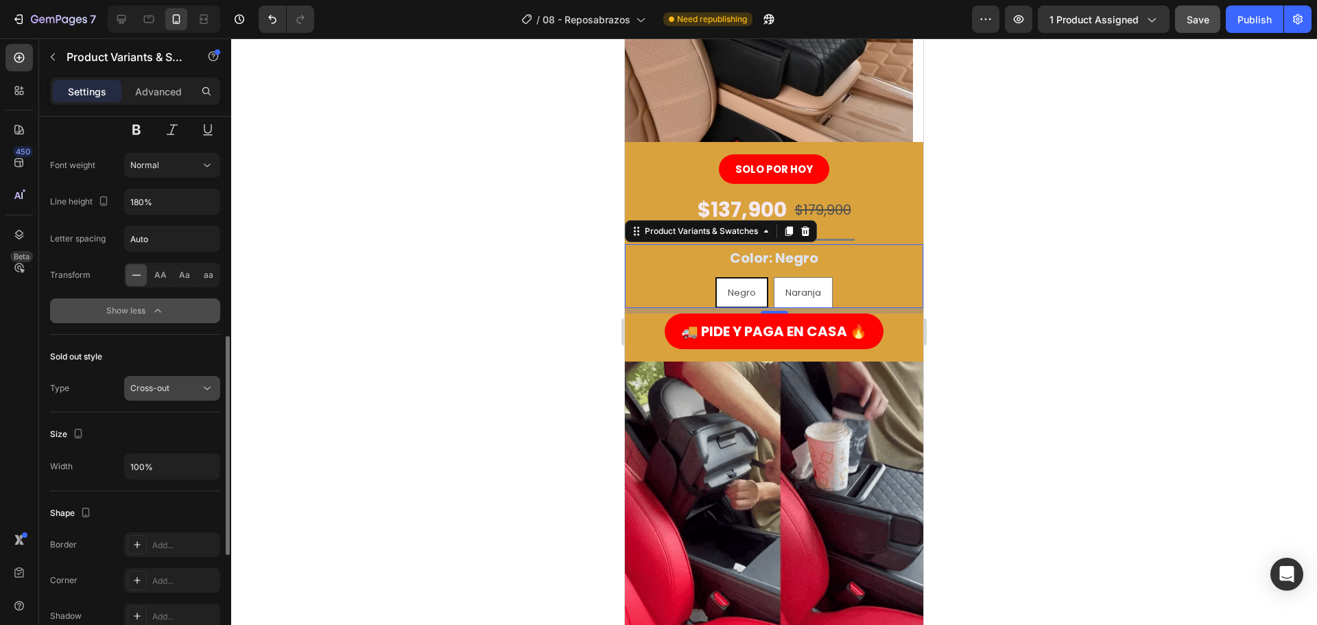
click at [169, 389] on div "Cross-out" at bounding box center [165, 388] width 70 height 12
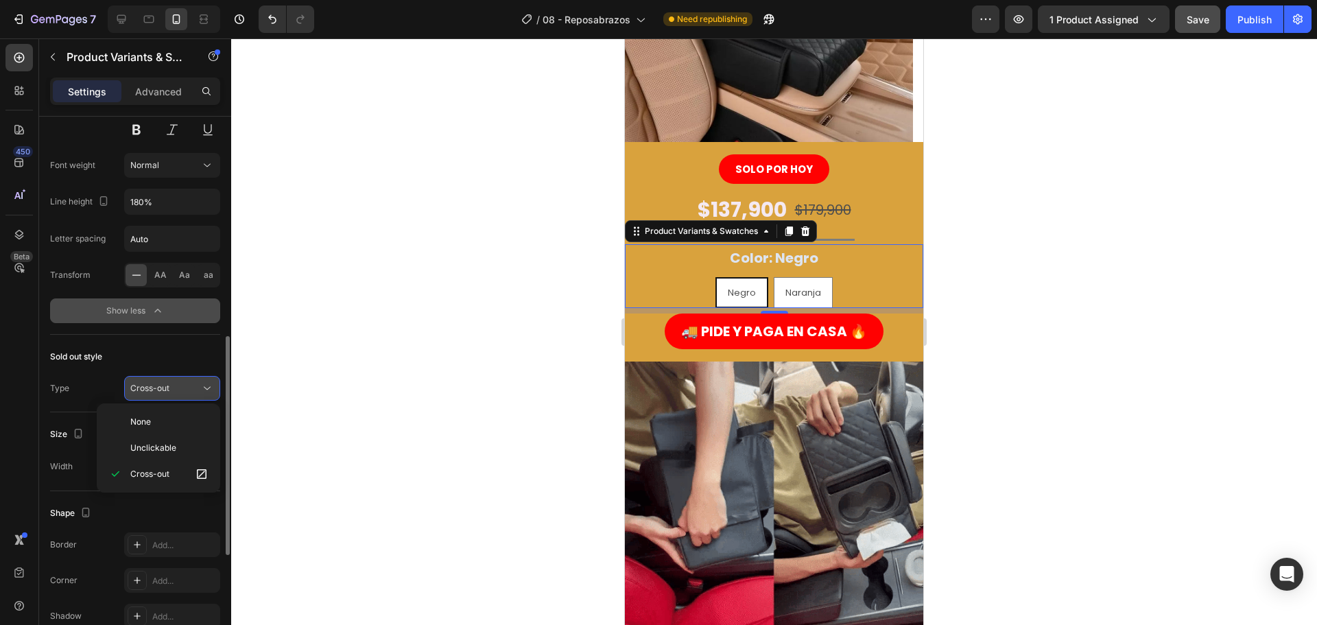
click at [169, 390] on div "Cross-out" at bounding box center [165, 388] width 70 height 12
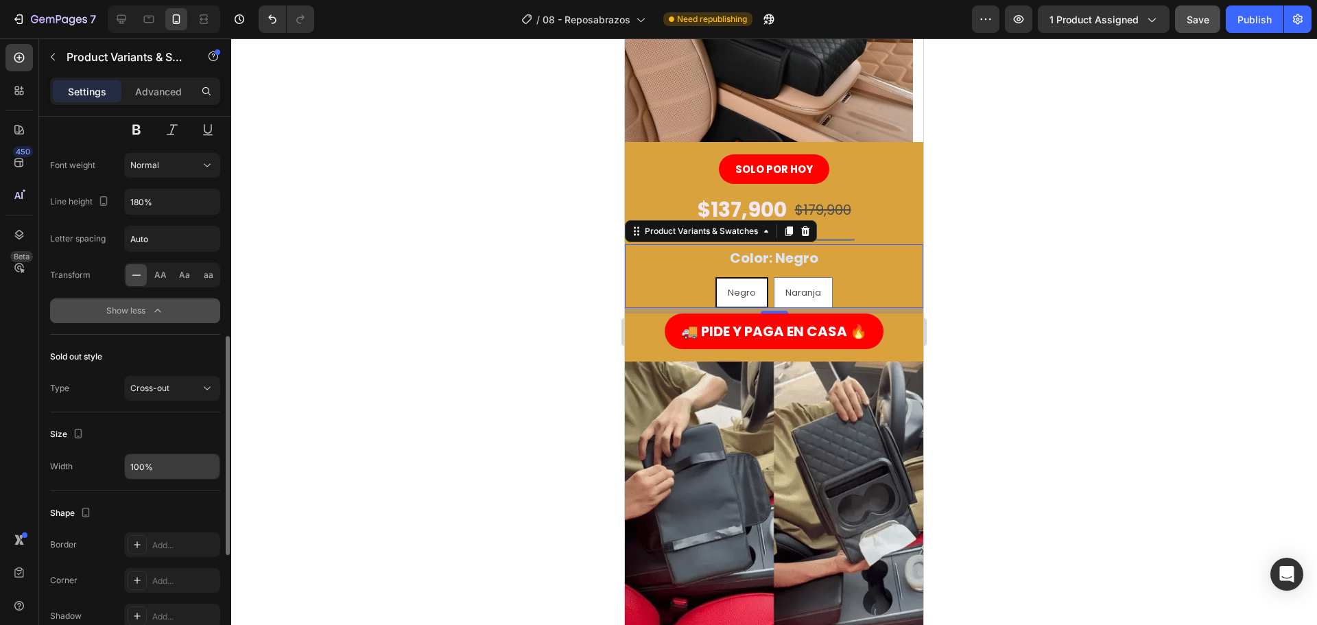
click at [176, 477] on input "100%" at bounding box center [172, 466] width 95 height 25
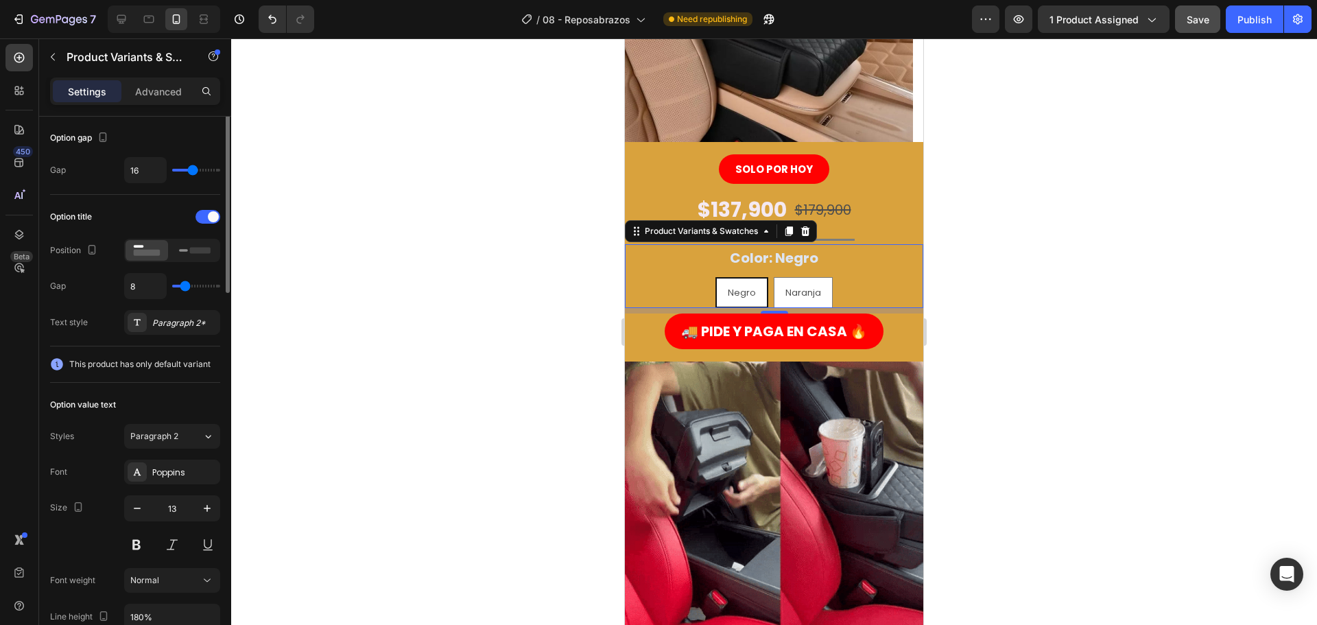
scroll to position [65, 0]
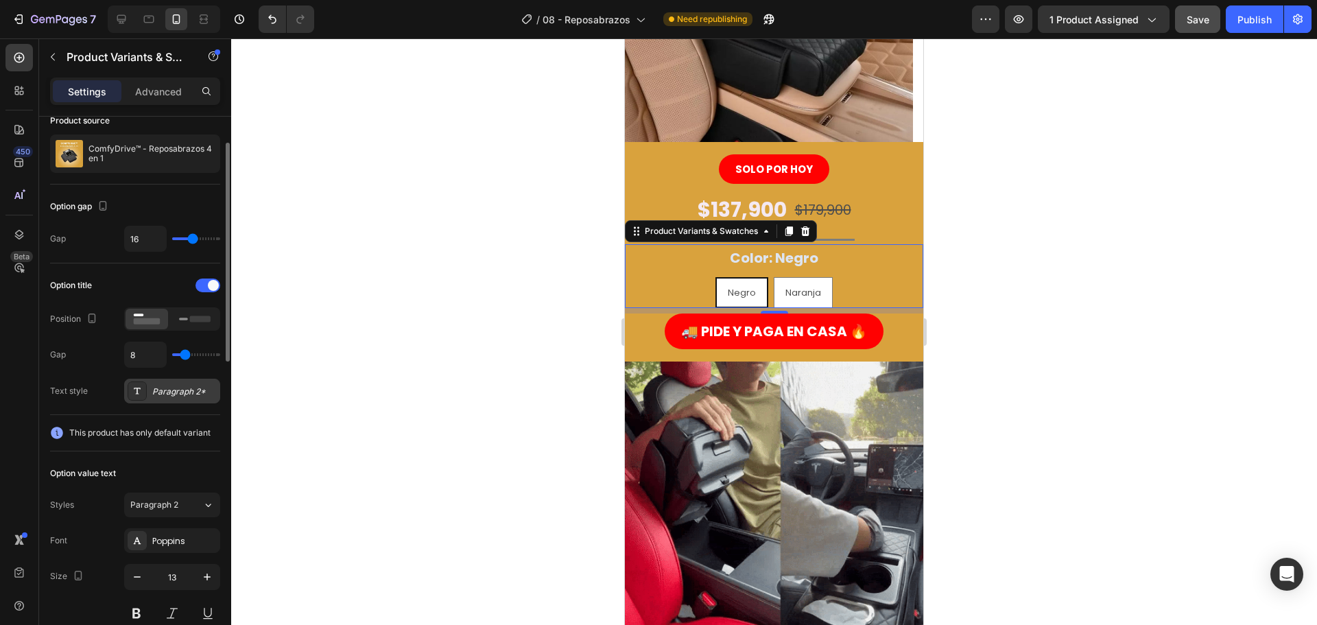
click at [167, 399] on div "Paragraph 2*" at bounding box center [172, 391] width 96 height 25
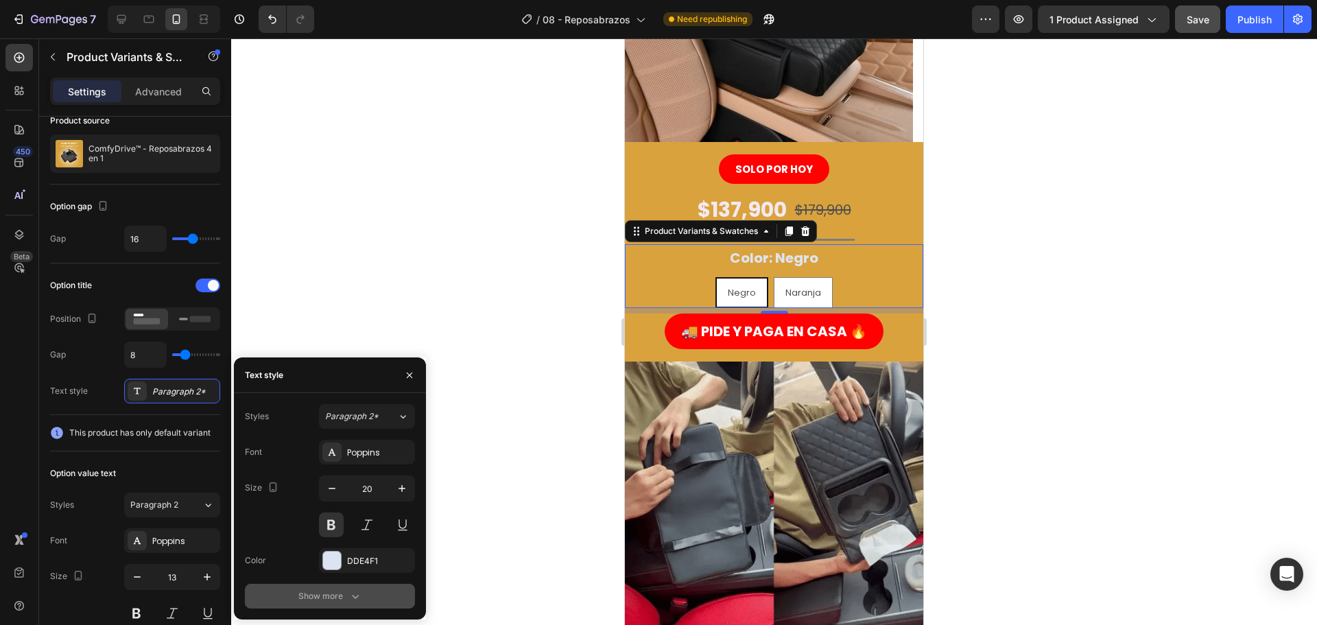
click at [335, 593] on div "Show more" at bounding box center [330, 596] width 64 height 14
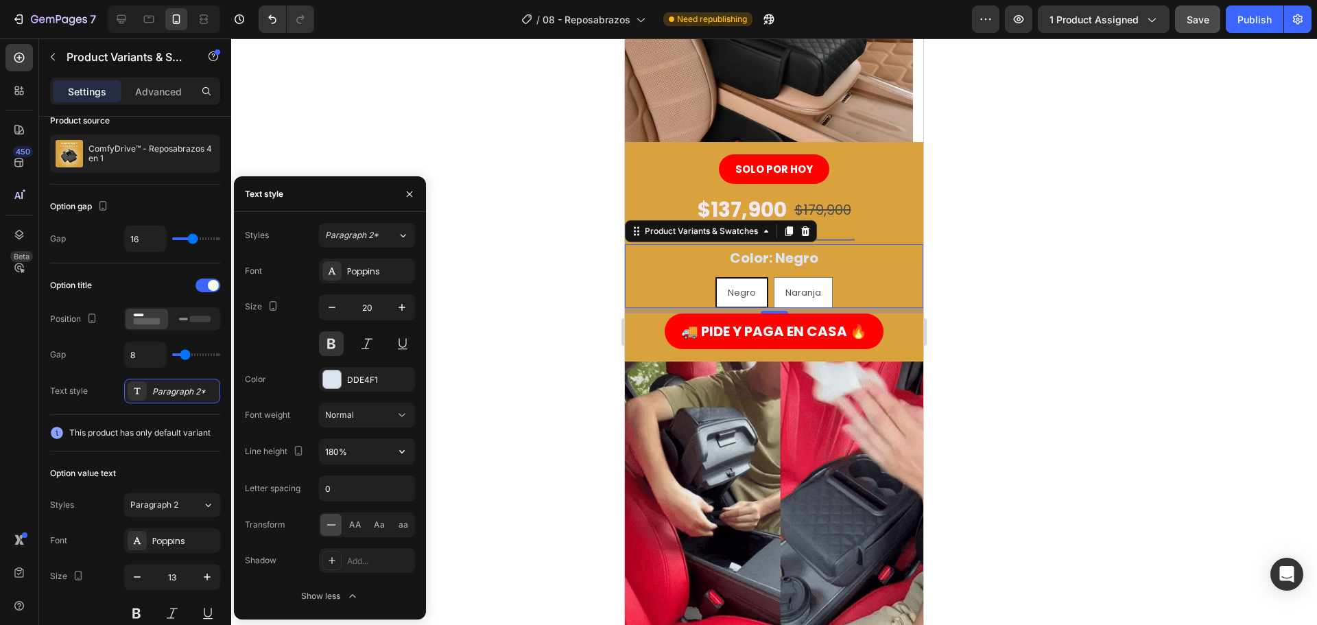
click at [486, 386] on div at bounding box center [774, 331] width 1086 height 586
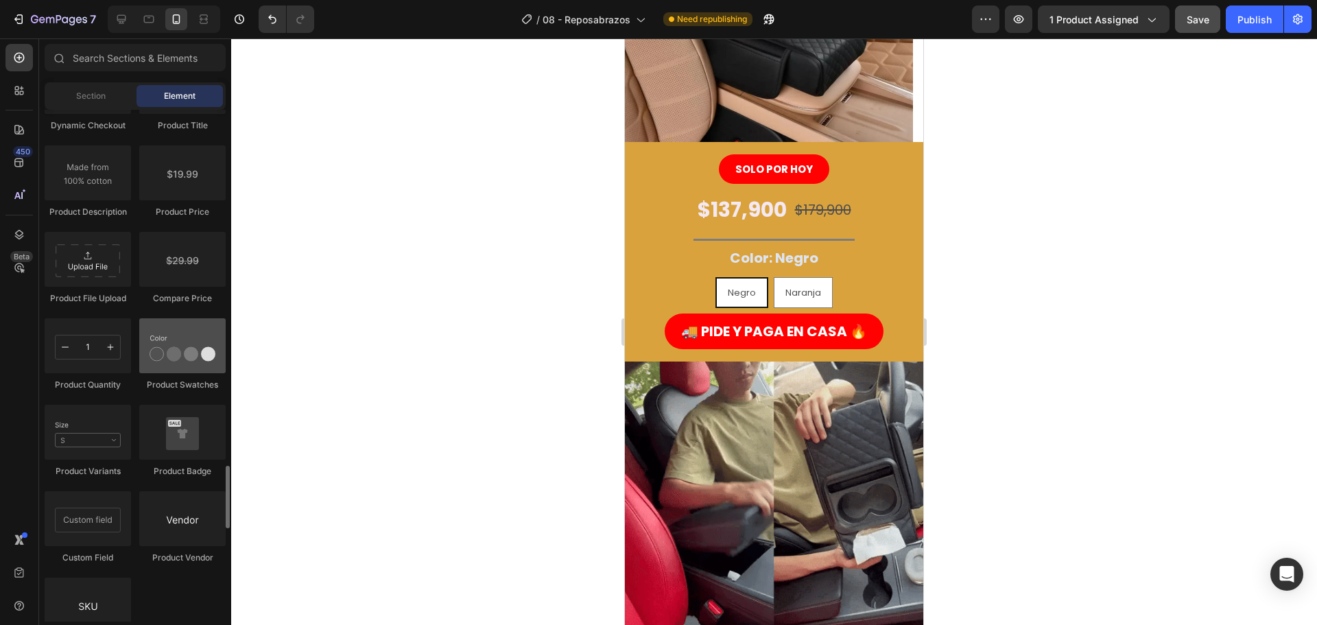
scroll to position [2401, 0]
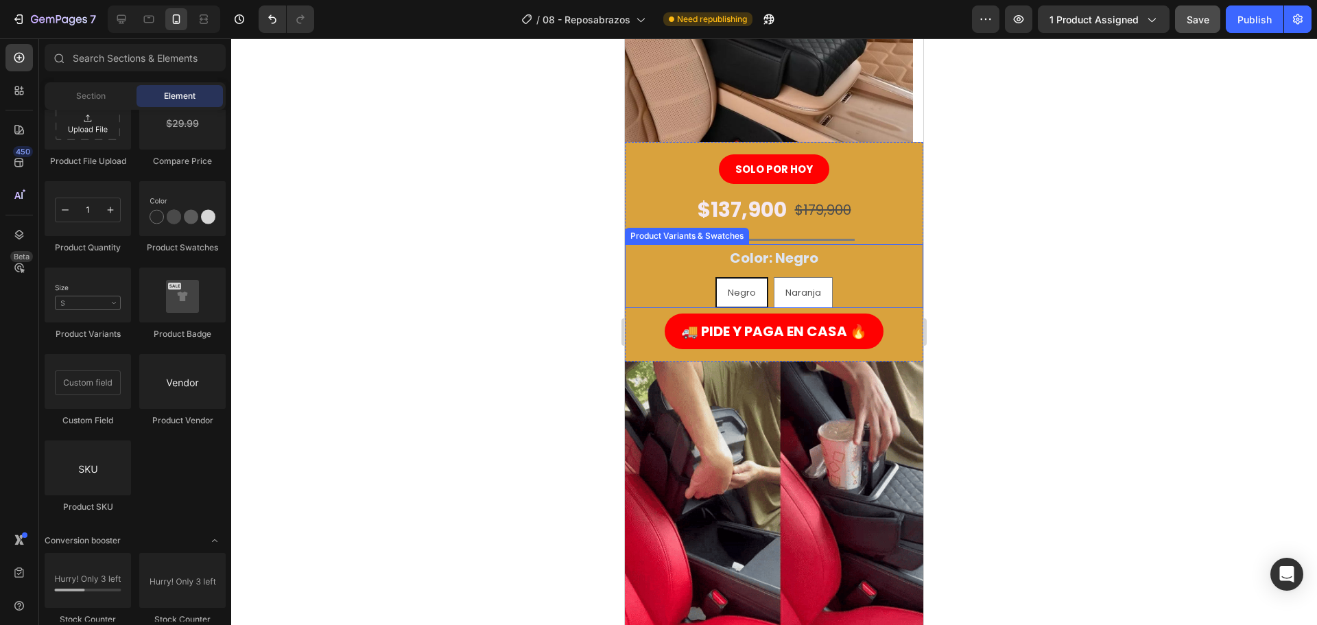
click at [744, 287] on span "Negro" at bounding box center [742, 292] width 28 height 13
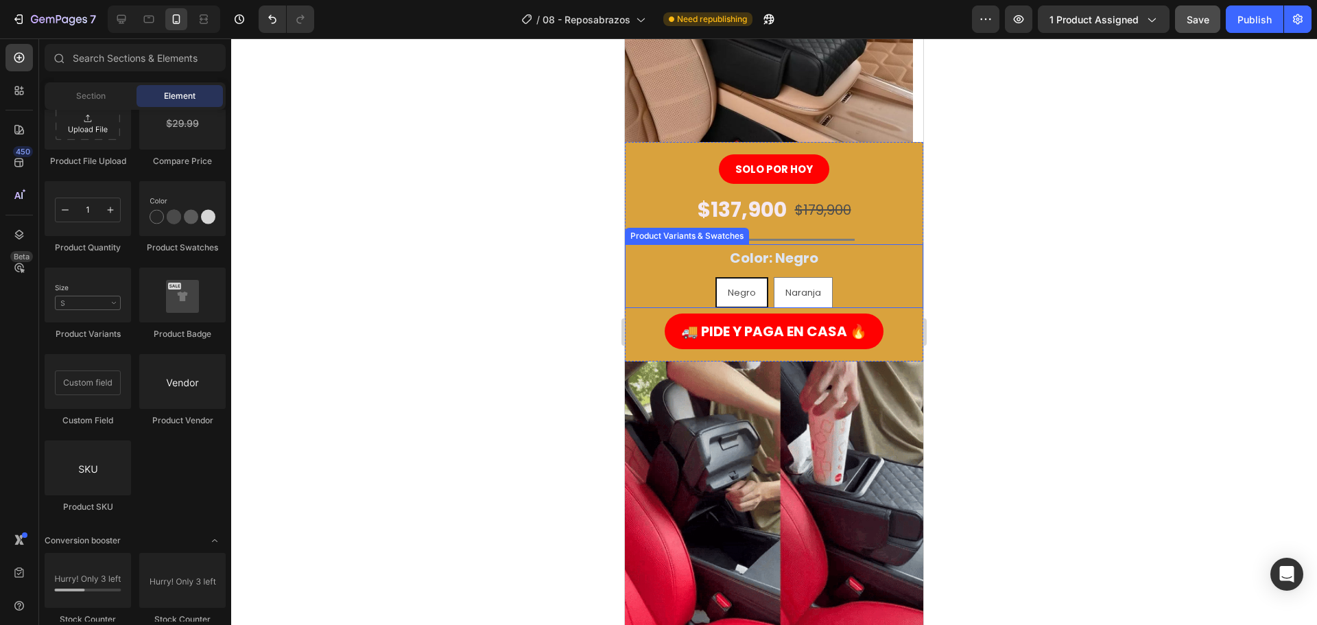
click at [742, 277] on input "Negro Negro Negro" at bounding box center [742, 276] width 1 height 1
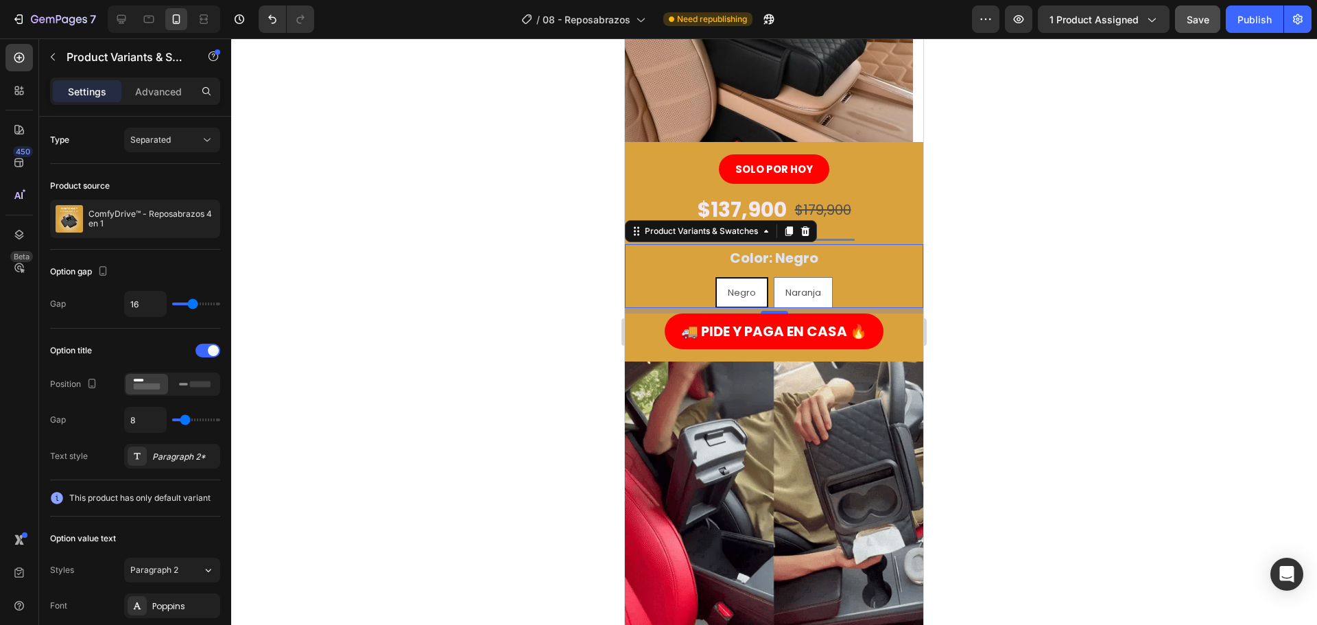
click at [740, 287] on span "Negro" at bounding box center [742, 292] width 28 height 13
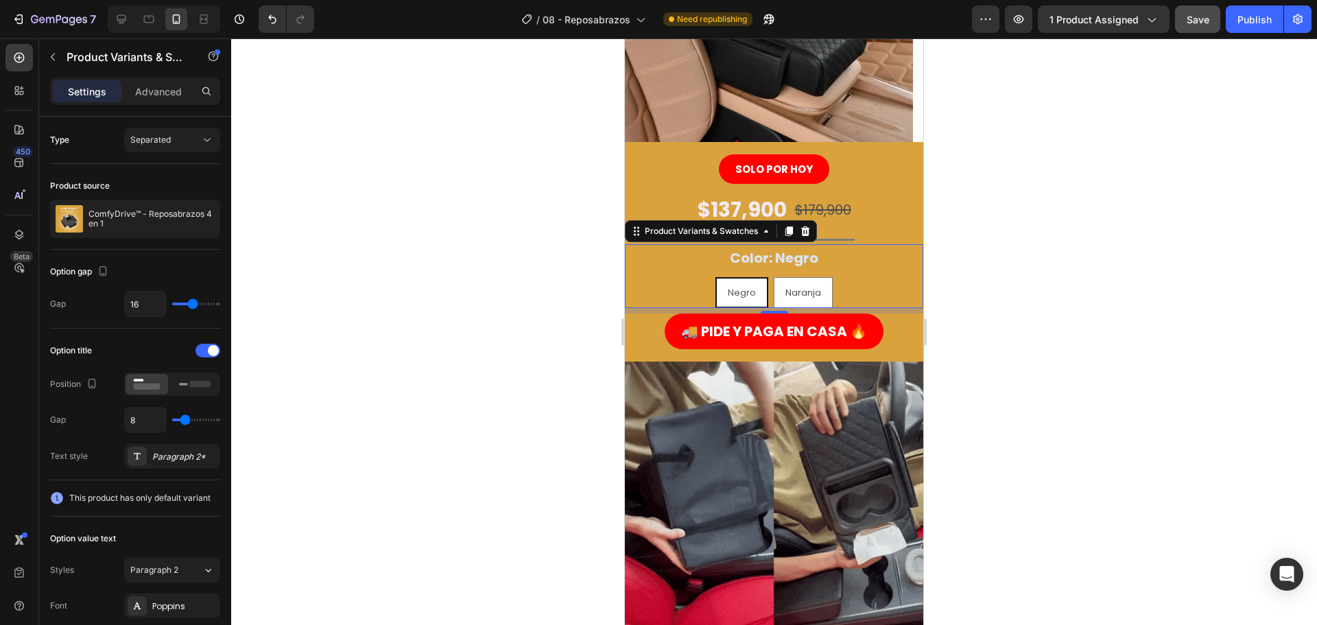
click at [742, 277] on input "Negro Negro Negro" at bounding box center [742, 276] width 1 height 1
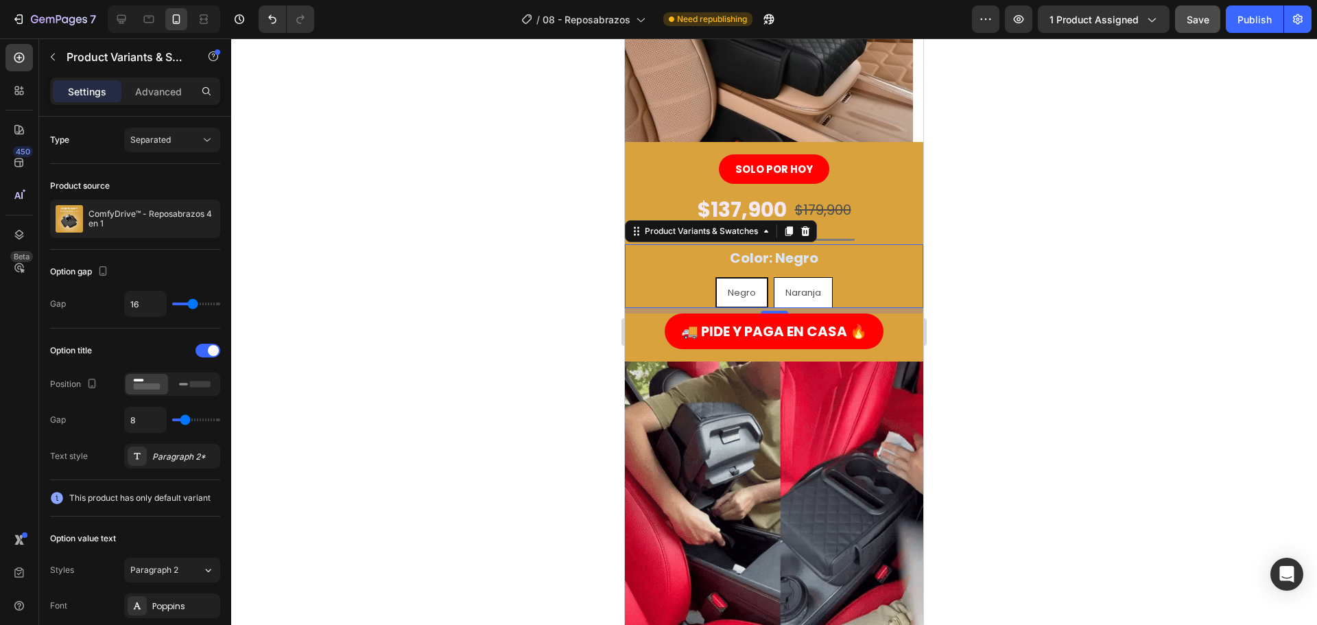
click at [785, 286] on span "Naranja" at bounding box center [803, 292] width 36 height 13
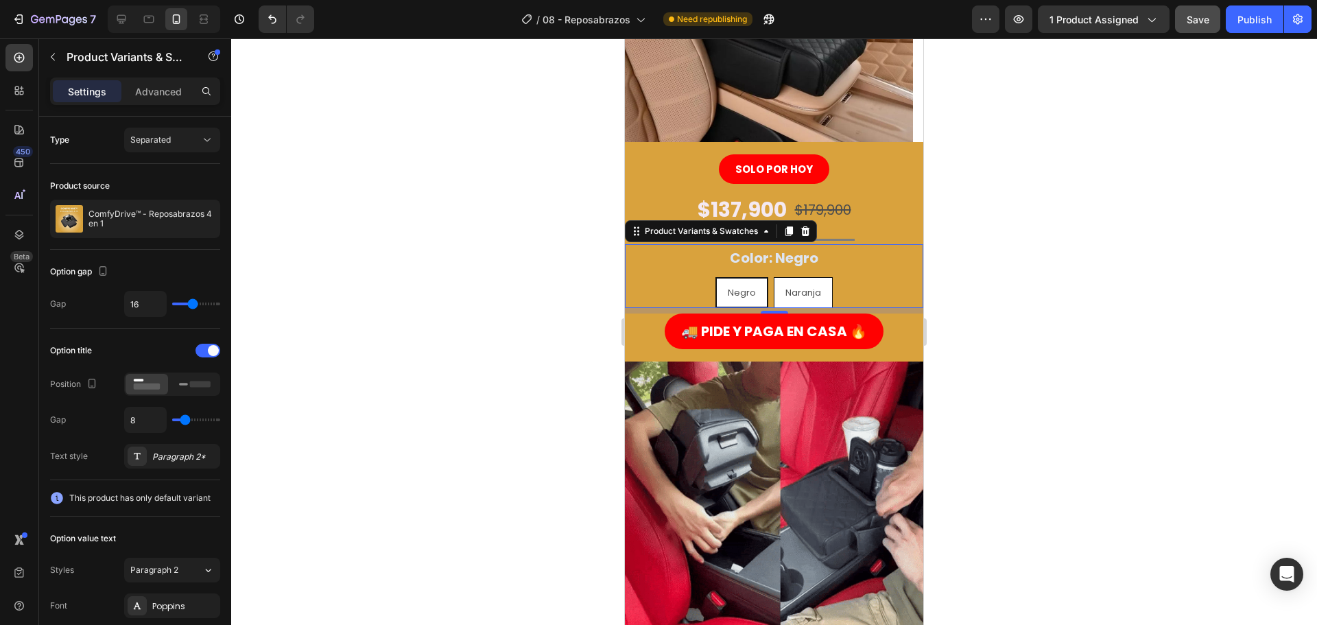
click at [803, 277] on input "Naranja Naranja Naranja" at bounding box center [803, 276] width 1 height 1
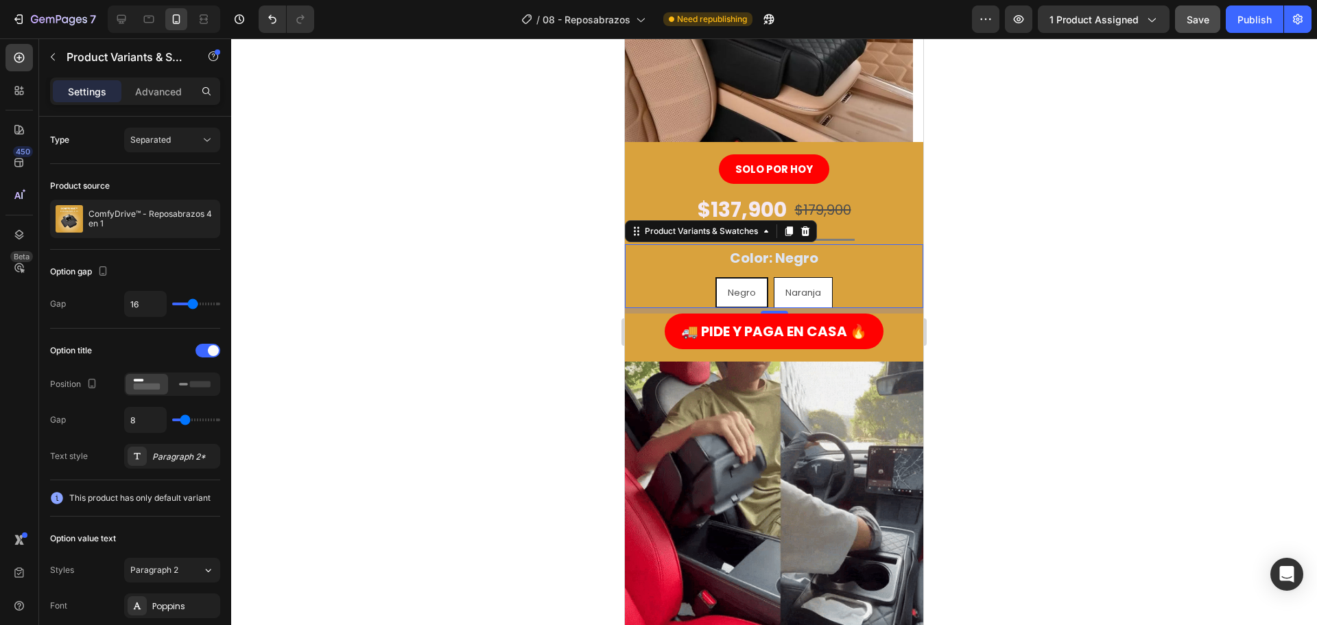
radio input "true"
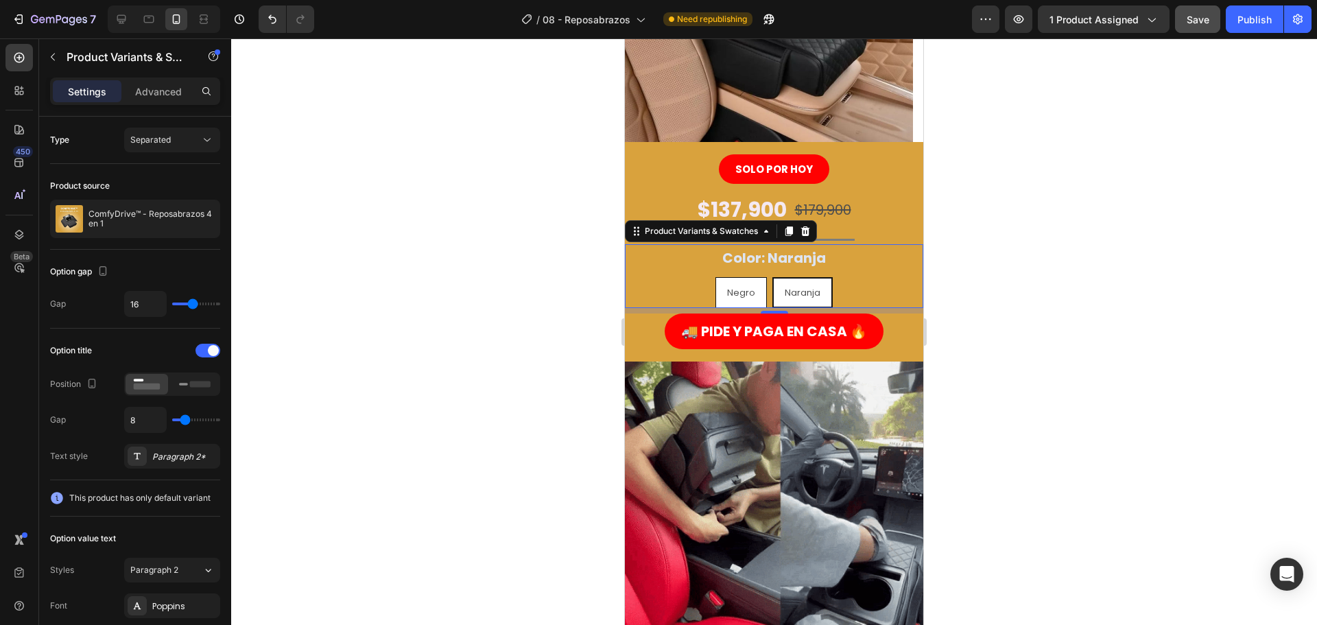
drag, startPoint x: 746, startPoint y: 287, endPoint x: 769, endPoint y: 289, distance: 23.4
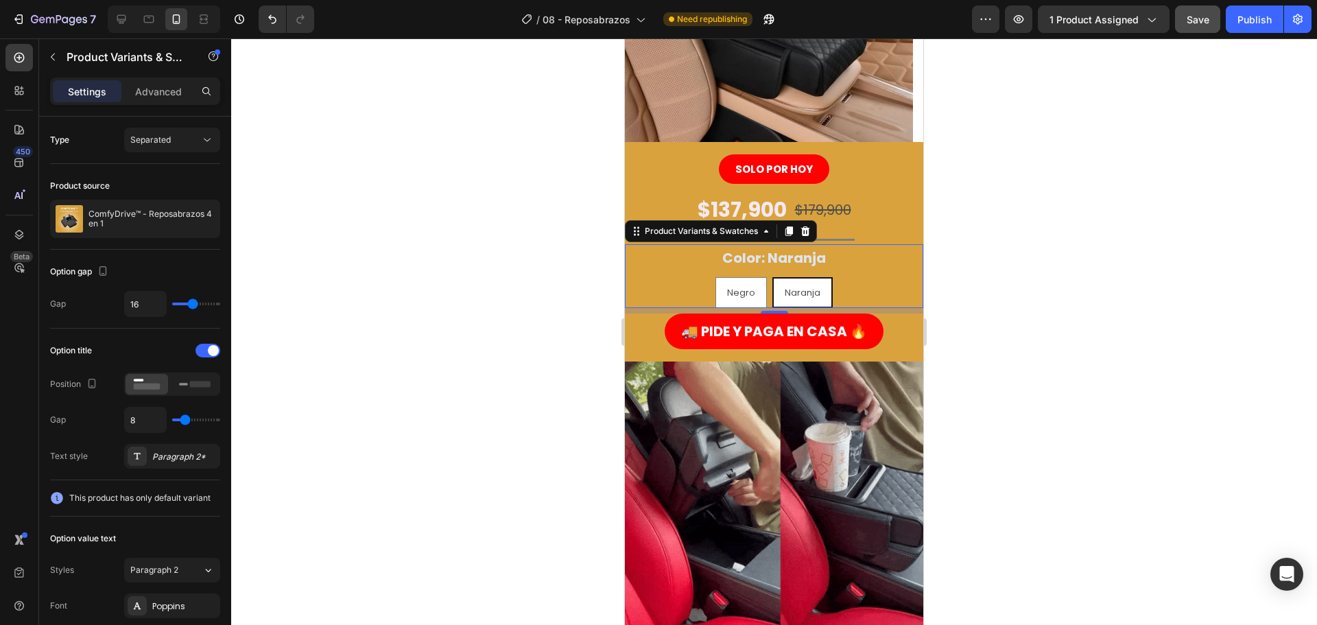
click at [746, 288] on span "Negro" at bounding box center [741, 292] width 28 height 13
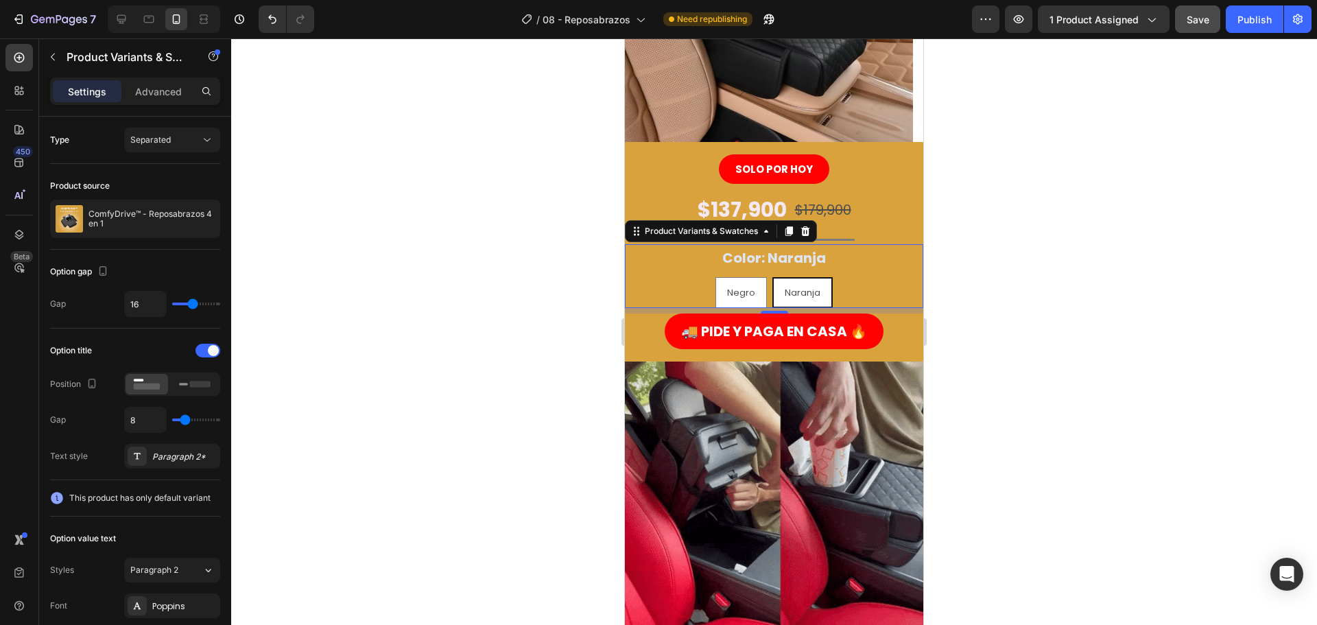
click at [742, 277] on input "Negro Negro Negro" at bounding box center [741, 276] width 1 height 1
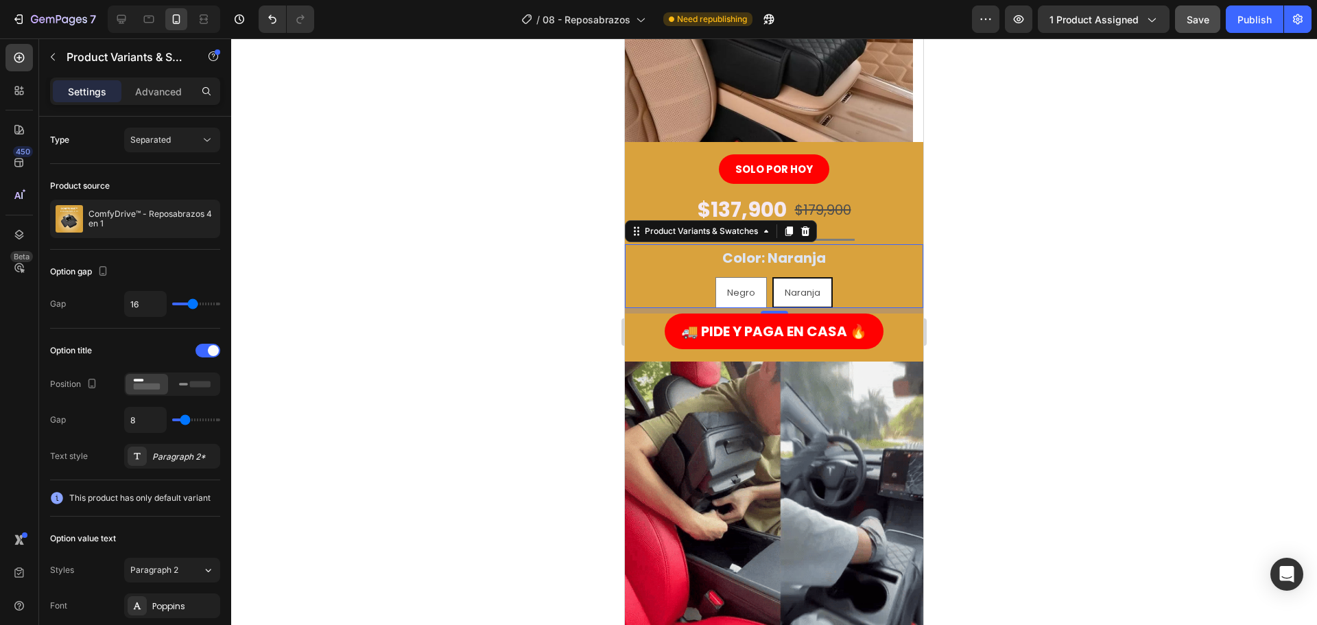
radio input "true"
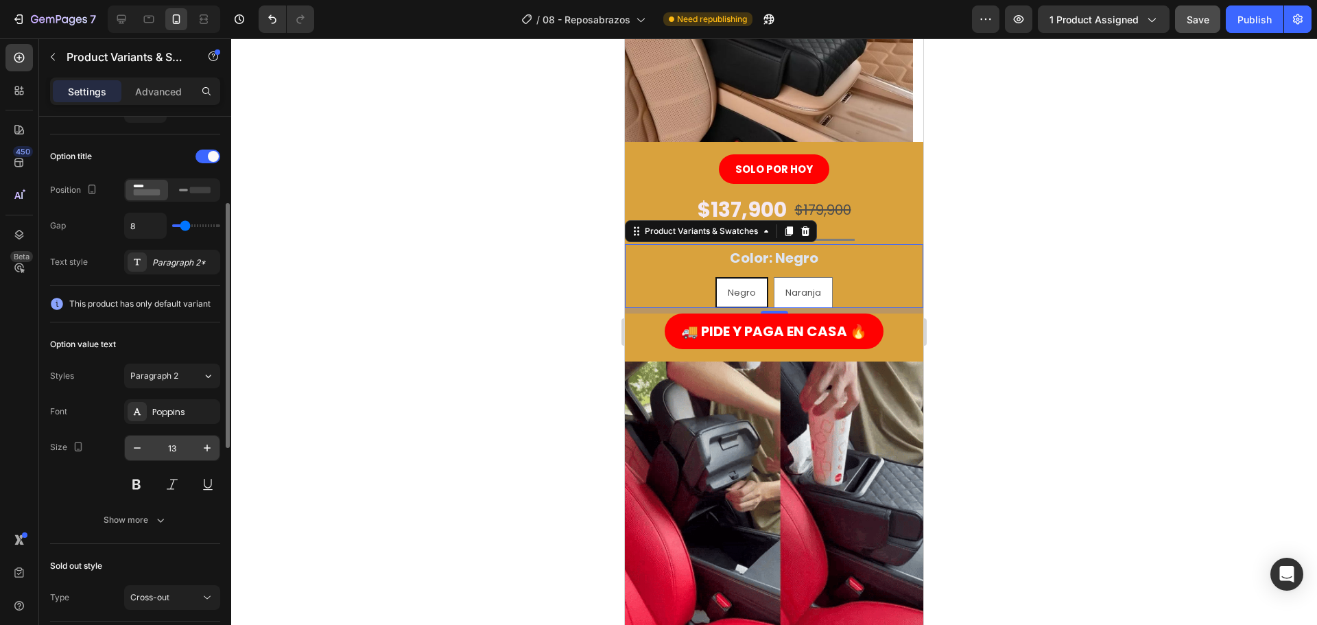
scroll to position [0, 0]
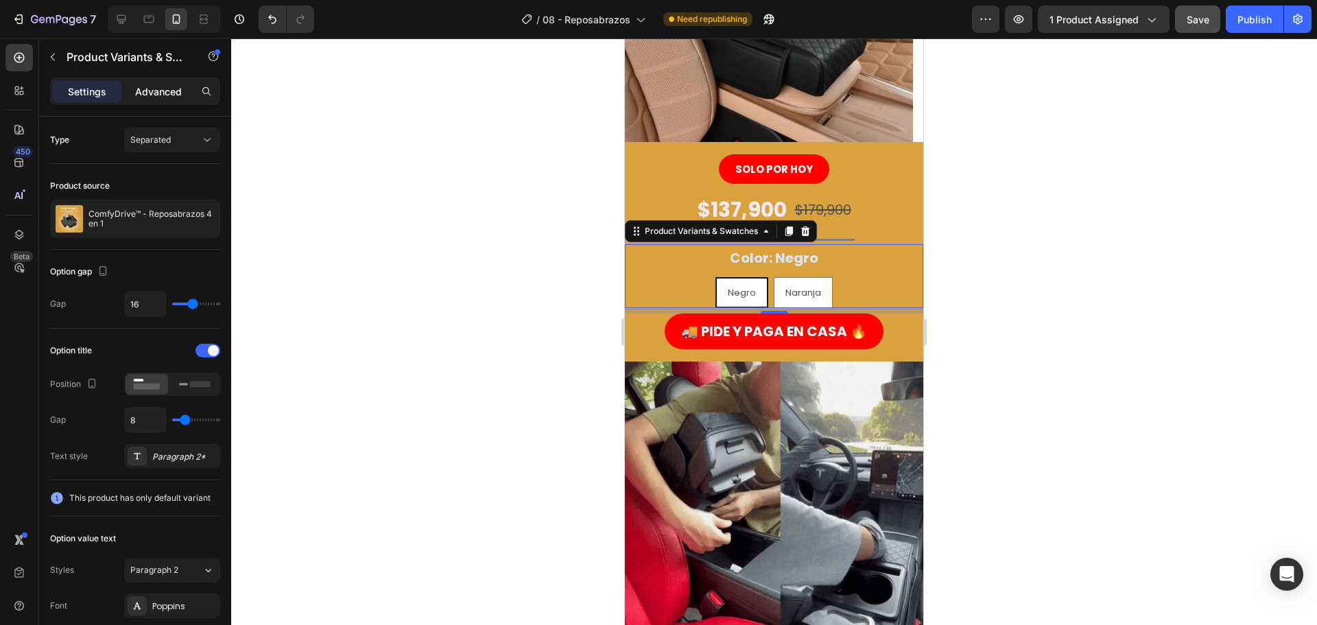
click at [143, 100] on div "Advanced" at bounding box center [158, 91] width 69 height 22
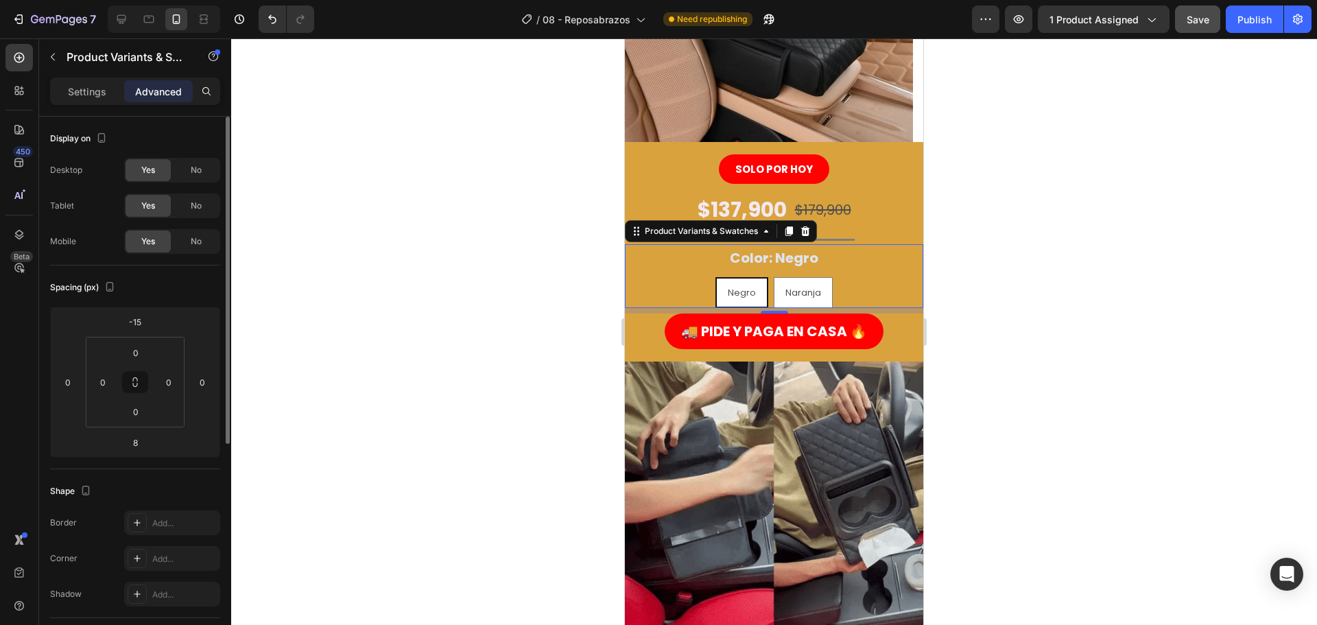
click at [516, 337] on div at bounding box center [774, 331] width 1086 height 586
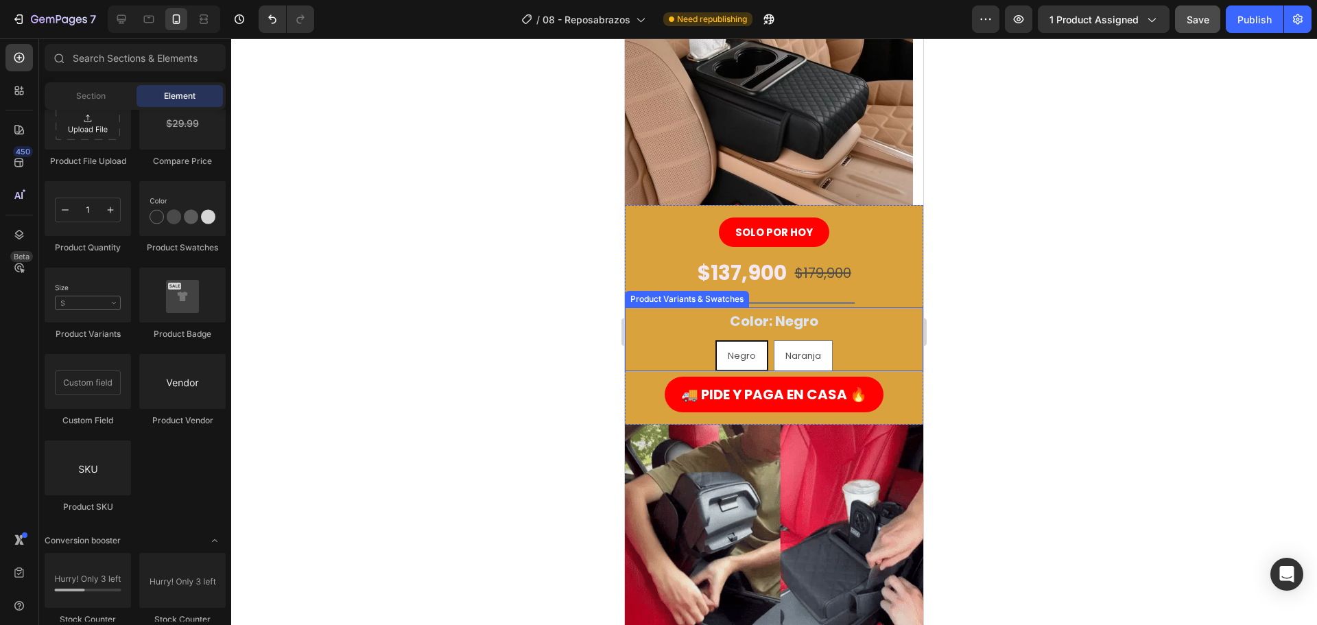
scroll to position [144, 0]
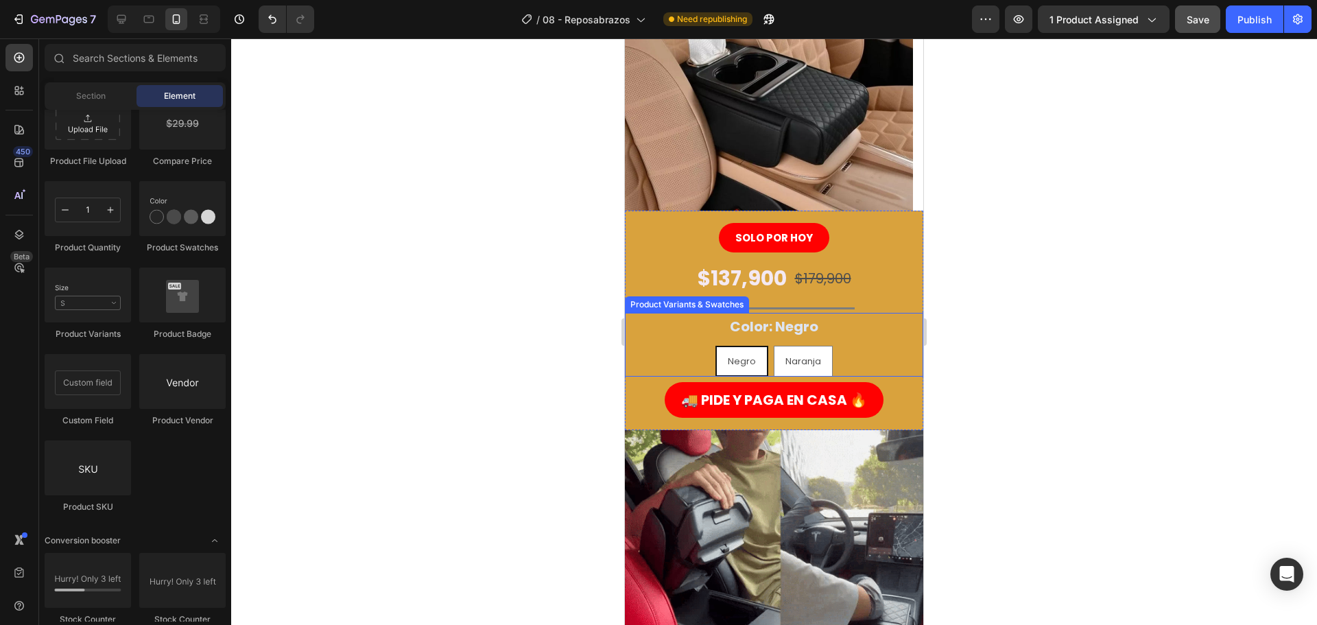
click at [749, 365] on span "Negro" at bounding box center [742, 361] width 28 height 13
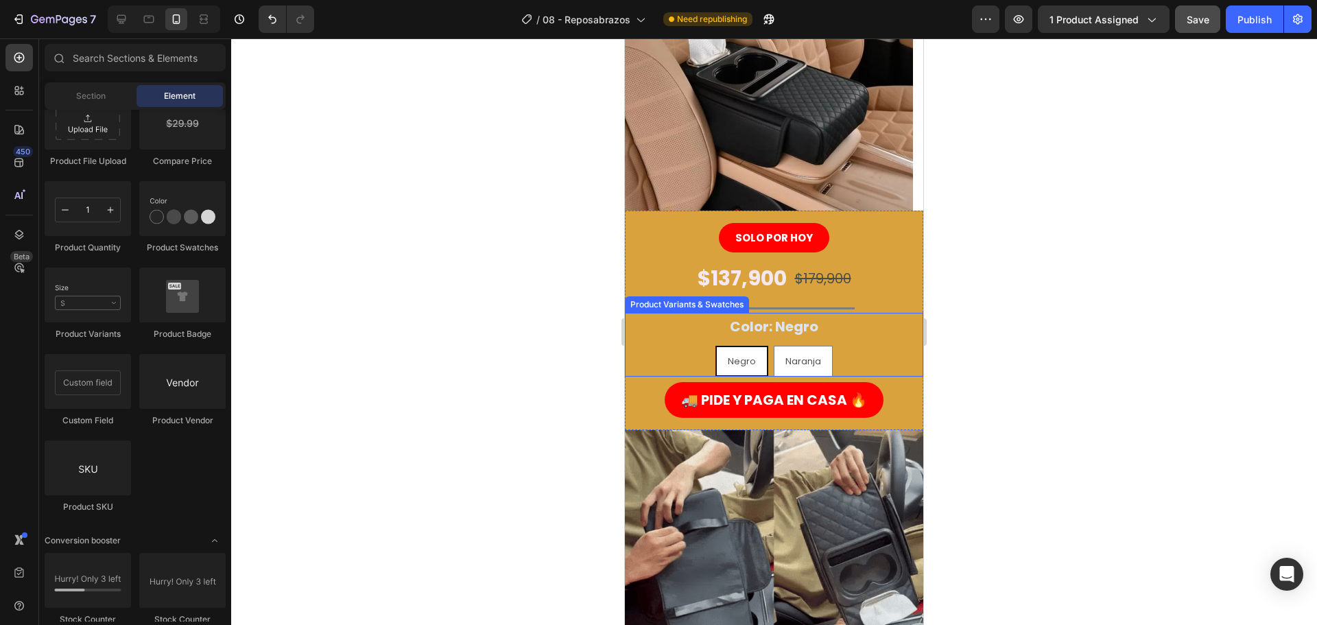
click at [742, 346] on input "Negro Negro Negro" at bounding box center [742, 345] width 1 height 1
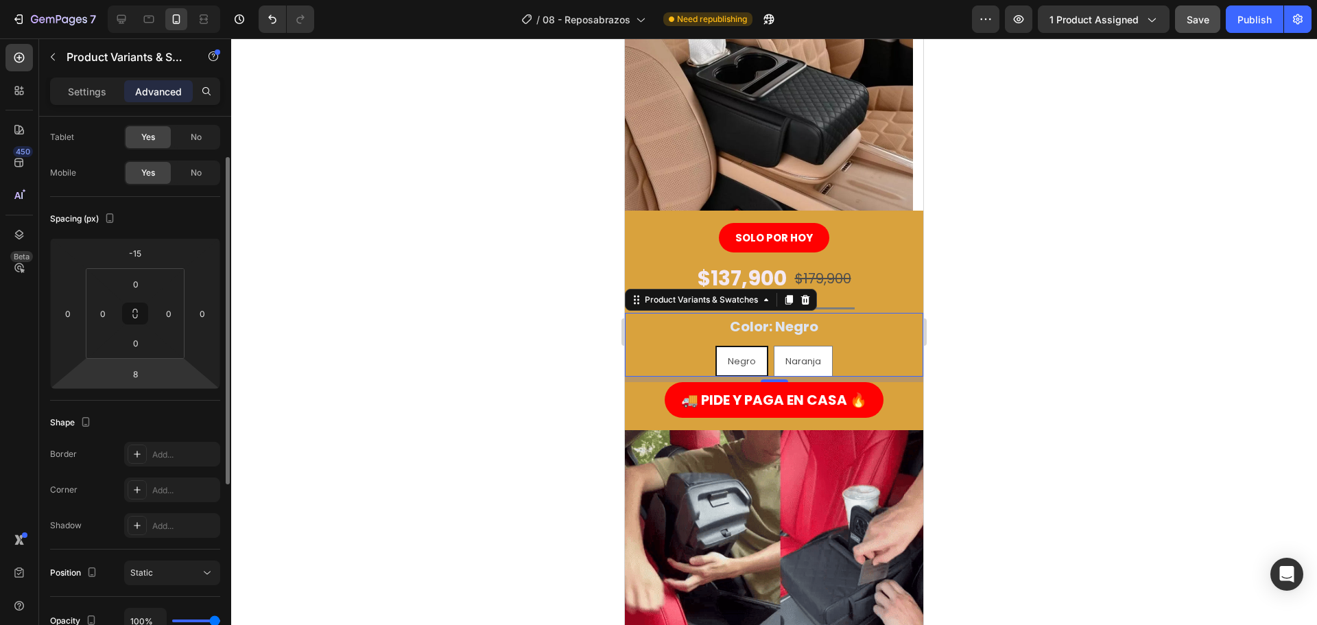
scroll to position [0, 0]
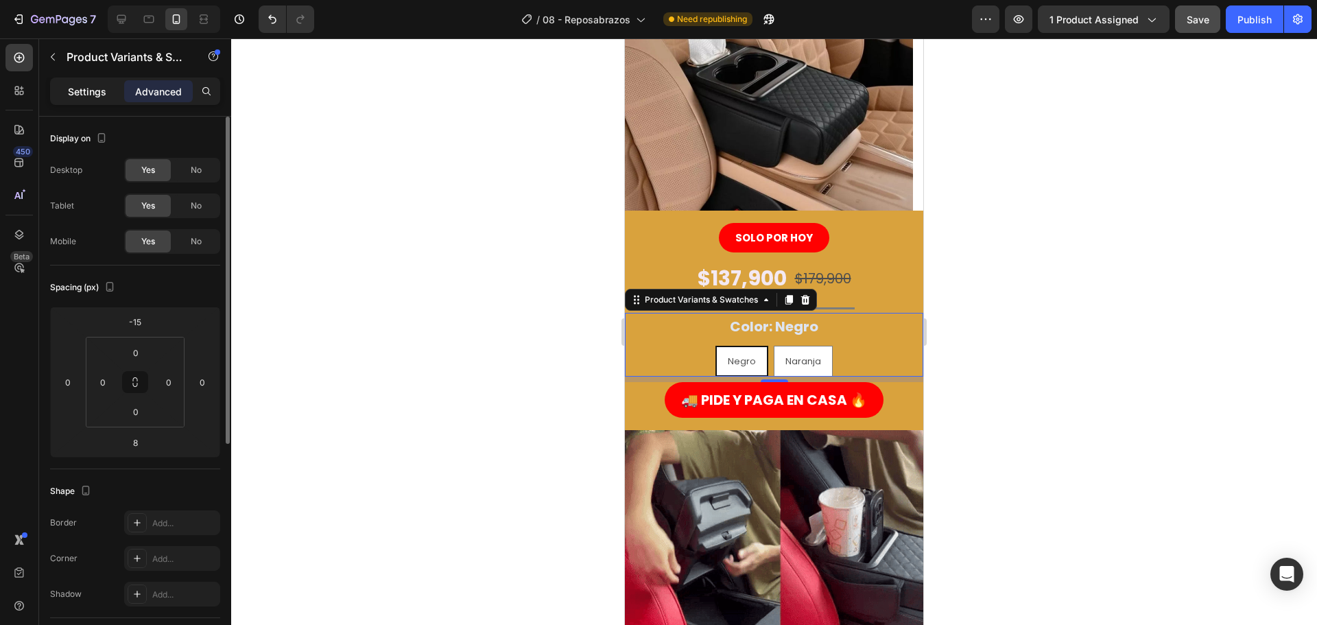
click at [90, 94] on p "Settings" at bounding box center [87, 91] width 38 height 14
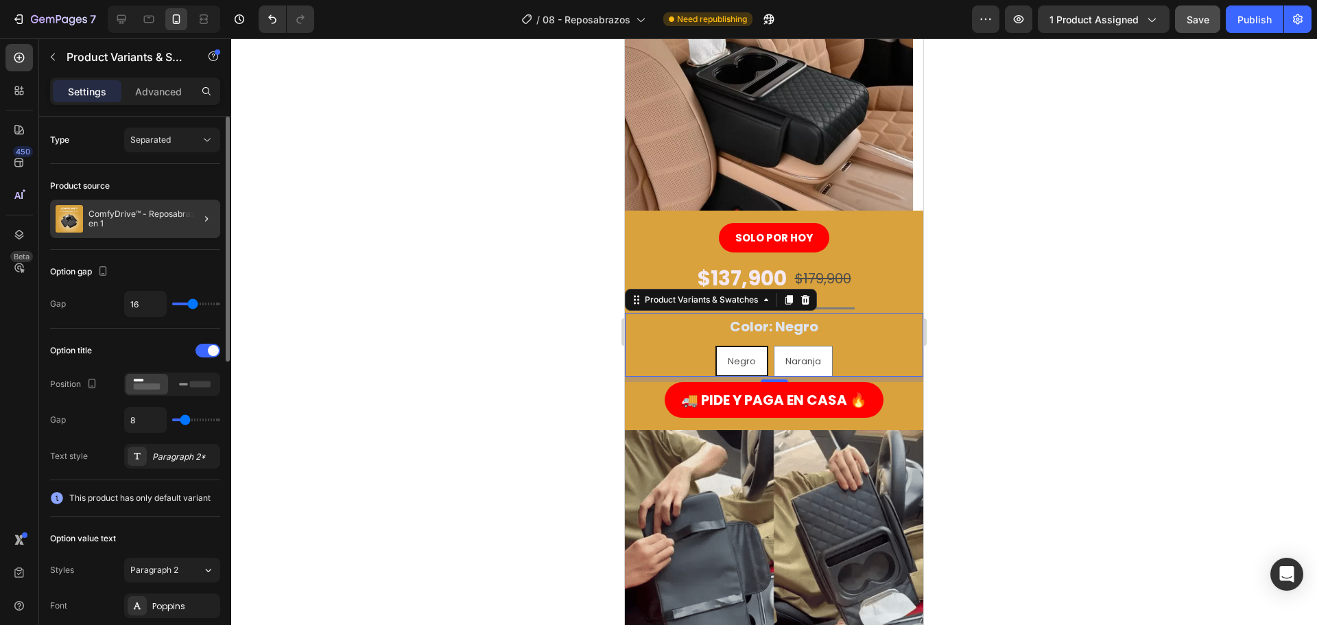
click at [145, 225] on p "ComfyDrive™ - Reposabrazos 4 en 1" at bounding box center [151, 218] width 126 height 19
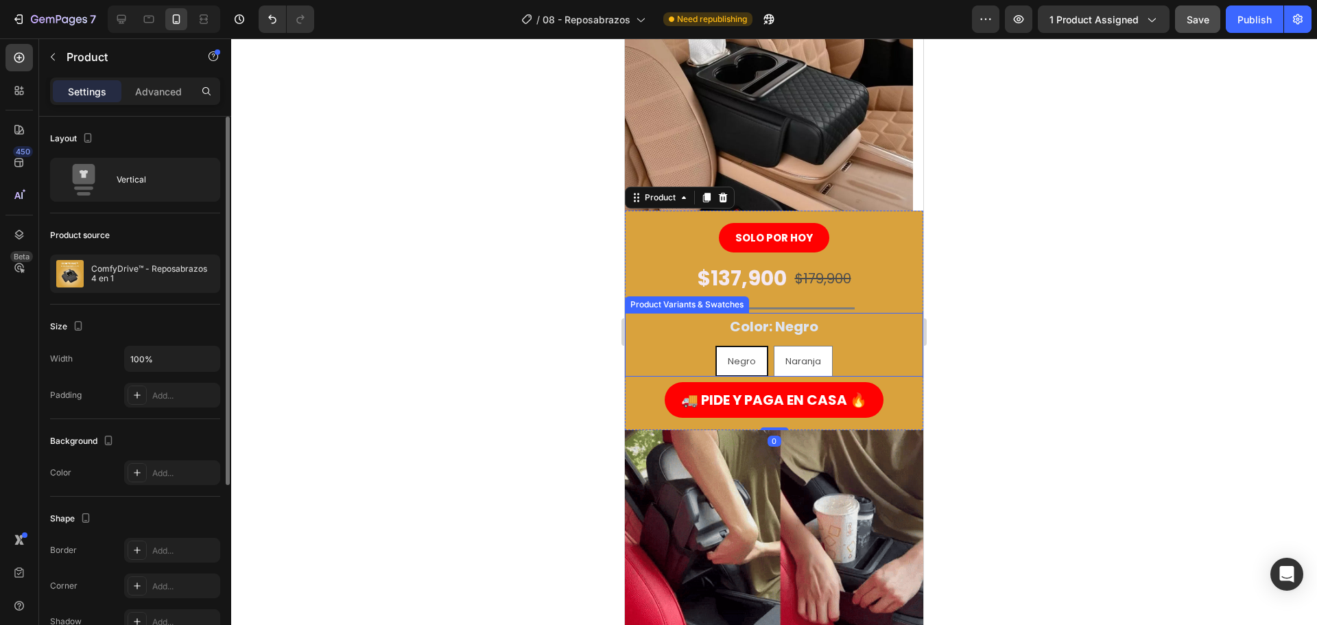
click at [608, 344] on div at bounding box center [774, 331] width 1086 height 586
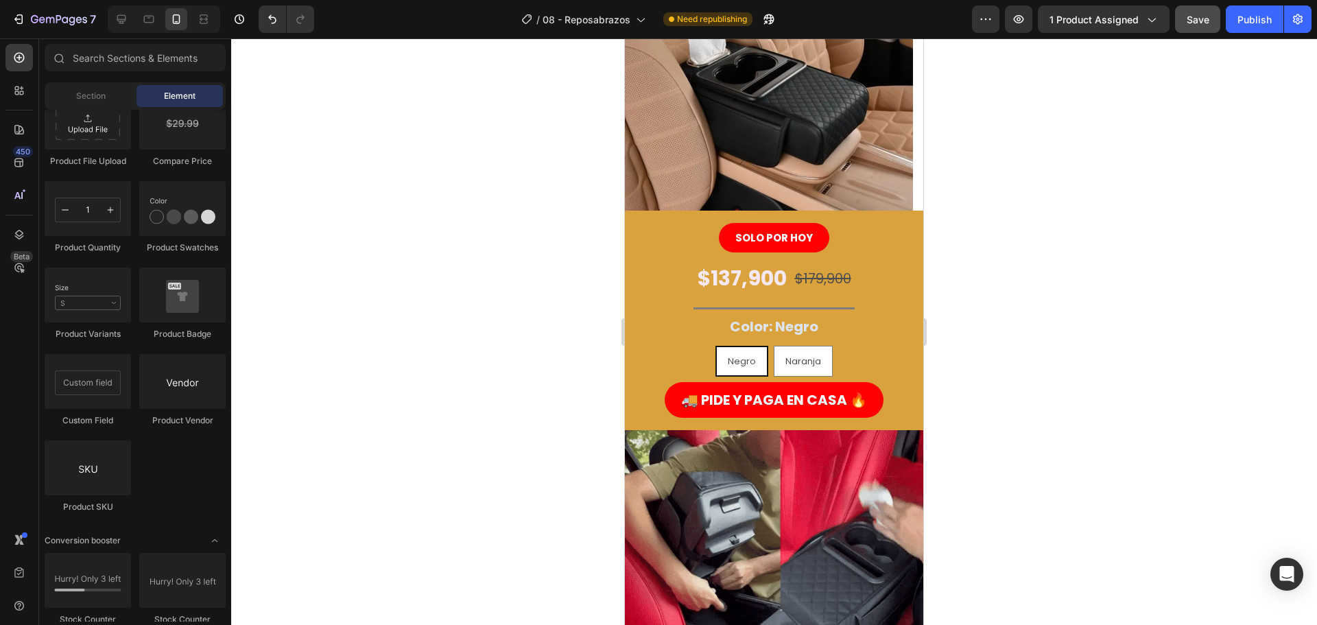
click at [469, 350] on div at bounding box center [774, 331] width 1086 height 586
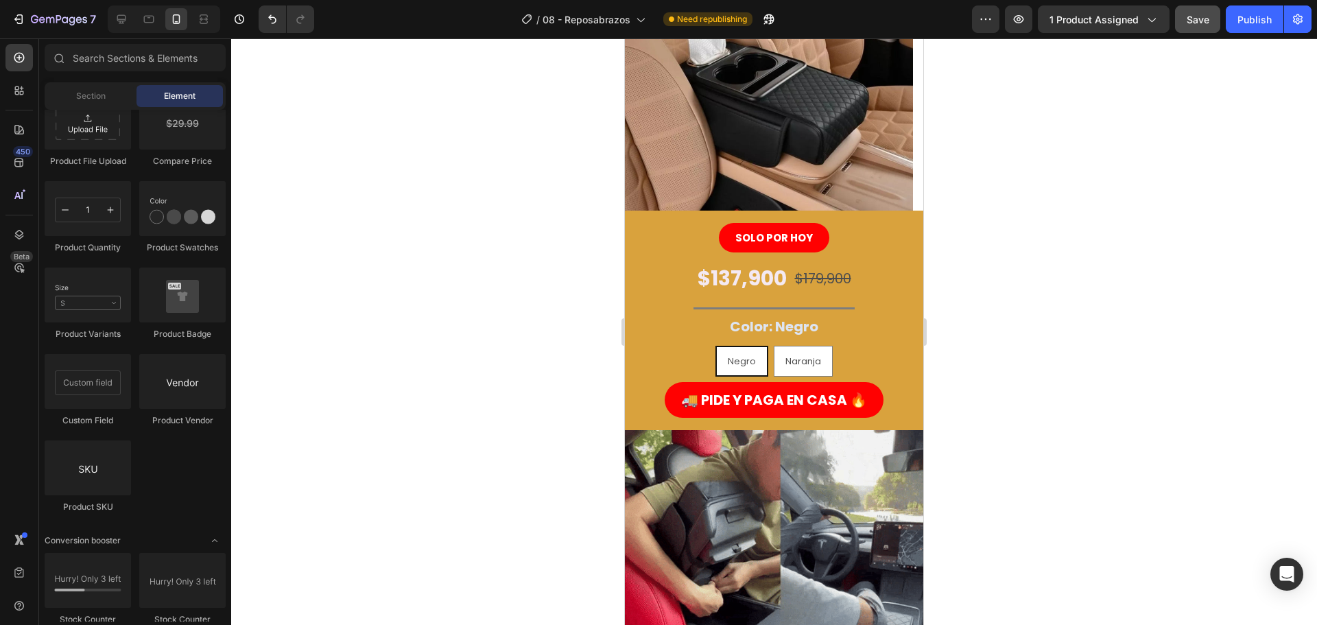
click at [569, 338] on div at bounding box center [774, 331] width 1086 height 586
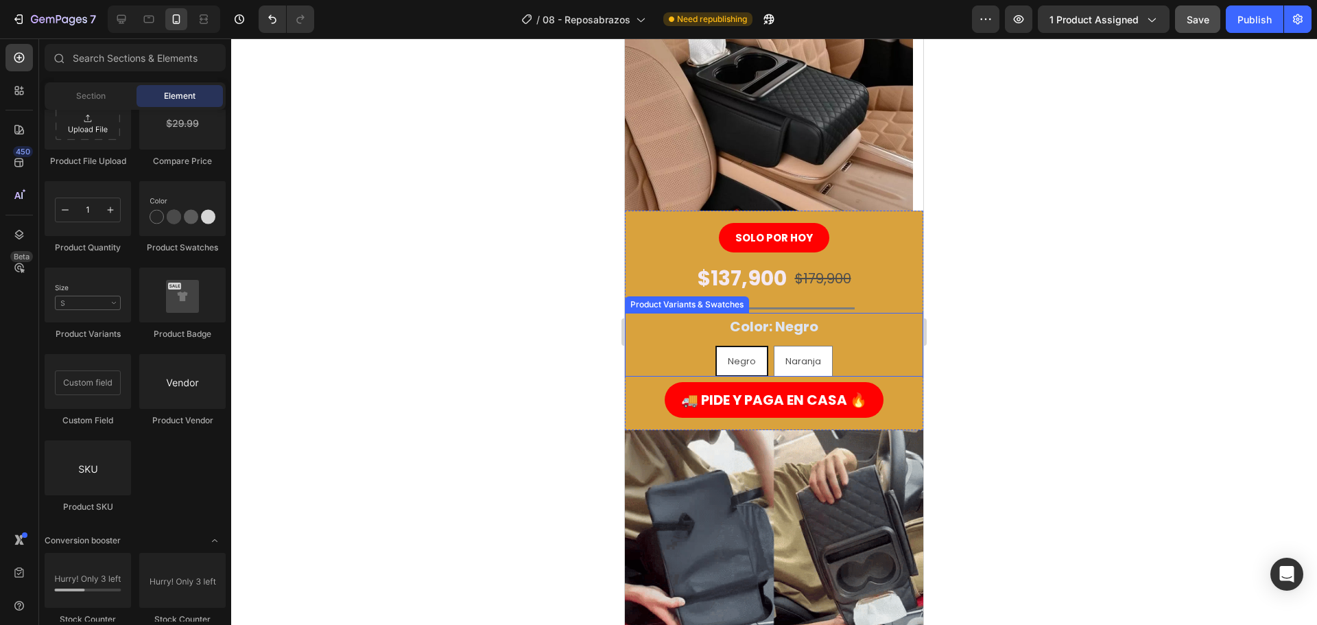
click at [676, 311] on div "SOLO POR HOY Button $137,900 Product Price Product Price $179,900 Product Price…" at bounding box center [774, 321] width 298 height 220
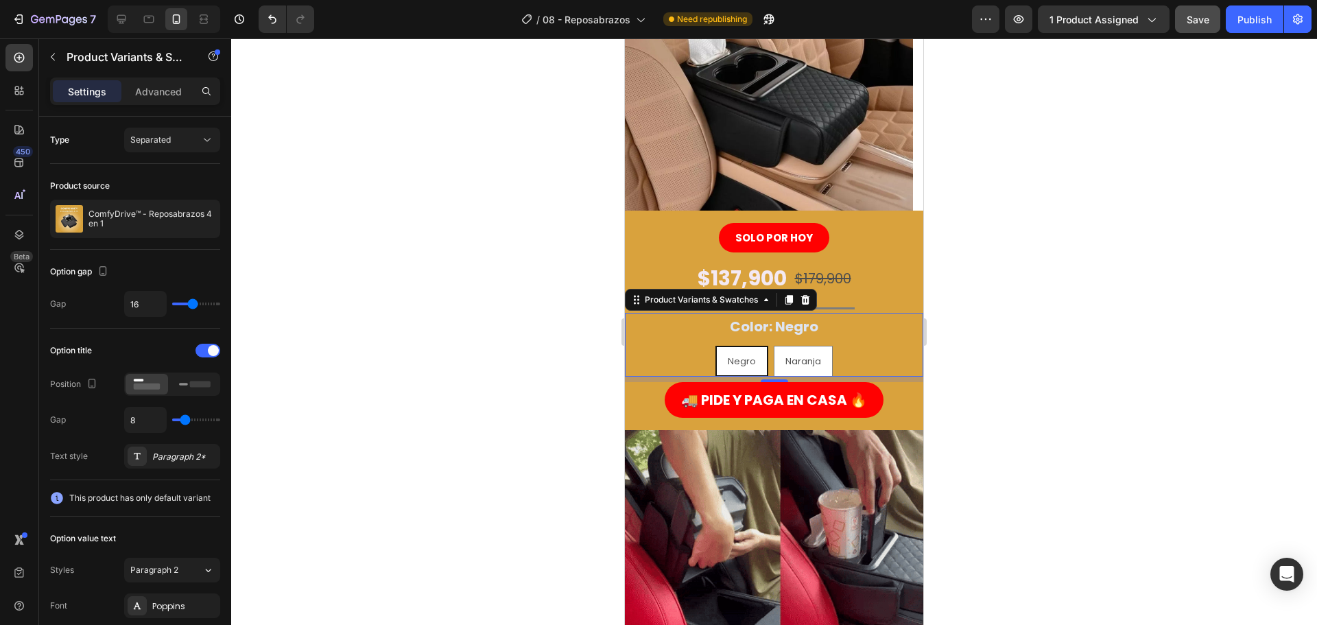
click at [993, 352] on div at bounding box center [774, 331] width 1086 height 586
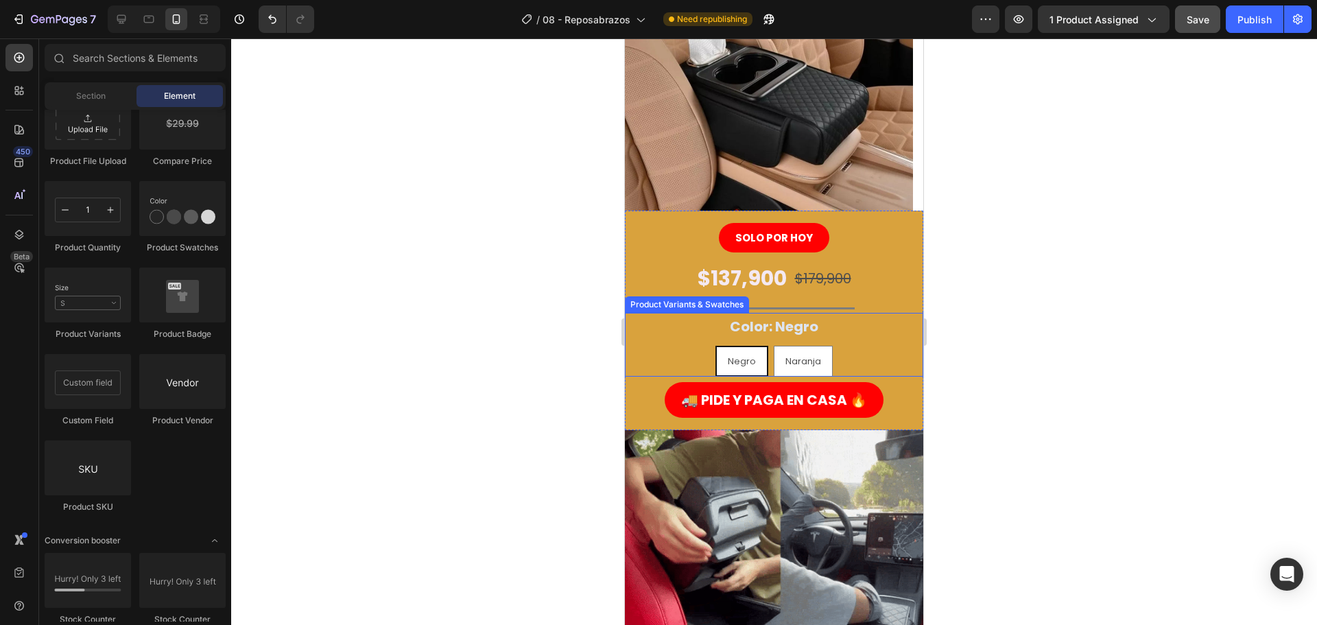
click at [726, 370] on div "Negro" at bounding box center [742, 361] width 50 height 27
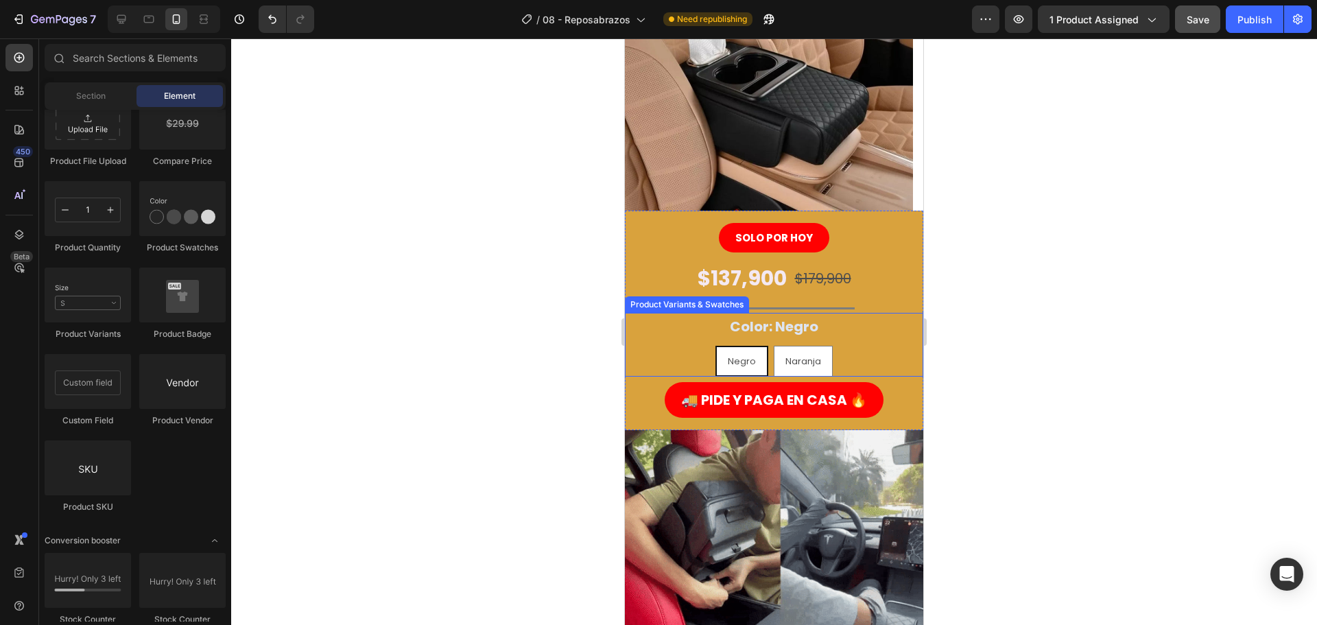
click at [742, 346] on input "Negro Negro Negro" at bounding box center [742, 345] width 1 height 1
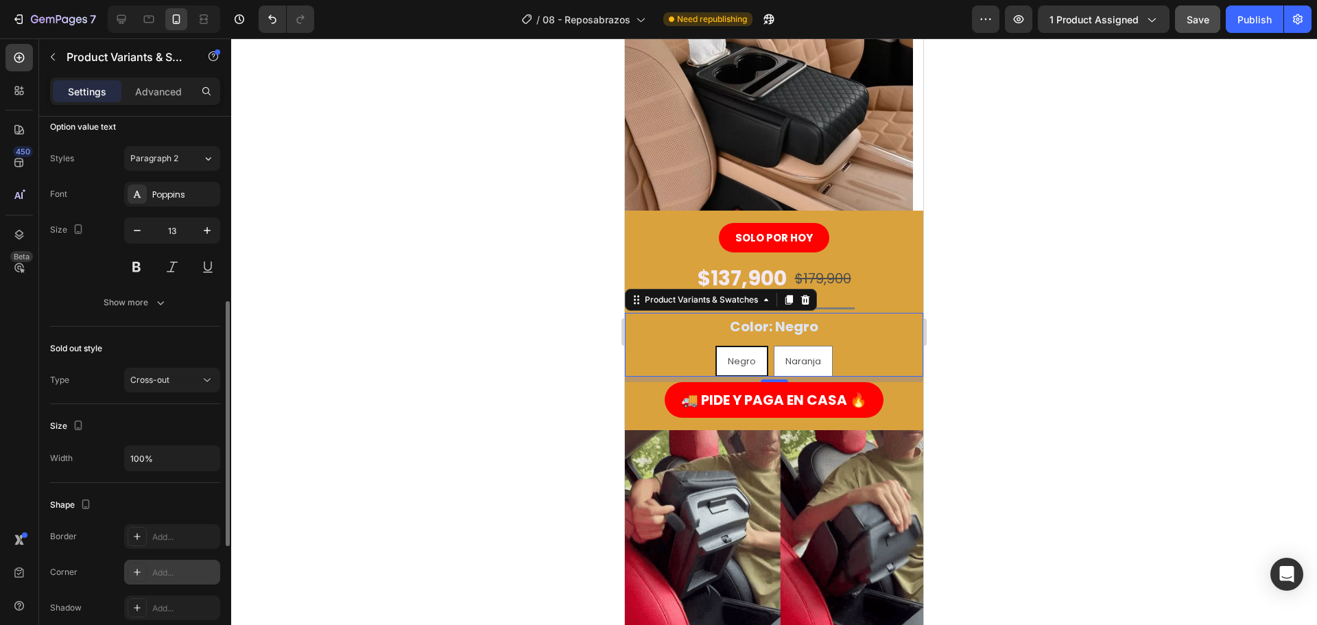
scroll to position [674, 0]
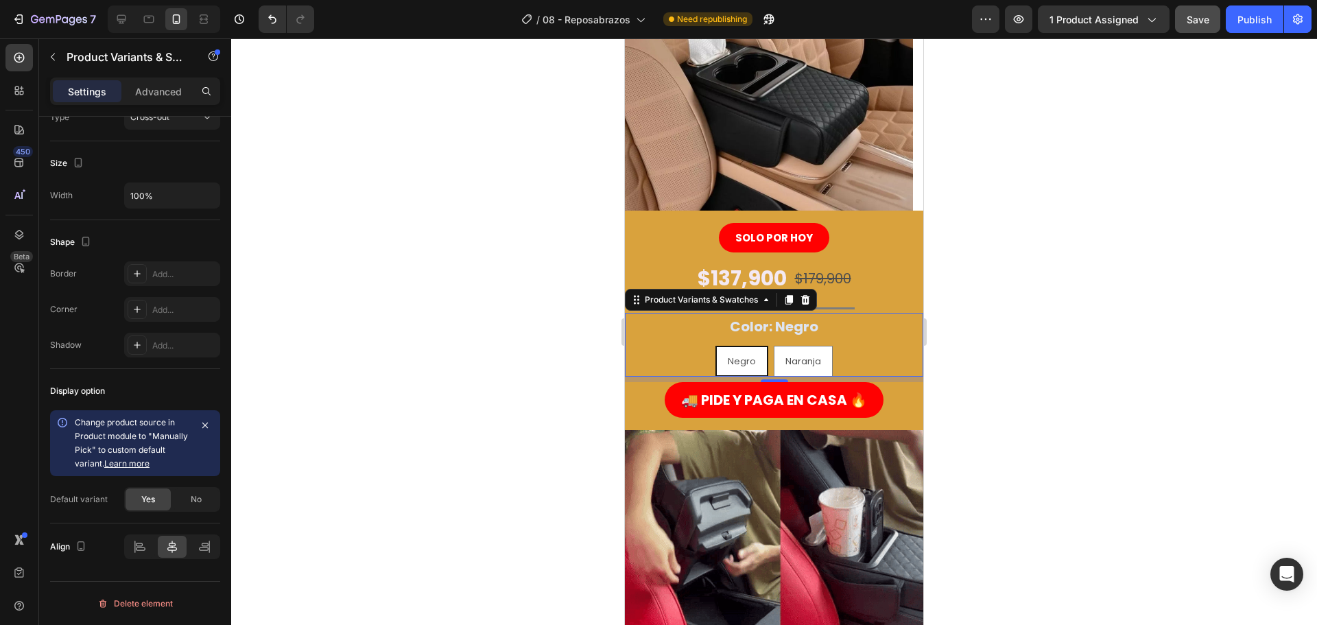
click at [746, 362] on span "Negro" at bounding box center [742, 361] width 28 height 13
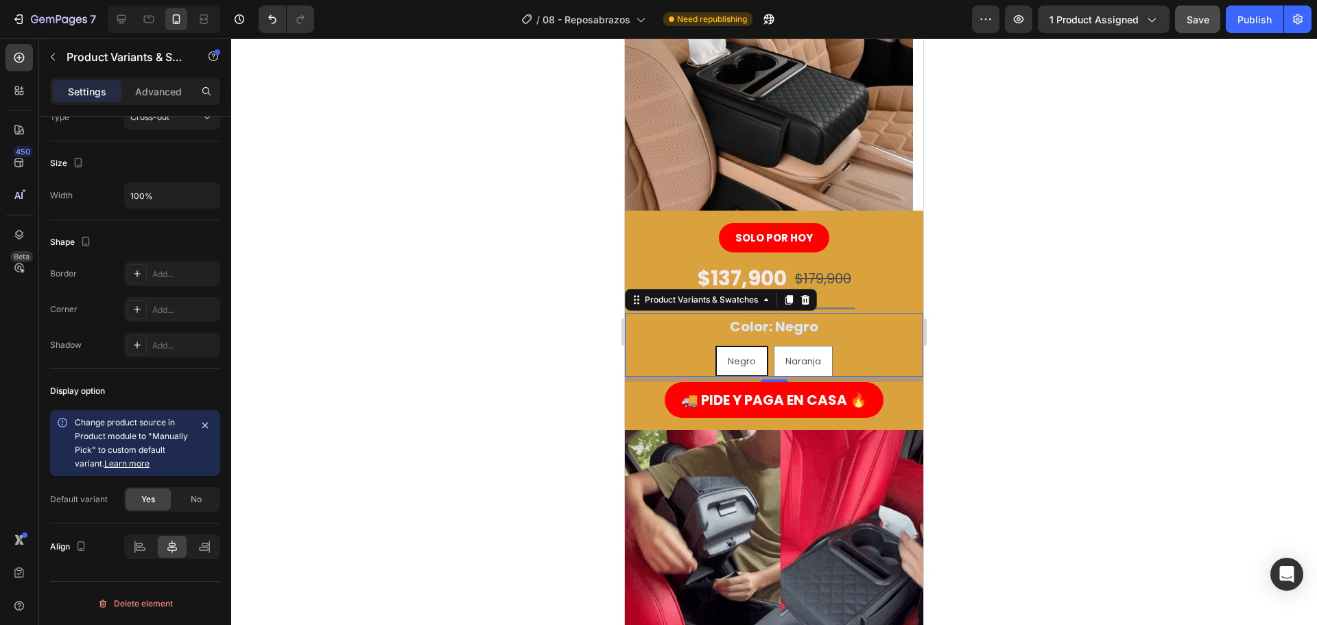
click at [742, 346] on input "Negro Negro Negro" at bounding box center [742, 345] width 1 height 1
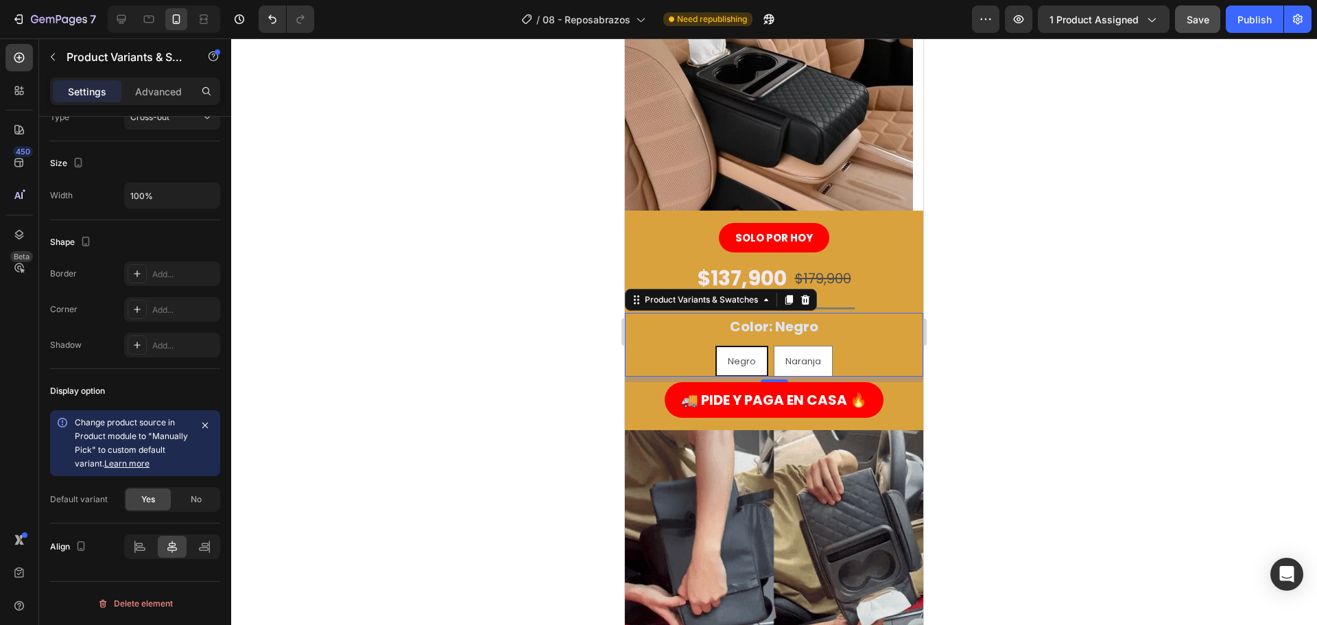
click at [829, 365] on div "Negro Negro Negro Naranja Naranja Naranja" at bounding box center [774, 361] width 298 height 31
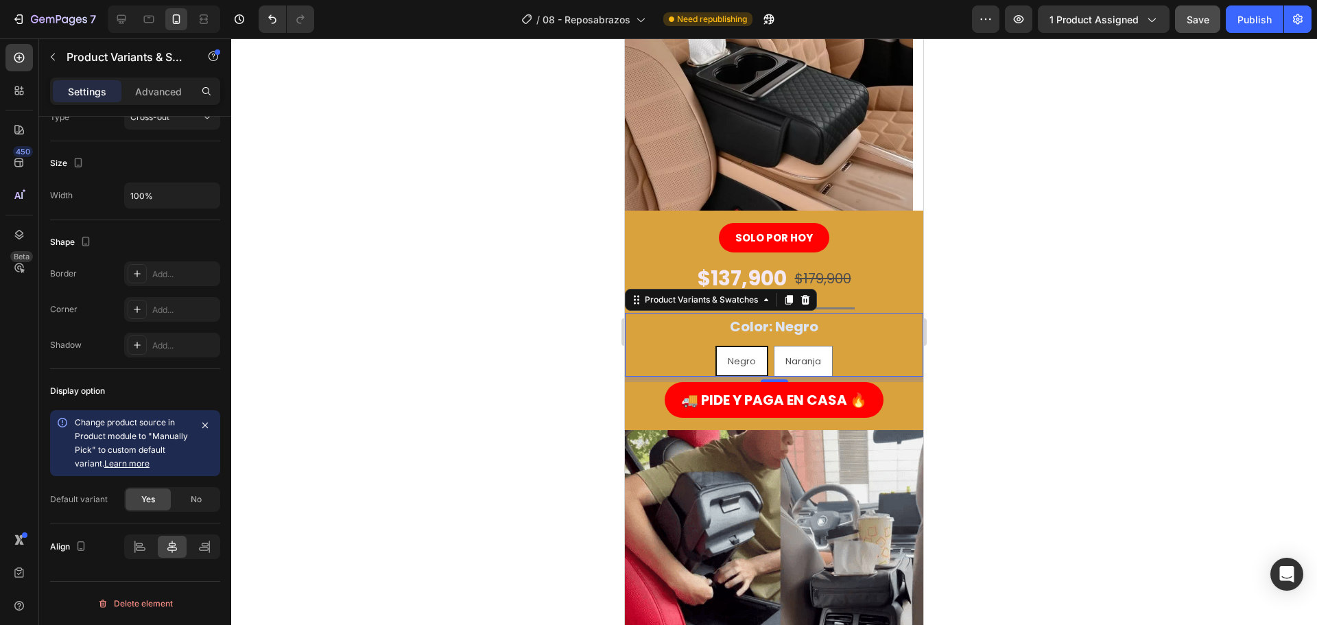
click at [728, 361] on span "Negro" at bounding box center [742, 361] width 28 height 13
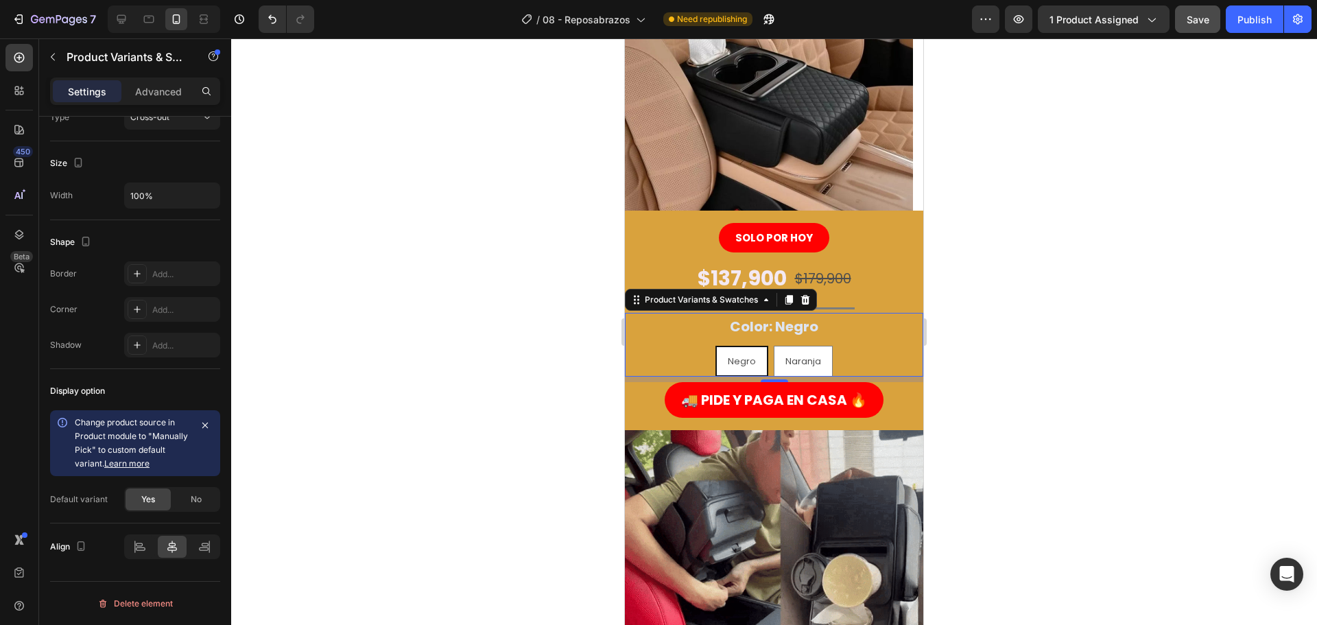
click at [742, 346] on input "Negro Negro Negro" at bounding box center [742, 345] width 1 height 1
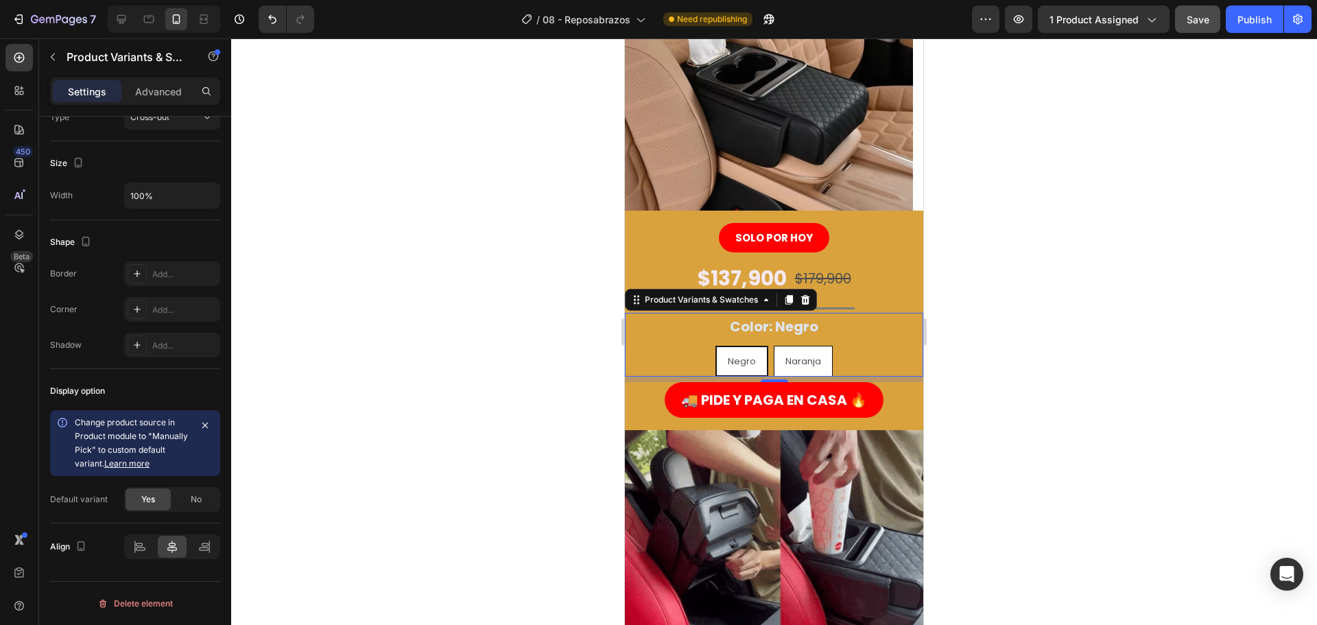
click at [807, 358] on span "Naranja" at bounding box center [803, 361] width 36 height 13
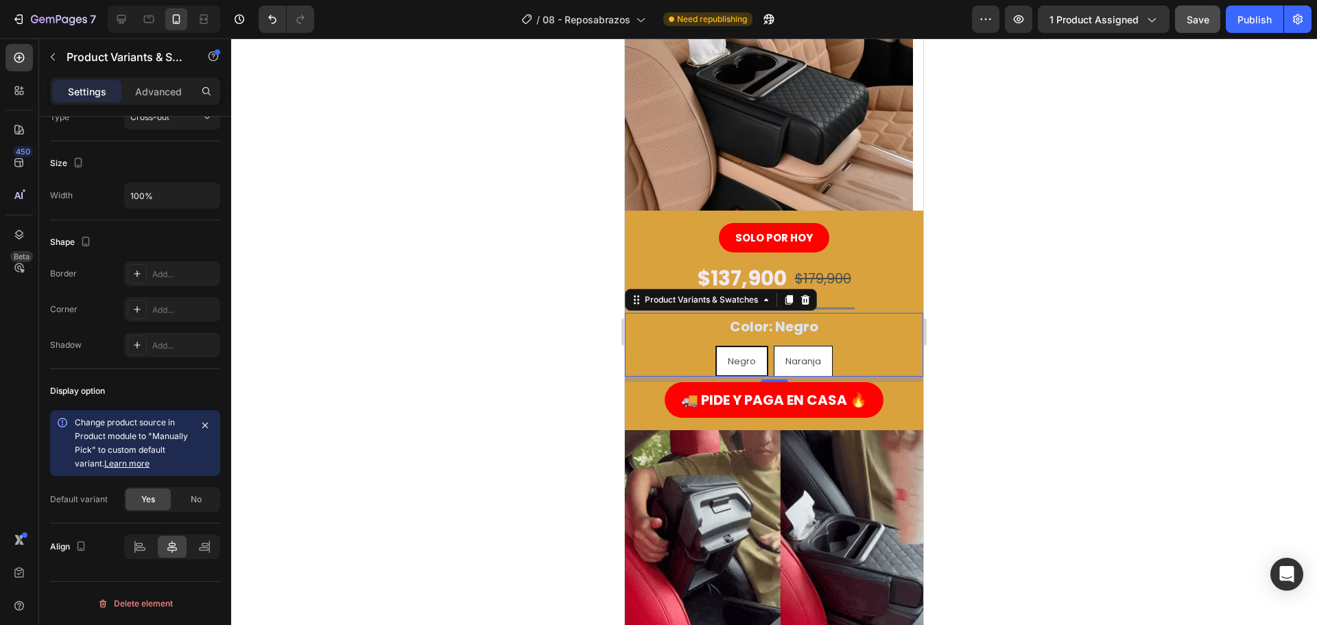
click at [803, 346] on input "Naranja Naranja Naranja" at bounding box center [803, 345] width 1 height 1
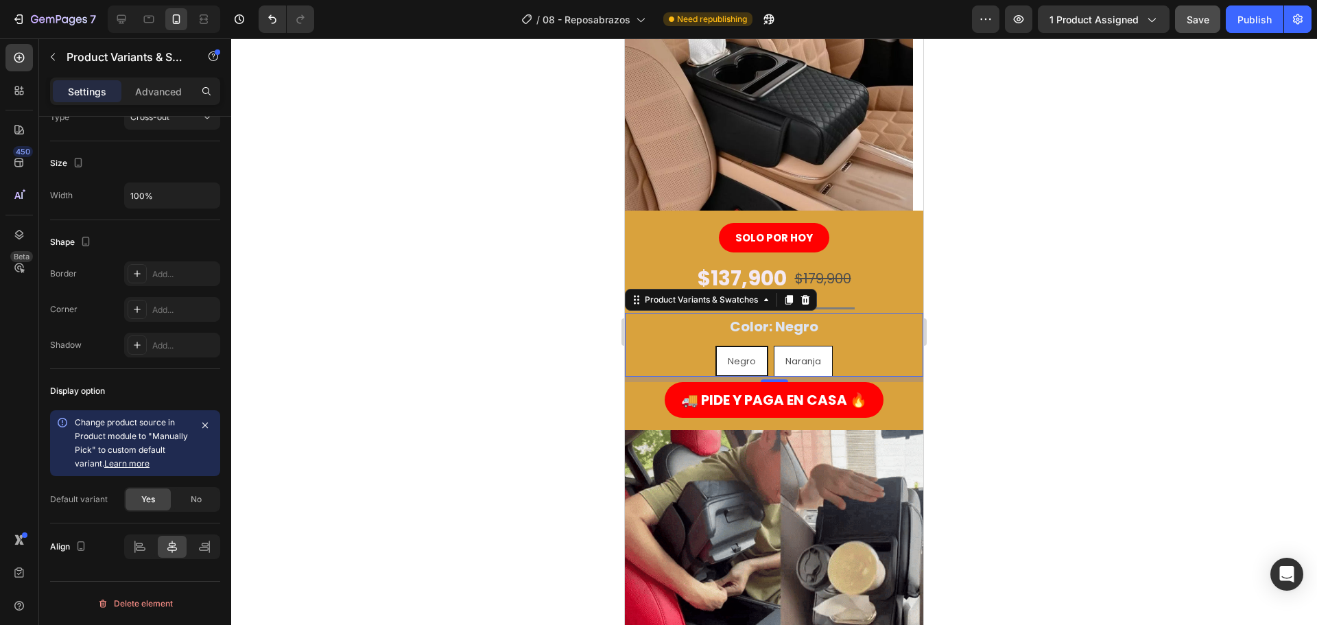
radio input "true"
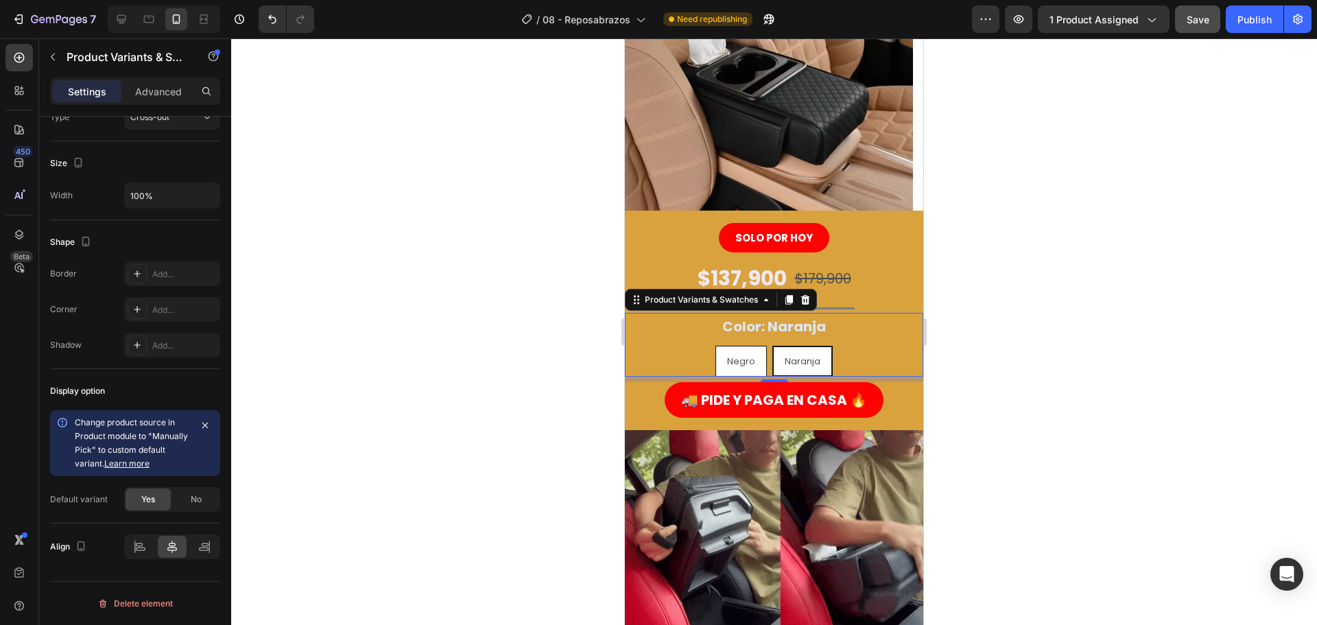
click at [716, 351] on div "Negro" at bounding box center [741, 361] width 50 height 27
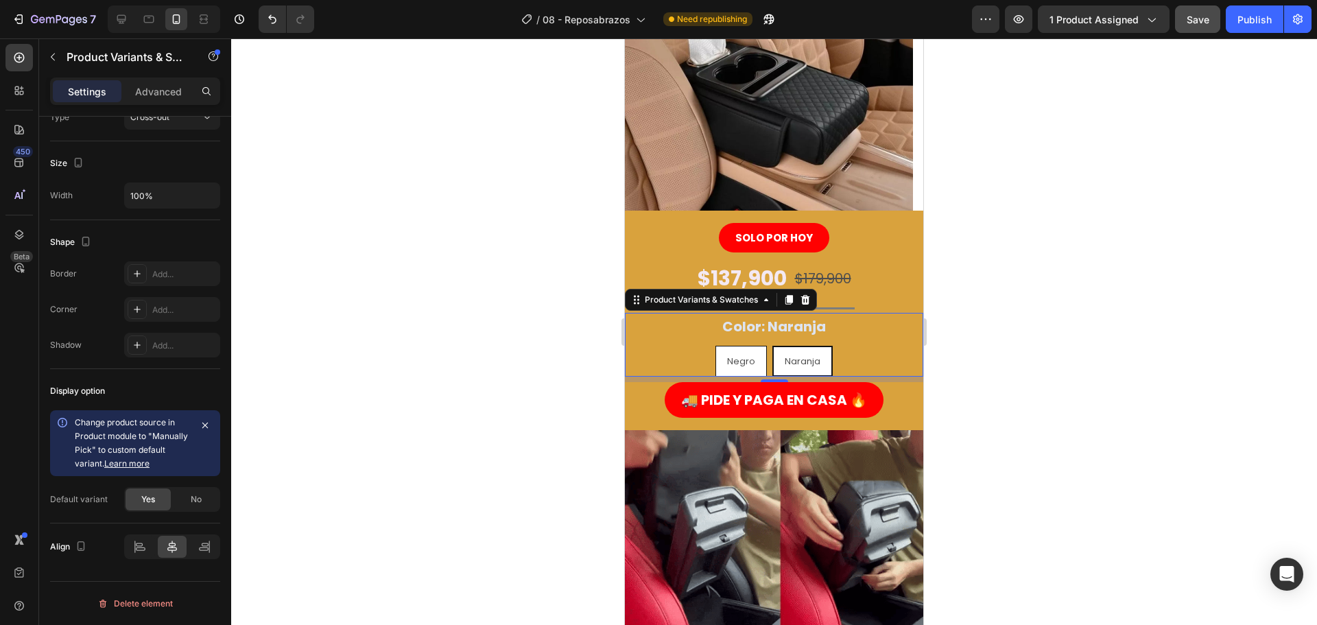
click at [741, 346] on input "Negro Negro Negro" at bounding box center [741, 345] width 1 height 1
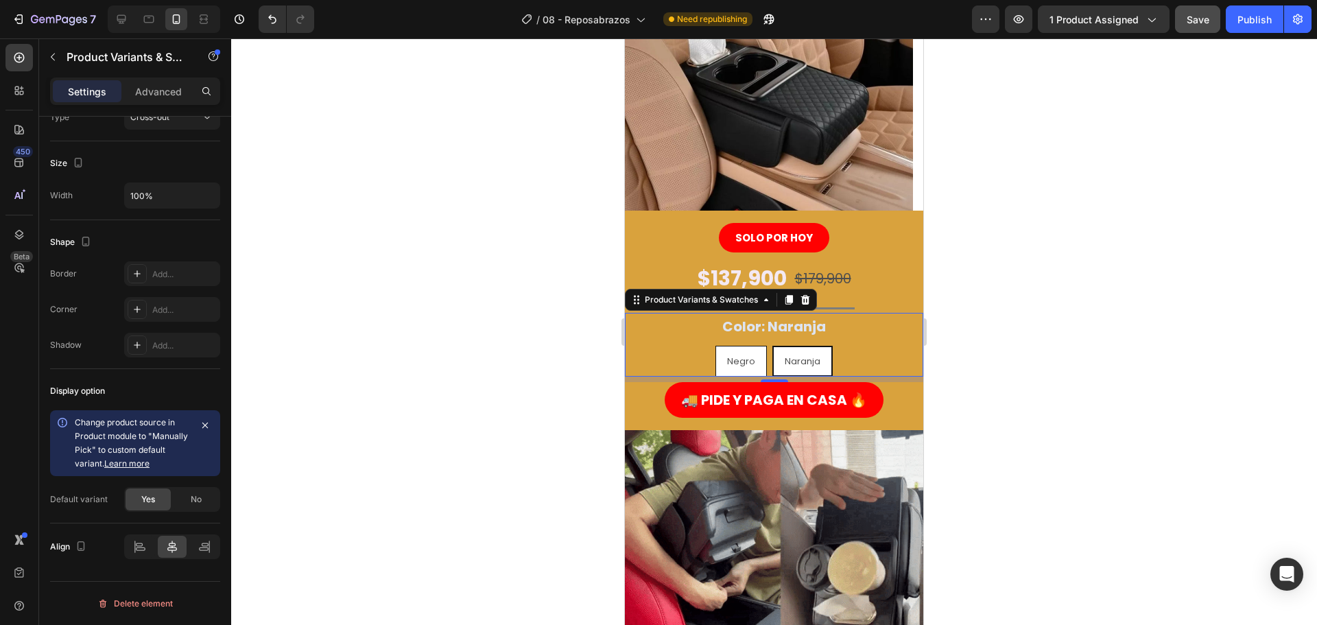
radio input "true"
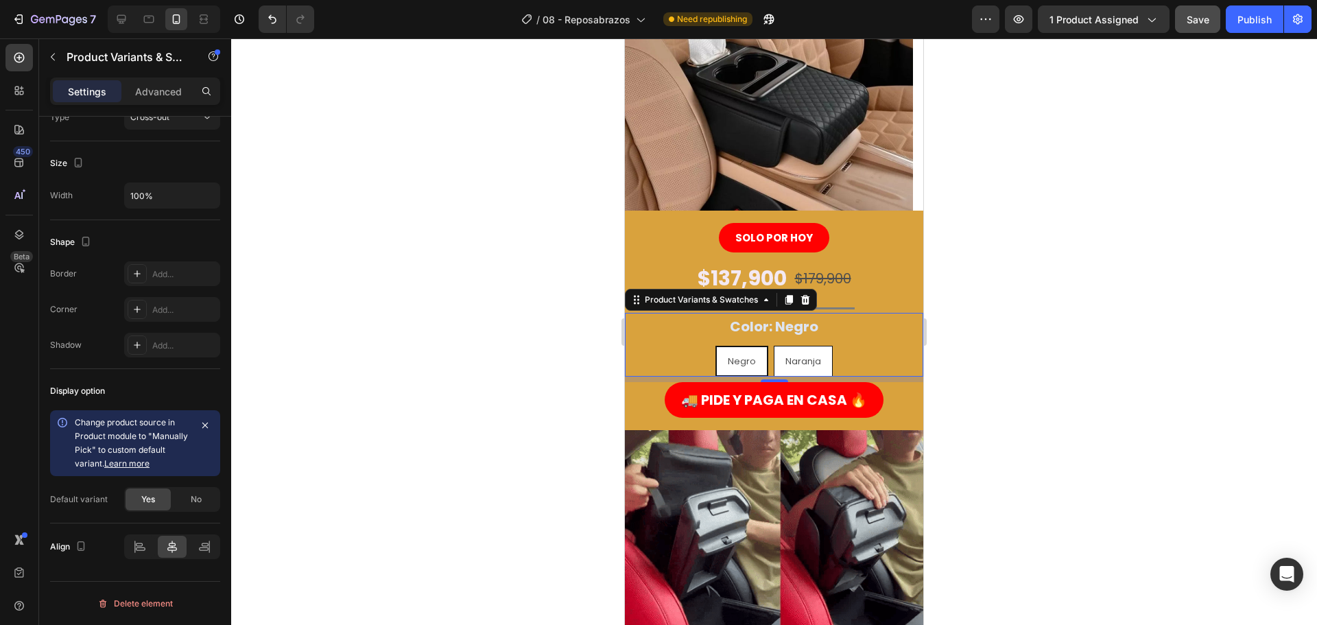
click at [774, 352] on div "Naranja" at bounding box center [803, 361] width 58 height 27
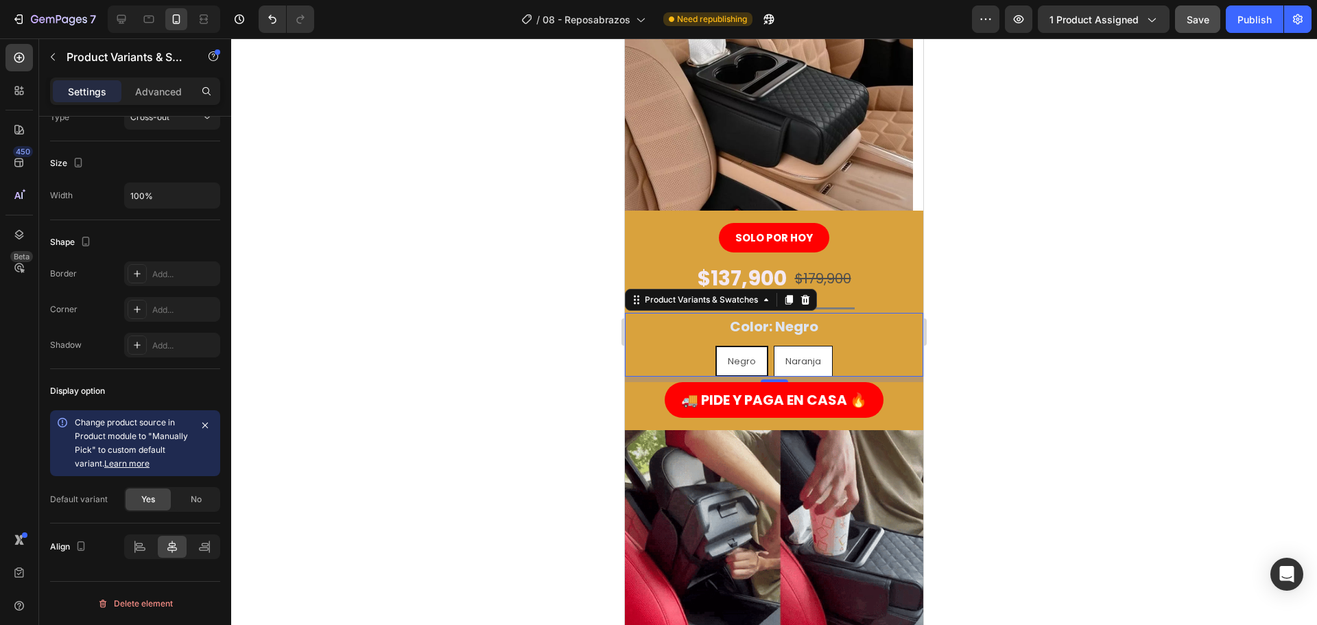
click at [803, 346] on input "Naranja Naranja Naranja" at bounding box center [803, 345] width 1 height 1
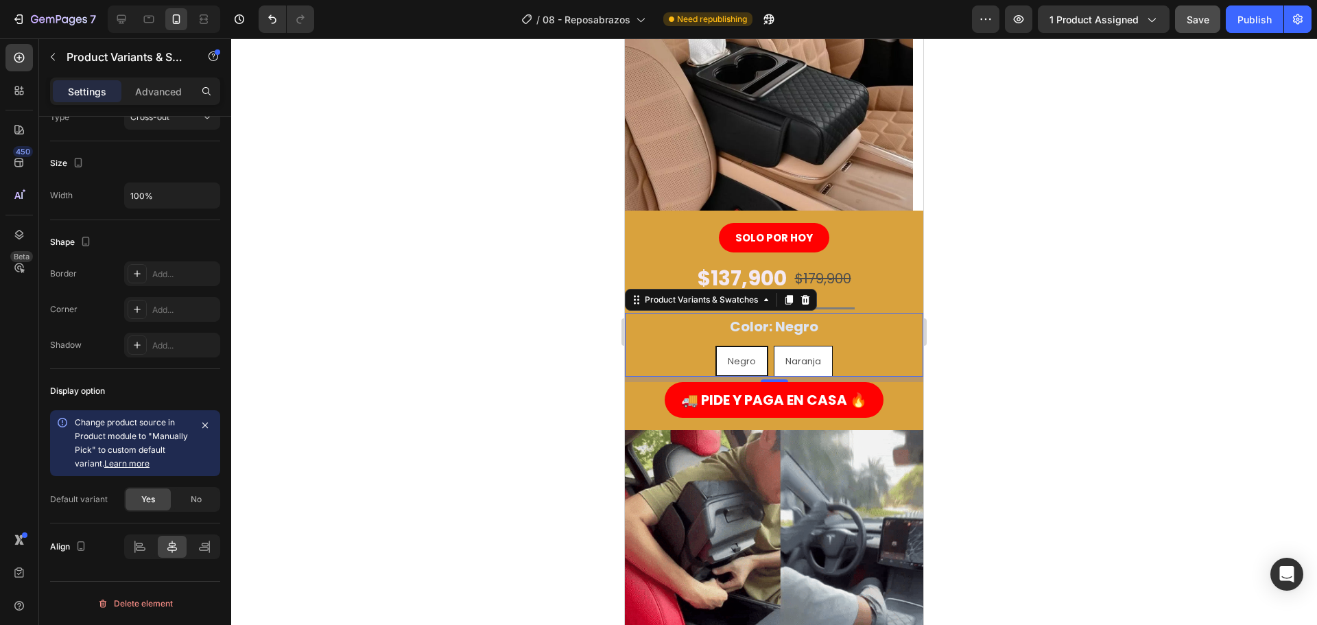
radio input "true"
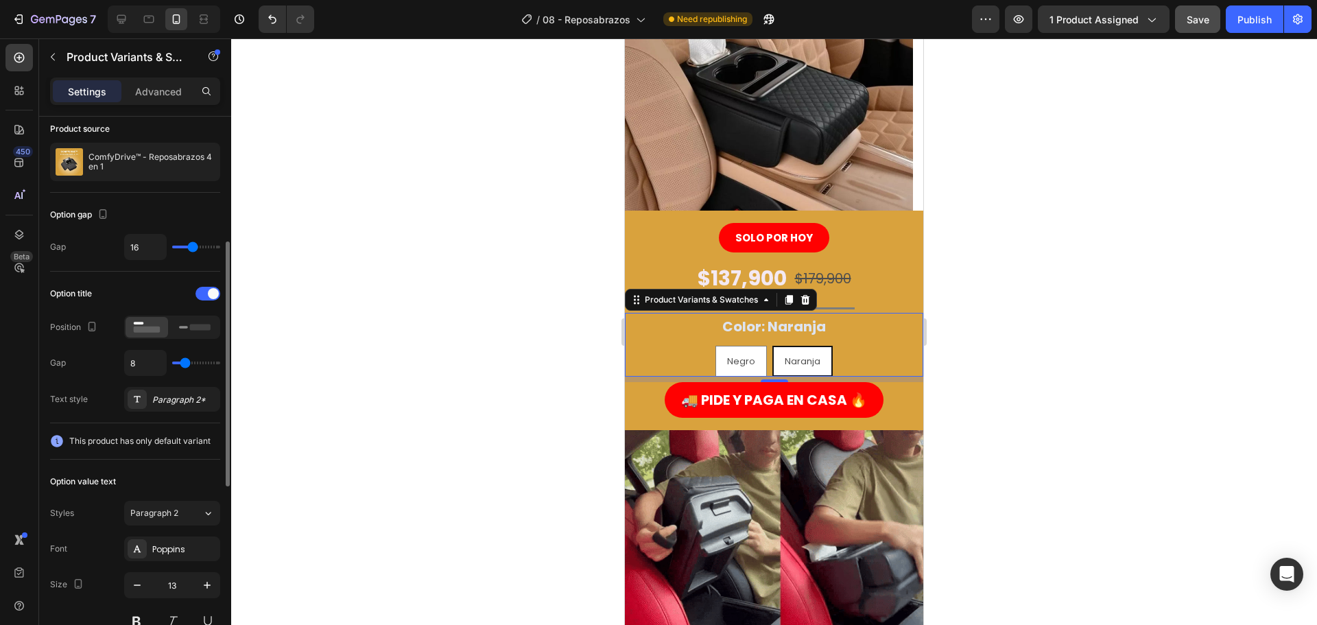
scroll to position [0, 0]
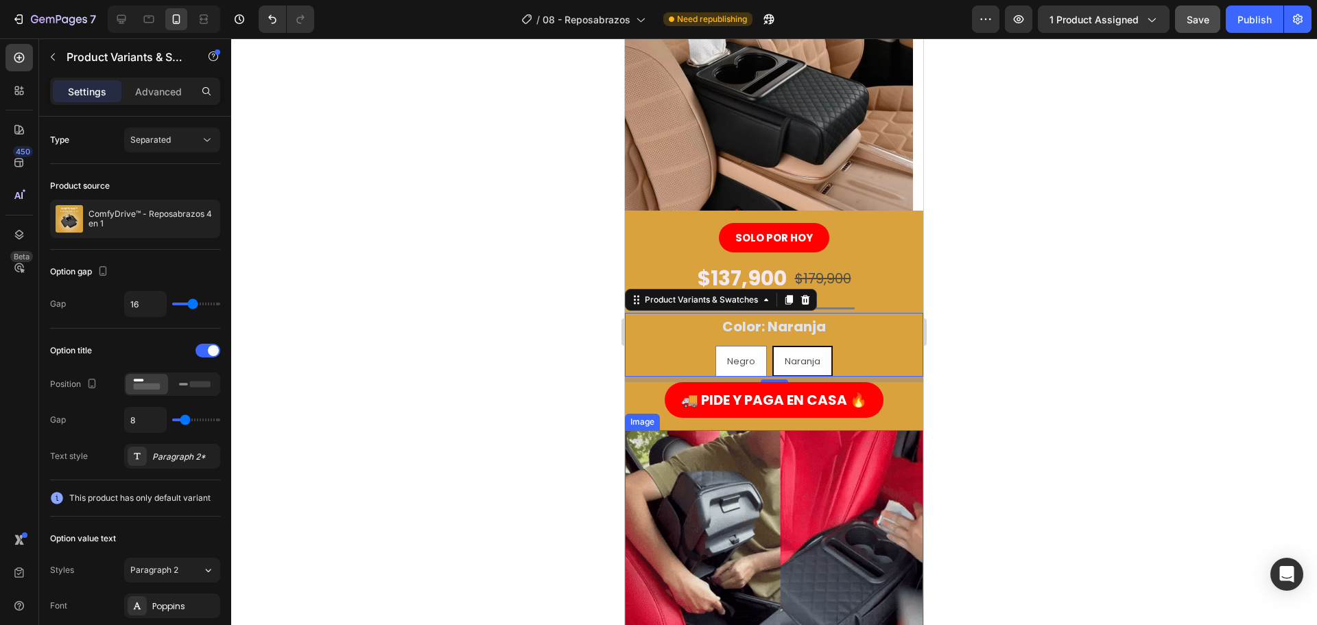
click at [559, 462] on div at bounding box center [774, 331] width 1086 height 586
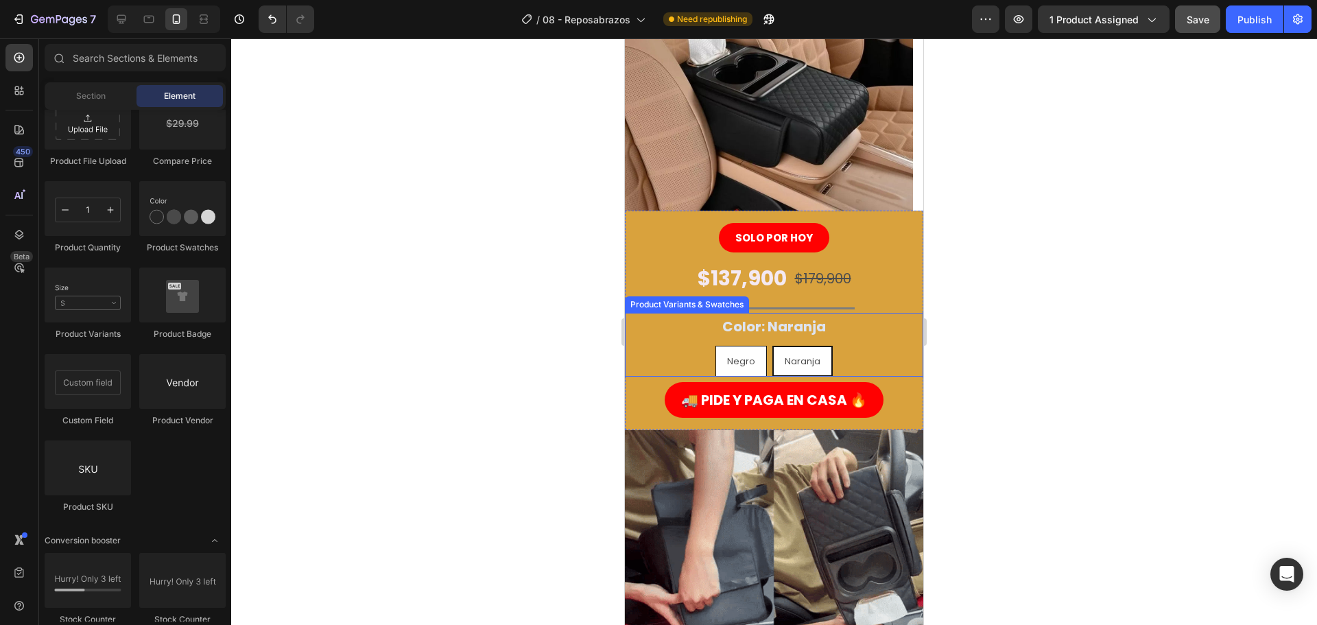
click at [728, 357] on span "Negro" at bounding box center [741, 361] width 28 height 13
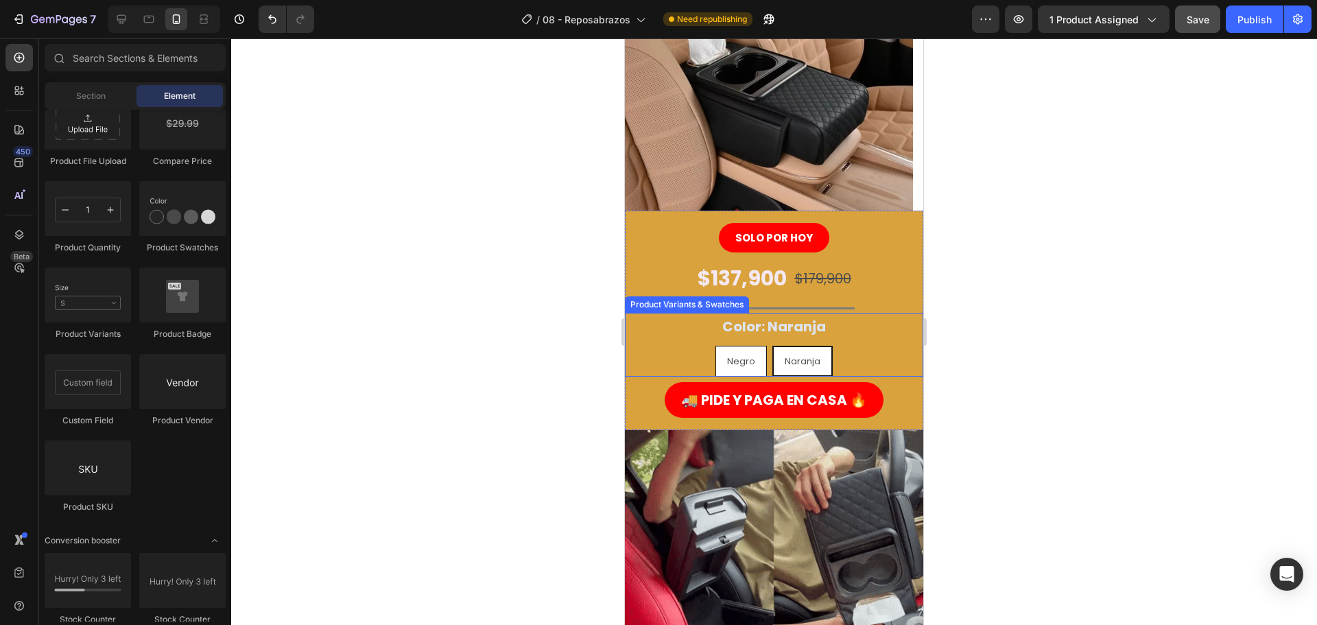
click at [741, 346] on input "Negro Negro Negro" at bounding box center [741, 345] width 1 height 1
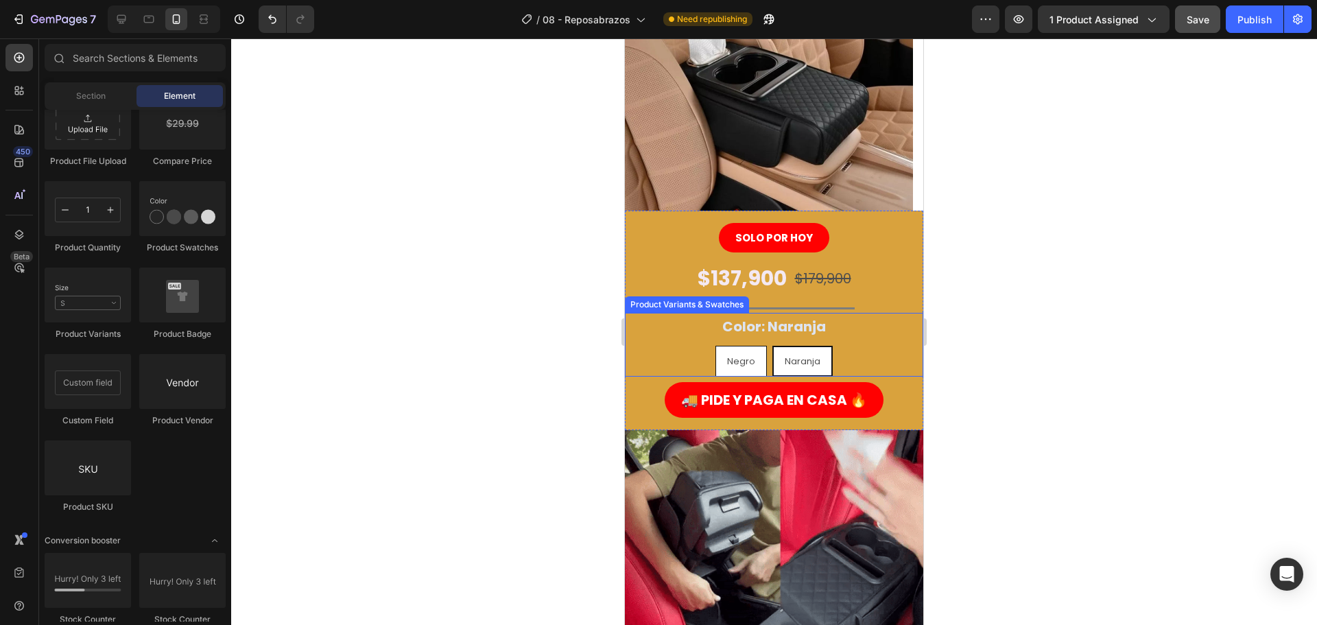
radio input "true"
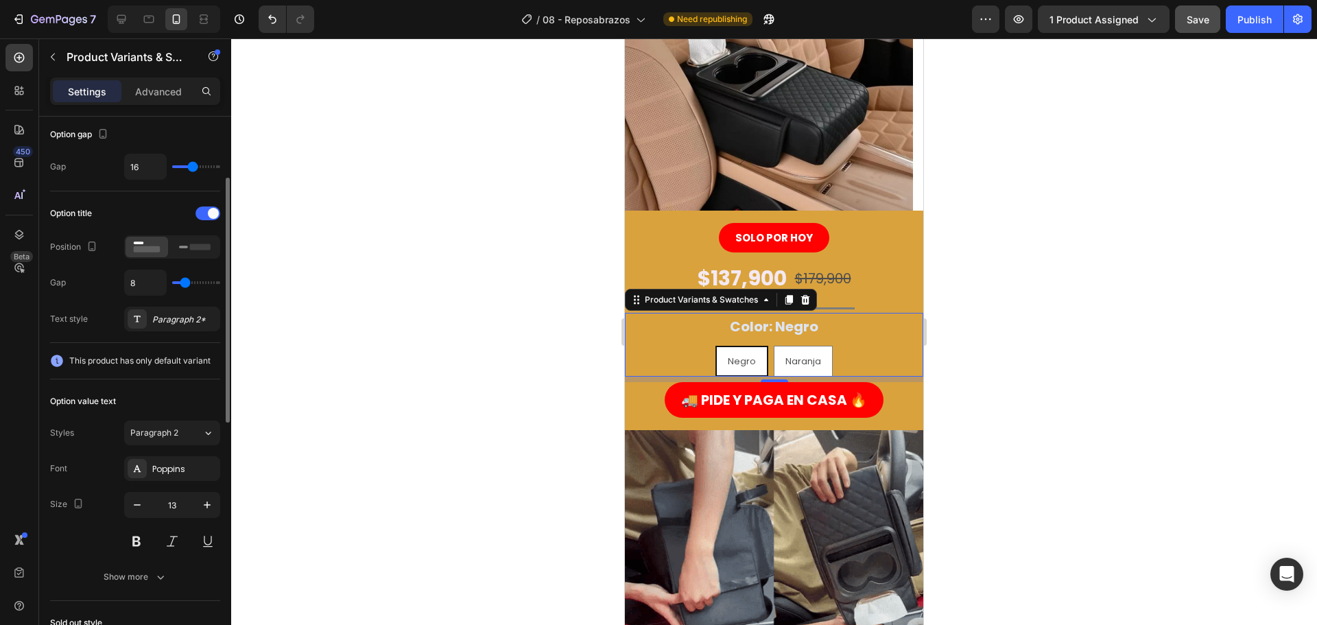
scroll to position [206, 0]
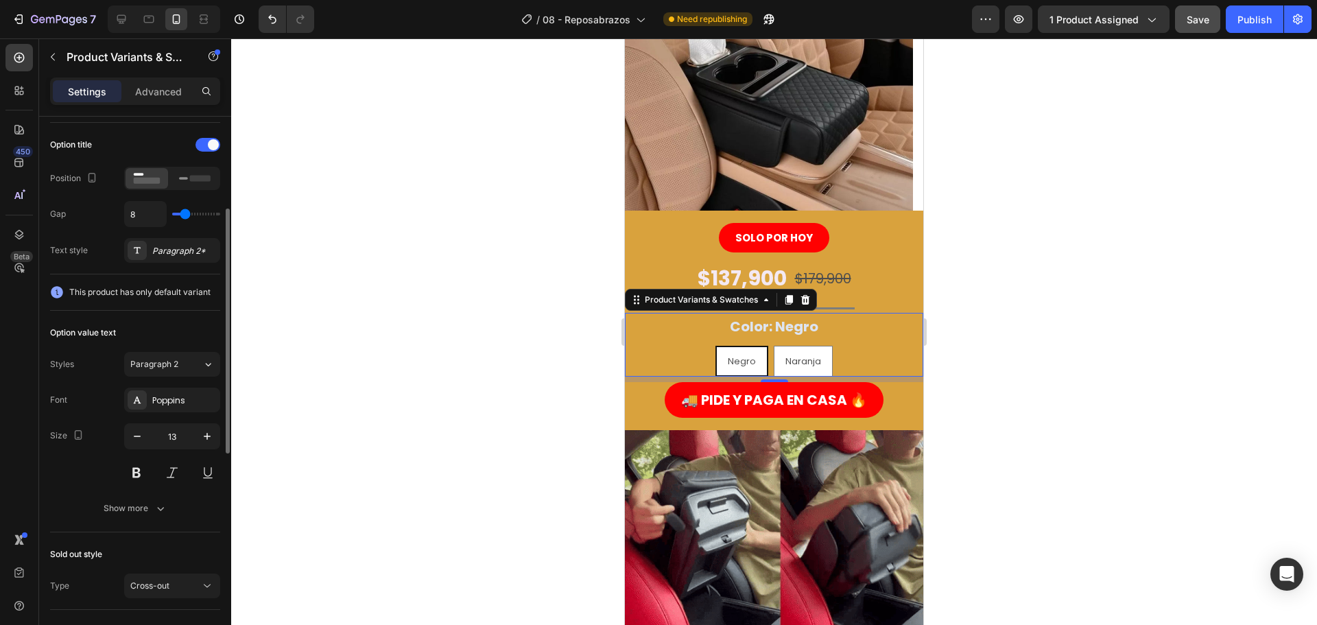
click at [102, 294] on span "This product has only default variant" at bounding box center [139, 292] width 141 height 14
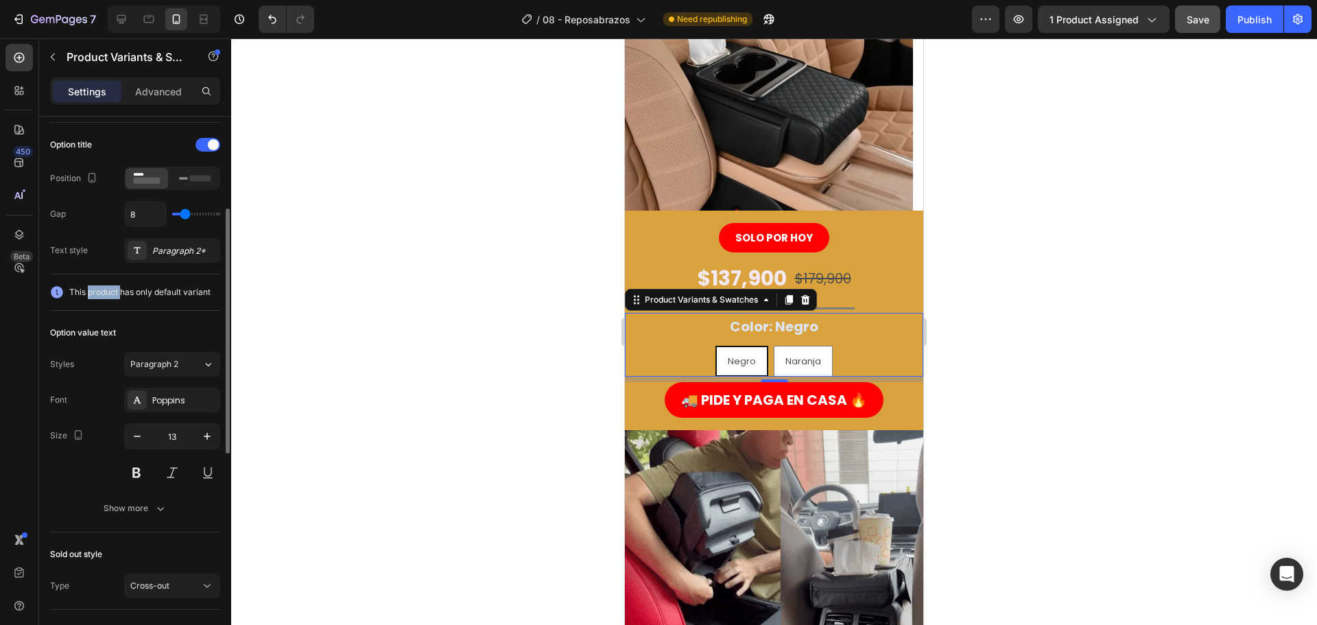
click at [102, 294] on span "This product has only default variant" at bounding box center [139, 292] width 141 height 14
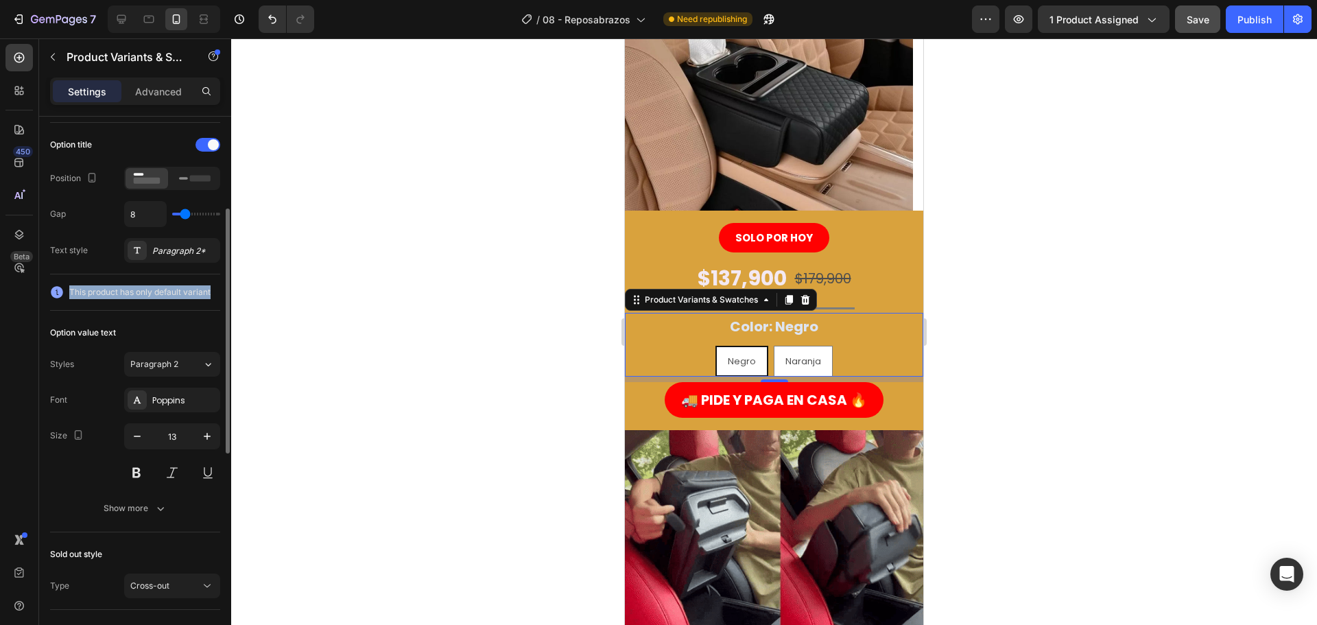
click at [102, 294] on span "This product has only default variant" at bounding box center [139, 292] width 141 height 14
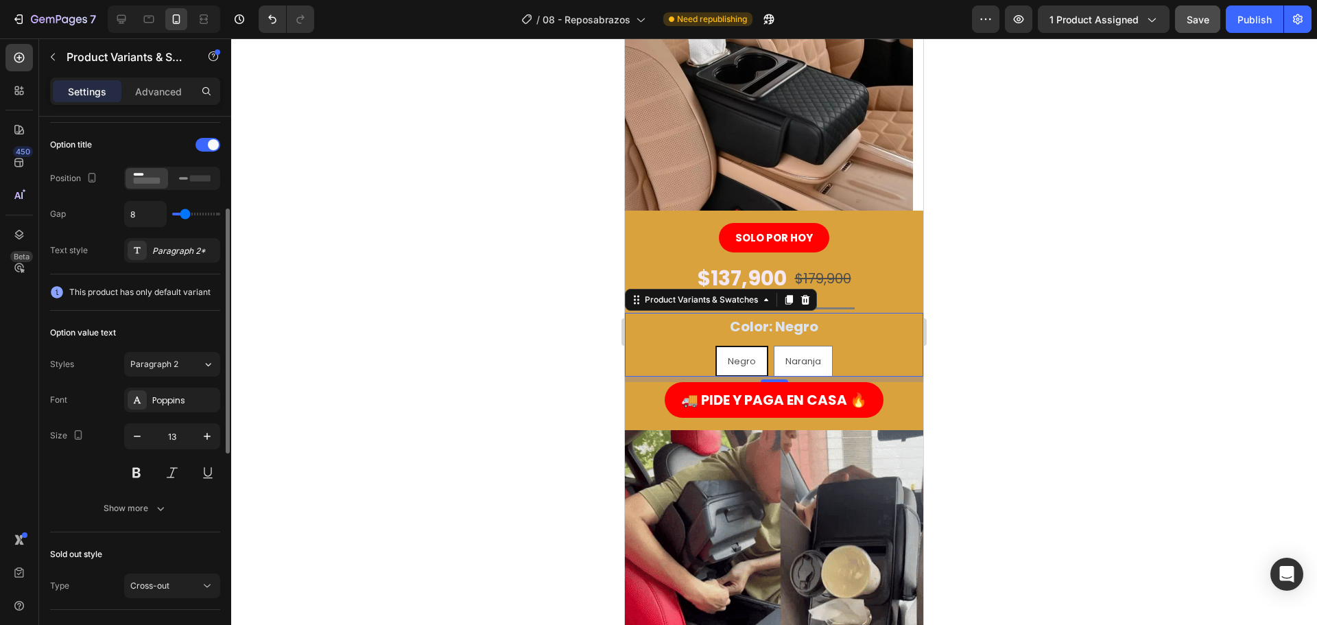
click at [55, 292] on icon at bounding box center [57, 292] width 12 height 12
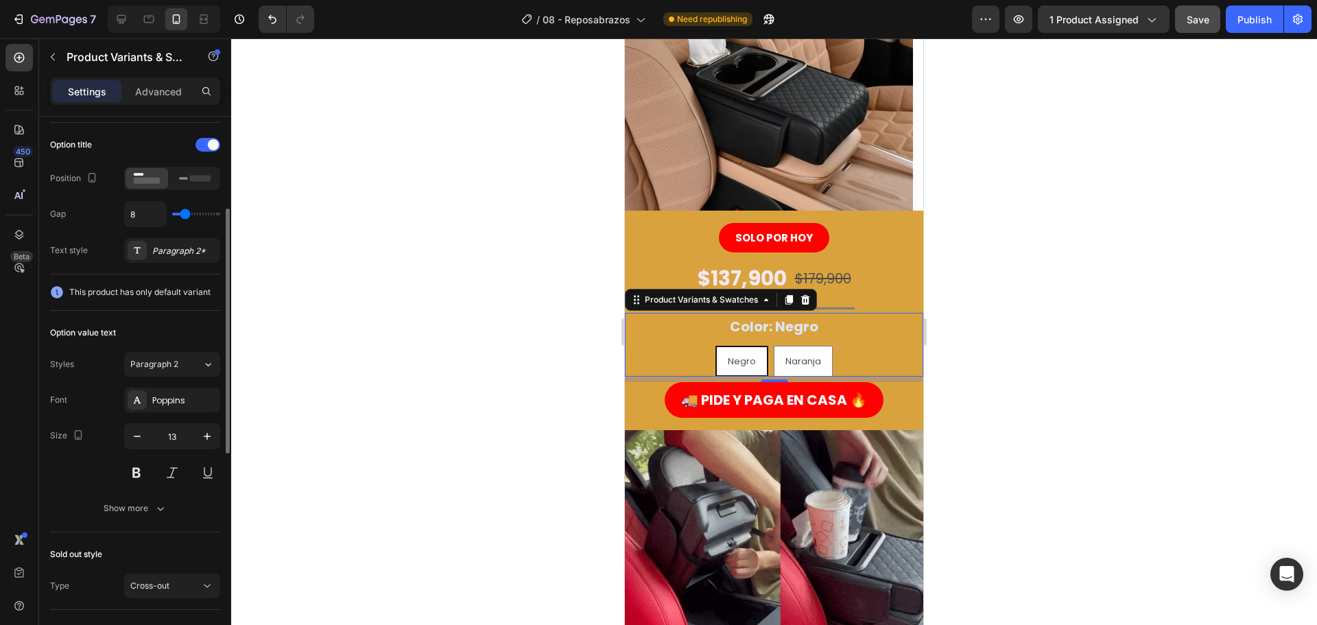
click at [105, 329] on div "Option value text" at bounding box center [83, 333] width 66 height 12
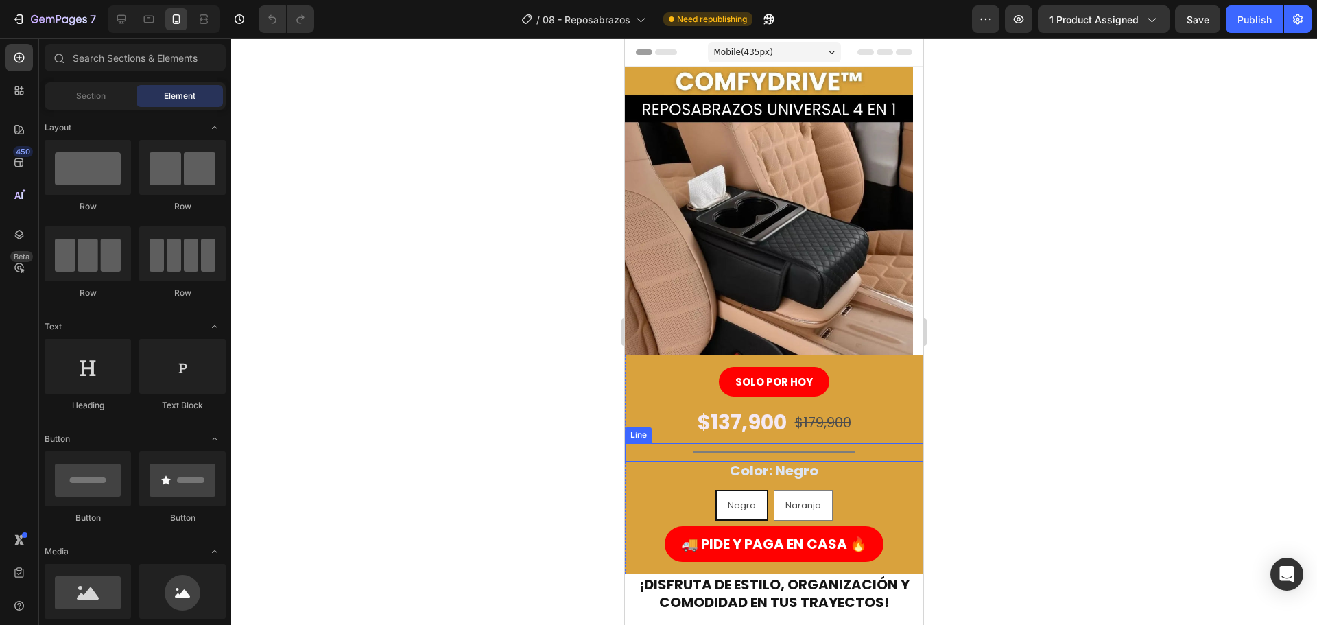
click at [709, 482] on div "Color: Negro Negro Negro Negro [PERSON_NAME]" at bounding box center [774, 489] width 298 height 64
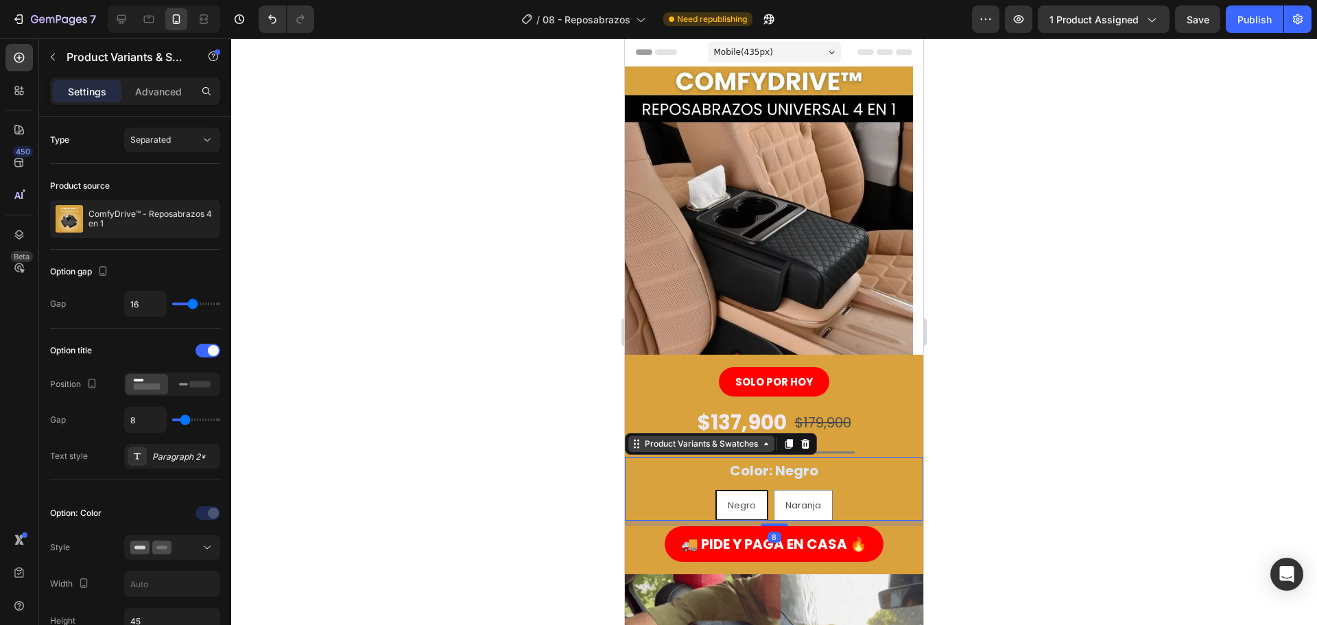
click at [692, 446] on div "Product Variants & Swatches" at bounding box center [701, 444] width 119 height 12
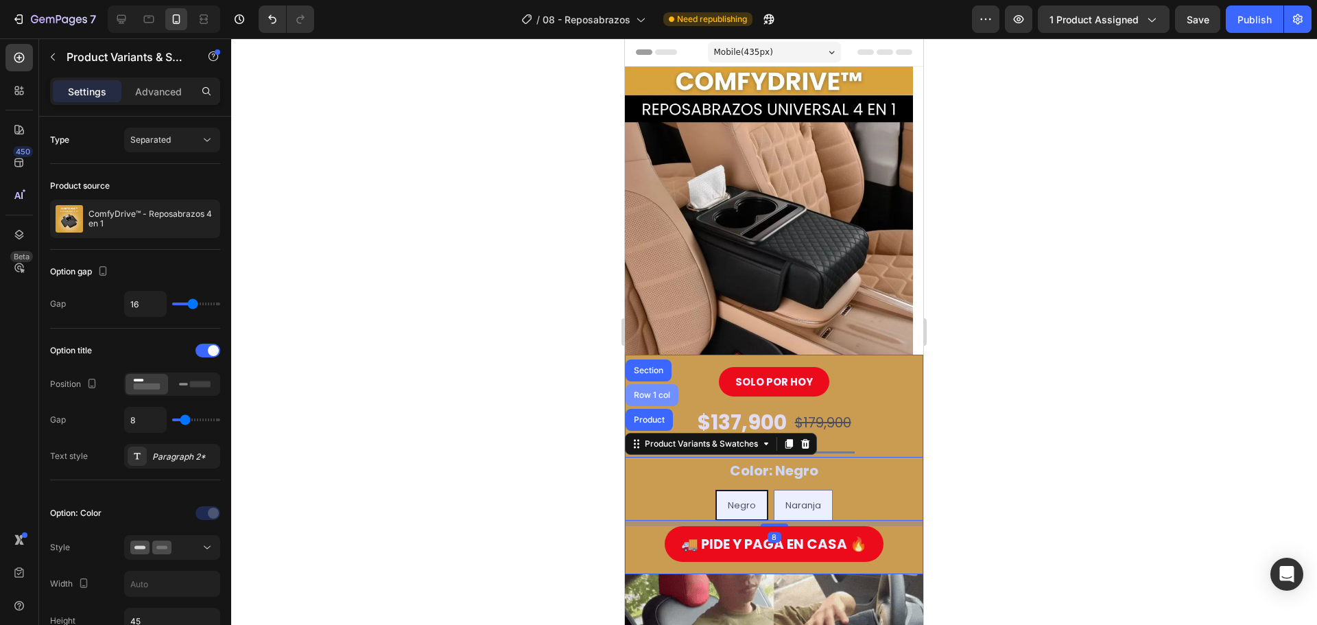
click at [662, 397] on div "Row 1 col" at bounding box center [652, 395] width 42 height 8
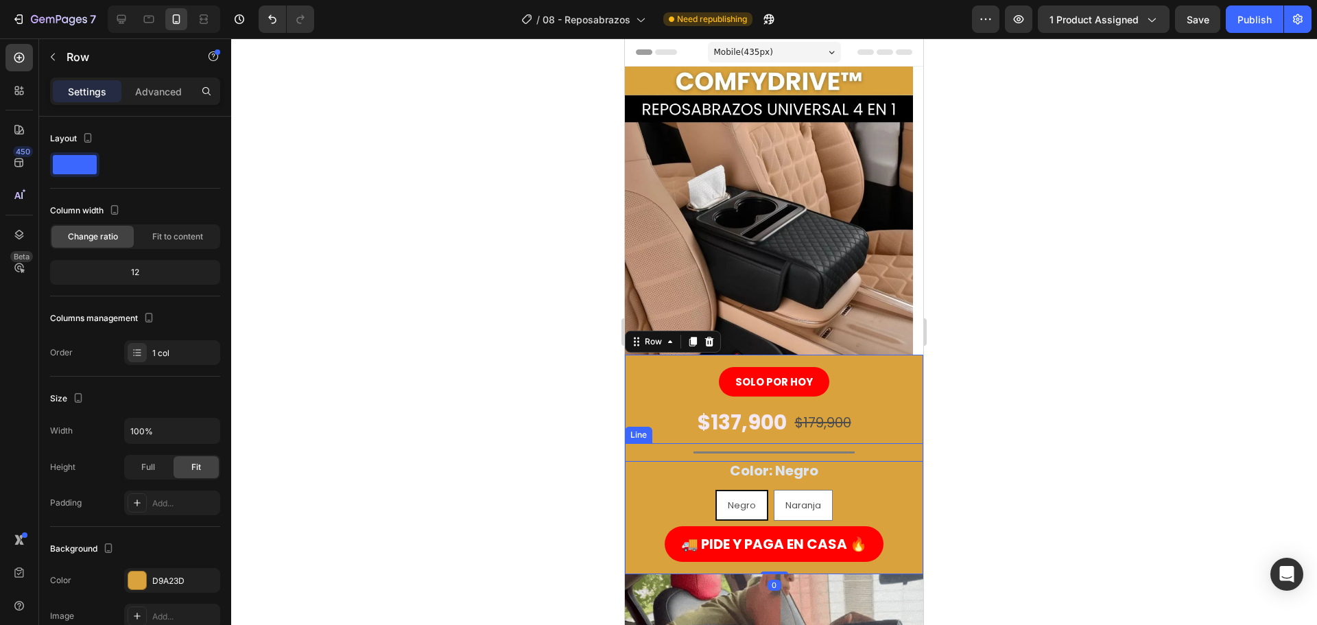
click at [687, 471] on div "Color: Negro Negro Negro Negro [PERSON_NAME]" at bounding box center [774, 489] width 298 height 64
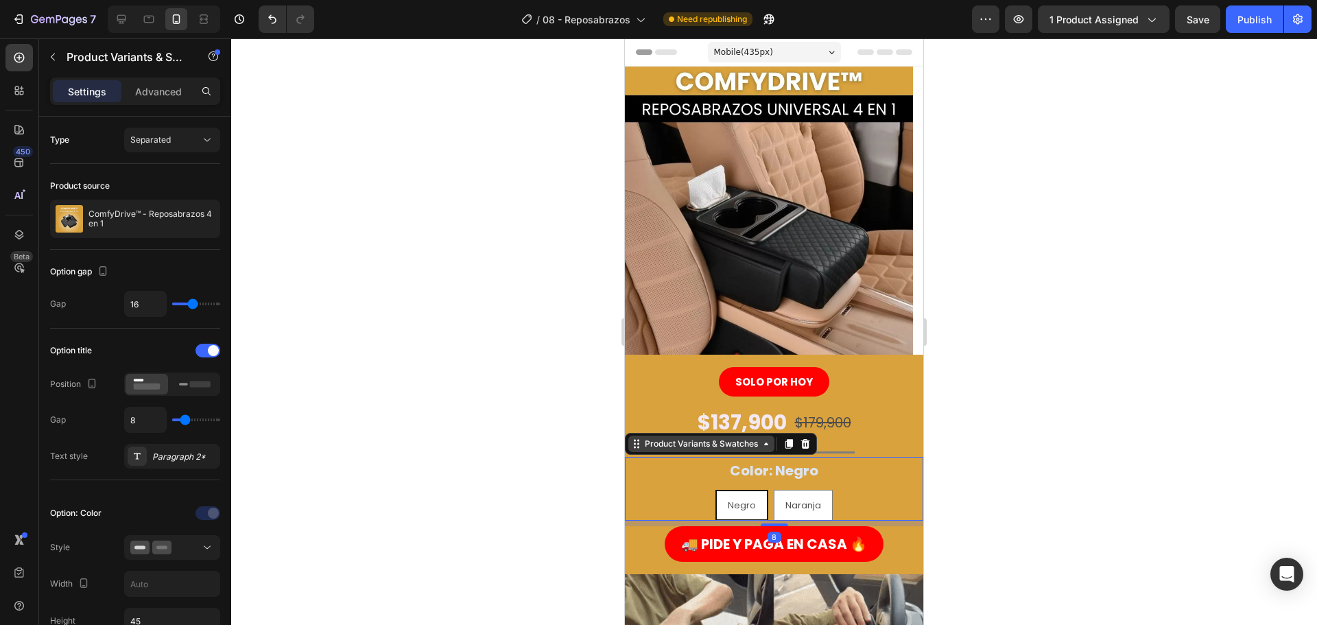
click at [683, 442] on div "Product Variants & Swatches" at bounding box center [701, 444] width 119 height 12
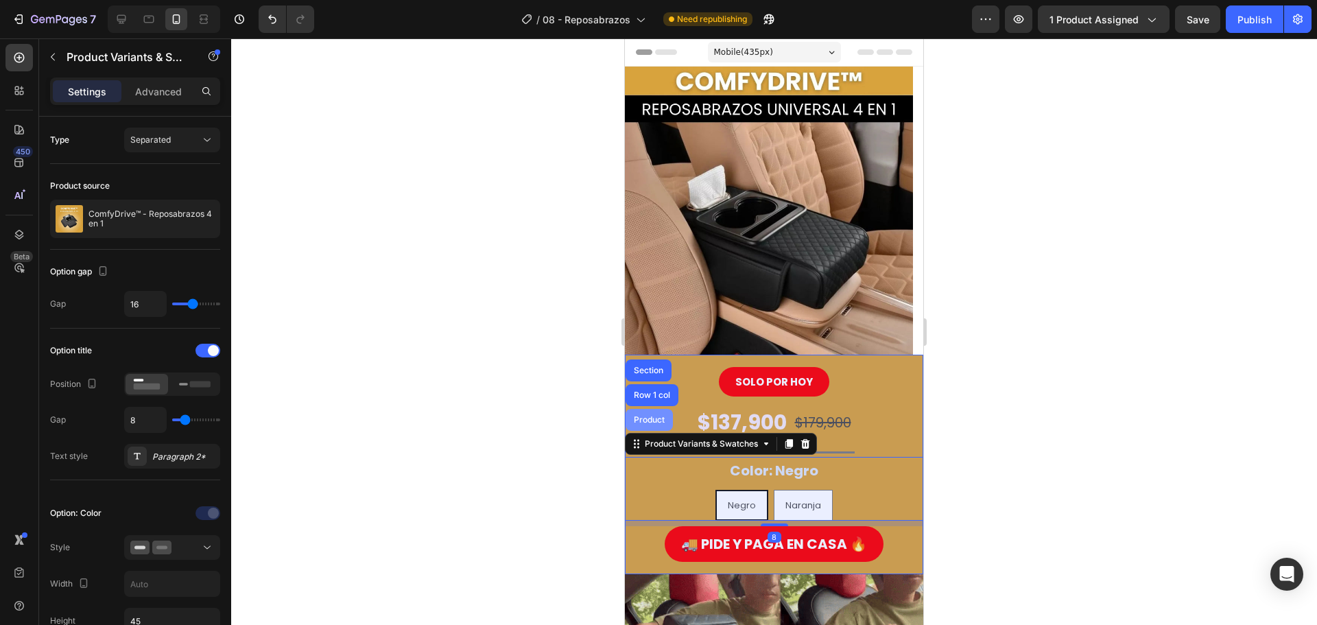
click at [663, 417] on div "Product" at bounding box center [649, 420] width 36 height 8
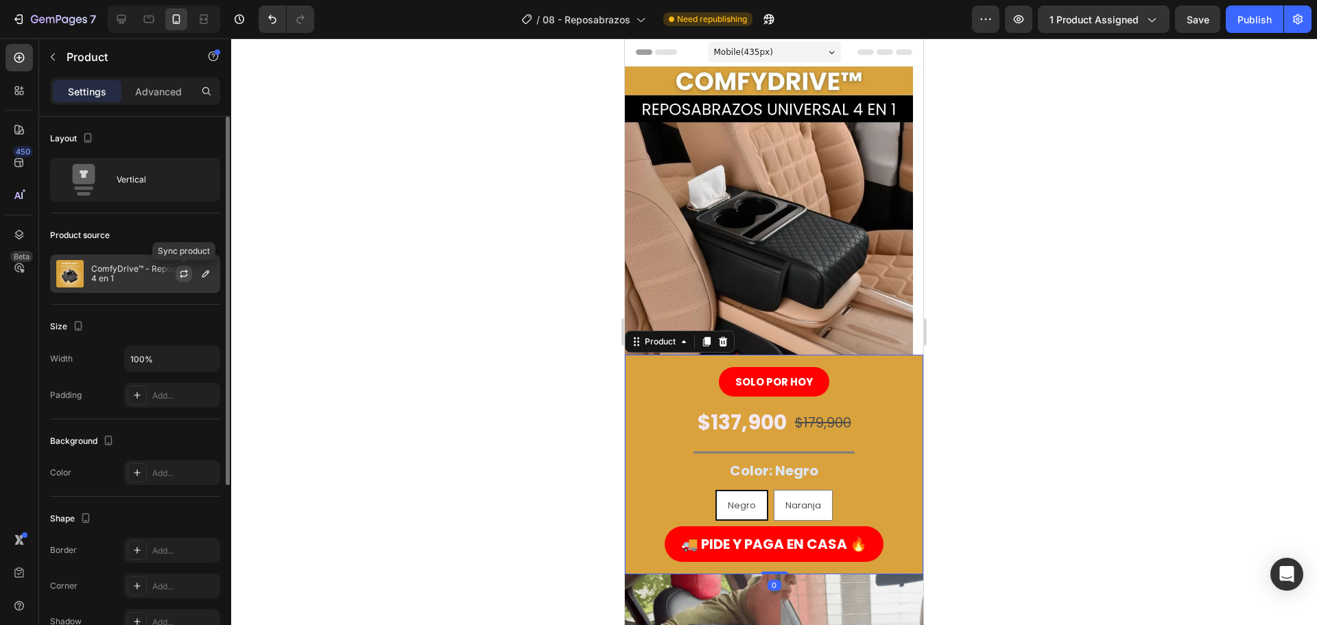
click at [181, 276] on icon "button" at bounding box center [184, 276] width 8 height 4
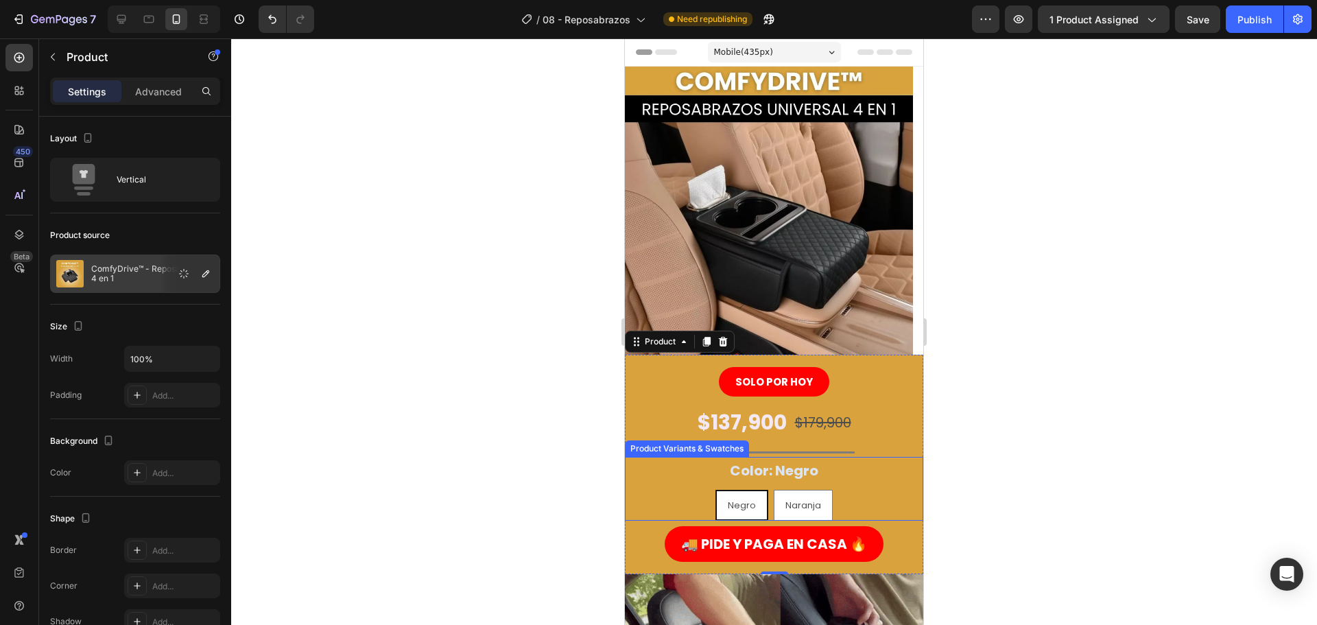
click at [744, 493] on div "Negro" at bounding box center [742, 505] width 50 height 27
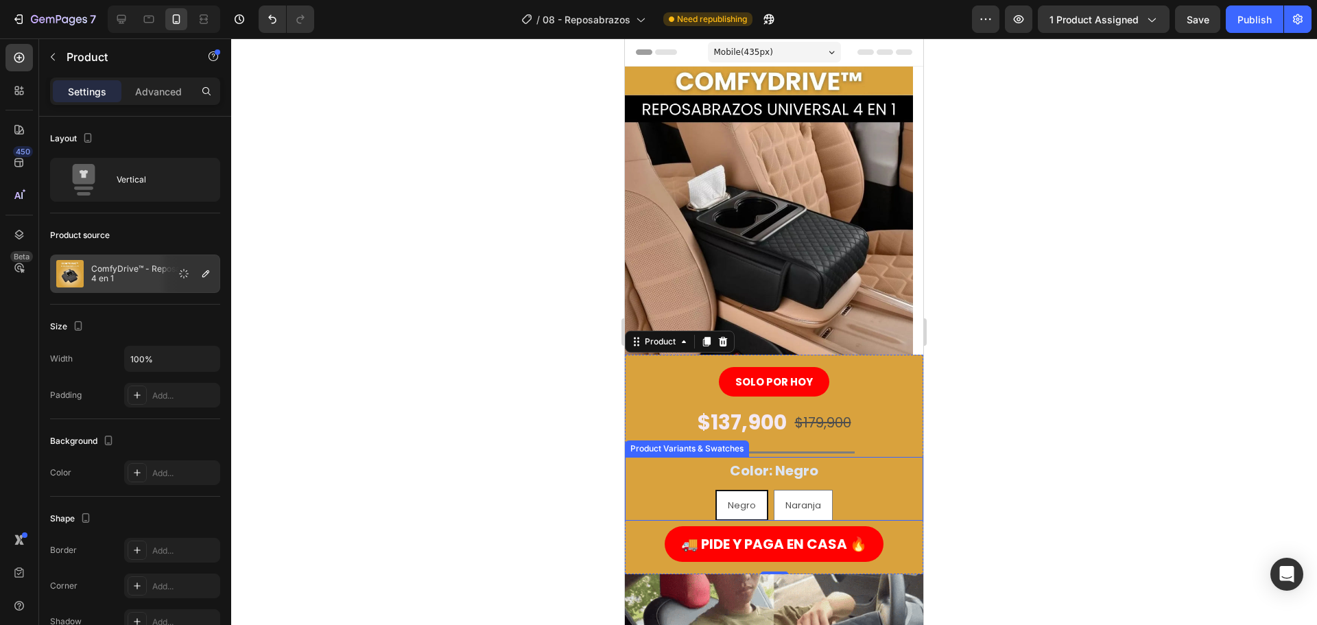
click at [742, 490] on input "Negro Negro Negro" at bounding box center [742, 489] width 1 height 1
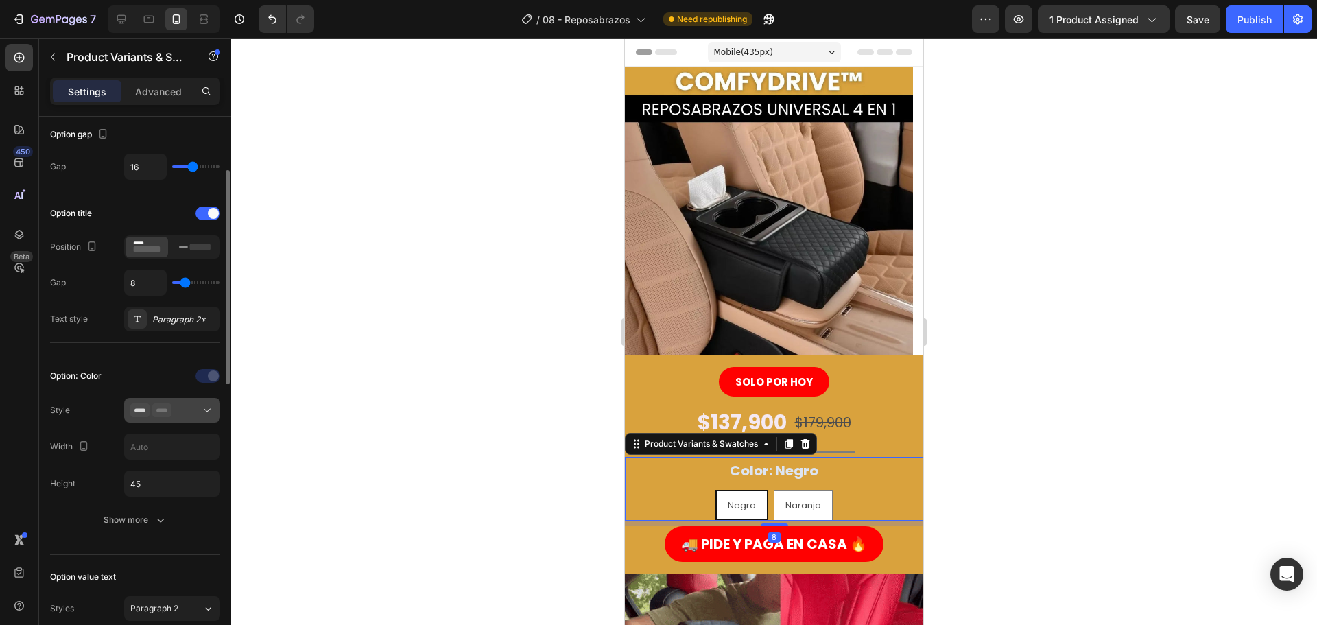
scroll to position [274, 0]
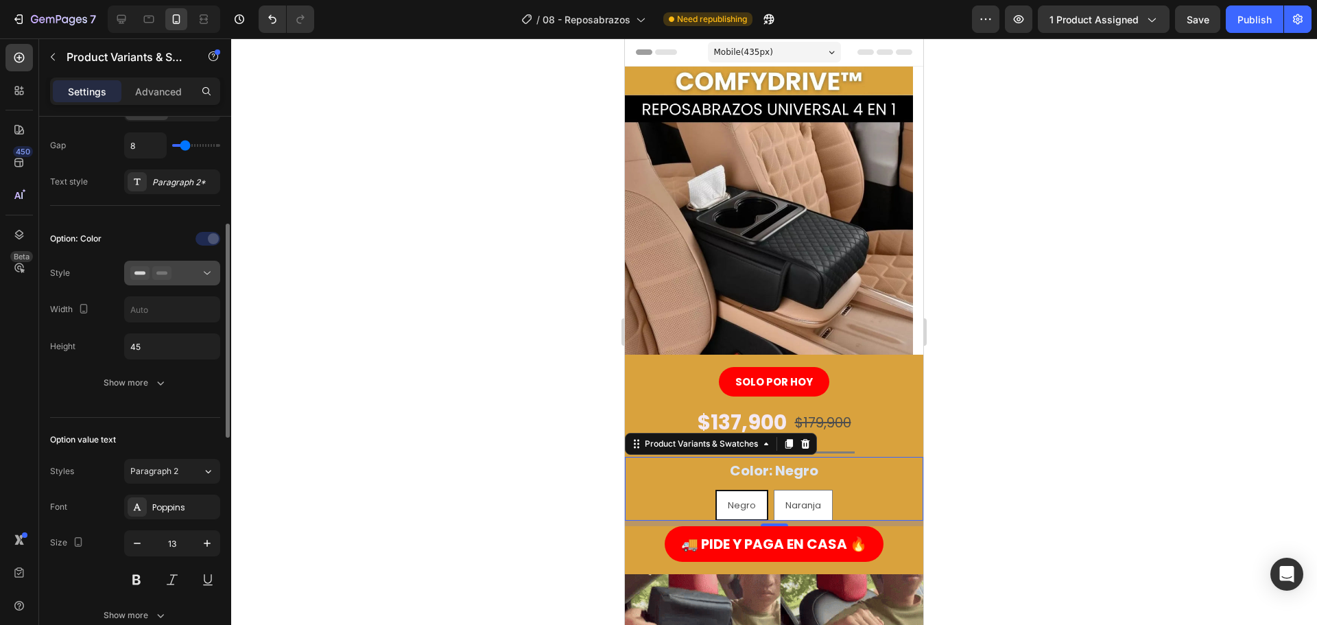
click at [182, 278] on div at bounding box center [172, 273] width 84 height 14
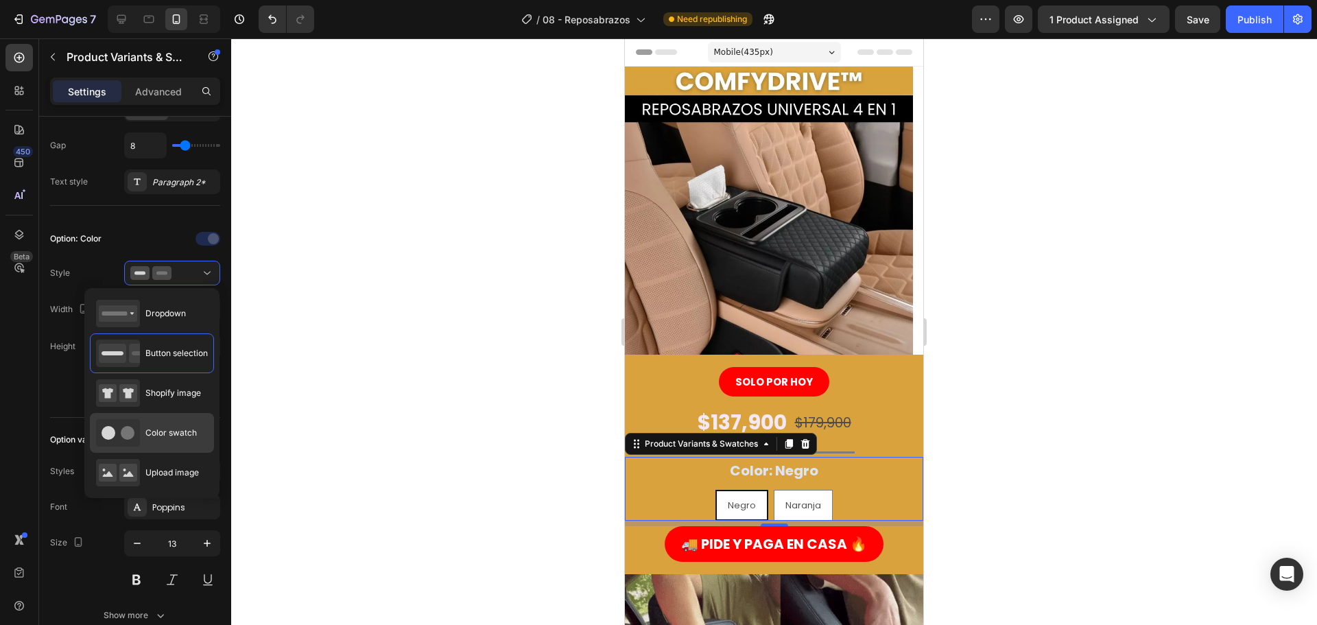
click at [129, 426] on icon at bounding box center [118, 432] width 44 height 27
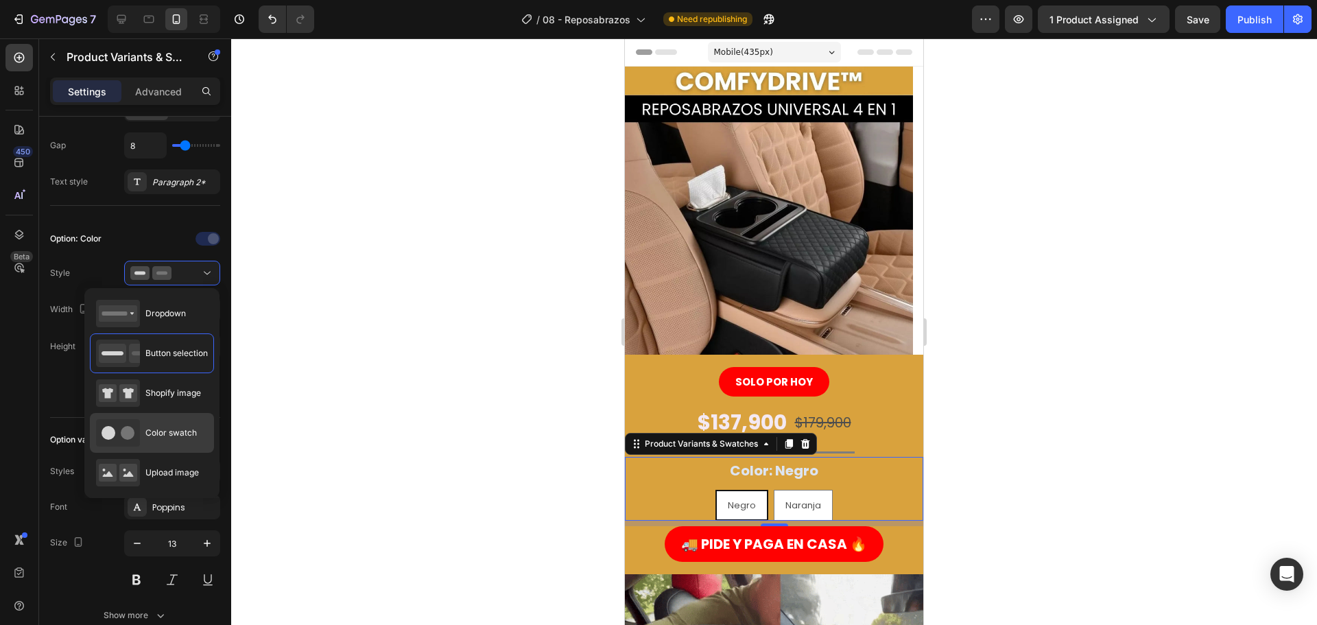
type input "45"
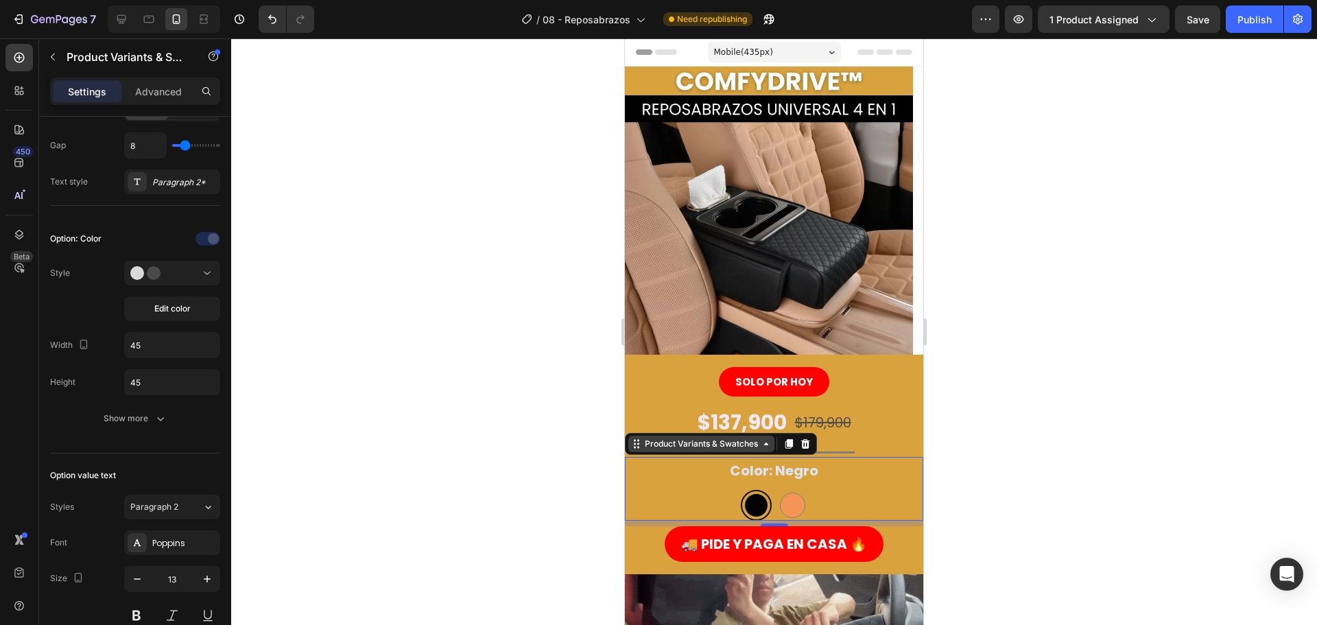
click at [684, 445] on div "Product Variants & Swatches" at bounding box center [701, 444] width 119 height 12
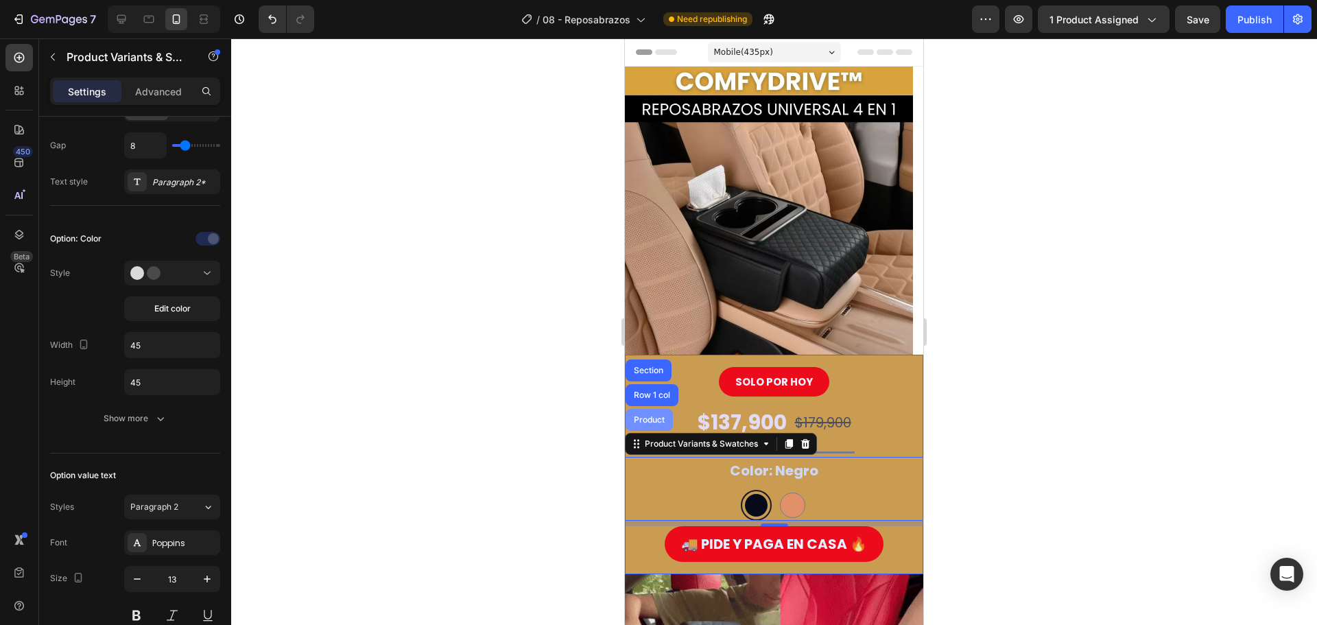
click at [659, 418] on div "Product" at bounding box center [649, 420] width 36 height 8
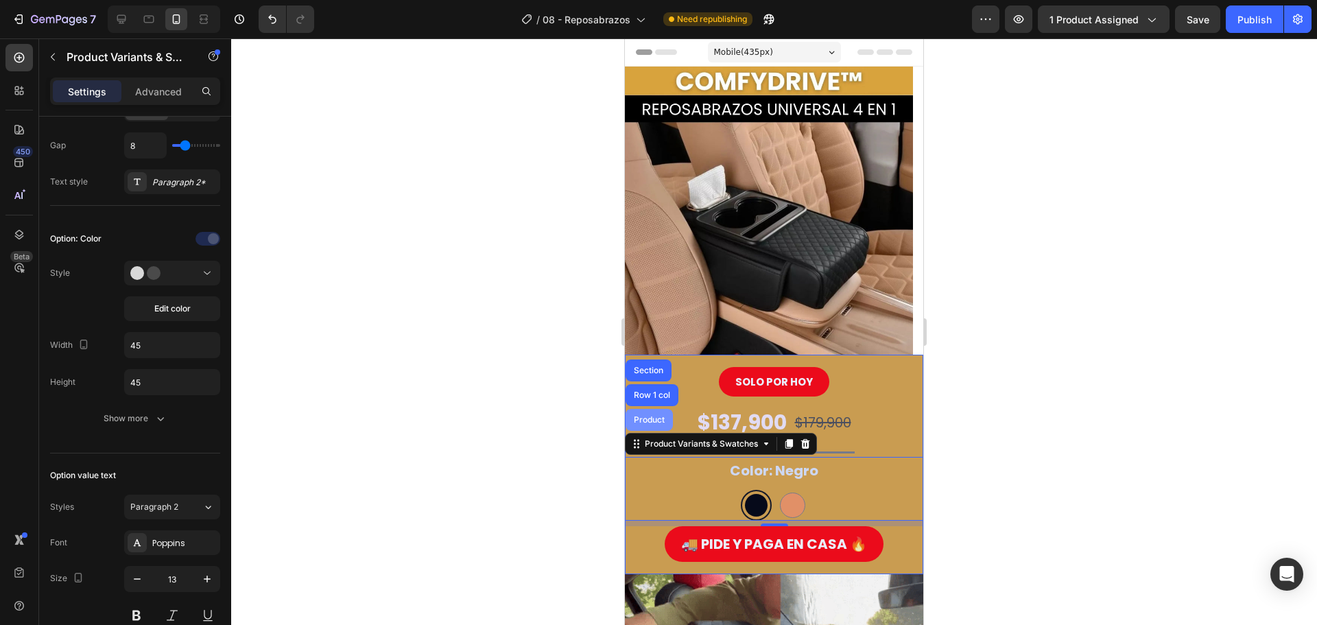
scroll to position [0, 0]
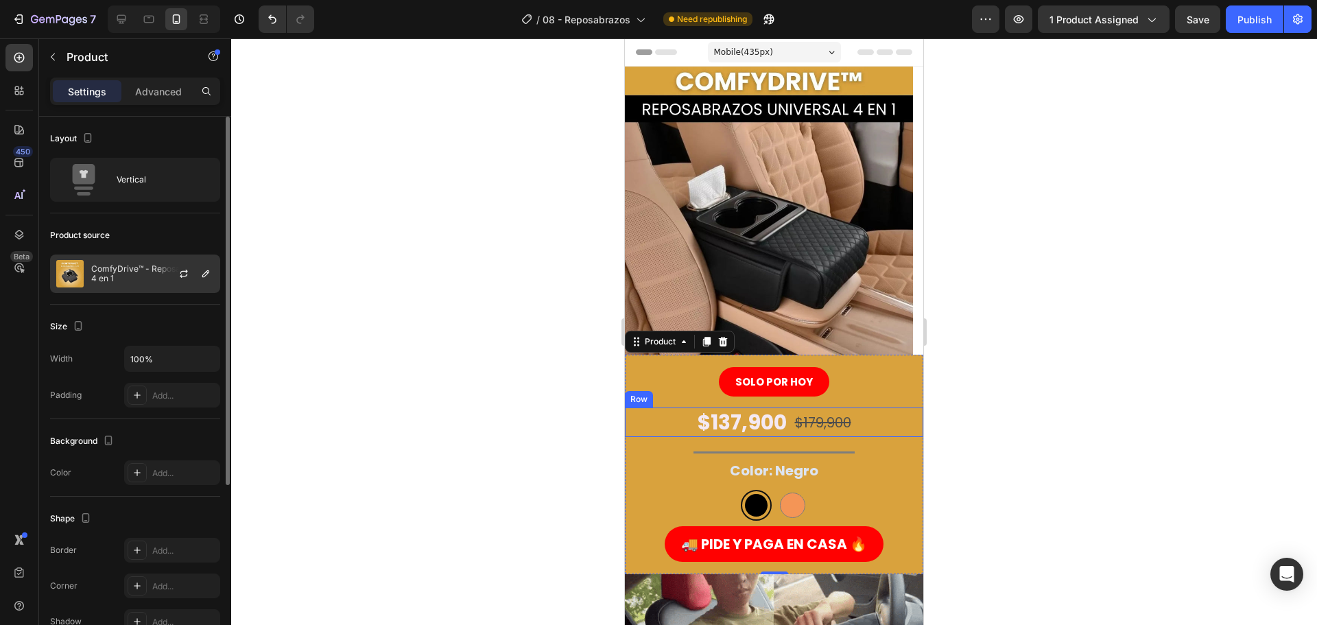
click at [182, 283] on div at bounding box center [189, 273] width 60 height 37
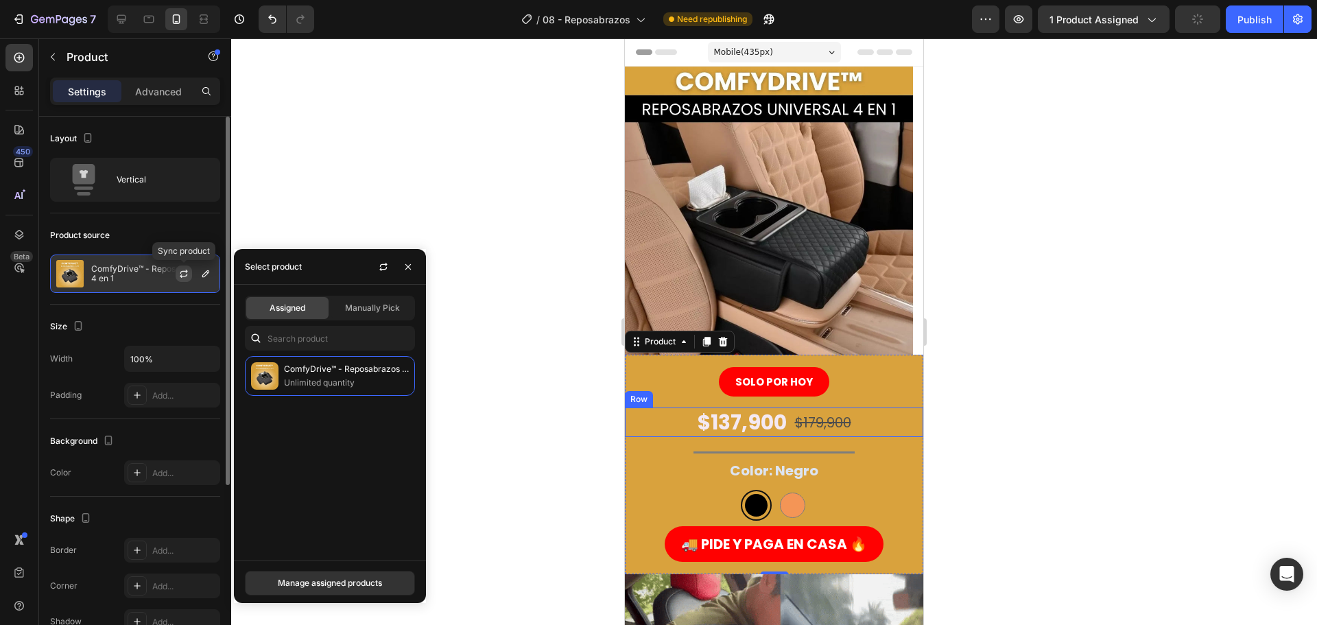
click at [182, 279] on button "button" at bounding box center [184, 273] width 16 height 16
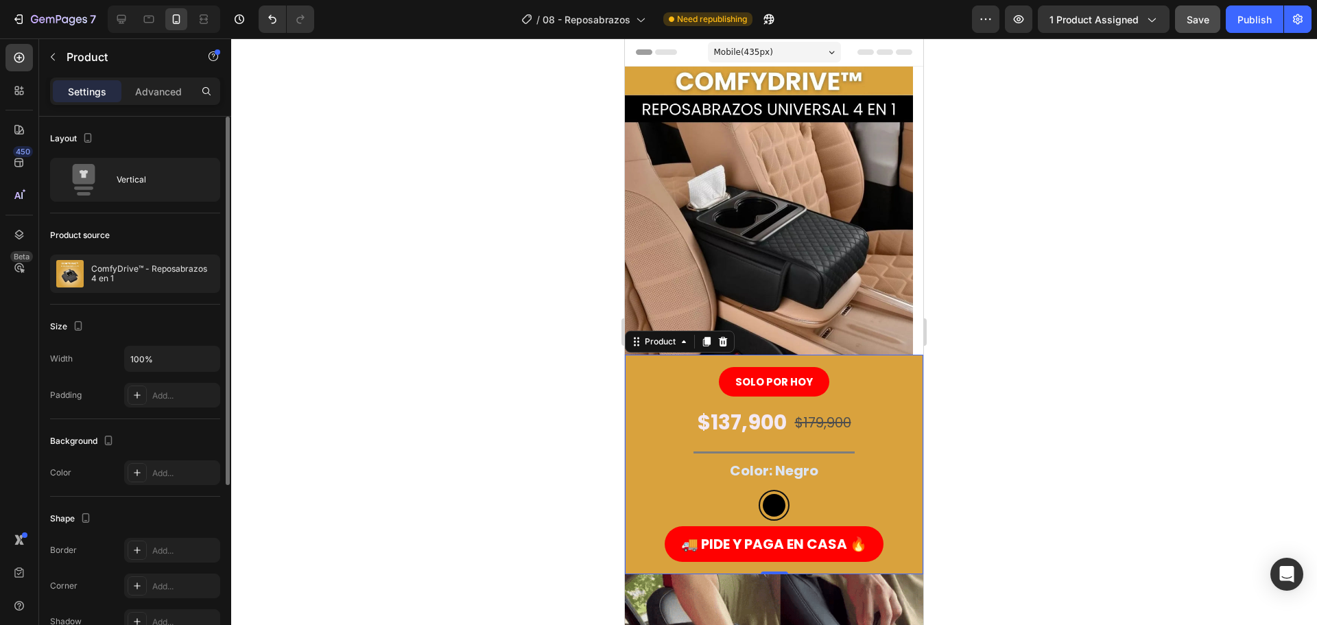
click at [1198, 27] on button "Save" at bounding box center [1197, 18] width 45 height 27
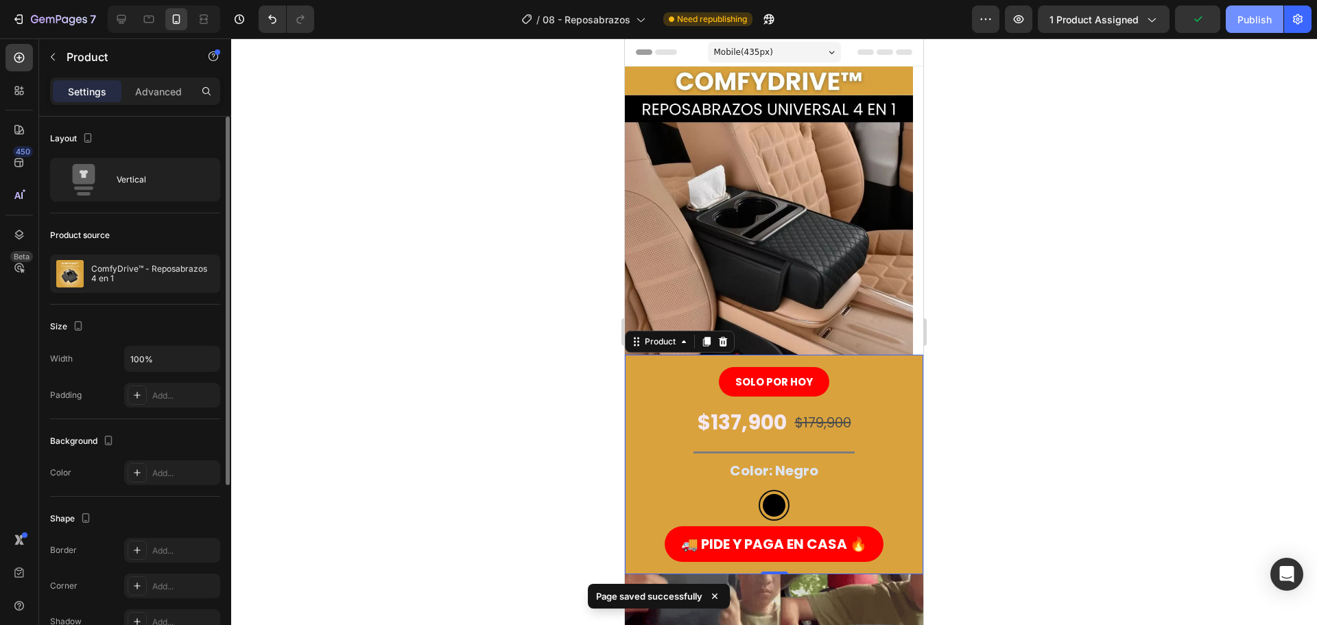
click at [1241, 23] on div "Publish" at bounding box center [1254, 19] width 34 height 14
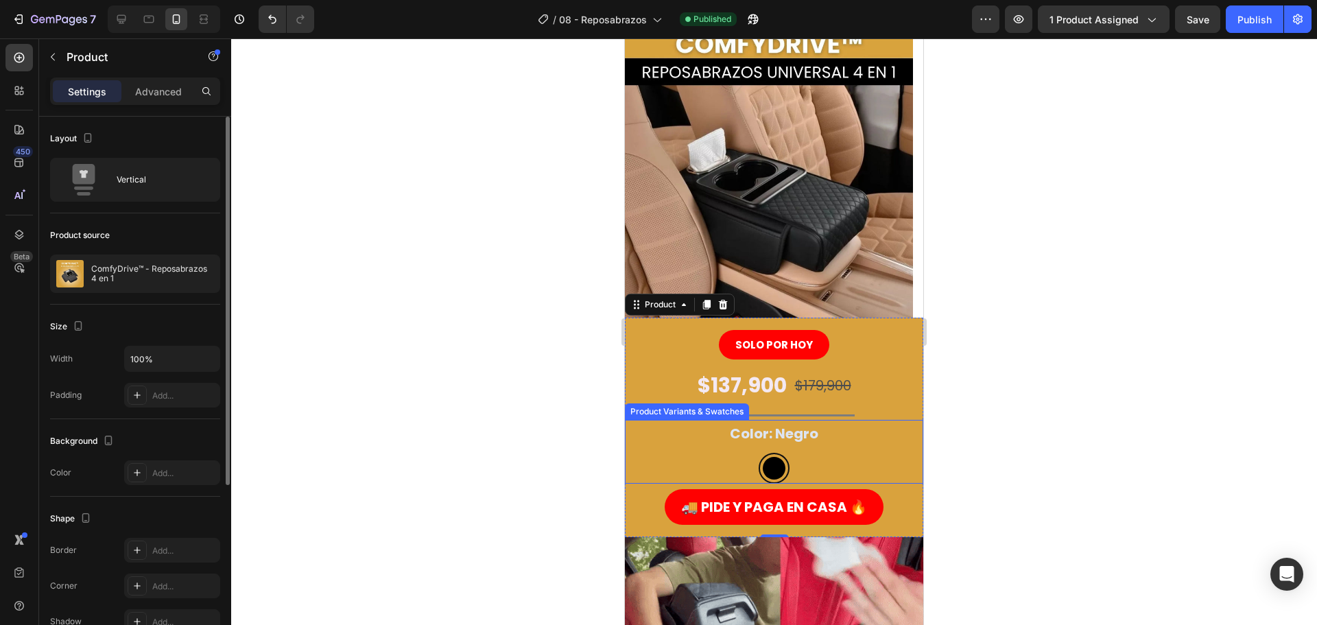
scroll to position [206, 0]
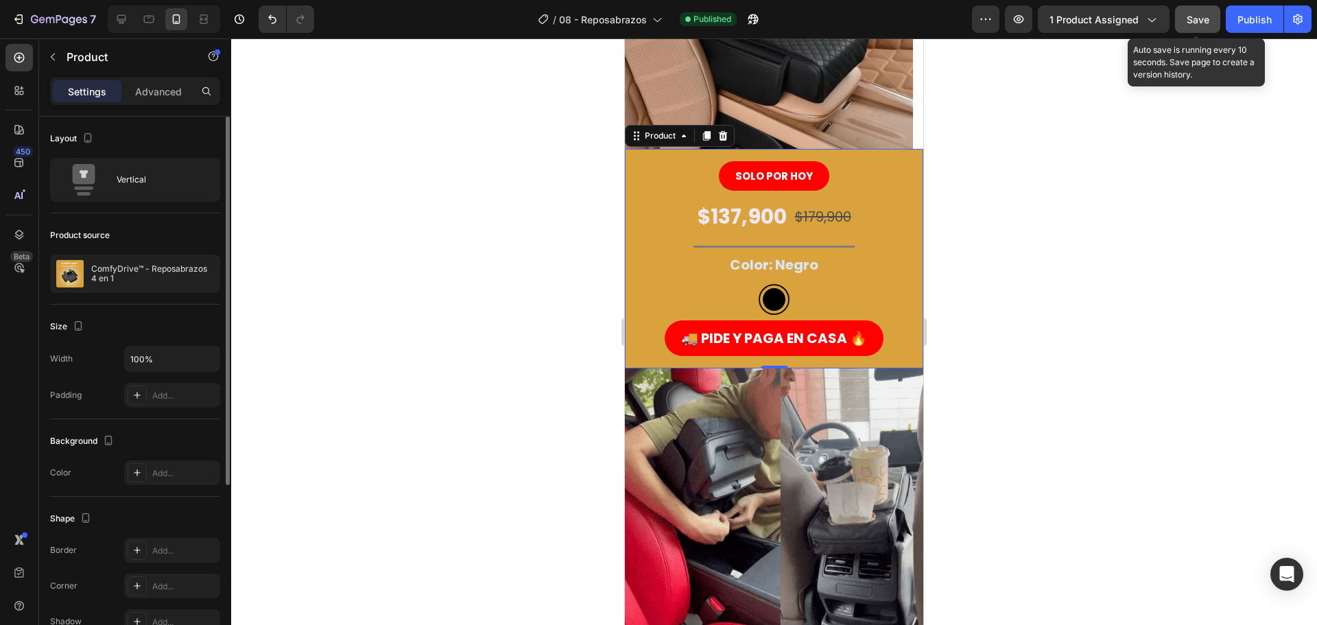
click at [1214, 25] on button "Save" at bounding box center [1197, 18] width 45 height 27
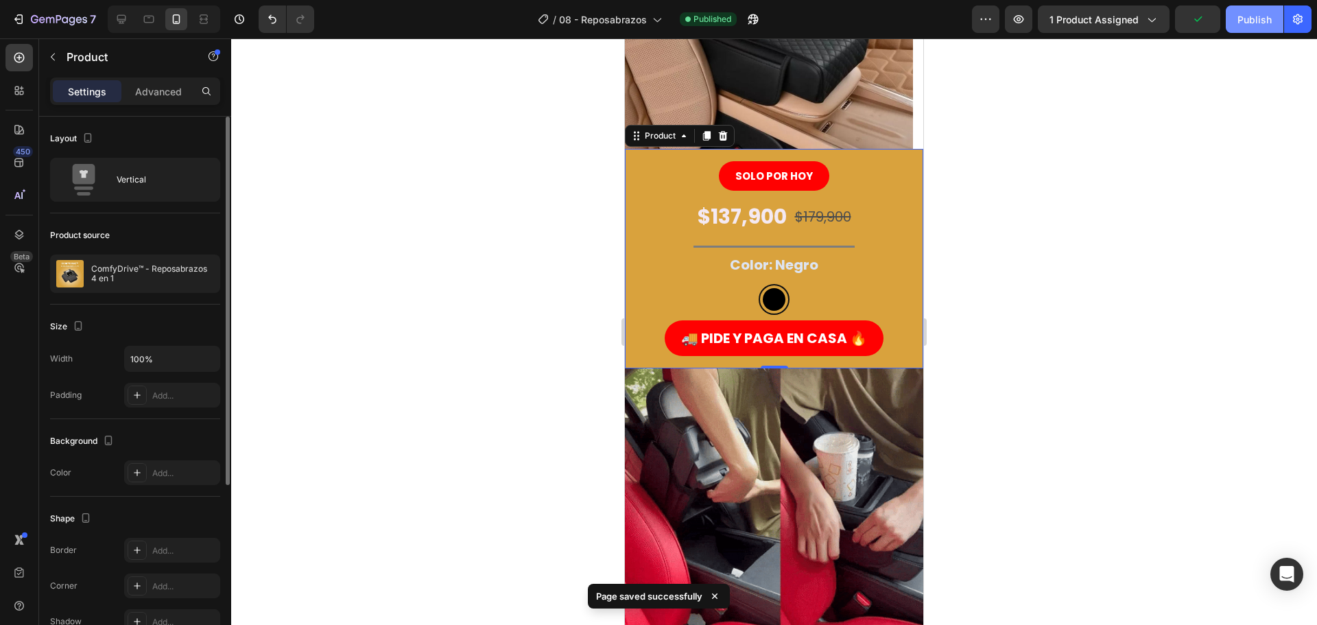
click at [1244, 27] on button "Publish" at bounding box center [1255, 18] width 58 height 27
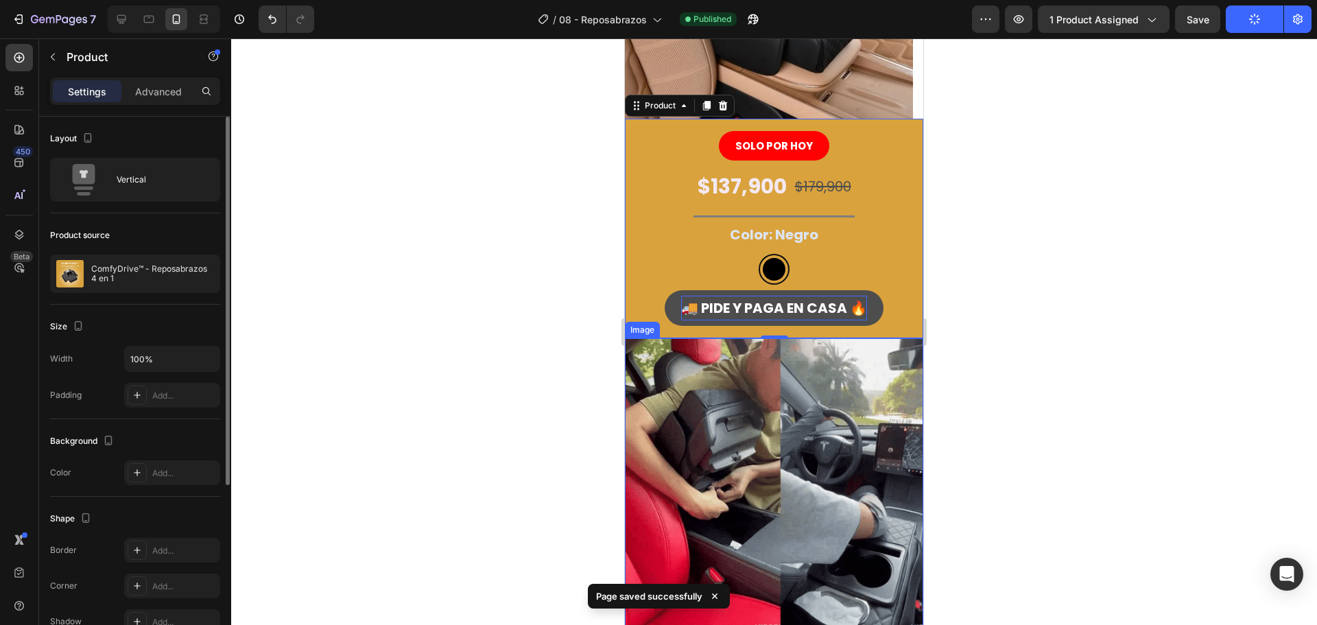
scroll to position [137, 0]
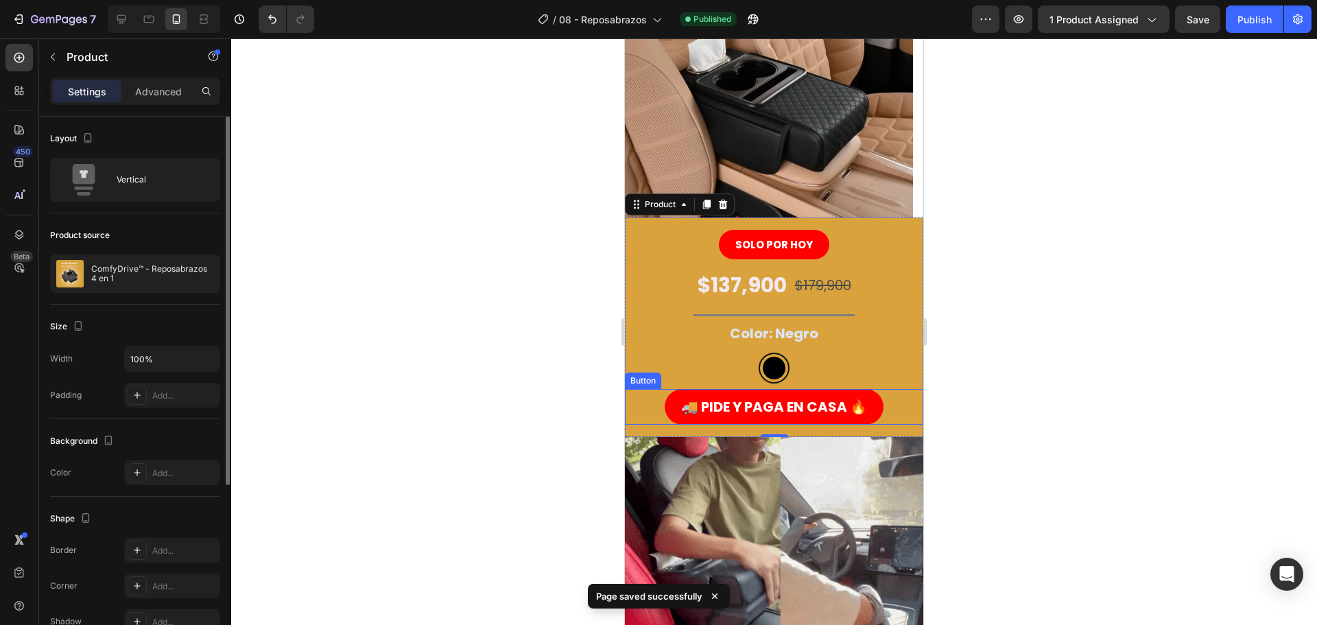
click at [491, 381] on div at bounding box center [774, 331] width 1086 height 586
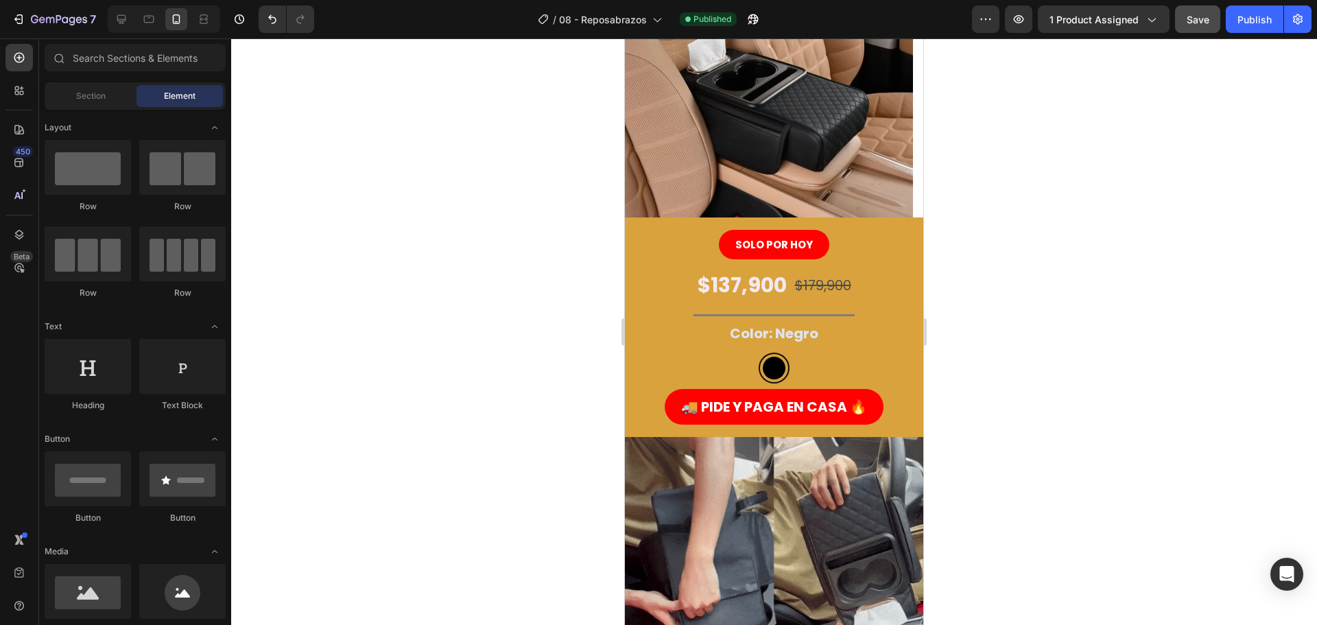
drag, startPoint x: 1264, startPoint y: 23, endPoint x: 1182, endPoint y: 21, distance: 81.7
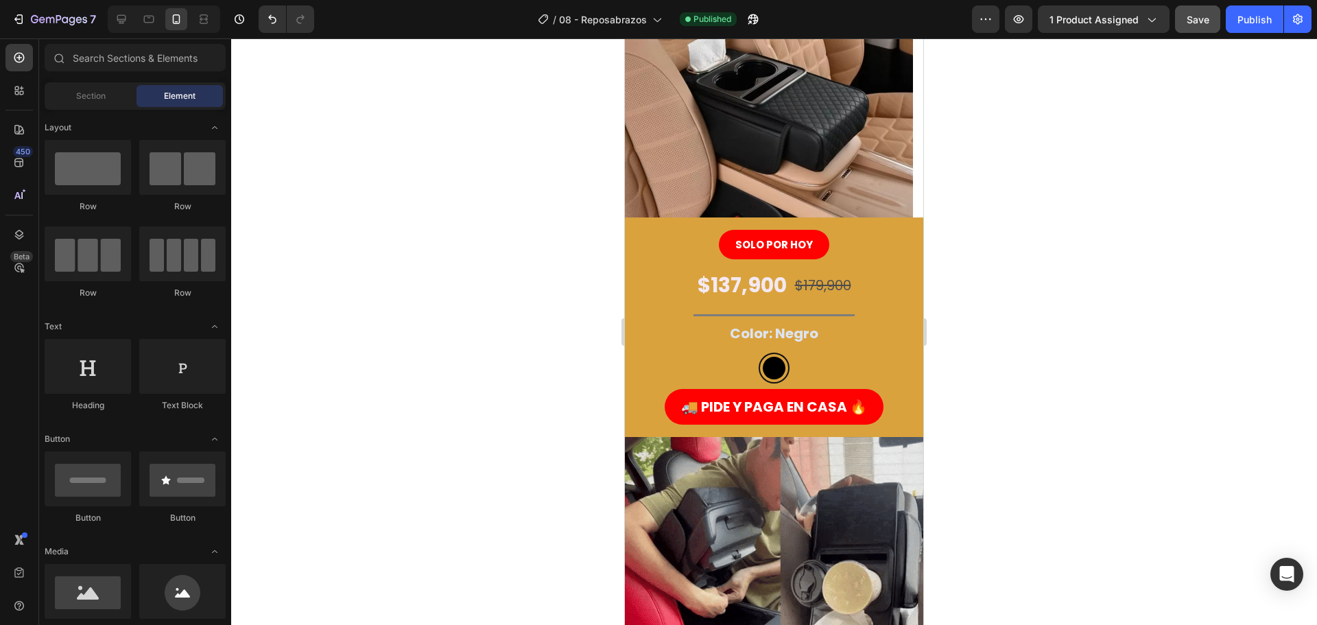
click at [1263, 23] on div "Publish" at bounding box center [1254, 19] width 34 height 14
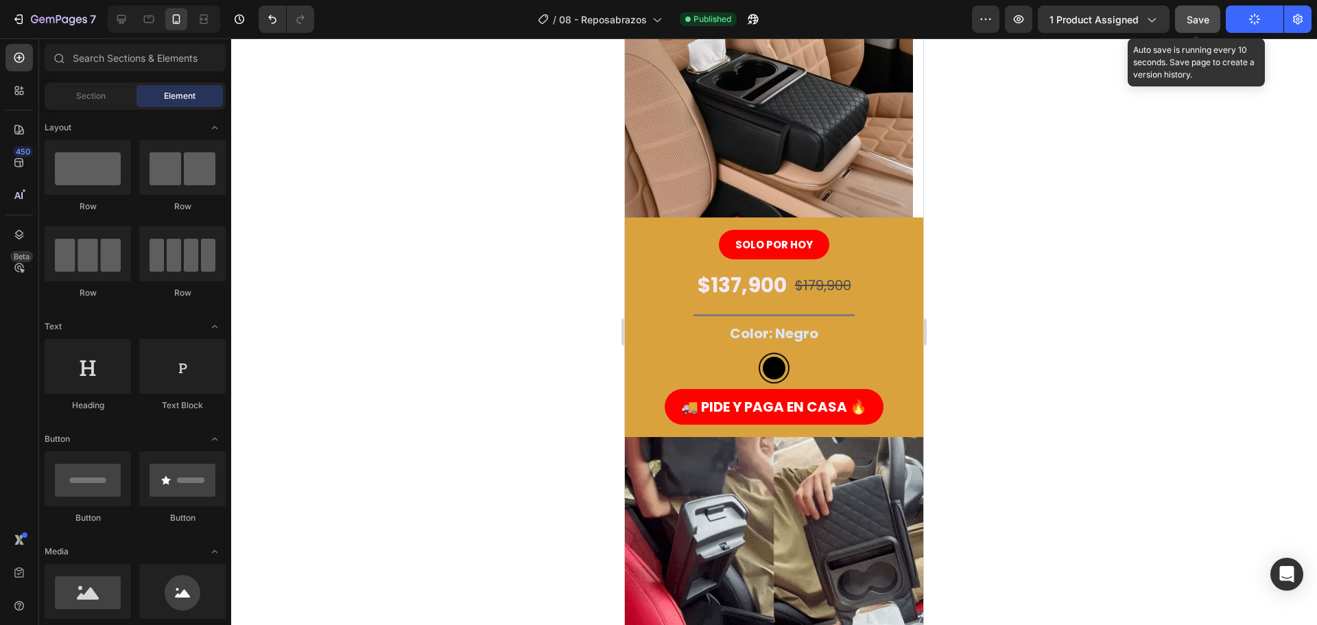
click at [1190, 20] on span "Save" at bounding box center [1198, 20] width 23 height 12
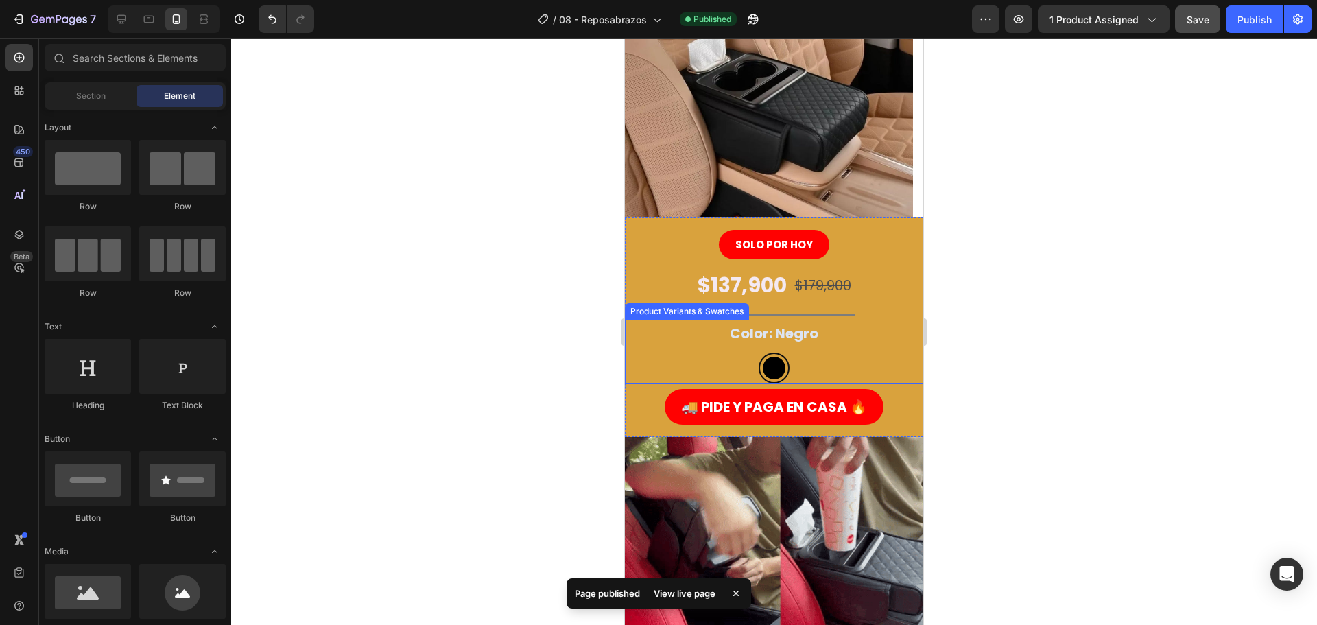
click at [755, 341] on legend "Color: Negro" at bounding box center [773, 333] width 91 height 27
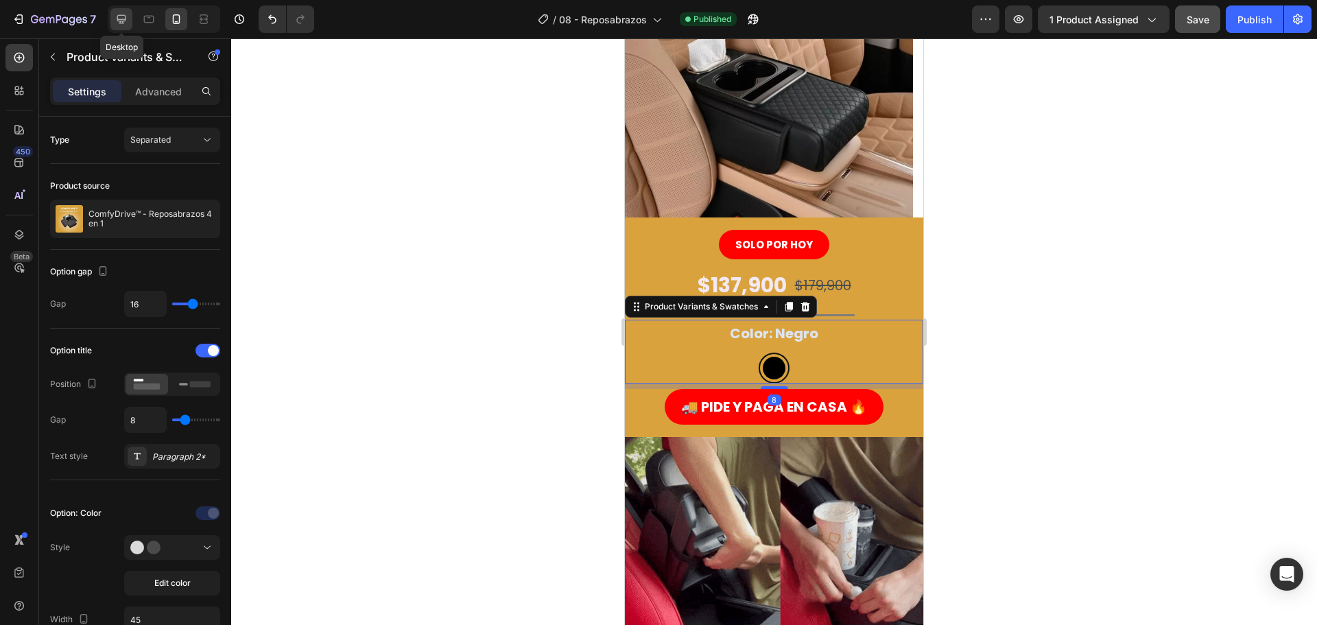
click at [128, 16] on icon at bounding box center [122, 19] width 14 height 14
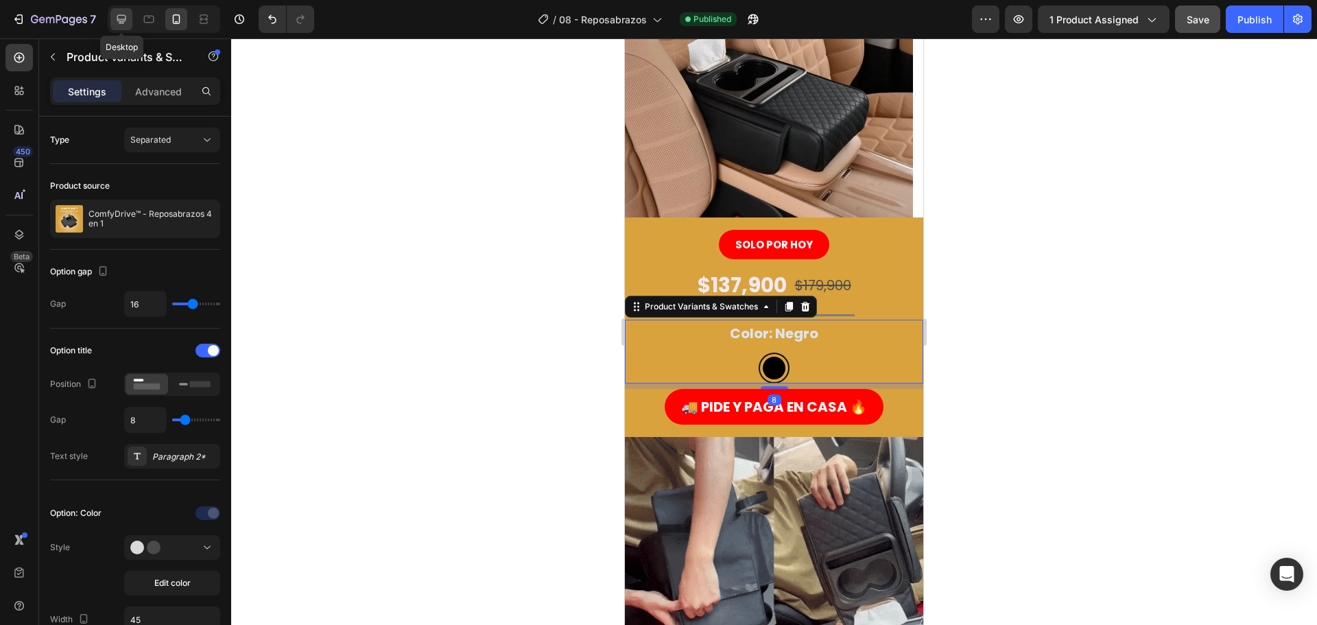
type input "14"
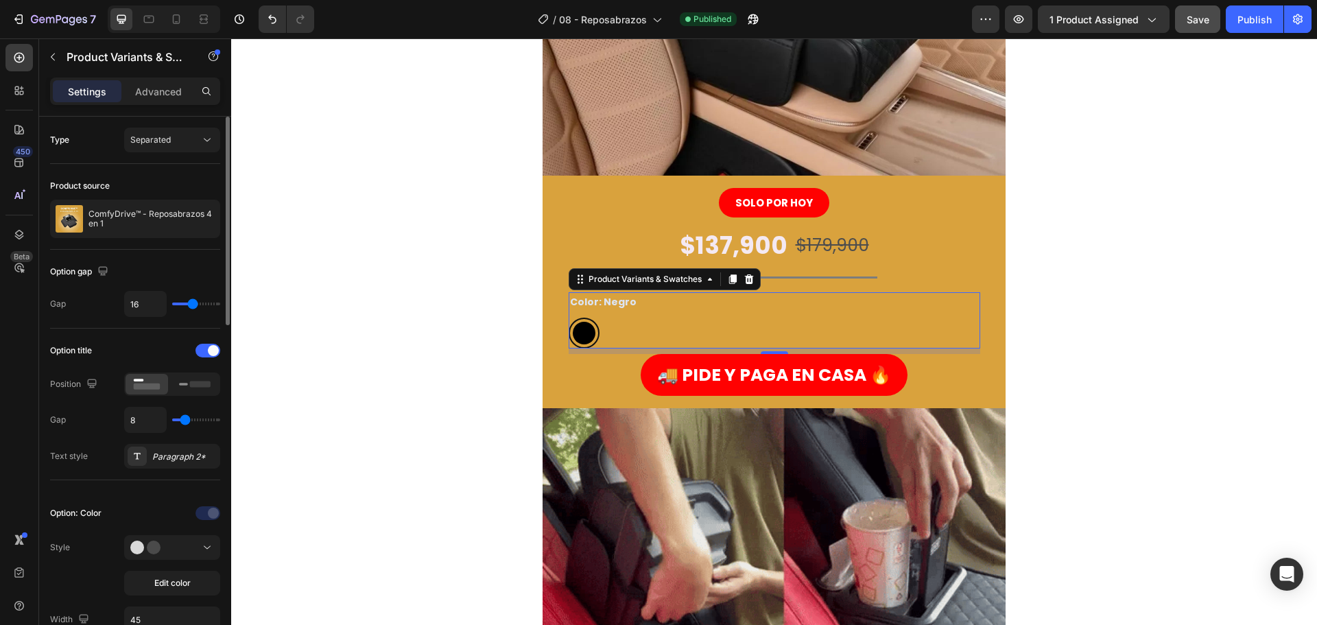
scroll to position [137, 0]
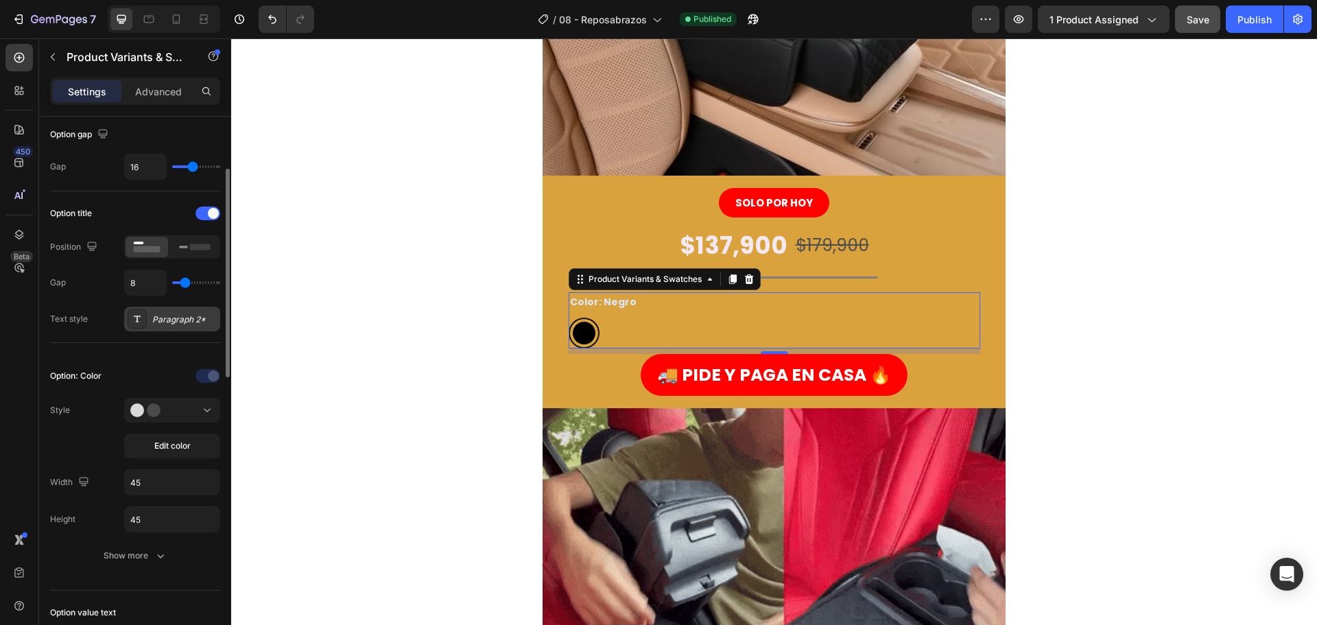
click at [188, 326] on div "Paragraph 2*" at bounding box center [172, 319] width 96 height 25
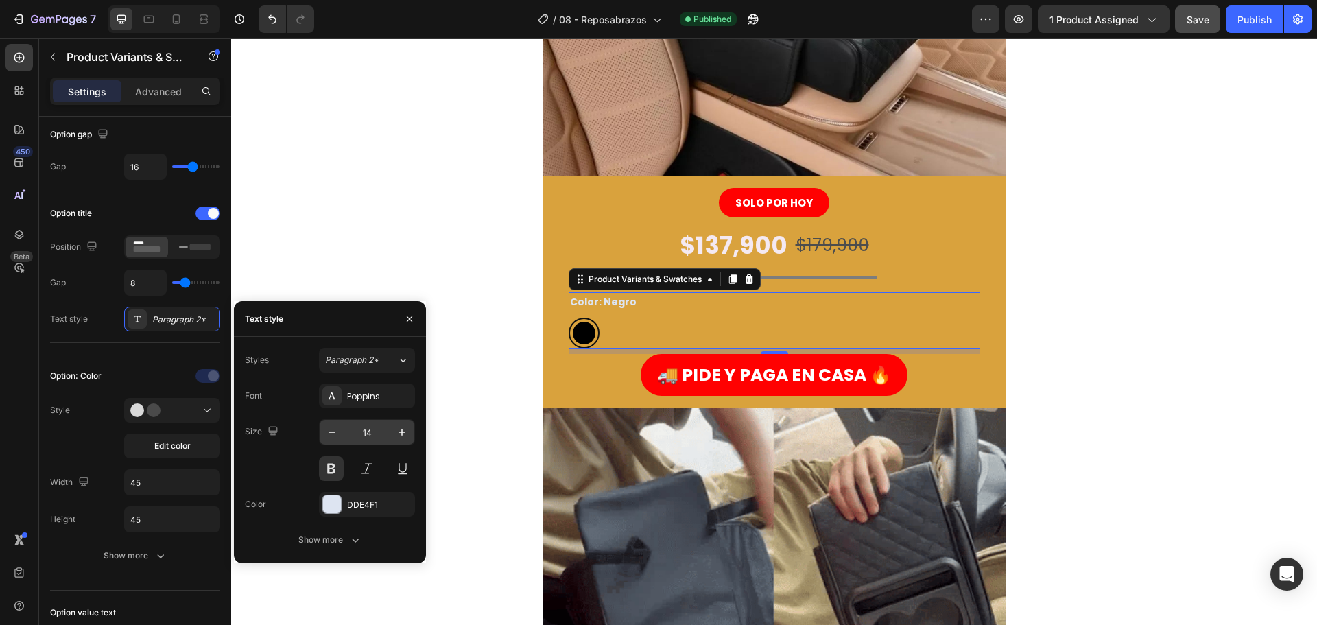
click at [388, 434] on input "14" at bounding box center [366, 432] width 45 height 25
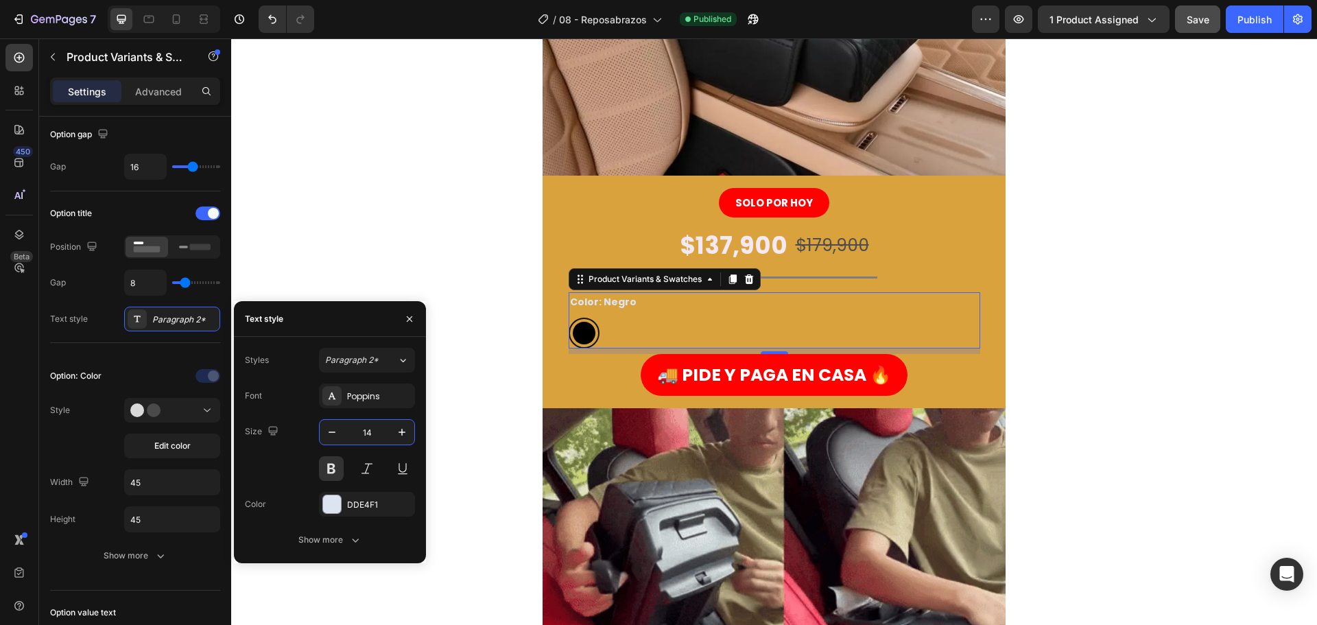
click at [388, 434] on input "14" at bounding box center [366, 432] width 45 height 25
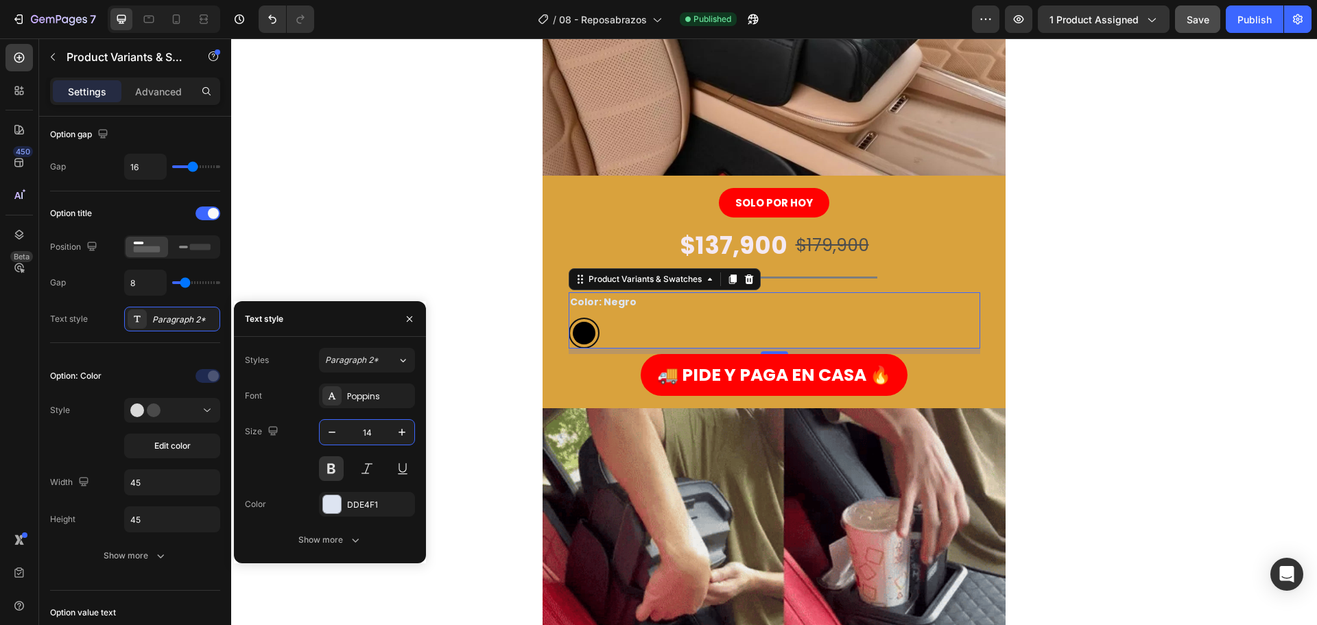
click at [388, 434] on input "14" at bounding box center [366, 432] width 45 height 25
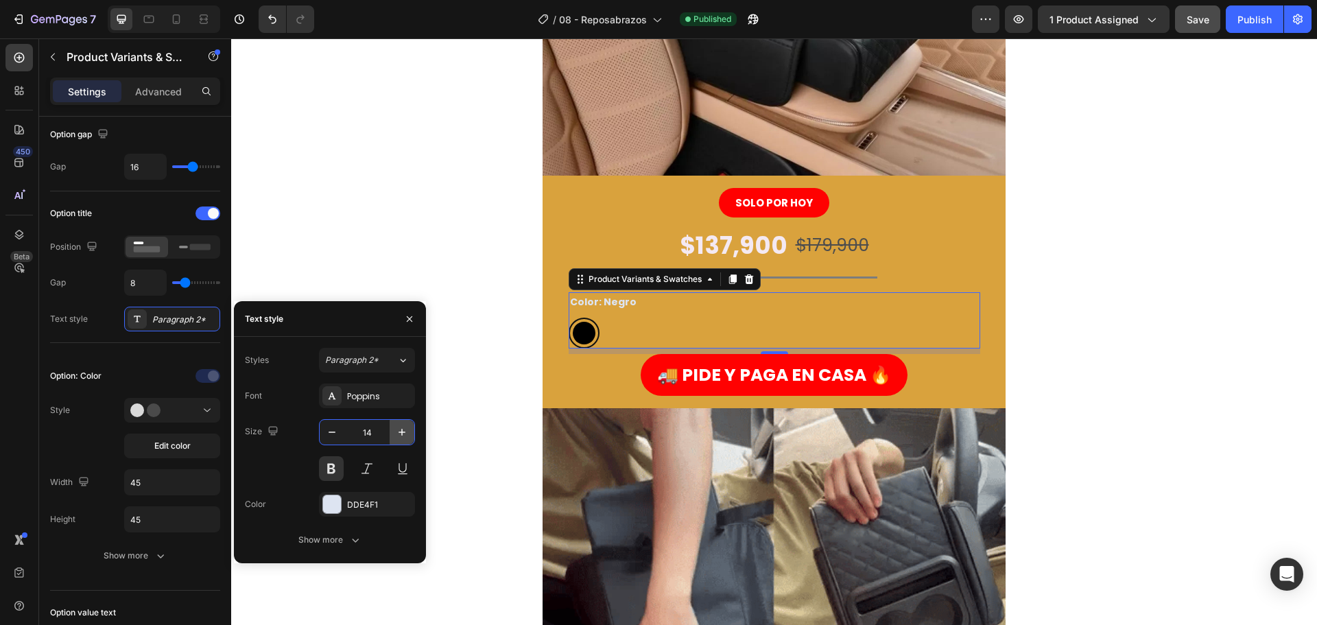
click at [397, 436] on icon "button" at bounding box center [402, 432] width 14 height 14
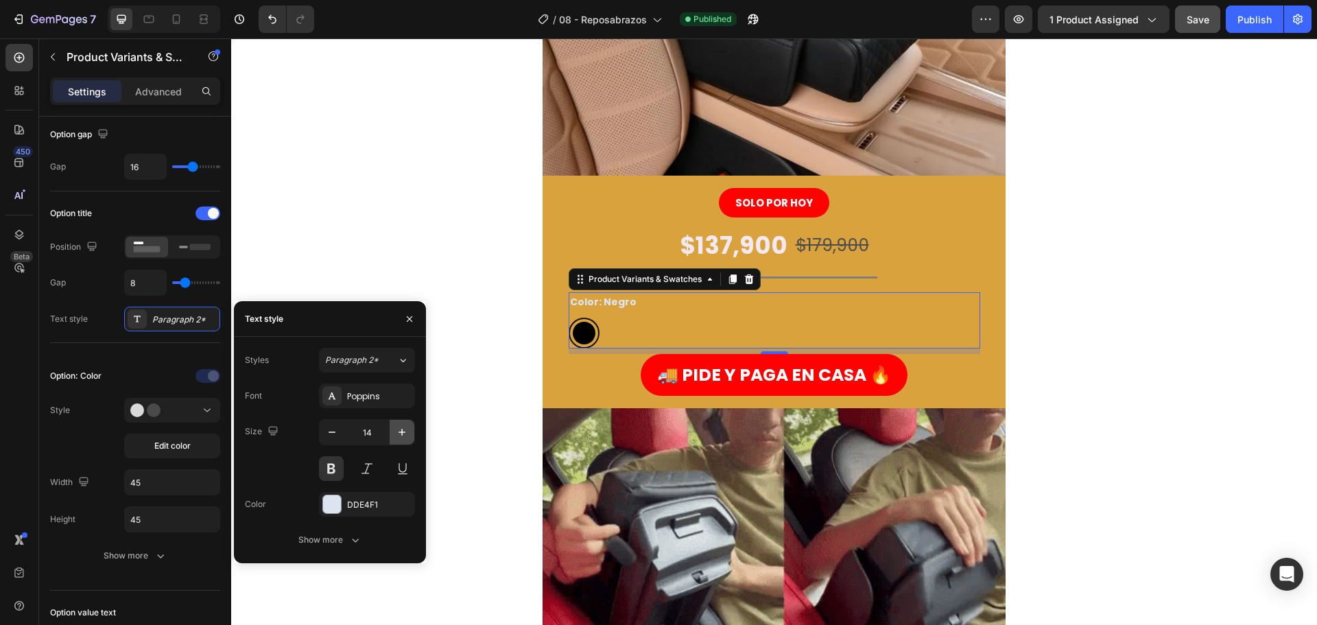
click at [397, 436] on icon "button" at bounding box center [402, 432] width 14 height 14
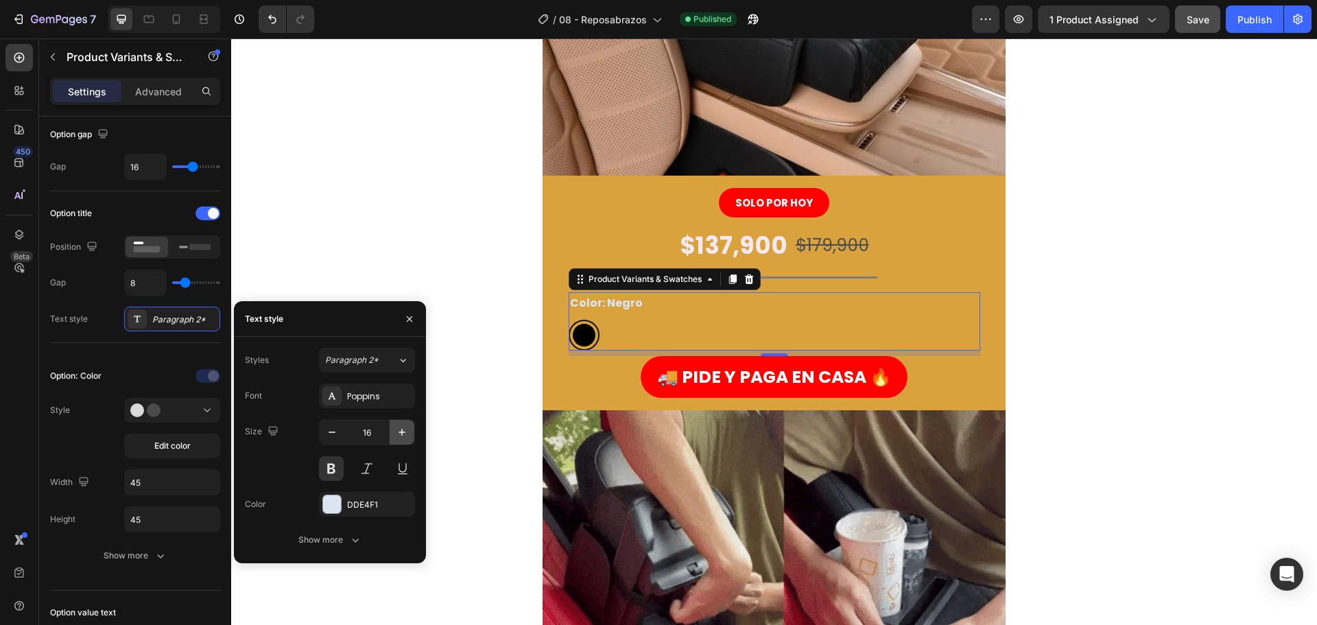
click at [397, 436] on icon "button" at bounding box center [402, 432] width 14 height 14
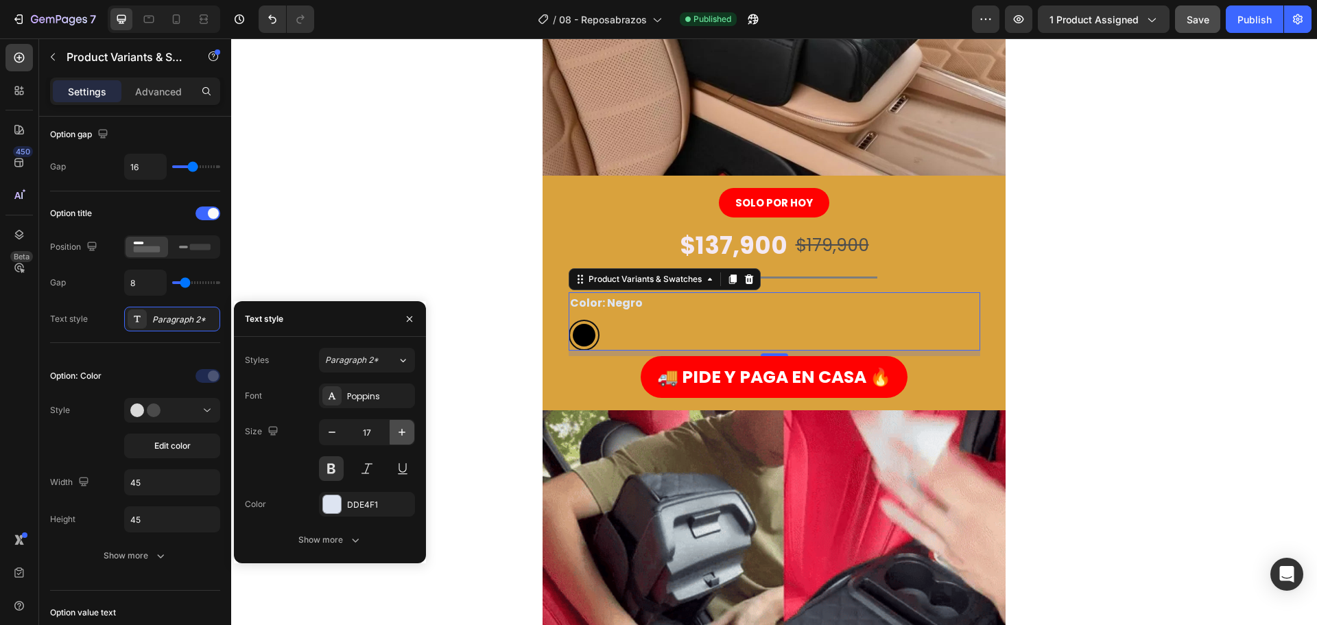
click at [397, 436] on icon "button" at bounding box center [402, 432] width 14 height 14
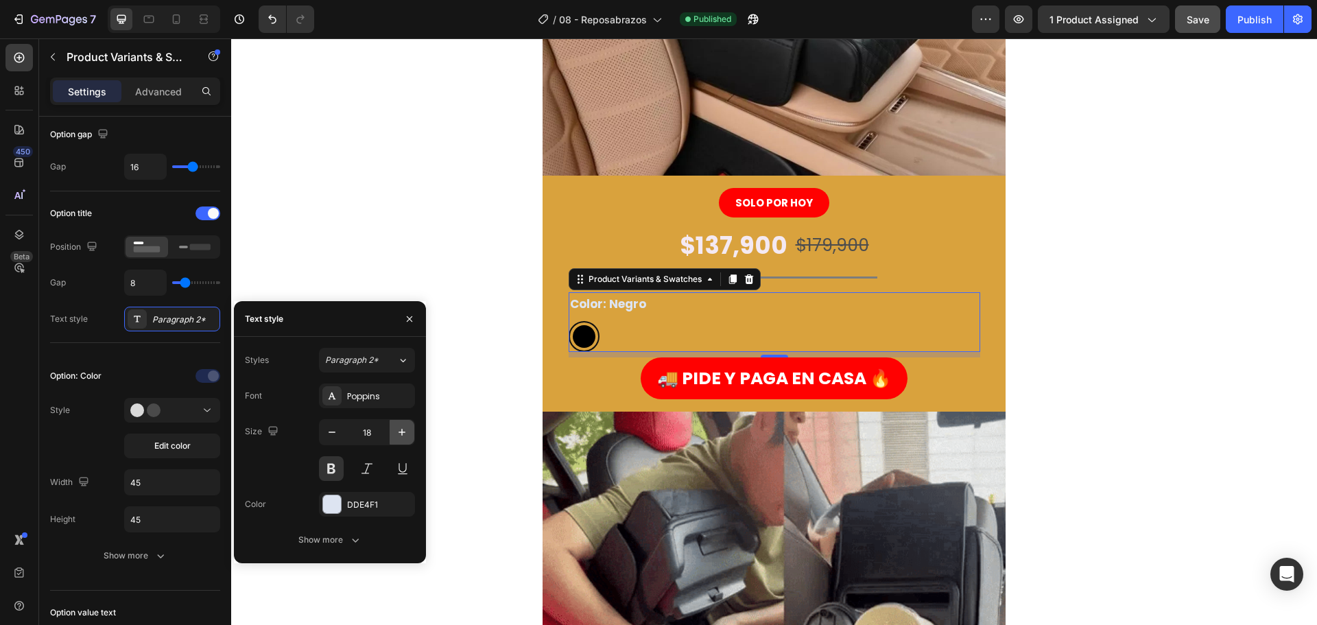
click at [397, 435] on icon "button" at bounding box center [402, 432] width 14 height 14
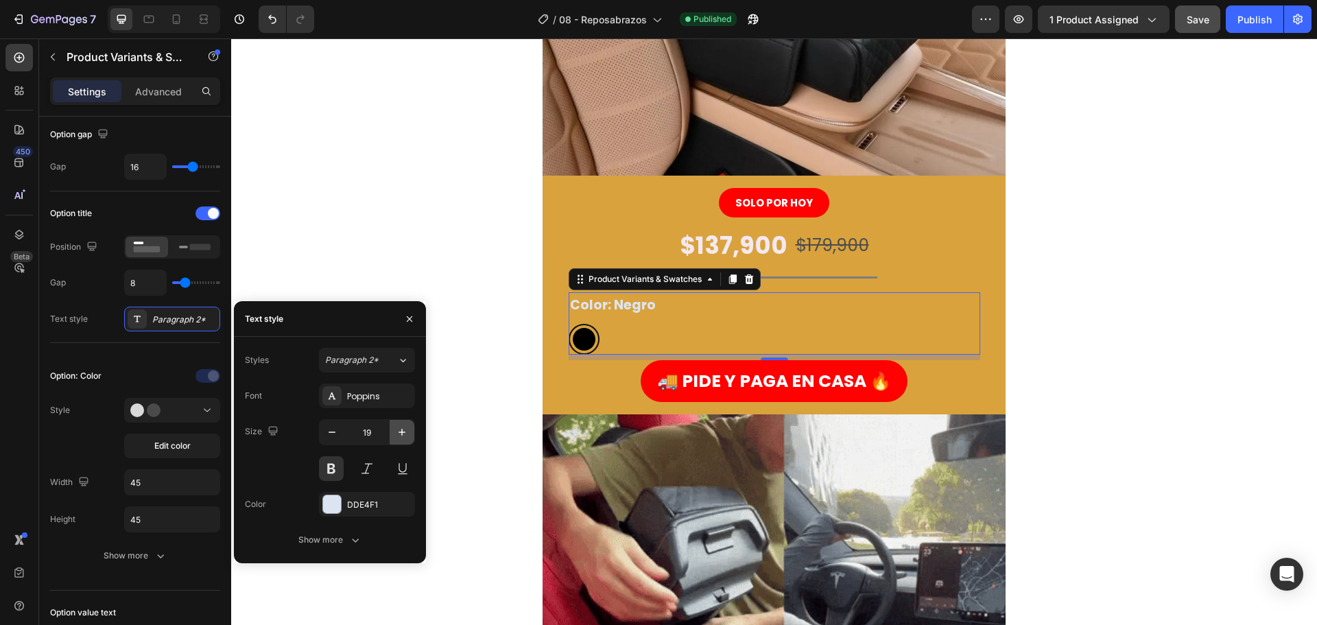
click at [397, 435] on icon "button" at bounding box center [402, 432] width 14 height 14
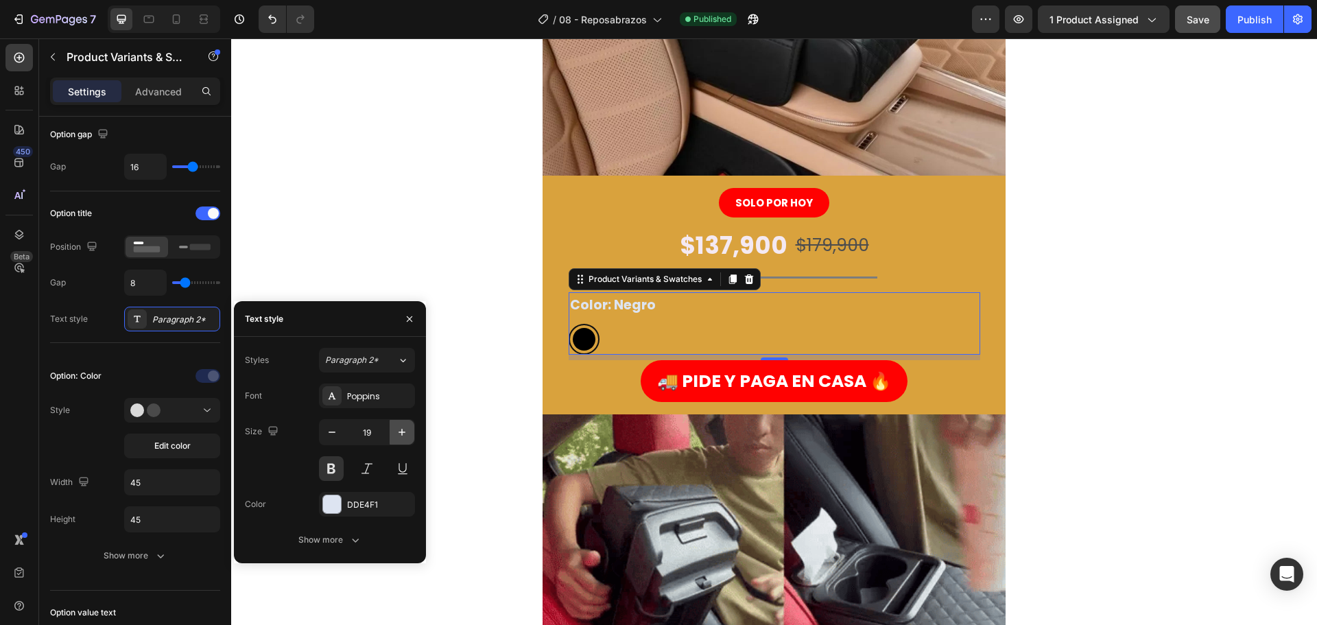
type input "20"
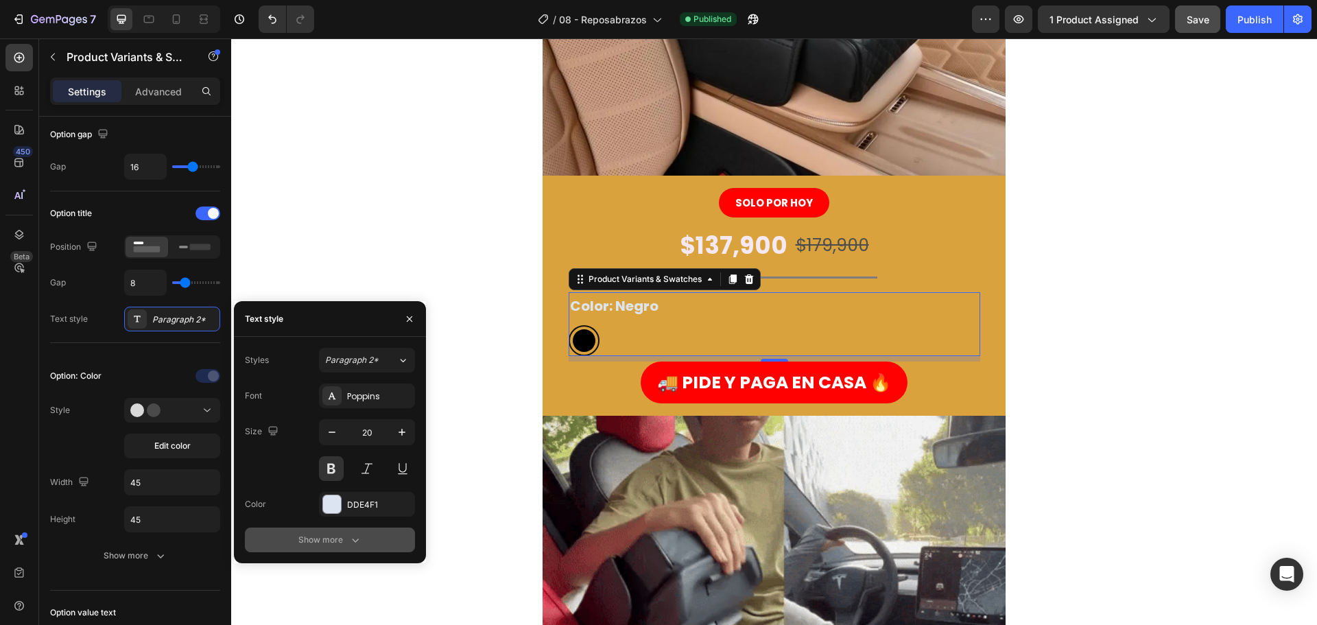
click at [357, 536] on icon "button" at bounding box center [355, 540] width 14 height 14
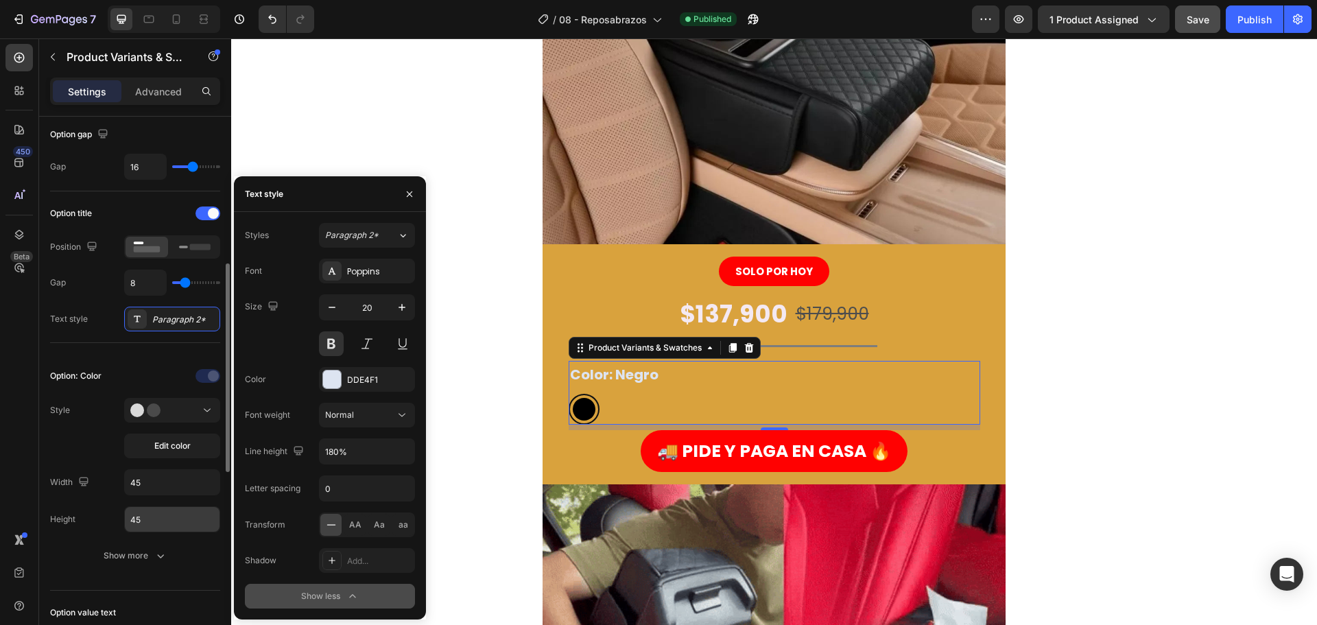
scroll to position [206, 0]
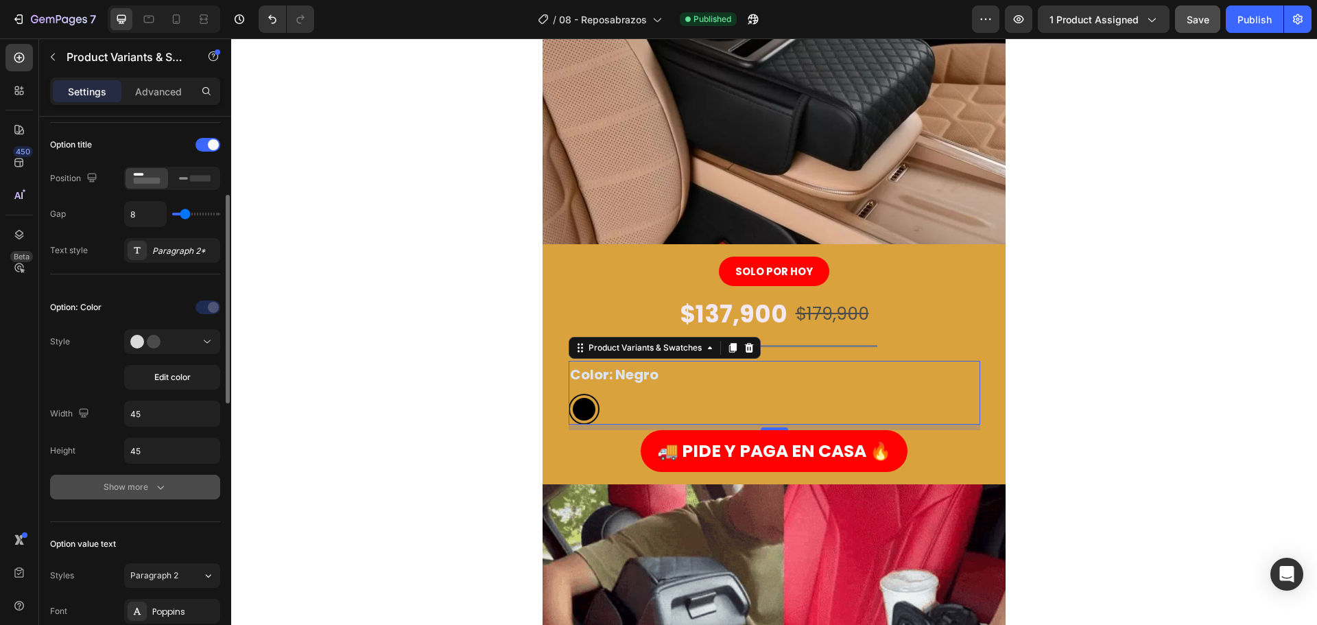
click at [126, 493] on div "Show more" at bounding box center [136, 487] width 64 height 14
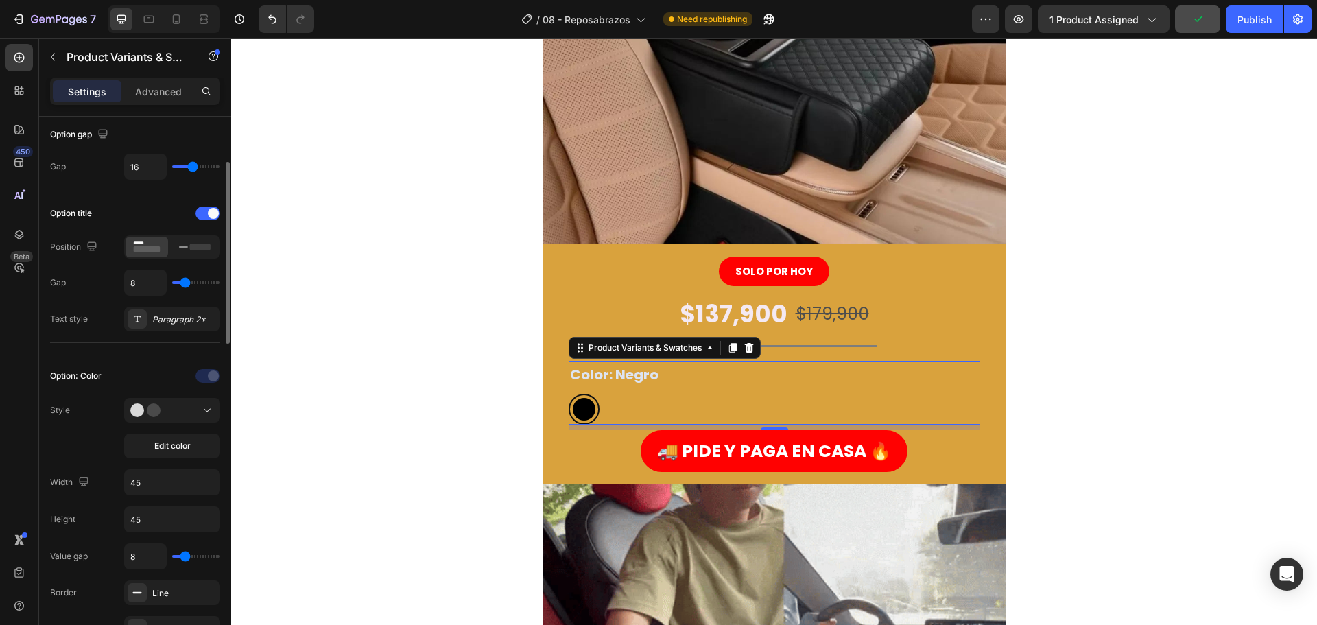
scroll to position [0, 0]
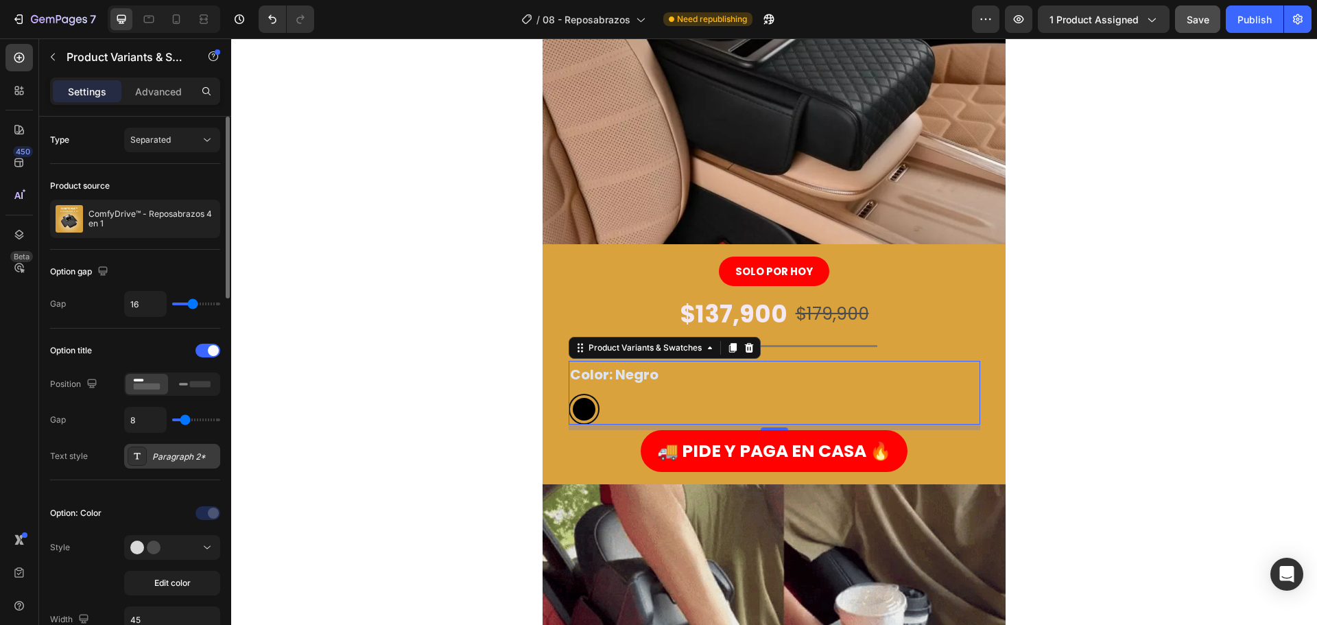
click at [176, 452] on div "Paragraph 2*" at bounding box center [184, 457] width 64 height 12
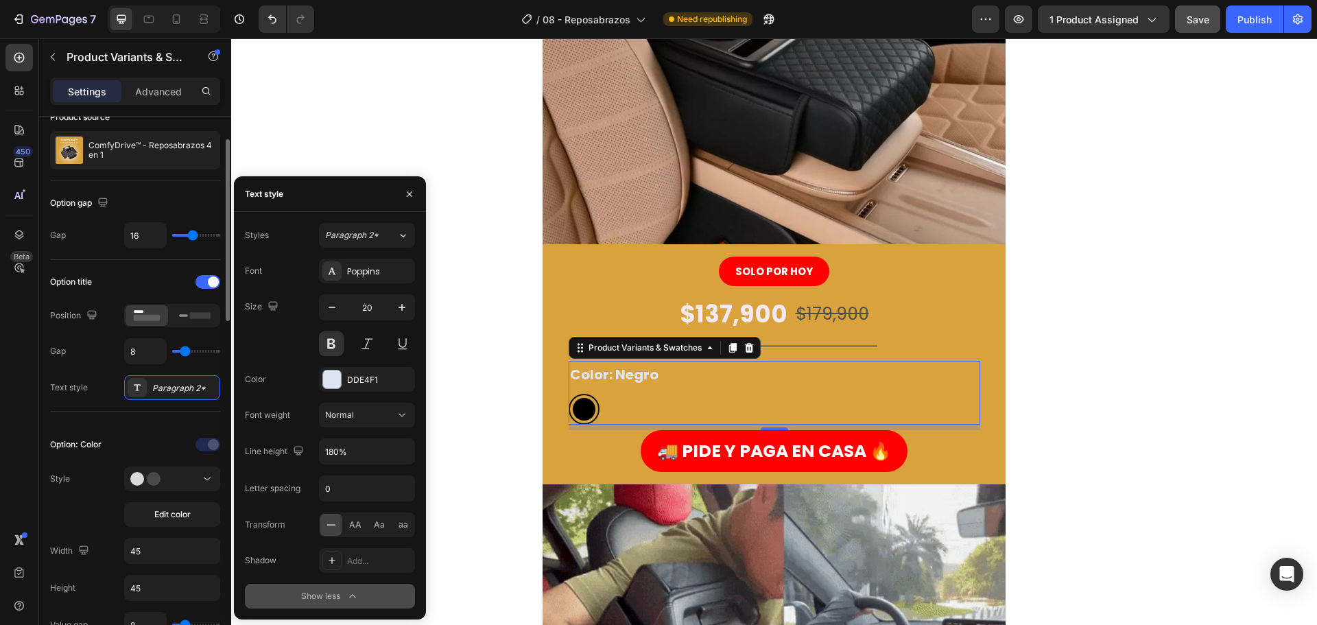
scroll to position [137, 0]
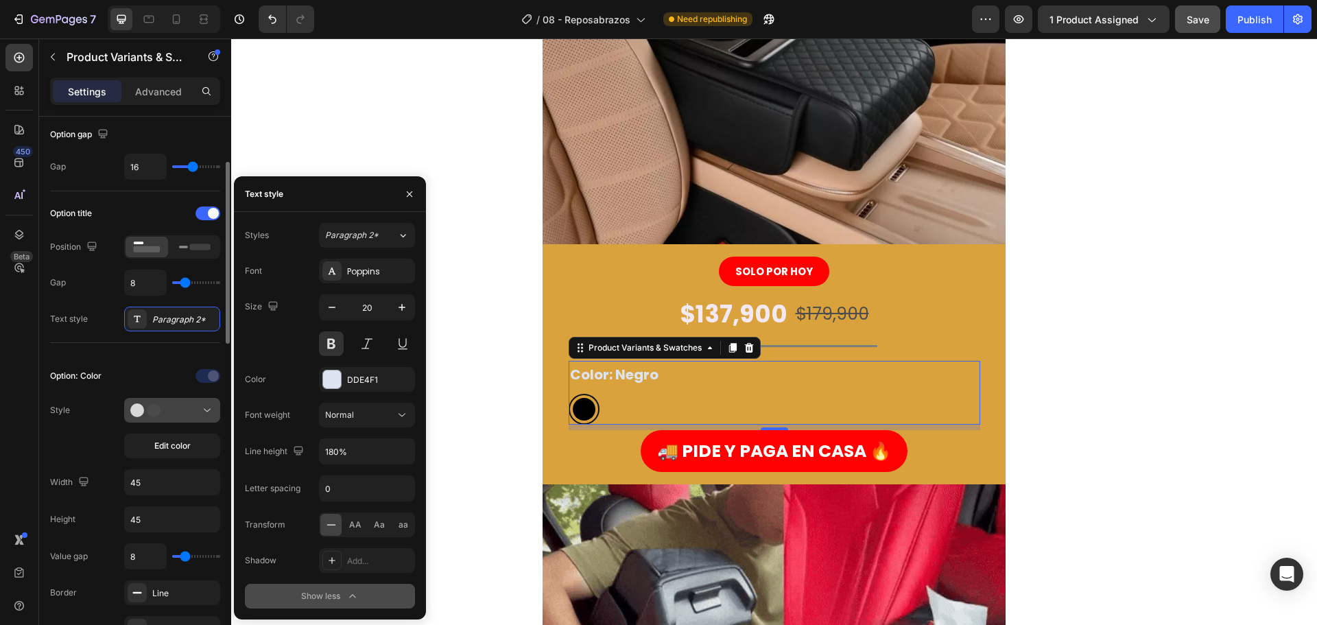
click at [167, 413] on icon at bounding box center [150, 410] width 41 height 14
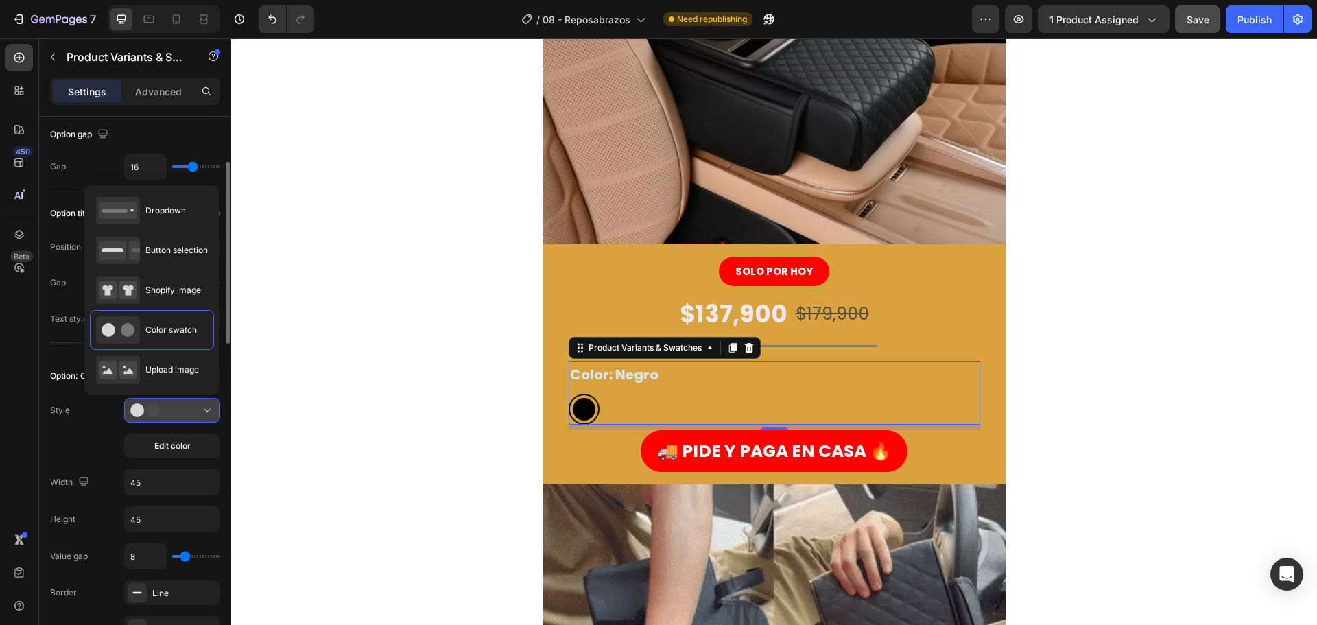
click at [167, 413] on icon at bounding box center [150, 410] width 41 height 14
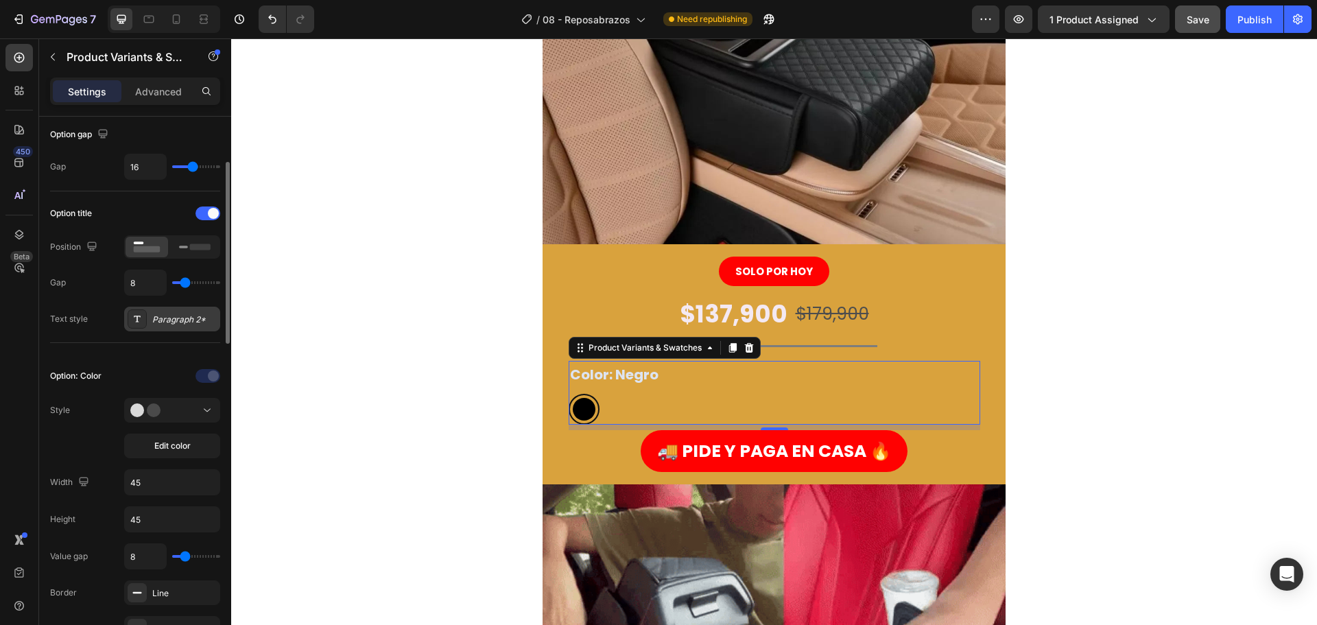
click at [171, 324] on div "Paragraph 2*" at bounding box center [184, 319] width 64 height 12
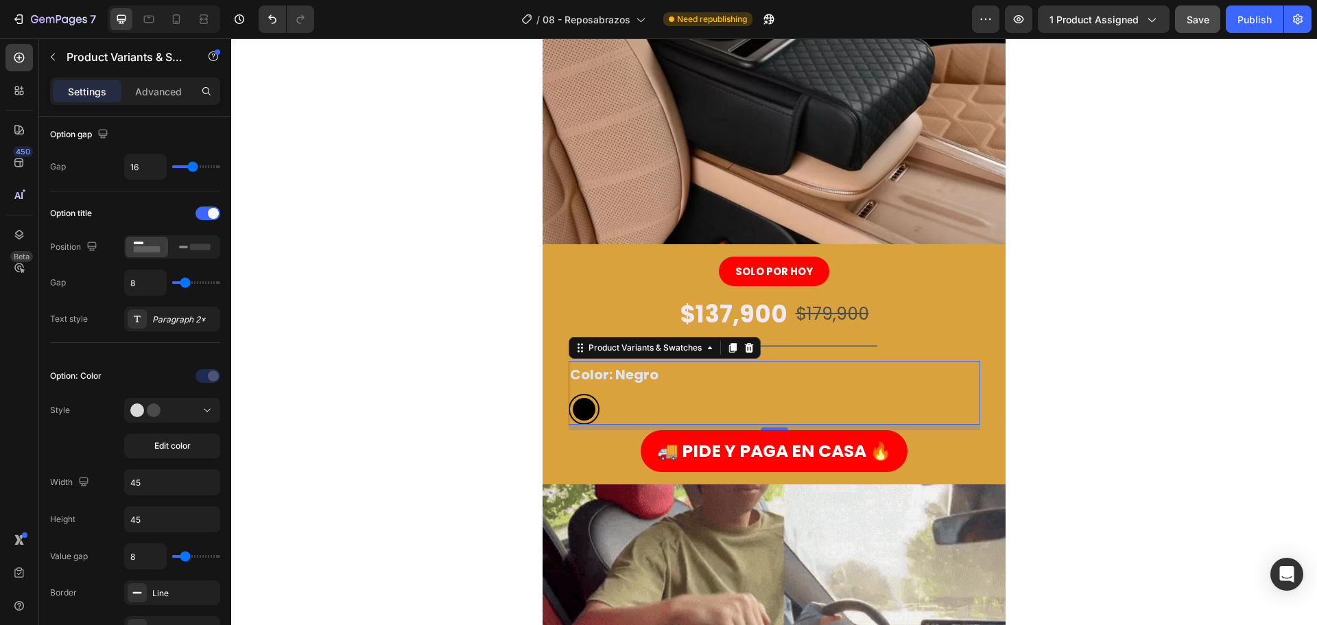
click at [676, 409] on div "Negro Negro" at bounding box center [775, 409] width 412 height 31
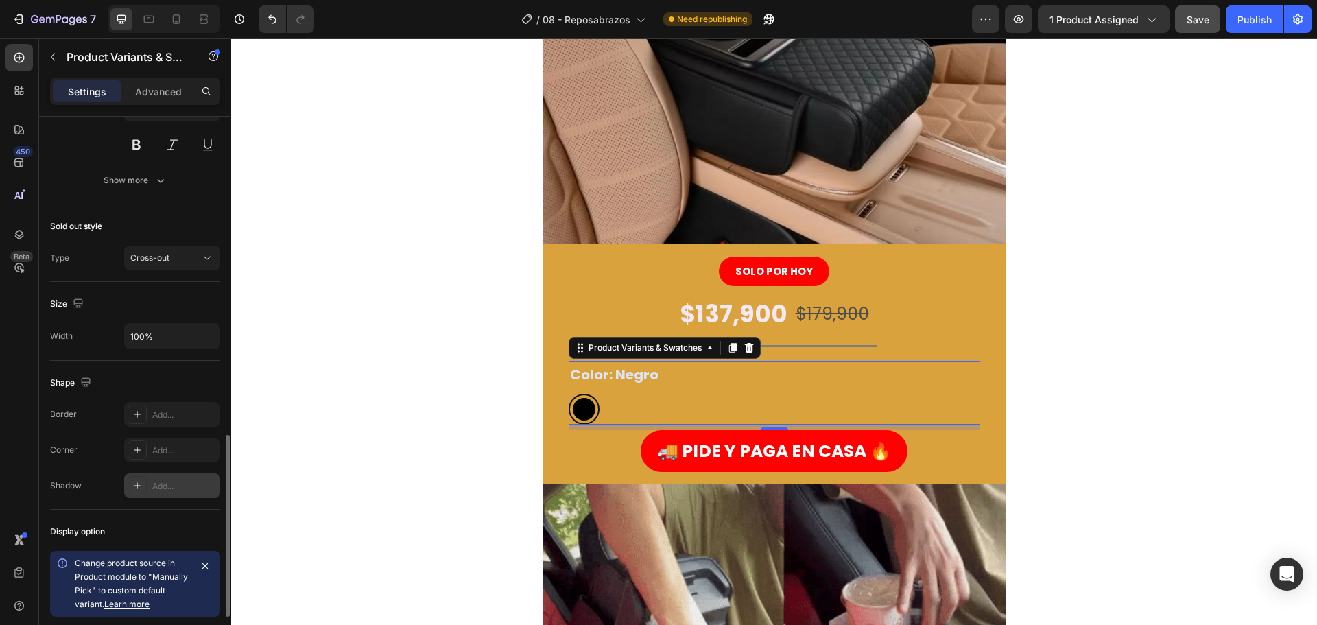
scroll to position [1101, 0]
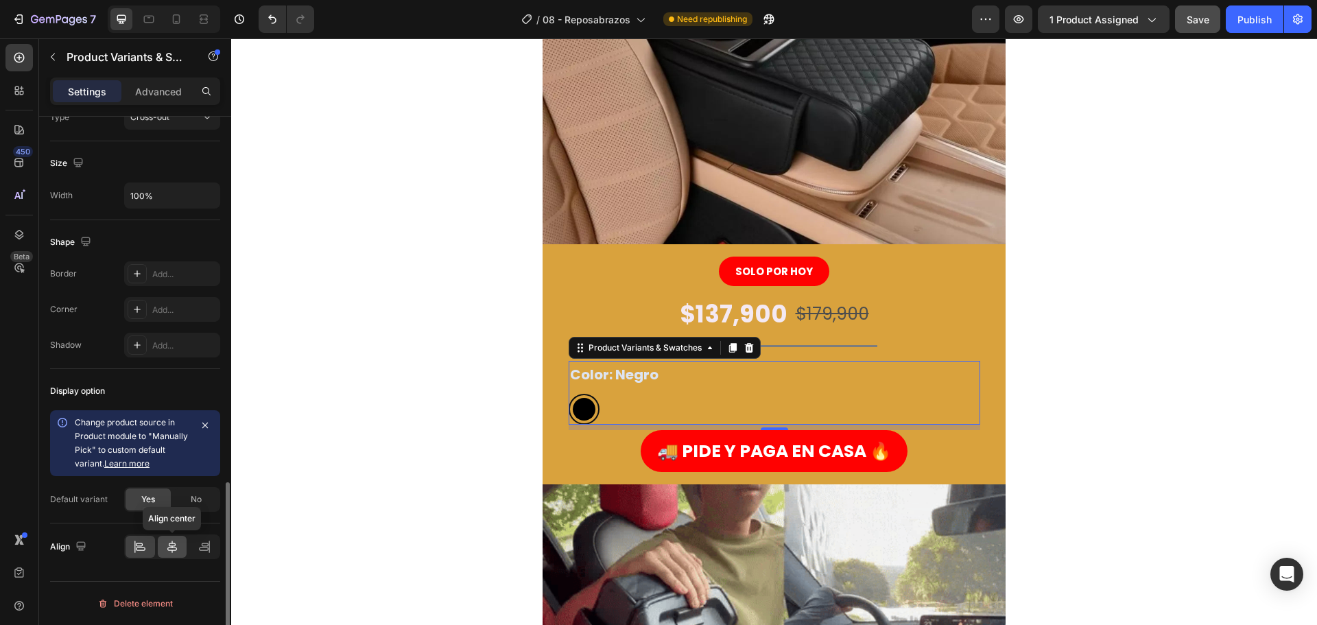
click at [172, 545] on icon at bounding box center [172, 547] width 14 height 14
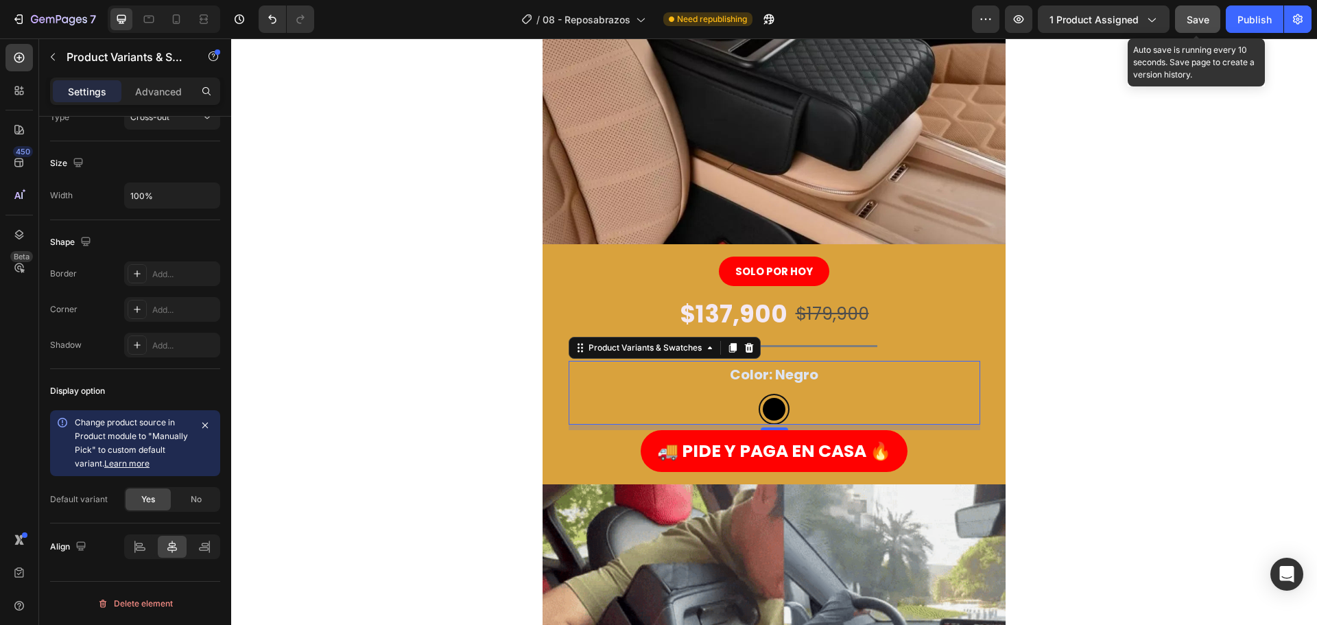
click at [1200, 27] on button "Save" at bounding box center [1197, 18] width 45 height 27
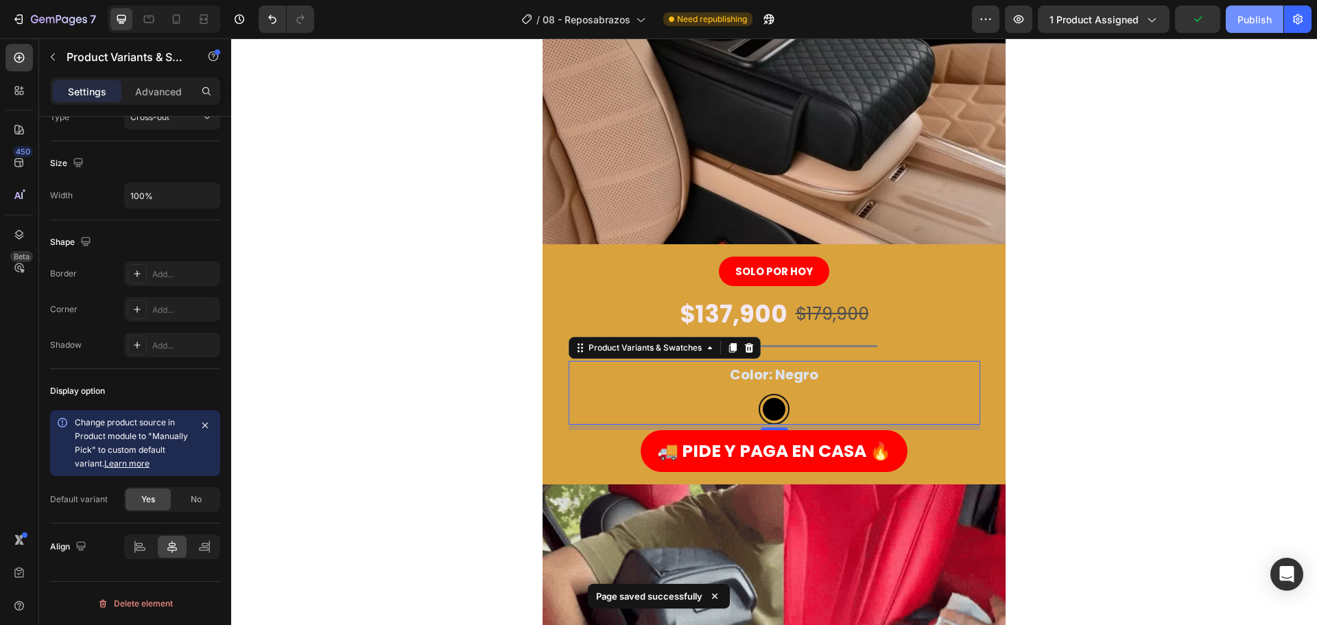
click at [1241, 23] on div "Publish" at bounding box center [1254, 19] width 34 height 14
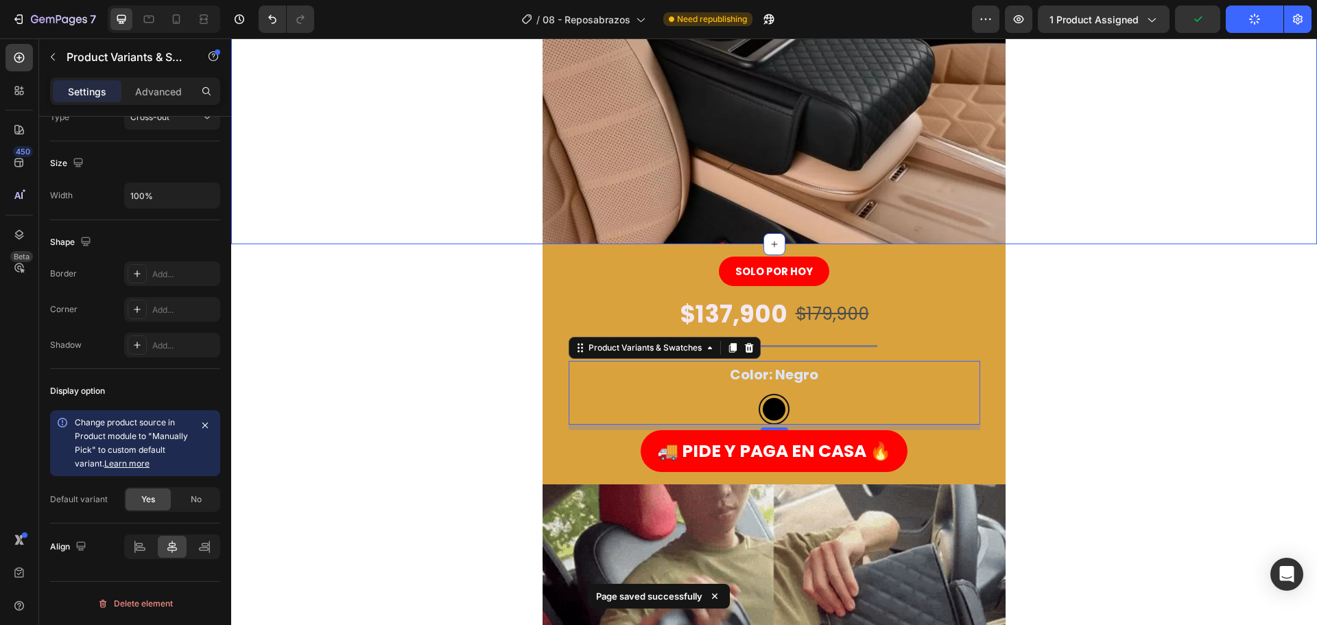
click at [1112, 325] on div "SOLO POR HOY Button $137,900 Product Price Product Price $179,900 Product Price…" at bounding box center [774, 364] width 1086 height 240
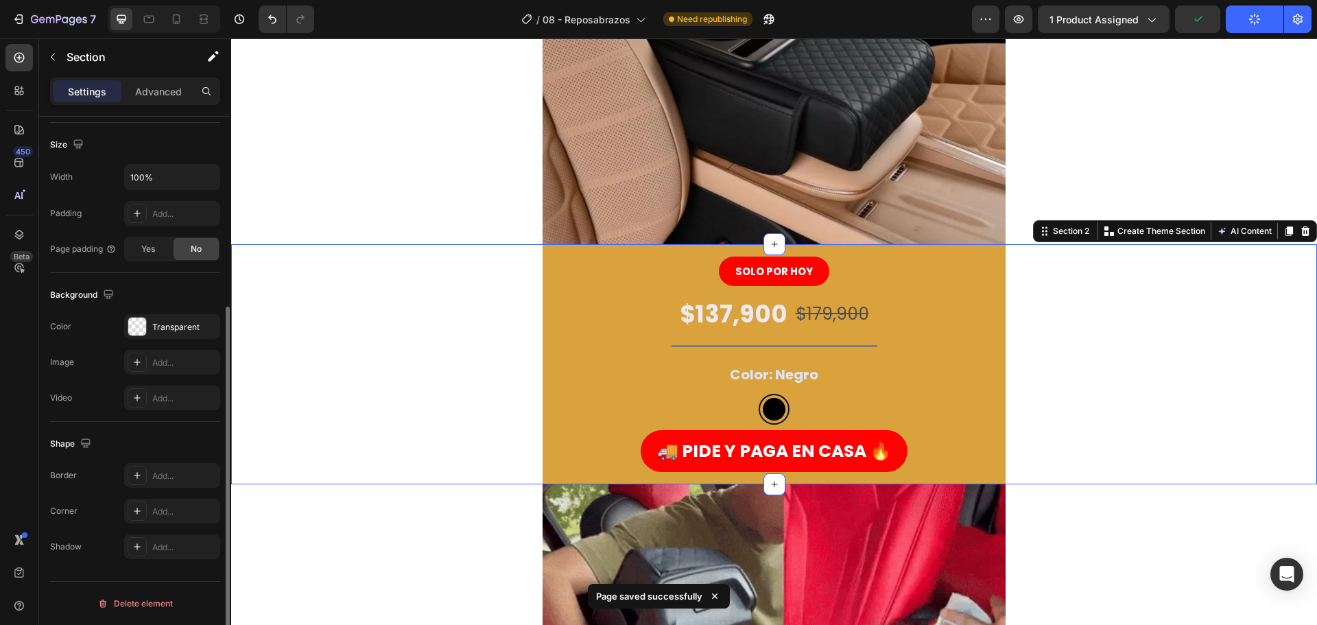
scroll to position [0, 0]
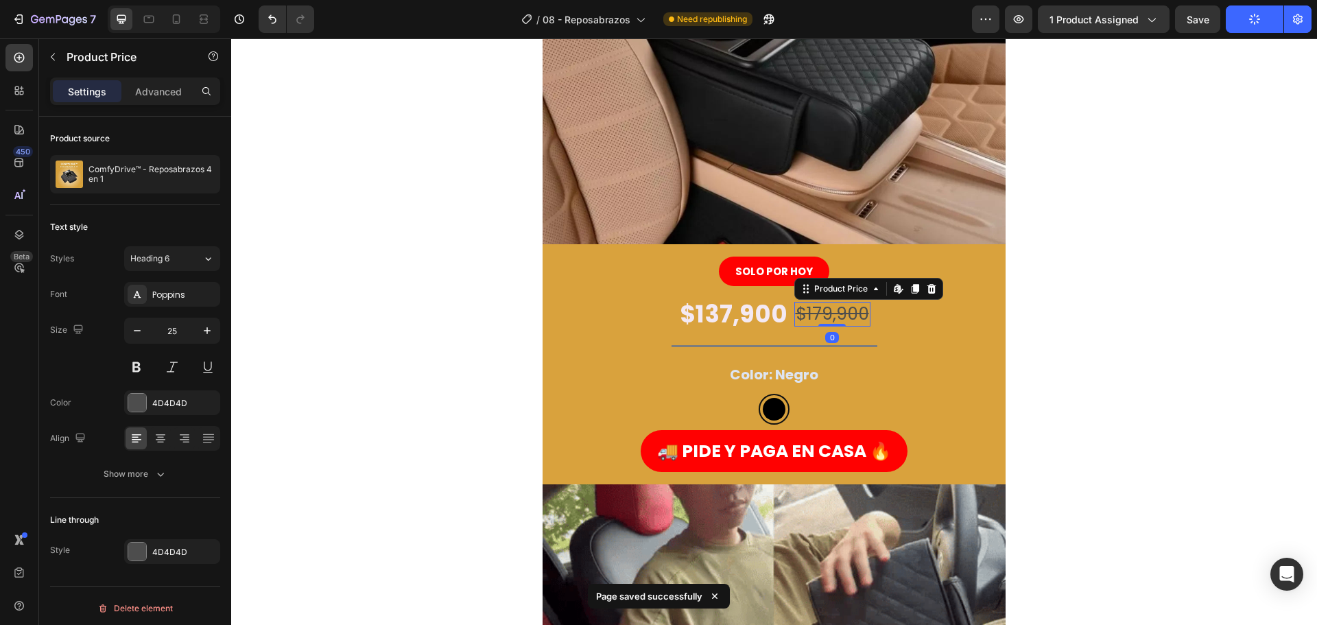
click at [805, 315] on div "$179,900" at bounding box center [832, 314] width 76 height 25
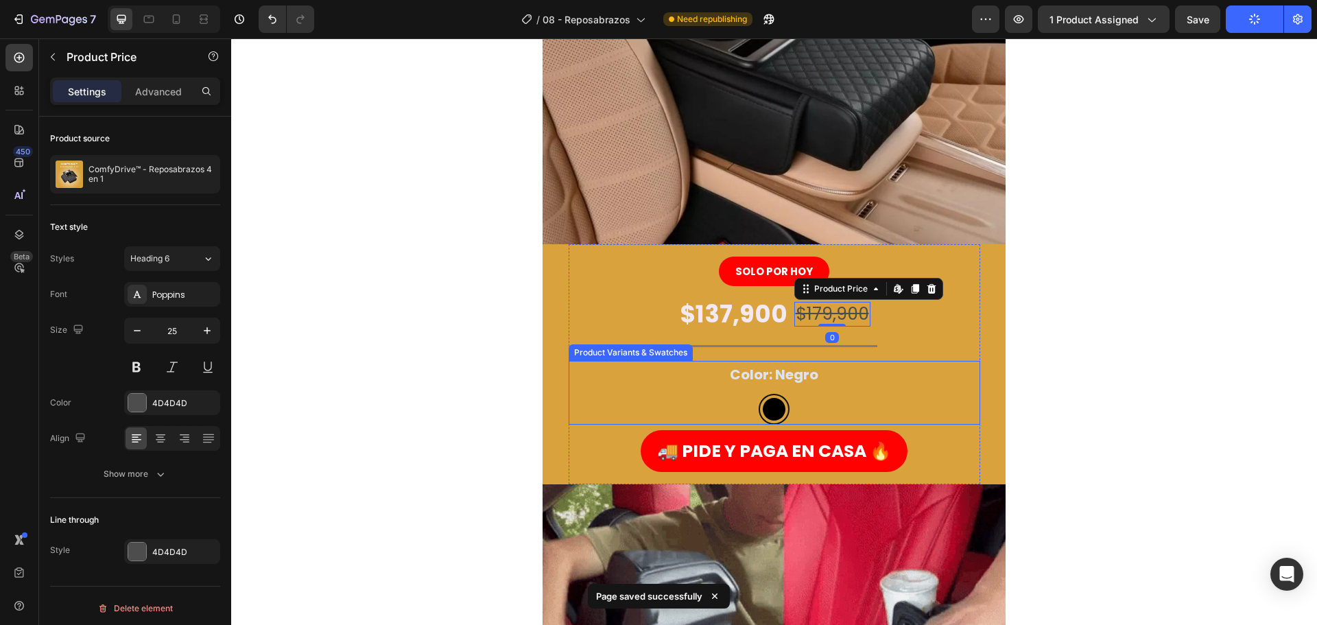
click at [747, 364] on legend "Color: Negro" at bounding box center [773, 374] width 91 height 27
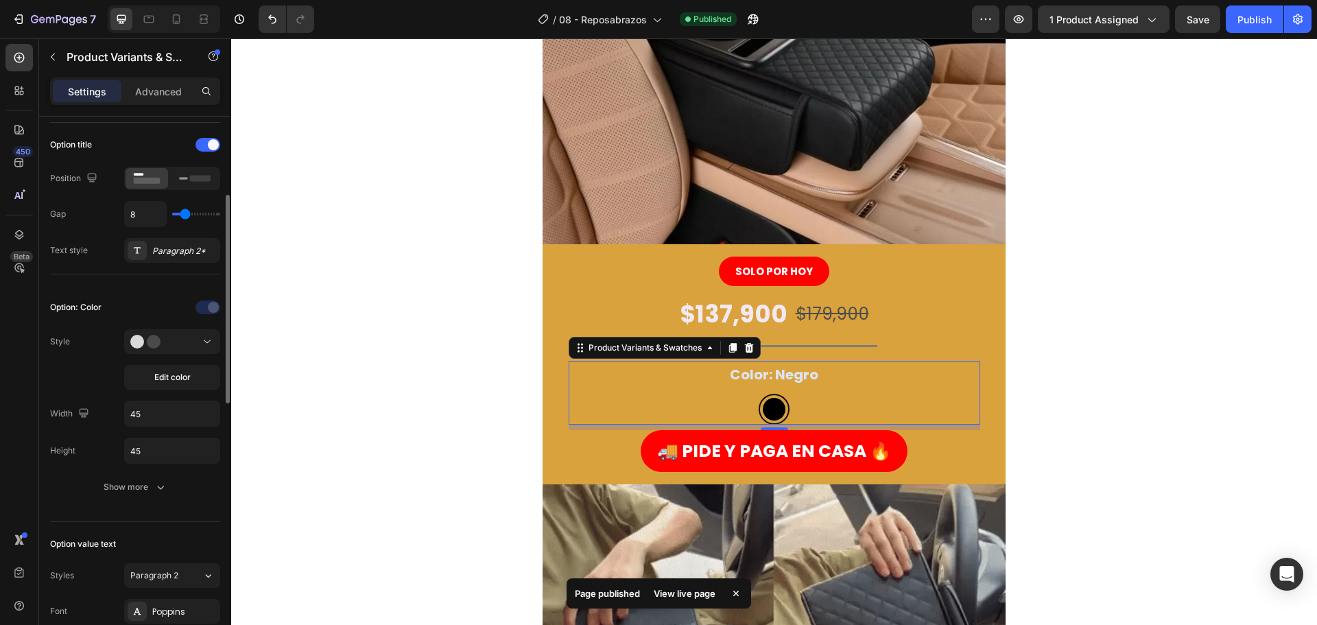
scroll to position [274, 0]
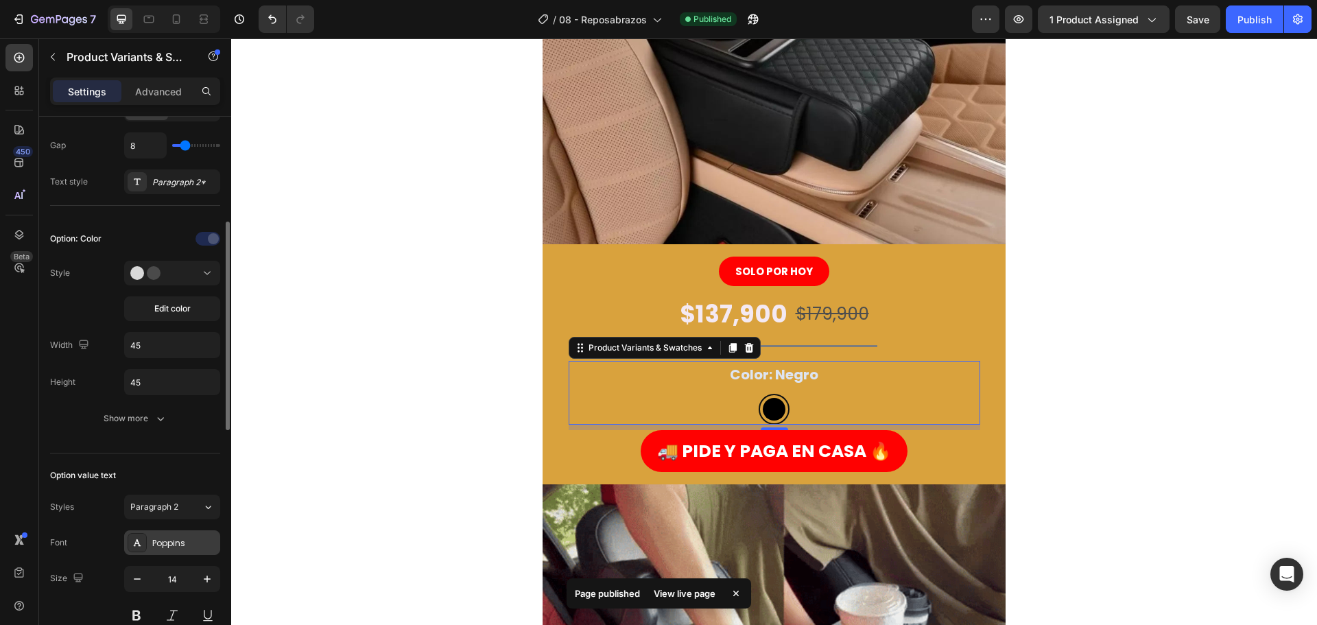
click at [168, 530] on div "Poppins" at bounding box center [172, 542] width 96 height 25
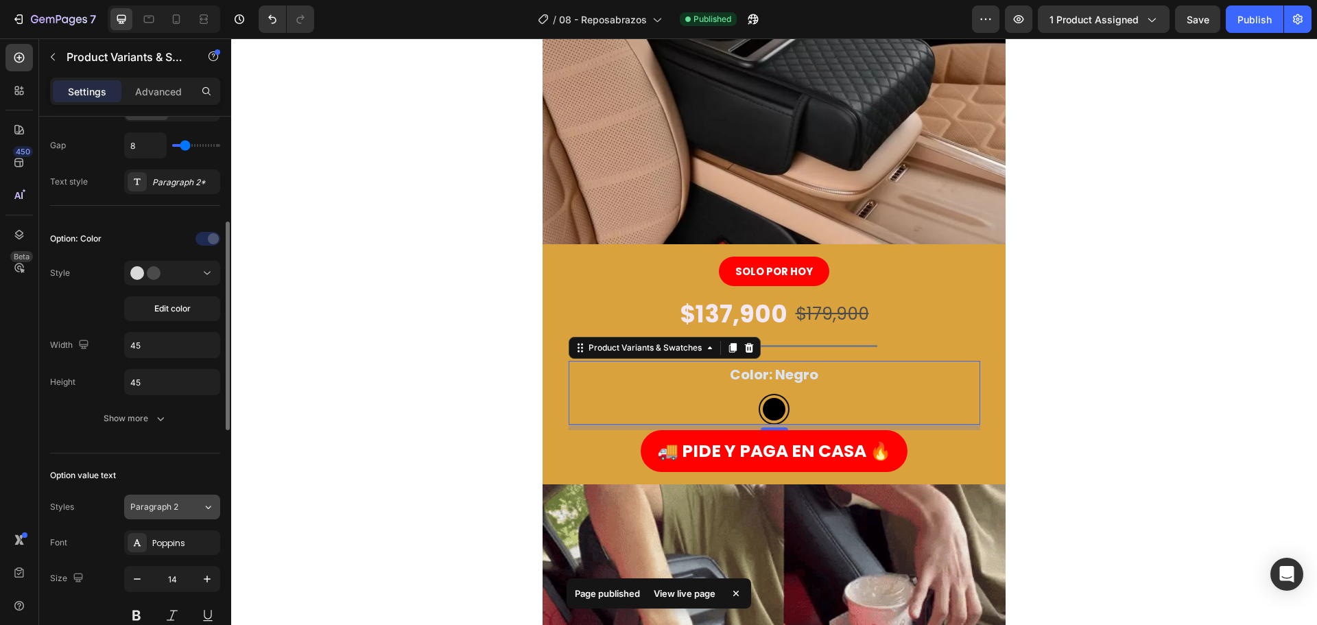
click at [169, 507] on span "Paragraph 2" at bounding box center [154, 507] width 48 height 12
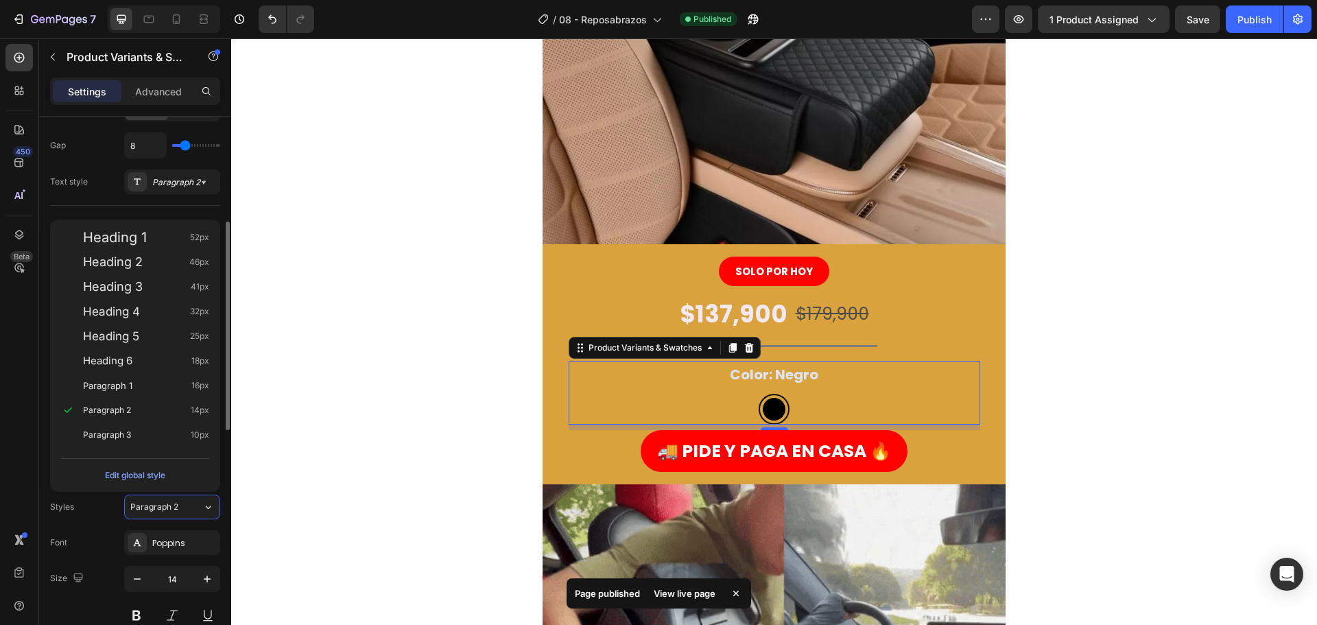
scroll to position [412, 0]
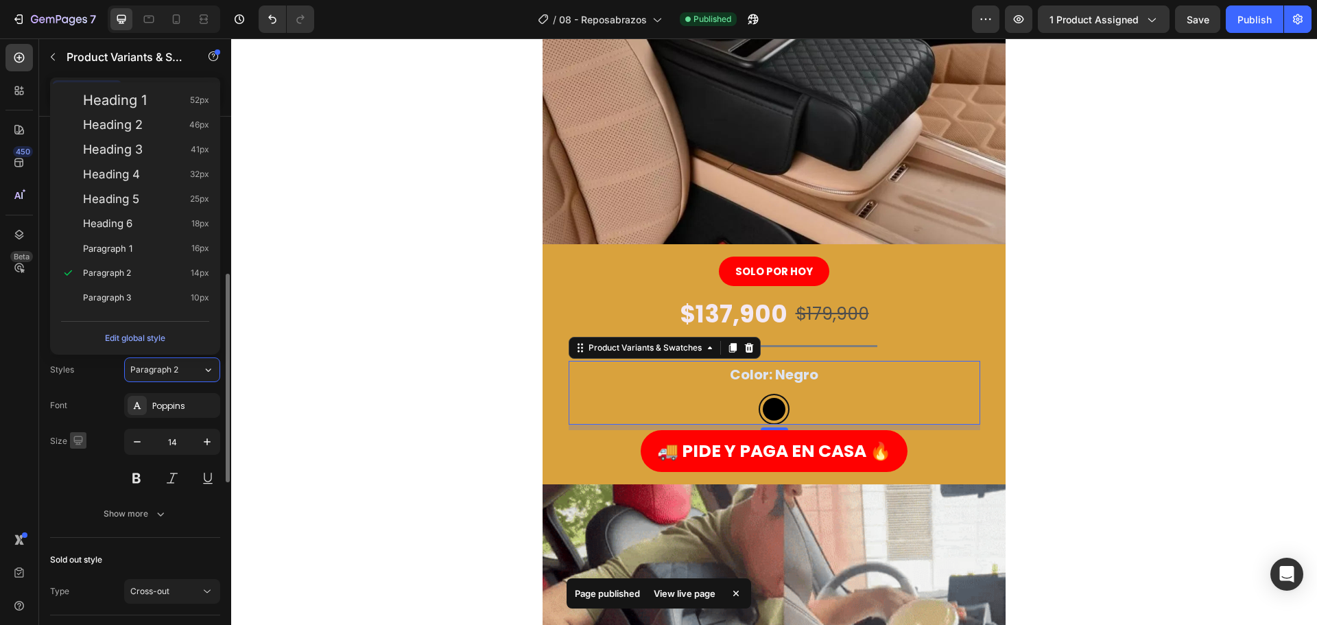
click at [70, 445] on button "button" at bounding box center [78, 440] width 16 height 16
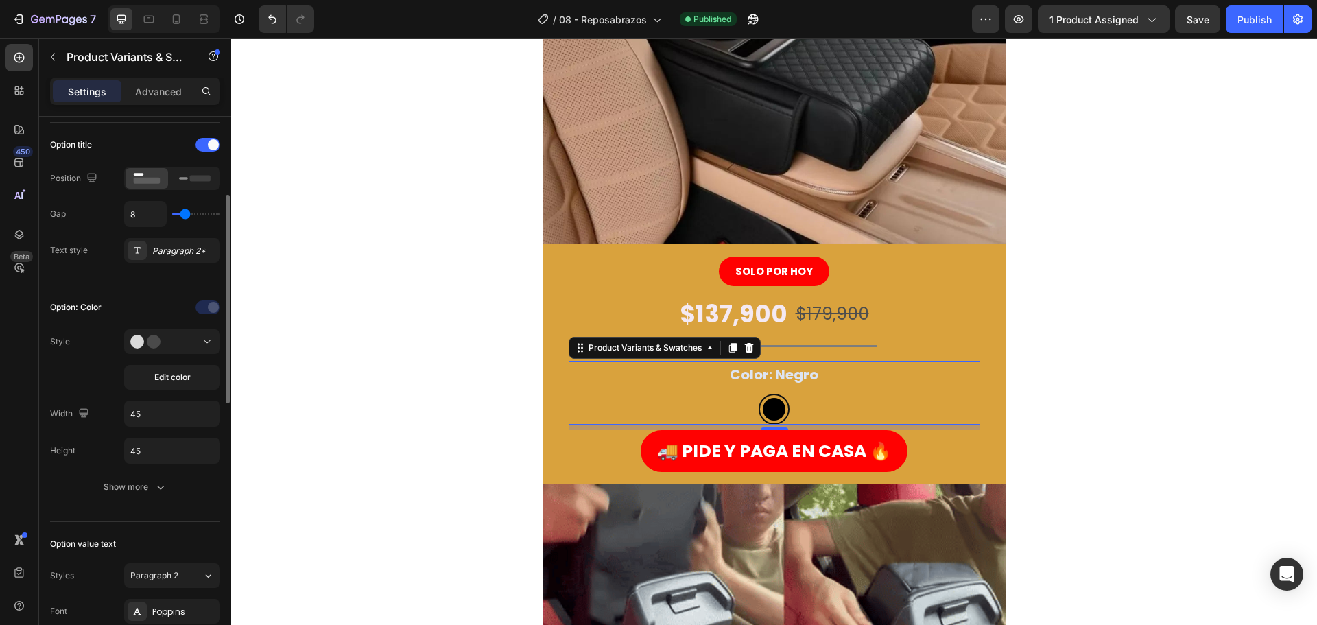
scroll to position [0, 0]
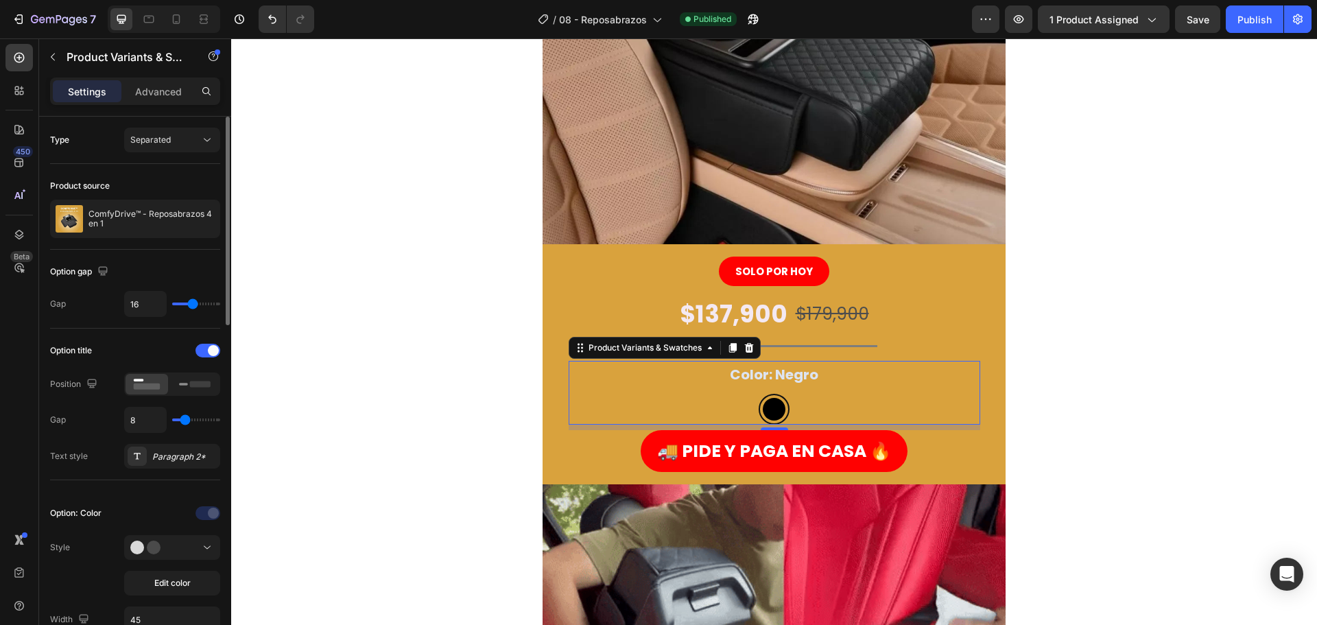
click at [163, 465] on div "Paragraph 2*" at bounding box center [172, 456] width 96 height 25
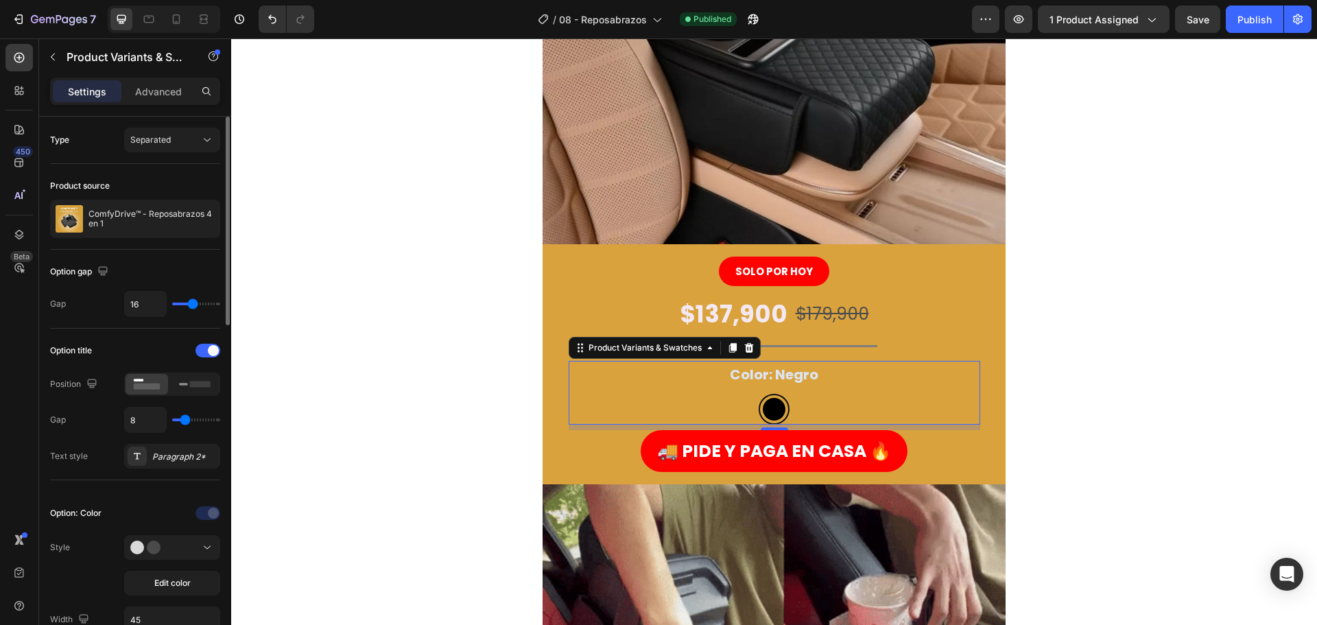
scroll to position [462, 0]
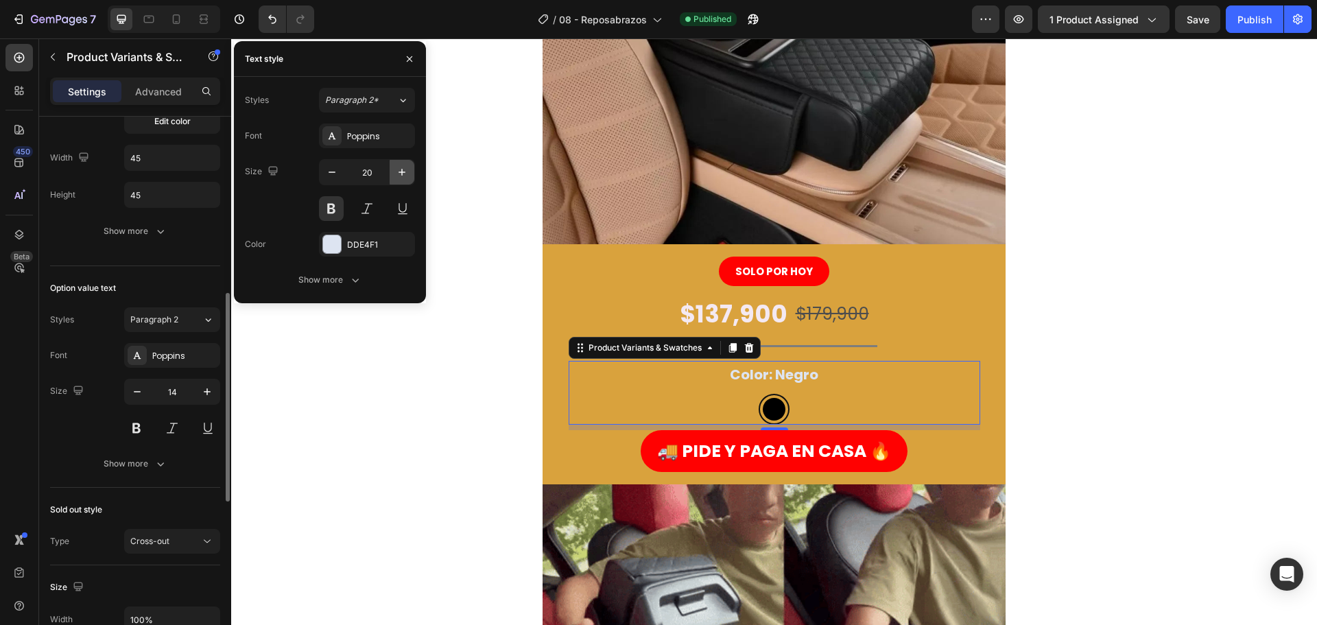
click at [394, 174] on button "button" at bounding box center [402, 172] width 25 height 25
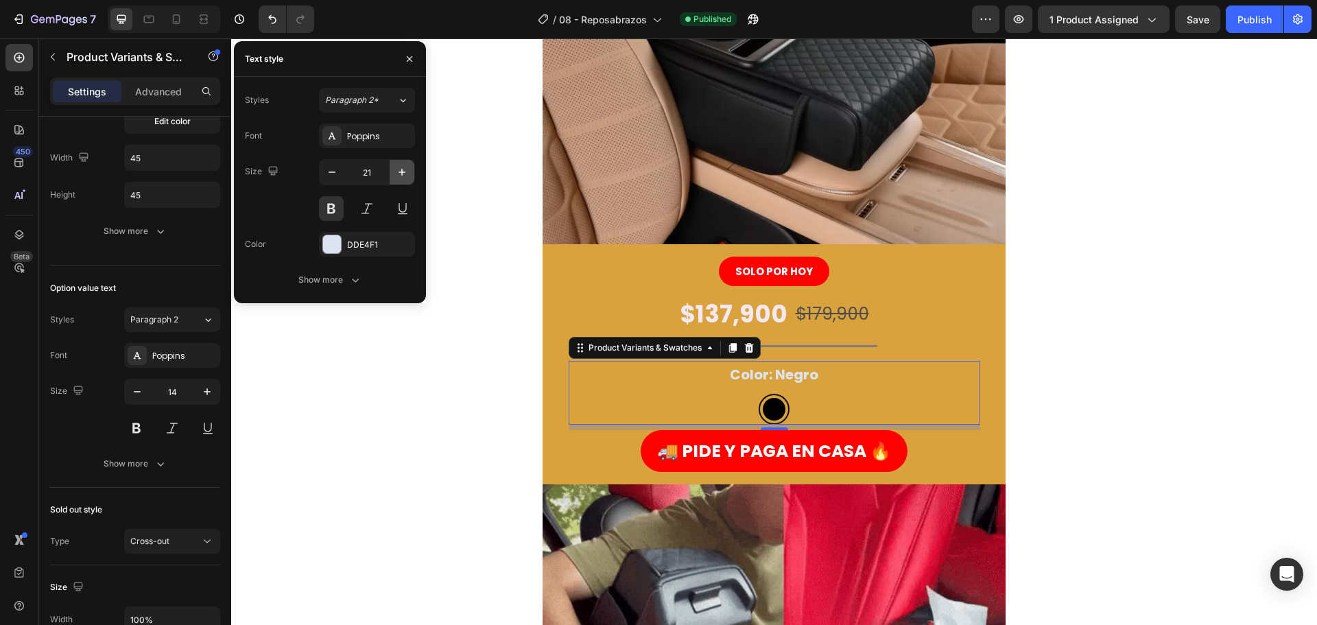
click at [394, 174] on button "button" at bounding box center [402, 172] width 25 height 25
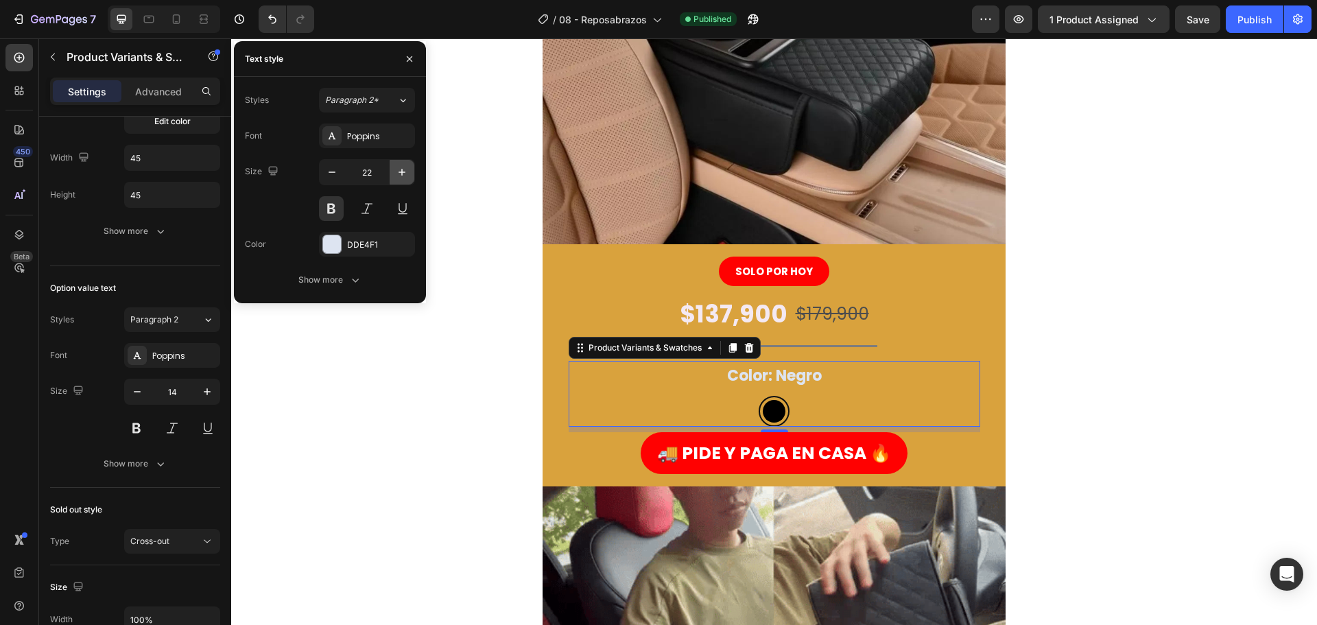
click at [394, 174] on button "button" at bounding box center [402, 172] width 25 height 25
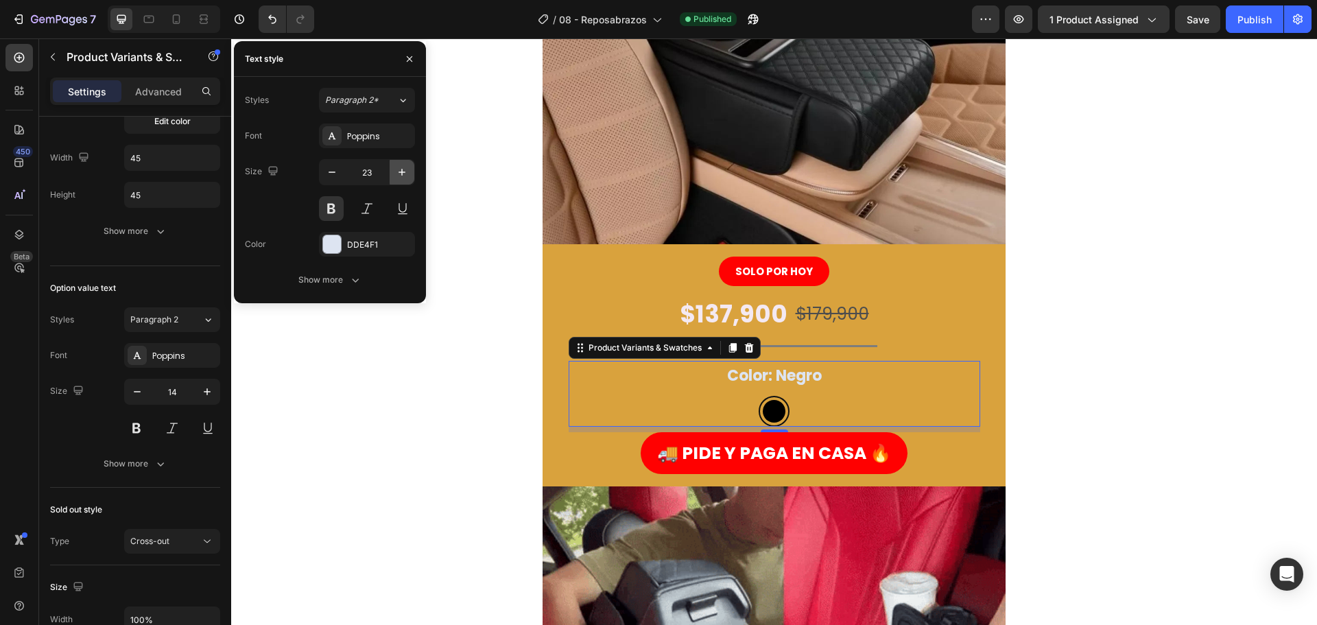
click at [394, 175] on button "button" at bounding box center [402, 172] width 25 height 25
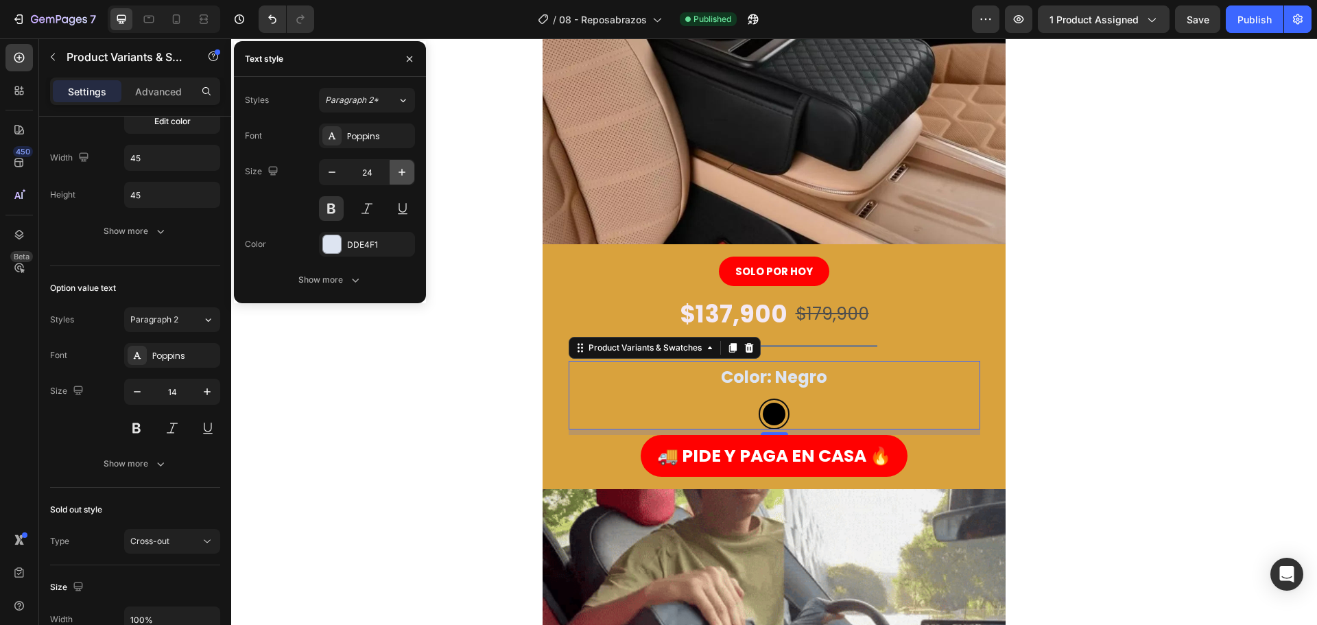
click at [394, 175] on button "button" at bounding box center [402, 172] width 25 height 25
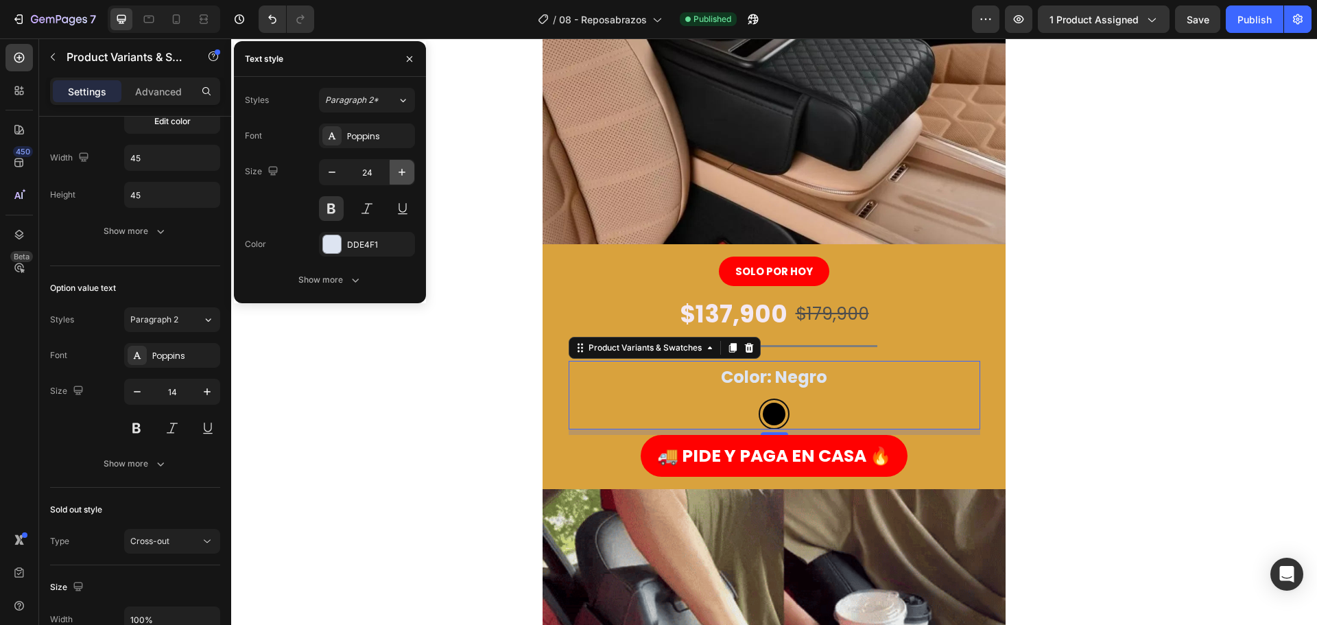
type input "25"
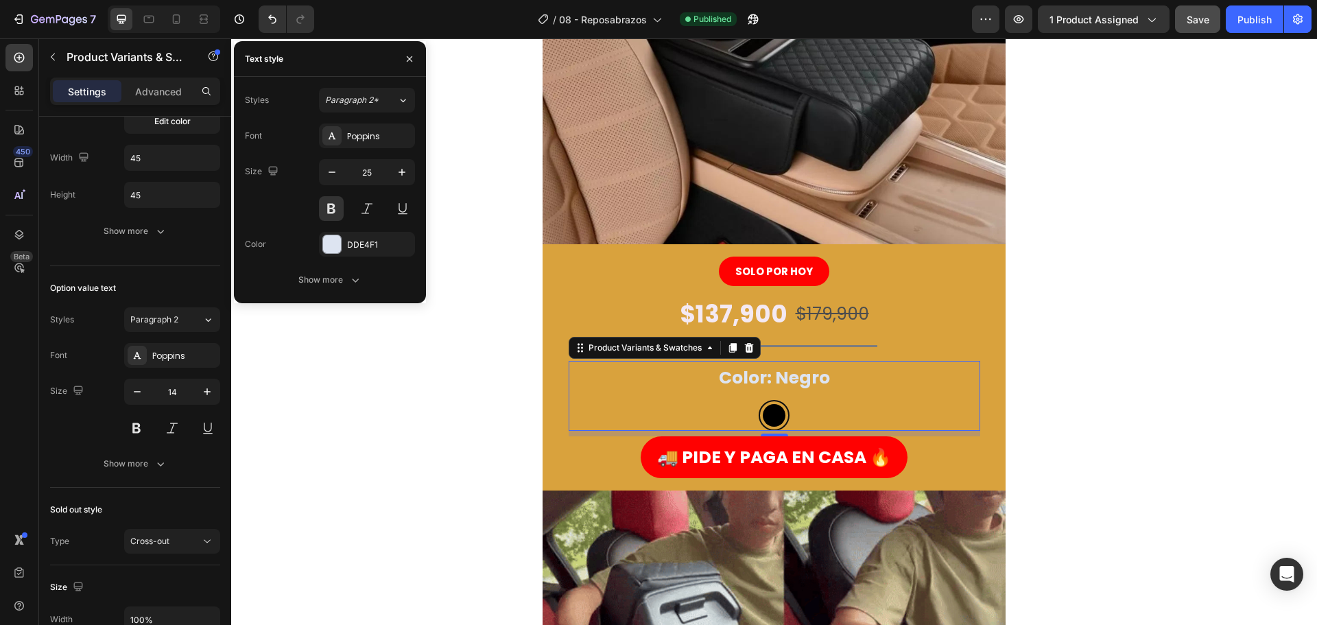
click at [1181, 23] on button "Save" at bounding box center [1197, 18] width 45 height 27
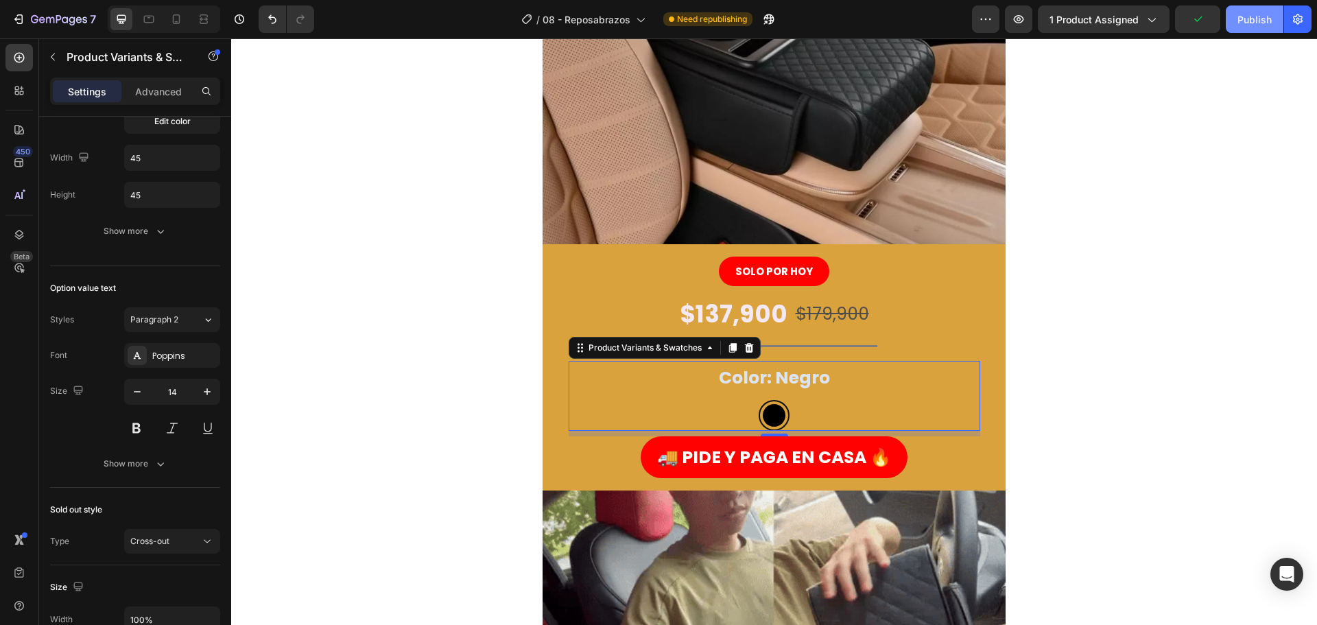
click at [1230, 25] on button "Publish" at bounding box center [1255, 18] width 58 height 27
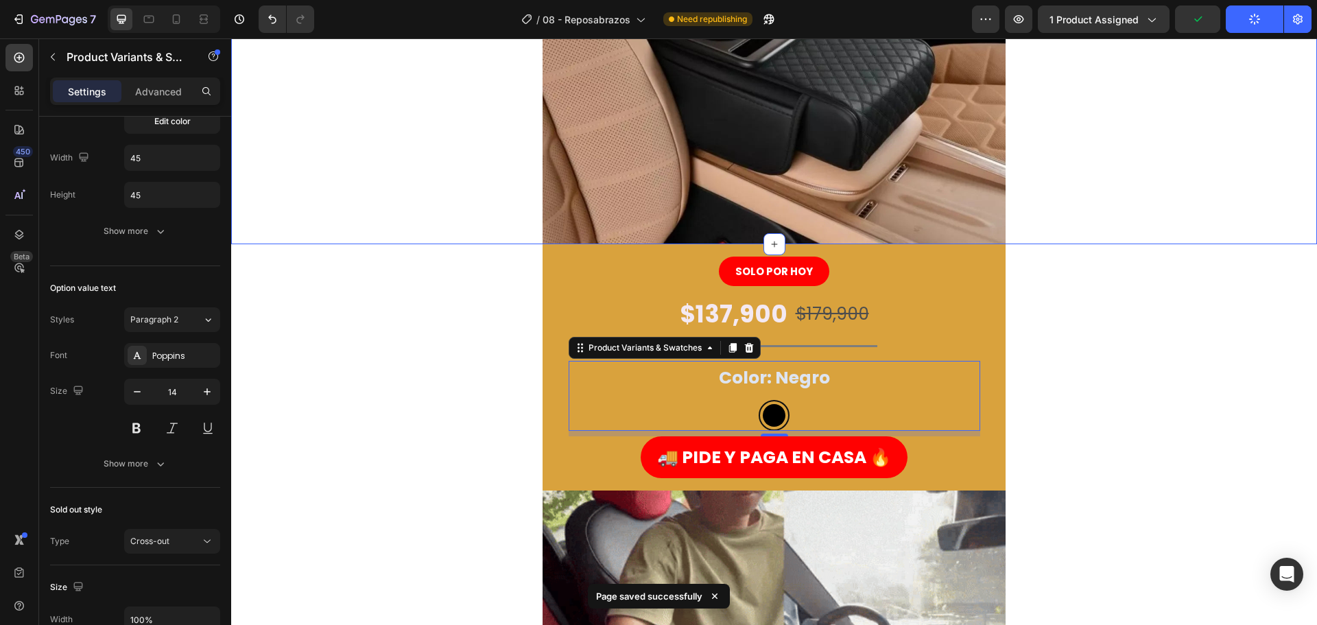
click at [1120, 232] on div "Image Carousel Row" at bounding box center [774, 12] width 1086 height 463
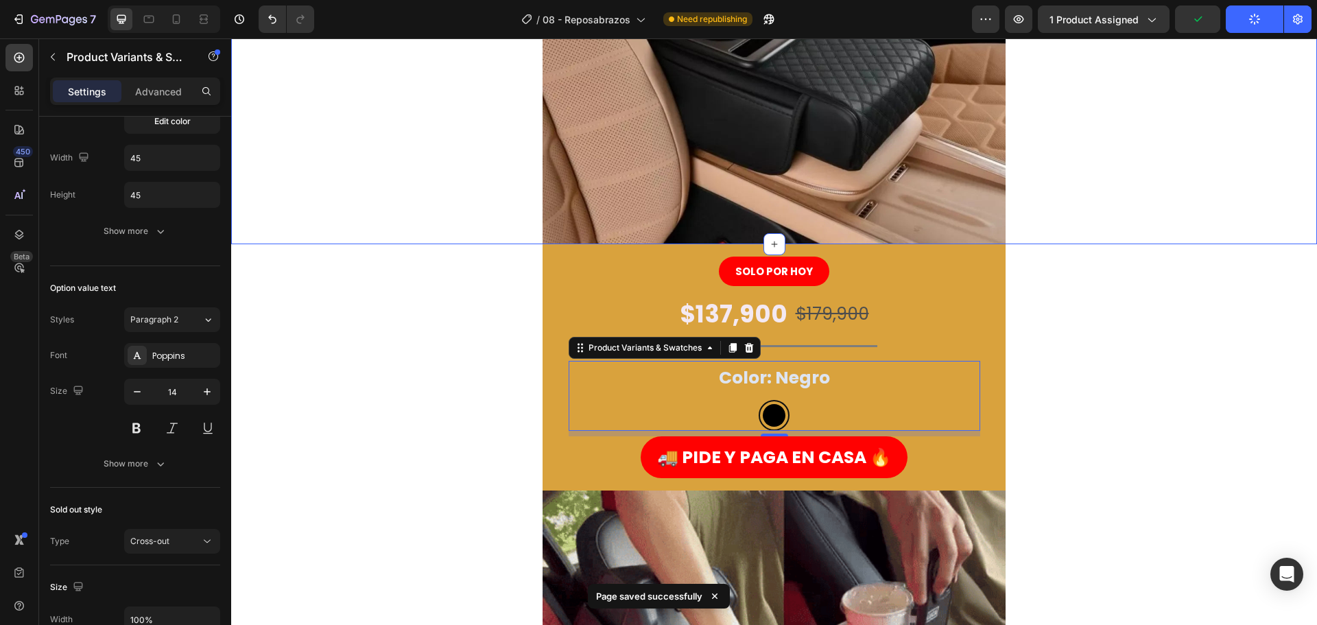
scroll to position [0, 0]
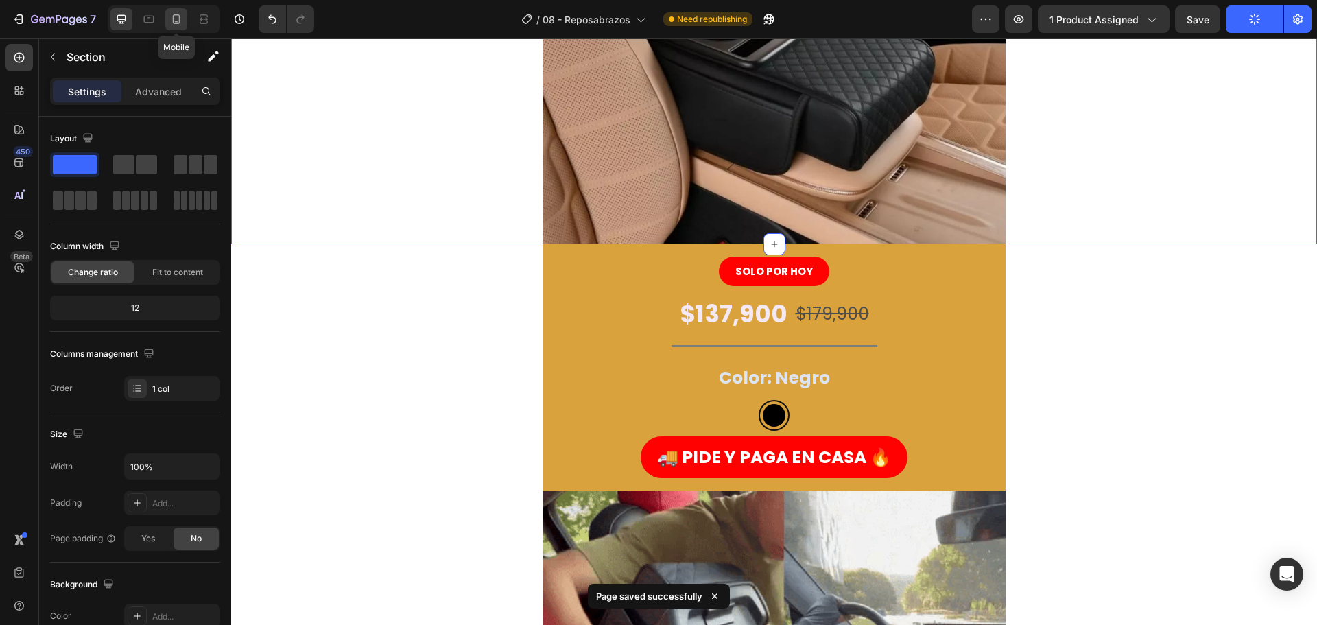
click at [178, 23] on icon at bounding box center [177, 19] width 8 height 10
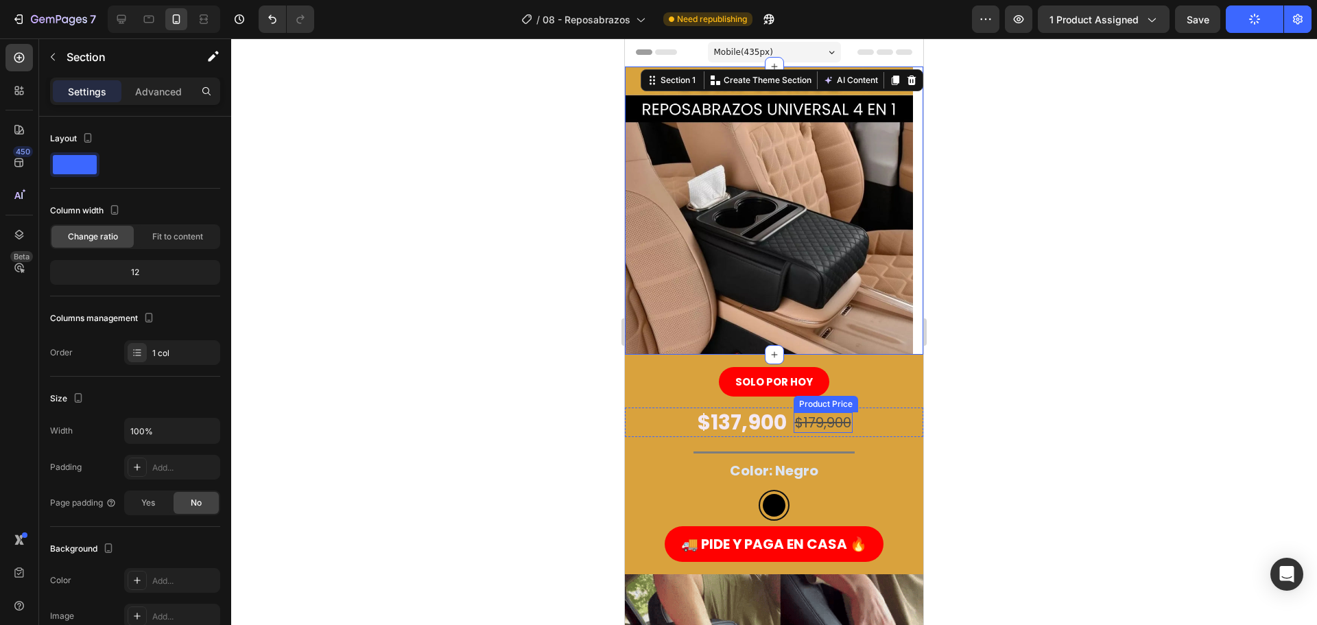
click at [820, 427] on div "$179,900" at bounding box center [823, 422] width 59 height 21
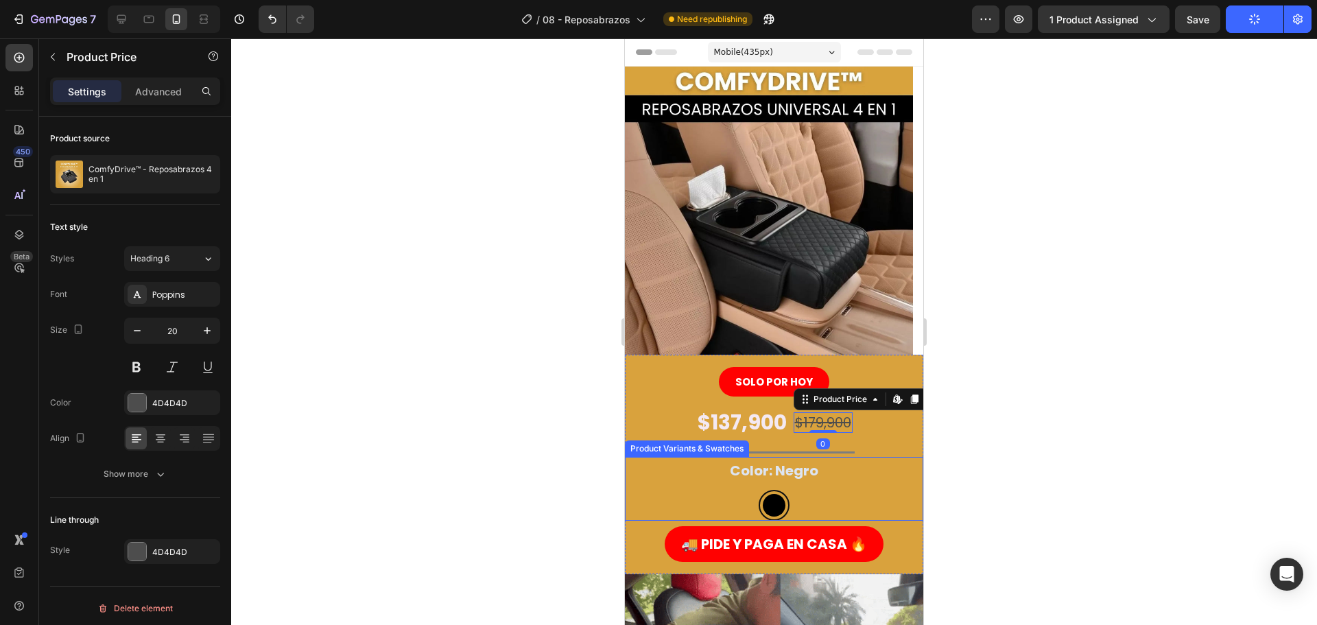
click at [750, 479] on legend "Color: Negro" at bounding box center [773, 470] width 91 height 27
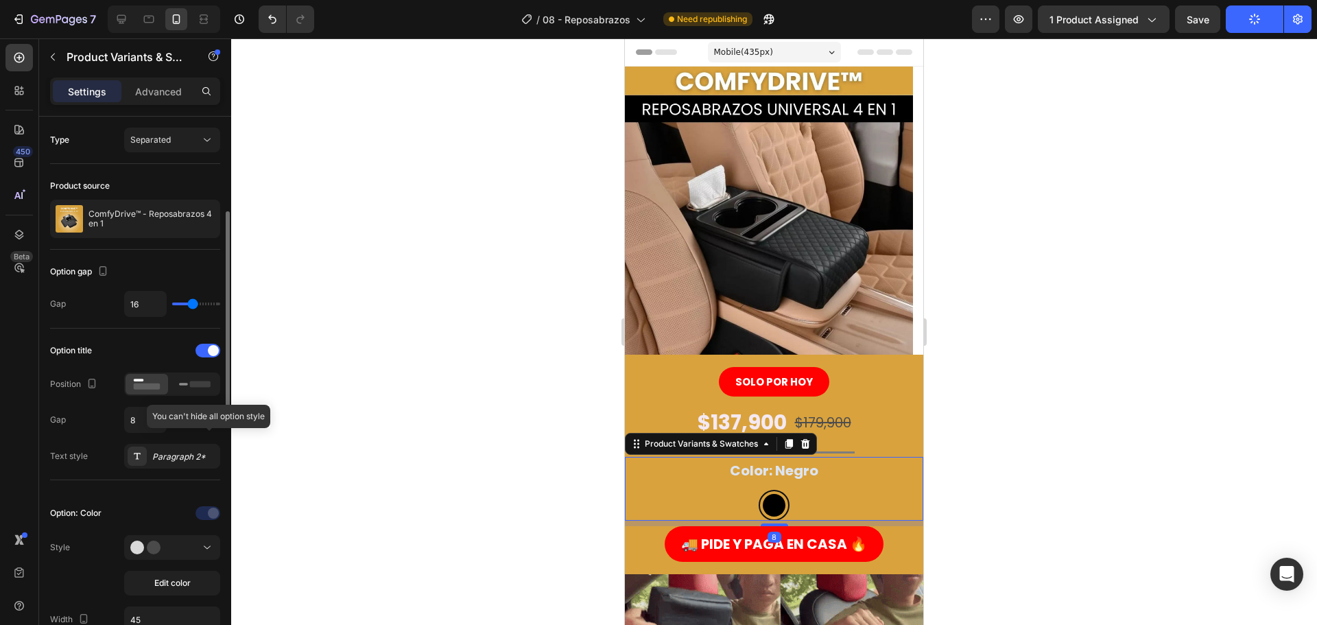
scroll to position [206, 0]
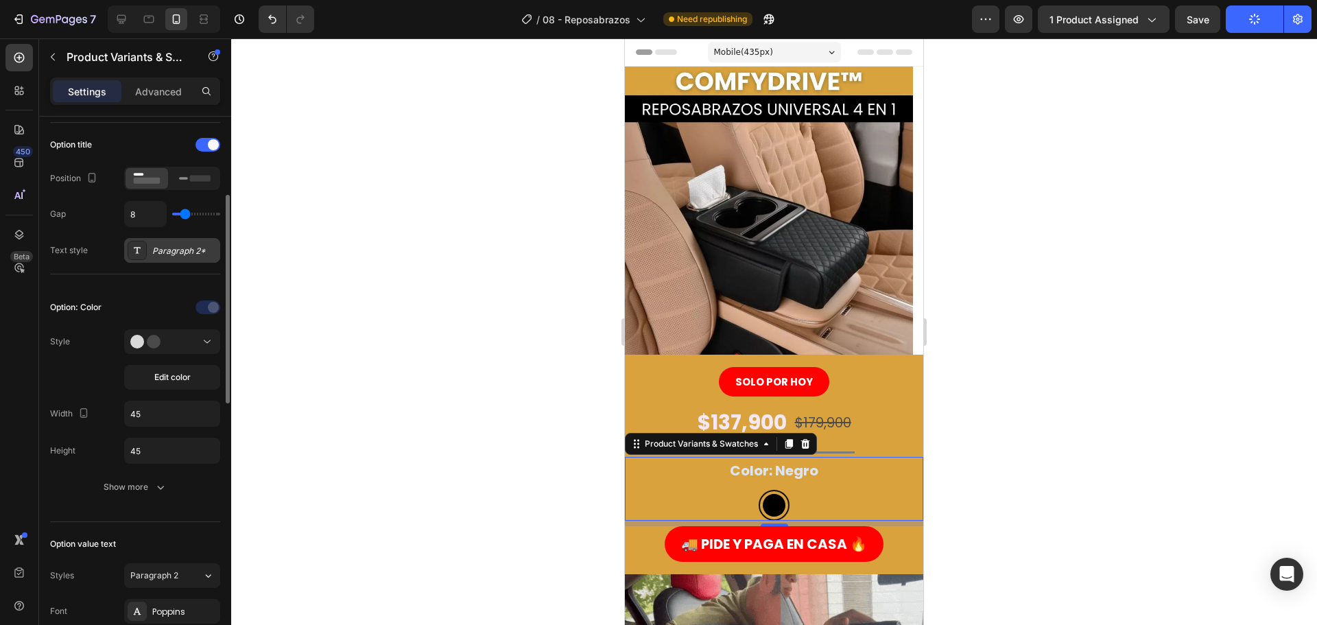
click at [161, 255] on div "Paragraph 2*" at bounding box center [184, 251] width 64 height 12
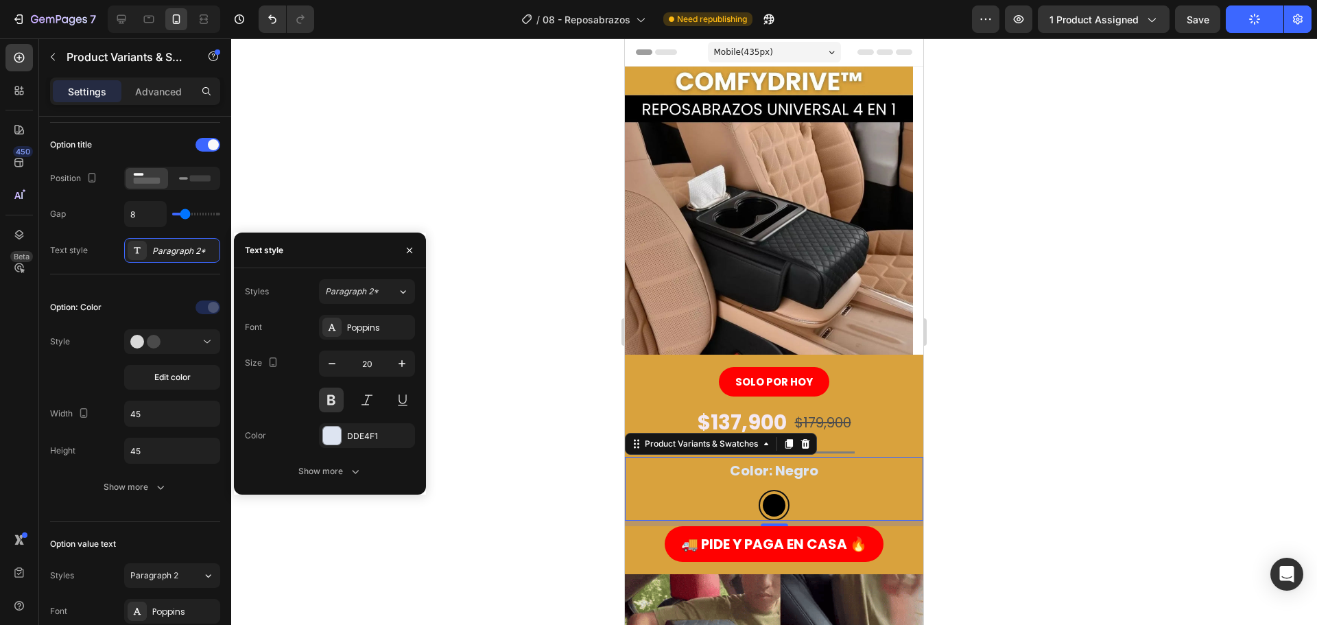
click at [519, 279] on div at bounding box center [774, 331] width 1086 height 586
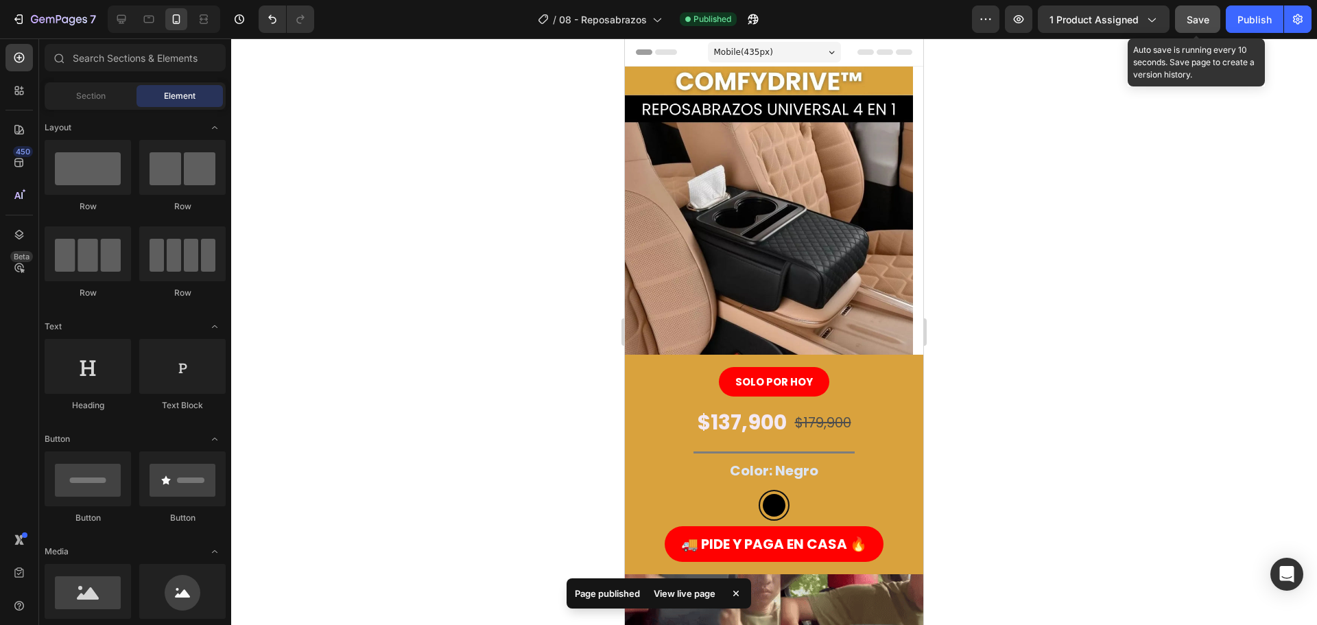
click at [1211, 10] on button "Save" at bounding box center [1197, 18] width 45 height 27
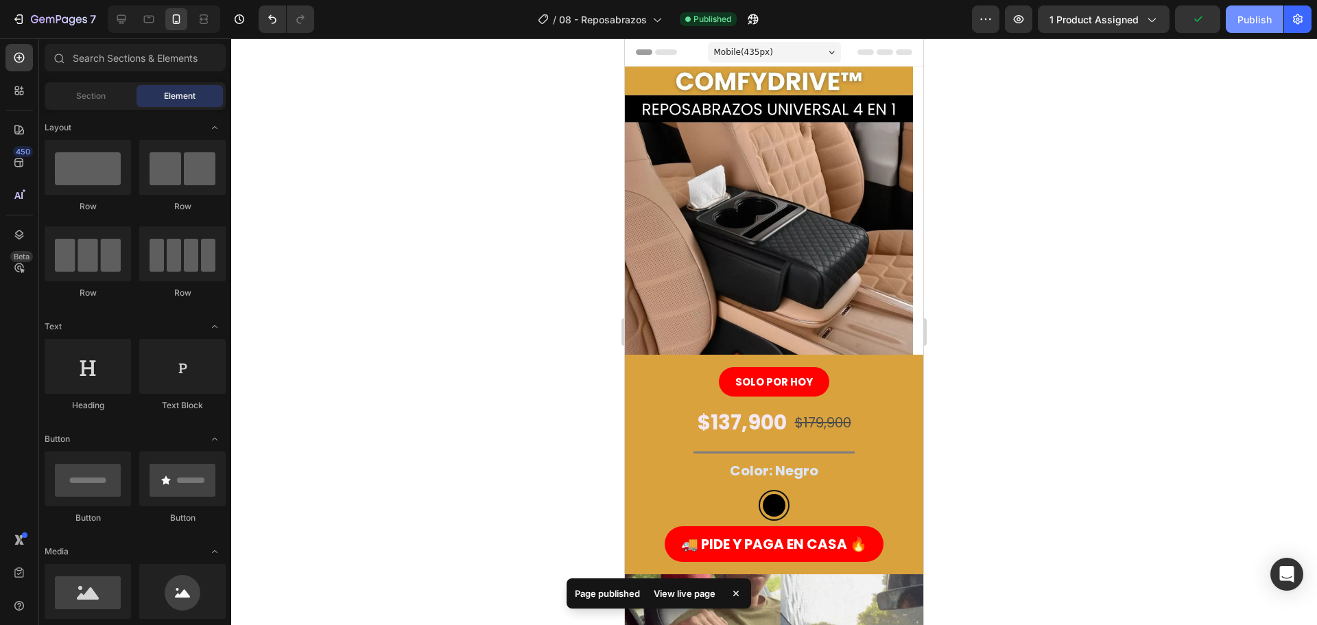
click at [1252, 25] on div "Publish" at bounding box center [1254, 19] width 34 height 14
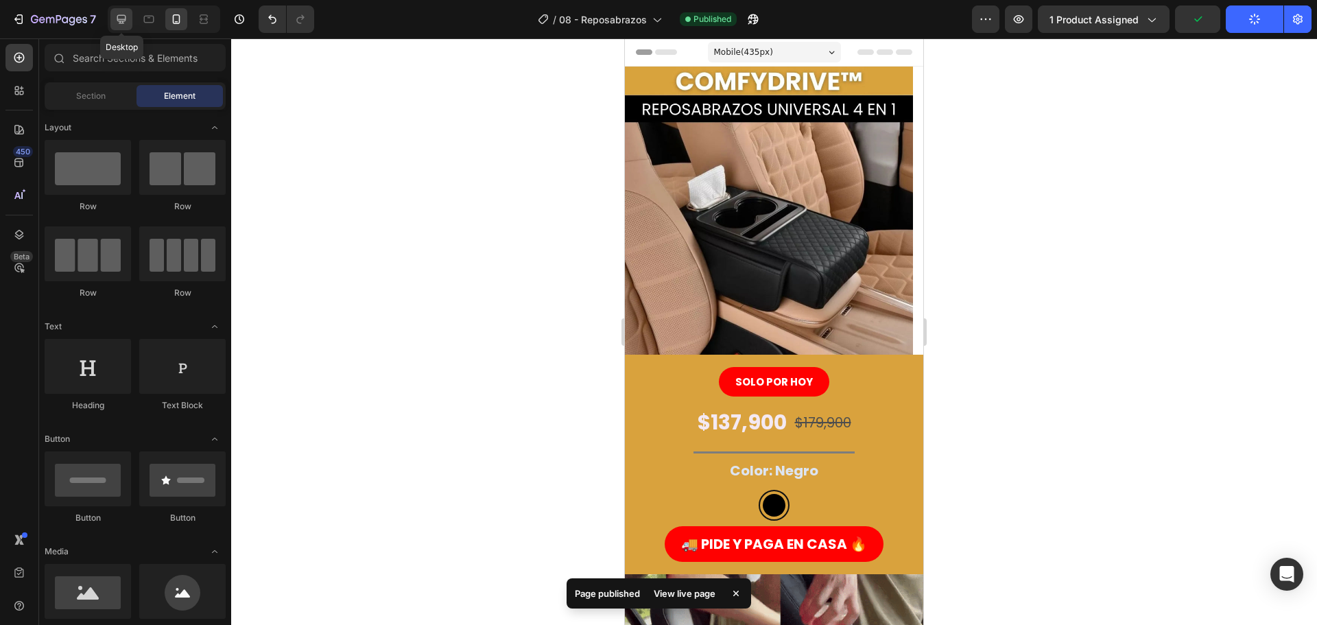
click at [128, 14] on icon at bounding box center [122, 19] width 14 height 14
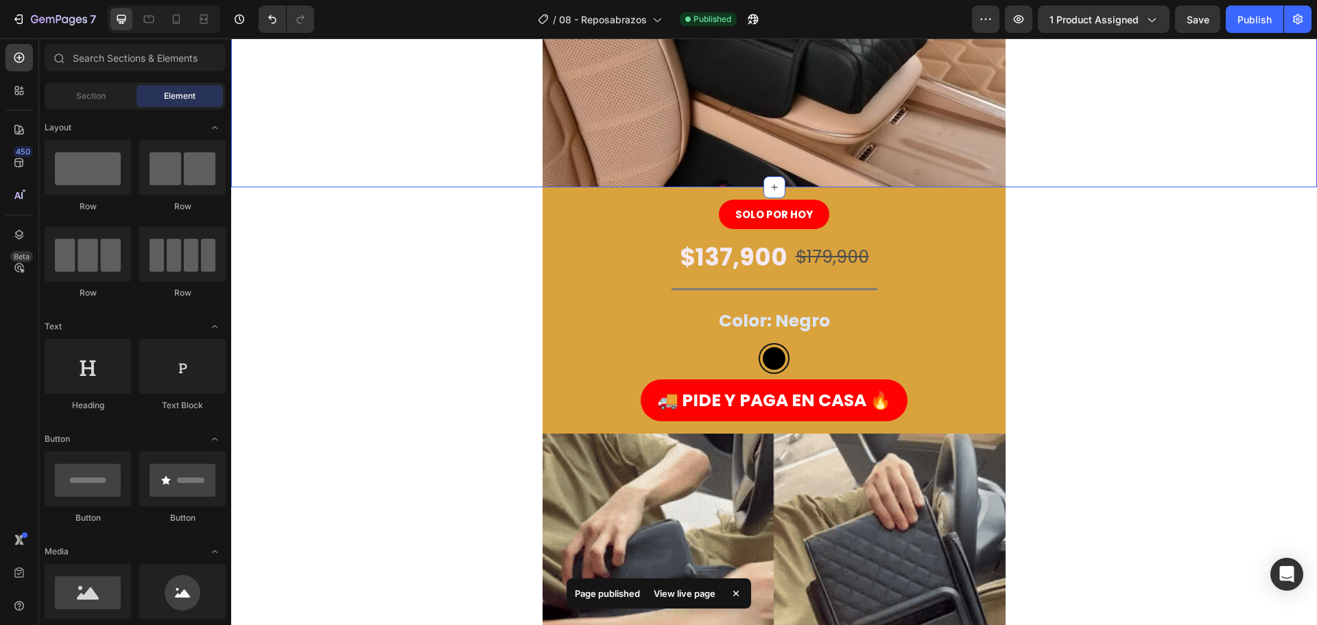
scroll to position [343, 0]
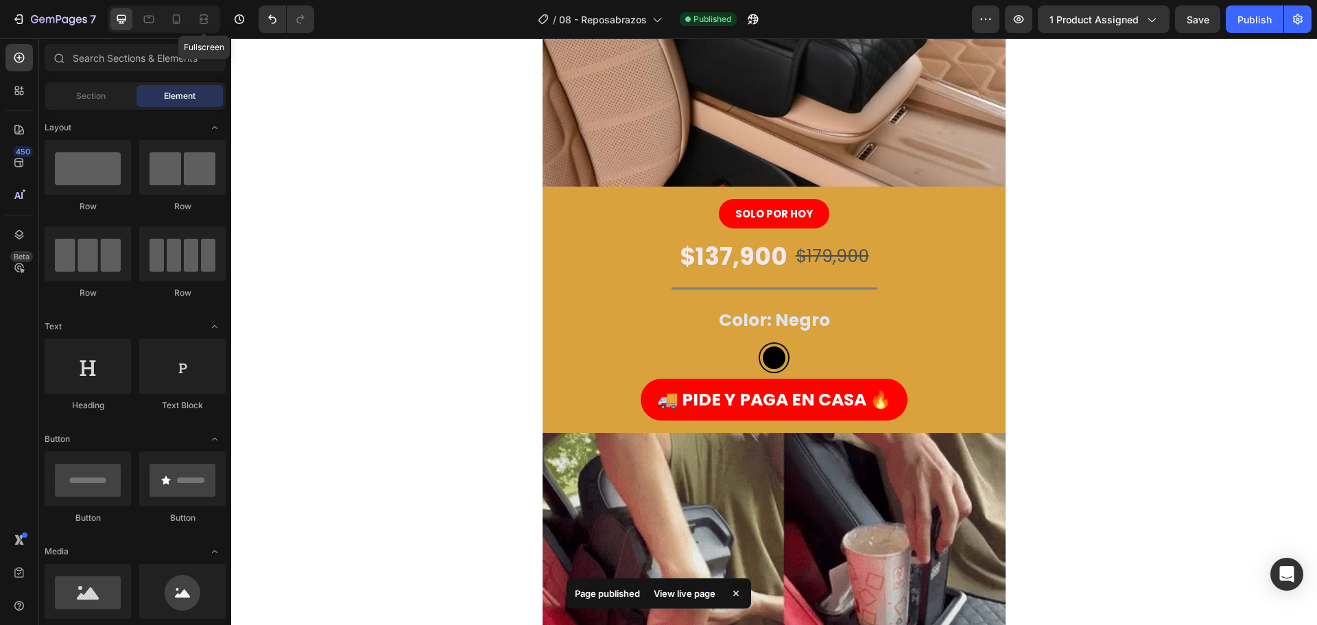
click at [189, 22] on div "Fullscreen" at bounding box center [164, 18] width 112 height 27
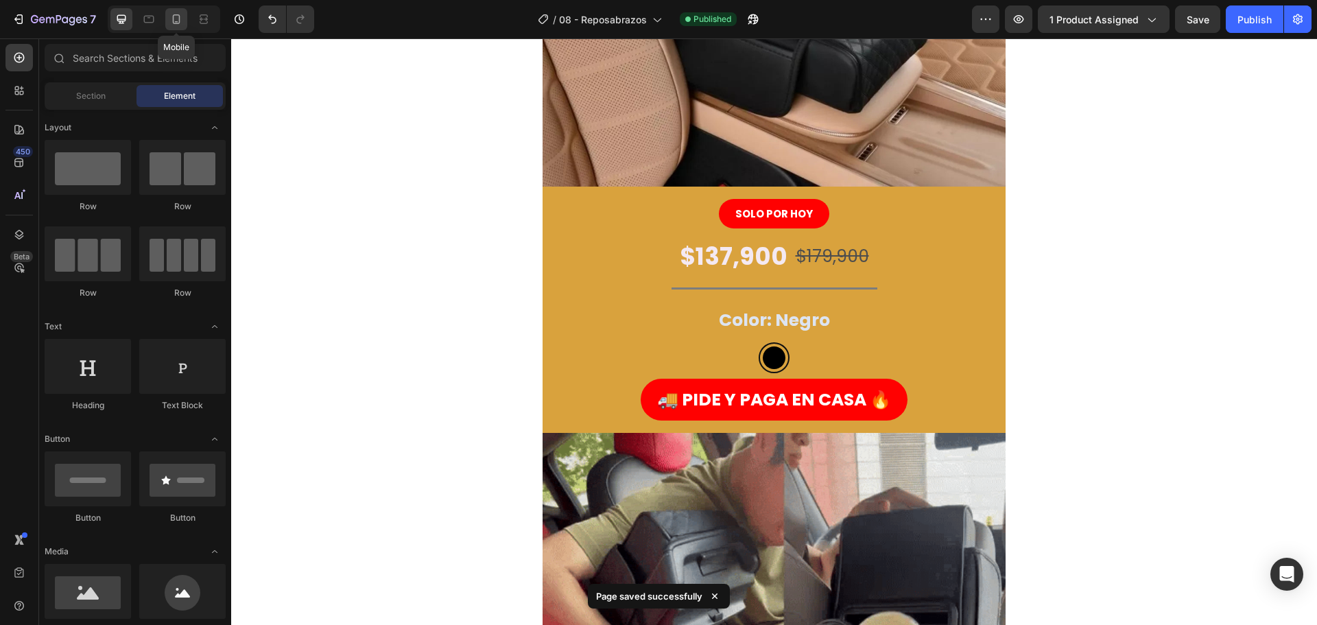
click at [178, 21] on icon at bounding box center [176, 19] width 14 height 14
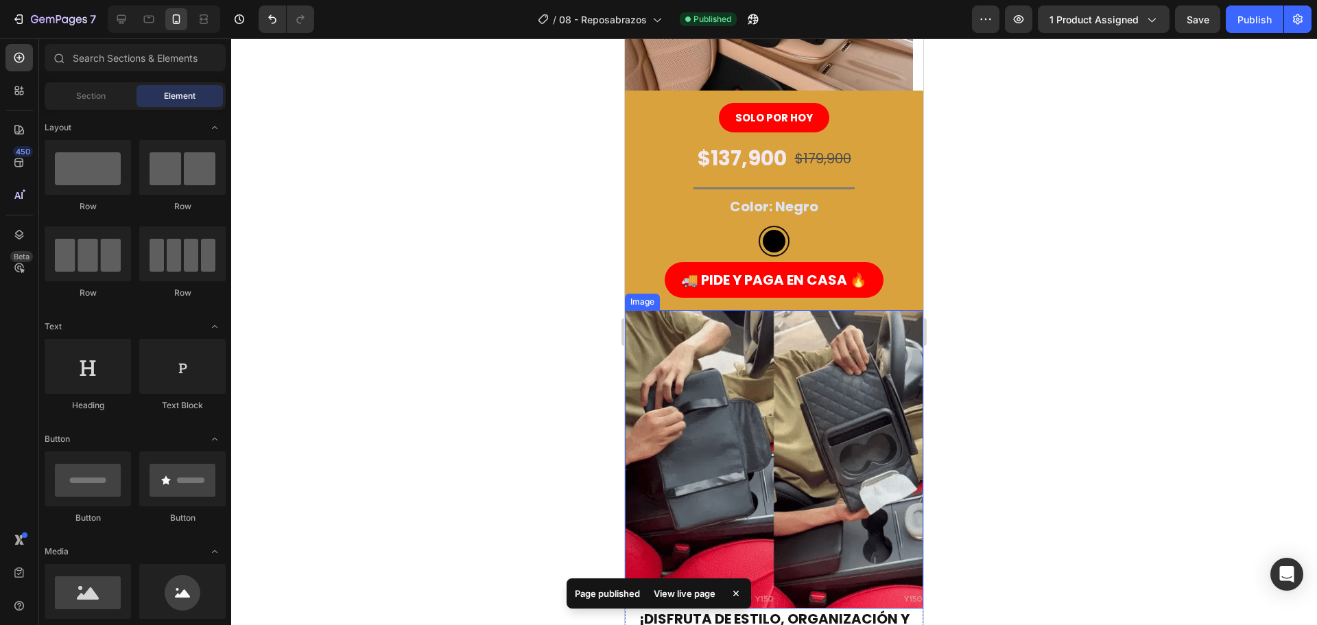
scroll to position [206, 0]
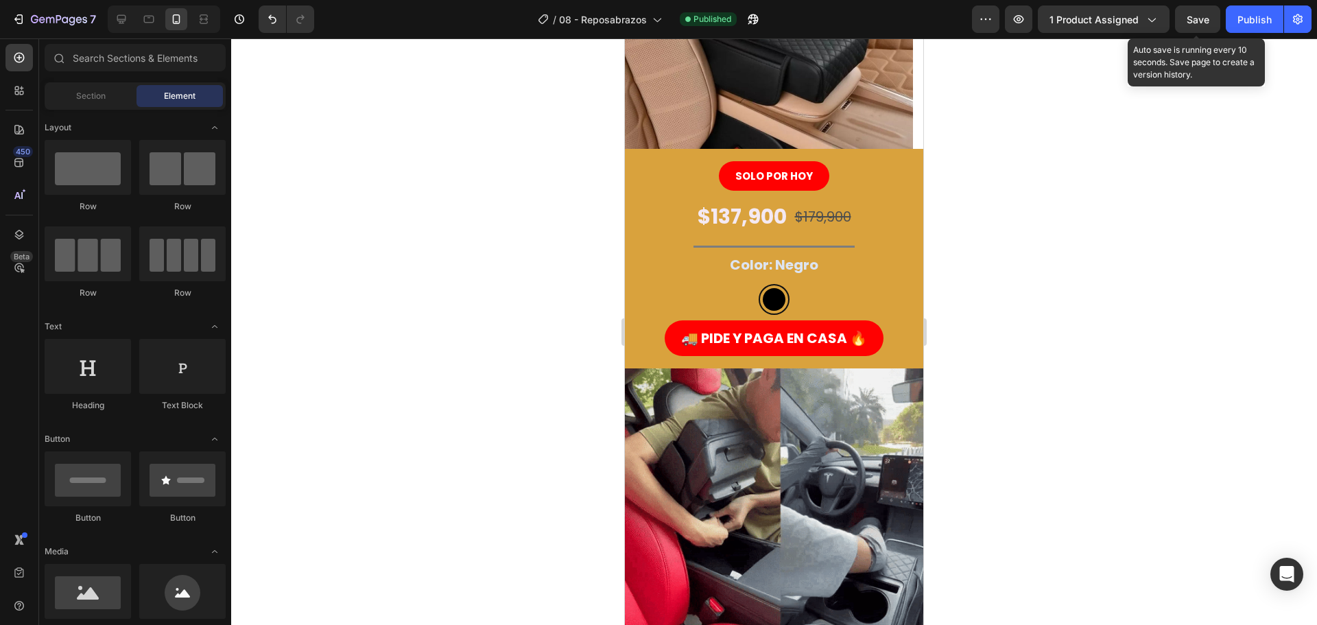
click at [1200, 17] on span "Save" at bounding box center [1198, 20] width 23 height 12
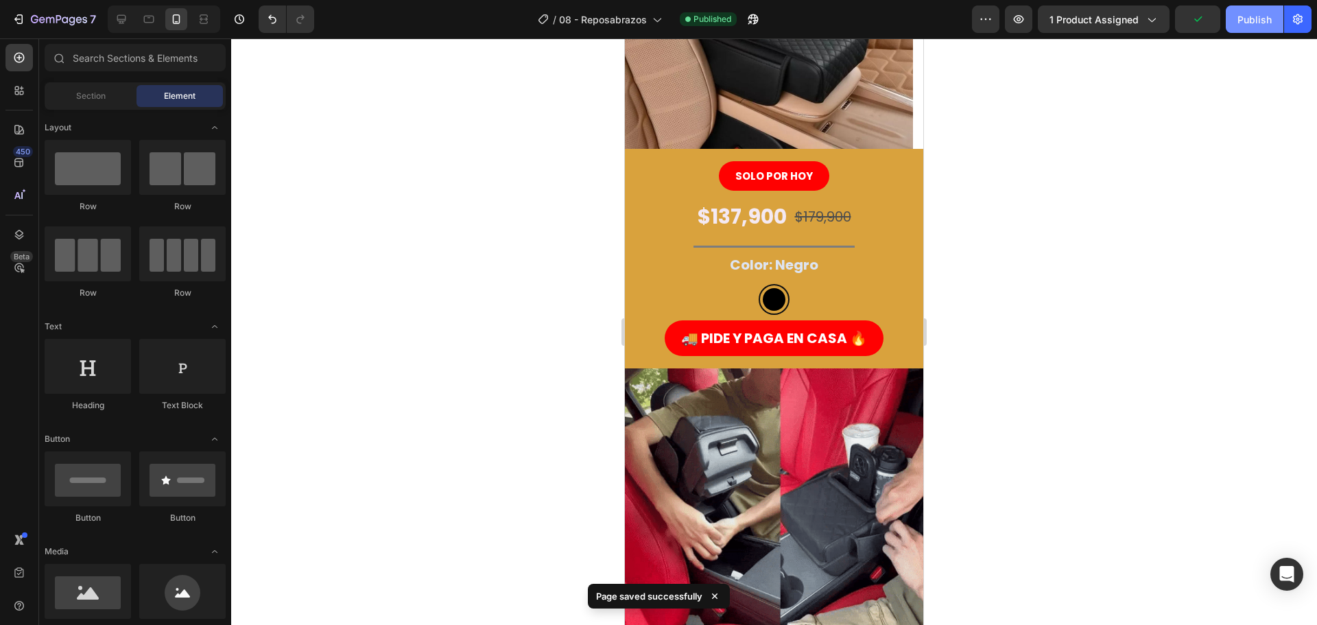
click at [1249, 23] on div "Publish" at bounding box center [1254, 19] width 34 height 14
